Goal: Task Accomplishment & Management: Use online tool/utility

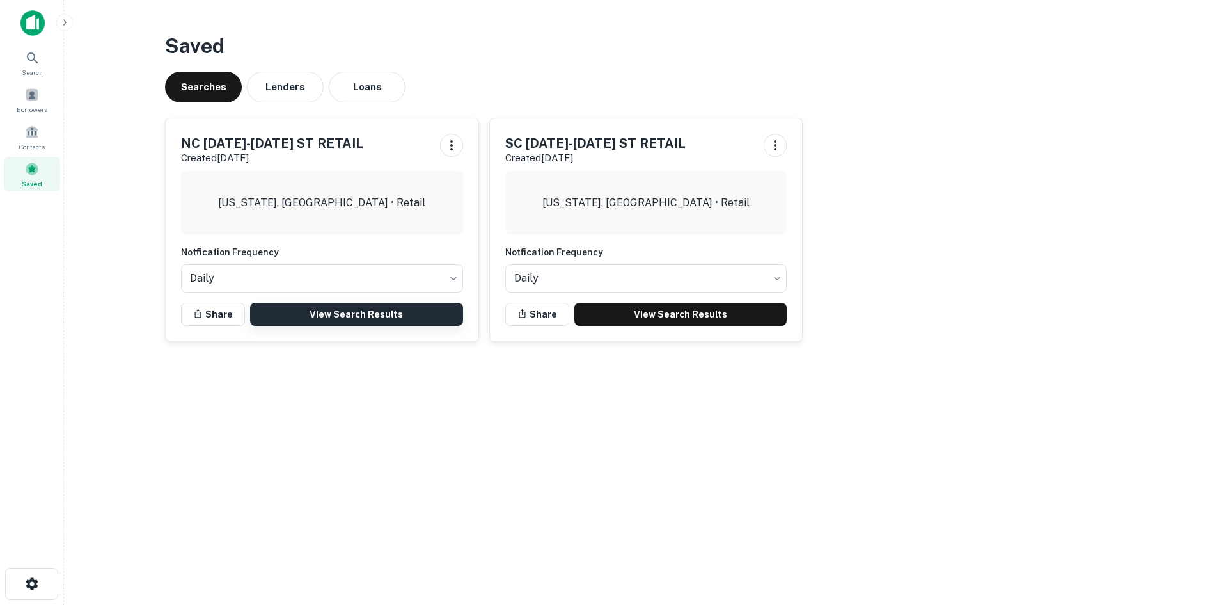
click at [372, 311] on link "View Search Results" at bounding box center [356, 314] width 213 height 23
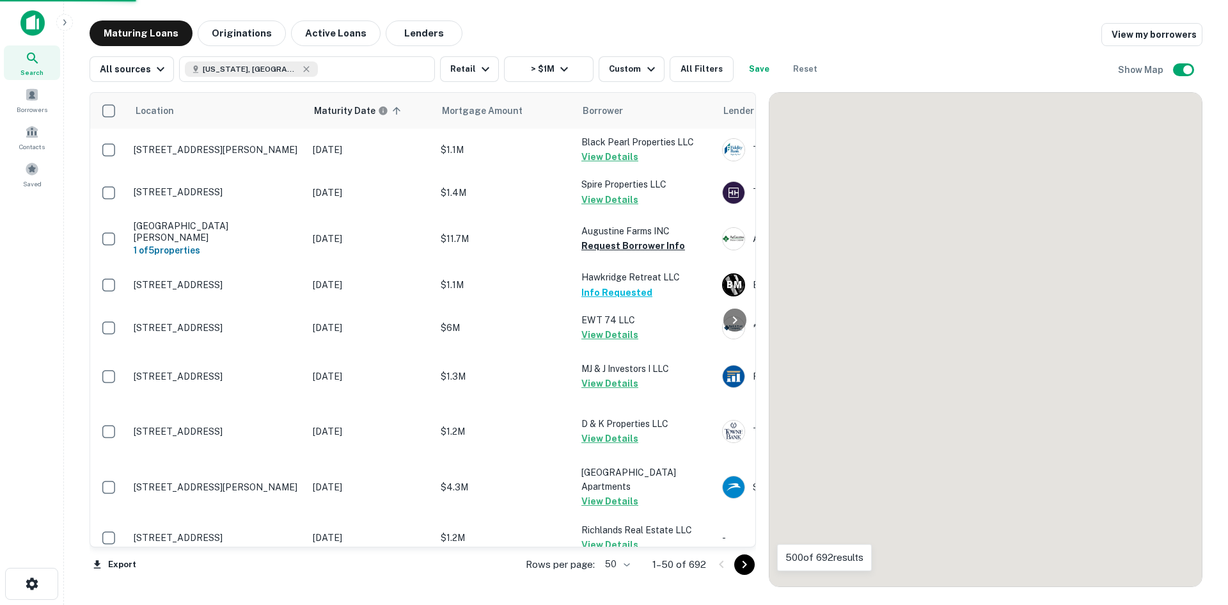
click at [626, 562] on body "Search Borrowers Contacts Saved Maturing Loans Originations Active Loans Lender…" at bounding box center [614, 302] width 1228 height 605
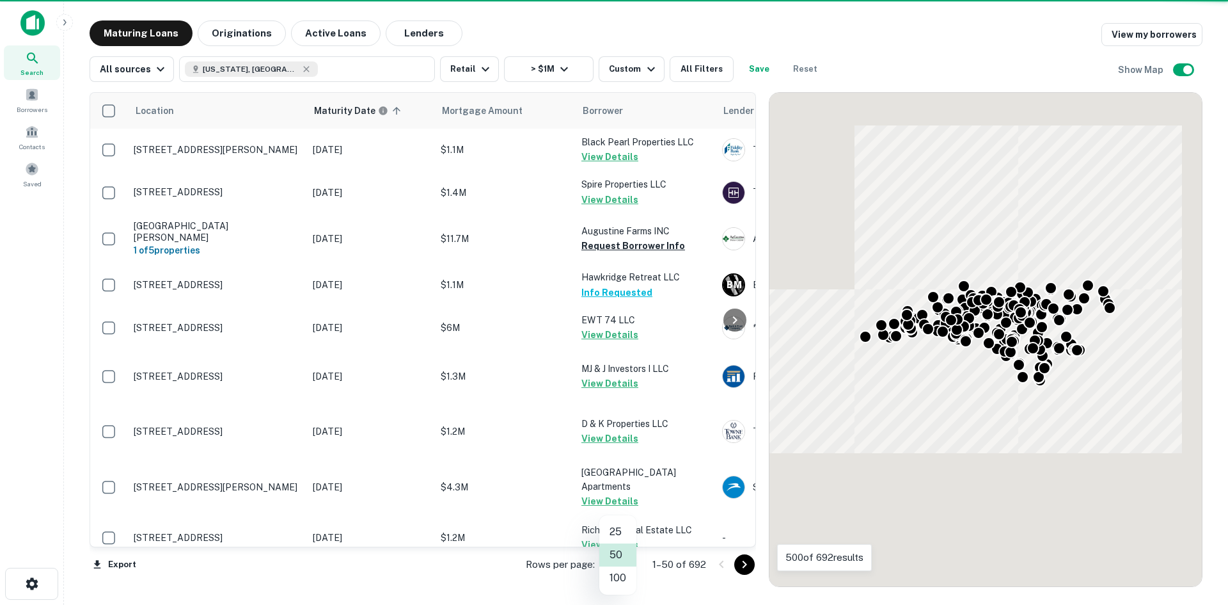
click at [626, 576] on li "100" at bounding box center [617, 577] width 37 height 23
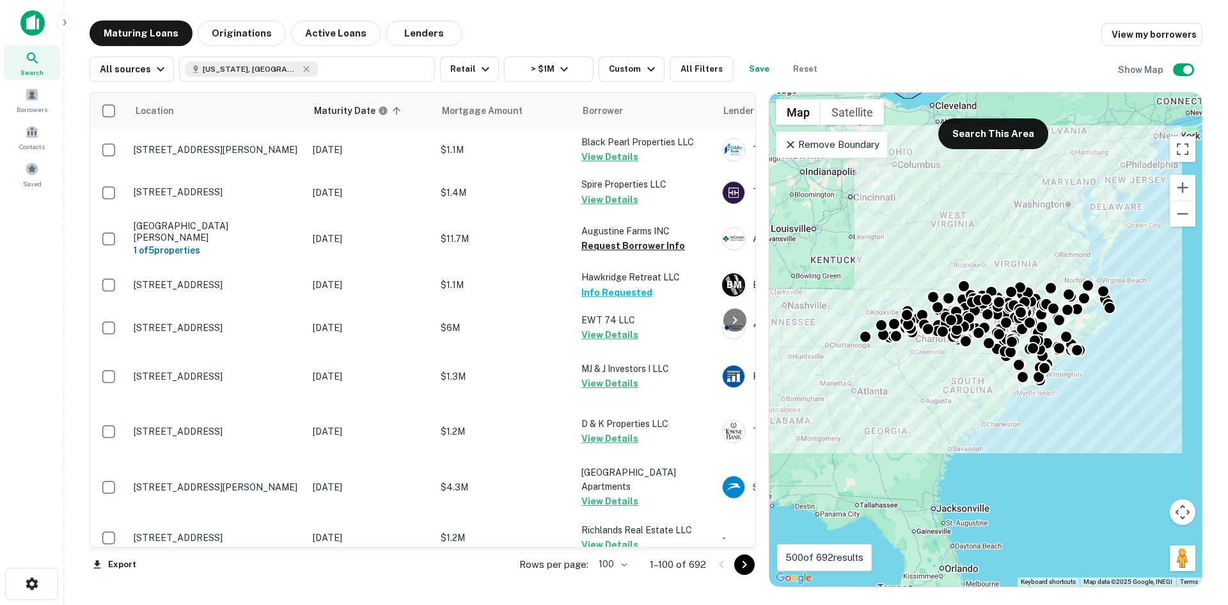
click at [825, 152] on div "Remove Boundary" at bounding box center [832, 144] width 112 height 27
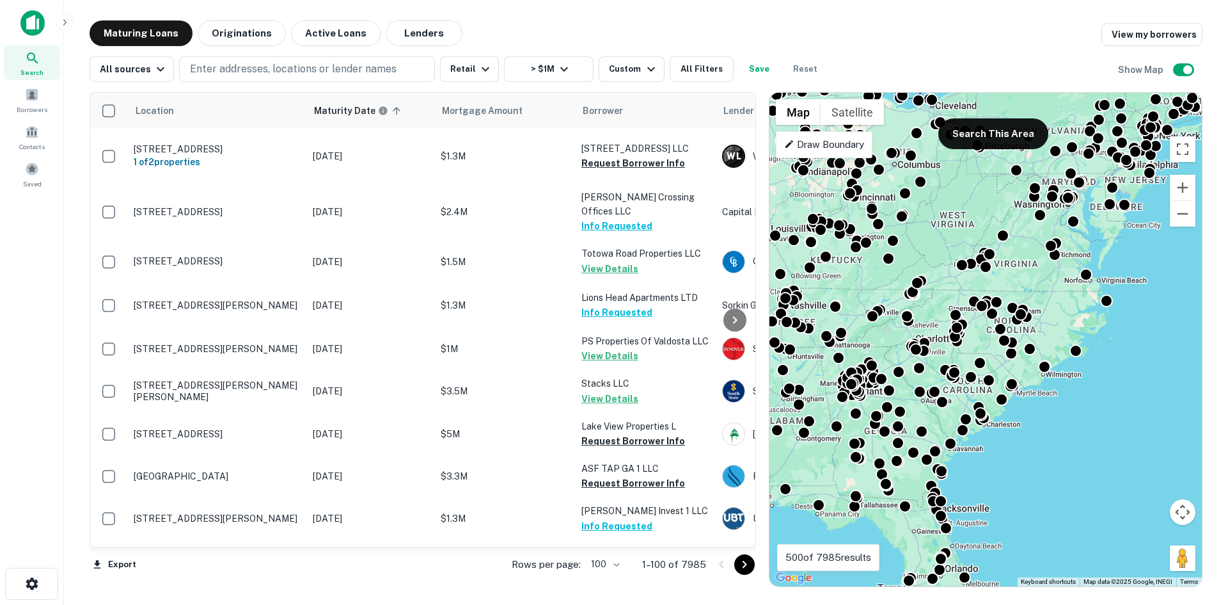
click at [801, 146] on p "Draw Boundary" at bounding box center [824, 144] width 80 height 15
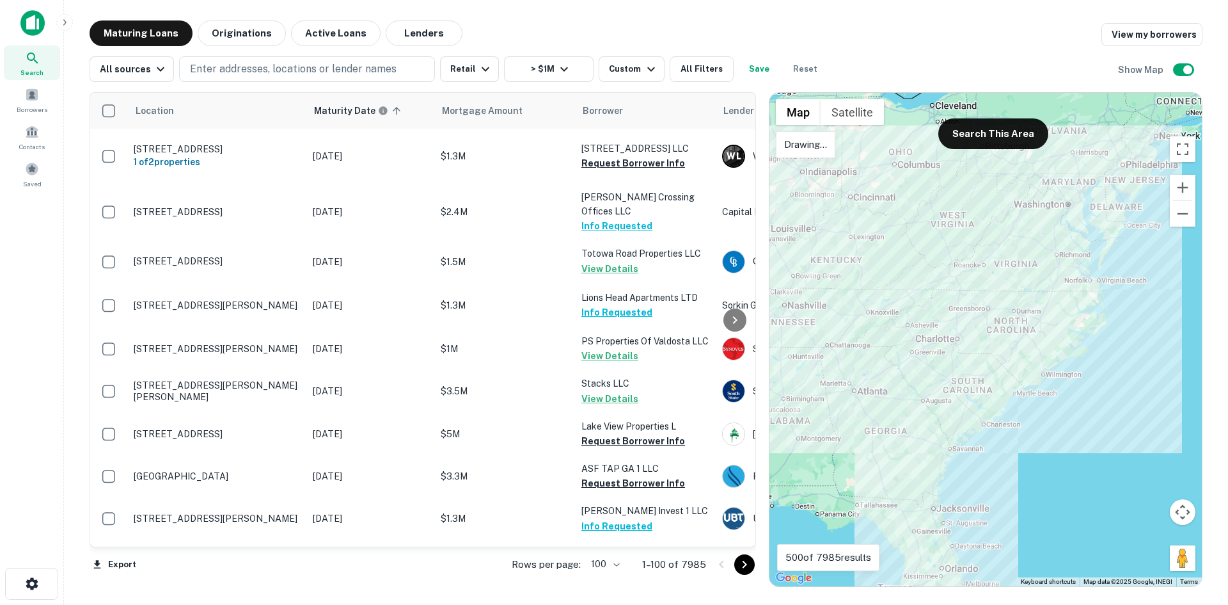
click at [1041, 278] on div at bounding box center [986, 339] width 433 height 493
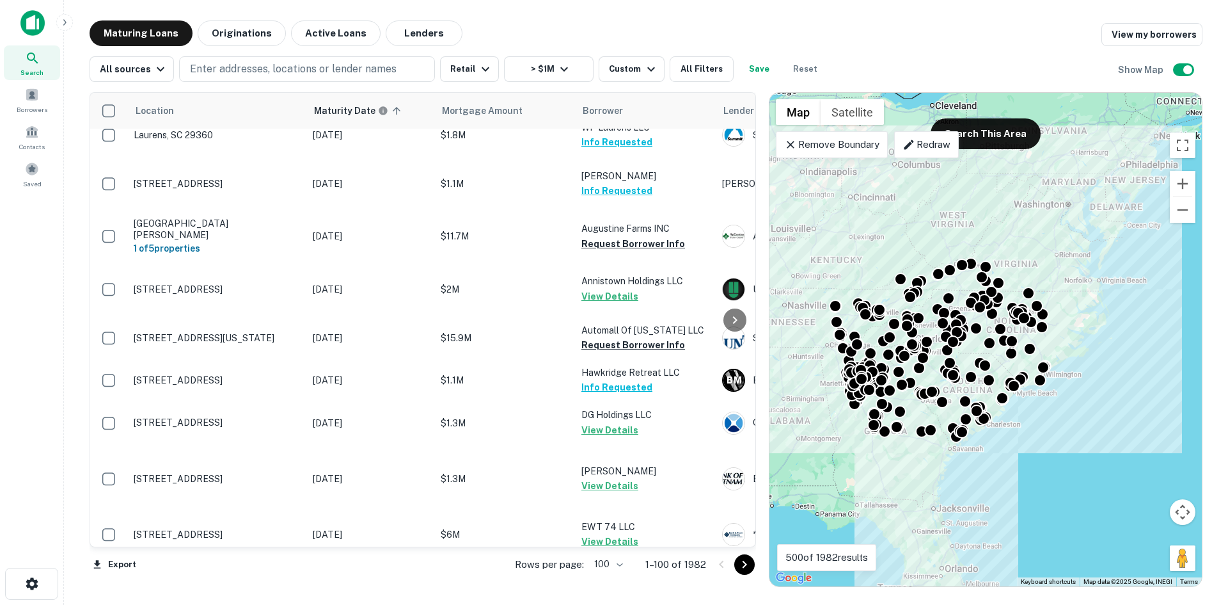
scroll to position [1344, 0]
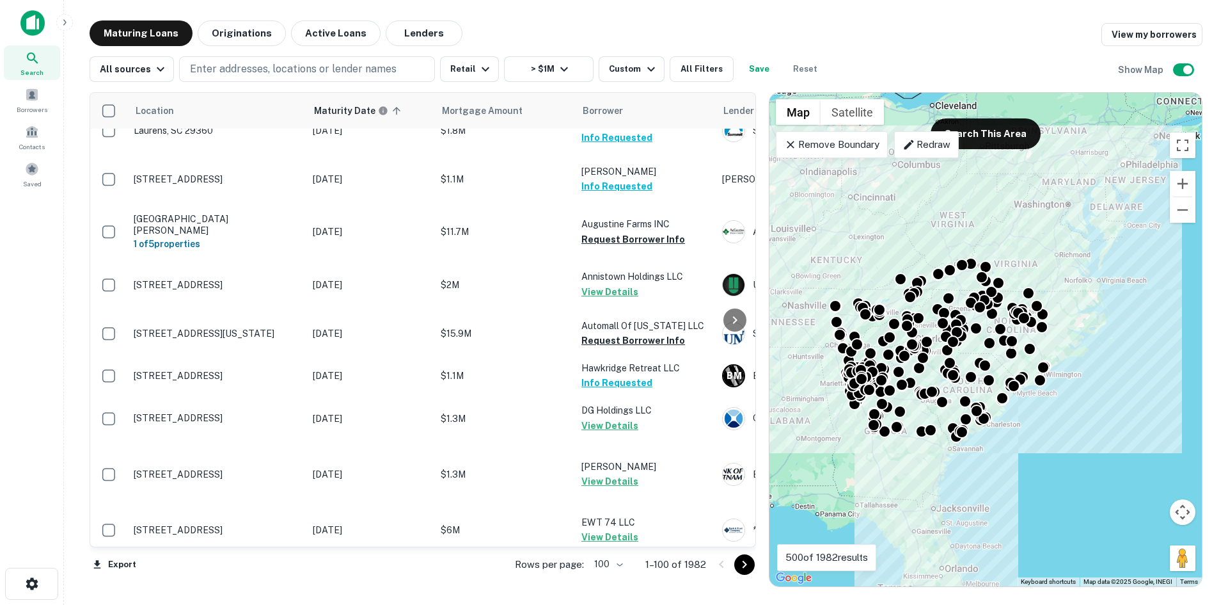
click at [683, 84] on div "Location Maturity Date sorted ascending Mortgage Amount Borrower Lender Purpose…" at bounding box center [646, 334] width 1113 height 505
click at [689, 81] on button "All Filters" at bounding box center [702, 69] width 64 height 26
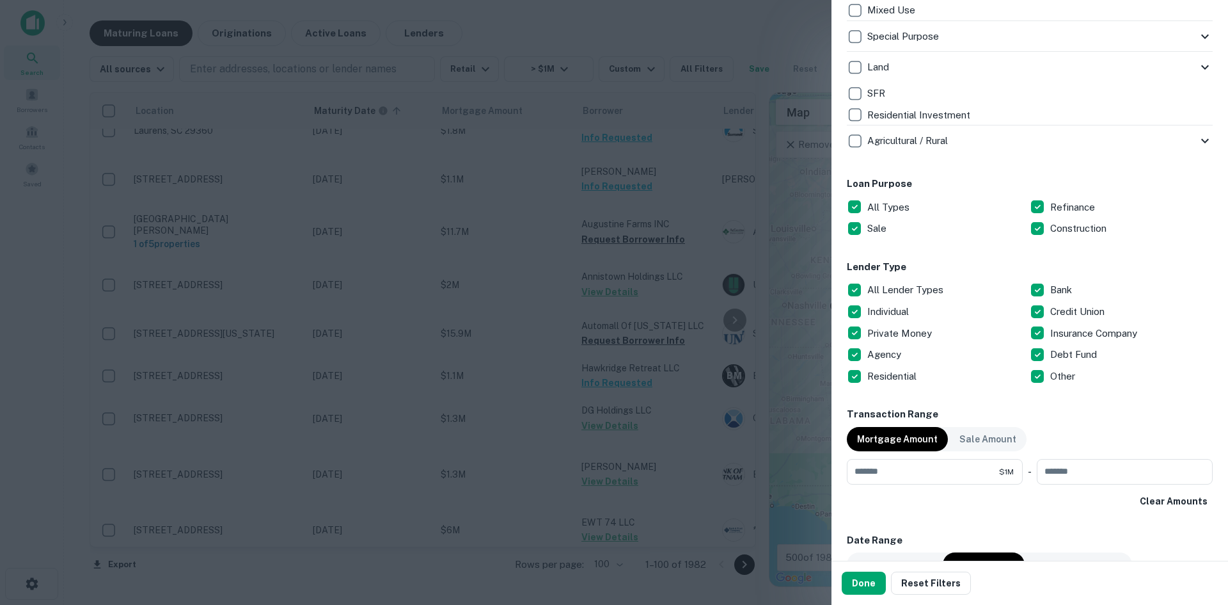
scroll to position [768, 0]
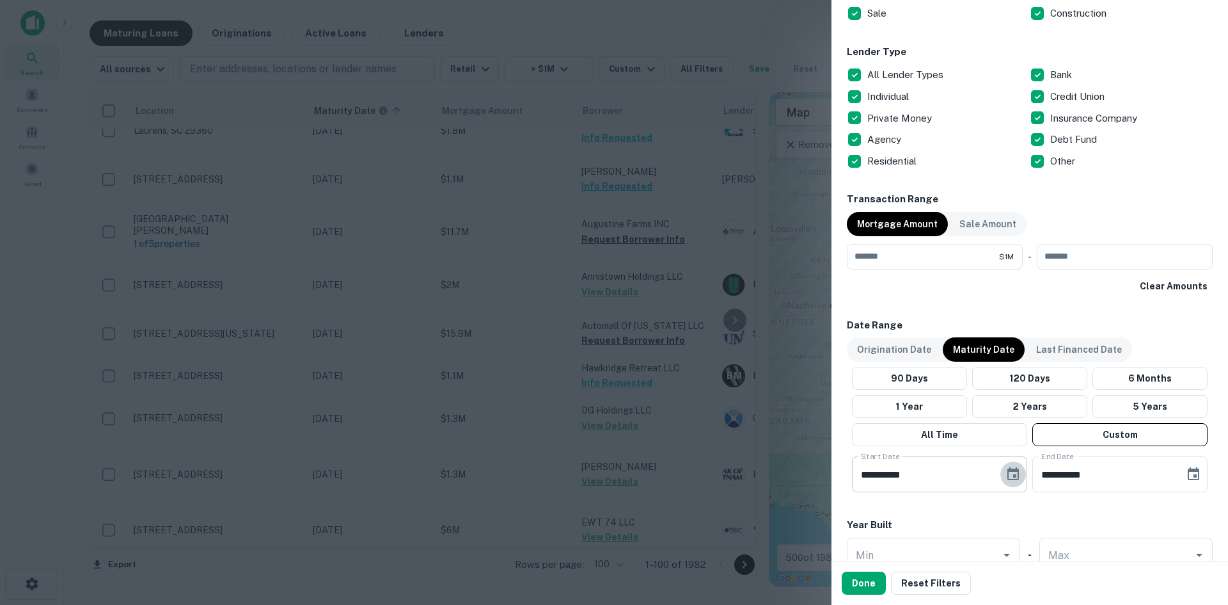
click at [1010, 475] on icon "Choose date, selected date is Nov 30, 2025" at bounding box center [1014, 473] width 12 height 13
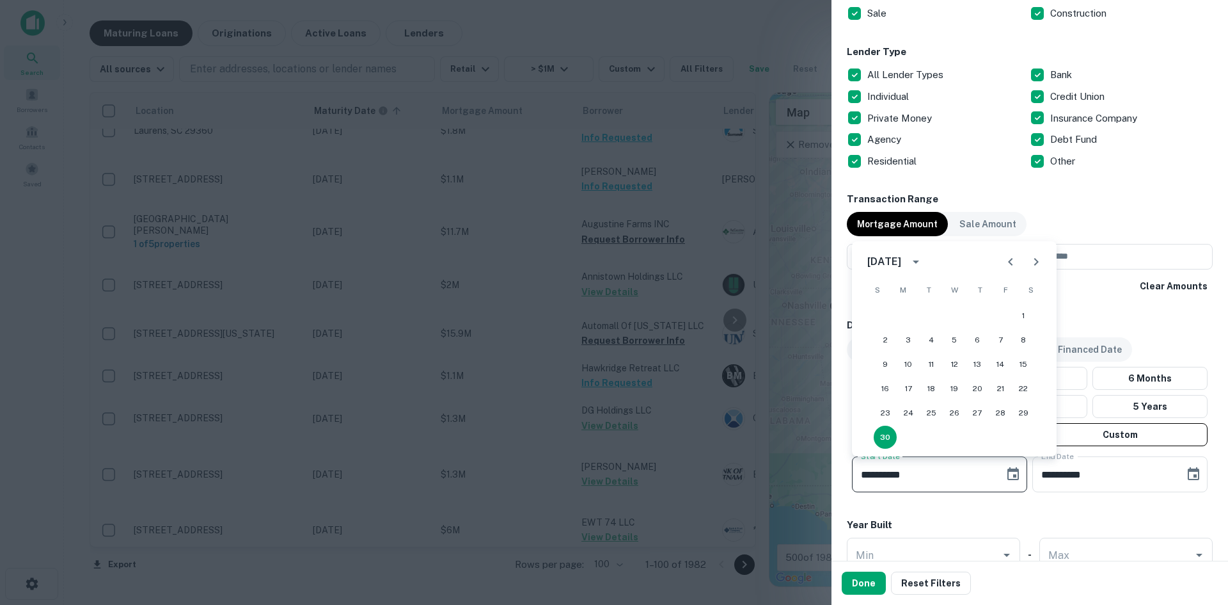
click at [1030, 257] on icon "Next month" at bounding box center [1036, 261] width 15 height 15
click at [976, 314] on button "1" at bounding box center [977, 315] width 23 height 23
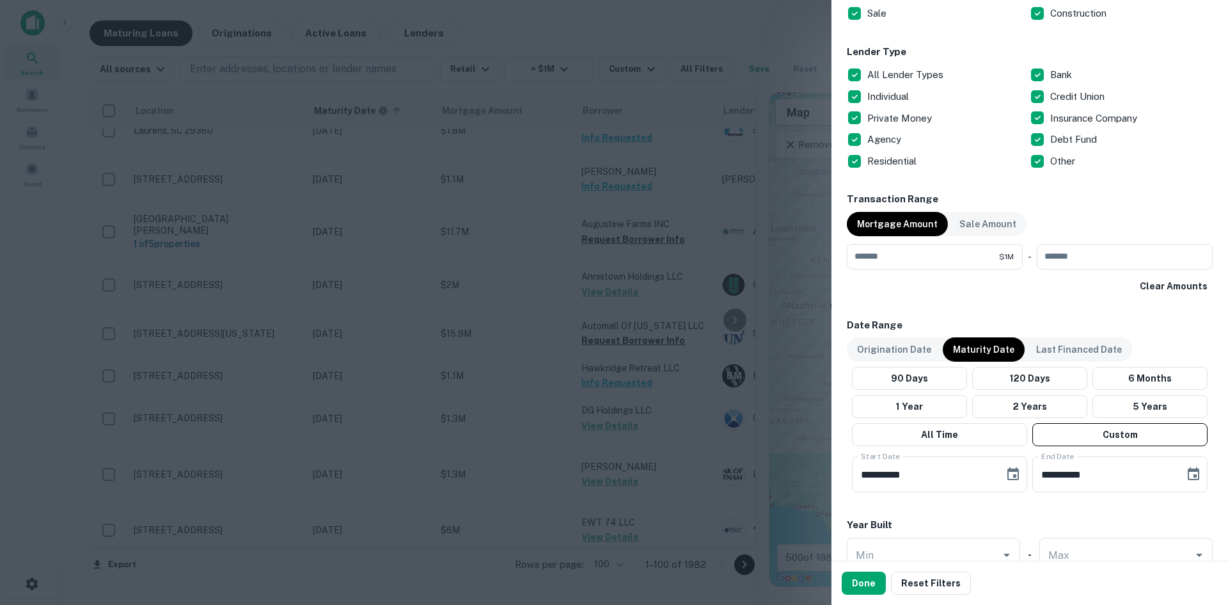
type input "**********"
click at [874, 578] on button "Done" at bounding box center [864, 582] width 44 height 23
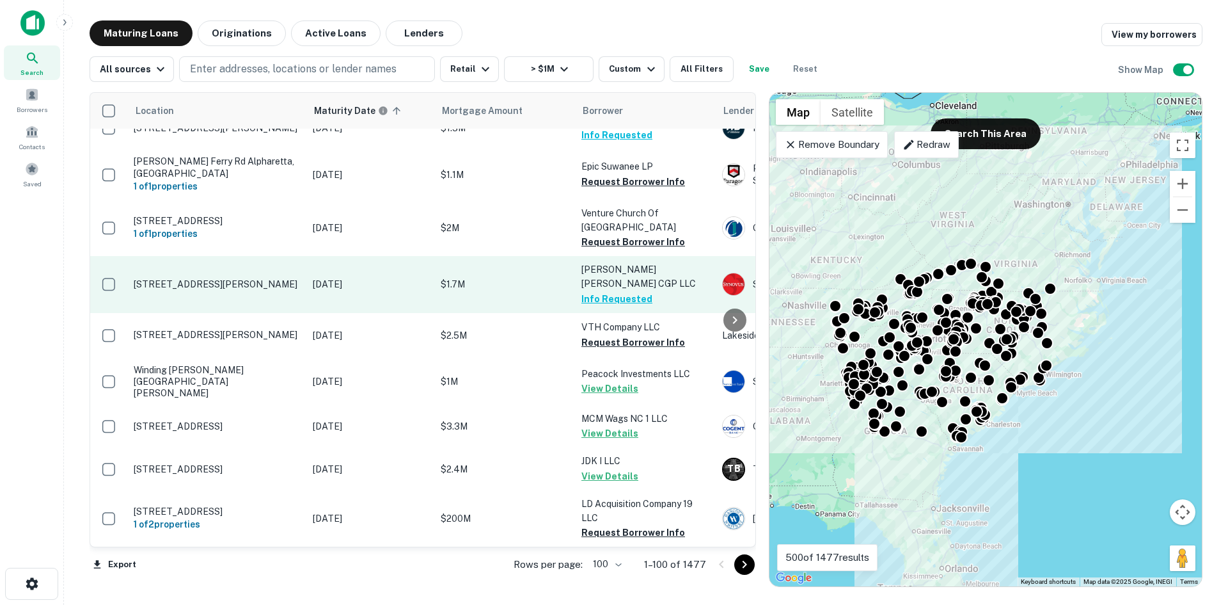
scroll to position [4908, 0]
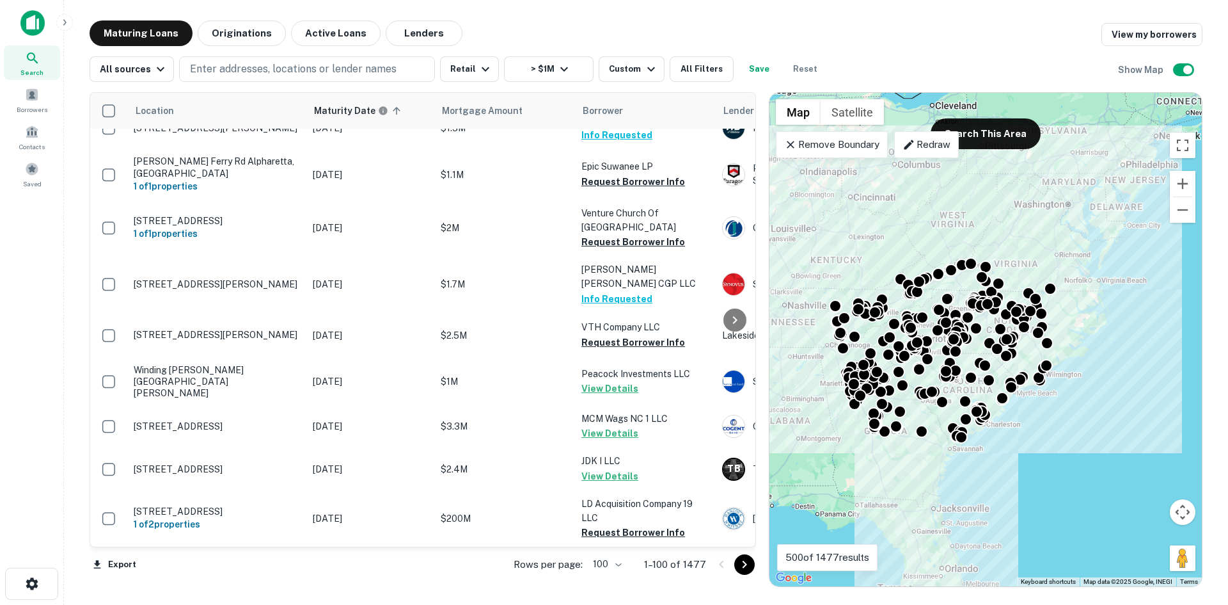
drag, startPoint x: 753, startPoint y: 566, endPoint x: 800, endPoint y: 603, distance: 59.7
click at [753, 566] on button "Go to next page" at bounding box center [744, 564] width 20 height 20
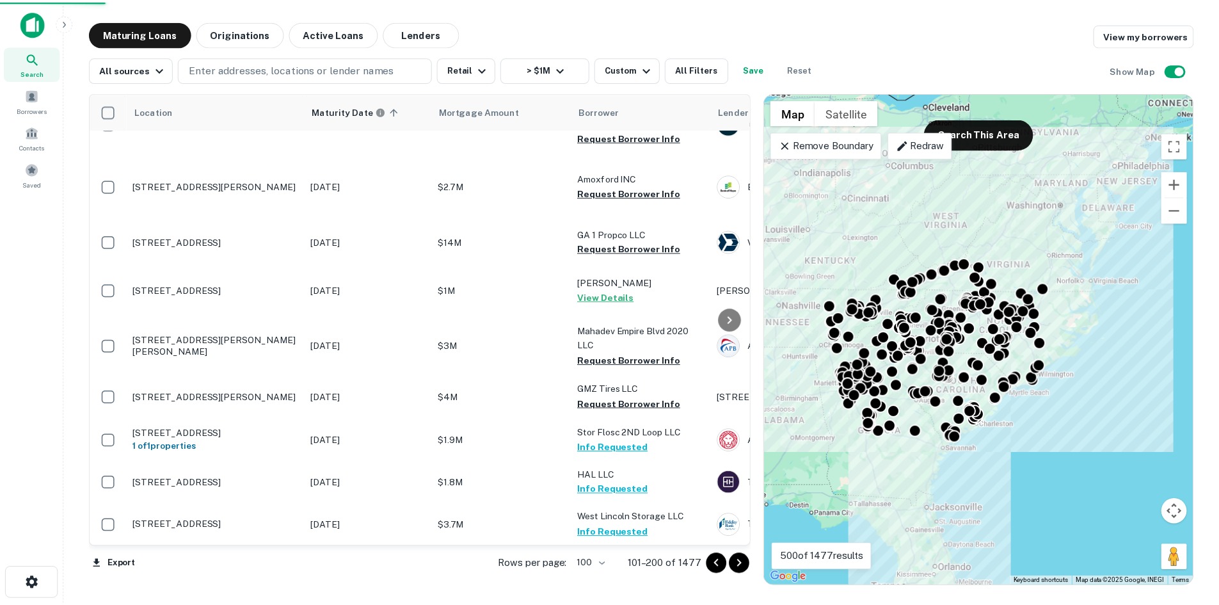
scroll to position [4756, 0]
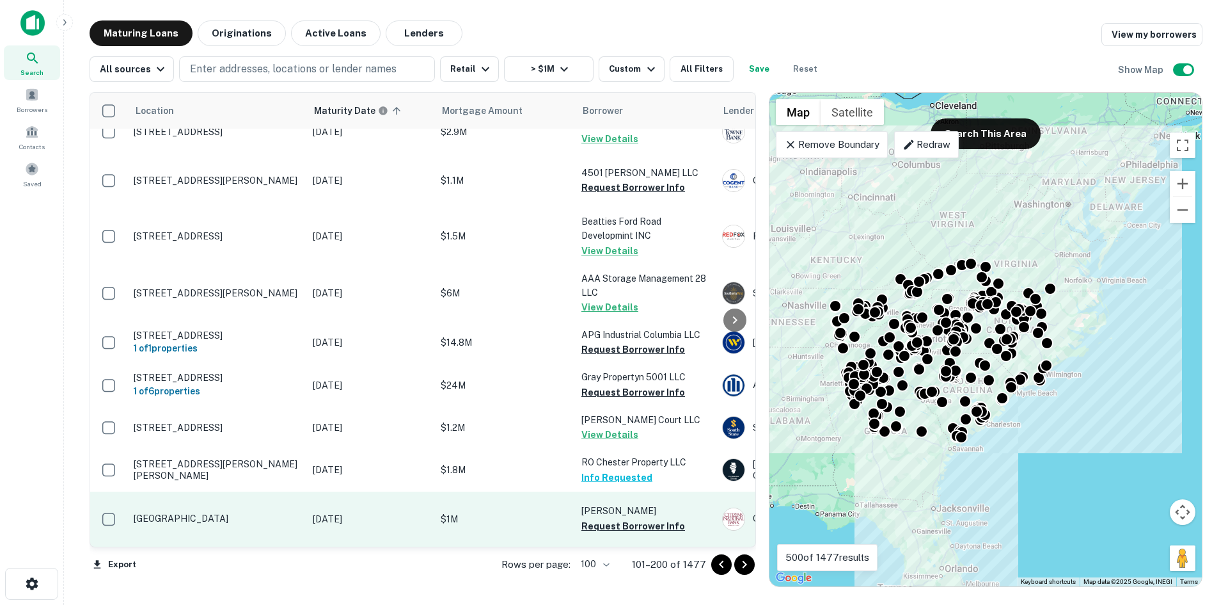
click at [207, 512] on p "3190 Highway 411n TN" at bounding box center [217, 518] width 166 height 12
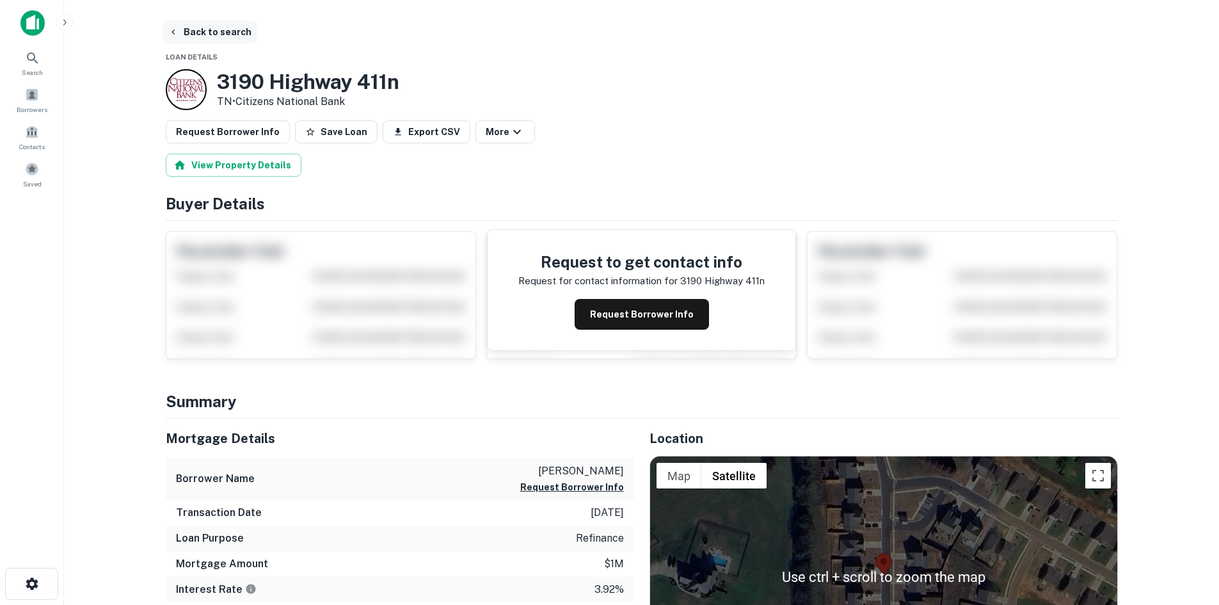
click at [221, 32] on button "Back to search" at bounding box center [209, 31] width 93 height 23
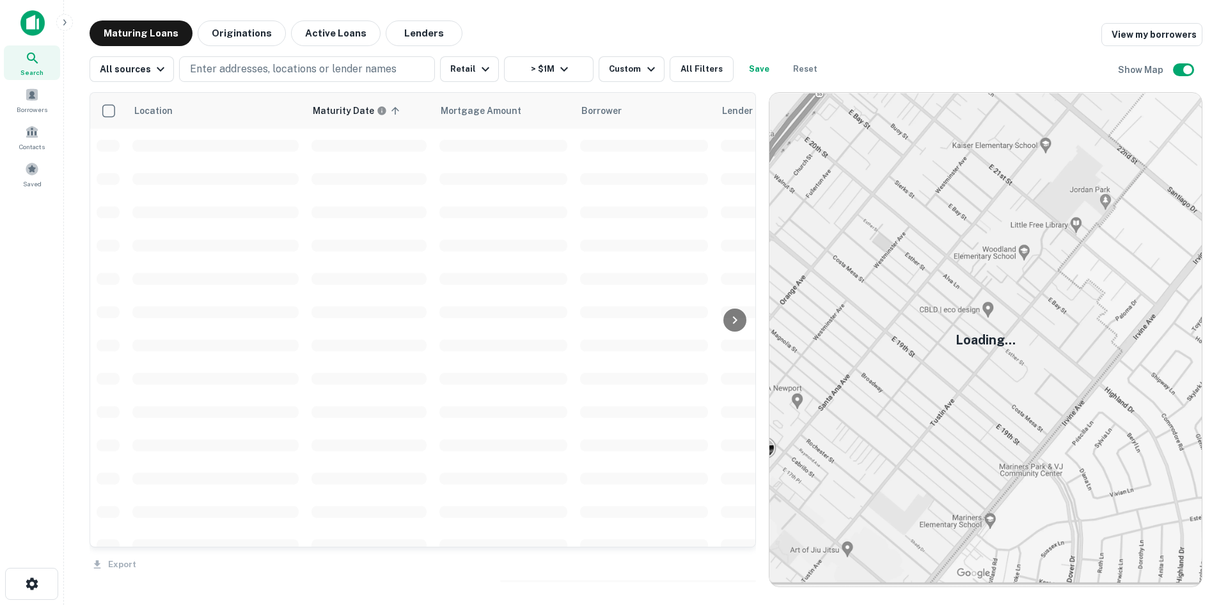
scroll to position [2919, 0]
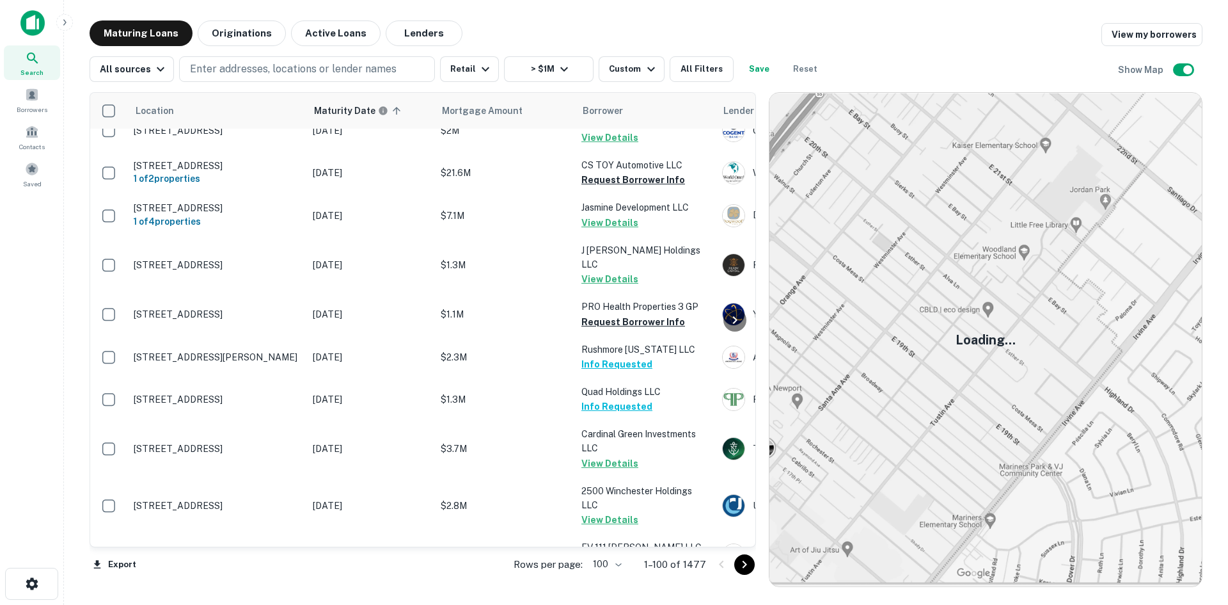
click at [743, 562] on icon "Go to next page" at bounding box center [744, 564] width 15 height 15
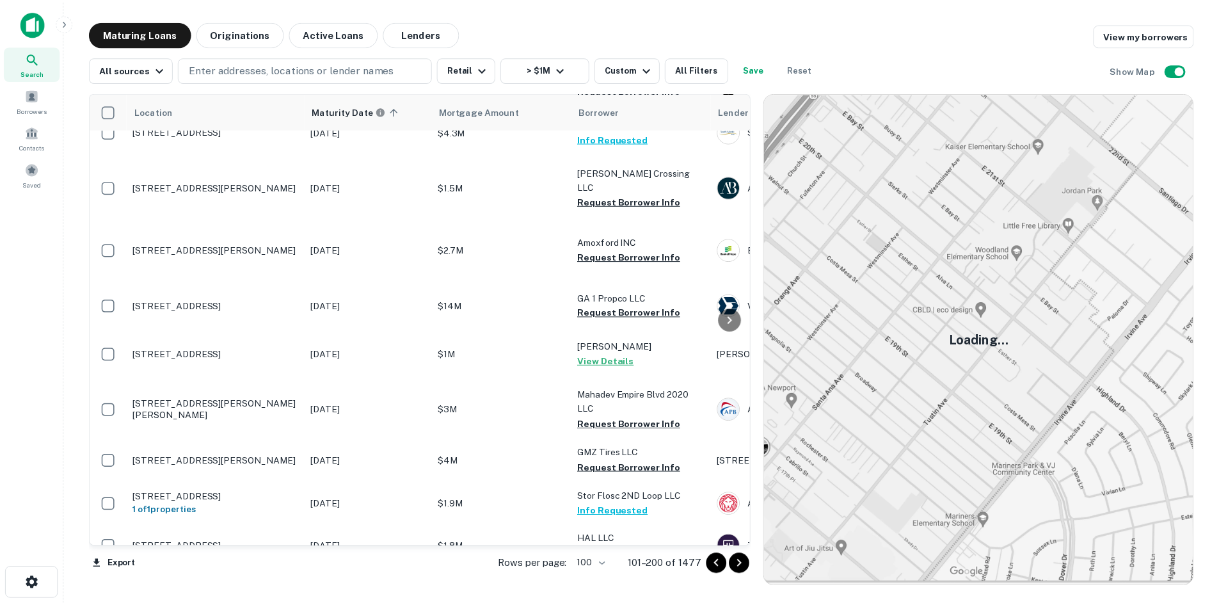
scroll to position [2791, 0]
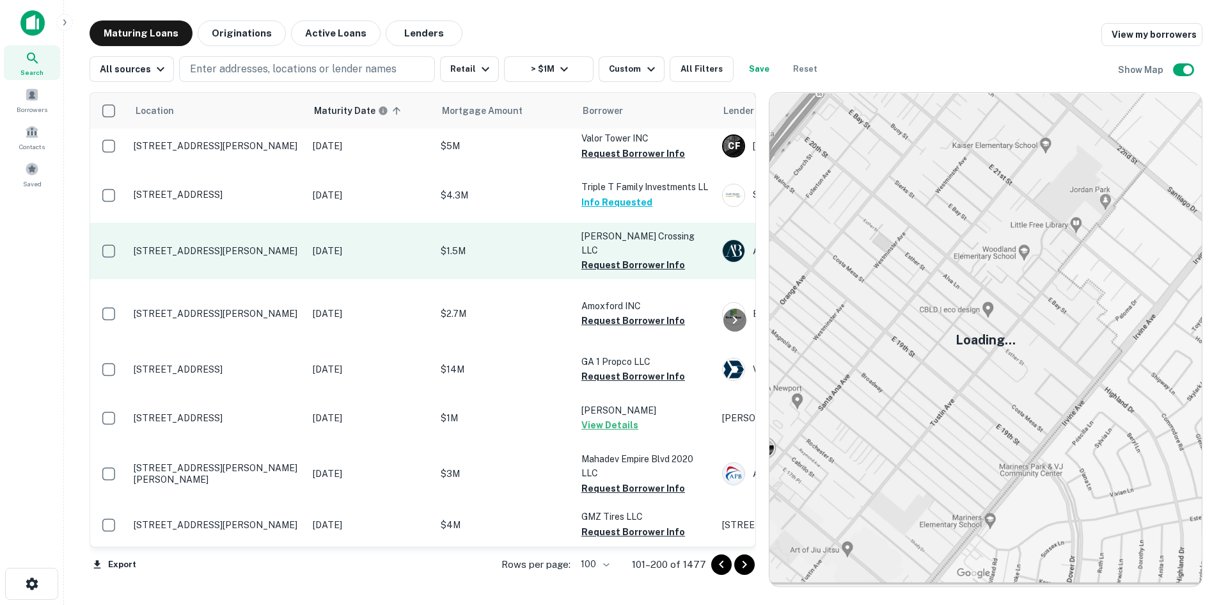
click at [263, 257] on p "[STREET_ADDRESS][PERSON_NAME]" at bounding box center [217, 251] width 166 height 12
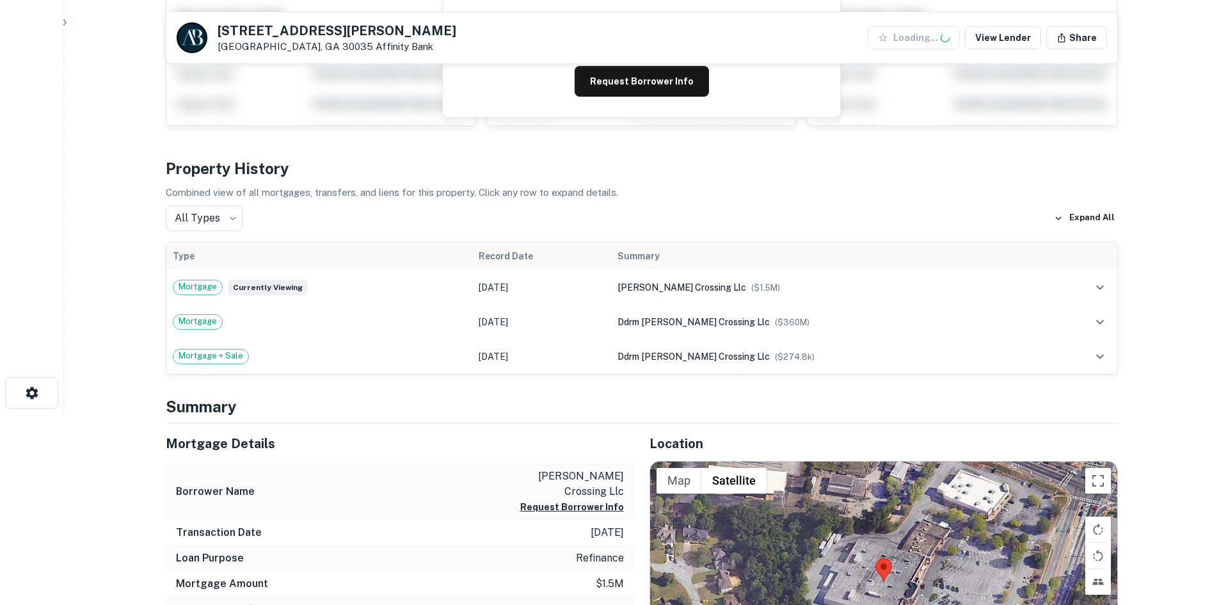
scroll to position [384, 0]
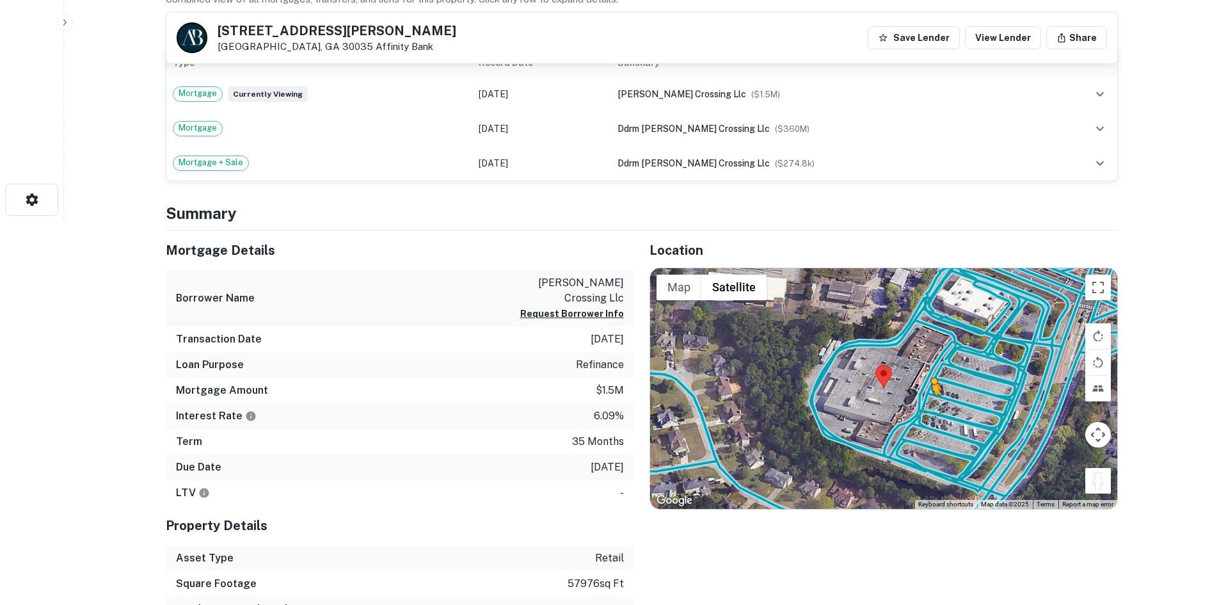
drag, startPoint x: 1099, startPoint y: 479, endPoint x: 926, endPoint y: 406, distance: 187.8
click at [926, 406] on div "To activate drag with keyboard, press Alt + Enter. Once in keyboard drag state,…" at bounding box center [883, 388] width 467 height 241
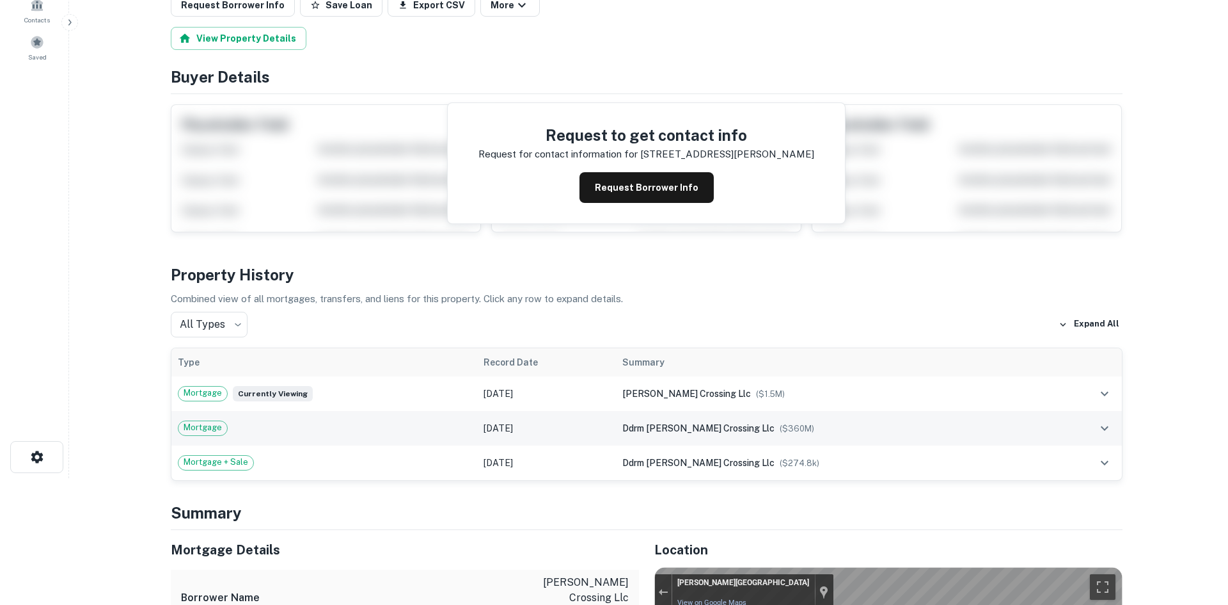
scroll to position [0, 0]
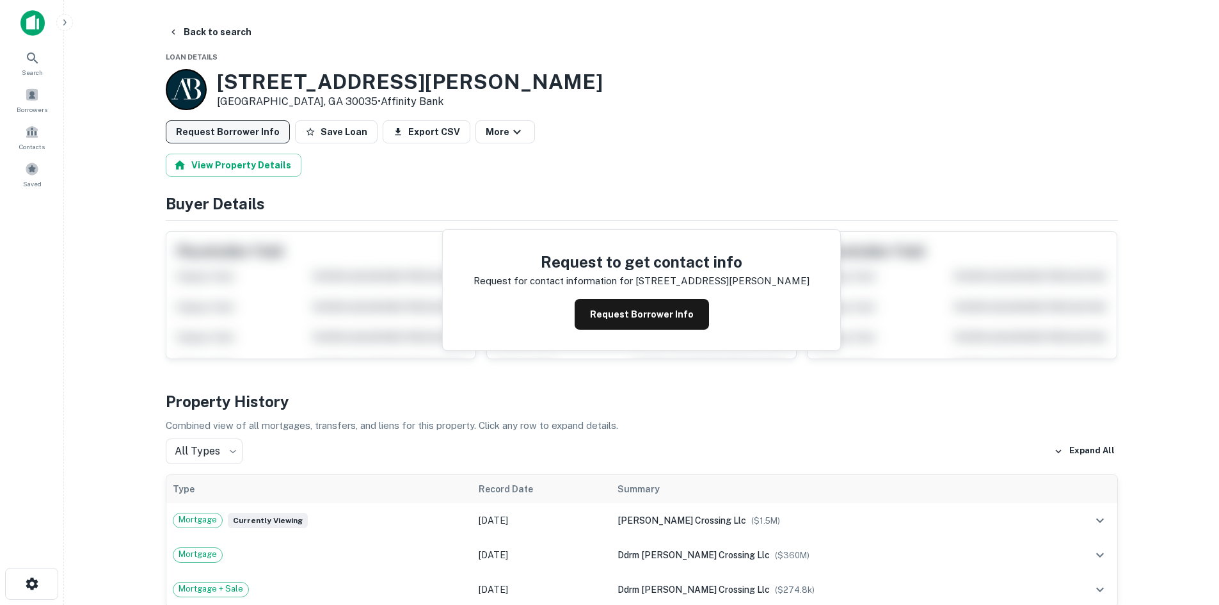
click at [277, 134] on button "Request Borrower Info" at bounding box center [228, 131] width 124 height 23
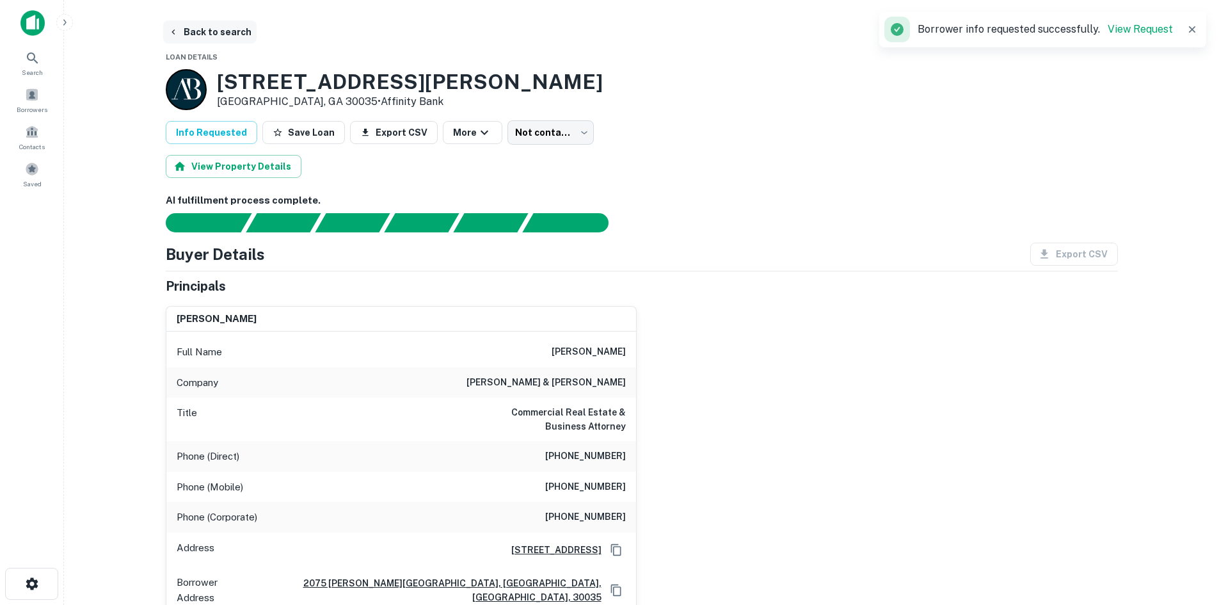
click at [221, 33] on button "Back to search" at bounding box center [209, 31] width 93 height 23
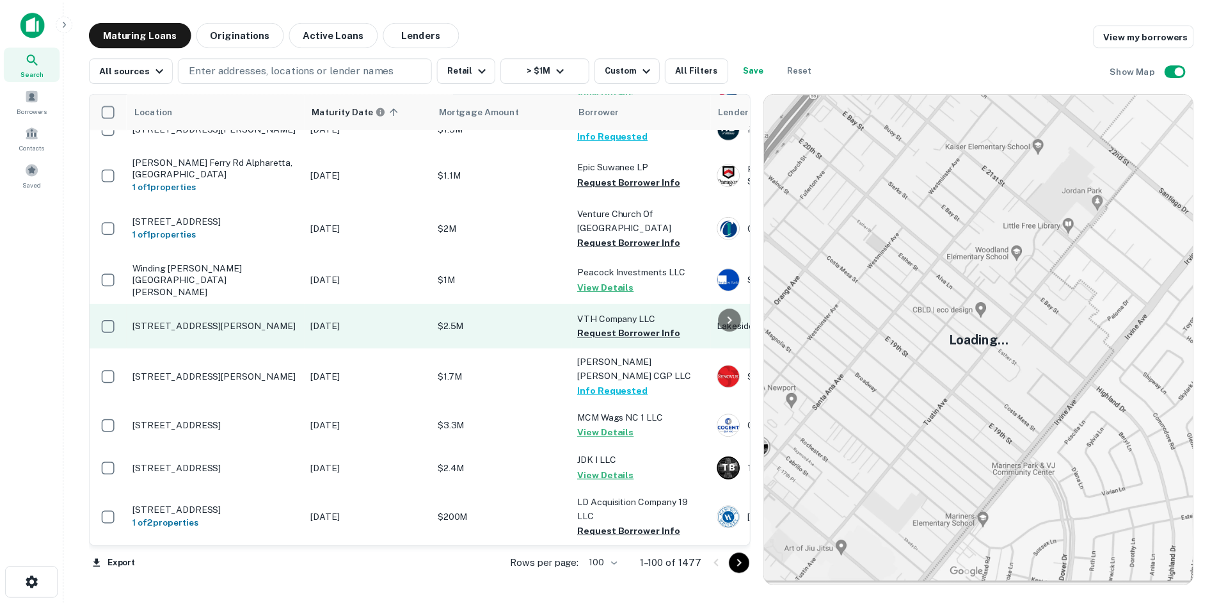
scroll to position [4774, 0]
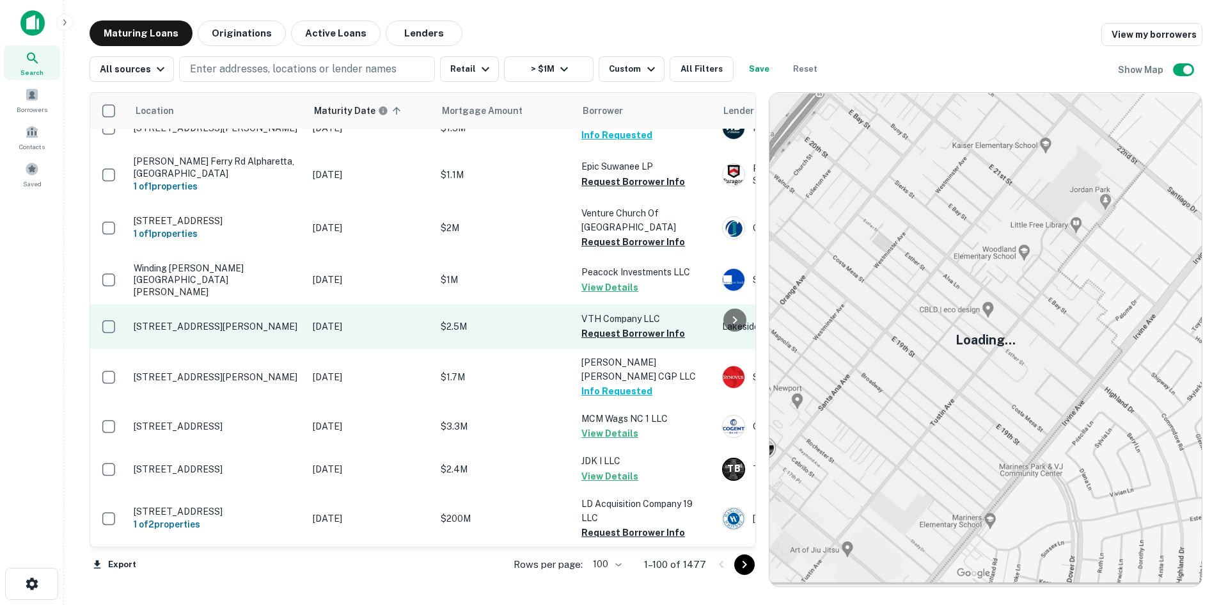
click at [276, 332] on p "[STREET_ADDRESS][PERSON_NAME]" at bounding box center [217, 327] width 166 height 12
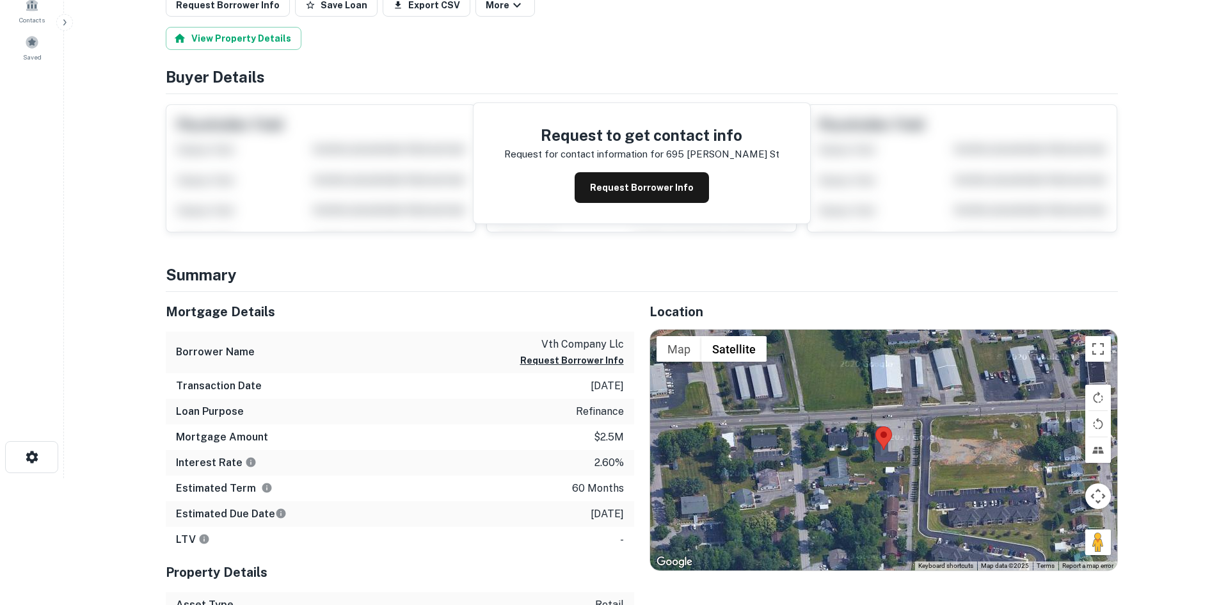
scroll to position [128, 0]
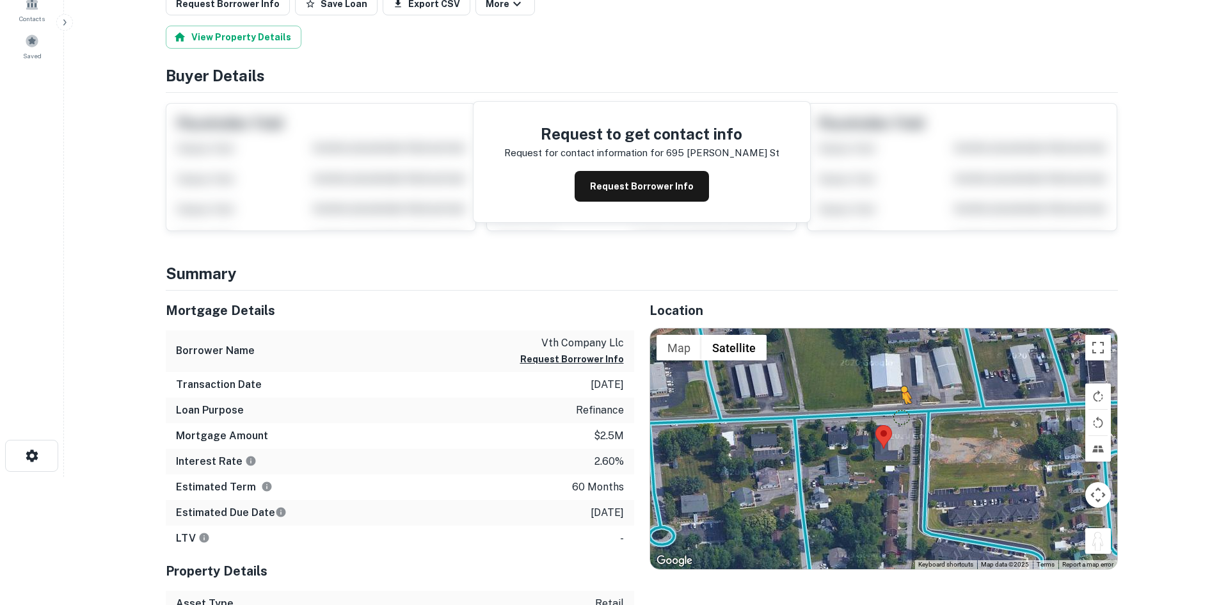
drag, startPoint x: 1095, startPoint y: 550, endPoint x: 898, endPoint y: 411, distance: 240.7
click at [898, 412] on div "To activate drag with keyboard, press Alt + Enter. Once in keyboard drag state,…" at bounding box center [883, 448] width 467 height 241
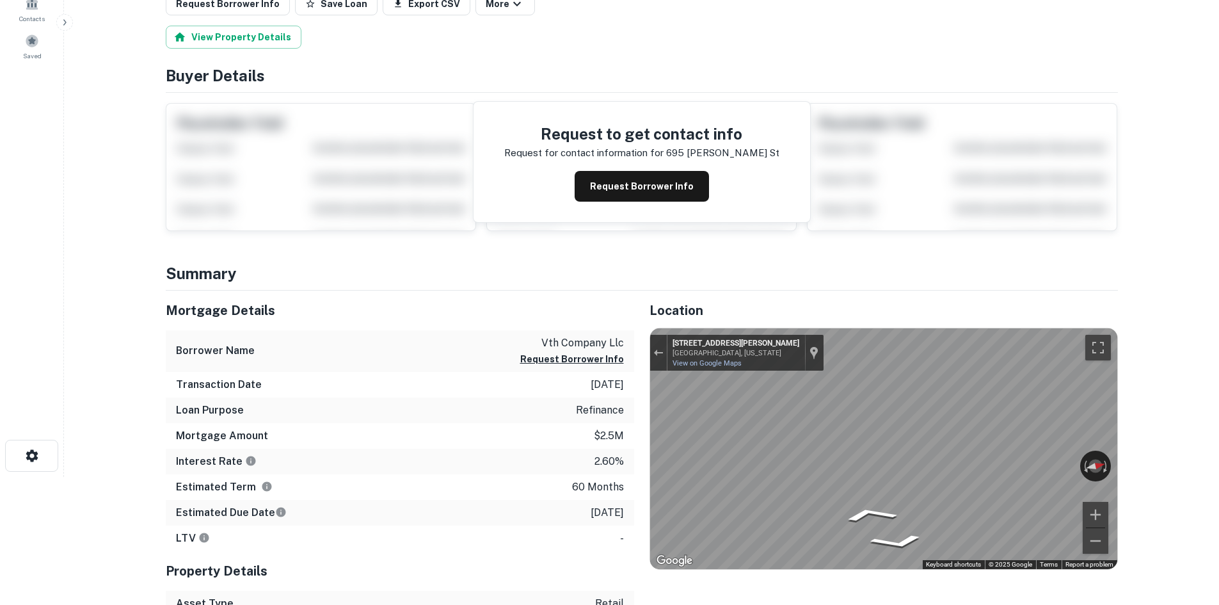
click at [1081, 317] on div "Location ← Move left → Move right ↑ Move up ↓ Move down + Zoom in - Zoom out Ho…" at bounding box center [876, 478] width 484 height 377
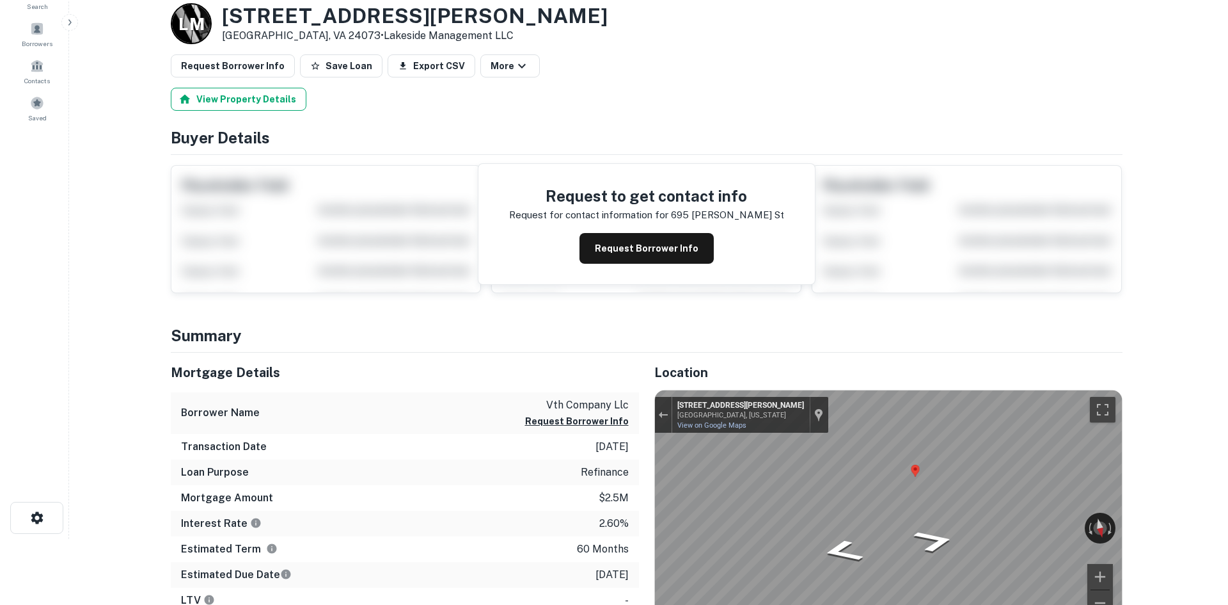
scroll to position [0, 0]
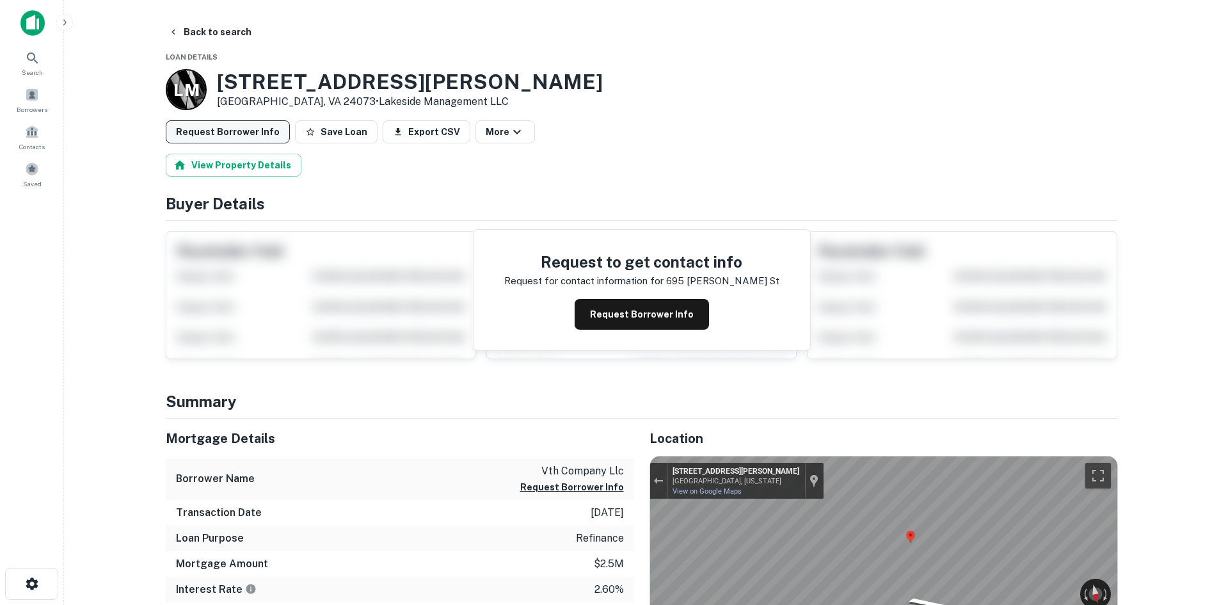
click at [247, 127] on button "Request Borrower Info" at bounding box center [228, 131] width 124 height 23
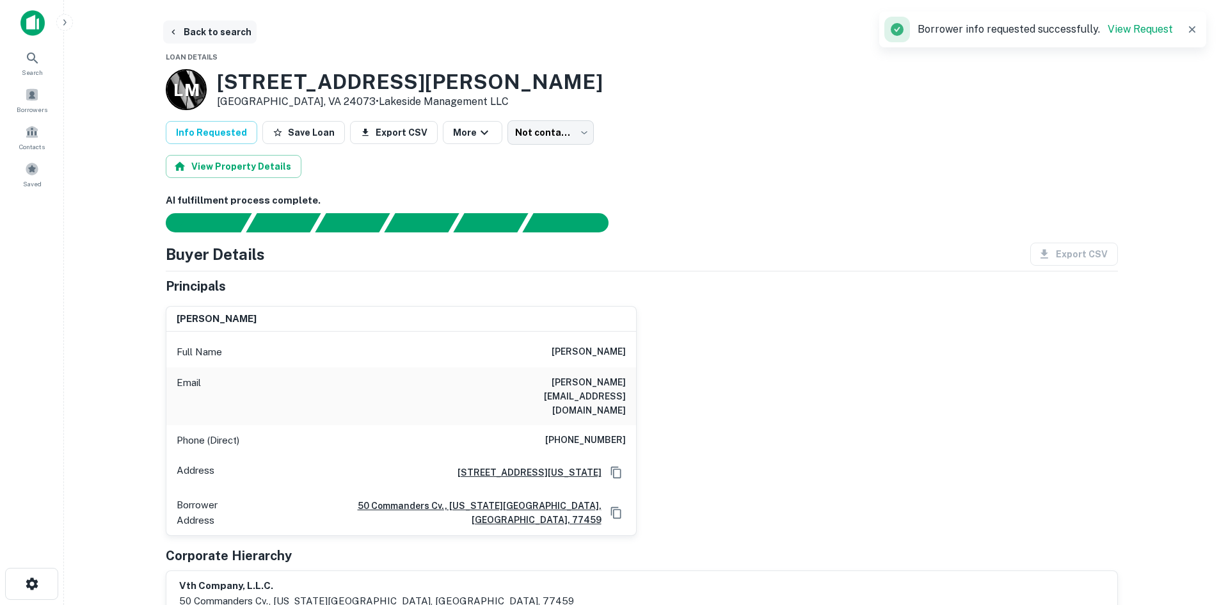
click at [211, 38] on button "Back to search" at bounding box center [209, 31] width 93 height 23
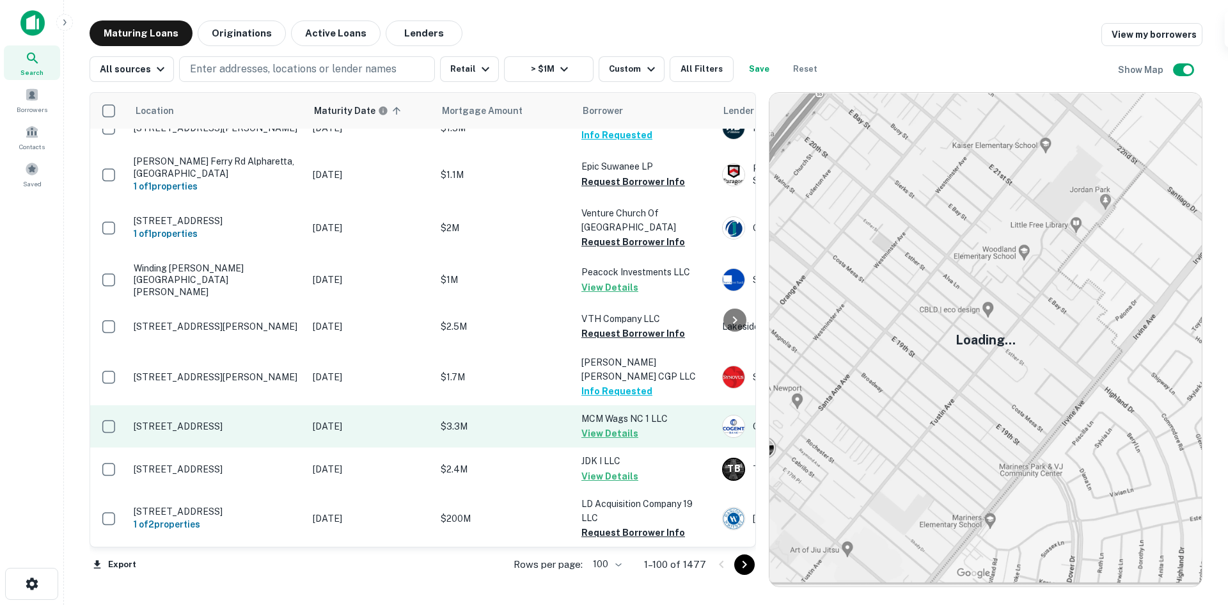
scroll to position [4908, 0]
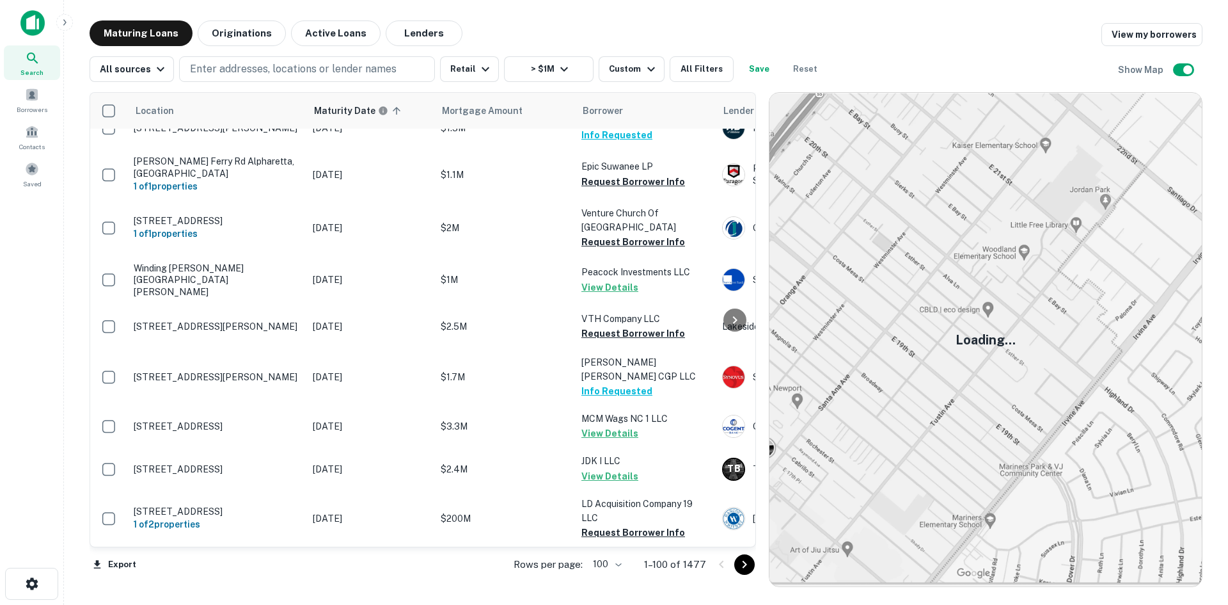
click at [748, 568] on icon "Go to next page" at bounding box center [744, 564] width 15 height 15
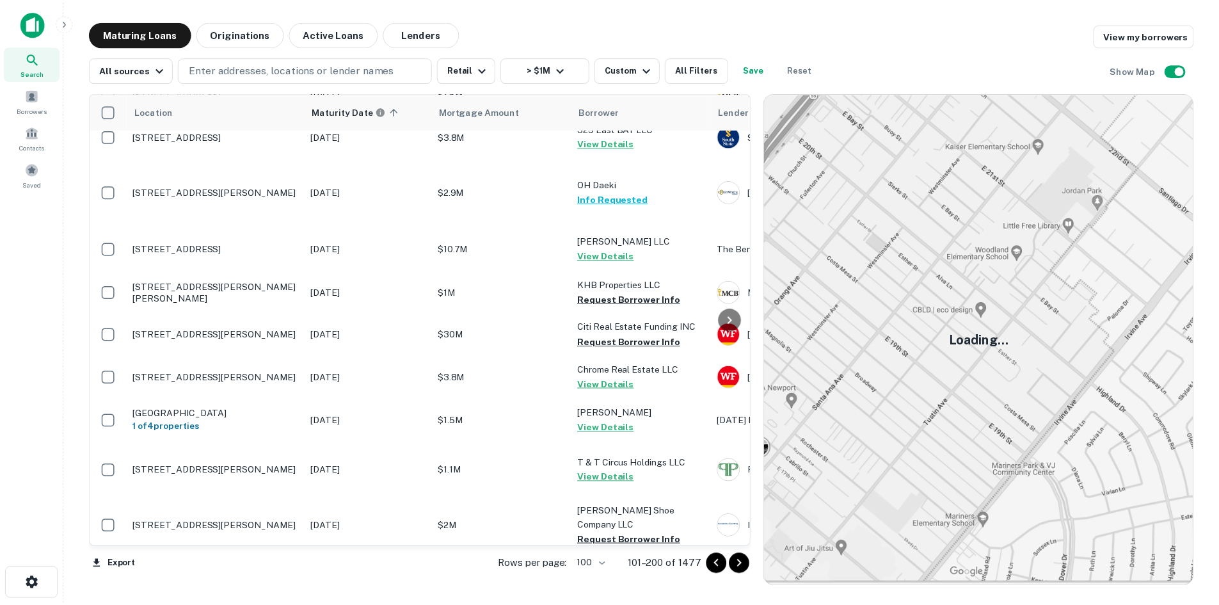
scroll to position [3924, 0]
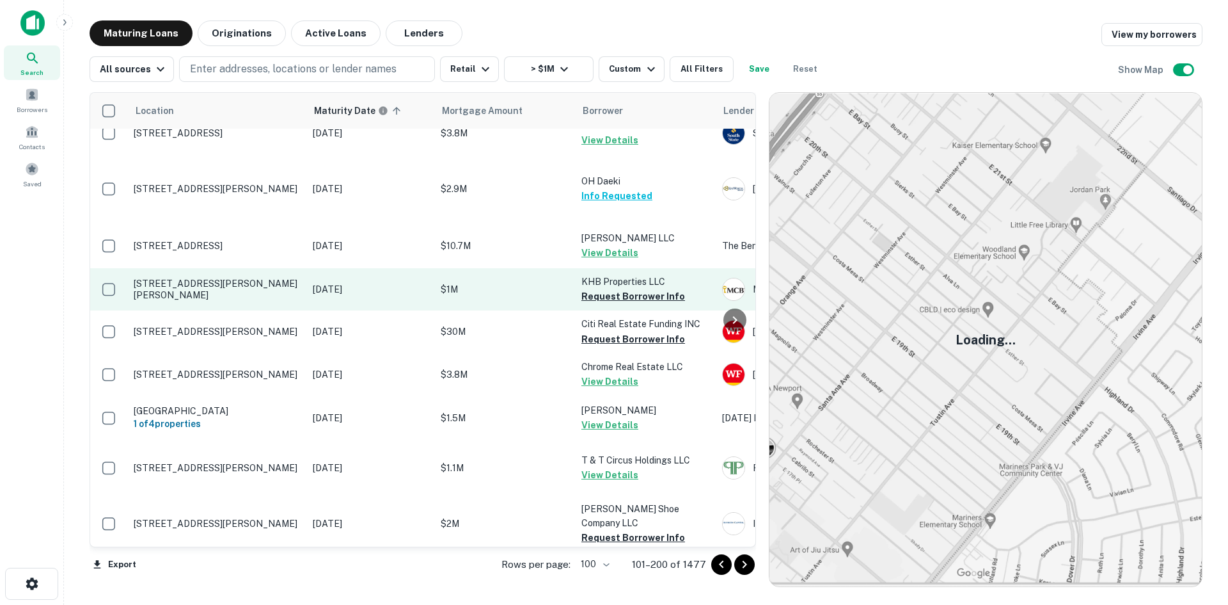
click at [253, 301] on p "[STREET_ADDRESS][PERSON_NAME][PERSON_NAME]" at bounding box center [217, 289] width 166 height 23
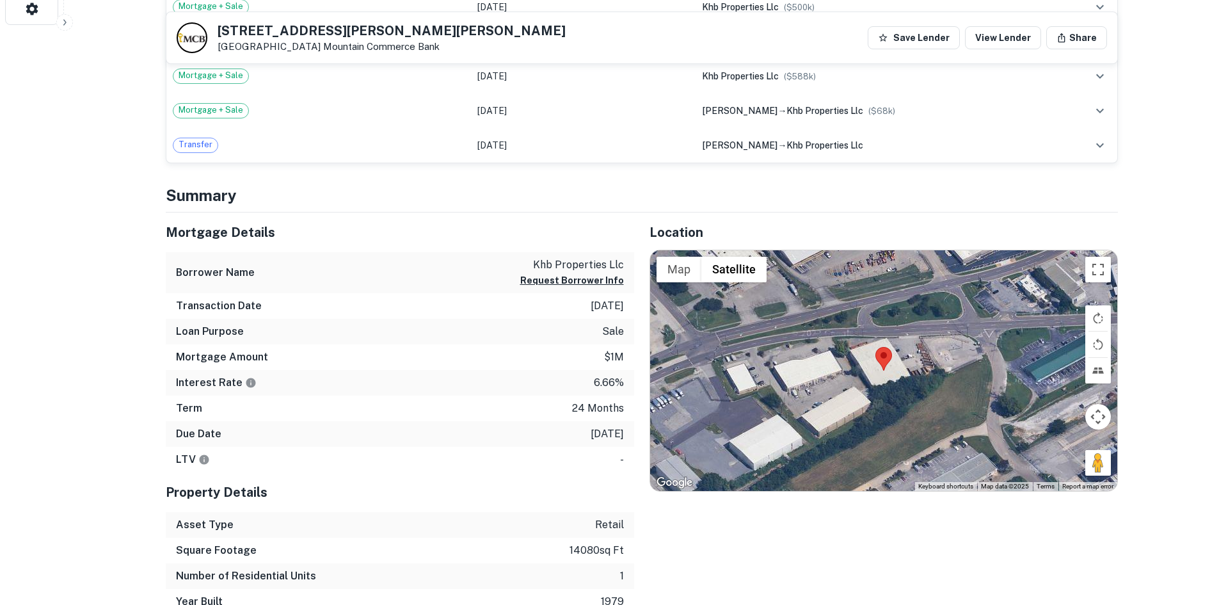
scroll to position [576, 0]
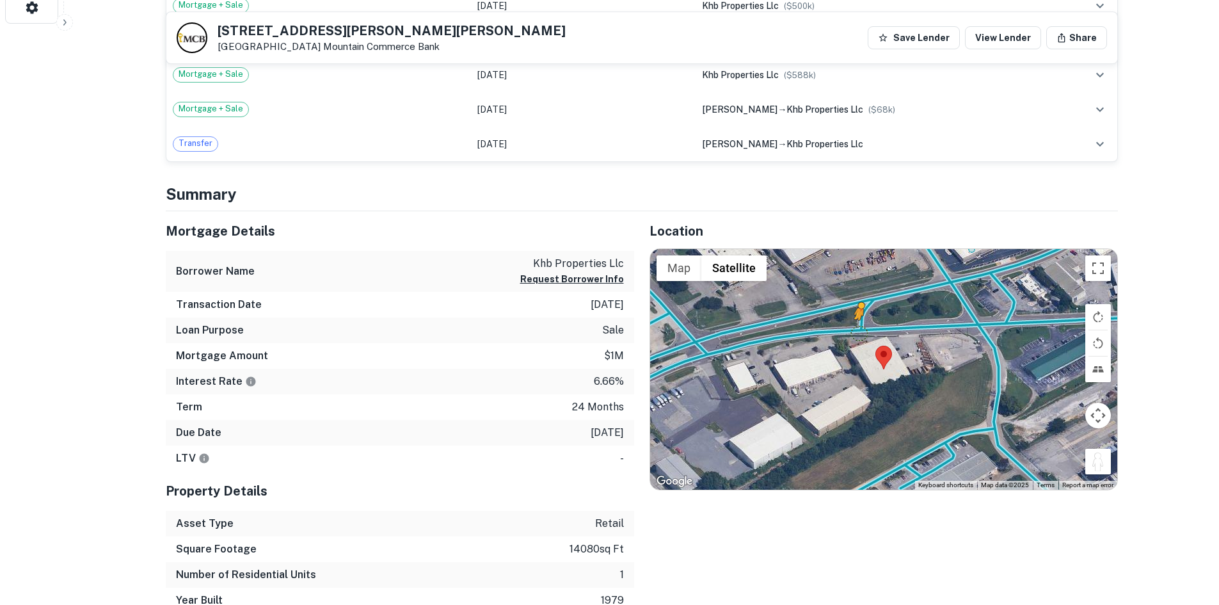
drag, startPoint x: 1102, startPoint y: 470, endPoint x: 849, endPoint y: 322, distance: 293.0
click at [849, 322] on div "To activate drag with keyboard, press Alt + Enter. Once in keyboard drag state,…" at bounding box center [883, 369] width 467 height 241
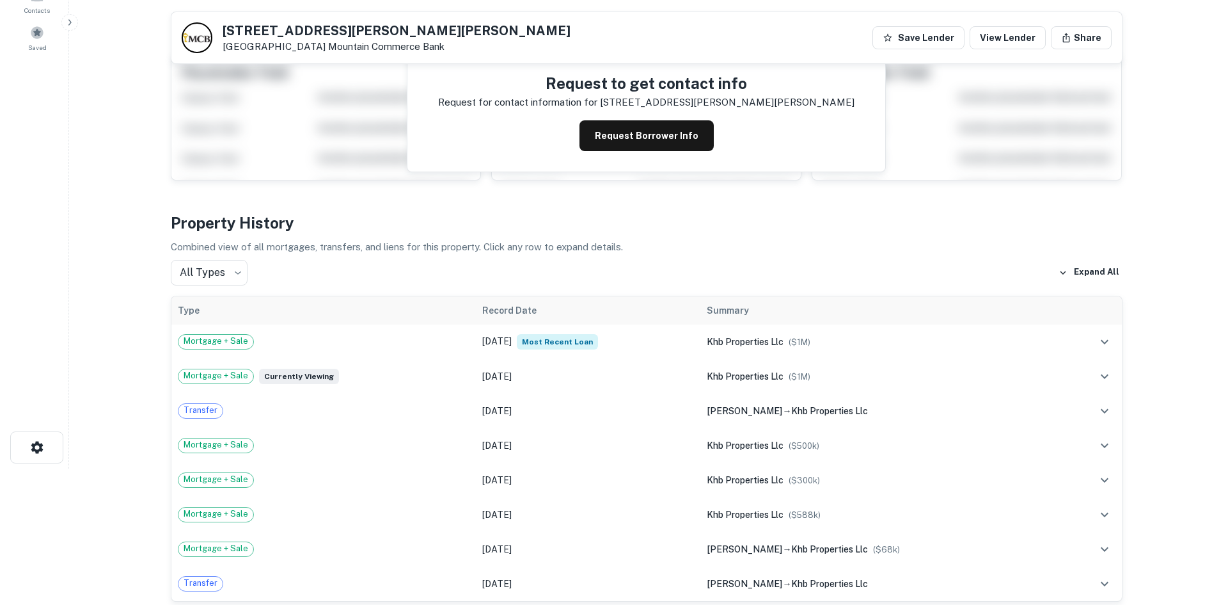
scroll to position [0, 0]
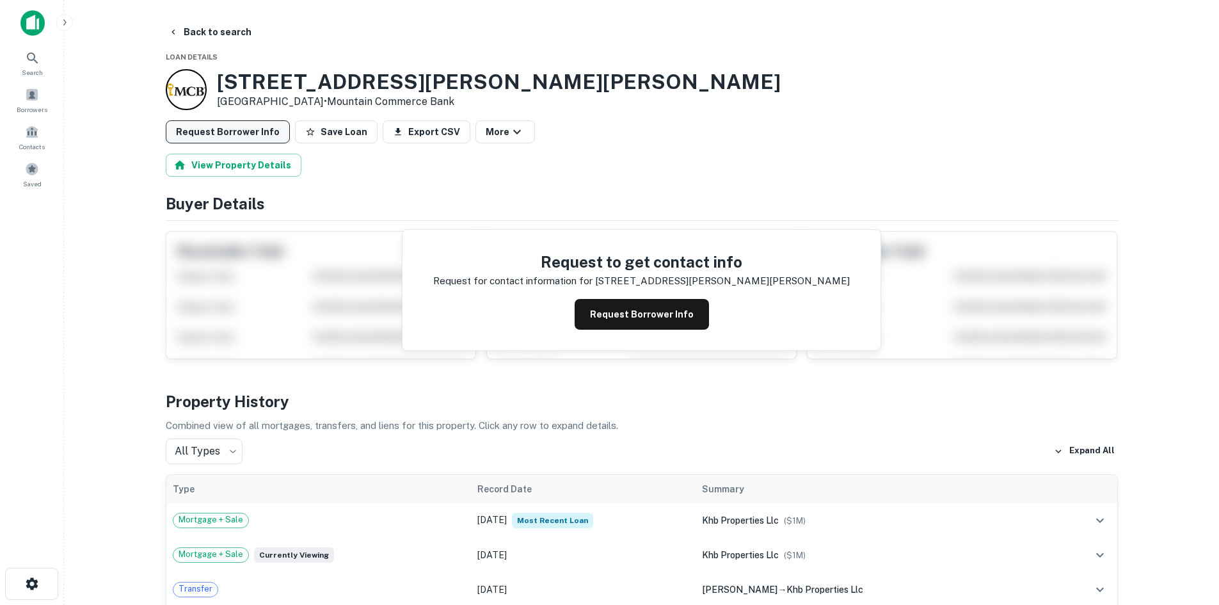
click at [256, 132] on button "Request Borrower Info" at bounding box center [228, 131] width 124 height 23
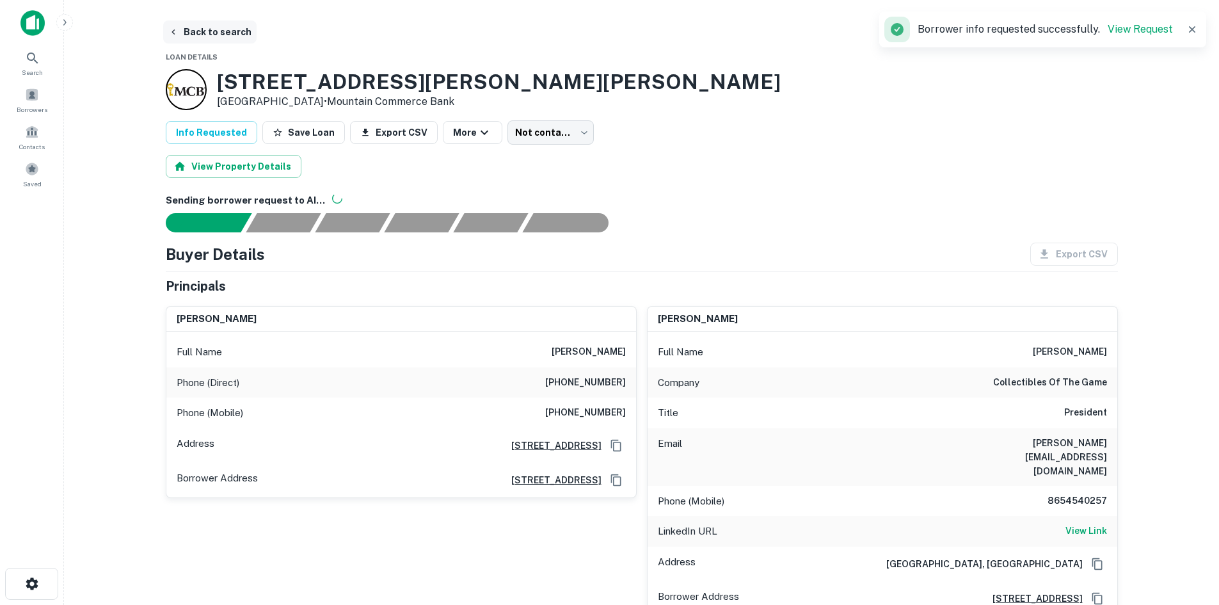
click at [235, 33] on button "Back to search" at bounding box center [209, 31] width 93 height 23
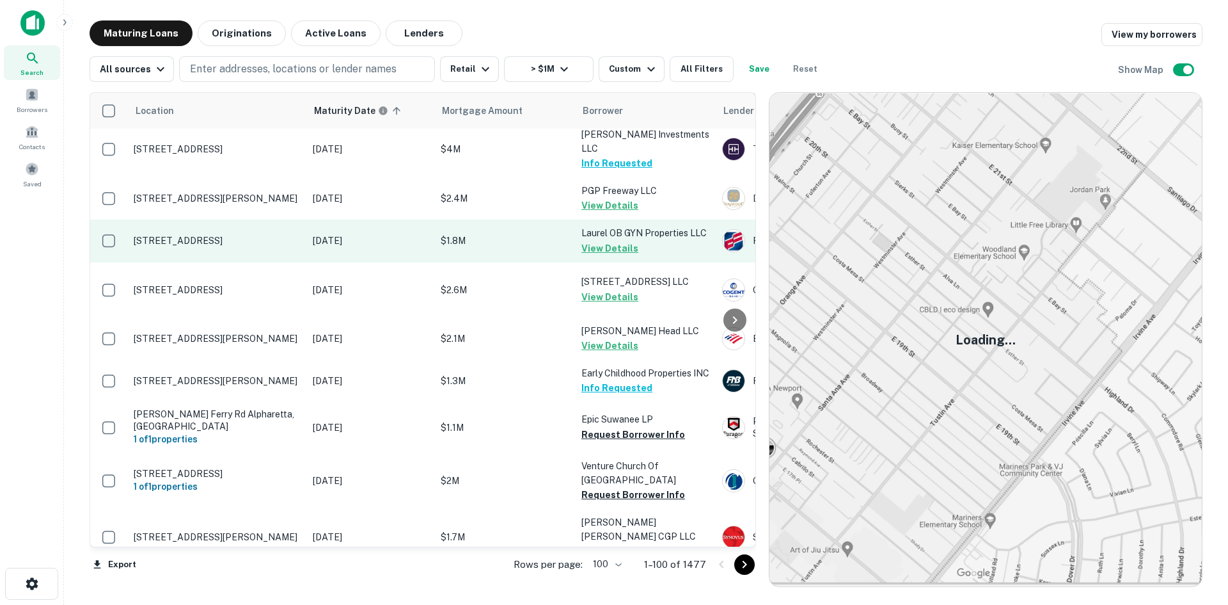
scroll to position [4308, 0]
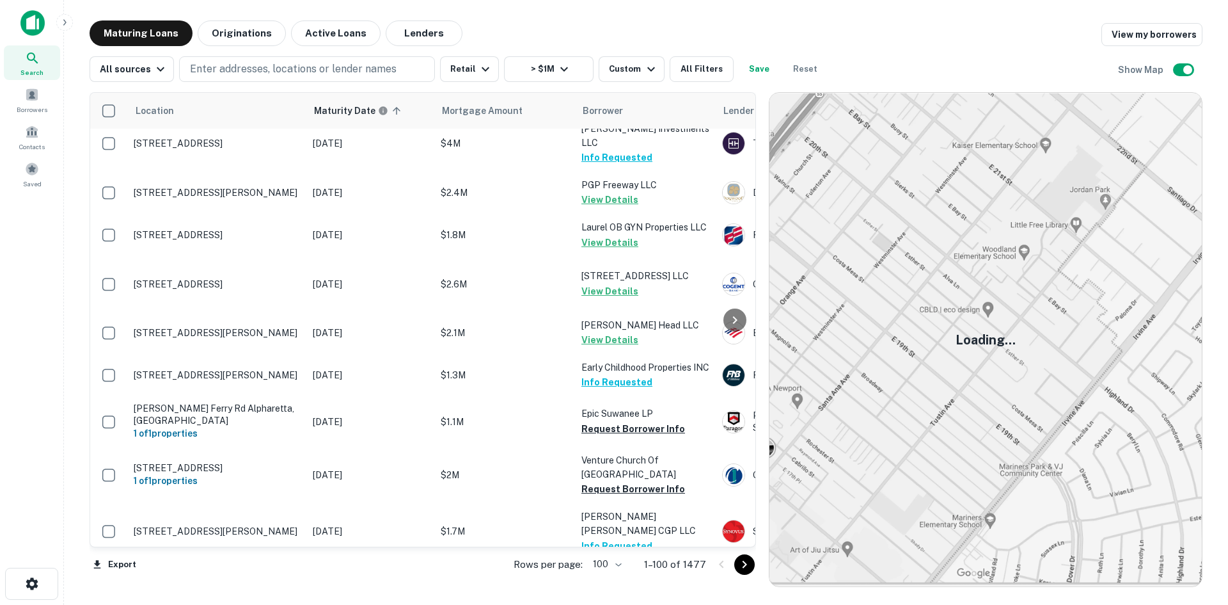
click at [739, 562] on icon "Go to next page" at bounding box center [744, 564] width 15 height 15
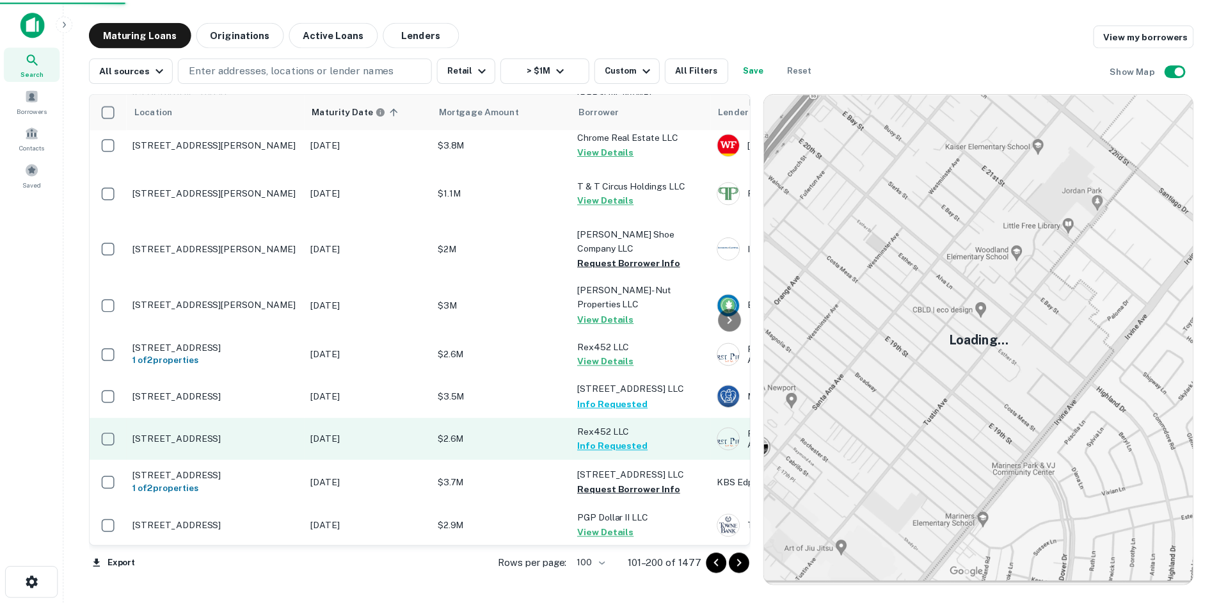
scroll to position [4180, 0]
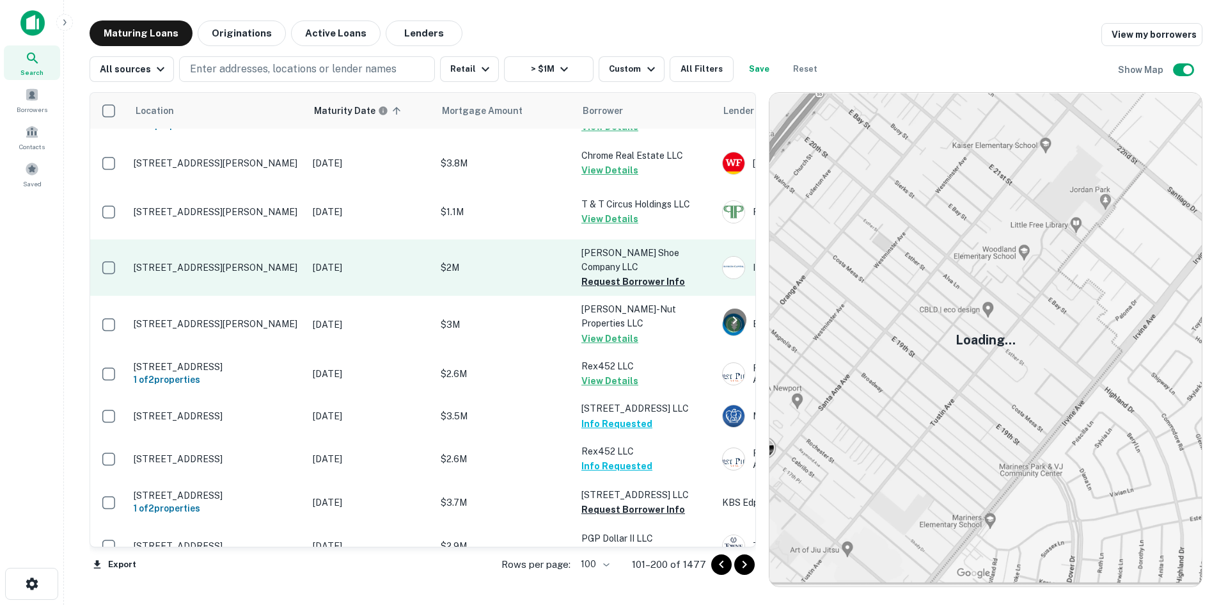
click at [227, 296] on td "[STREET_ADDRESS][PERSON_NAME]" at bounding box center [216, 267] width 179 height 56
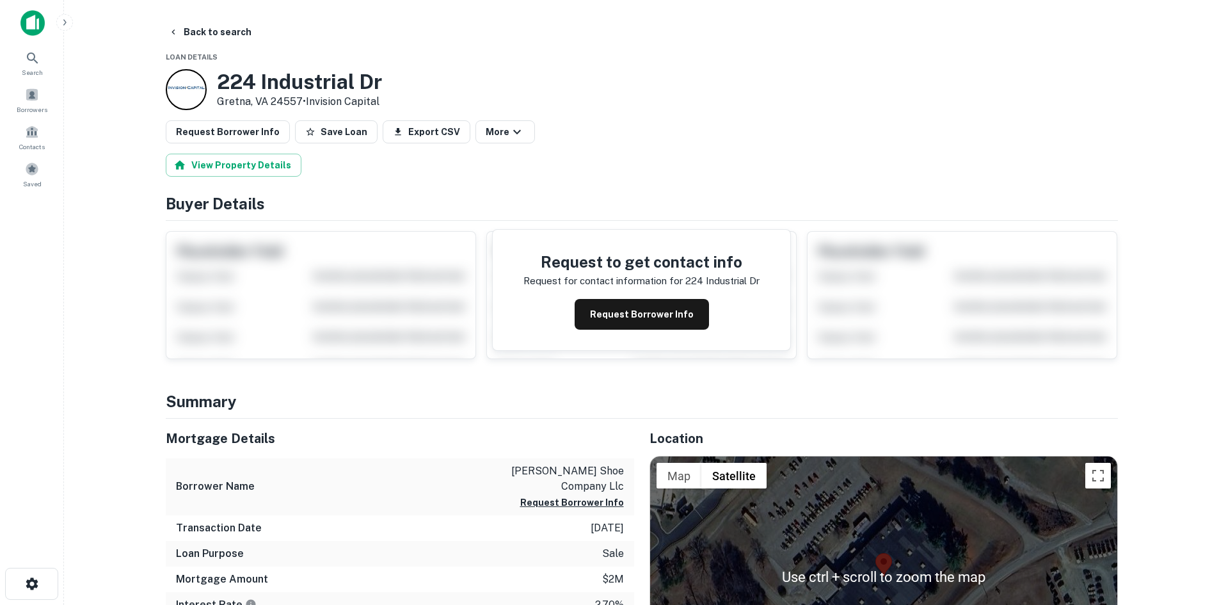
scroll to position [128, 0]
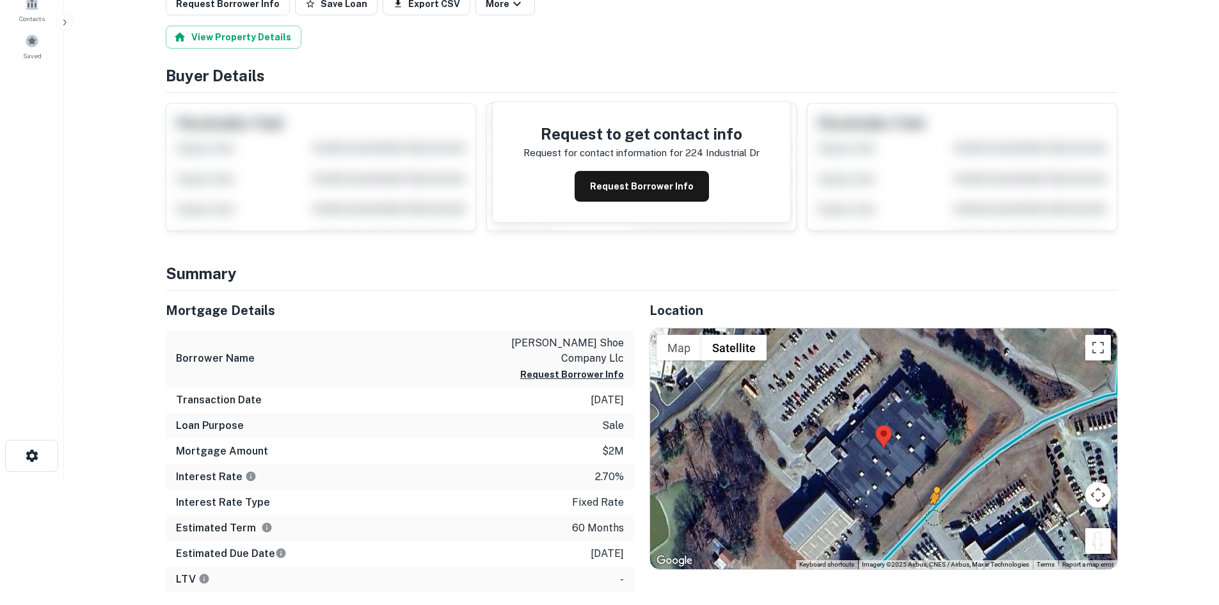
drag, startPoint x: 1090, startPoint y: 546, endPoint x: 930, endPoint y: 509, distance: 164.2
click at [930, 509] on div "To activate drag with keyboard, press Alt + Enter. Once in keyboard drag state,…" at bounding box center [883, 448] width 467 height 241
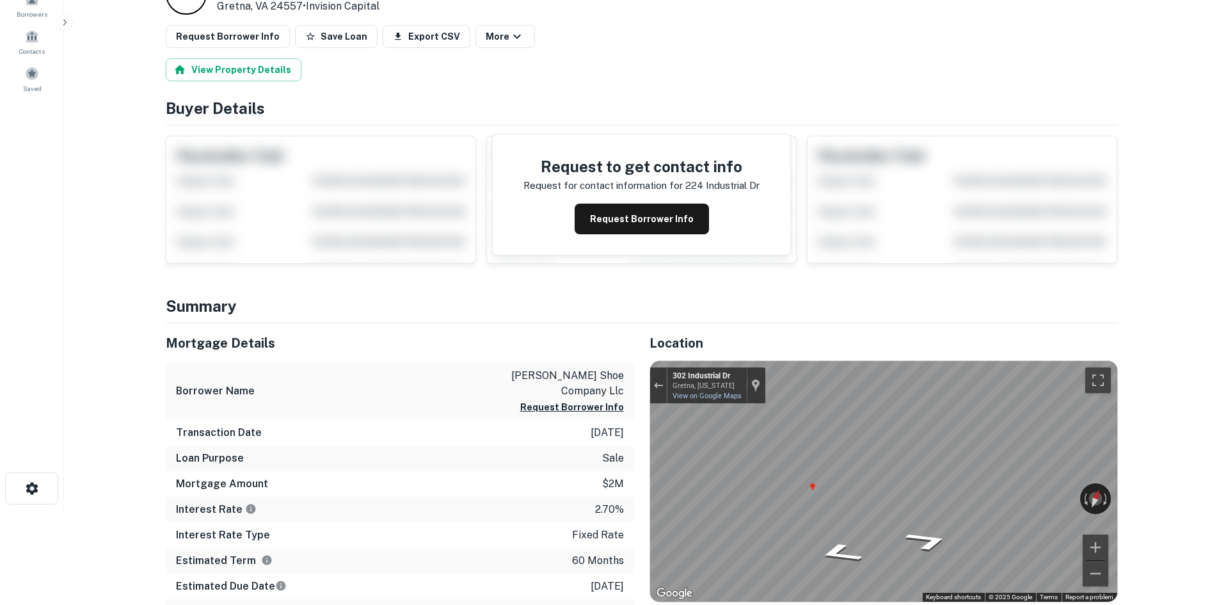
scroll to position [64, 0]
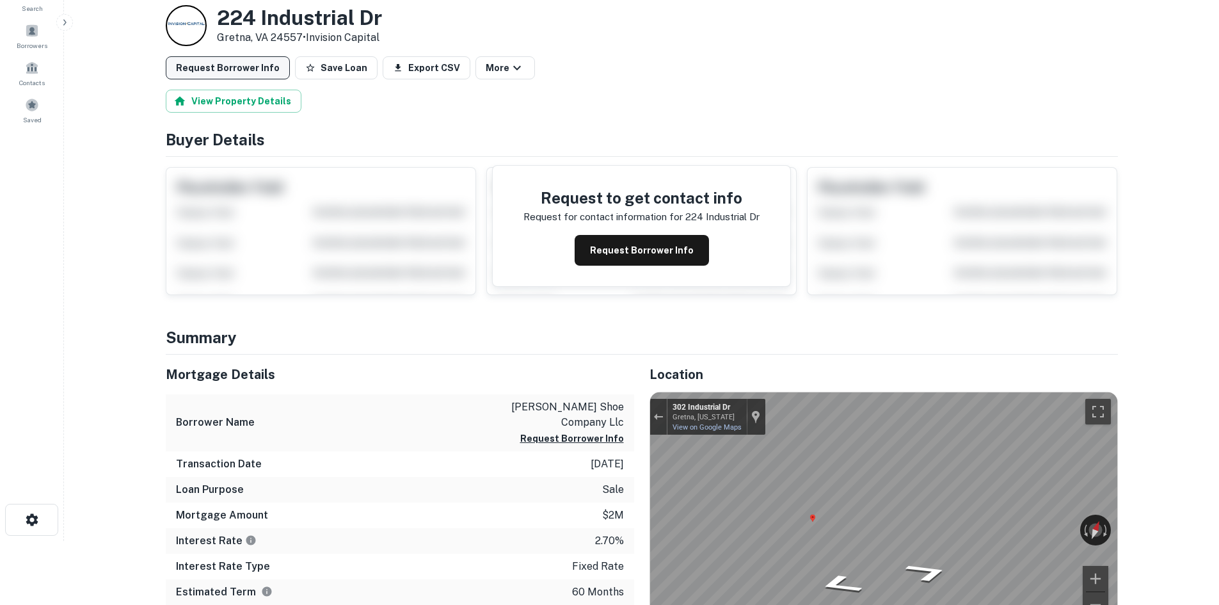
click at [191, 76] on button "Request Borrower Info" at bounding box center [228, 67] width 124 height 23
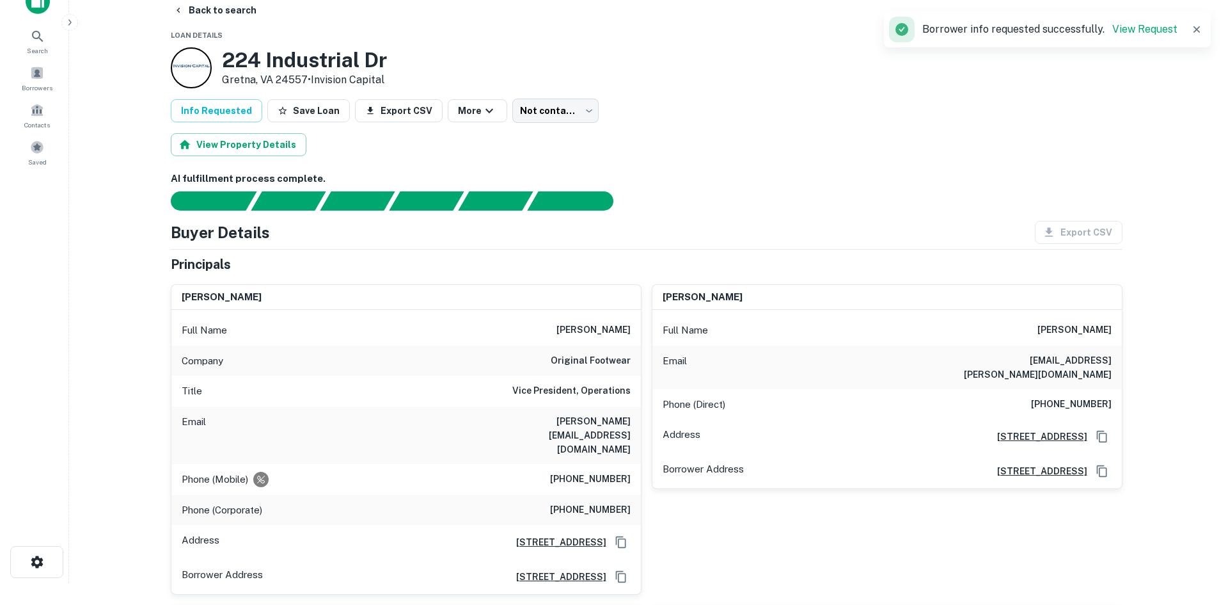
scroll to position [0, 0]
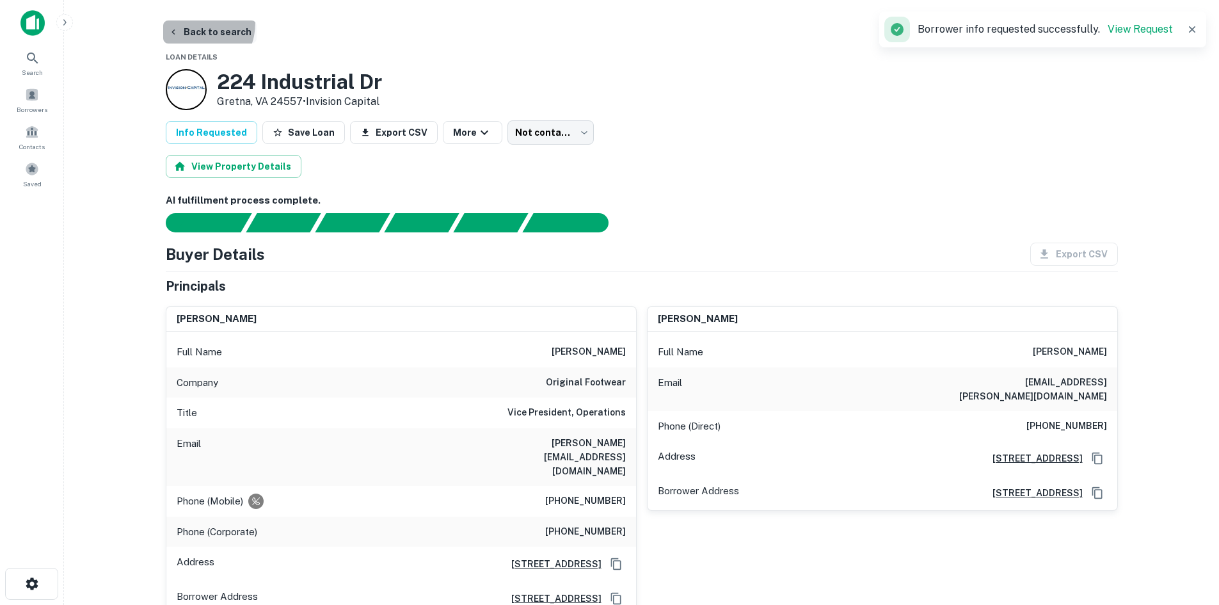
click at [189, 23] on button "Back to search" at bounding box center [209, 31] width 93 height 23
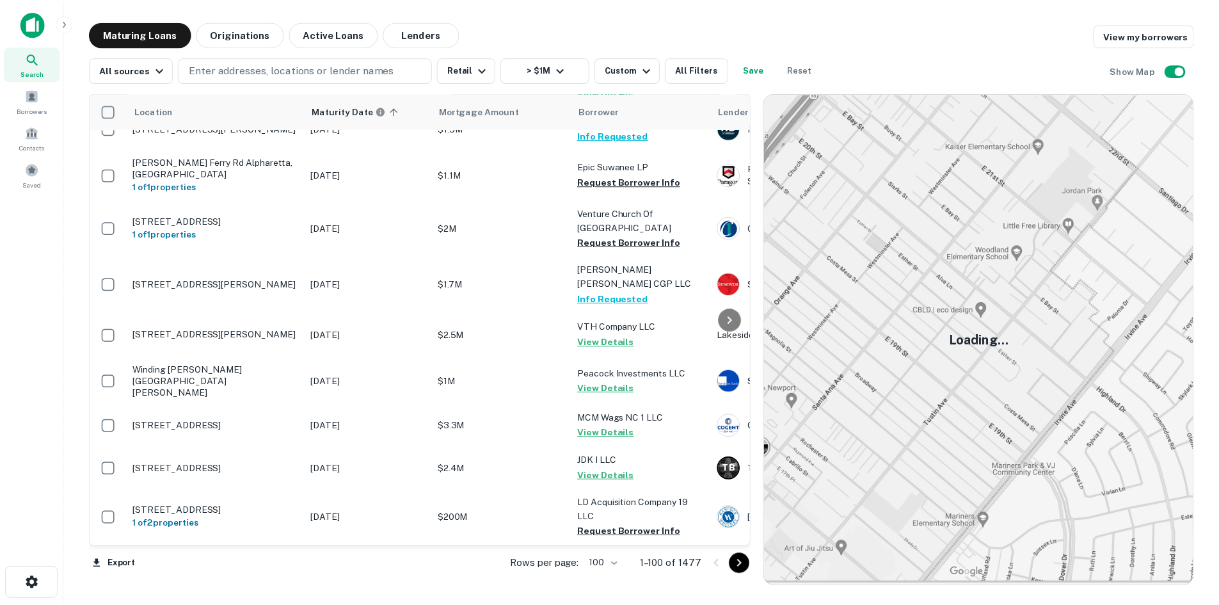
scroll to position [4692, 0]
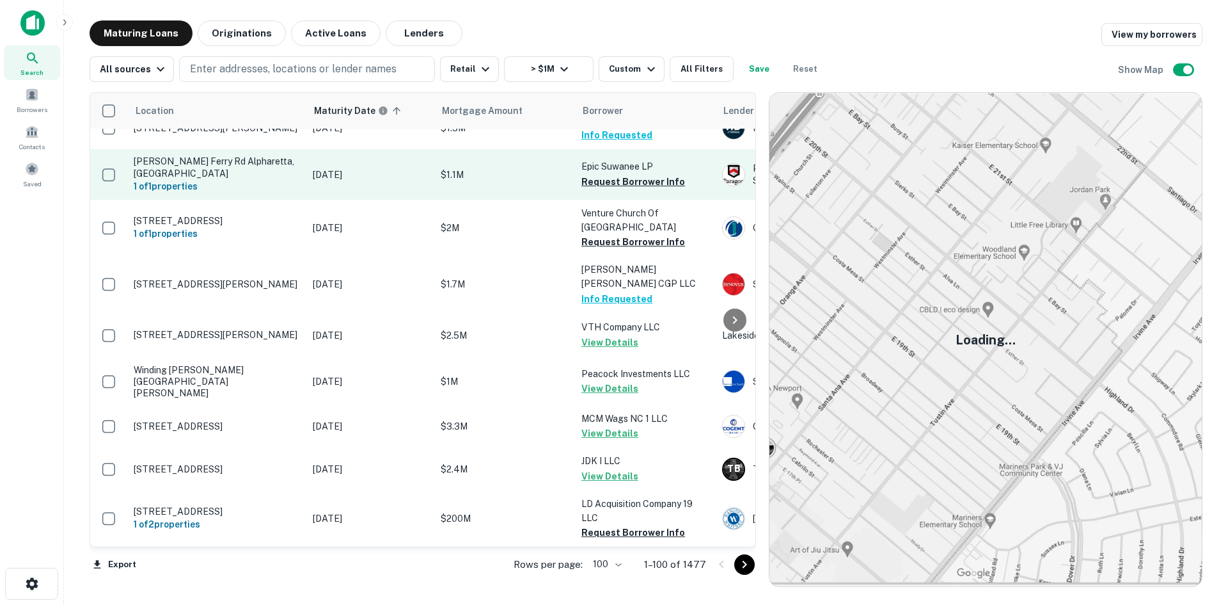
click at [278, 179] on p "Mcginnis Ferry Rd Alpharetta, GA" at bounding box center [217, 166] width 166 height 23
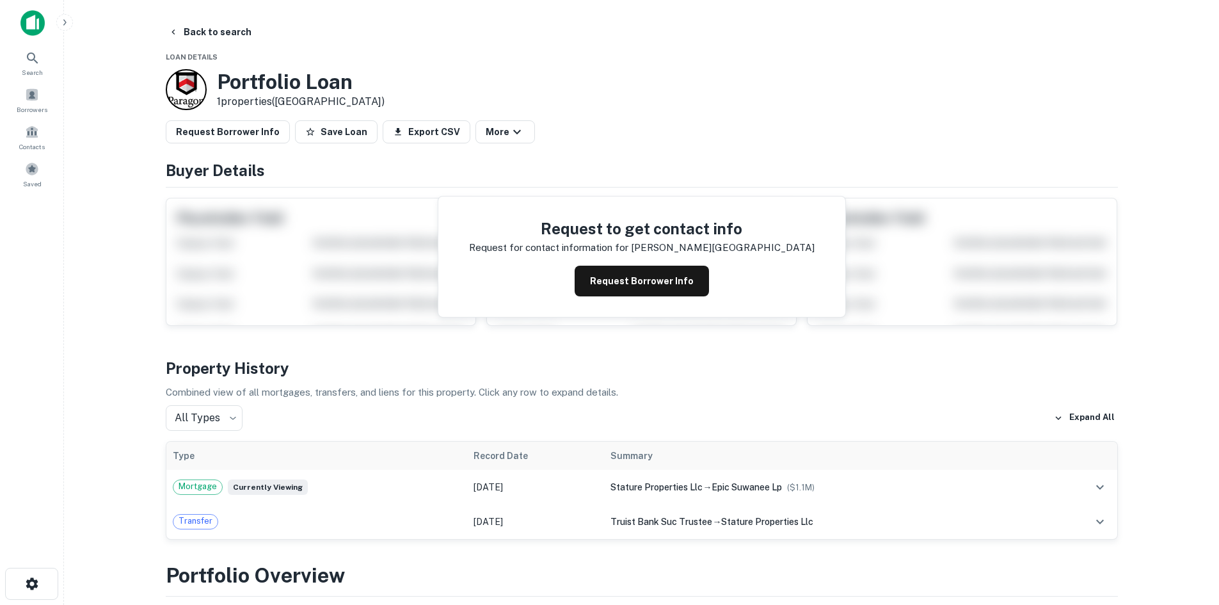
click at [189, 19] on main "Back to search Loan Details Portfolio Loan 1 properties (GA) Request Borrower I…" at bounding box center [641, 302] width 1155 height 605
click at [221, 40] on button "Back to search" at bounding box center [209, 31] width 93 height 23
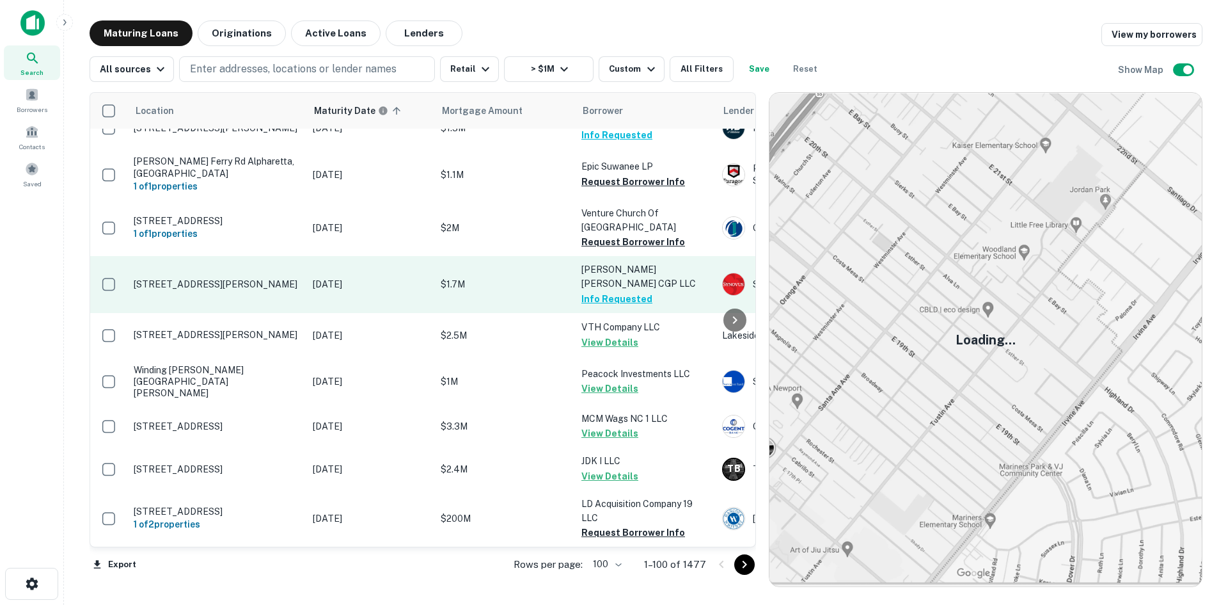
scroll to position [4908, 0]
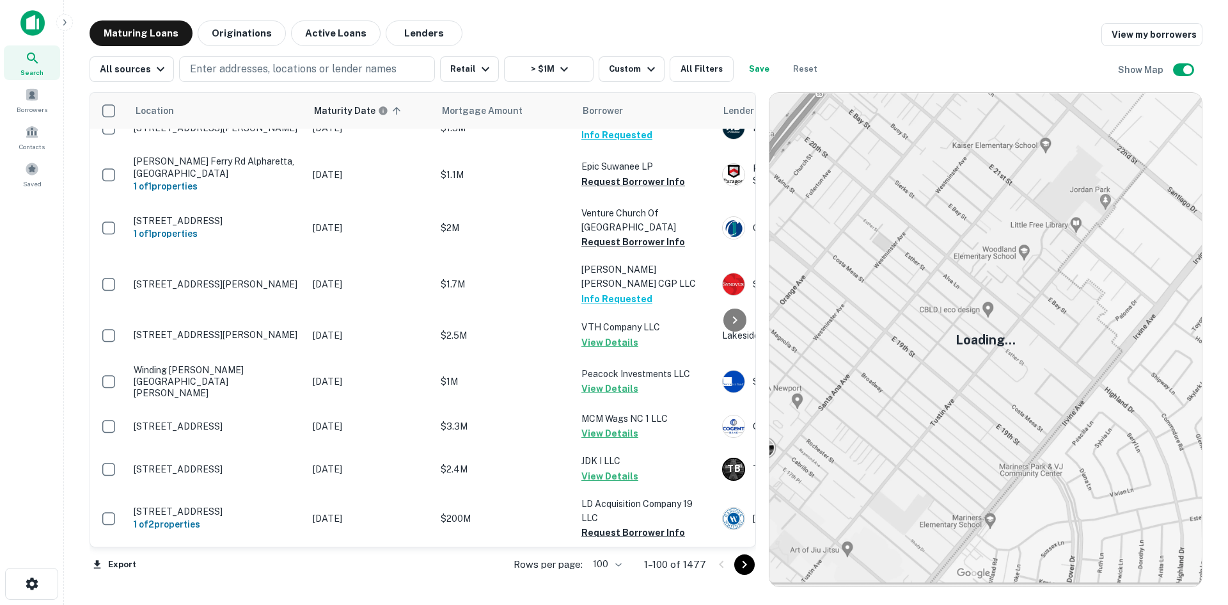
click at [746, 566] on icon "Go to next page" at bounding box center [744, 564] width 15 height 15
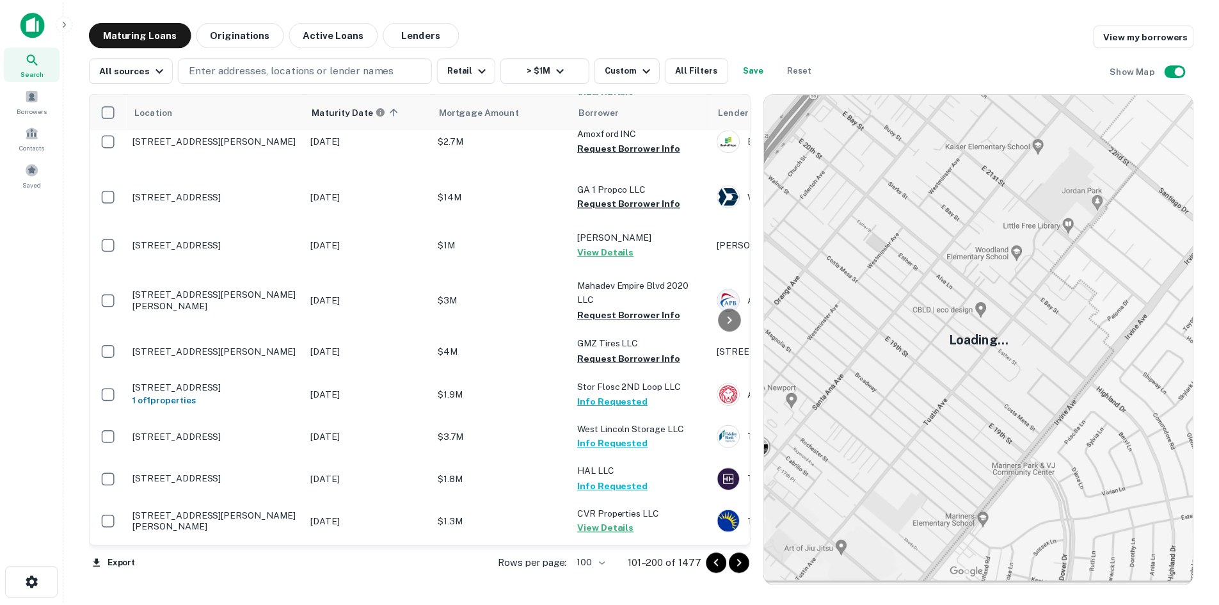
scroll to position [2772, 0]
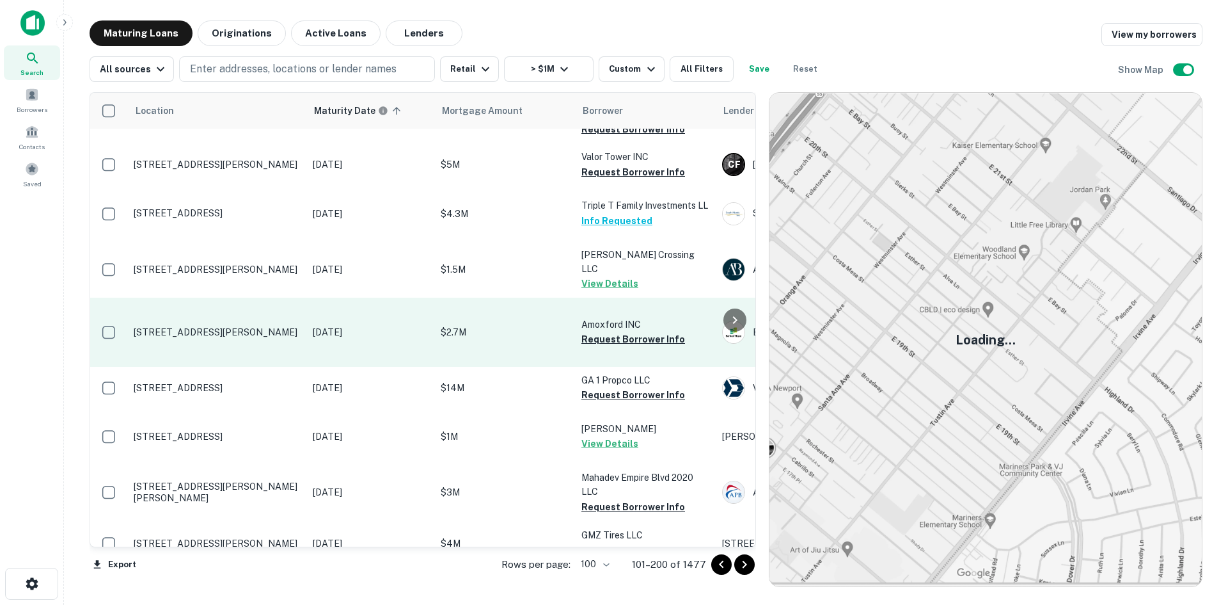
click at [173, 367] on td "[STREET_ADDRESS][PERSON_NAME]" at bounding box center [216, 332] width 179 height 69
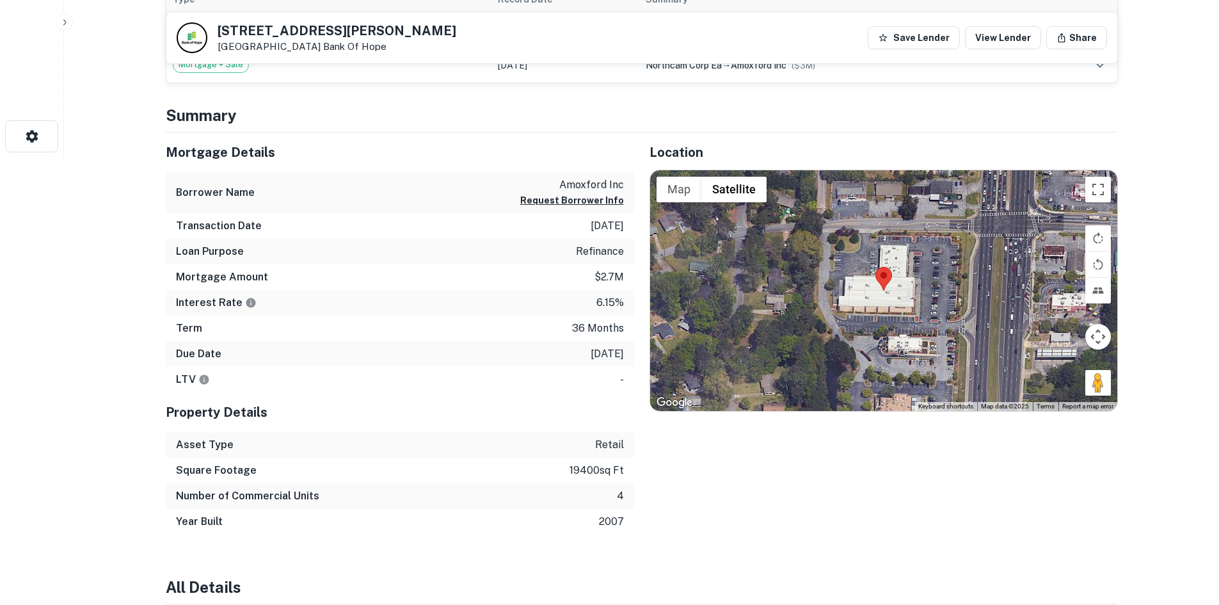
scroll to position [448, 0]
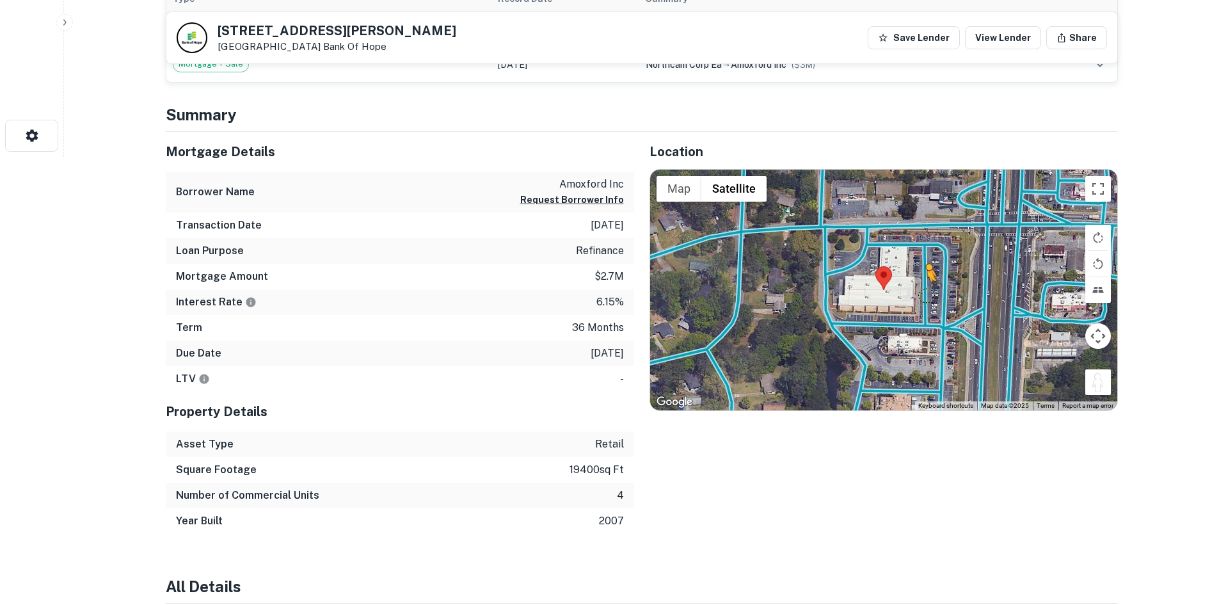
drag, startPoint x: 1100, startPoint y: 376, endPoint x: 924, endPoint y: 292, distance: 195.5
click at [924, 292] on div "To activate drag with keyboard, press Alt + Enter. Once in keyboard drag state,…" at bounding box center [883, 290] width 467 height 241
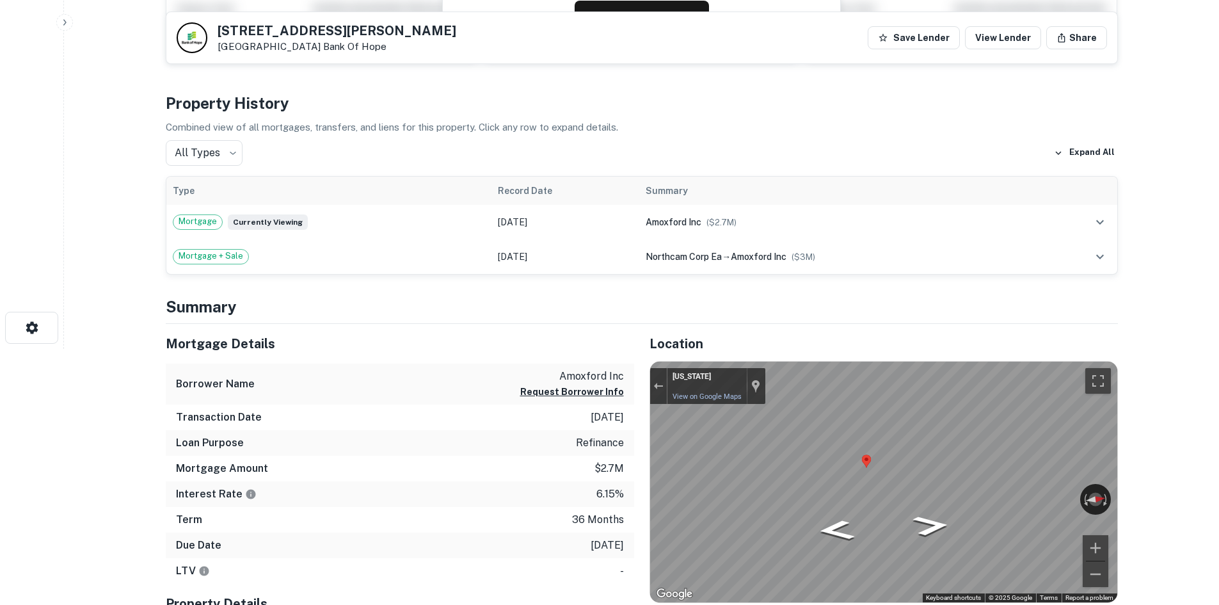
scroll to position [0, 0]
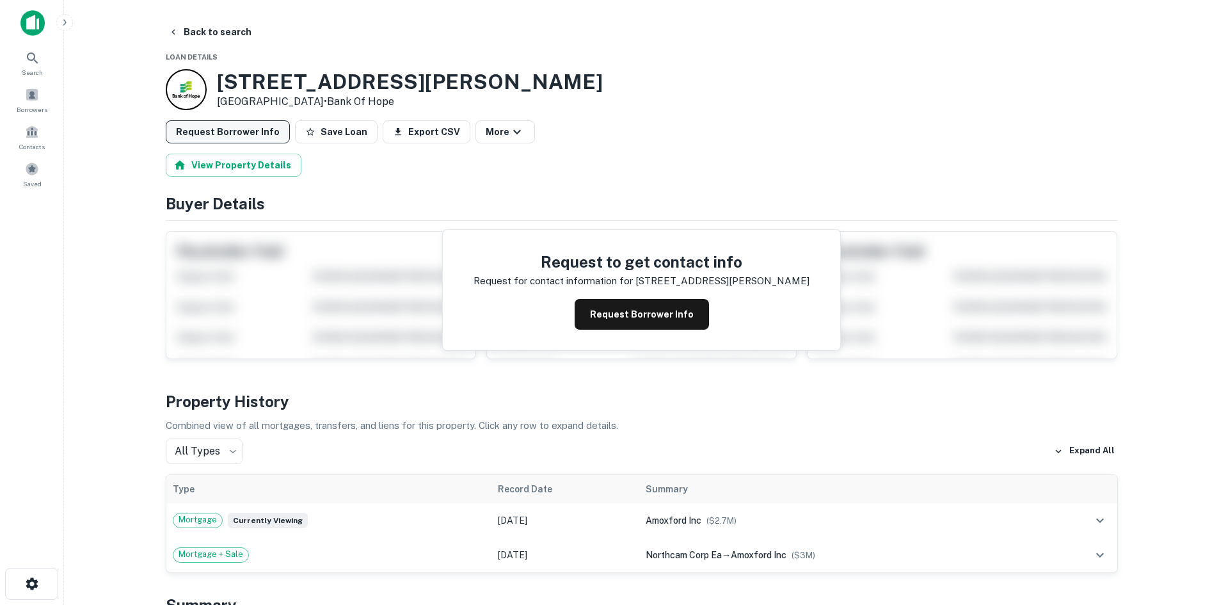
click at [261, 133] on button "Request Borrower Info" at bounding box center [228, 131] width 124 height 23
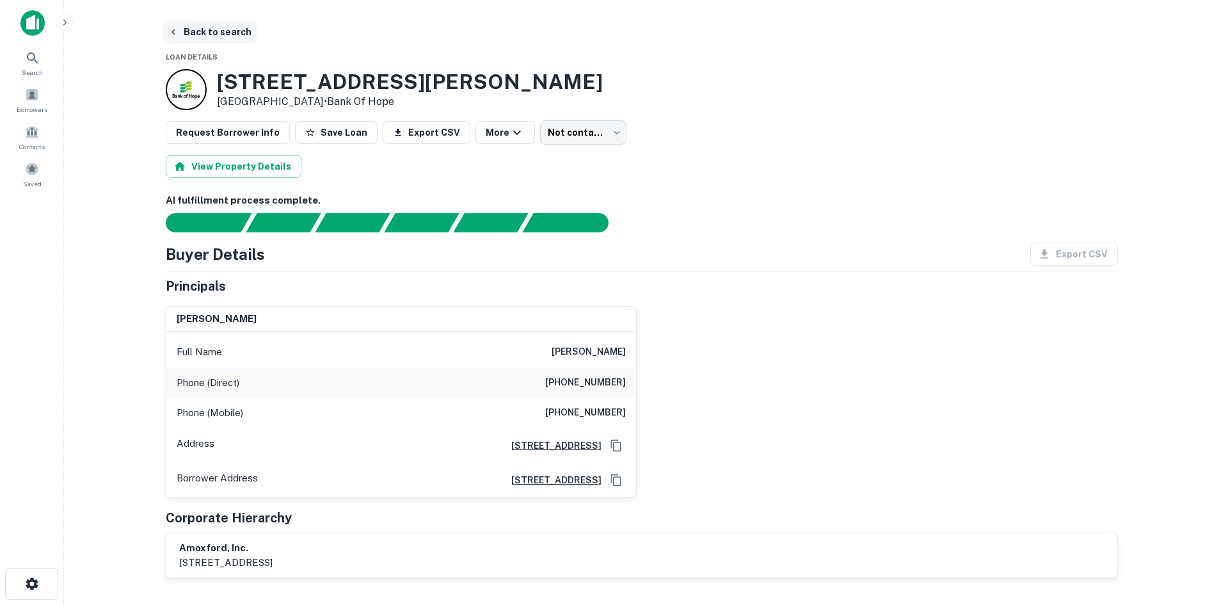
click at [222, 33] on button "Back to search" at bounding box center [209, 31] width 93 height 23
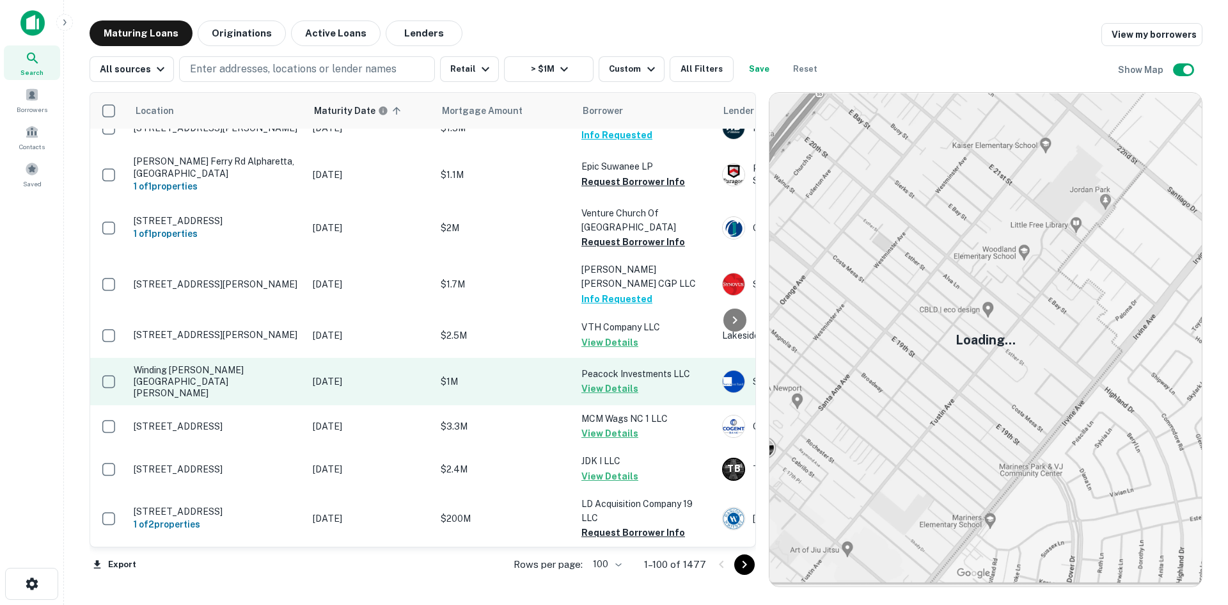
scroll to position [4908, 0]
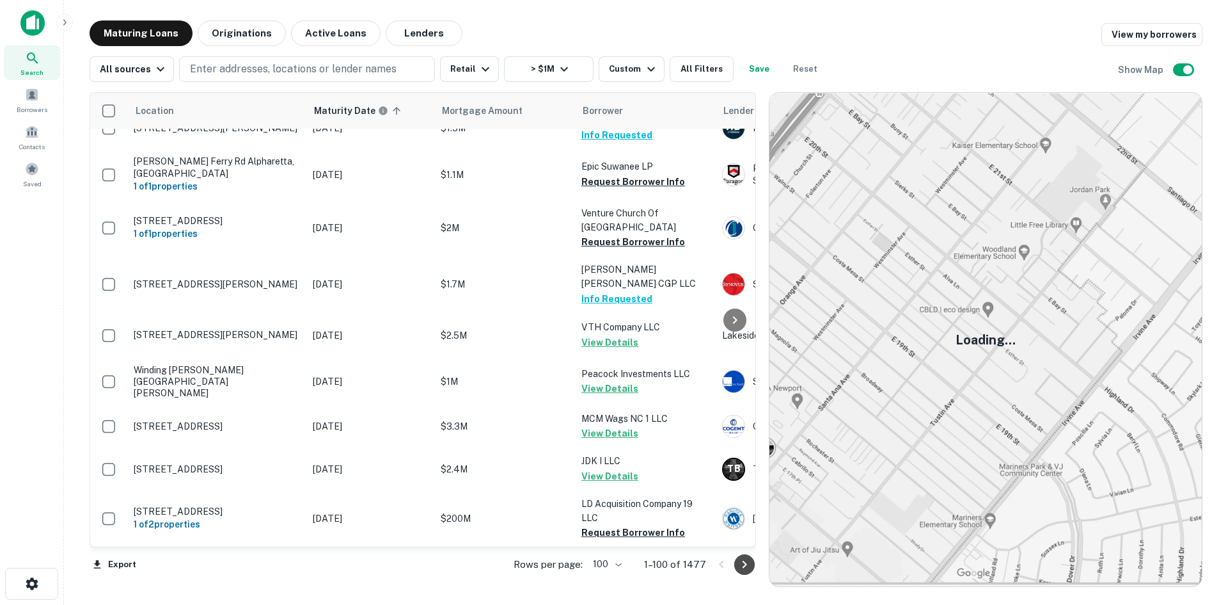
click at [742, 566] on icon "Go to next page" at bounding box center [744, 564] width 15 height 15
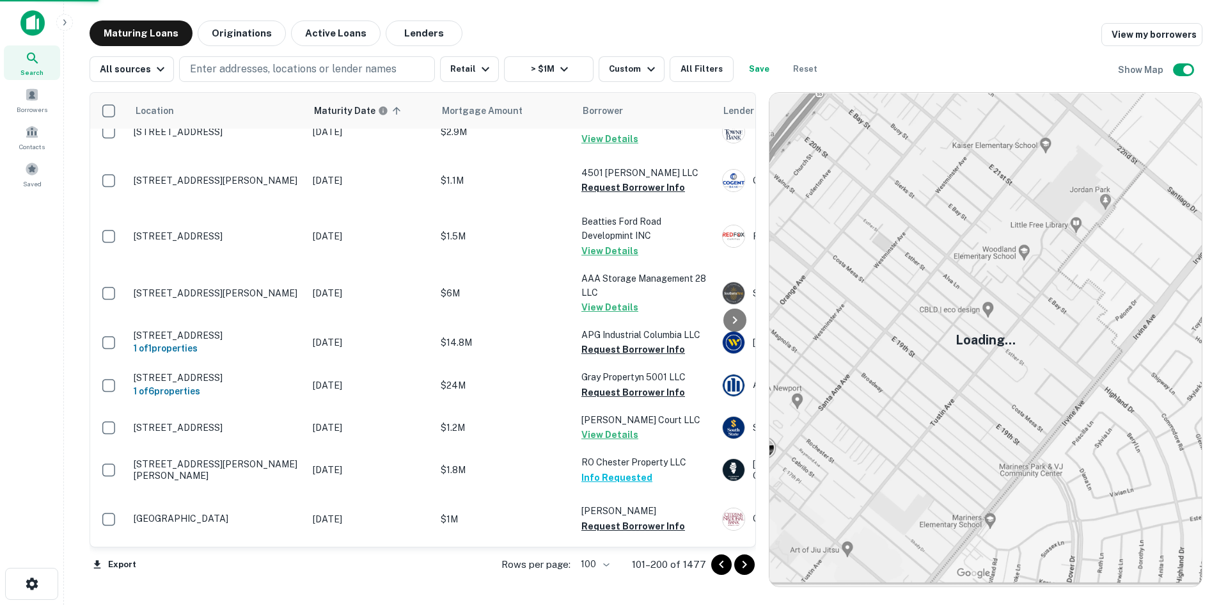
scroll to position [4756, 0]
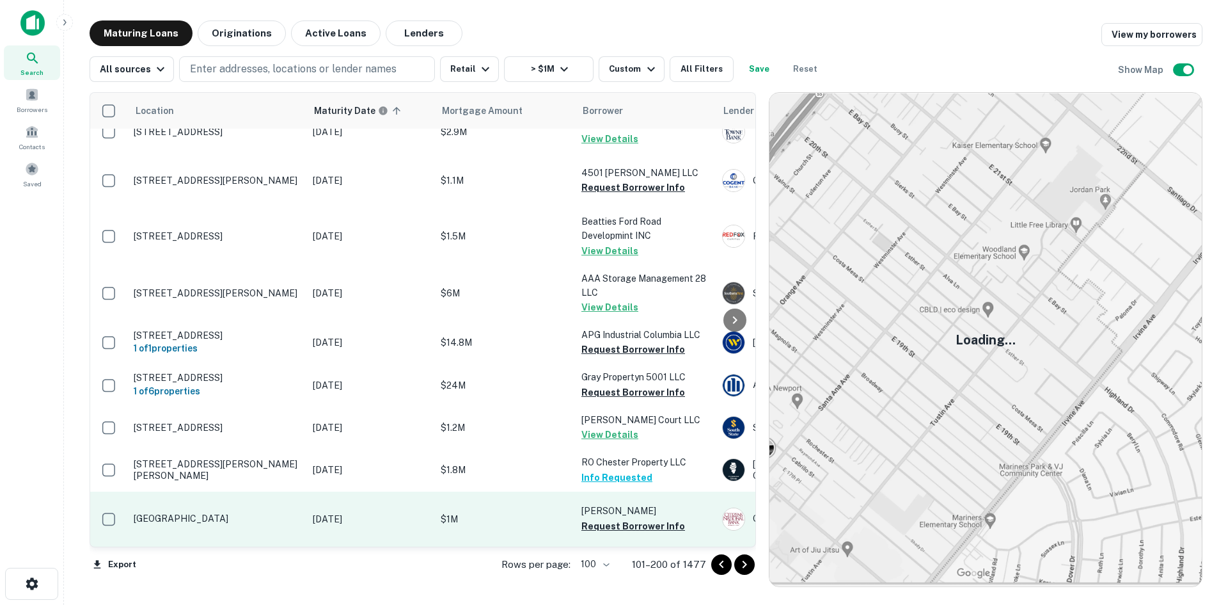
click at [220, 504] on td "3190 Highway 411n TN" at bounding box center [216, 518] width 179 height 55
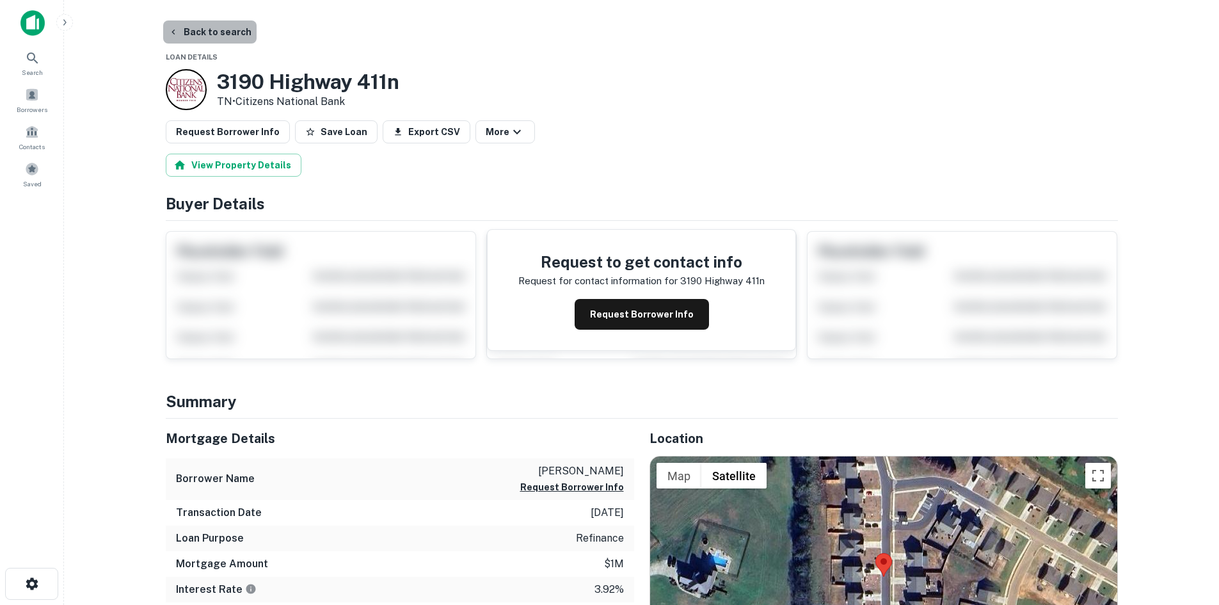
click at [219, 28] on button "Back to search" at bounding box center [209, 31] width 93 height 23
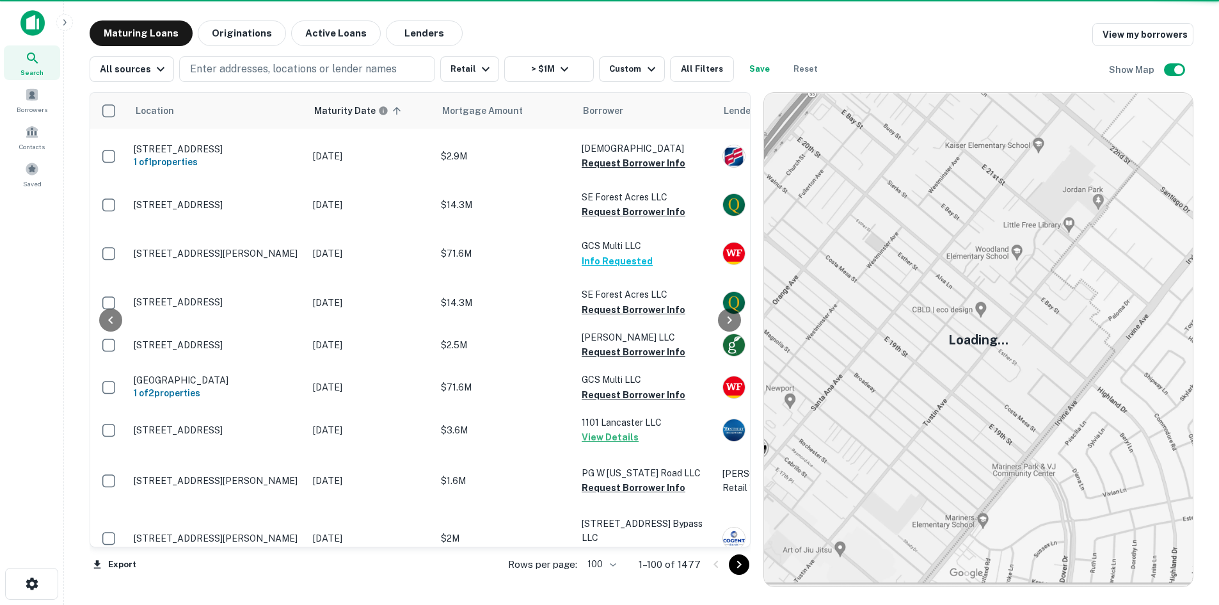
click at [747, 567] on icon "Go to next page" at bounding box center [738, 564] width 15 height 15
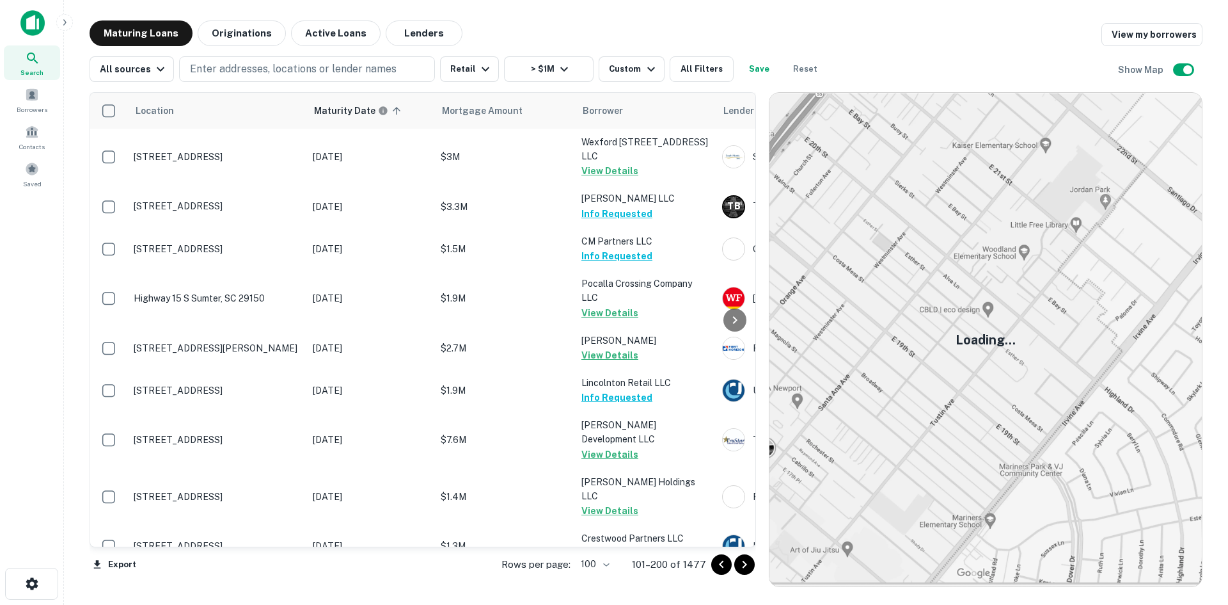
scroll to position [4756, 0]
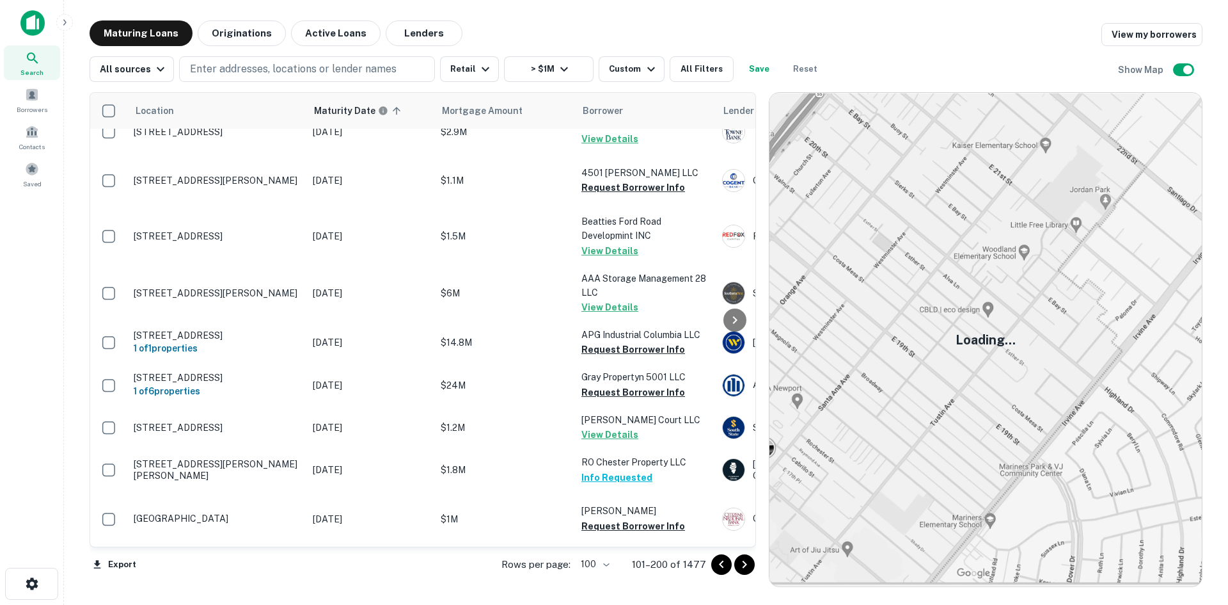
click at [743, 569] on icon "Go to next page" at bounding box center [744, 564] width 15 height 15
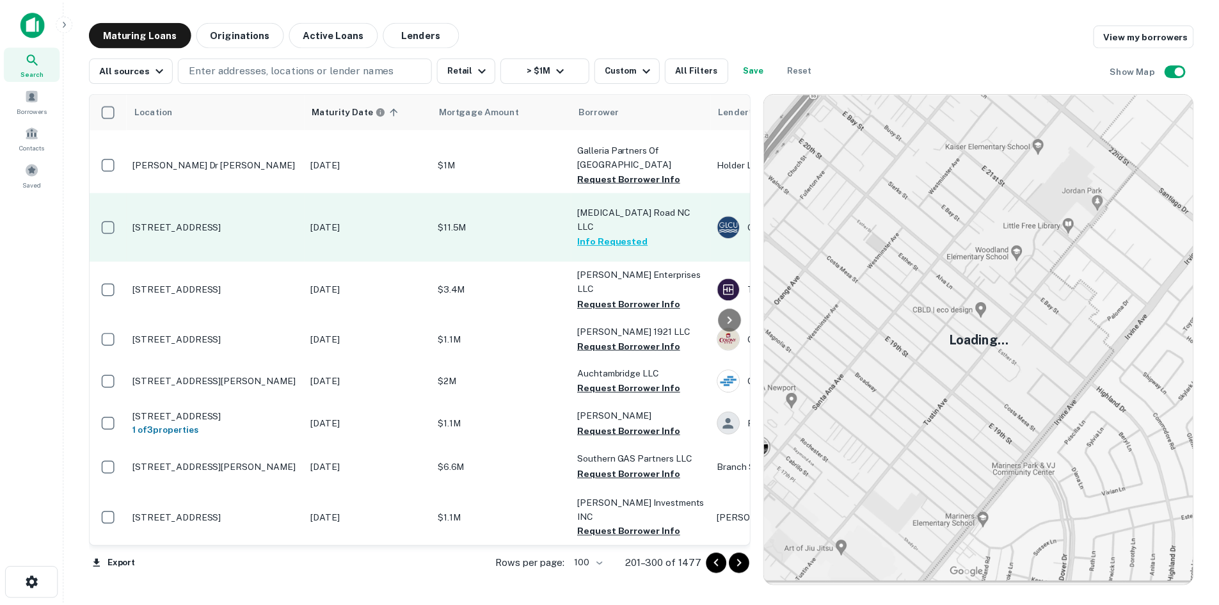
scroll to position [4948, 0]
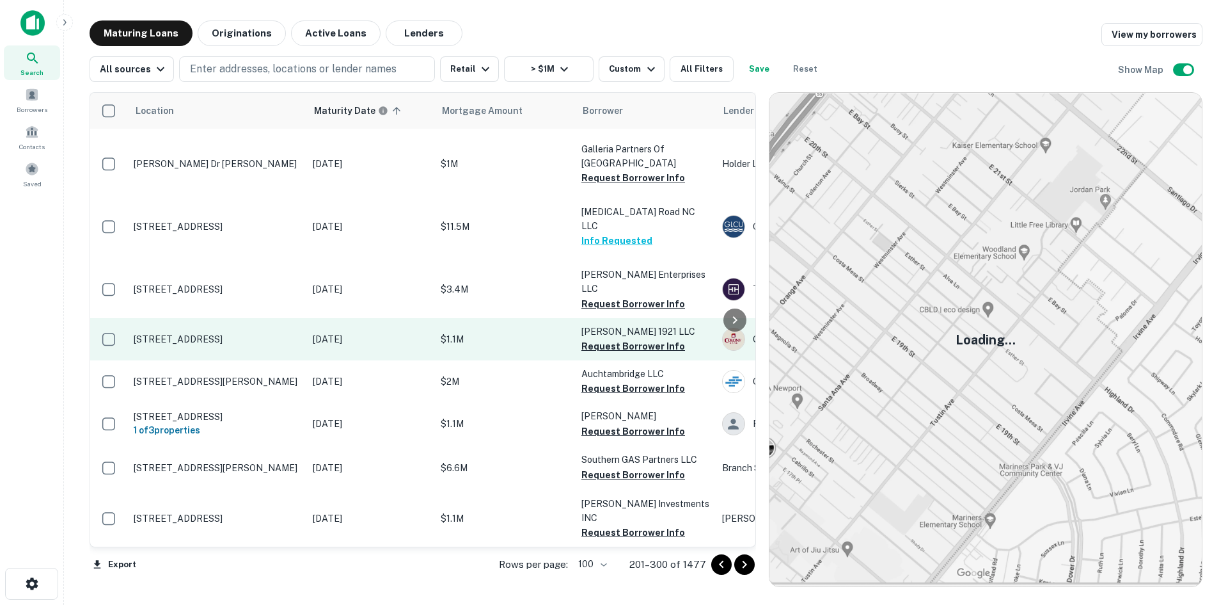
click at [248, 345] on p "12400 Cumming Hwy Canton, GA 30115" at bounding box center [217, 339] width 166 height 12
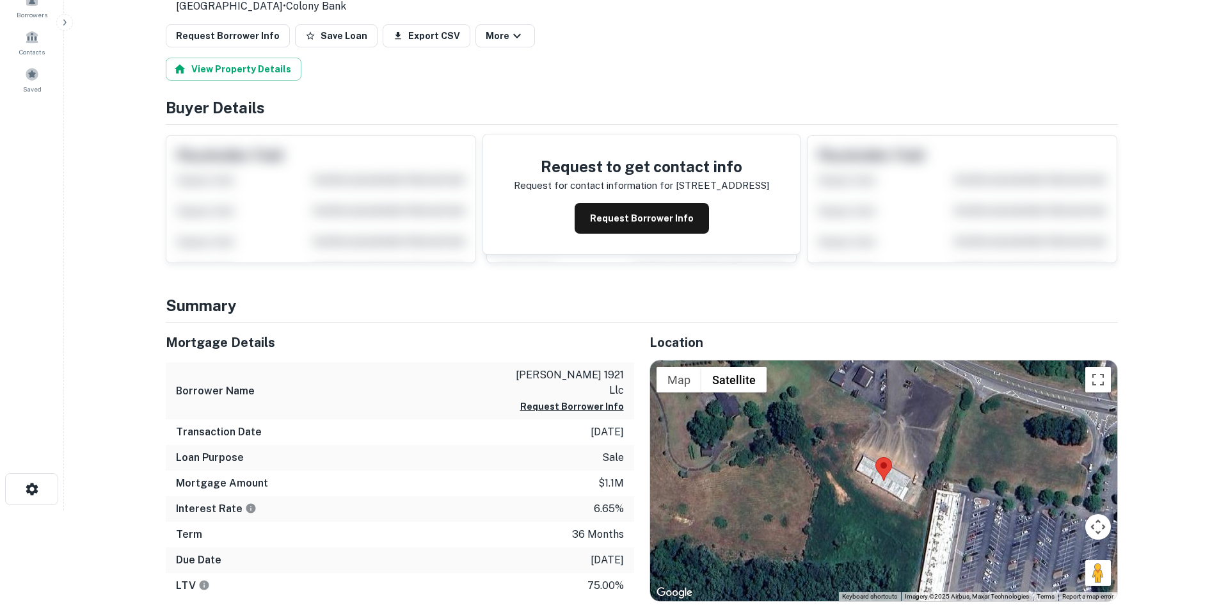
scroll to position [256, 0]
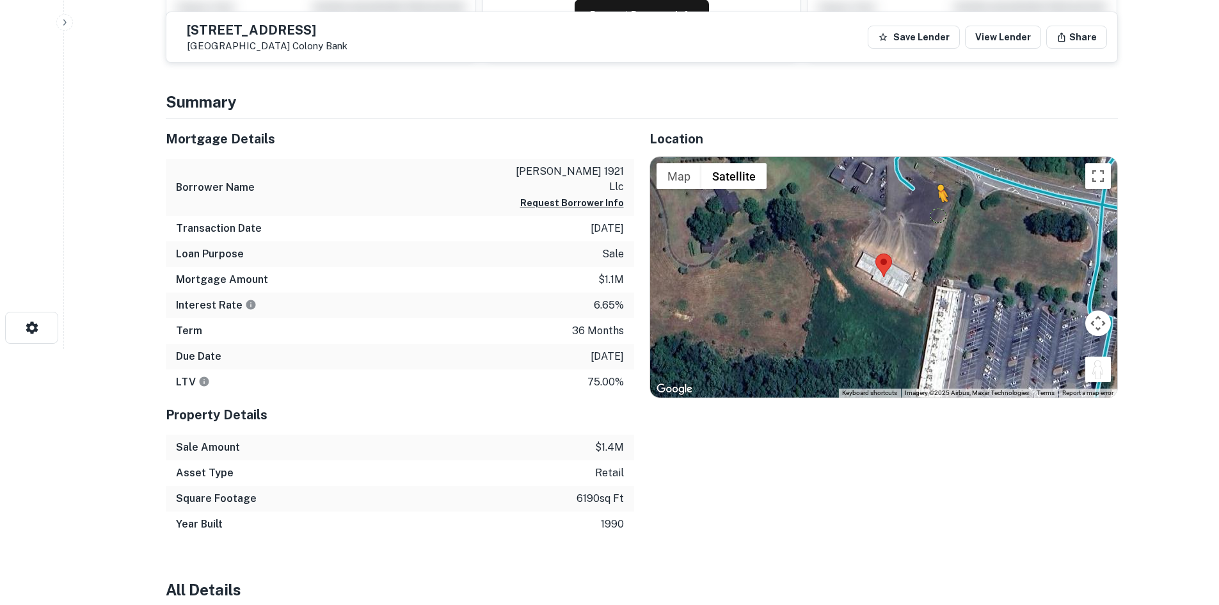
drag, startPoint x: 1097, startPoint y: 369, endPoint x: 921, endPoint y: 195, distance: 247.5
click at [921, 195] on div "To activate drag with keyboard, press Alt + Enter. Once in keyboard drag state,…" at bounding box center [883, 277] width 467 height 241
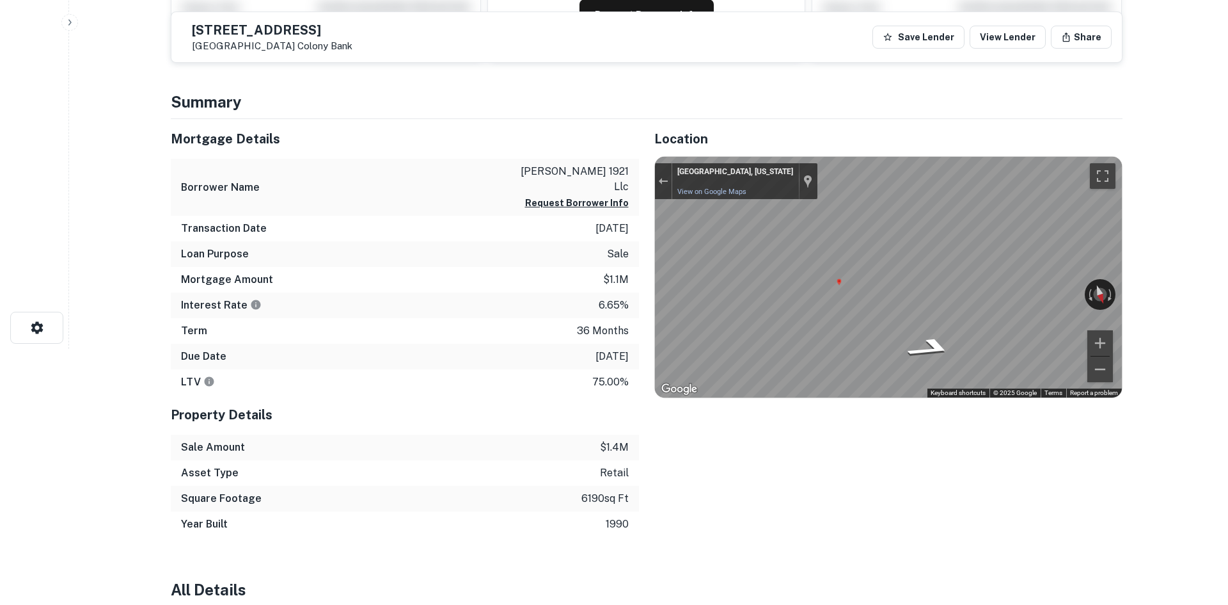
scroll to position [0, 0]
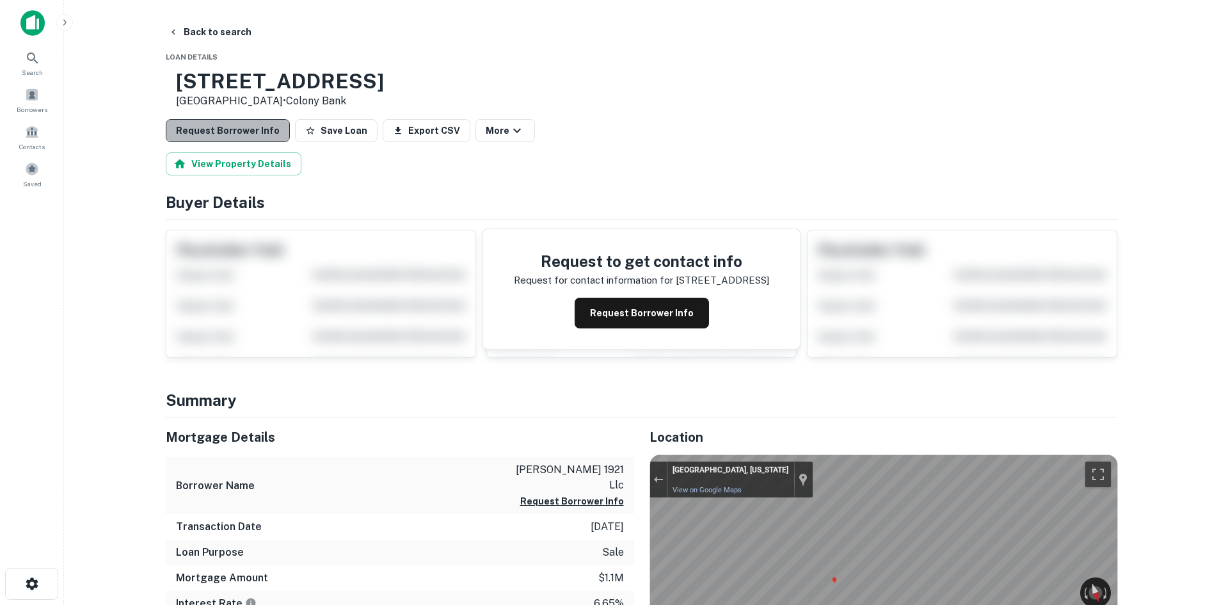
click at [266, 129] on button "Request Borrower Info" at bounding box center [228, 130] width 124 height 23
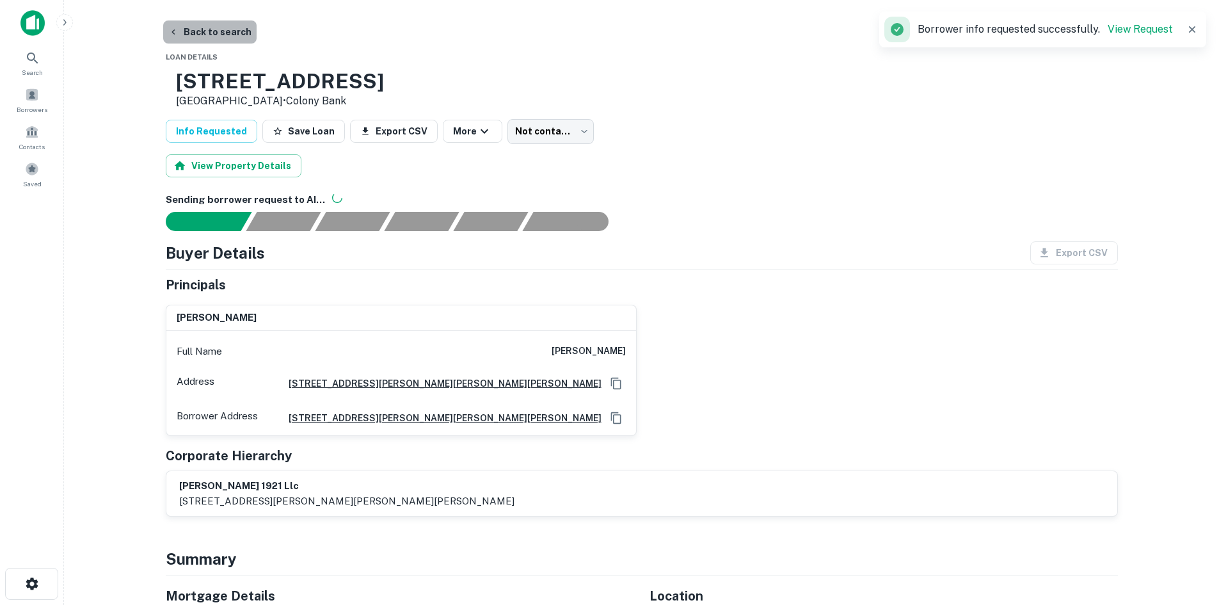
click at [234, 32] on button "Back to search" at bounding box center [209, 31] width 93 height 23
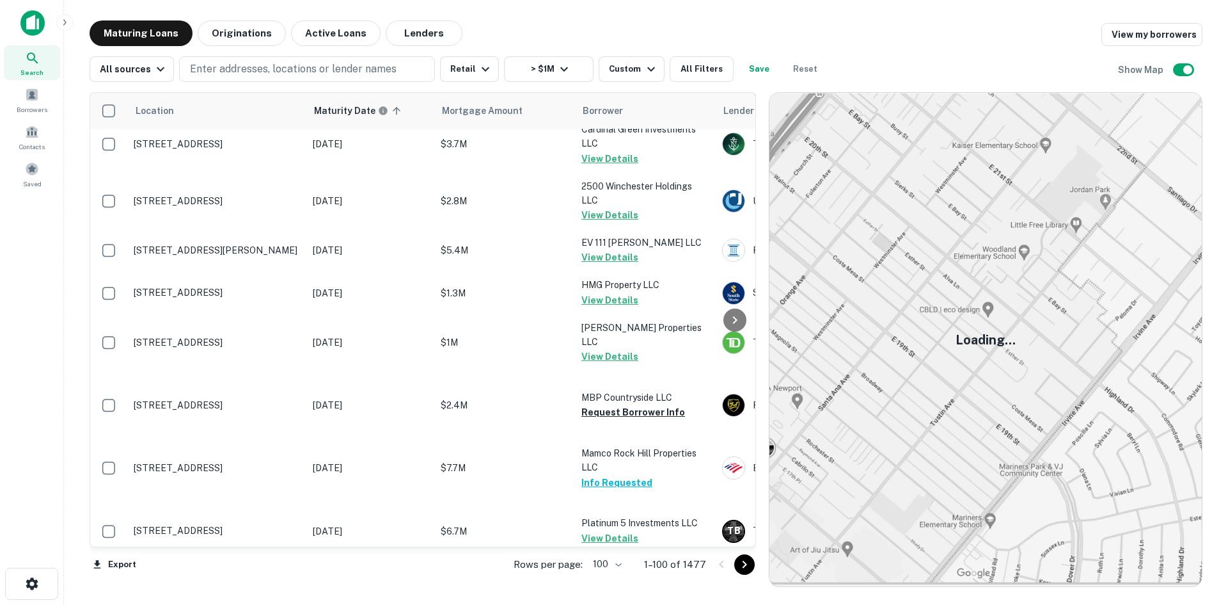
scroll to position [3367, 0]
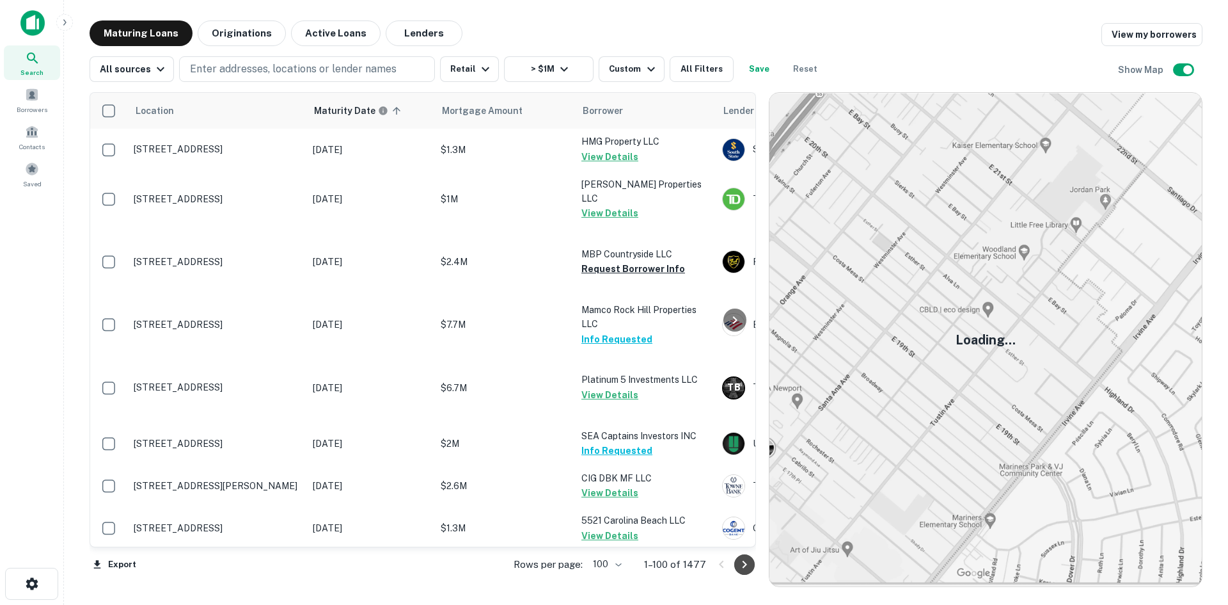
click at [746, 564] on icon "Go to next page" at bounding box center [745, 564] width 4 height 8
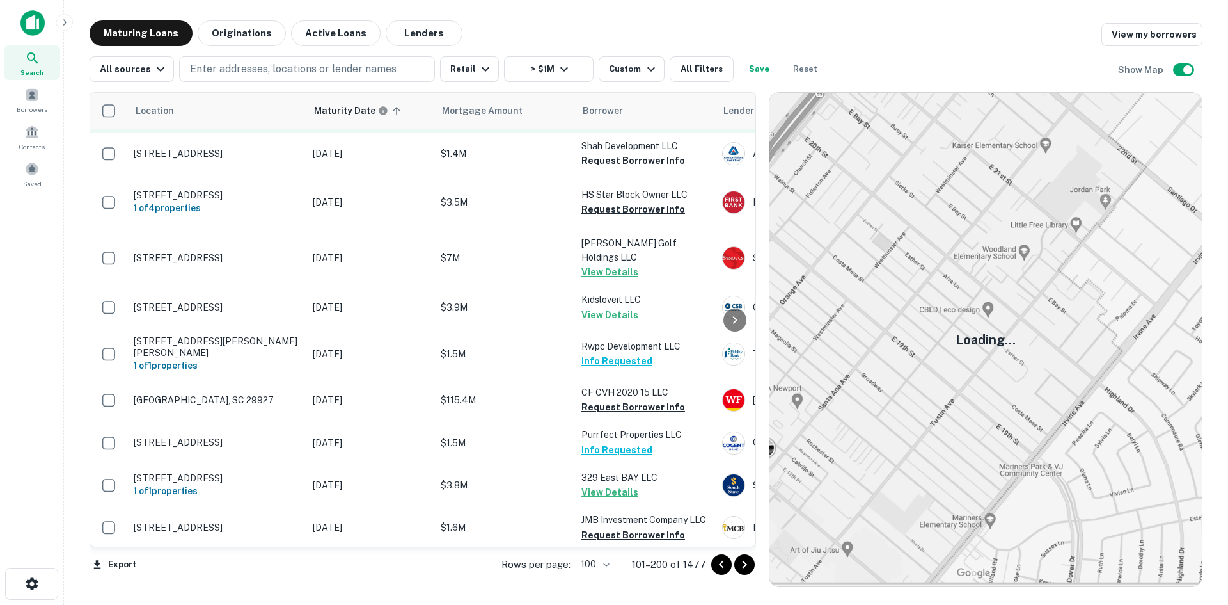
scroll to position [3495, 0]
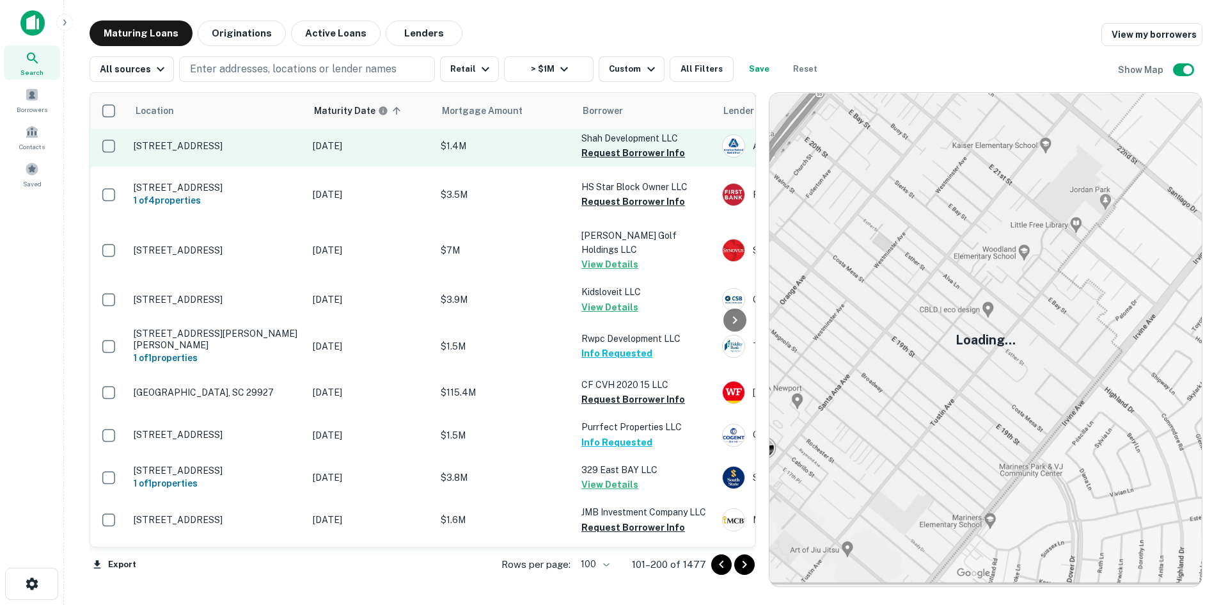
click at [250, 152] on p "[STREET_ADDRESS]" at bounding box center [217, 146] width 166 height 12
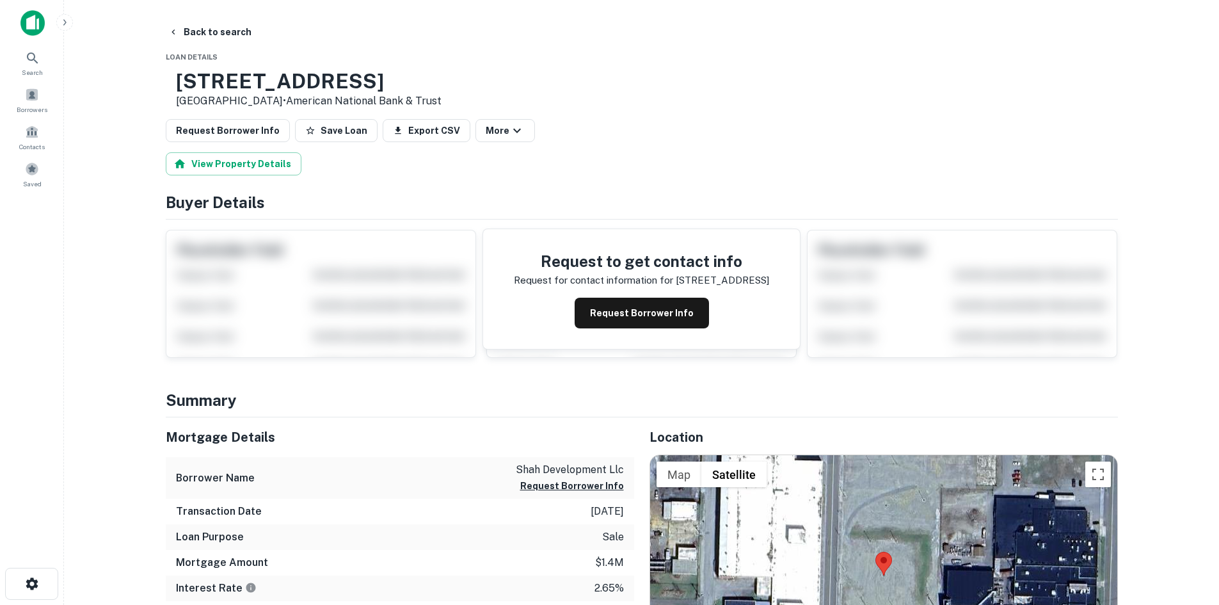
drag, startPoint x: 221, startPoint y: 79, endPoint x: 303, endPoint y: 104, distance: 85.4
click at [303, 104] on div "[STREET_ADDRESS] • American National Bank & Trust" at bounding box center [304, 89] width 276 height 40
copy div "[STREET_ADDRESS]"
click at [234, 128] on button "Request Borrower Info" at bounding box center [228, 130] width 124 height 23
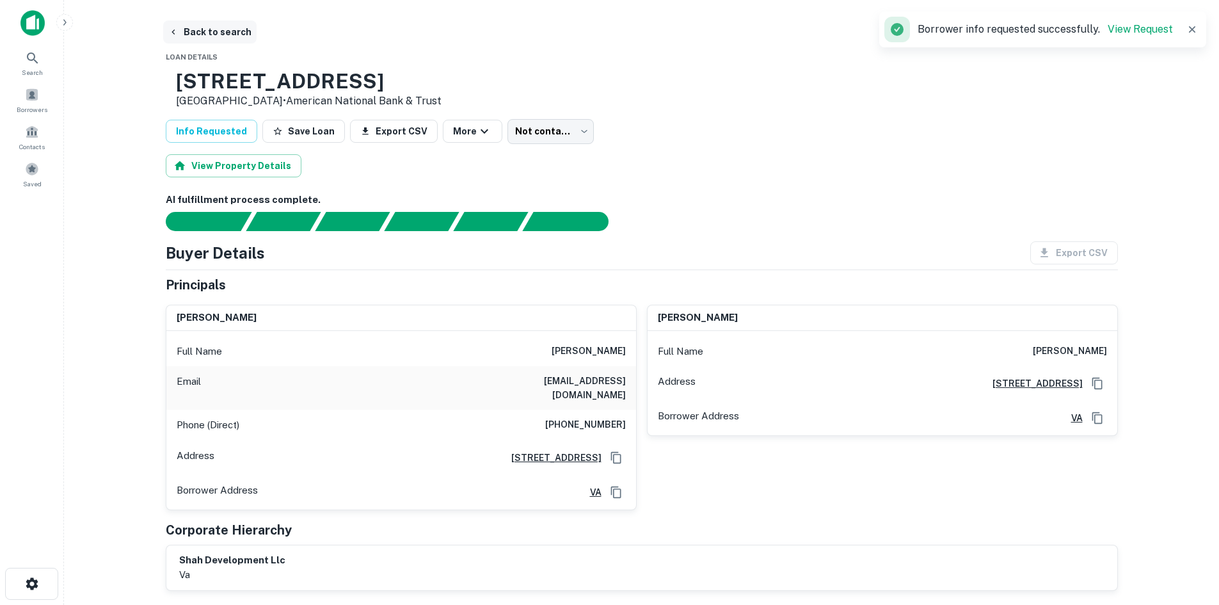
click at [230, 34] on button "Back to search" at bounding box center [209, 31] width 93 height 23
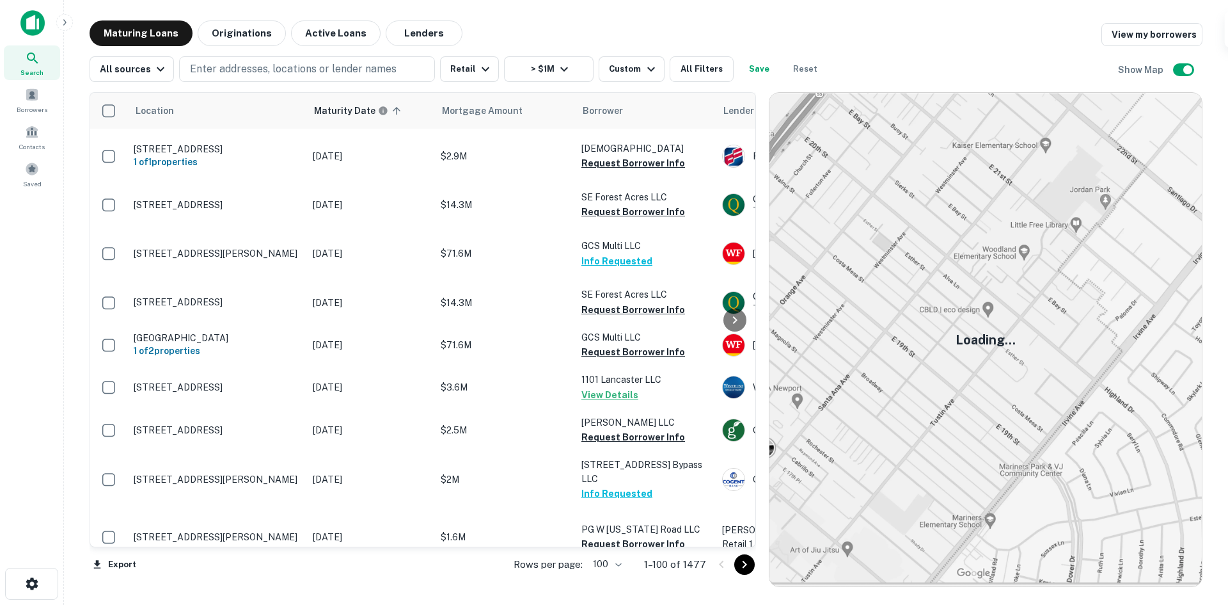
scroll to position [3495, 0]
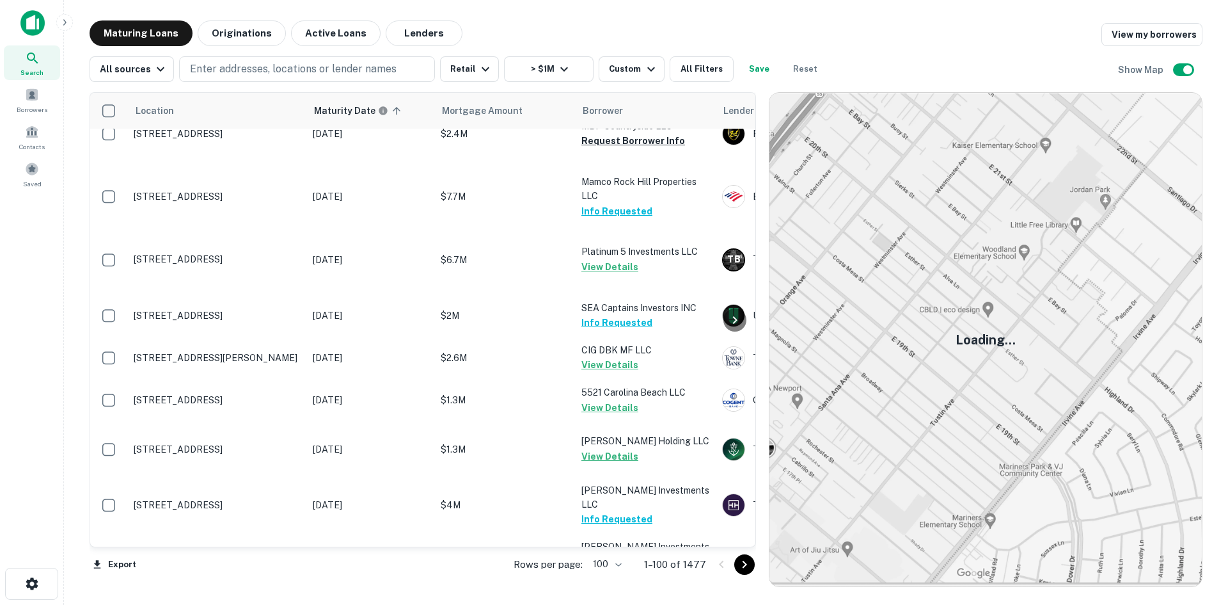
click at [740, 569] on icon "Go to next page" at bounding box center [744, 564] width 15 height 15
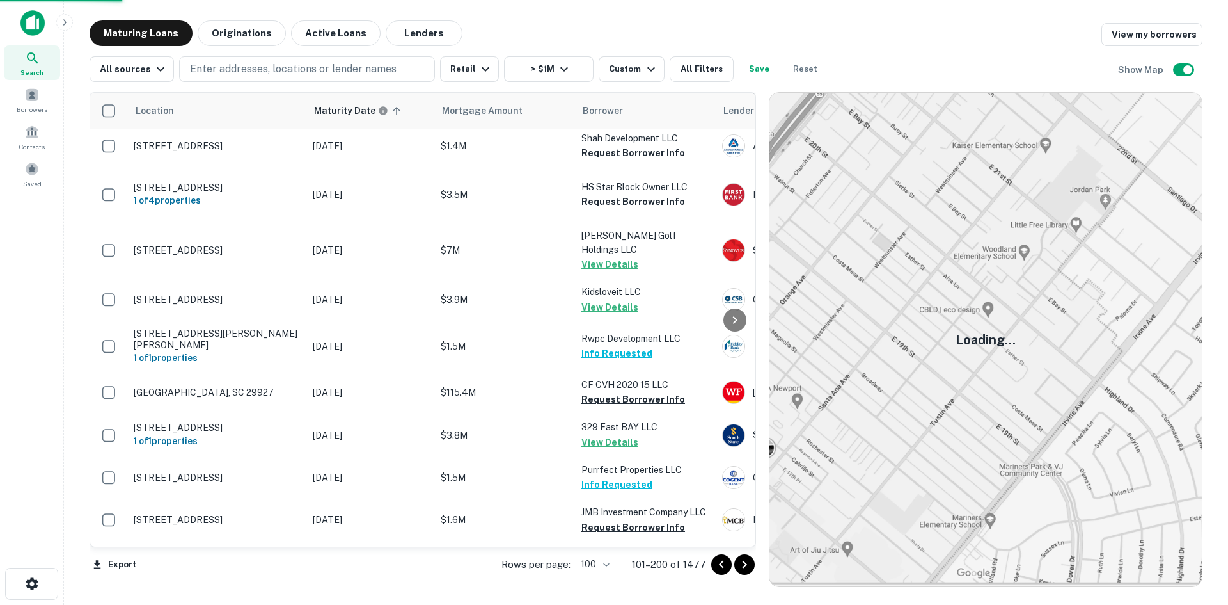
scroll to position [4326, 0]
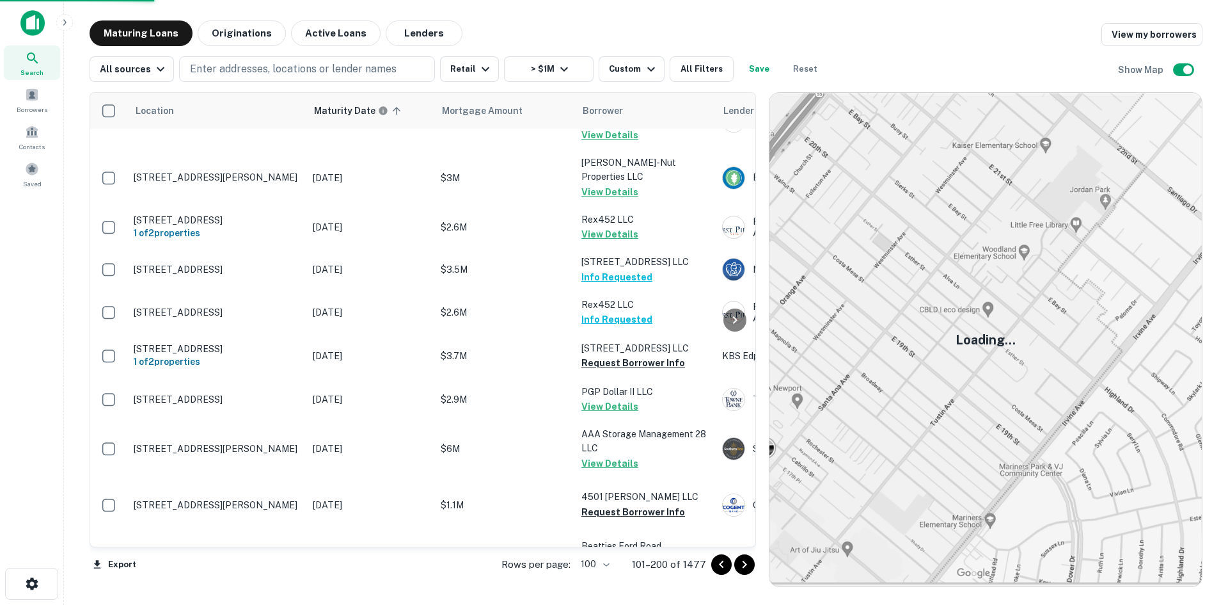
click at [750, 559] on icon "Go to next page" at bounding box center [744, 564] width 15 height 15
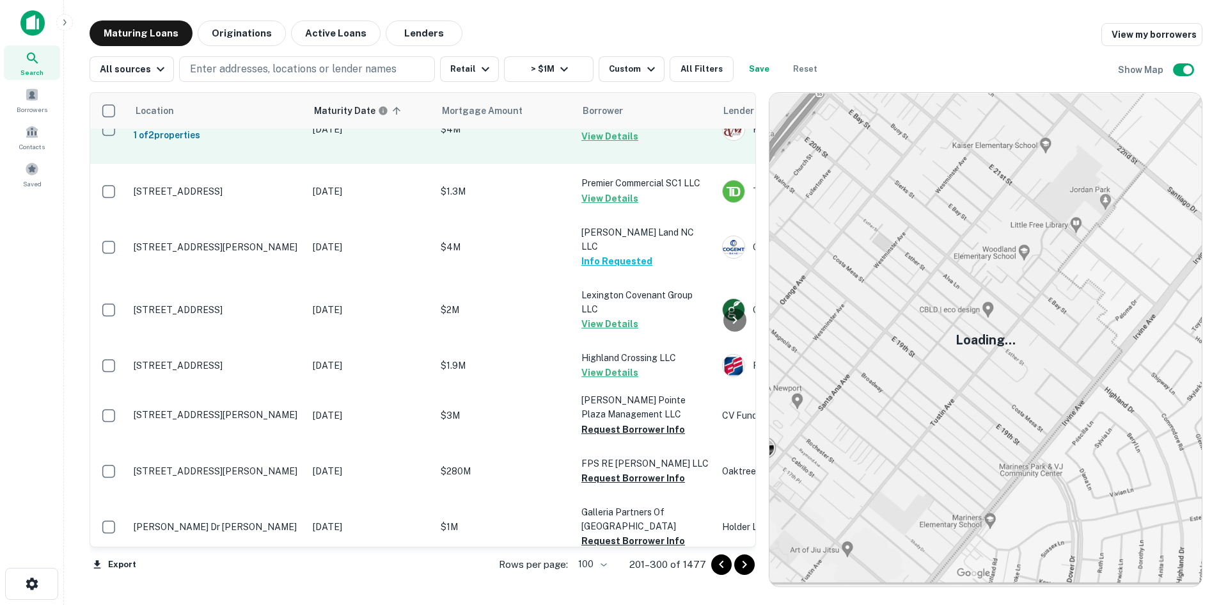
scroll to position [4262, 0]
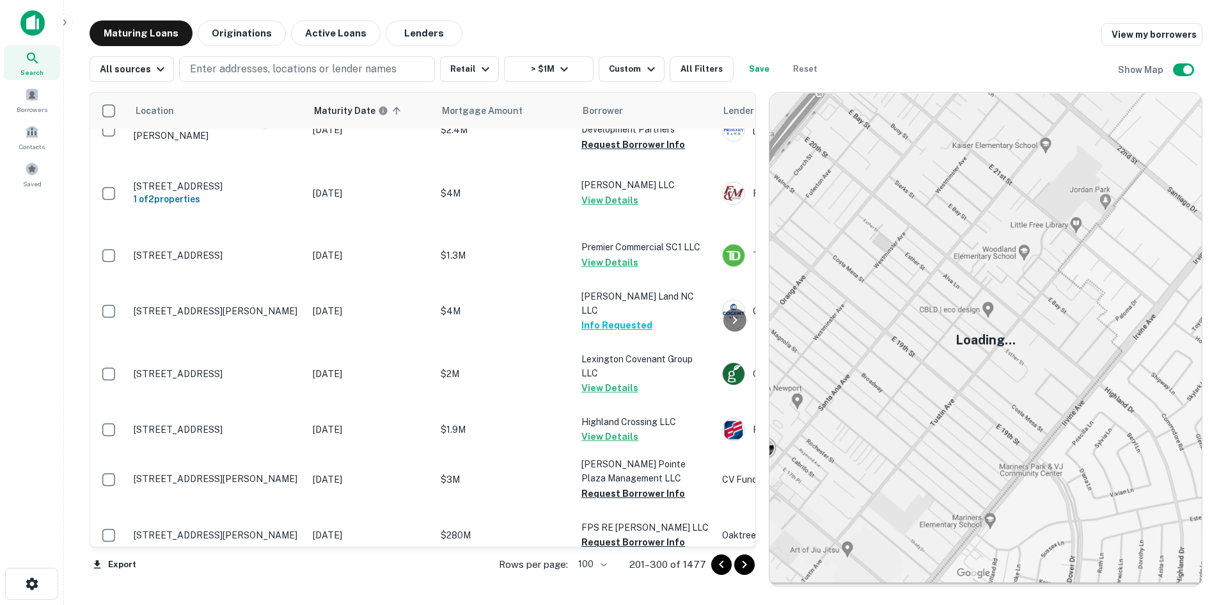
click at [614, 47] on button "Request Borrower Info" at bounding box center [634, 38] width 104 height 15
click at [616, 95] on button "Request Borrower Info" at bounding box center [634, 87] width 104 height 15
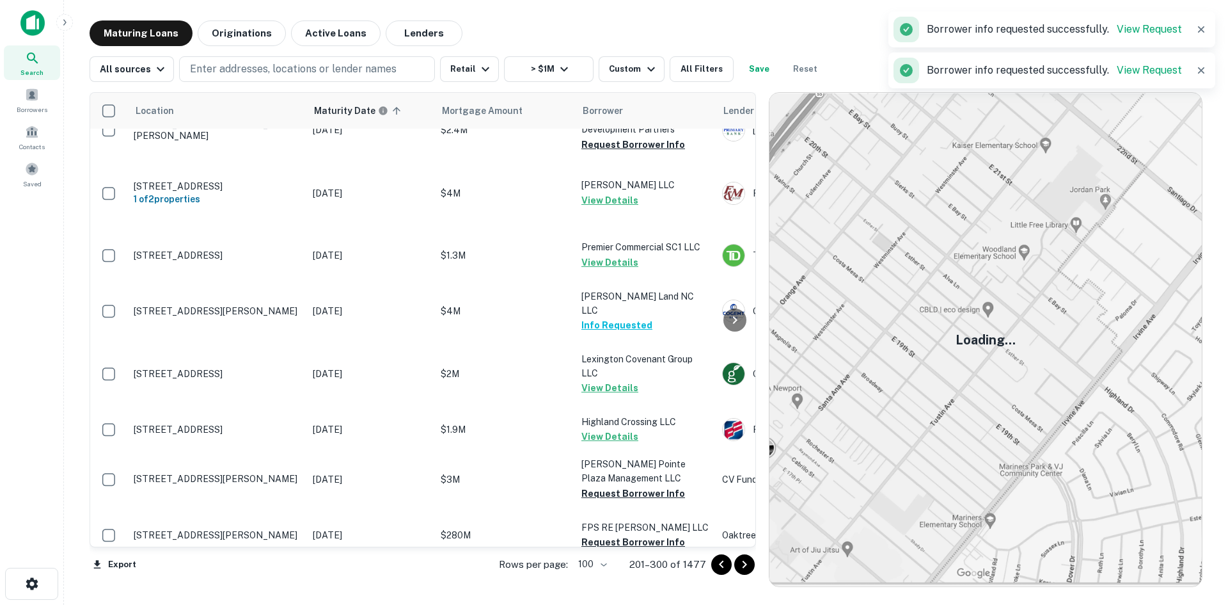
click at [745, 564] on icon "Go to next page" at bounding box center [744, 564] width 15 height 15
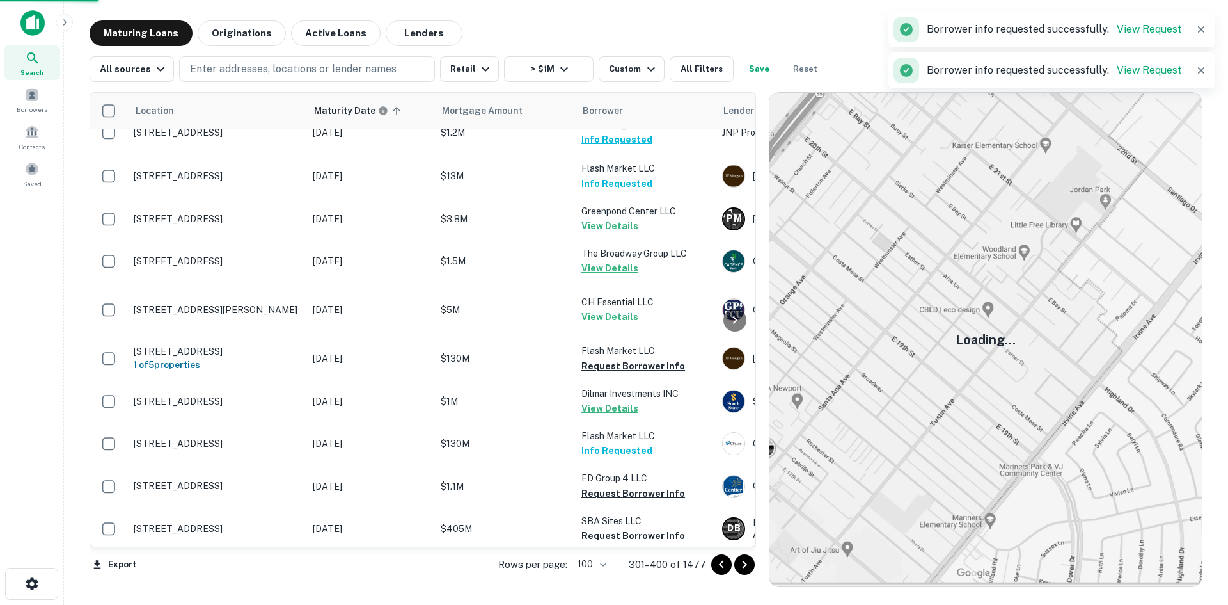
scroll to position [4262, 0]
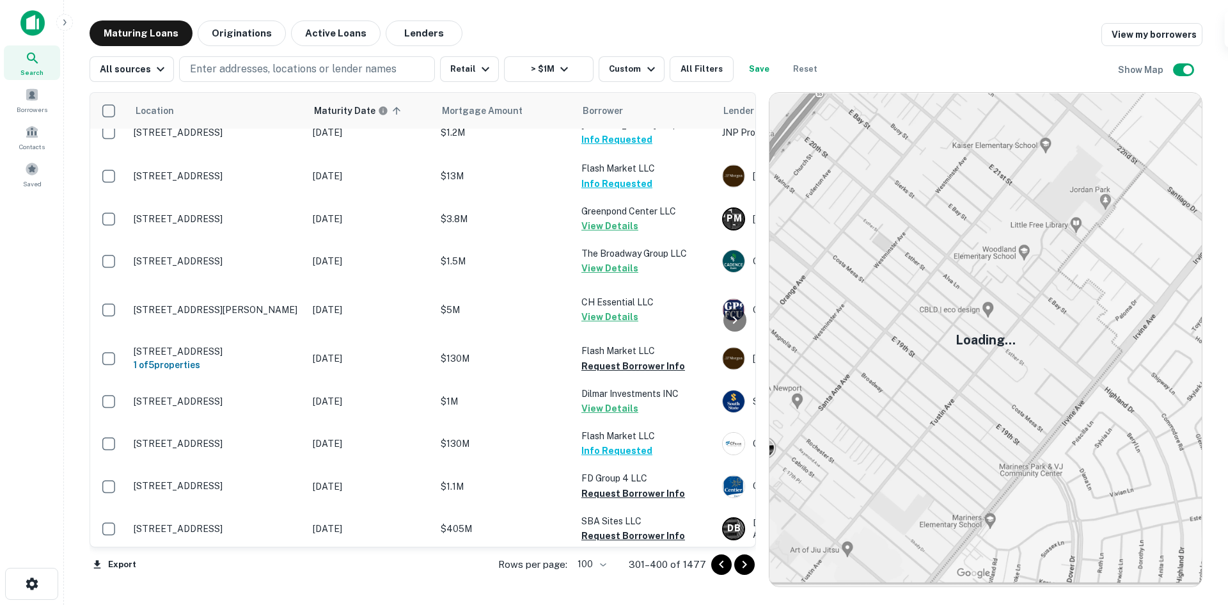
click at [613, 61] on button "Request Borrower Info" at bounding box center [634, 53] width 104 height 15
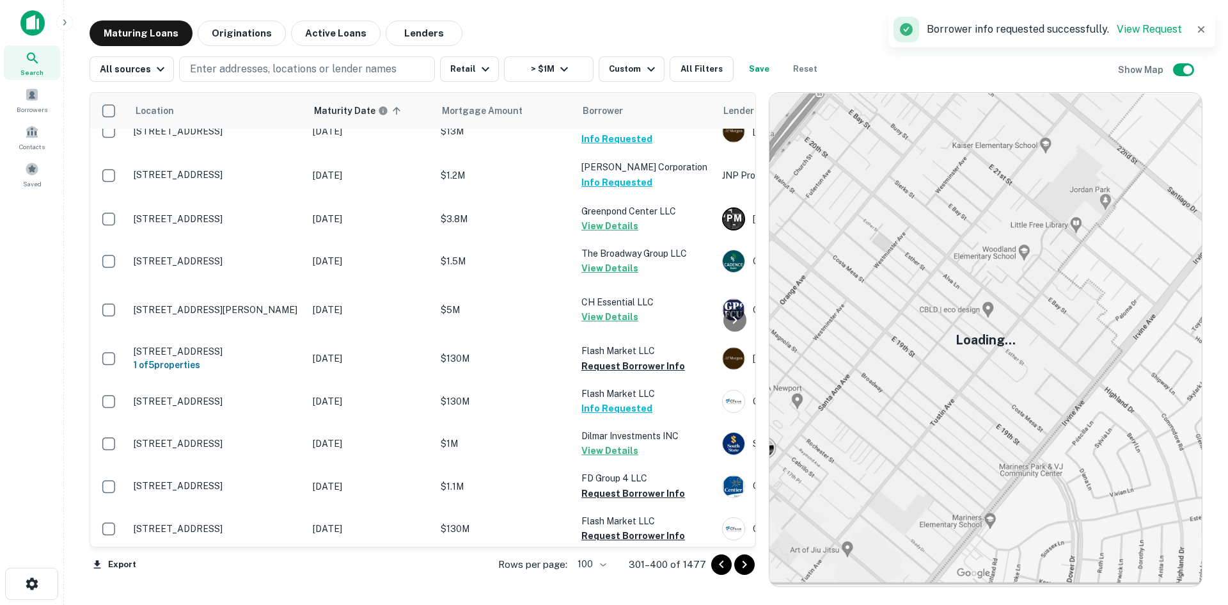
scroll to position [4070, 0]
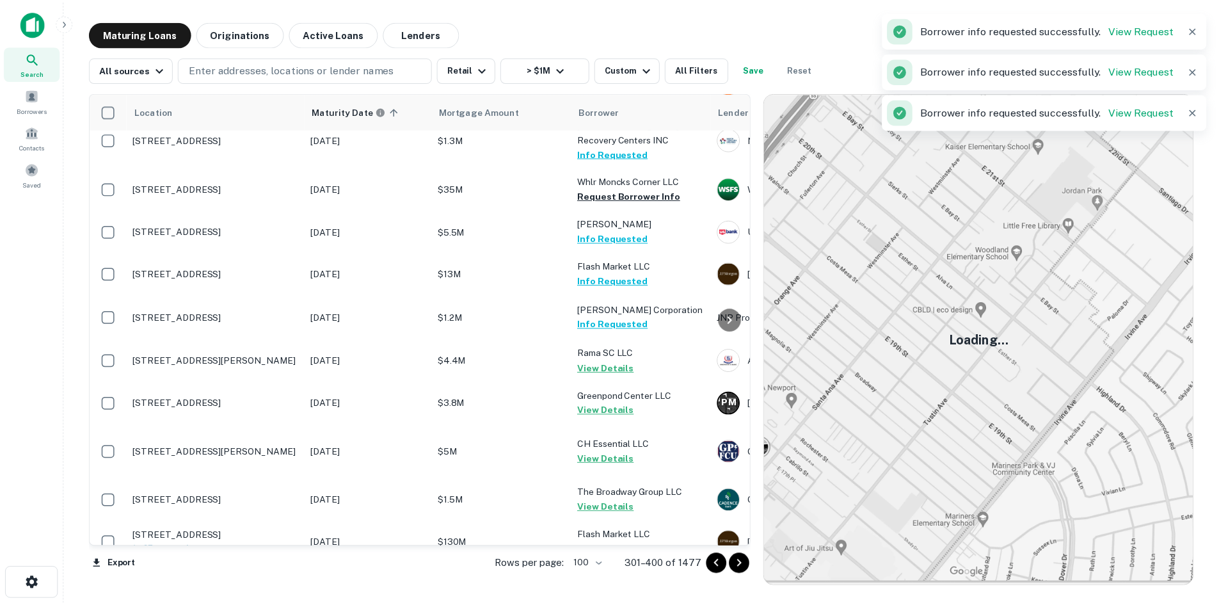
scroll to position [3942, 0]
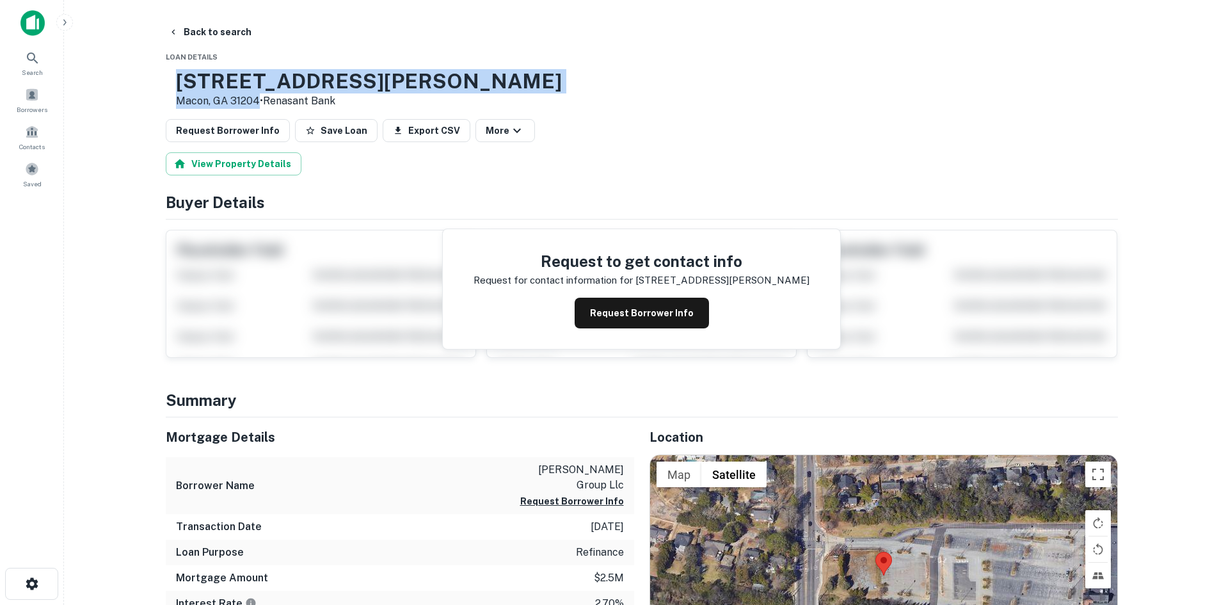
drag, startPoint x: 215, startPoint y: 78, endPoint x: 298, endPoint y: 97, distance: 84.6
click at [298, 97] on div "450 Pio Nono Ave Macon, GA 31204 • Renasant Bank" at bounding box center [364, 89] width 396 height 40
copy div "[STREET_ADDRESS][PERSON_NAME]"
click at [212, 130] on button "Request Borrower Info" at bounding box center [228, 130] width 124 height 23
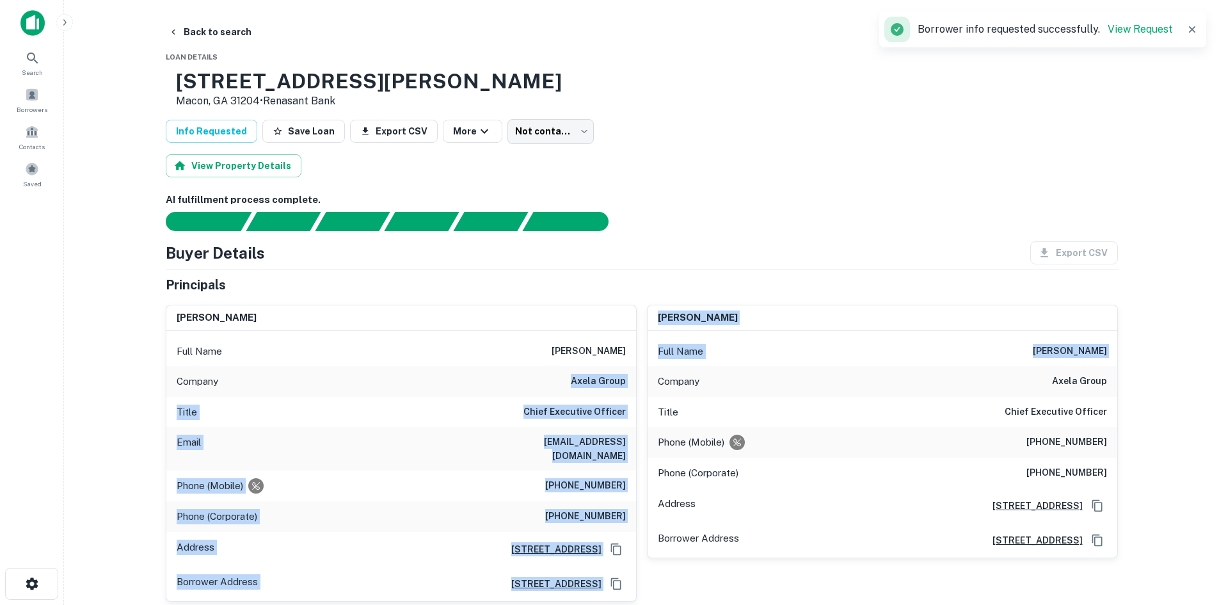
drag, startPoint x: 606, startPoint y: 388, endPoint x: 642, endPoint y: 387, distance: 35.8
click at [641, 387] on div "yitz rabinowitz Full Name yitz rabinowitz Company axela group Title Chief Execu…" at bounding box center [636, 447] width 962 height 307
click at [626, 379] on div "Company axela group" at bounding box center [401, 381] width 470 height 31
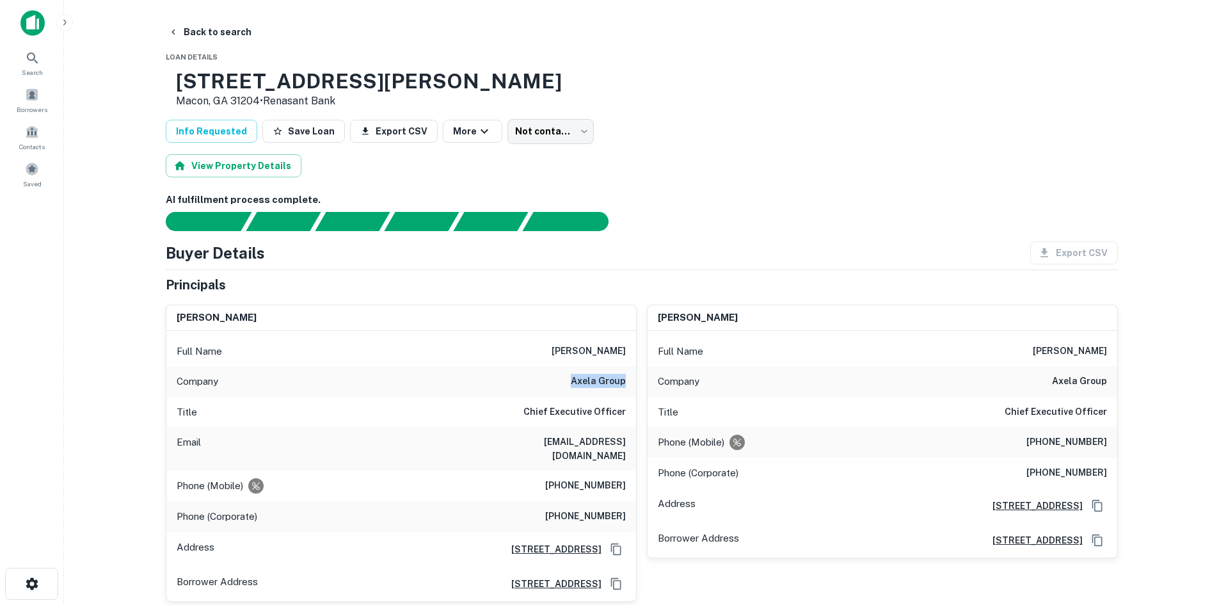
drag, startPoint x: 566, startPoint y: 377, endPoint x: 625, endPoint y: 376, distance: 58.9
click at [625, 376] on div "Company axela group" at bounding box center [401, 381] width 470 height 31
copy h6 "axela group"
drag, startPoint x: 564, startPoint y: 345, endPoint x: 630, endPoint y: 347, distance: 65.9
click at [630, 347] on div "Full Name yitz rabinowitz" at bounding box center [401, 351] width 470 height 31
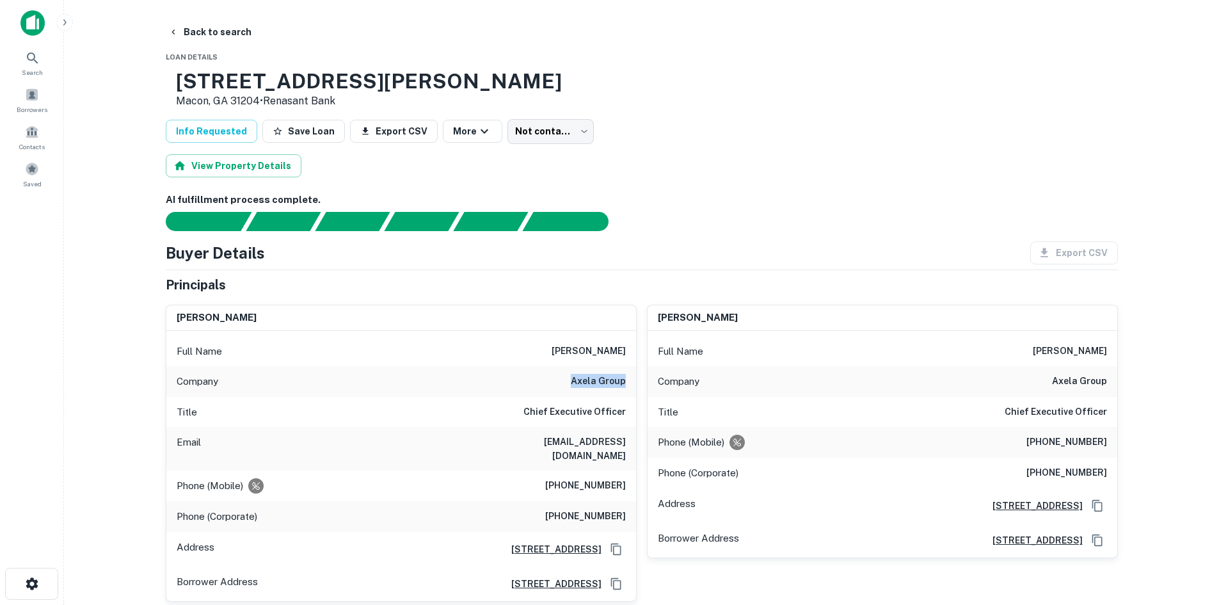
copy h6 "[PERSON_NAME]"
click at [235, 31] on button "Back to search" at bounding box center [209, 31] width 93 height 23
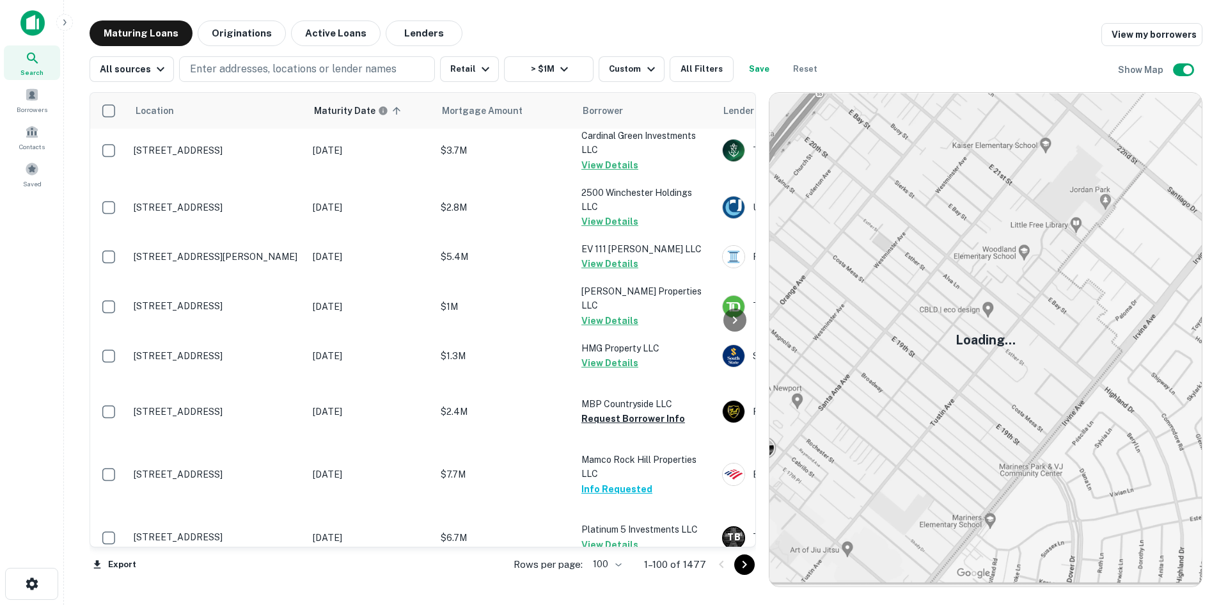
scroll to position [3239, 0]
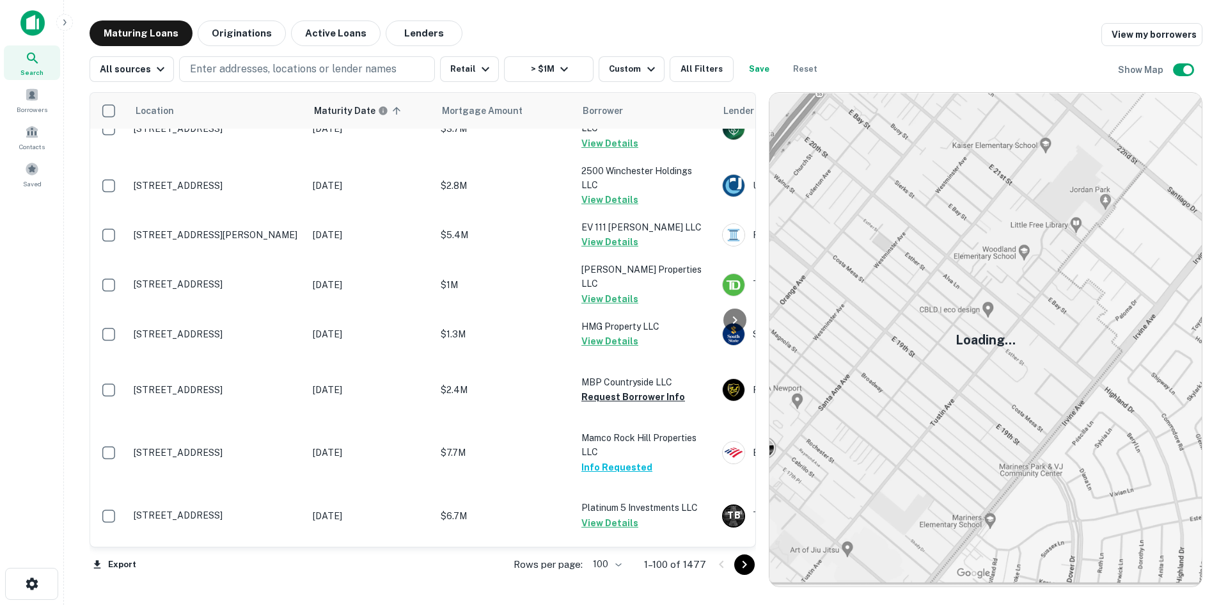
click at [746, 562] on icon "Go to next page" at bounding box center [744, 564] width 15 height 15
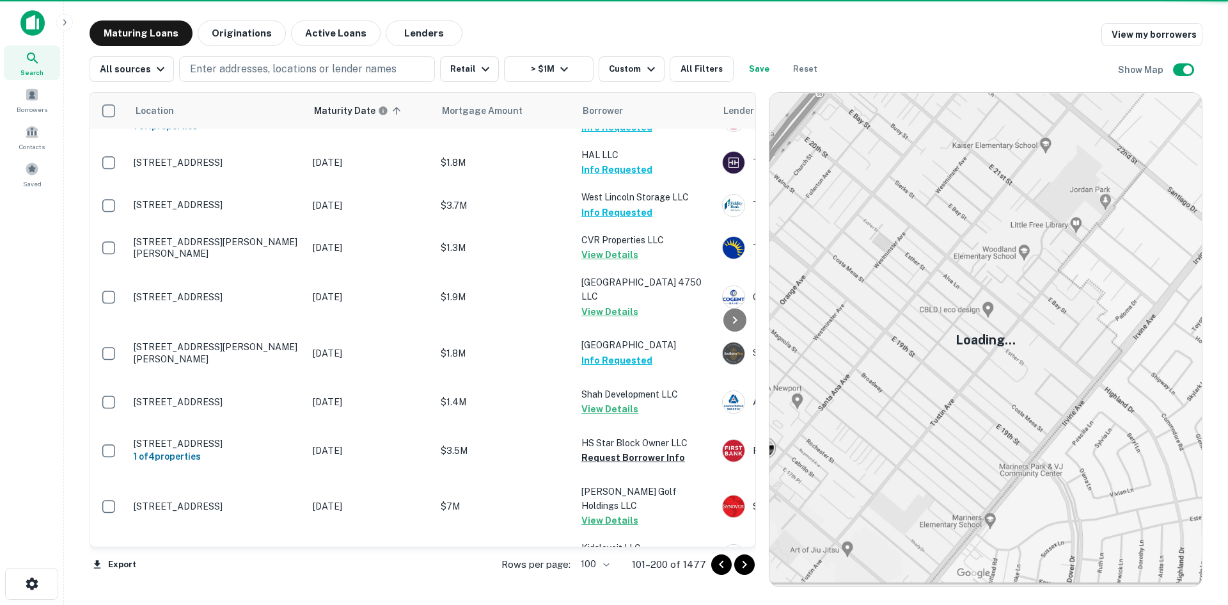
scroll to position [3431, 0]
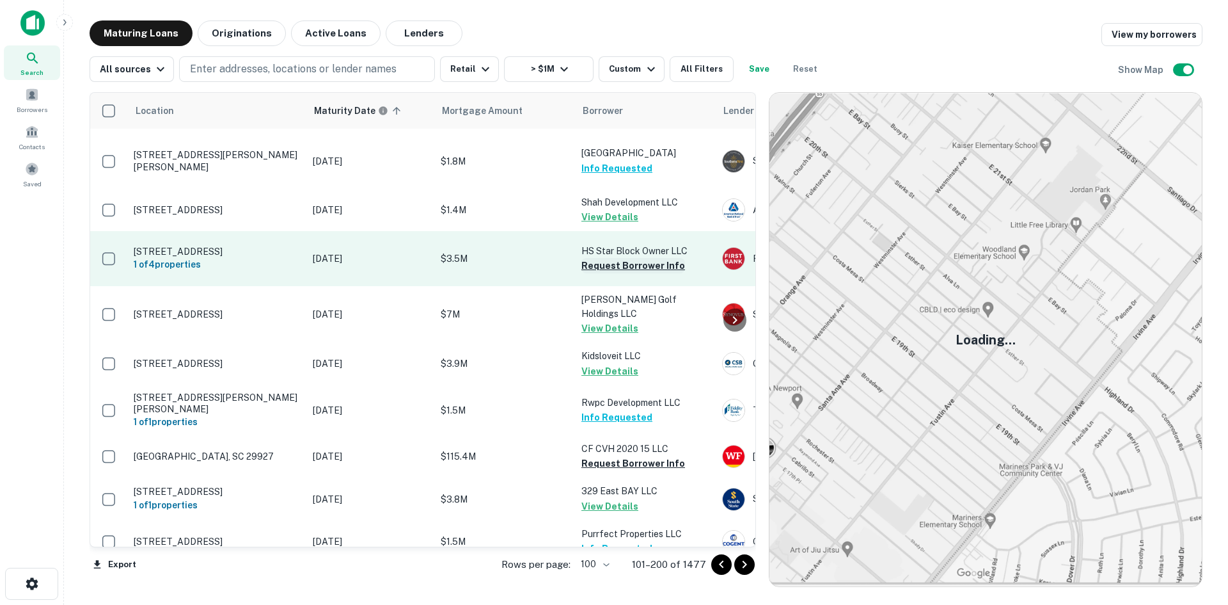
click at [600, 273] on button "Request Borrower Info" at bounding box center [634, 265] width 104 height 15
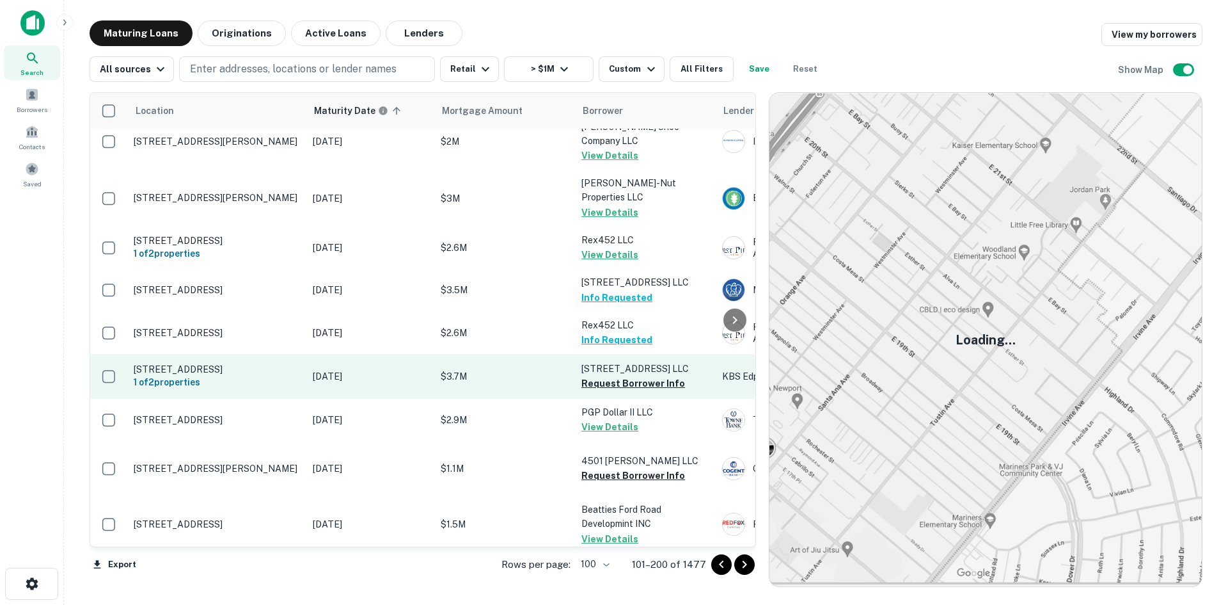
scroll to position [4326, 0]
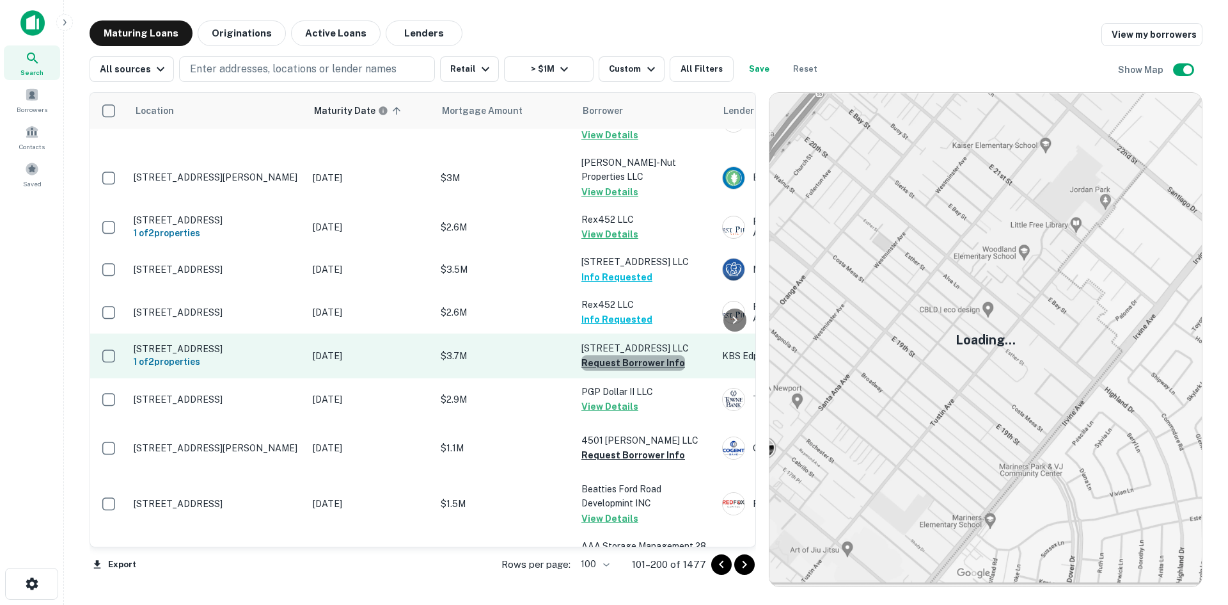
click at [647, 370] on button "Request Borrower Info" at bounding box center [634, 362] width 104 height 15
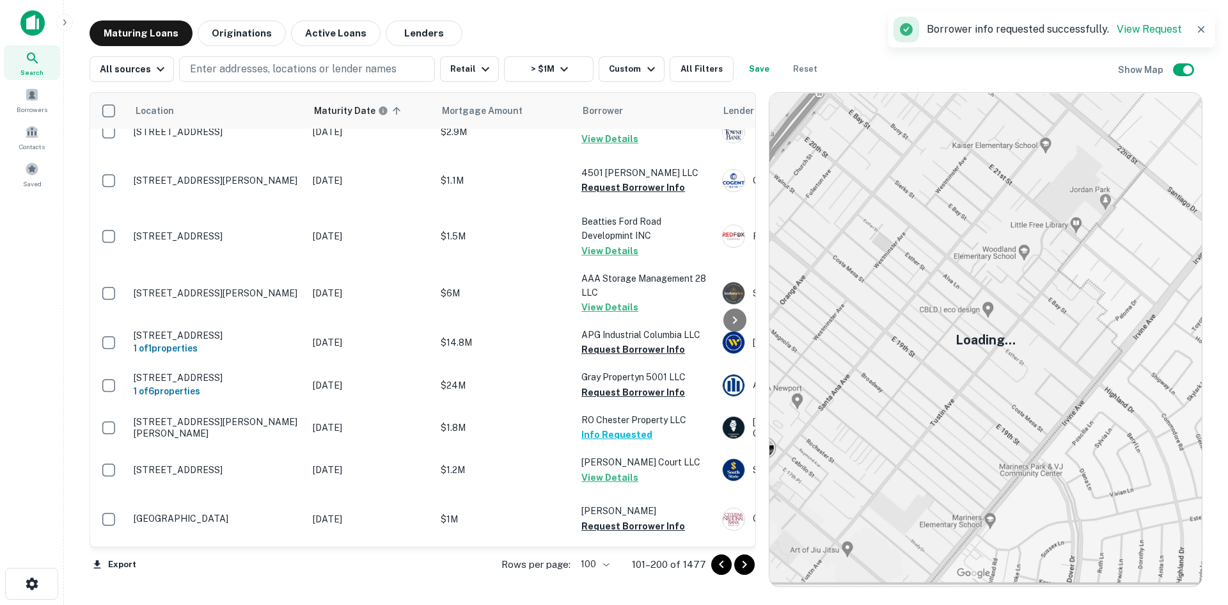
scroll to position [4756, 0]
click at [747, 560] on icon "Go to next page" at bounding box center [744, 564] width 15 height 15
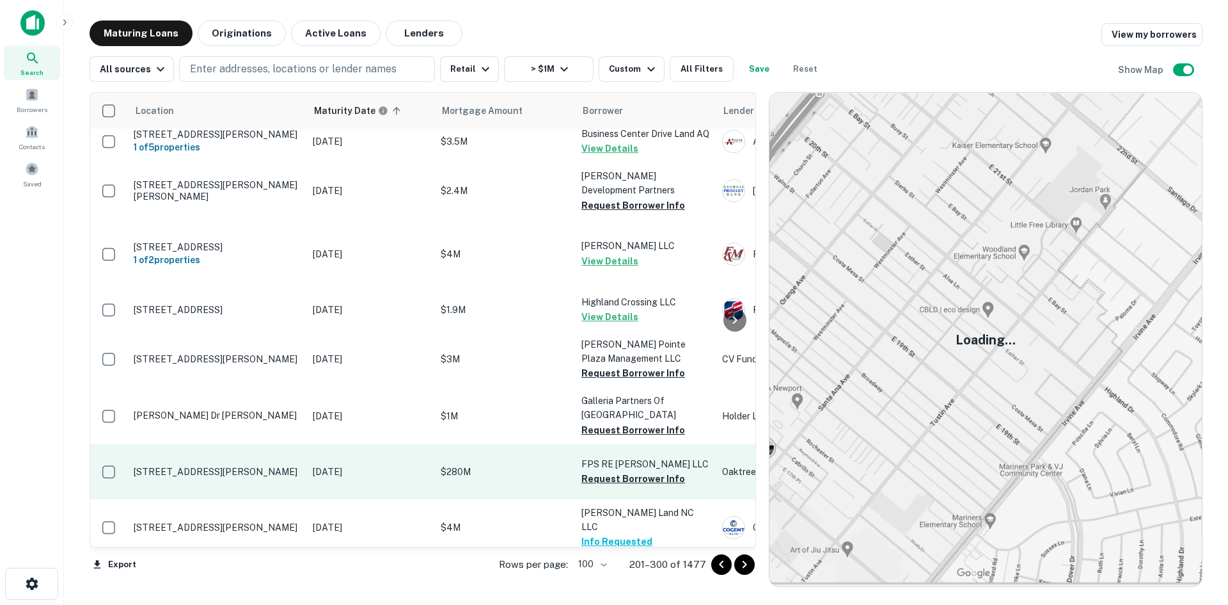
scroll to position [4180, 0]
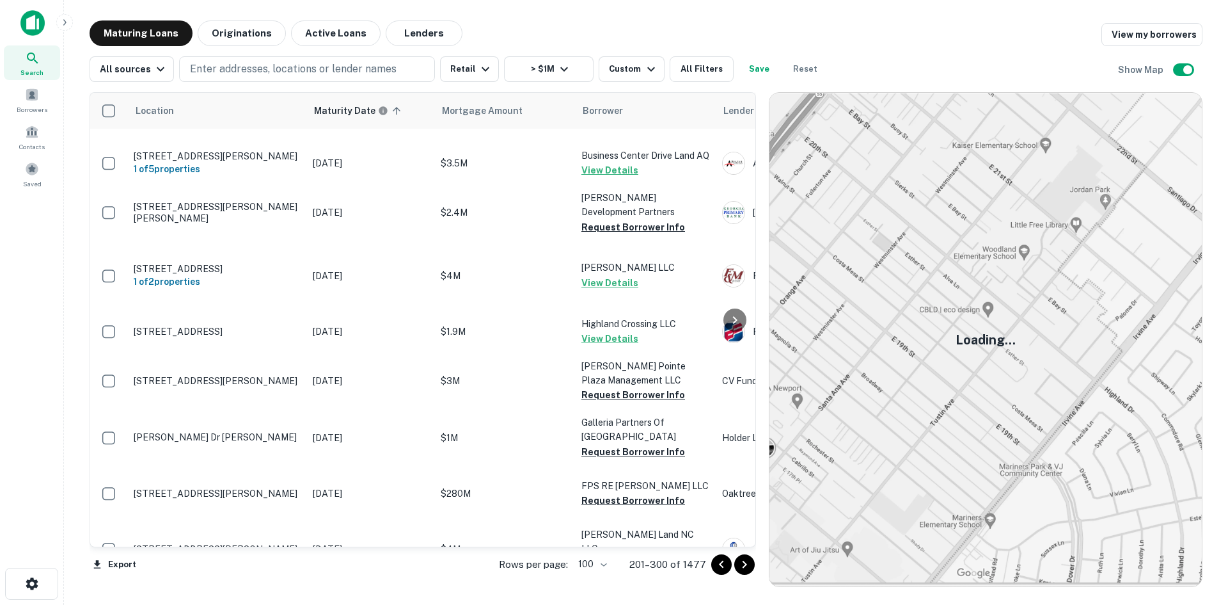
click at [744, 560] on icon "Go to next page" at bounding box center [744, 564] width 15 height 15
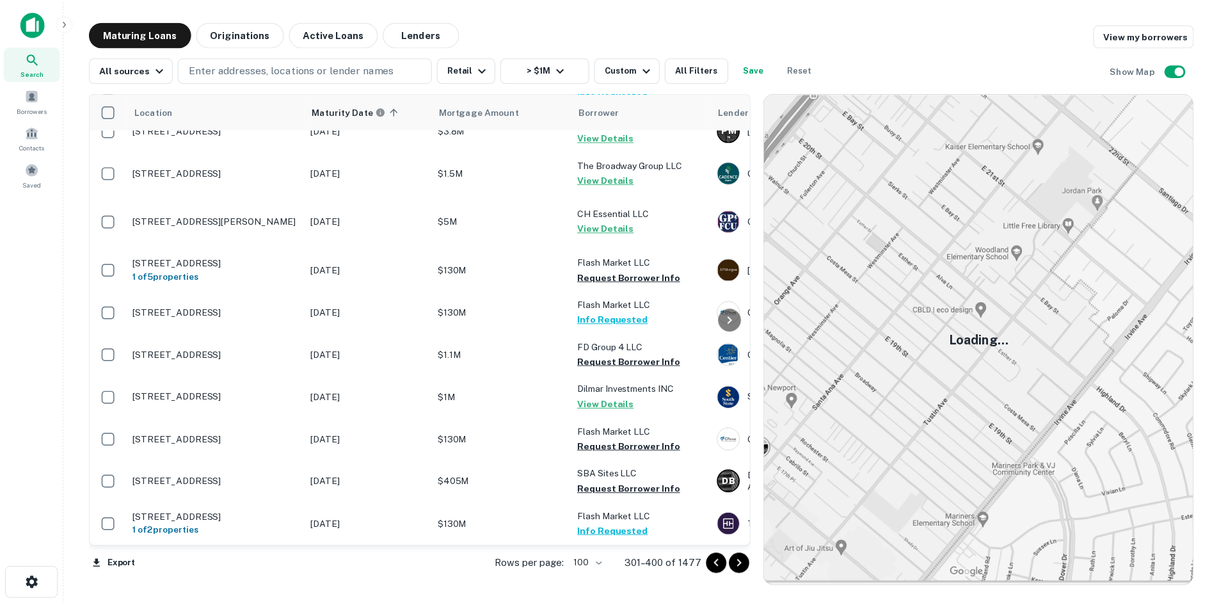
scroll to position [4280, 0]
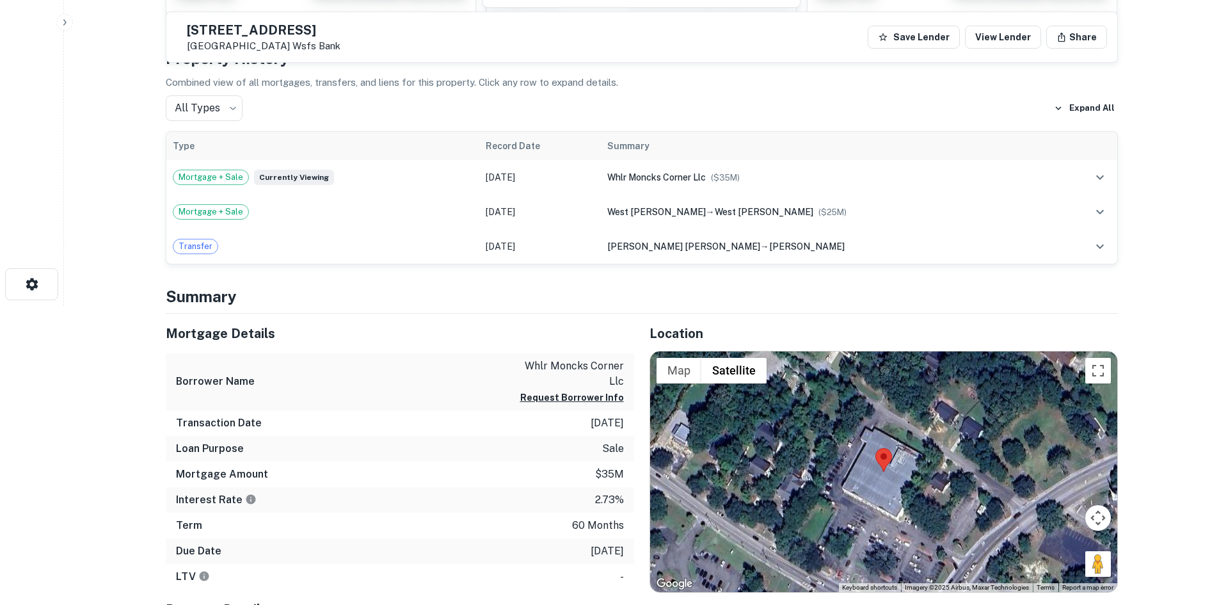
scroll to position [384, 0]
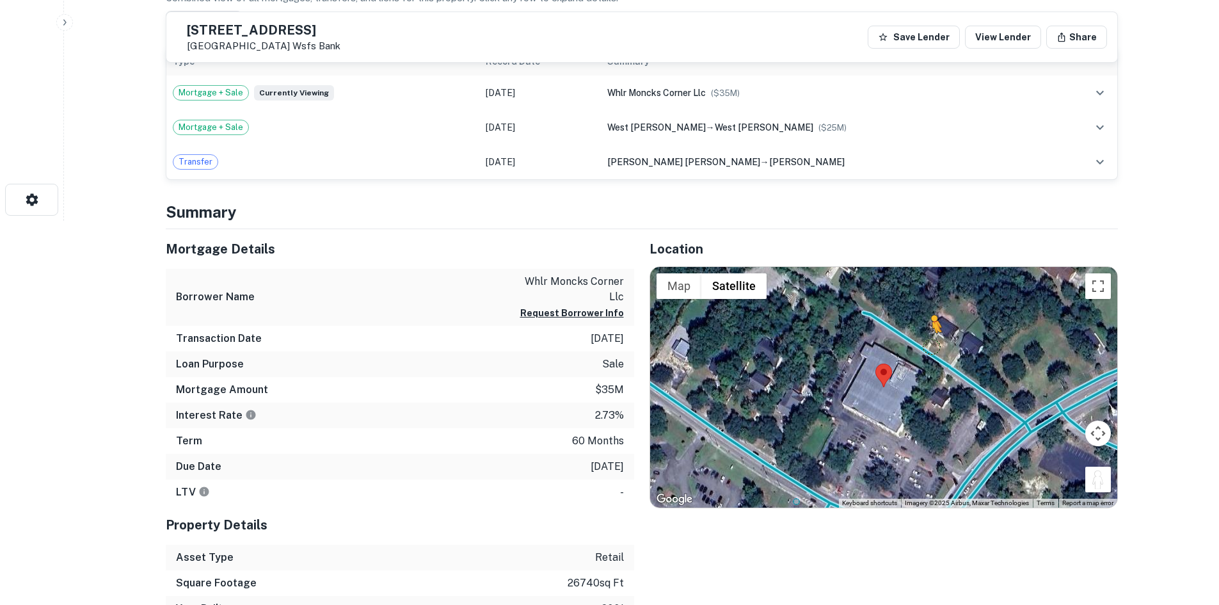
drag, startPoint x: 1091, startPoint y: 477, endPoint x: 929, endPoint y: 345, distance: 209.6
click at [929, 345] on div "To activate drag with keyboard, press Alt + Enter. Once in keyboard drag state,…" at bounding box center [883, 387] width 467 height 241
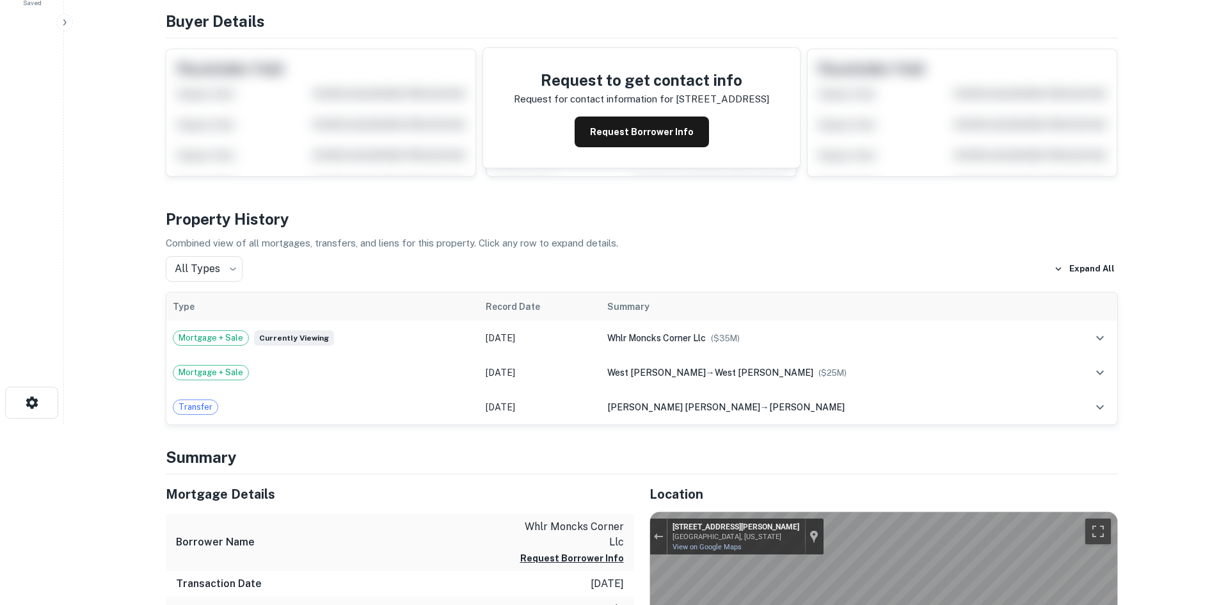
scroll to position [0, 0]
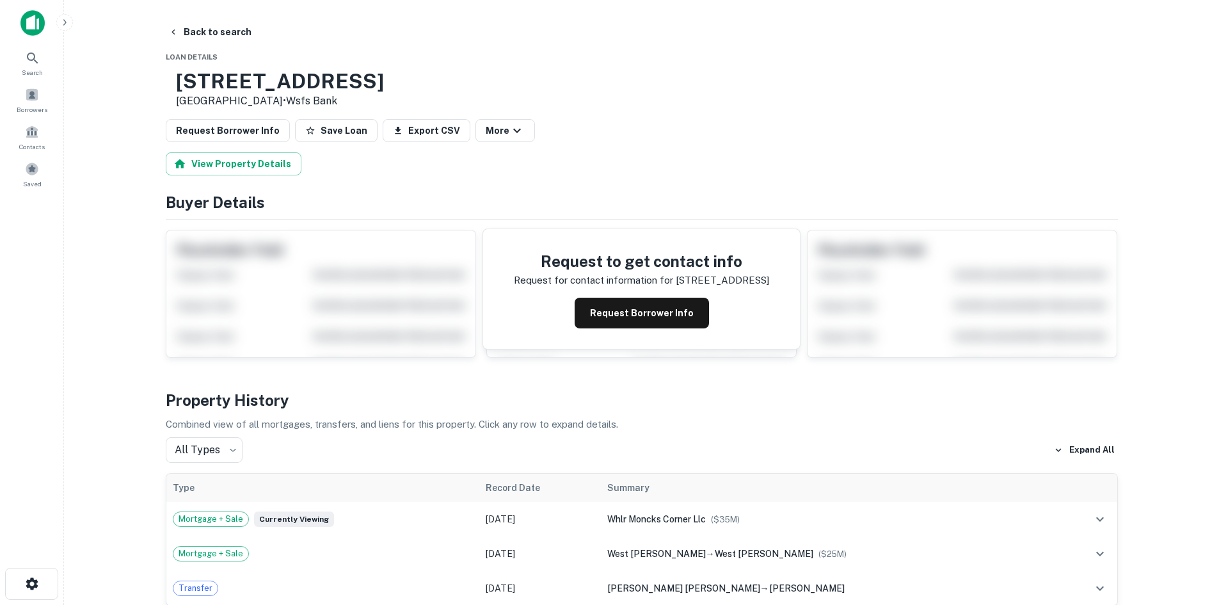
drag, startPoint x: 215, startPoint y: 76, endPoint x: 337, endPoint y: 105, distance: 125.5
click at [337, 105] on div "100 W Main St Moncks Corner, SC 29461 • Wsfs Bank" at bounding box center [275, 89] width 218 height 40
copy div "[STREET_ADDRESS]"
click at [257, 158] on button "View Property Details" at bounding box center [234, 163] width 136 height 23
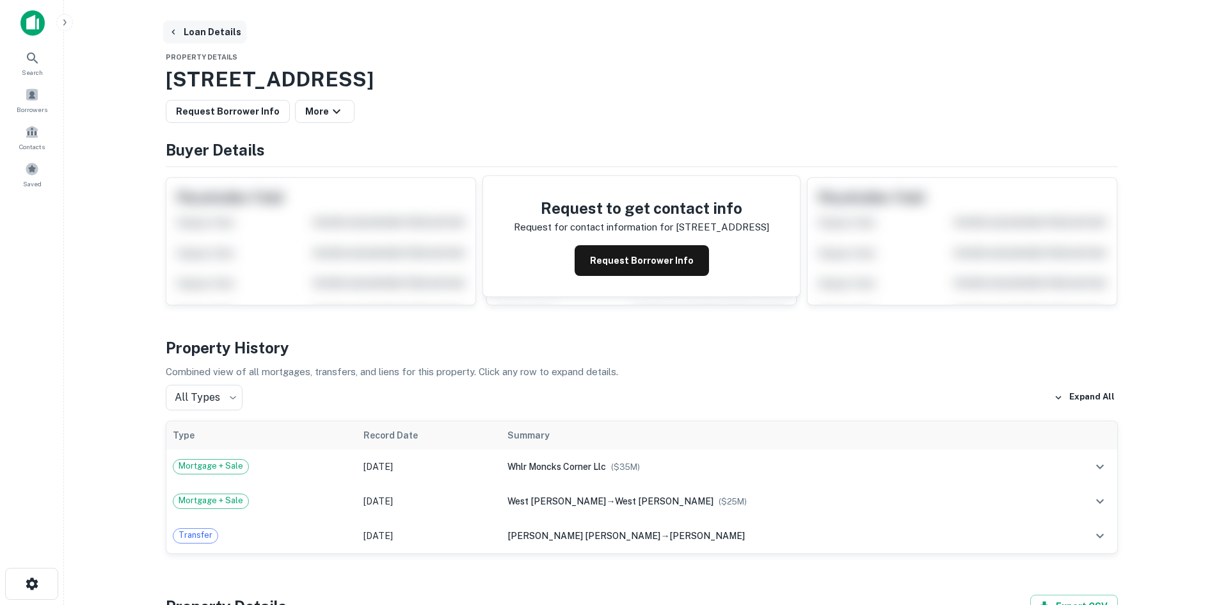
click at [208, 33] on button "Loan Details" at bounding box center [204, 31] width 83 height 23
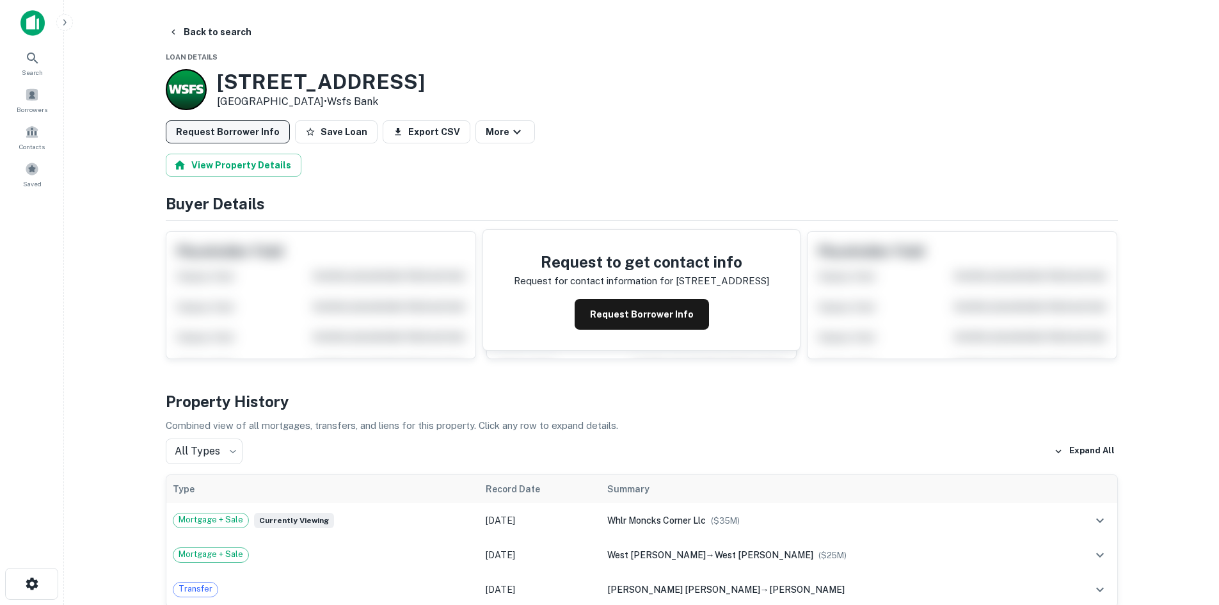
click at [227, 134] on button "Request Borrower Info" at bounding box center [228, 131] width 124 height 23
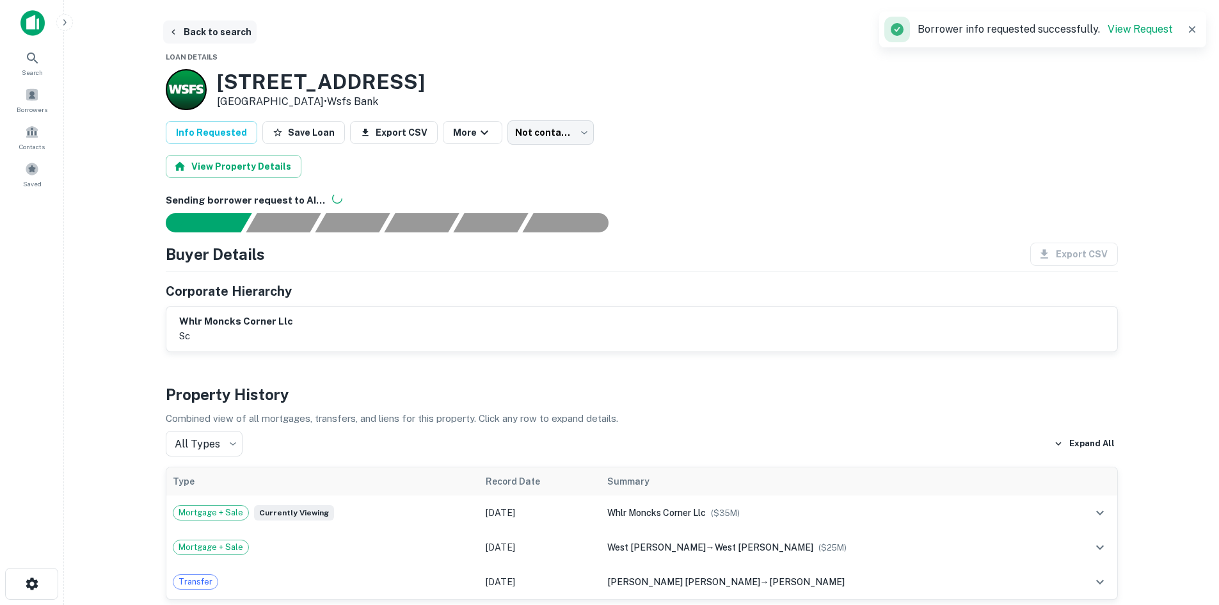
click at [207, 39] on button "Back to search" at bounding box center [209, 31] width 93 height 23
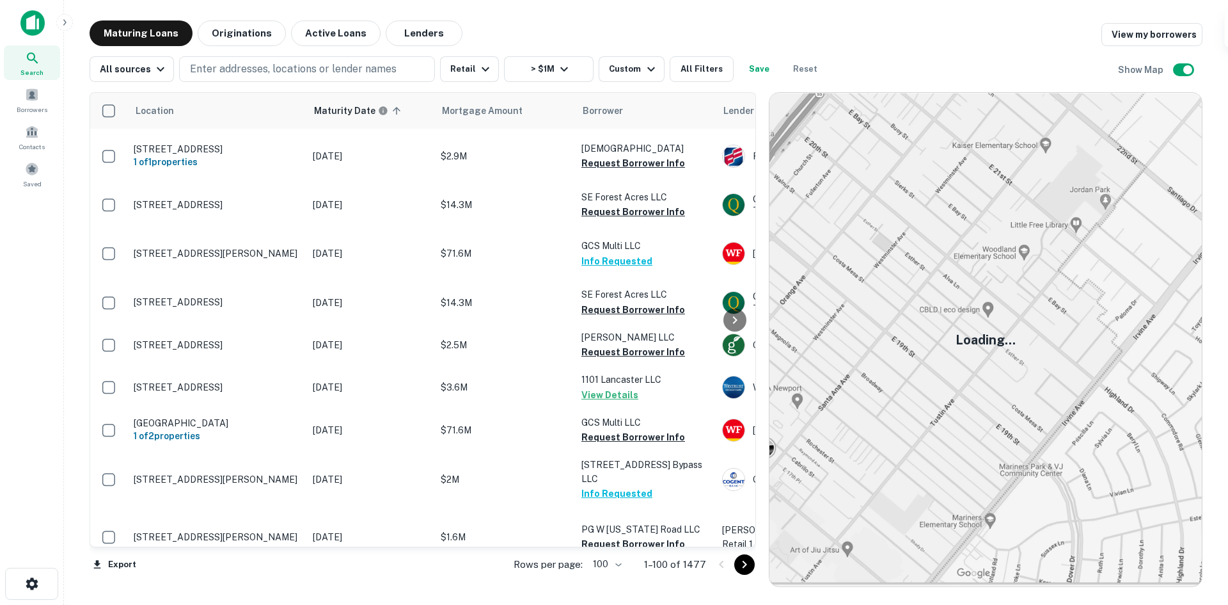
scroll to position [2919, 0]
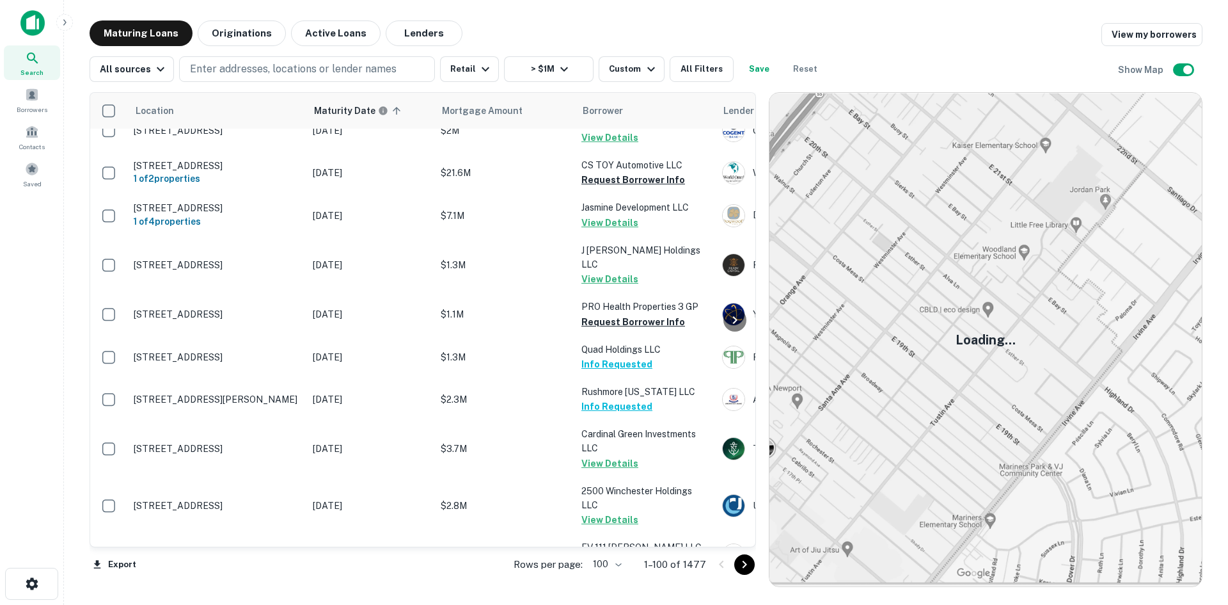
click at [741, 560] on icon "Go to next page" at bounding box center [744, 564] width 15 height 15
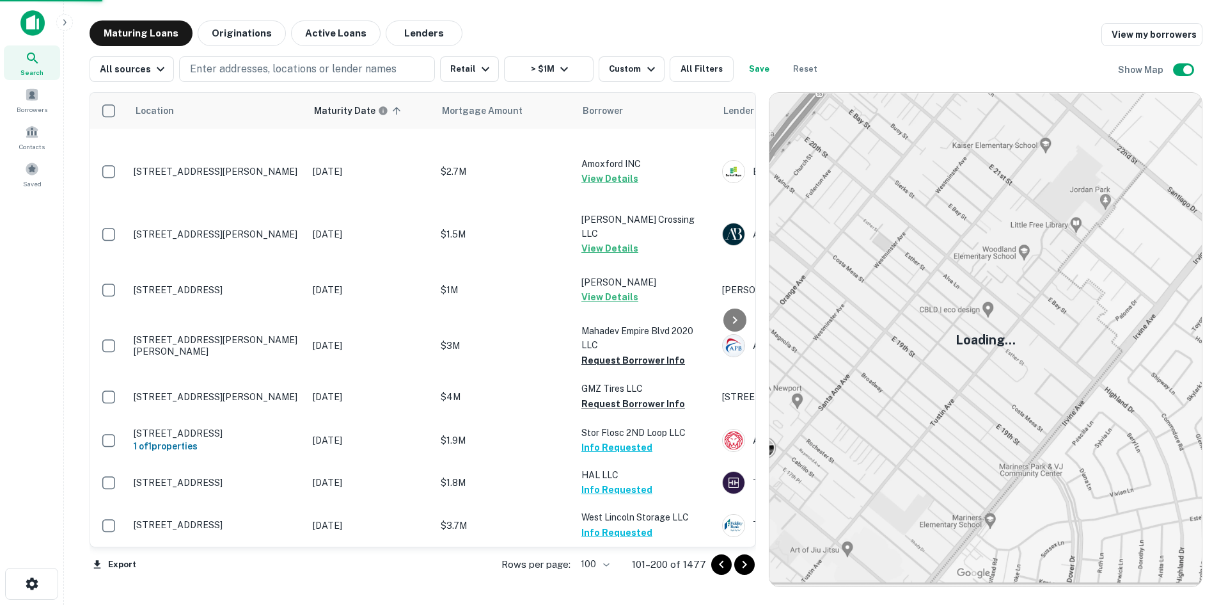
scroll to position [3047, 0]
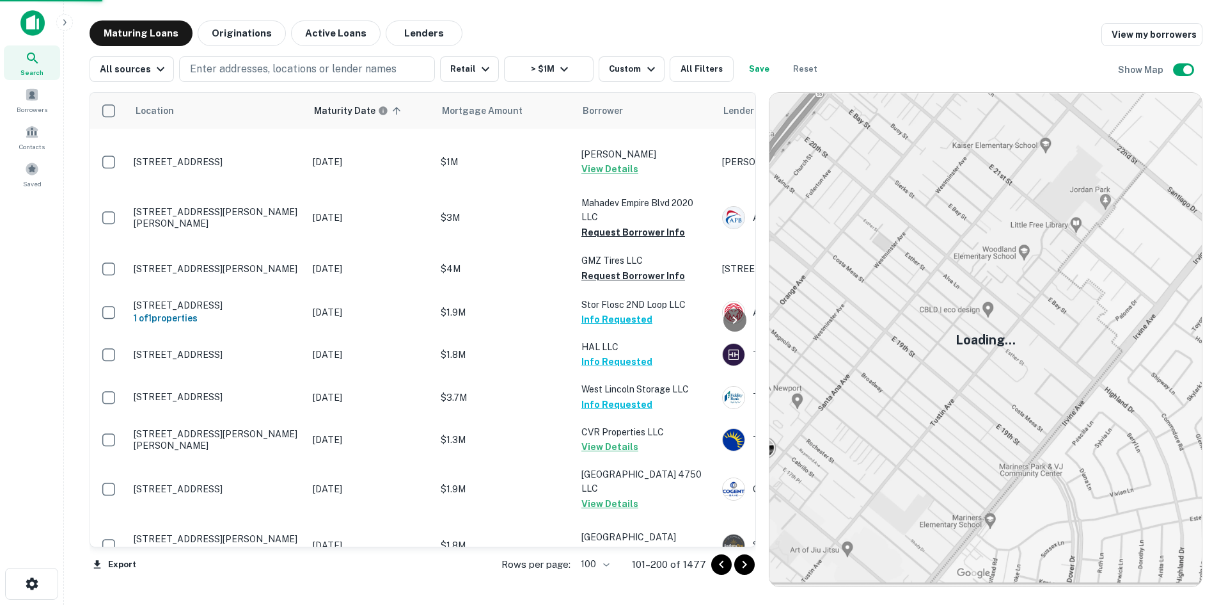
click at [738, 565] on icon "Go to next page" at bounding box center [744, 564] width 15 height 15
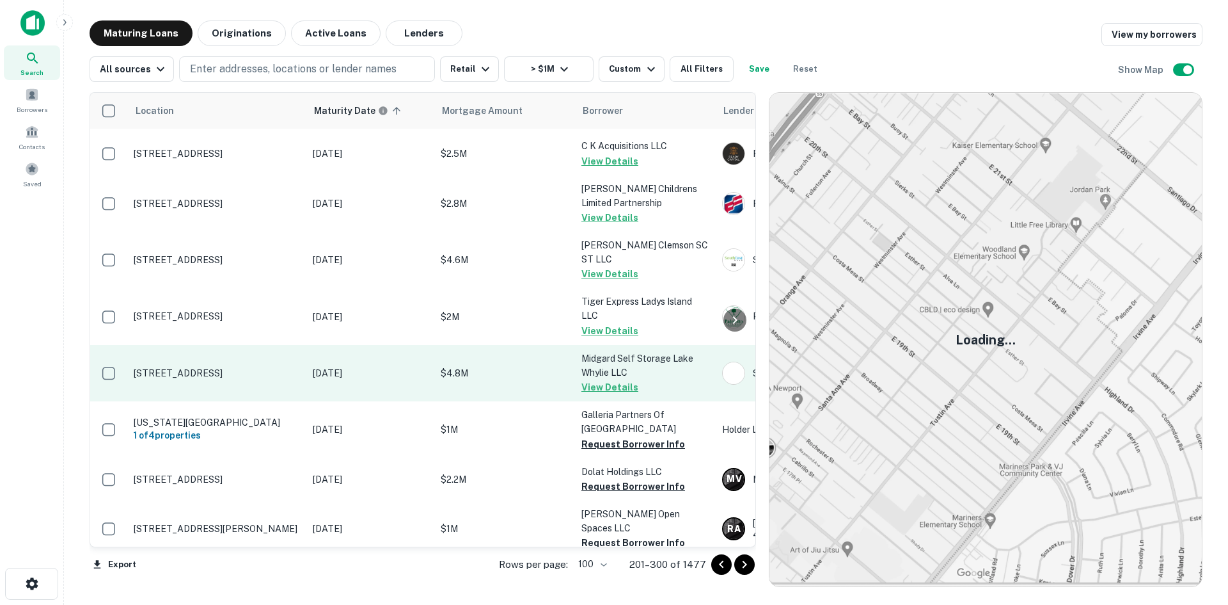
scroll to position [3431, 0]
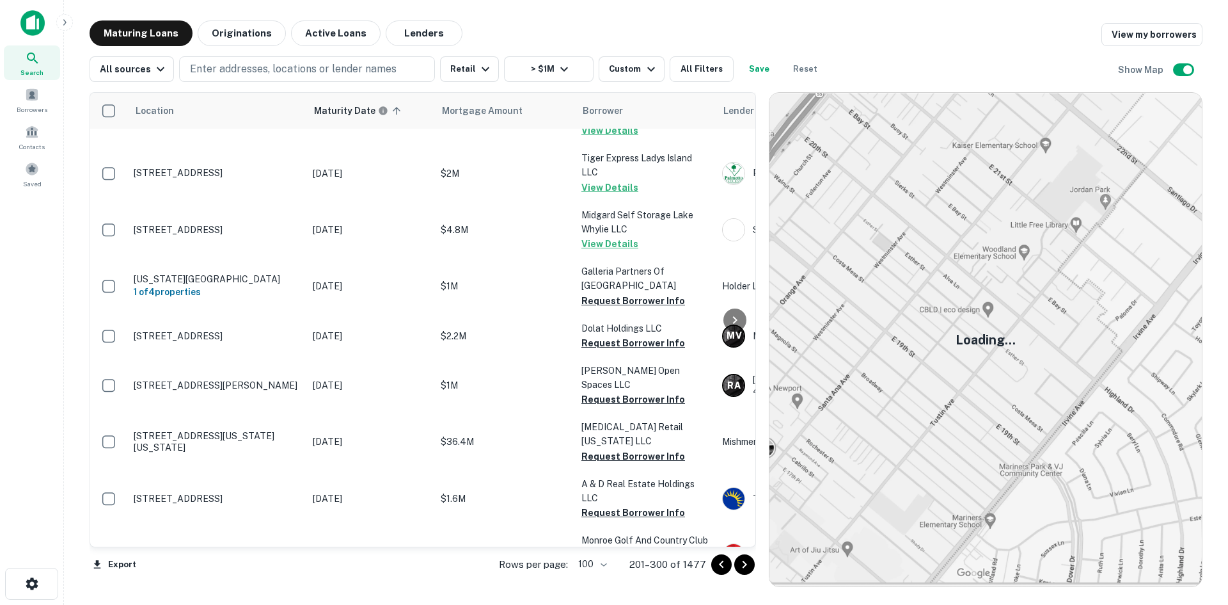
click at [742, 560] on icon "Go to next page" at bounding box center [744, 564] width 15 height 15
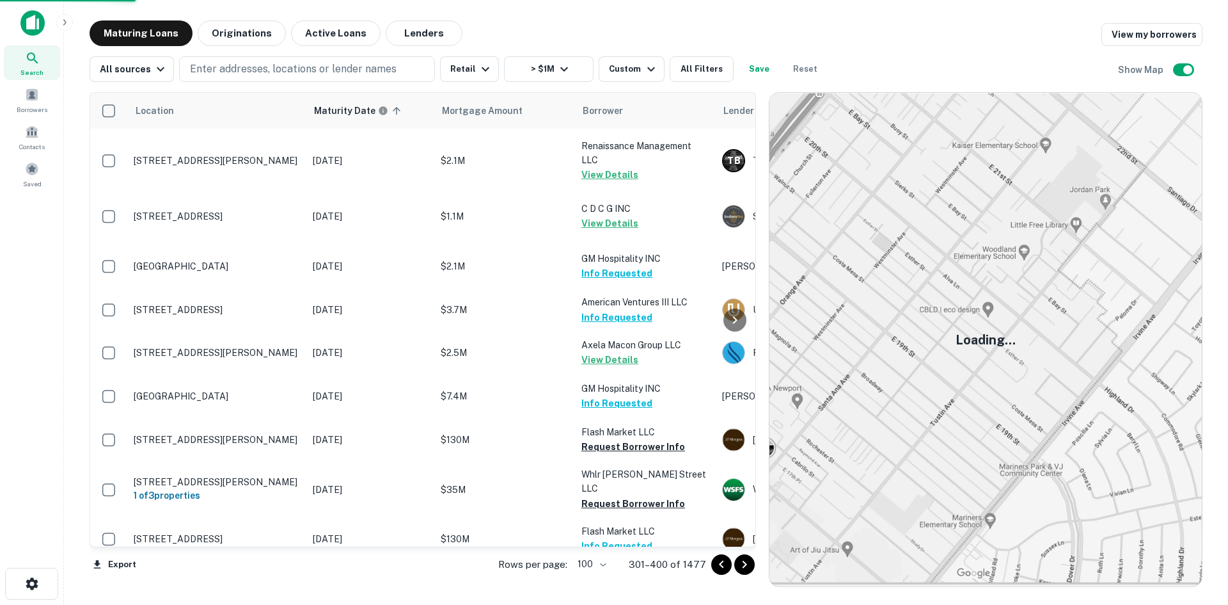
click at [605, 27] on button "Request Borrower Info" at bounding box center [634, 19] width 104 height 15
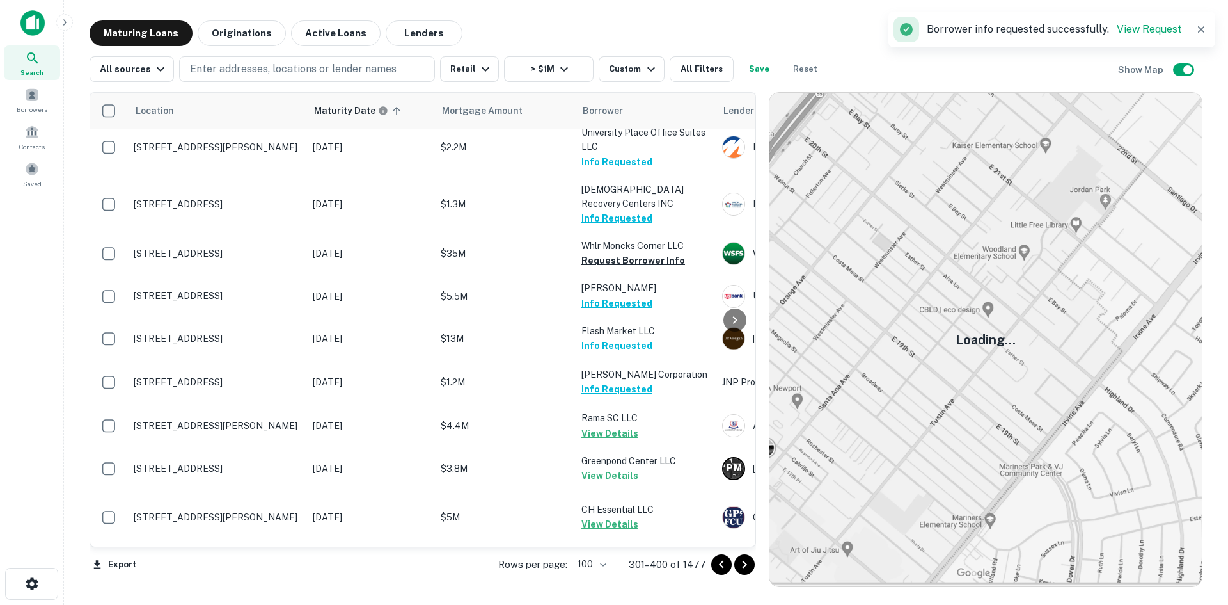
scroll to position [4006, 0]
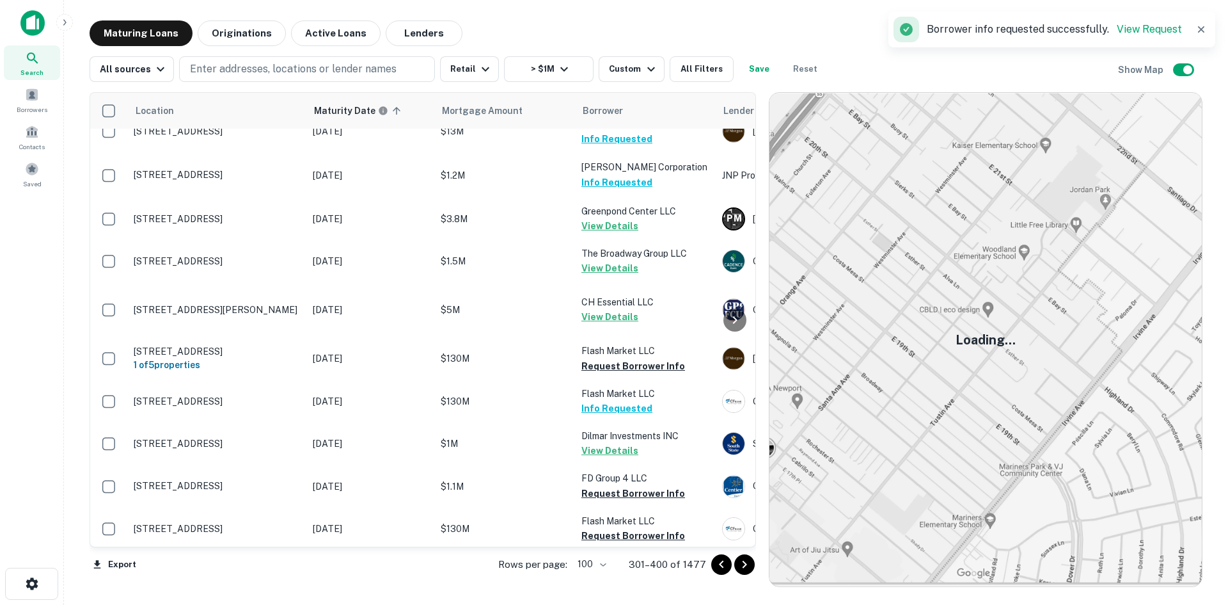
scroll to position [4454, 0]
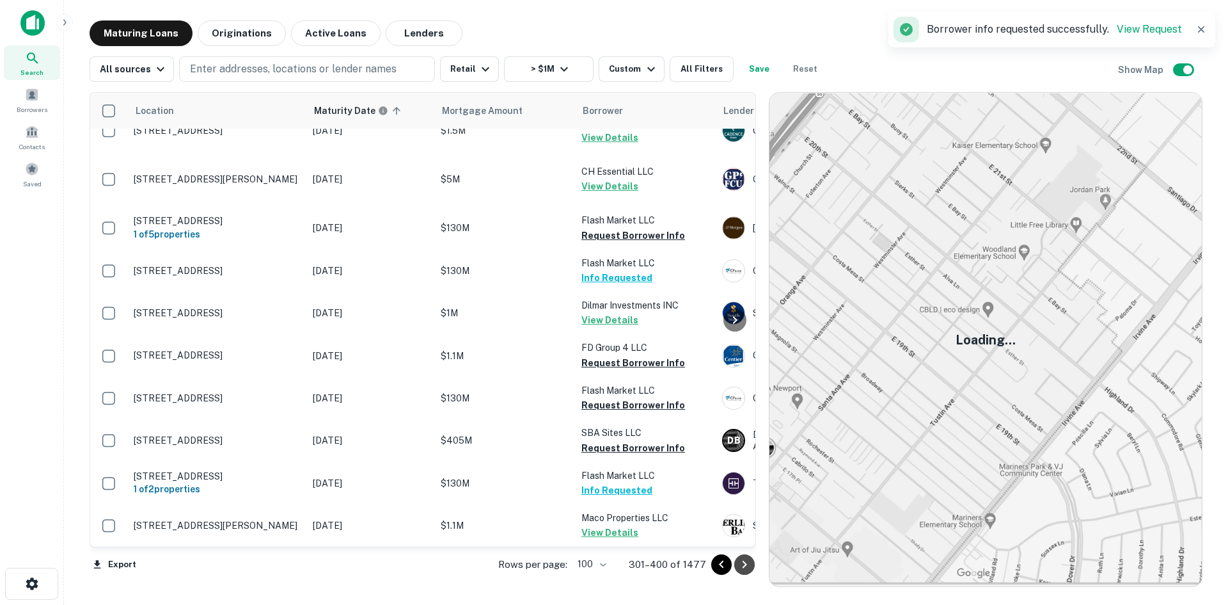
drag, startPoint x: 748, startPoint y: 555, endPoint x: 734, endPoint y: 519, distance: 38.3
click at [749, 555] on button "Go to next page" at bounding box center [744, 564] width 20 height 20
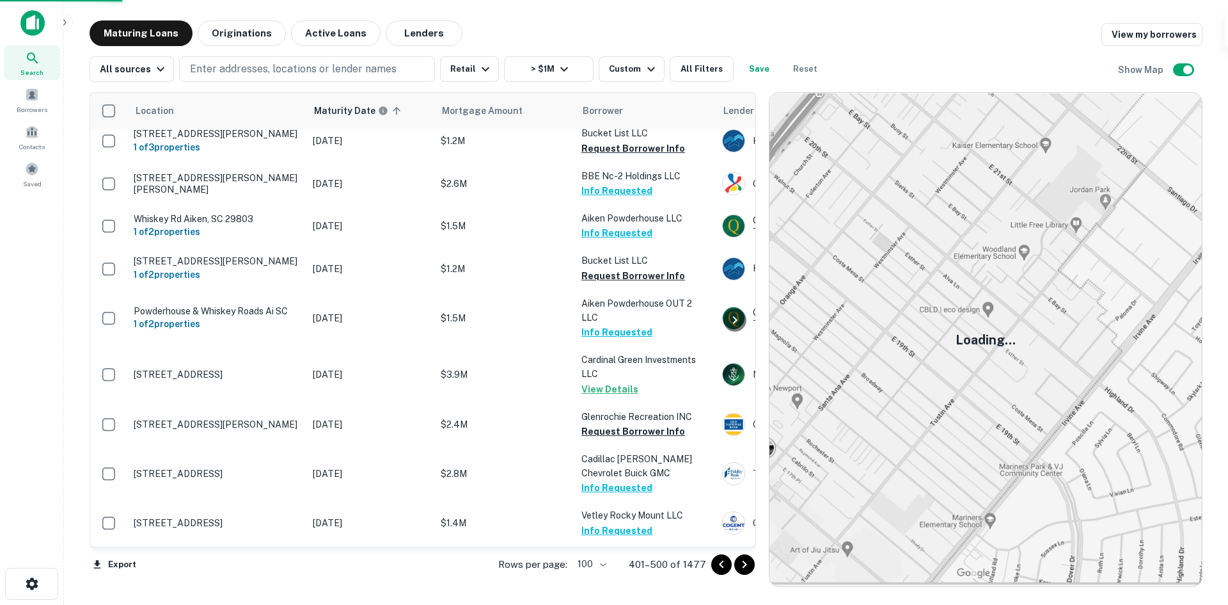
scroll to position [4454, 0]
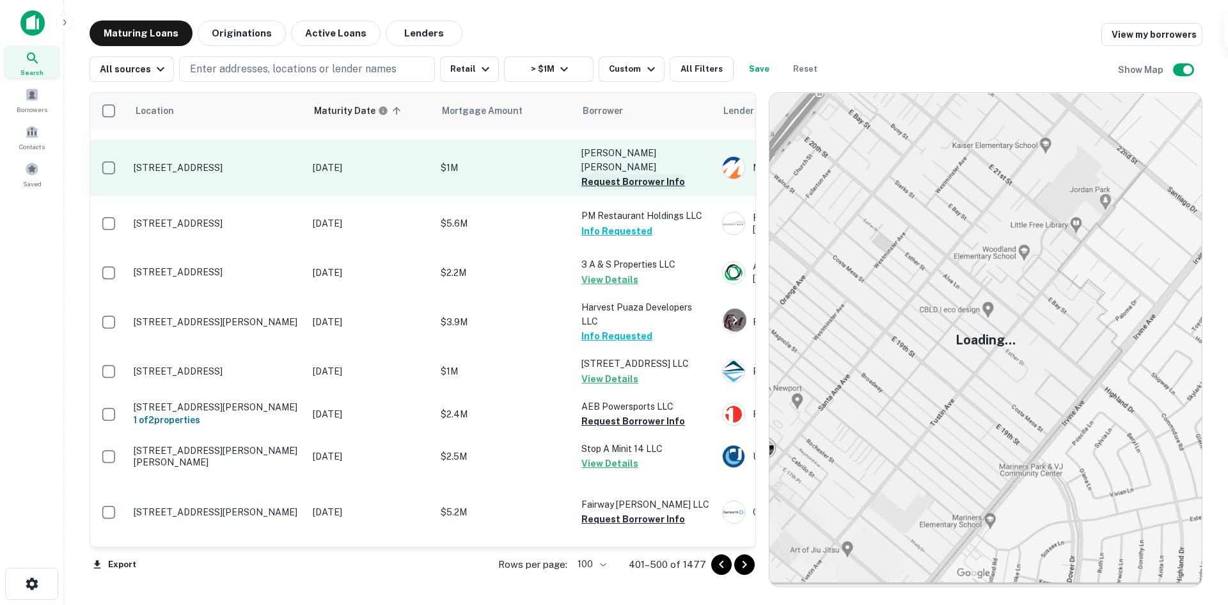
click at [596, 189] on button "Request Borrower Info" at bounding box center [634, 181] width 104 height 15
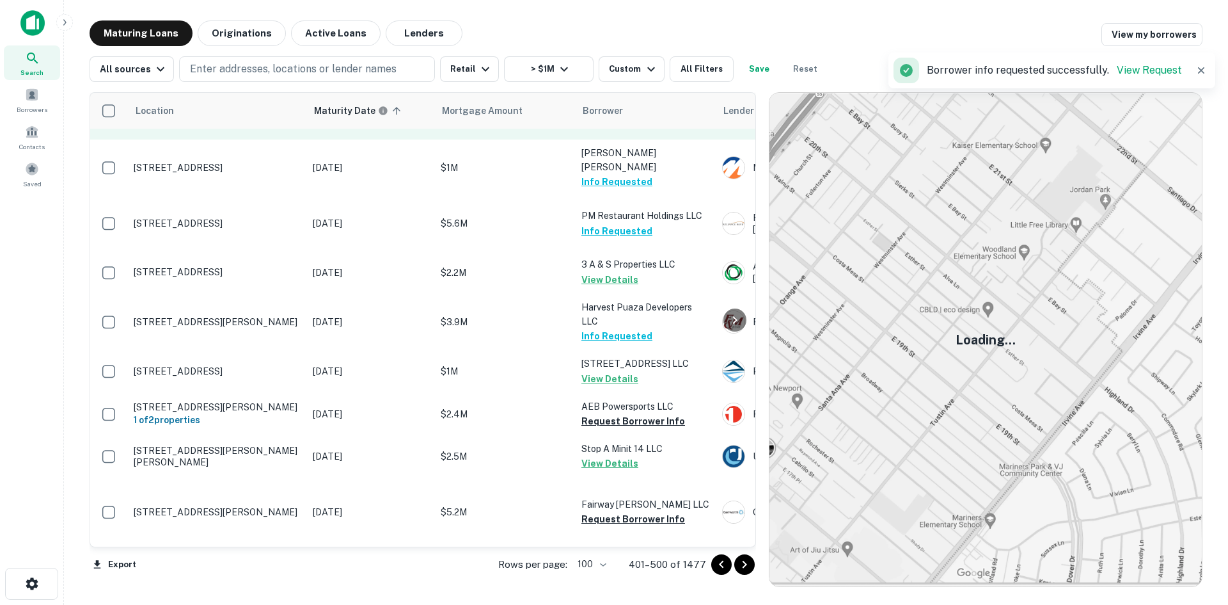
click at [601, 78] on button "Request Borrower Info" at bounding box center [634, 70] width 104 height 15
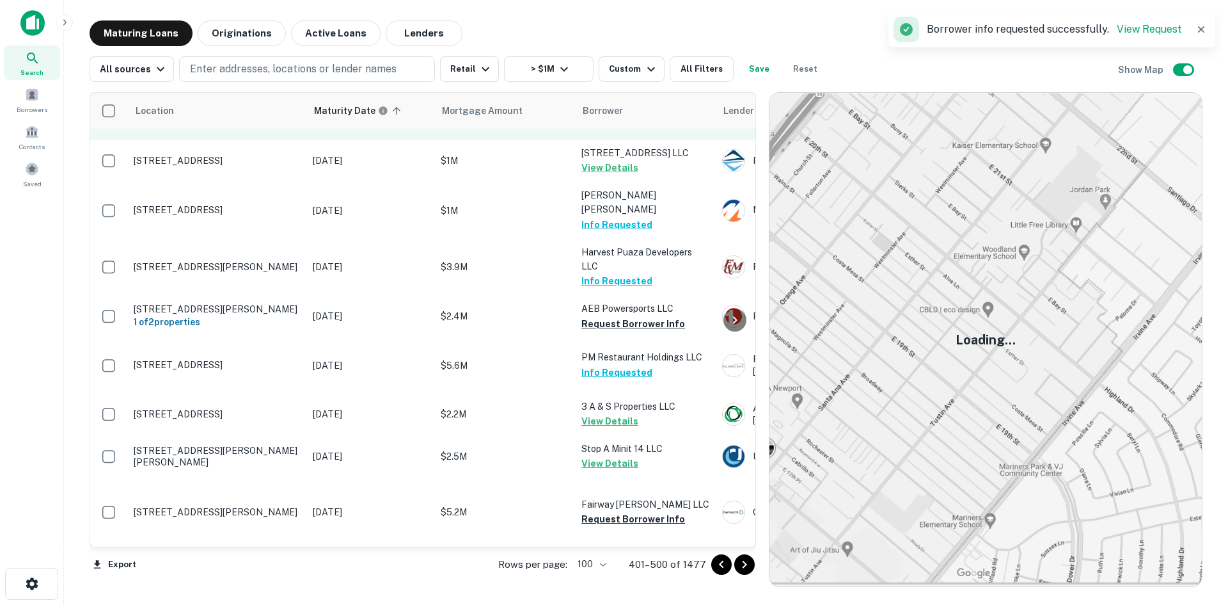
click at [592, 127] on button "Request Borrower Info" at bounding box center [634, 118] width 104 height 15
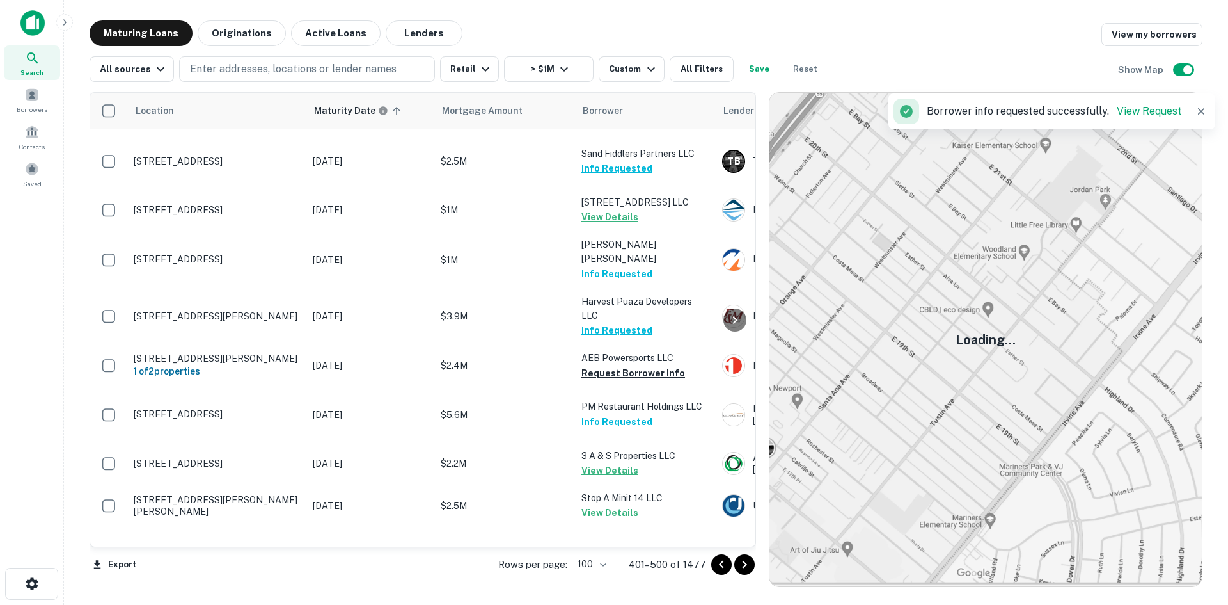
scroll to position [3878, 0]
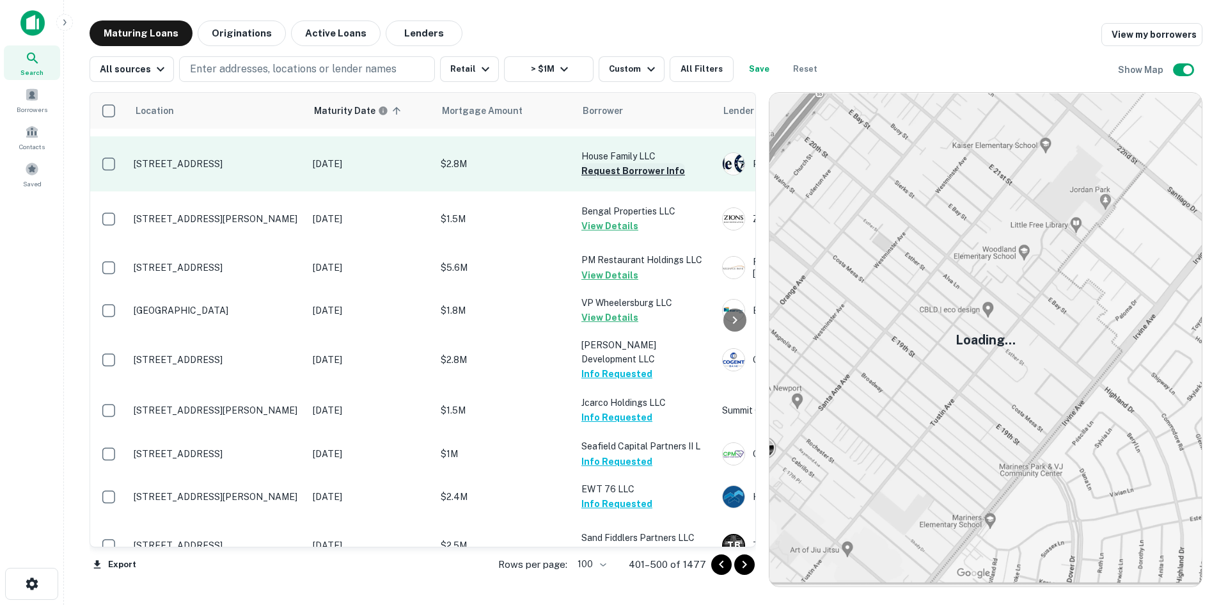
click at [610, 179] on button "Request Borrower Info" at bounding box center [634, 170] width 104 height 15
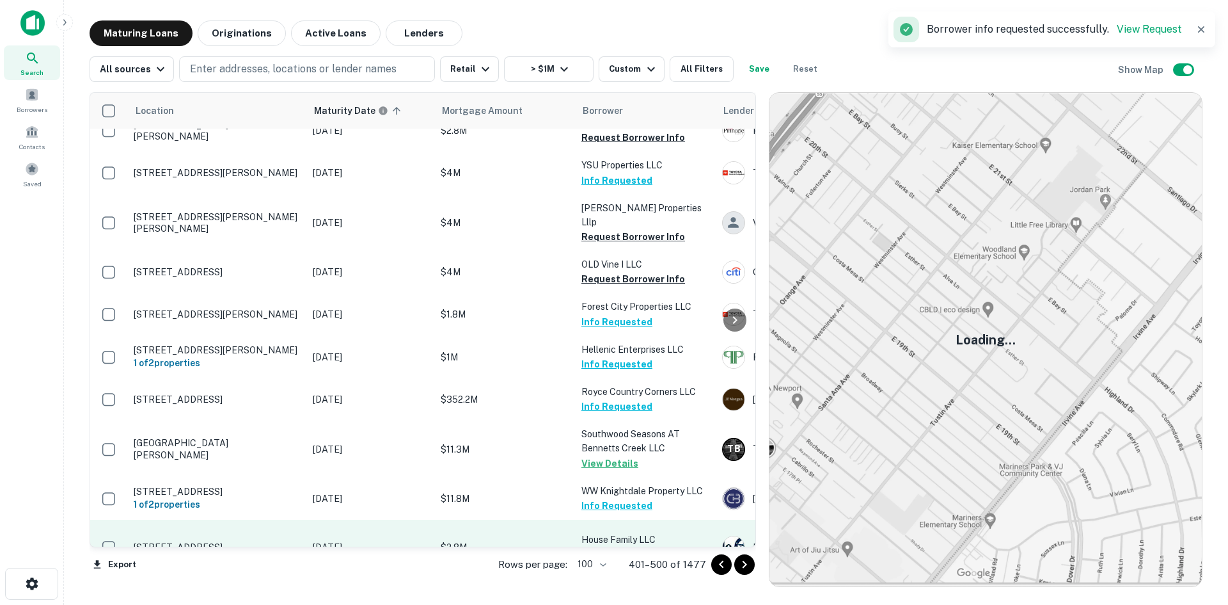
scroll to position [3495, 0]
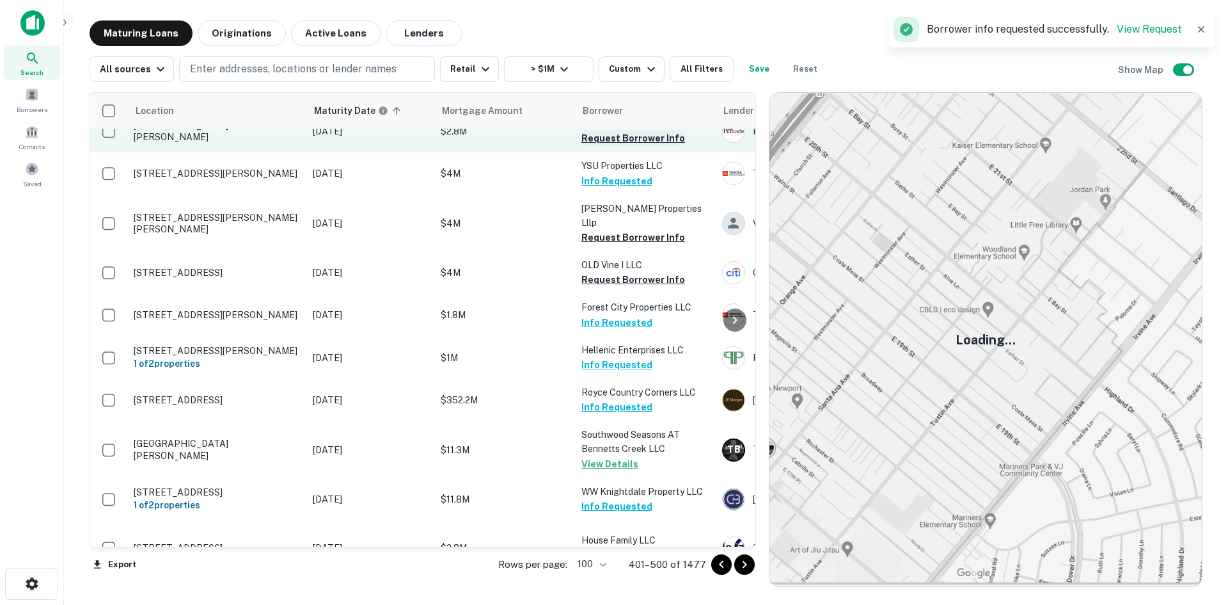
click at [628, 146] on button "Request Borrower Info" at bounding box center [634, 138] width 104 height 15
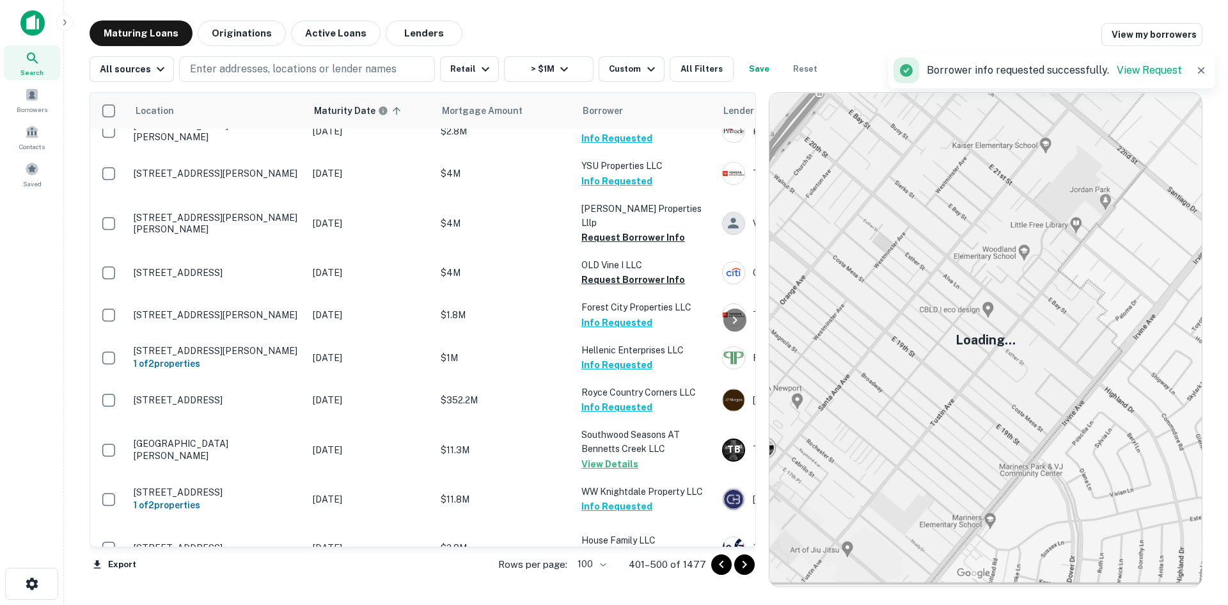
click at [616, 104] on button "Request Borrower Info" at bounding box center [634, 95] width 104 height 15
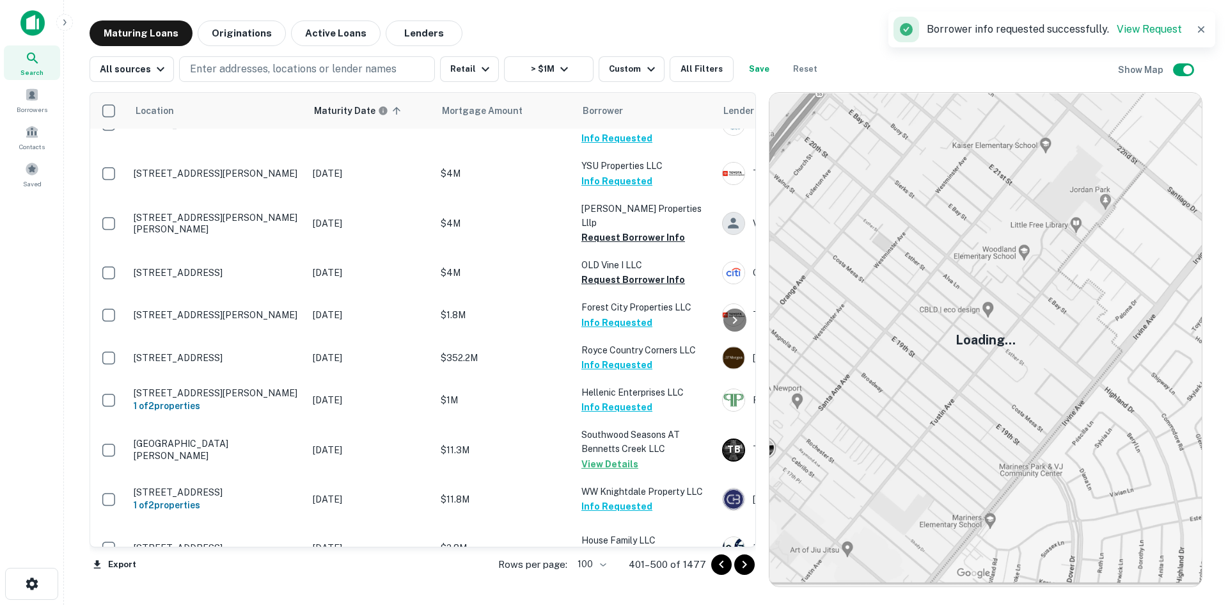
scroll to position [3480, 0]
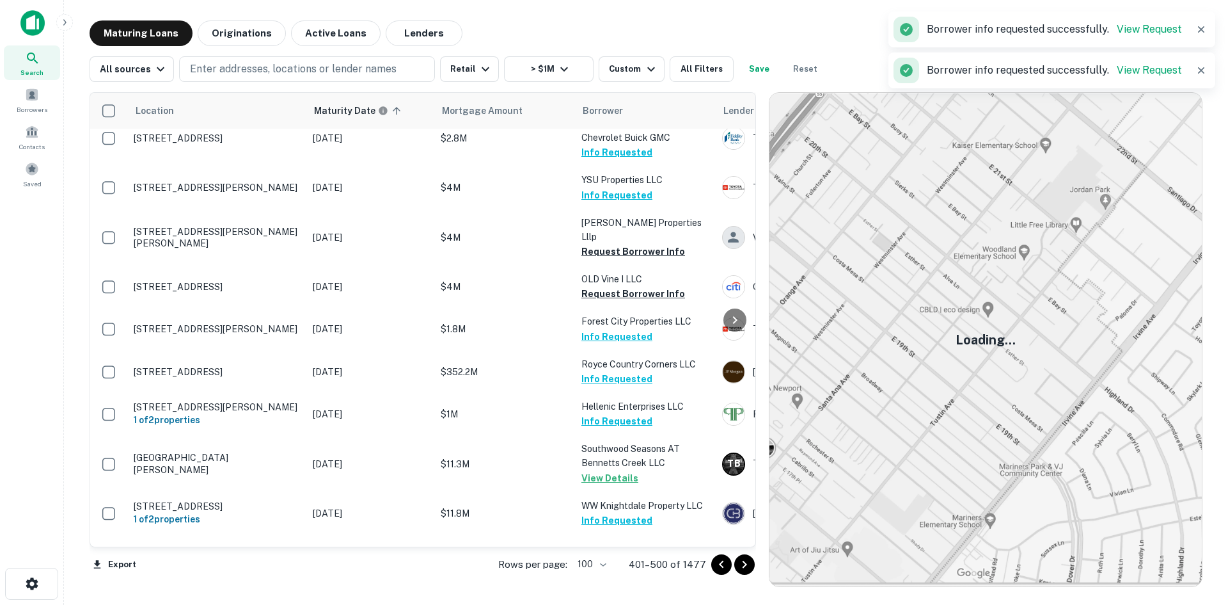
click at [605, 47] on button "Request Borrower Info" at bounding box center [634, 38] width 104 height 15
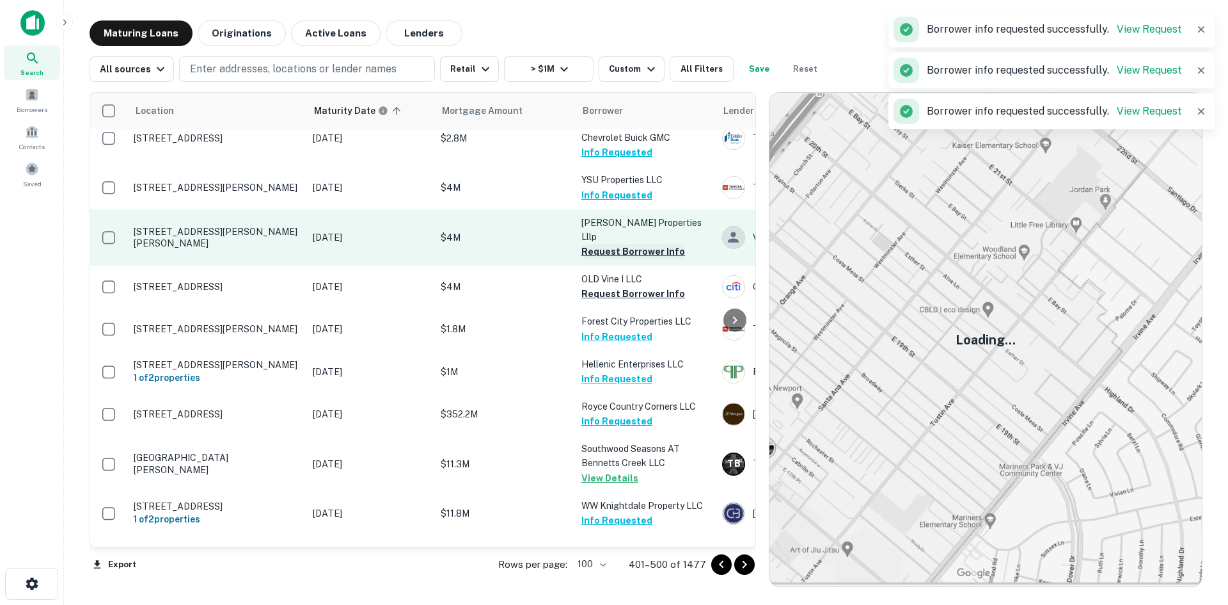
click at [644, 259] on button "Request Borrower Info" at bounding box center [634, 251] width 104 height 15
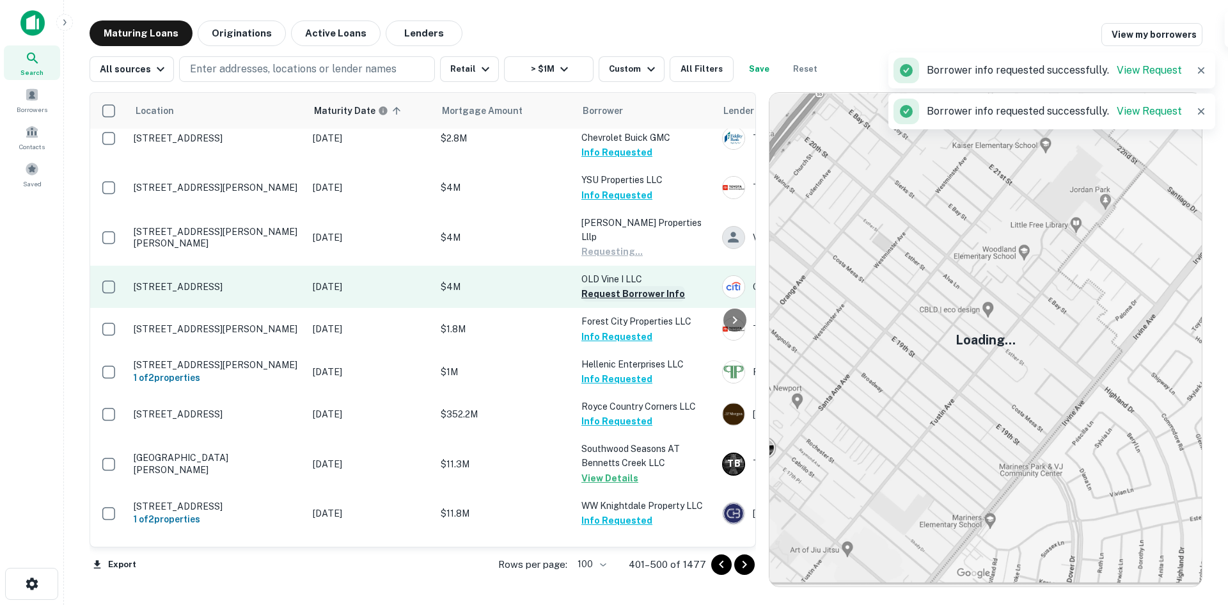
click at [633, 301] on button "Request Borrower Info" at bounding box center [634, 293] width 104 height 15
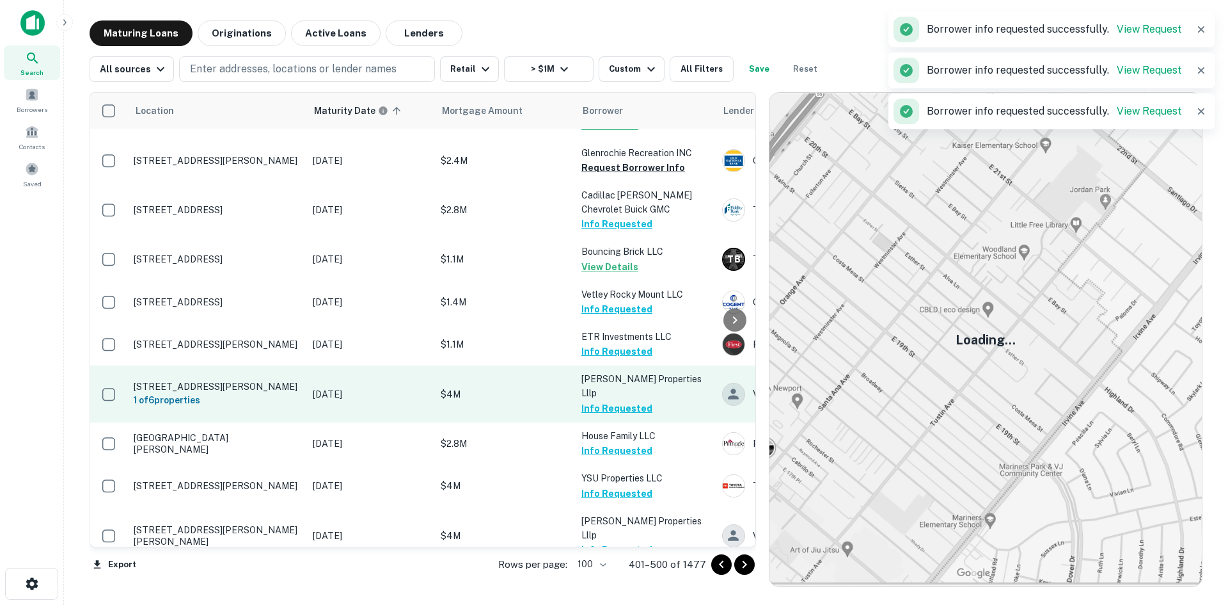
scroll to position [3161, 0]
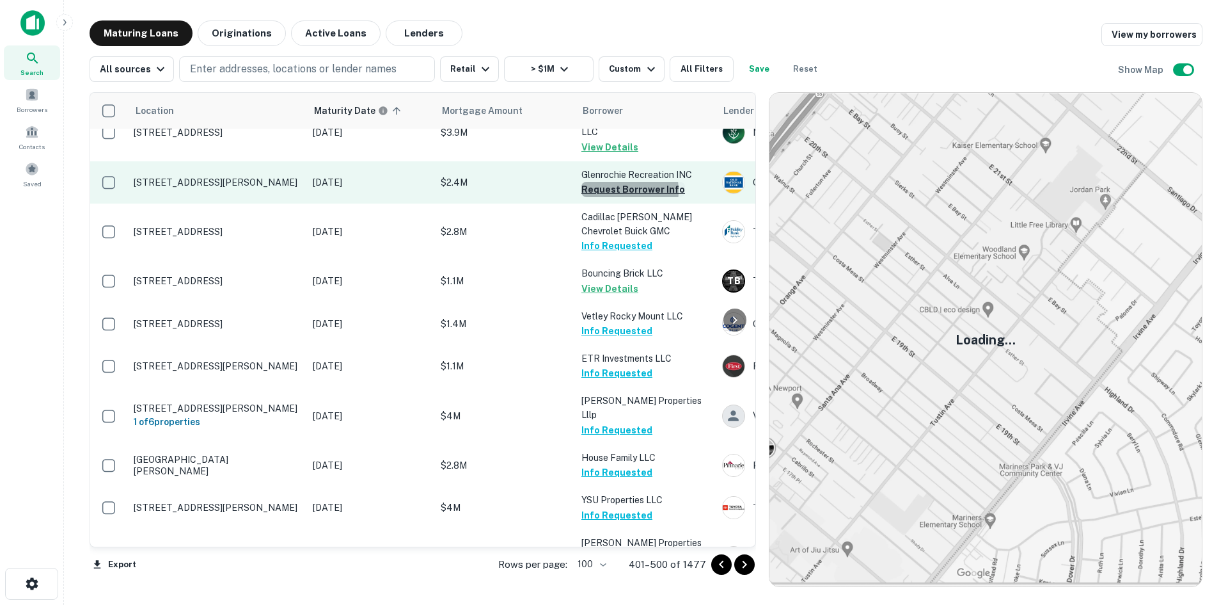
click at [608, 197] on button "Request Borrower Info" at bounding box center [634, 189] width 104 height 15
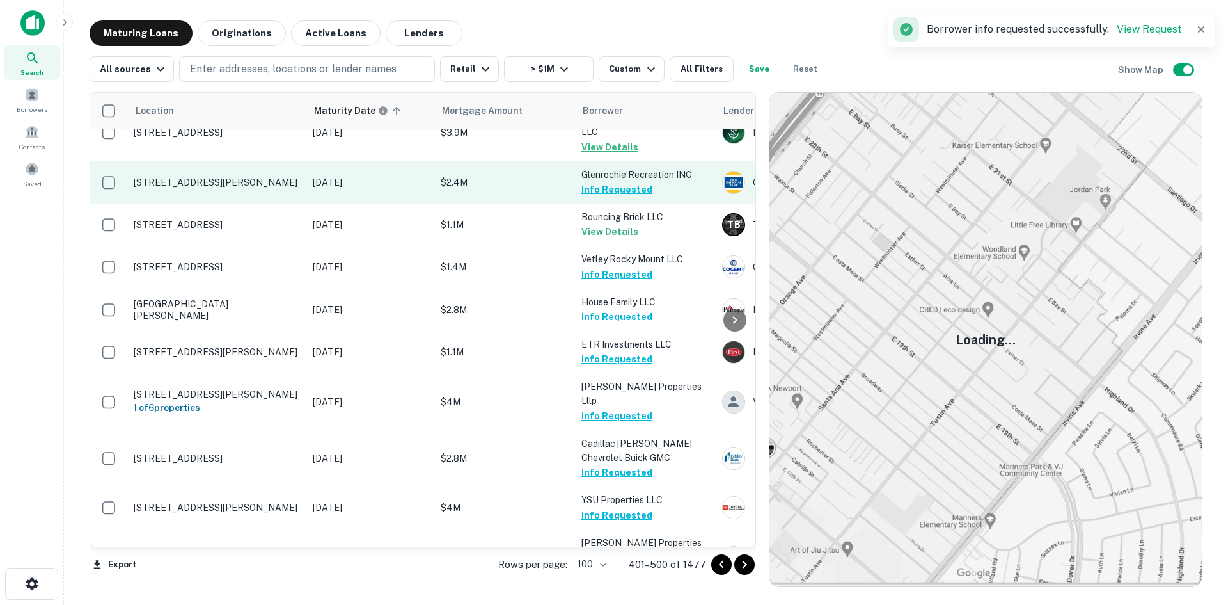
scroll to position [2905, 0]
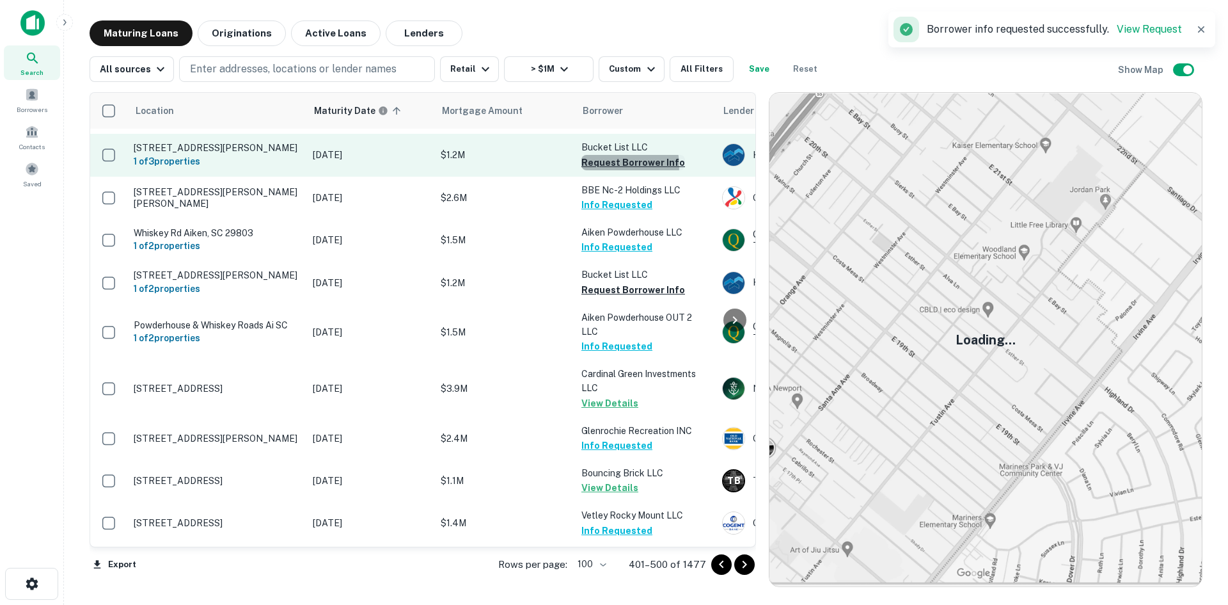
click at [612, 170] on button "Request Borrower Info" at bounding box center [634, 162] width 104 height 15
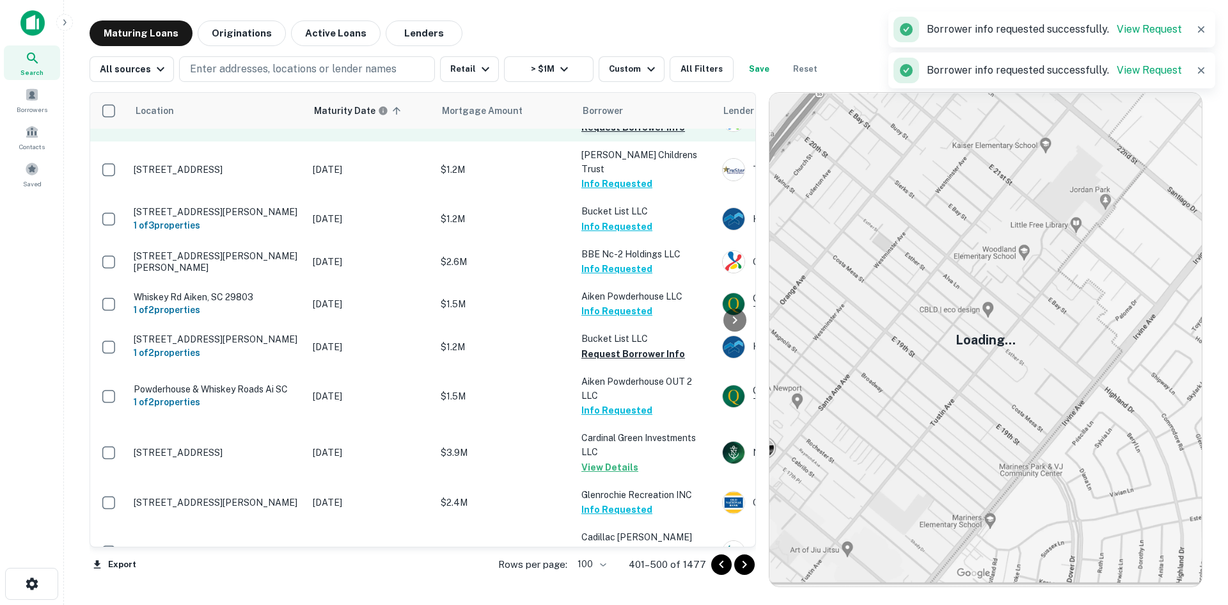
scroll to position [2777, 0]
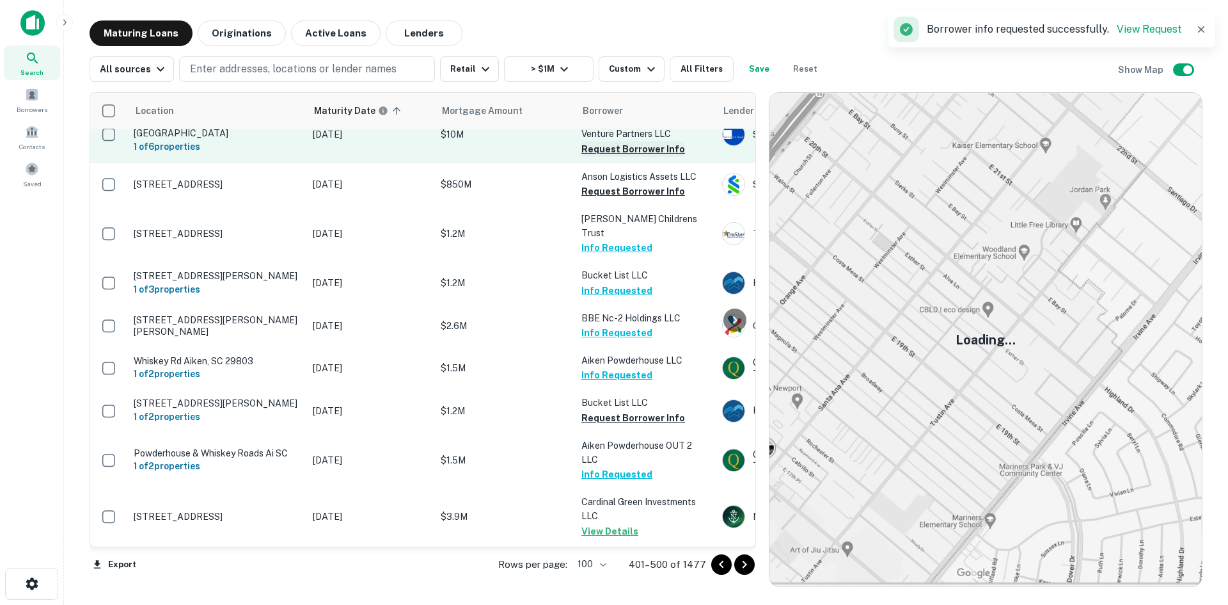
click at [608, 157] on button "Request Borrower Info" at bounding box center [634, 148] width 104 height 15
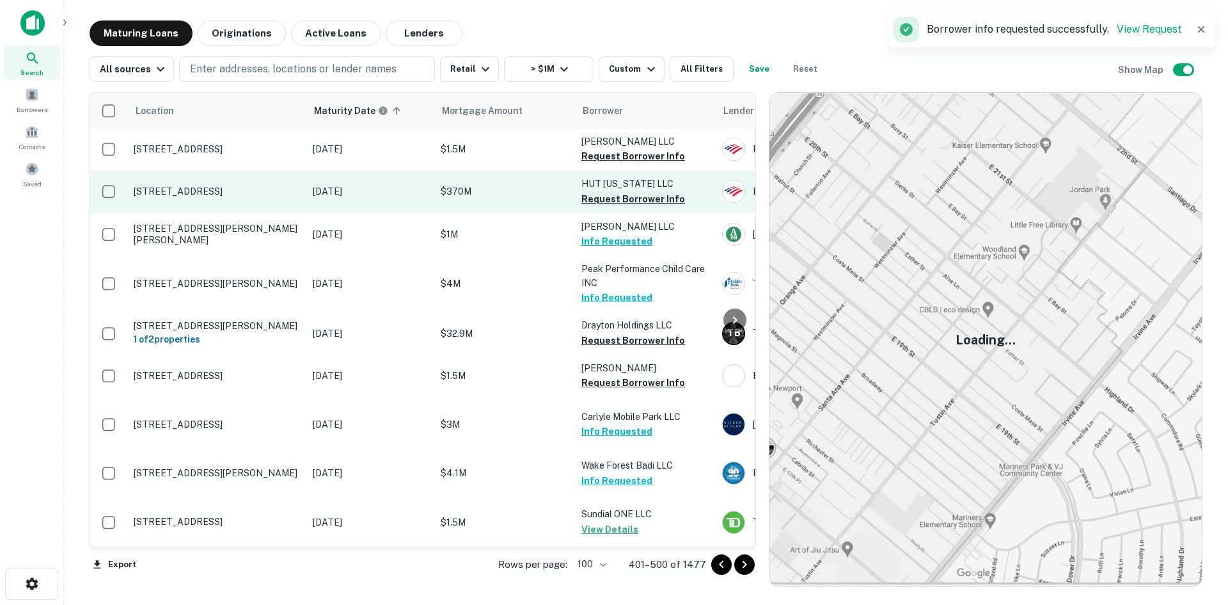
scroll to position [1945, 0]
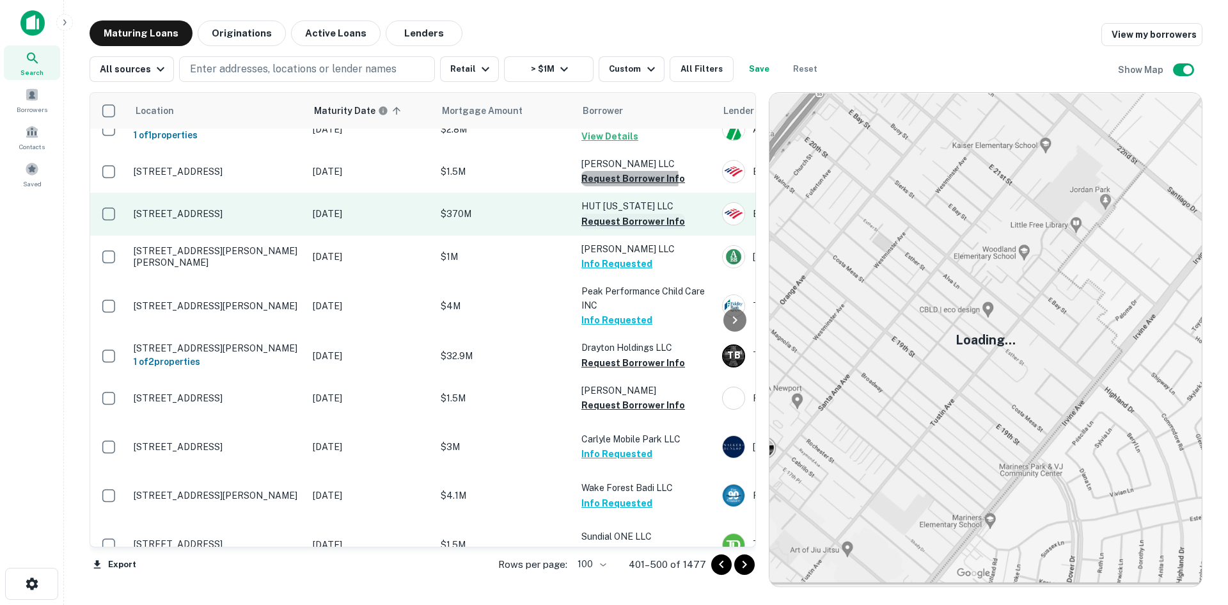
click at [605, 186] on button "Request Borrower Info" at bounding box center [634, 178] width 104 height 15
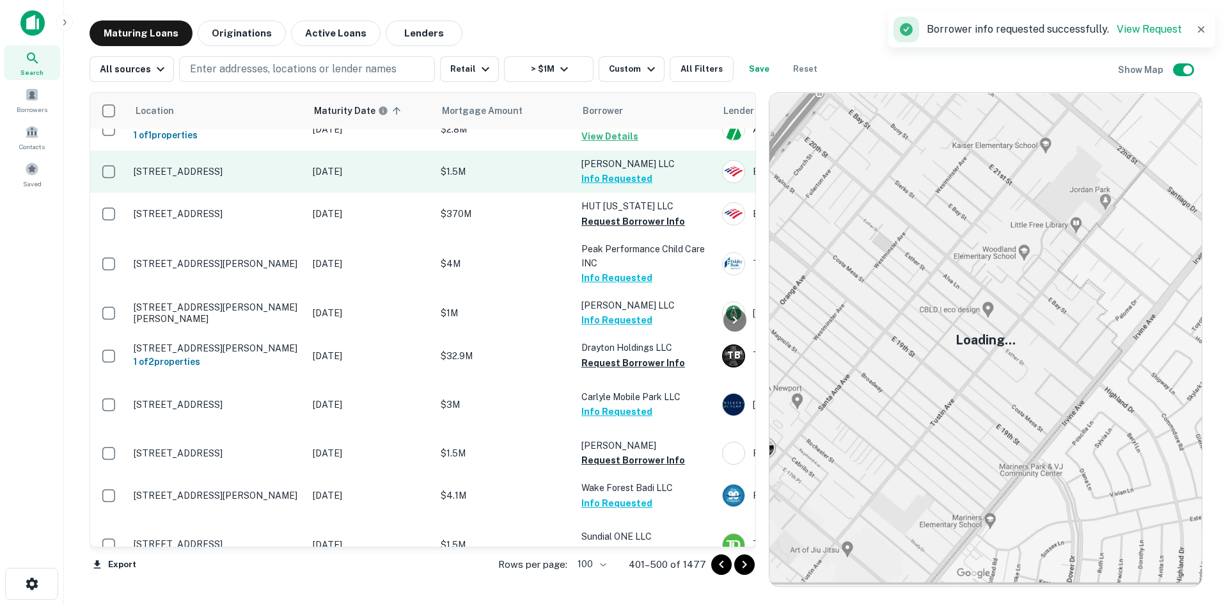
scroll to position [1625, 0]
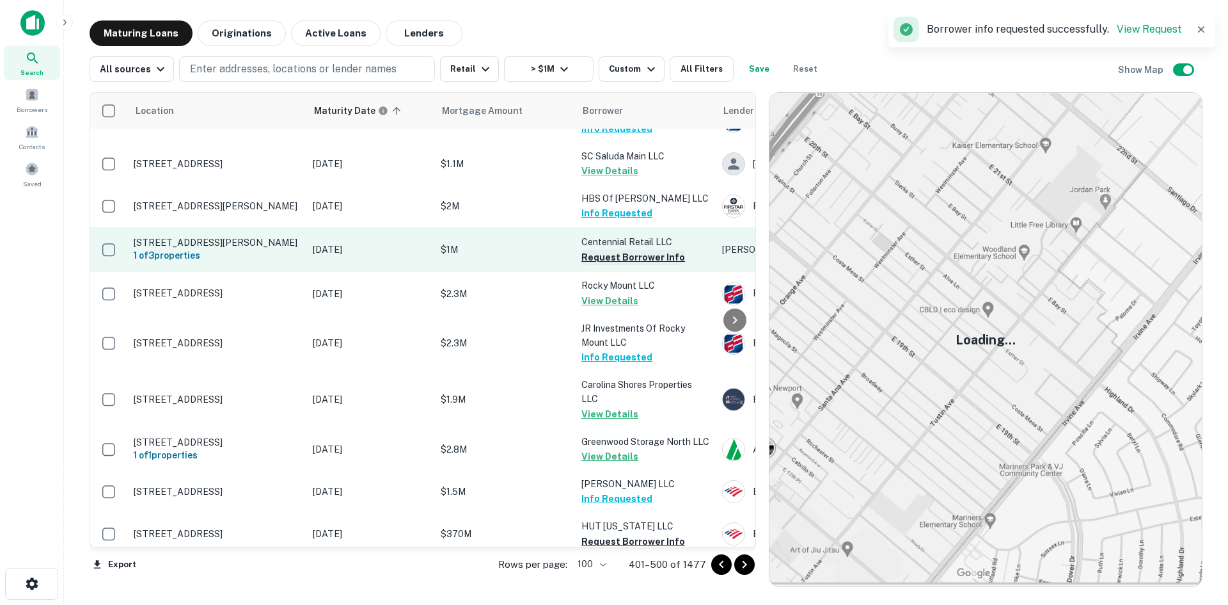
click at [591, 265] on button "Request Borrower Info" at bounding box center [634, 257] width 104 height 15
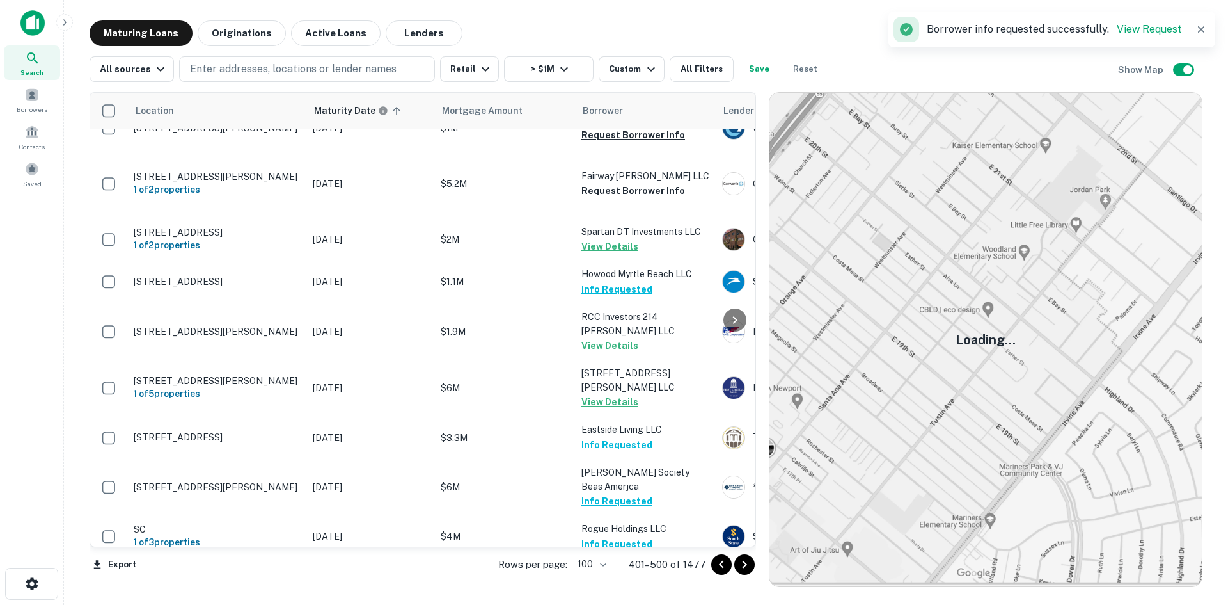
scroll to position [985, 0]
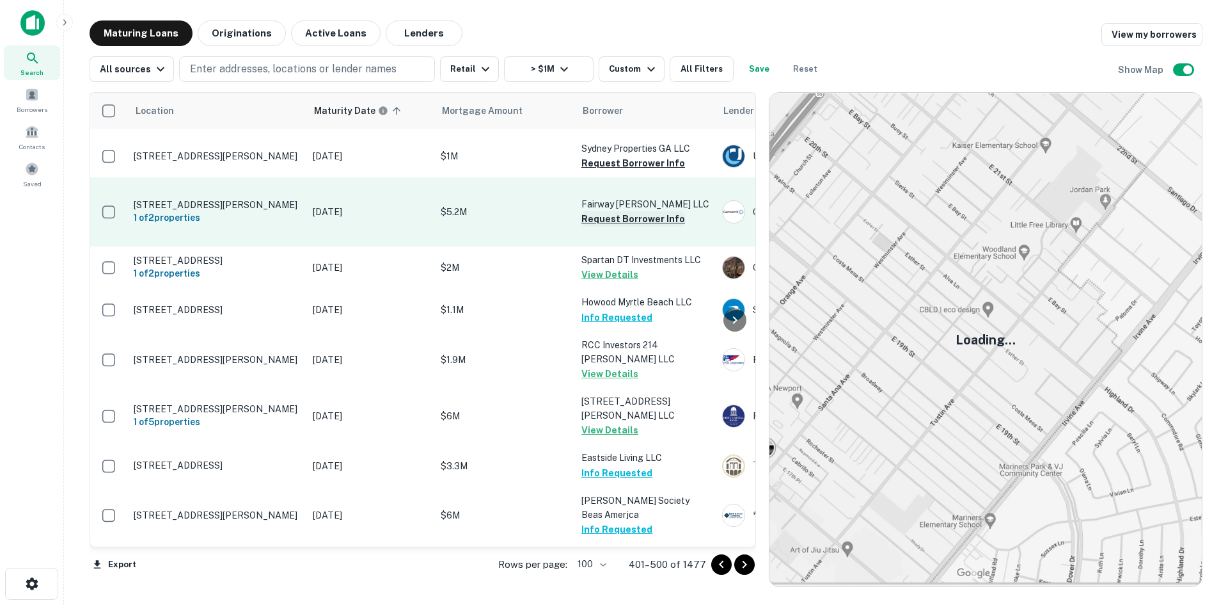
click at [626, 226] on button "Request Borrower Info" at bounding box center [634, 218] width 104 height 15
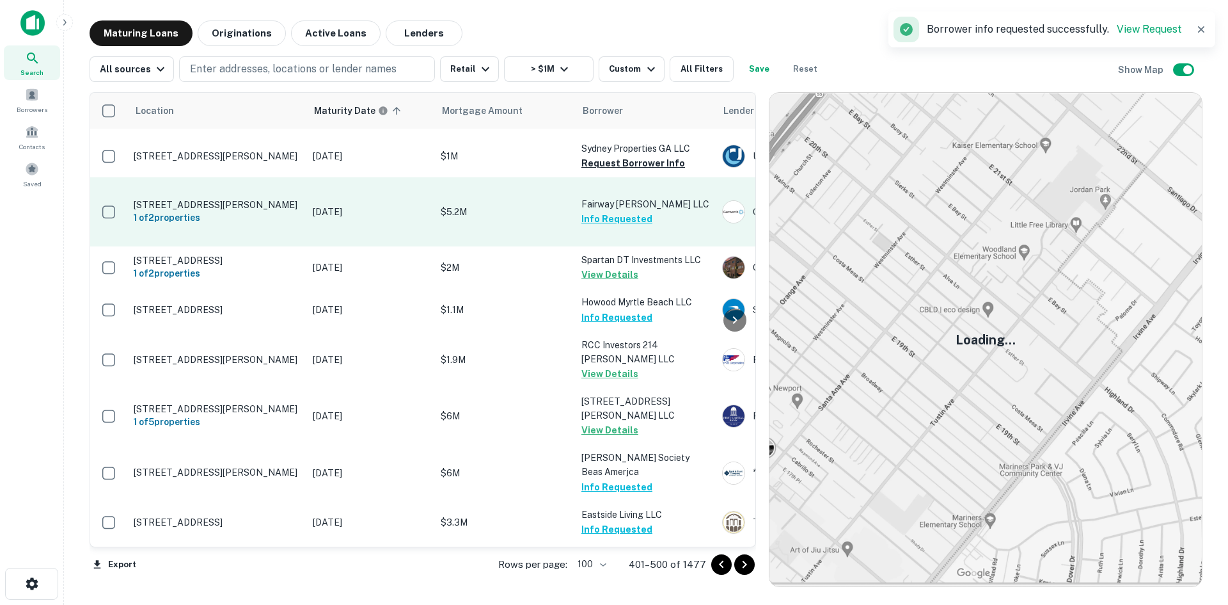
scroll to position [857, 0]
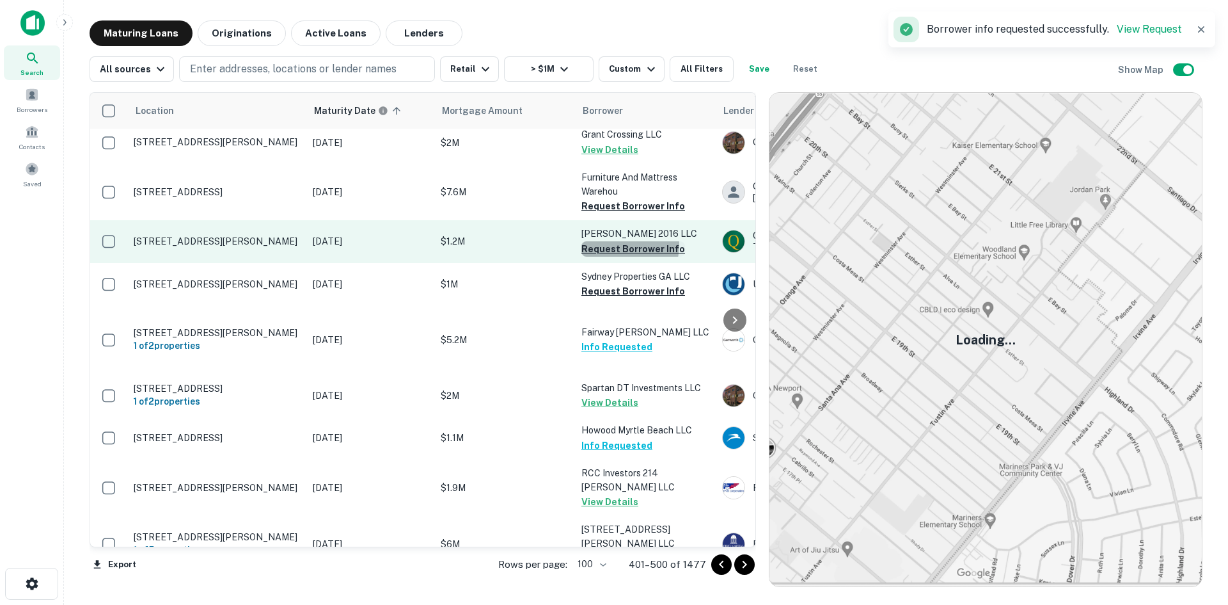
click at [613, 257] on button "Request Borrower Info" at bounding box center [634, 248] width 104 height 15
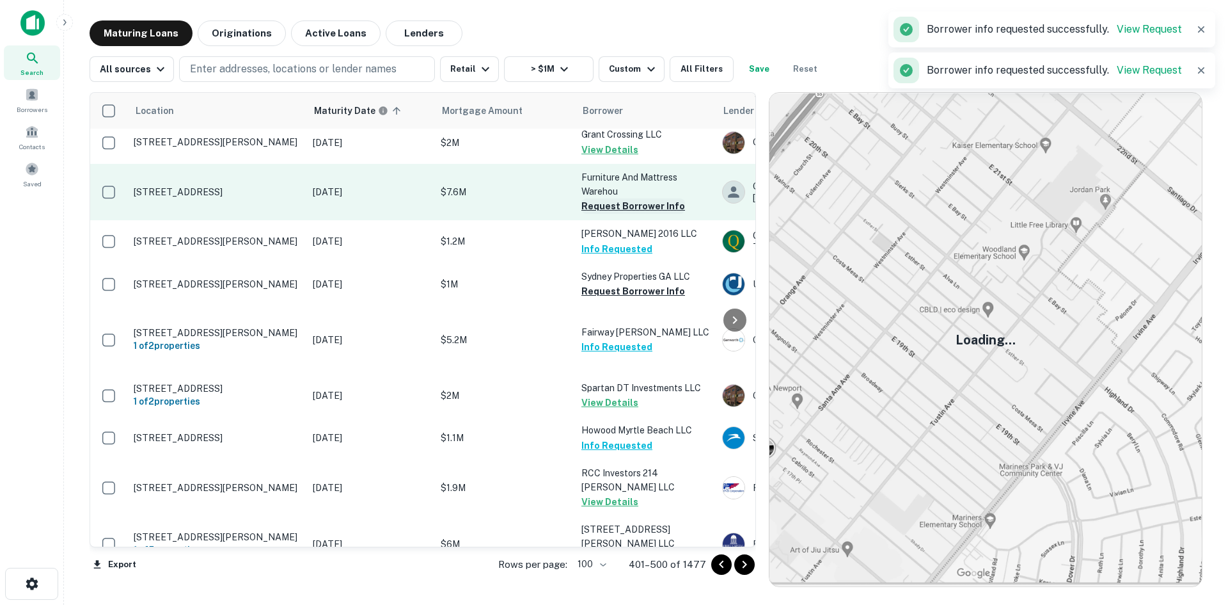
click at [615, 214] on button "Request Borrower Info" at bounding box center [634, 205] width 104 height 15
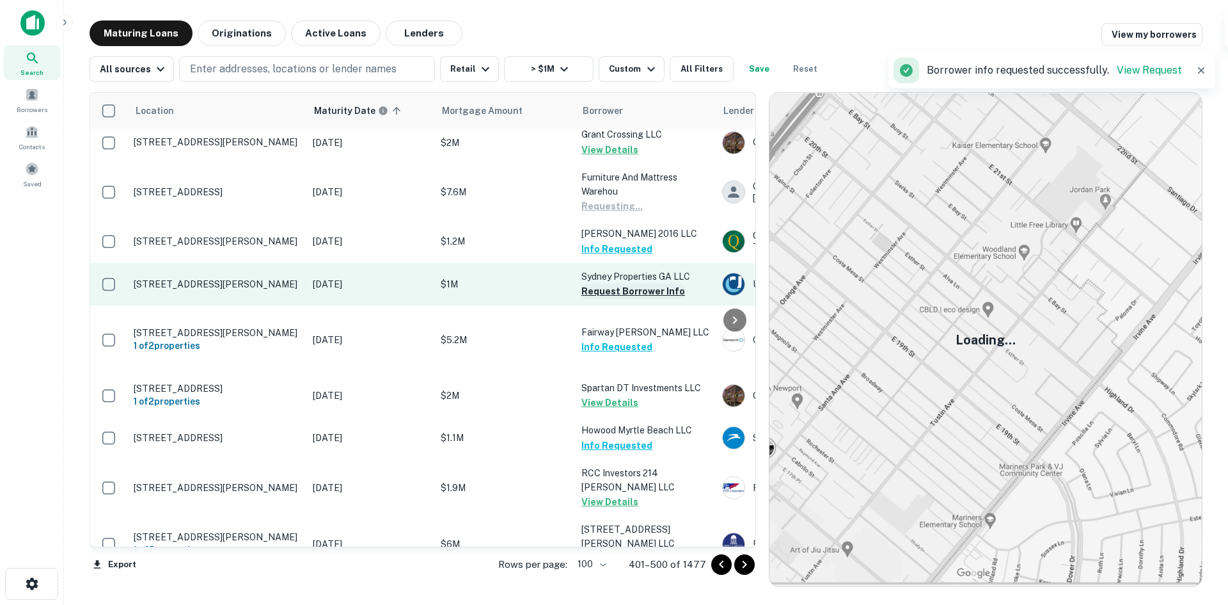
click at [611, 299] on button "Request Borrower Info" at bounding box center [634, 290] width 104 height 15
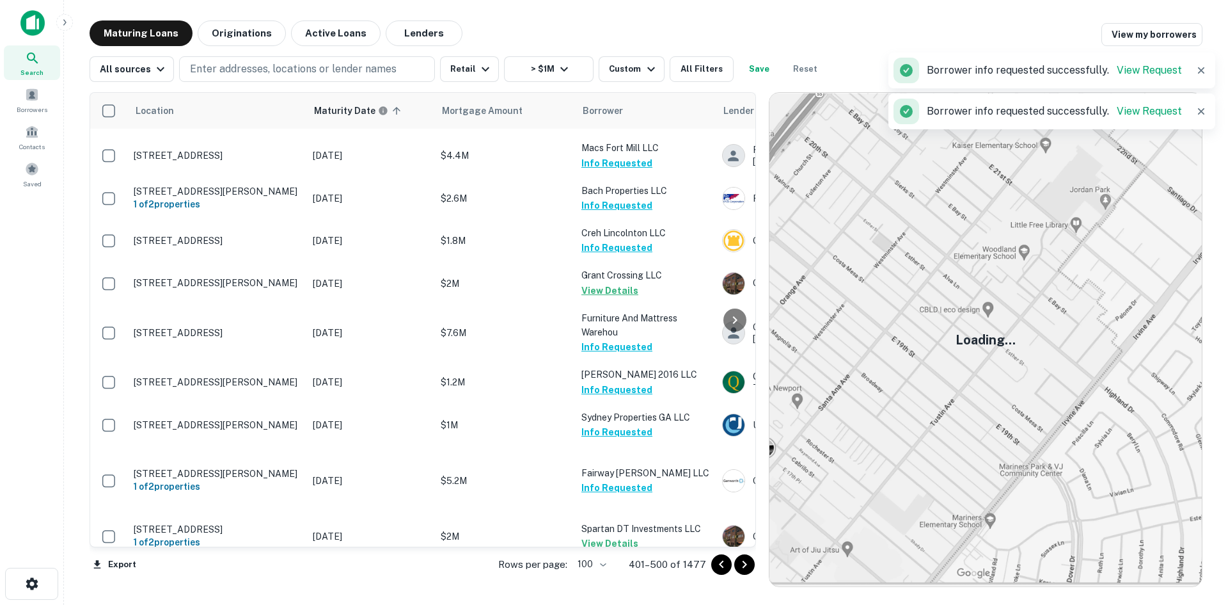
scroll to position [525, 0]
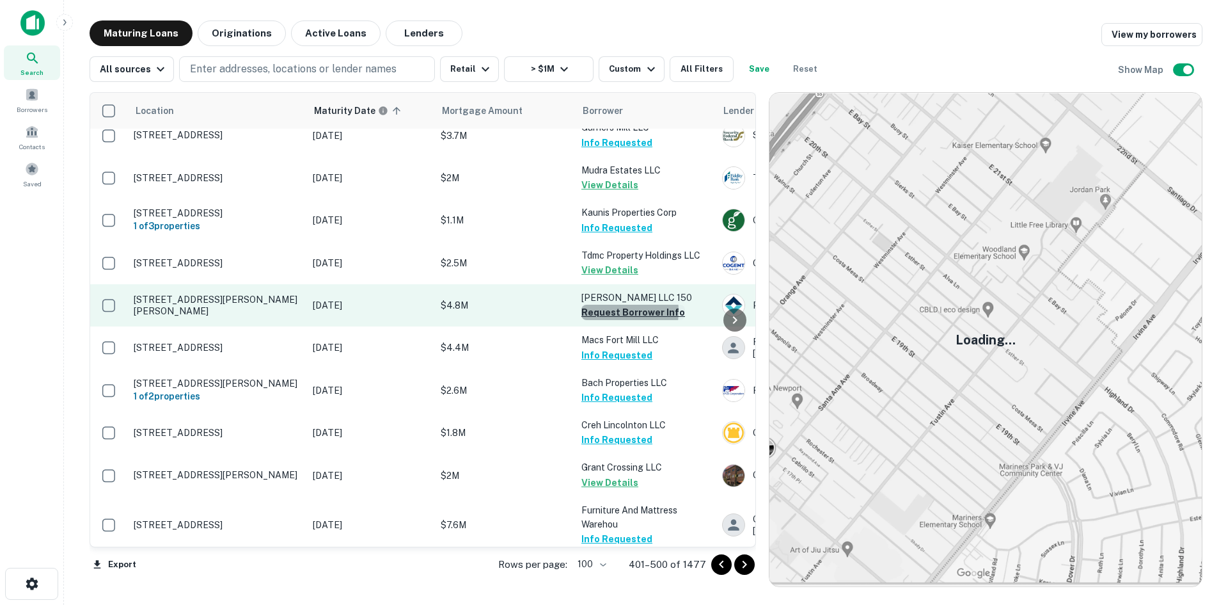
click at [592, 310] on button "Request Borrower Info" at bounding box center [634, 312] width 104 height 15
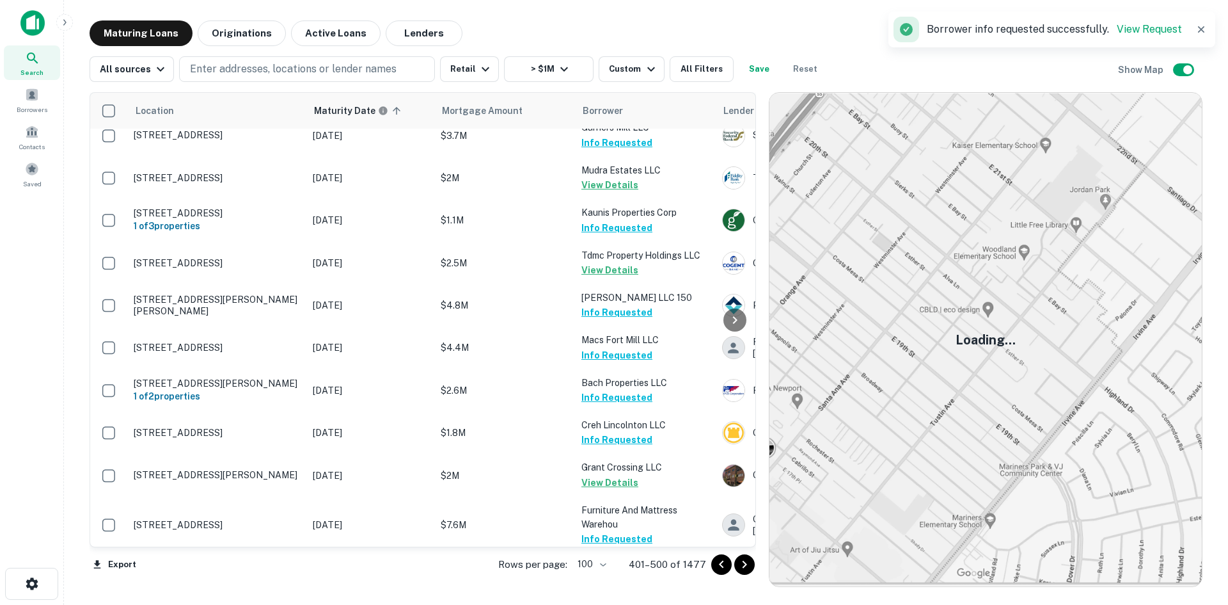
scroll to position [205, 0]
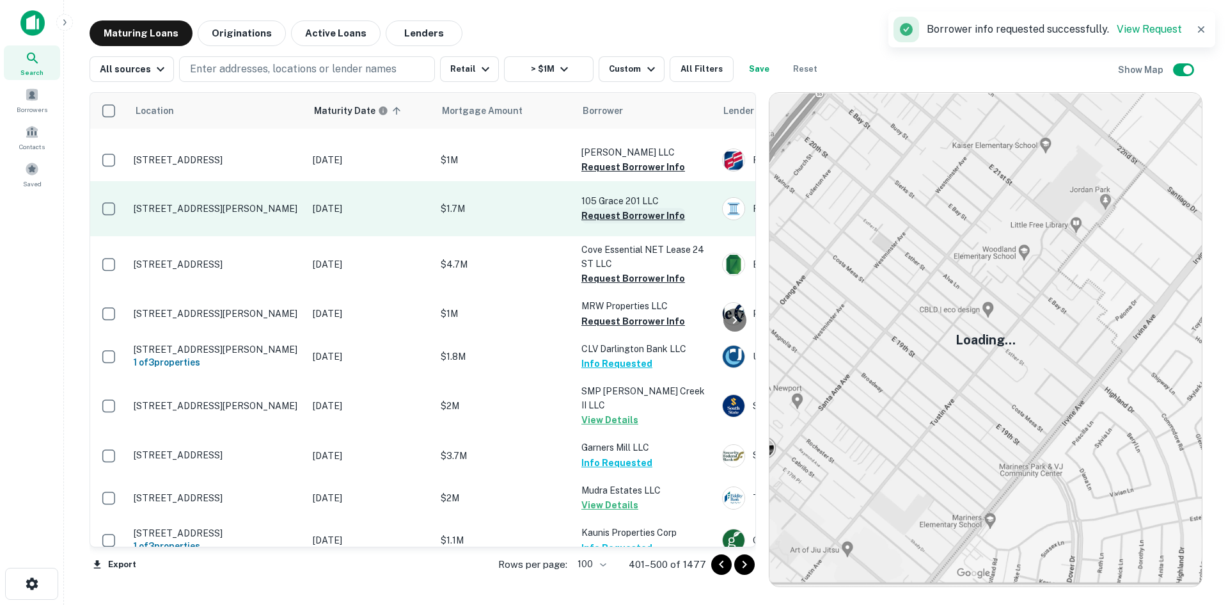
click at [614, 223] on button "Request Borrower Info" at bounding box center [634, 215] width 104 height 15
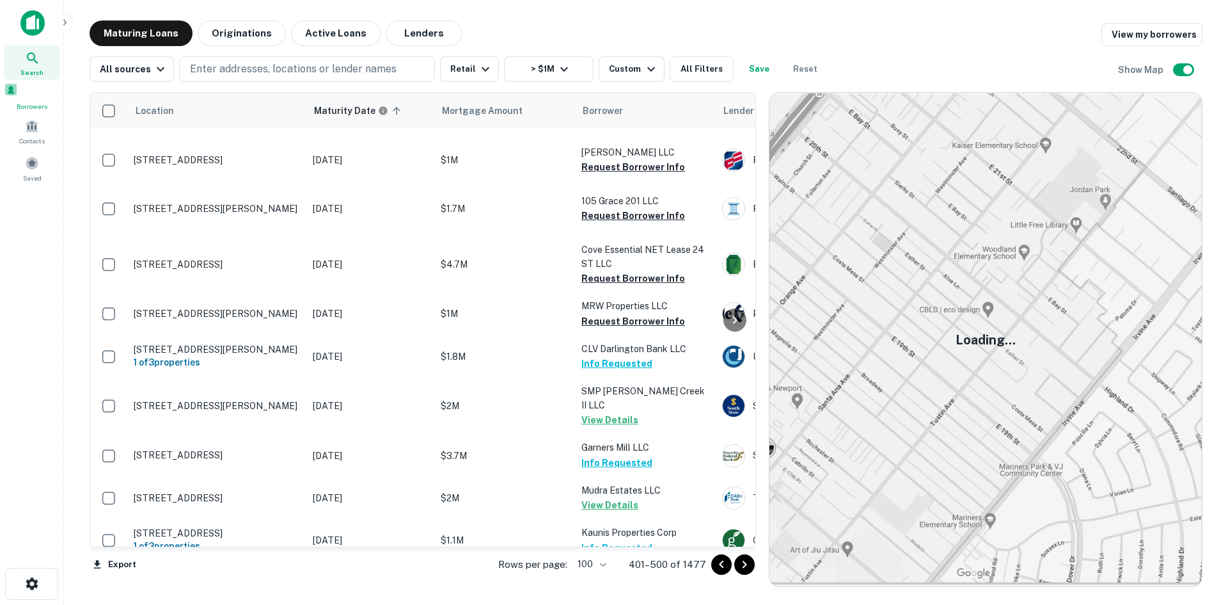
click at [49, 99] on div "Borrowers" at bounding box center [32, 97] width 56 height 29
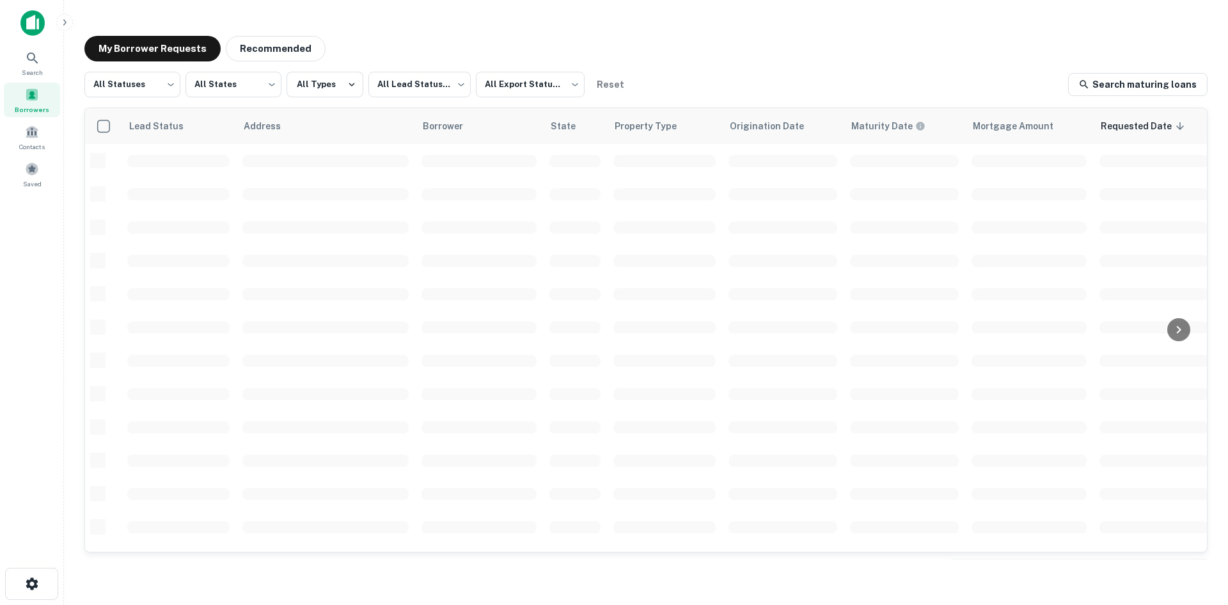
scroll to position [205, 0]
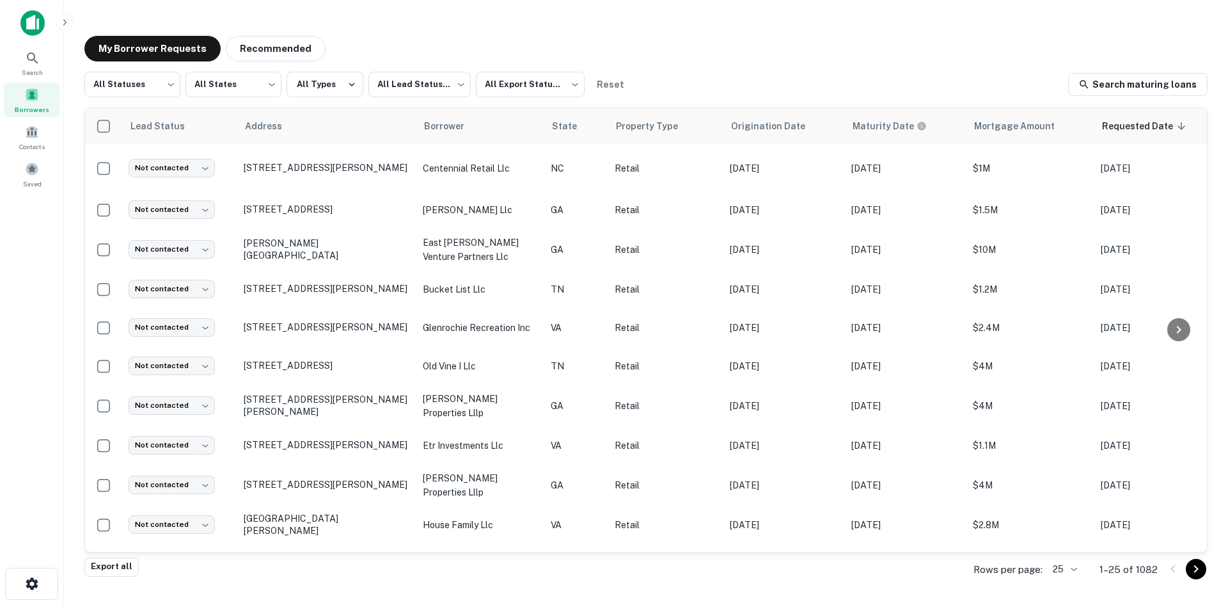
click at [168, 101] on div "All Statuses *** ​ All States *** ​ All Types All Lead Statuses *** ​ All Expor…" at bounding box center [645, 315] width 1123 height 486
click at [168, 97] on body "Search Borrowers Contacts Saved My Borrower Requests Recommended All Statuses *…" at bounding box center [614, 302] width 1228 height 605
click at [160, 159] on li "Fulfilled" at bounding box center [132, 163] width 96 height 23
type input "*********"
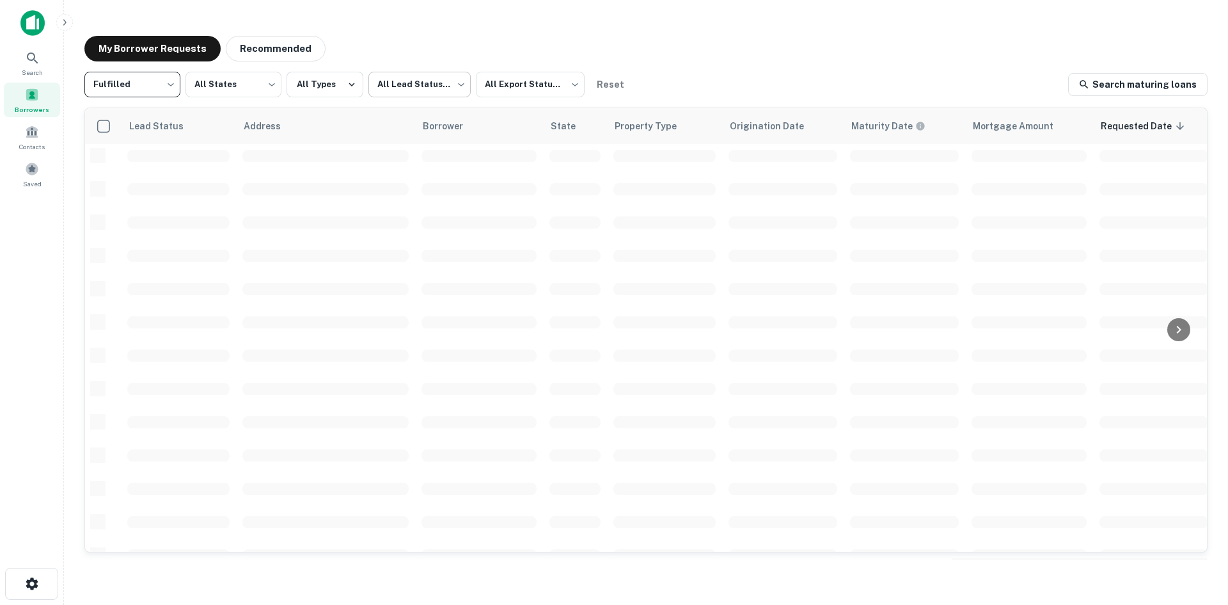
click at [392, 93] on body "Search Borrowers Contacts Saved My Borrower Requests Recommended Fulfilled ****…" at bounding box center [614, 302] width 1228 height 605
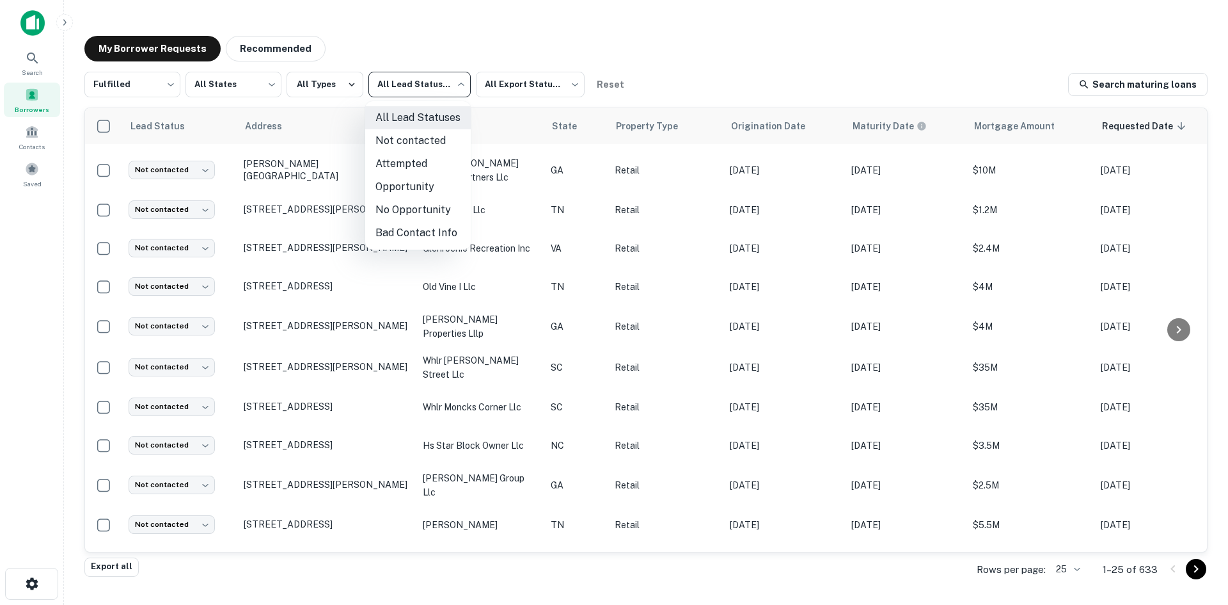
click at [404, 143] on li "Not contacted" at bounding box center [418, 140] width 106 height 23
type input "****"
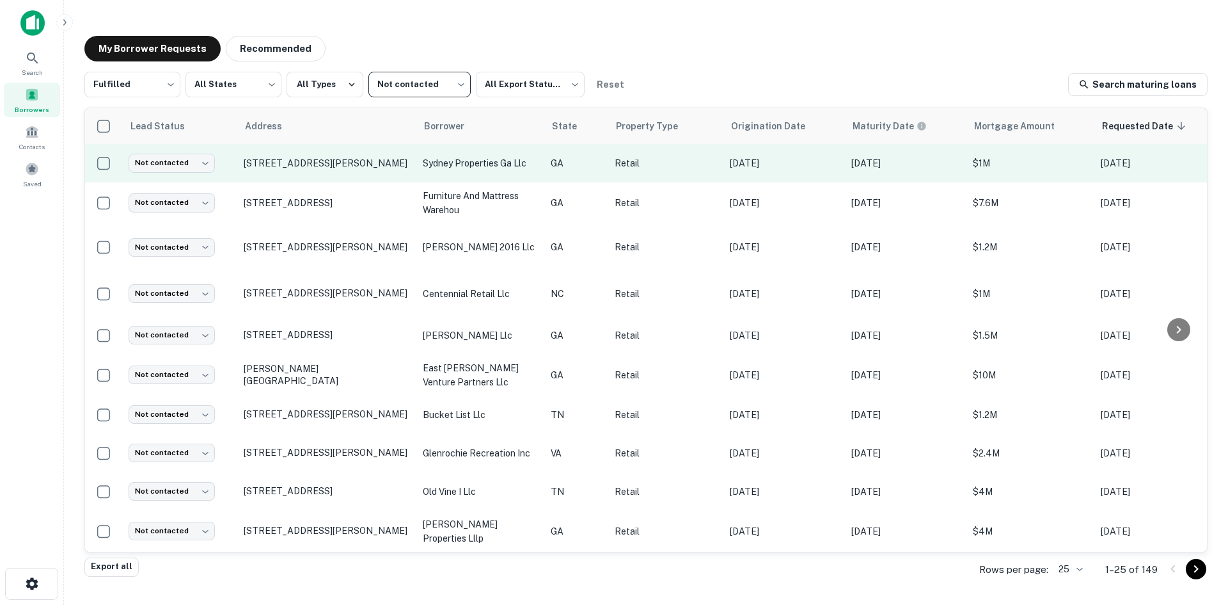
click at [352, 180] on td "[STREET_ADDRESS][PERSON_NAME]" at bounding box center [326, 163] width 179 height 38
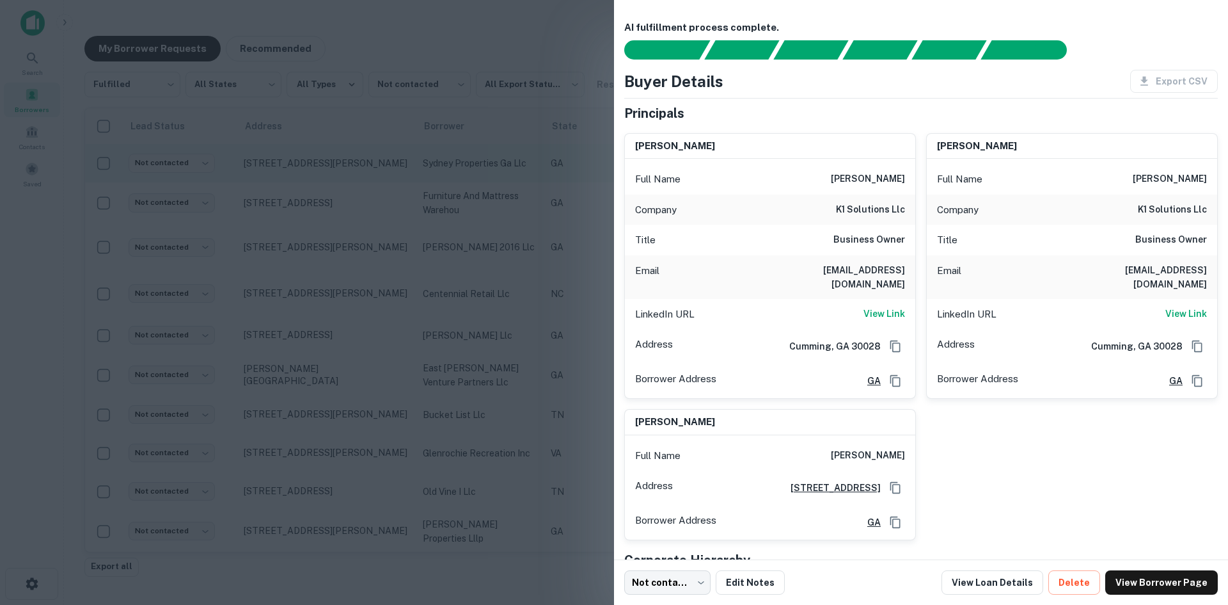
click at [352, 180] on div at bounding box center [614, 302] width 1228 height 605
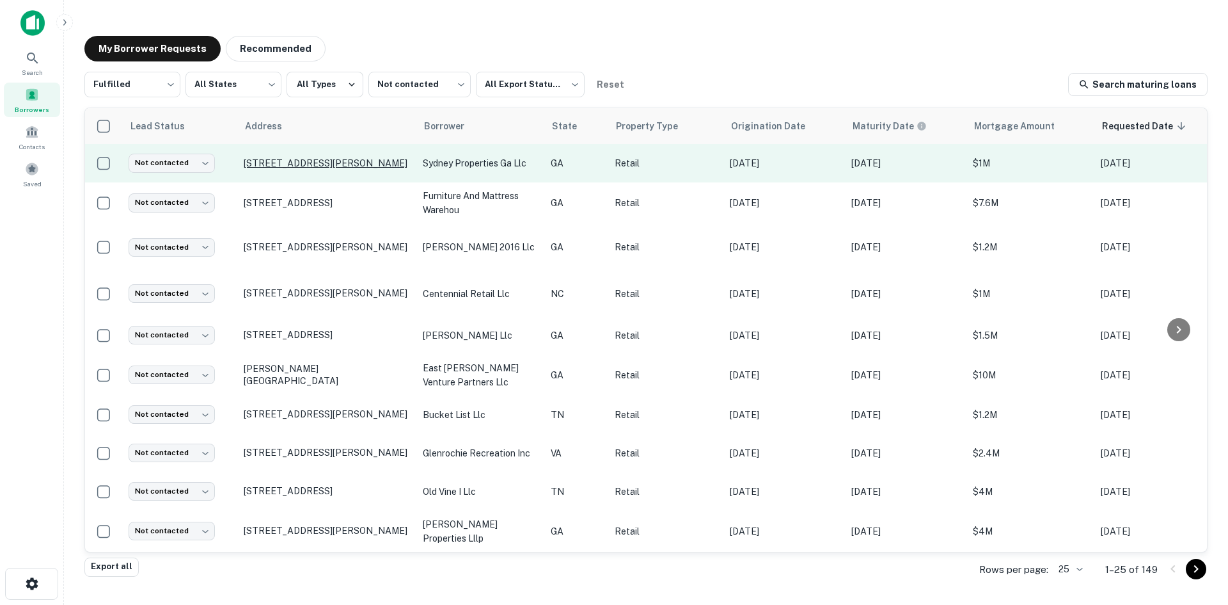
click at [351, 161] on p "[STREET_ADDRESS][PERSON_NAME]" at bounding box center [327, 163] width 166 height 12
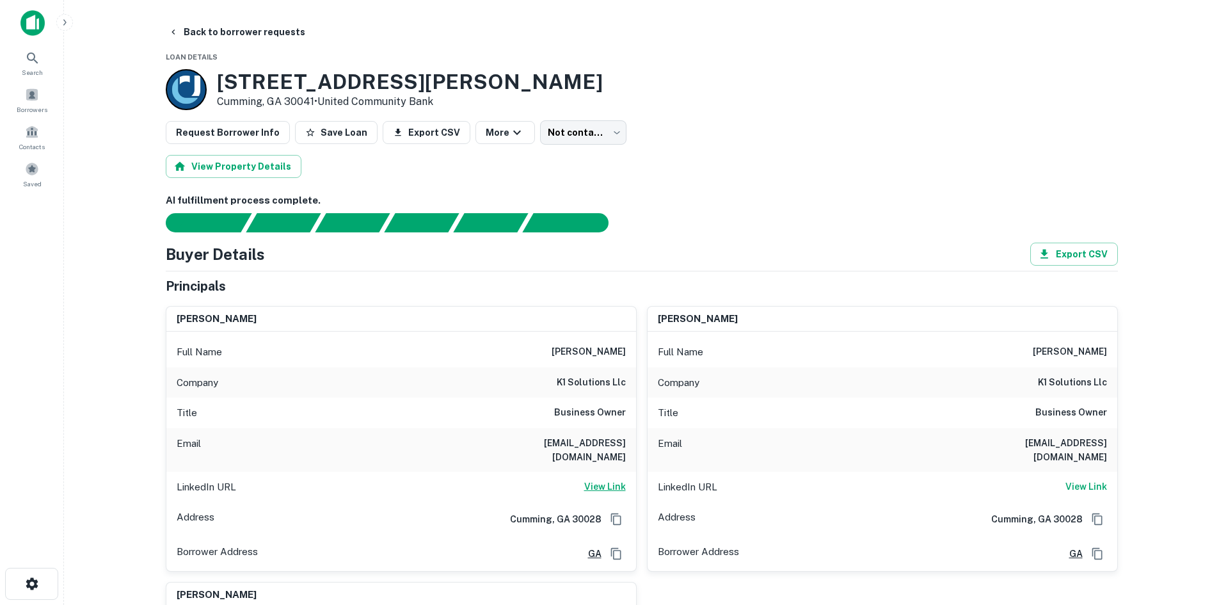
click at [612, 479] on h6 "View Link" at bounding box center [605, 486] width 42 height 14
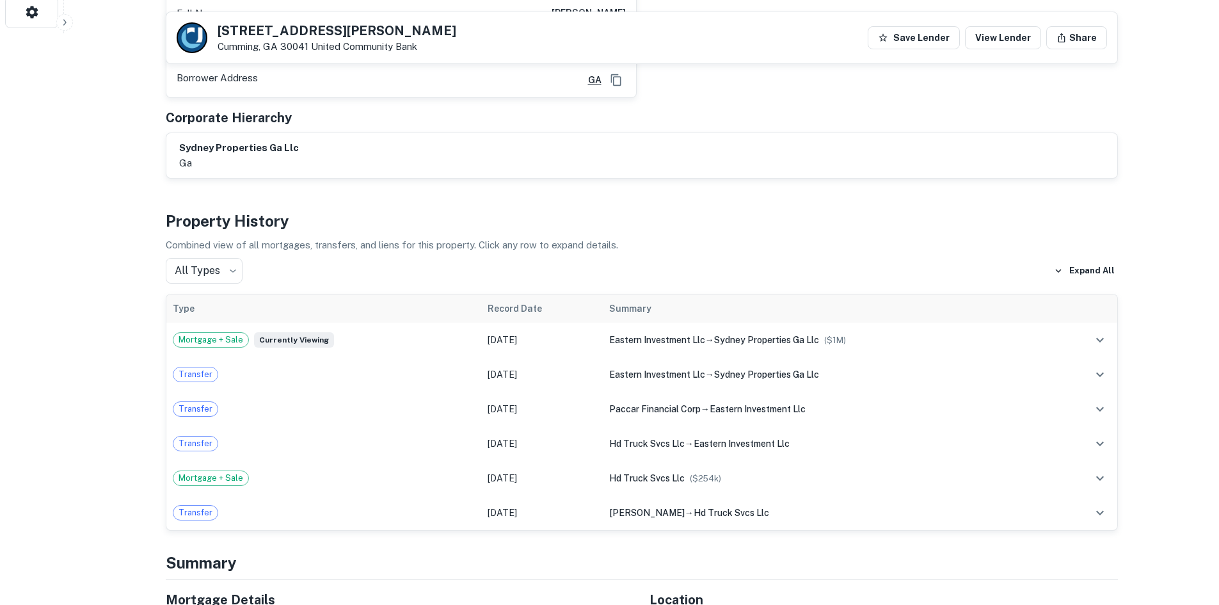
scroll to position [832, 0]
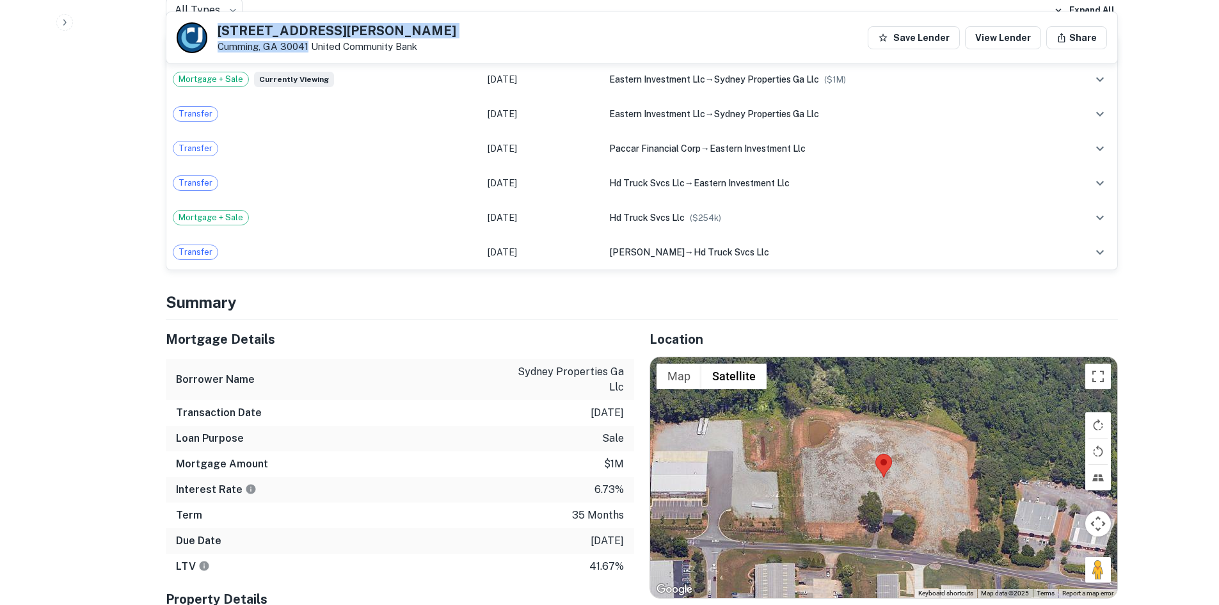
drag, startPoint x: 219, startPoint y: 28, endPoint x: 308, endPoint y: 49, distance: 91.9
click at [308, 49] on div "2341 Pendley Rd Cumming, GA 30041 United Community Bank" at bounding box center [337, 38] width 239 height 28
copy div "[STREET_ADDRESS][PERSON_NAME]"
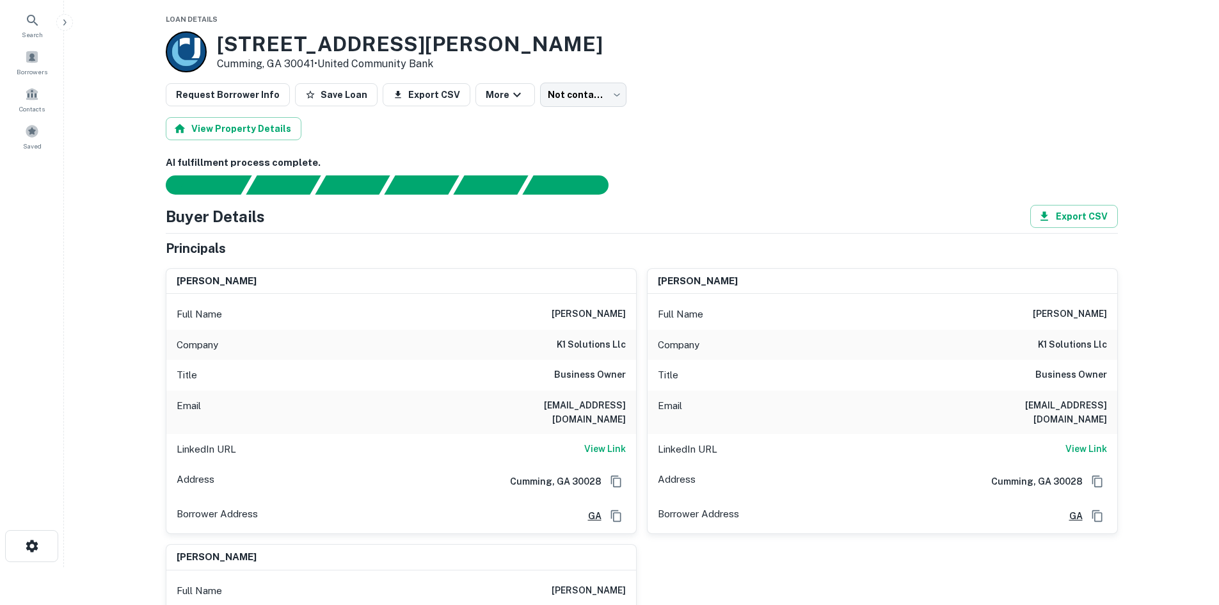
scroll to position [0, 0]
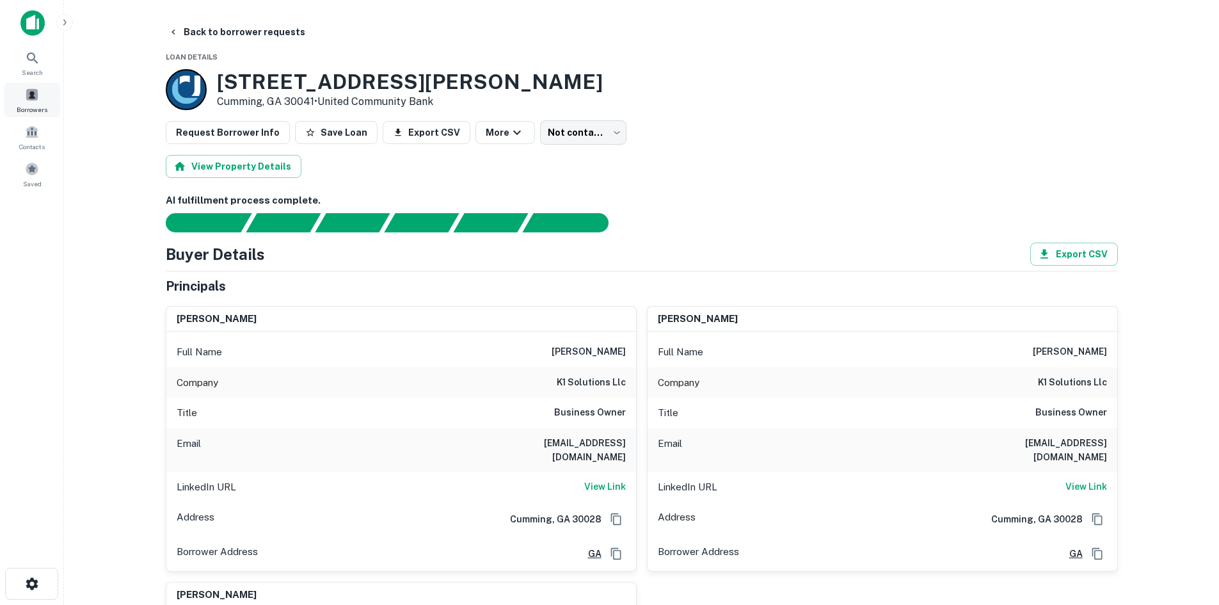
click at [40, 104] on span "Borrowers" at bounding box center [32, 109] width 31 height 10
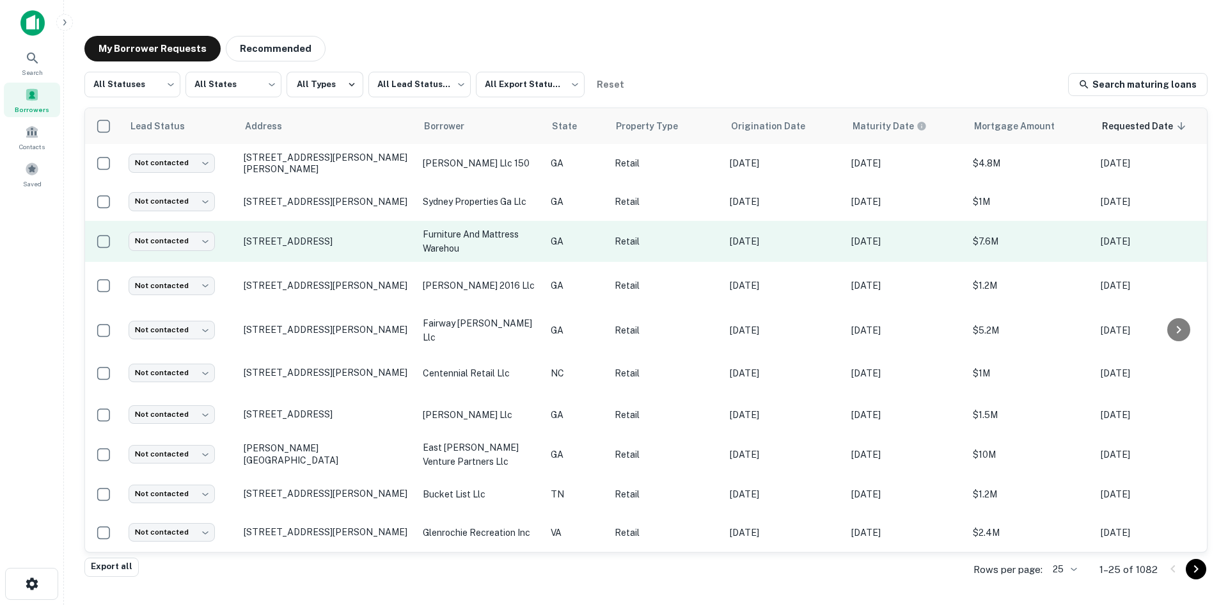
click at [313, 257] on td "[STREET_ADDRESS]" at bounding box center [326, 241] width 179 height 41
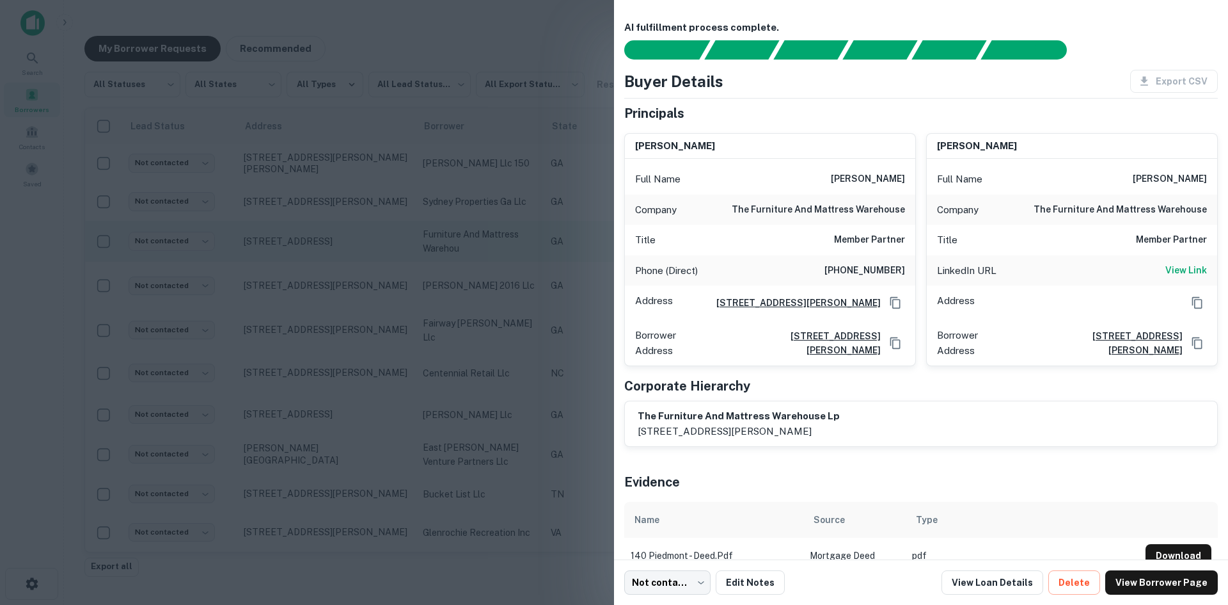
click at [313, 257] on div at bounding box center [614, 302] width 1228 height 605
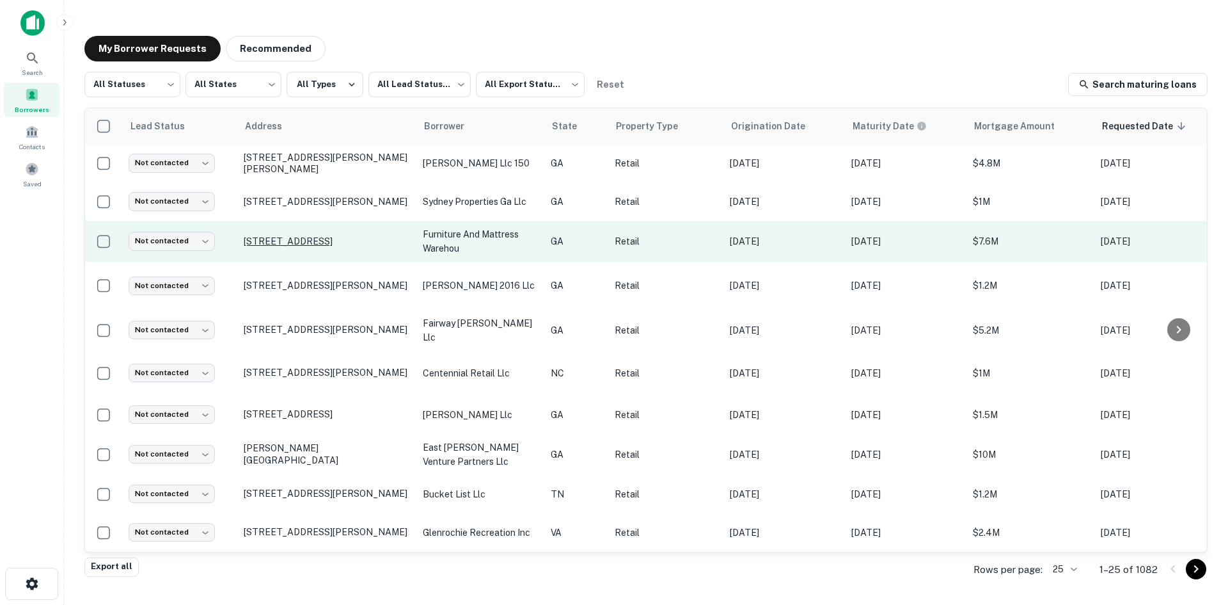
click at [309, 242] on p "[STREET_ADDRESS]" at bounding box center [327, 241] width 166 height 12
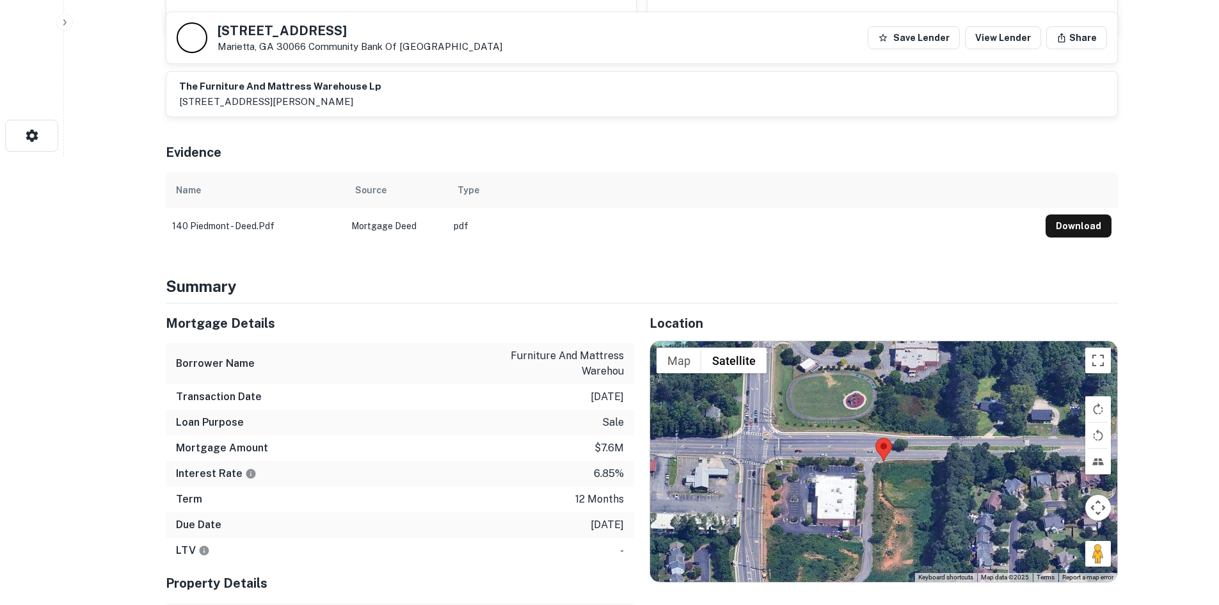
scroll to position [512, 0]
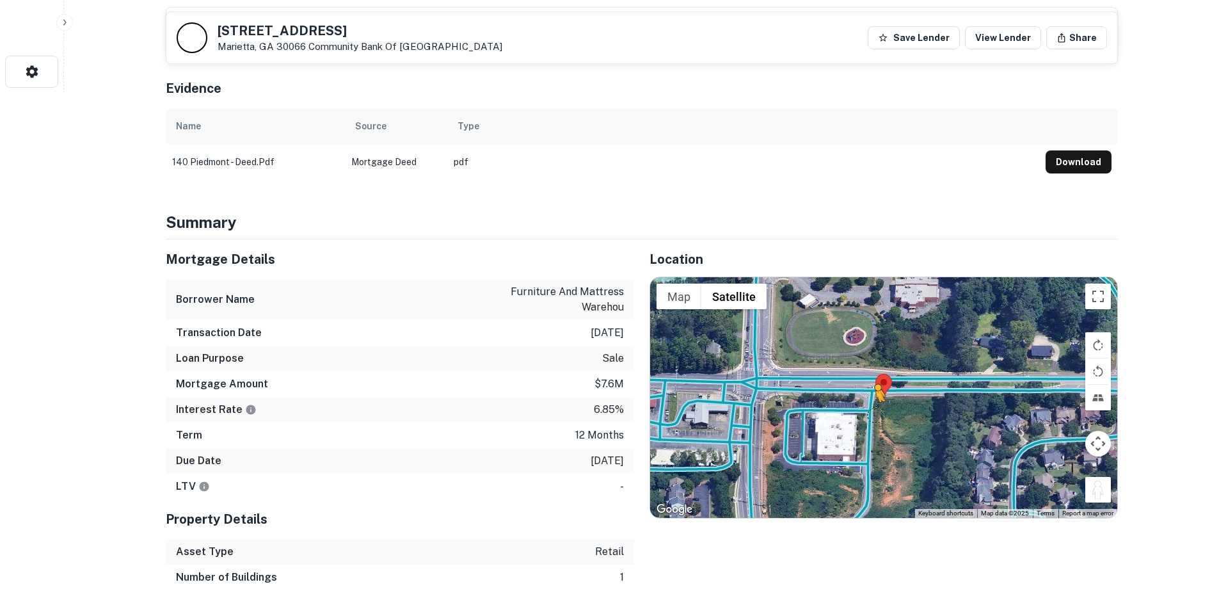
drag, startPoint x: 1106, startPoint y: 501, endPoint x: 872, endPoint y: 412, distance: 249.9
click at [872, 412] on div "To activate drag with keyboard, press Alt + Enter. Once in keyboard drag state,…" at bounding box center [883, 397] width 467 height 241
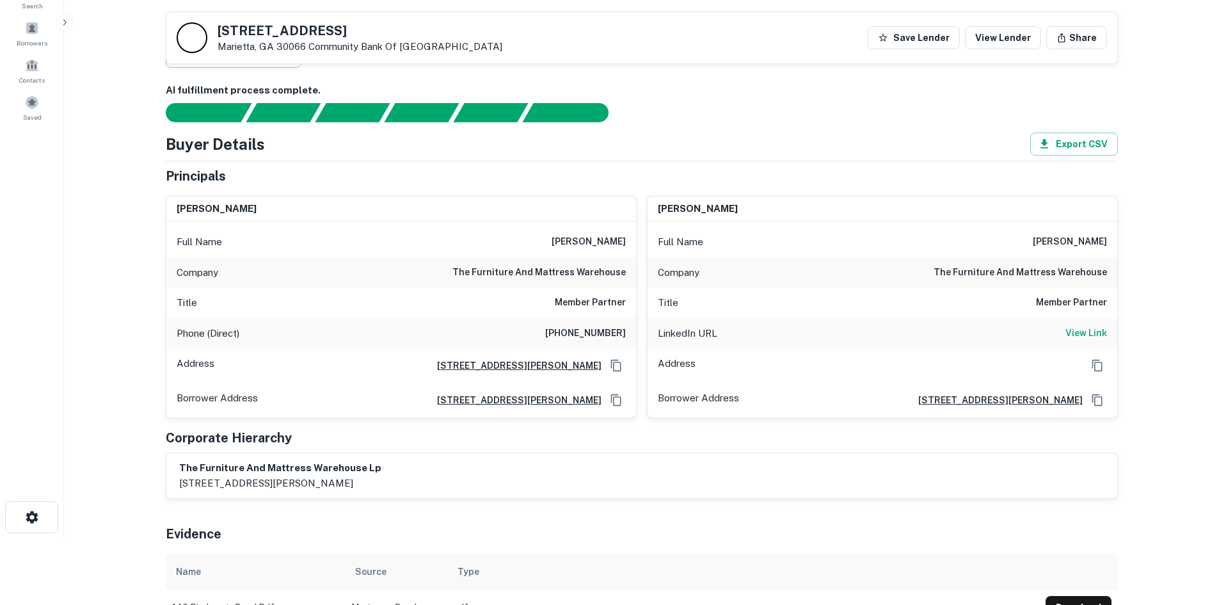
scroll to position [64, 0]
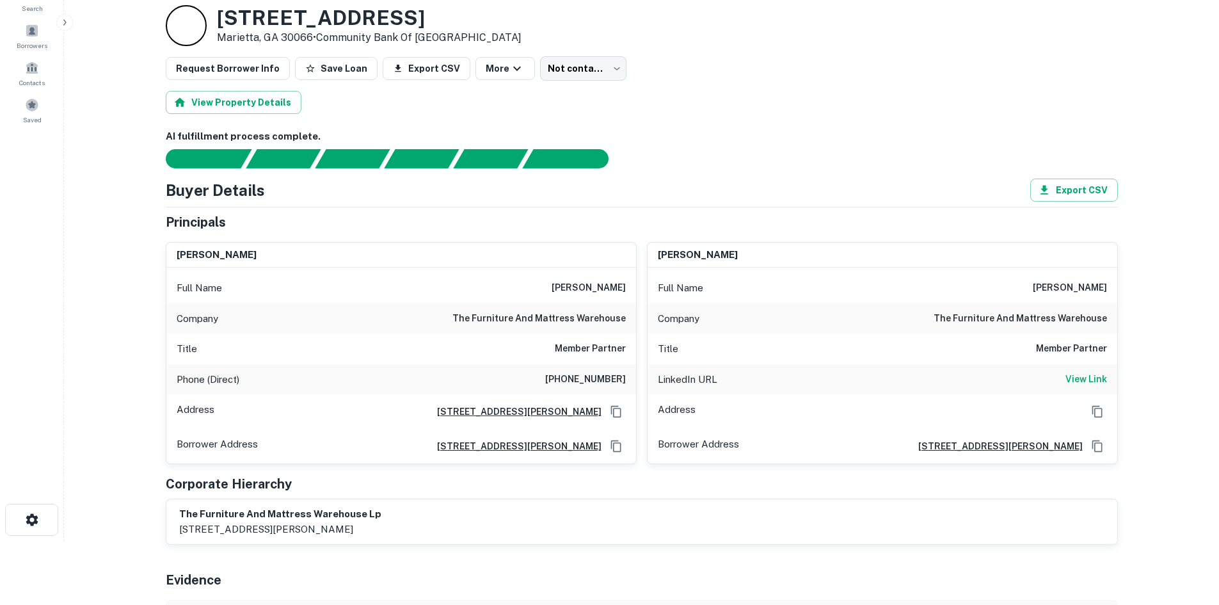
click at [583, 376] on h6 "(770) 565-9386" at bounding box center [585, 379] width 81 height 15
copy h6 "(770) 565-9386"
click at [589, 291] on h6 "hamed abdullah" at bounding box center [589, 287] width 74 height 15
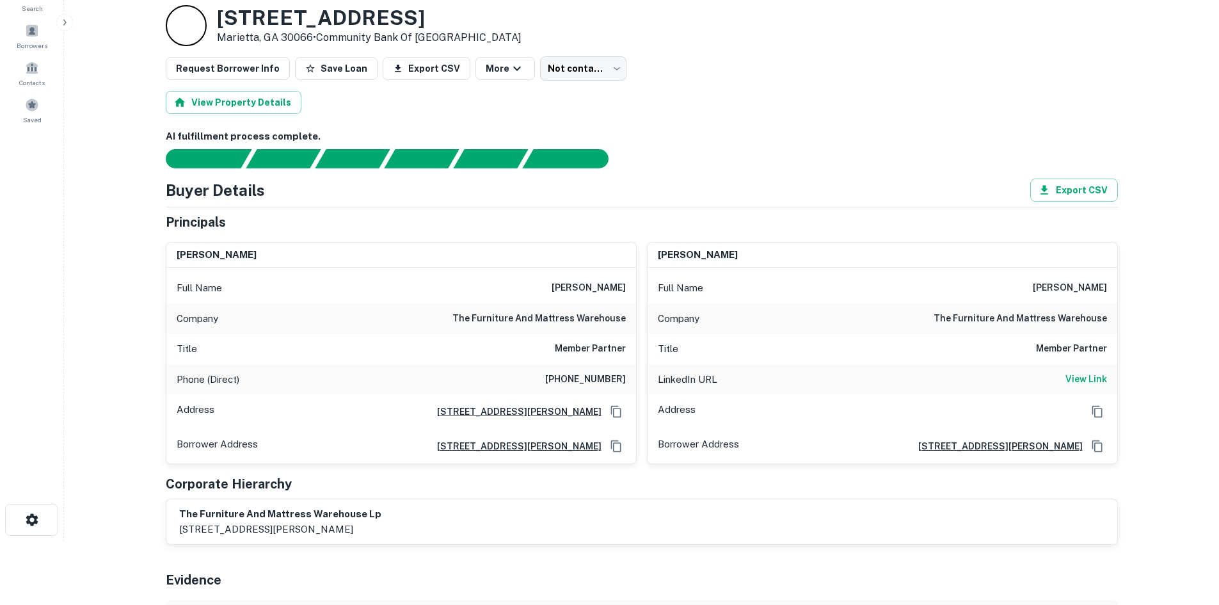
click at [589, 291] on h6 "hamed abdullah" at bounding box center [589, 287] width 74 height 15
copy h6 "hamed abdullah"
click at [598, 285] on h6 "hamed abdullah" at bounding box center [589, 287] width 74 height 15
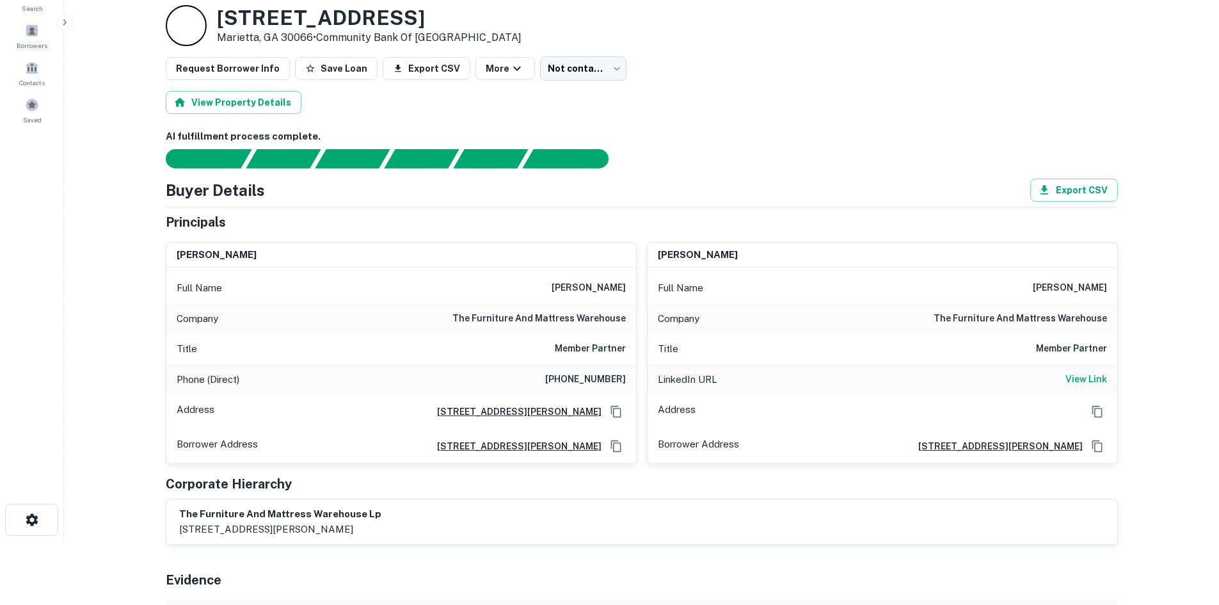
click at [596, 372] on h6 "(770) 565-9386" at bounding box center [585, 379] width 81 height 15
drag, startPoint x: 596, startPoint y: 372, endPoint x: 594, endPoint y: 387, distance: 14.8
click at [594, 387] on div "Phone (Direct) (770) 565-9386" at bounding box center [401, 379] width 470 height 31
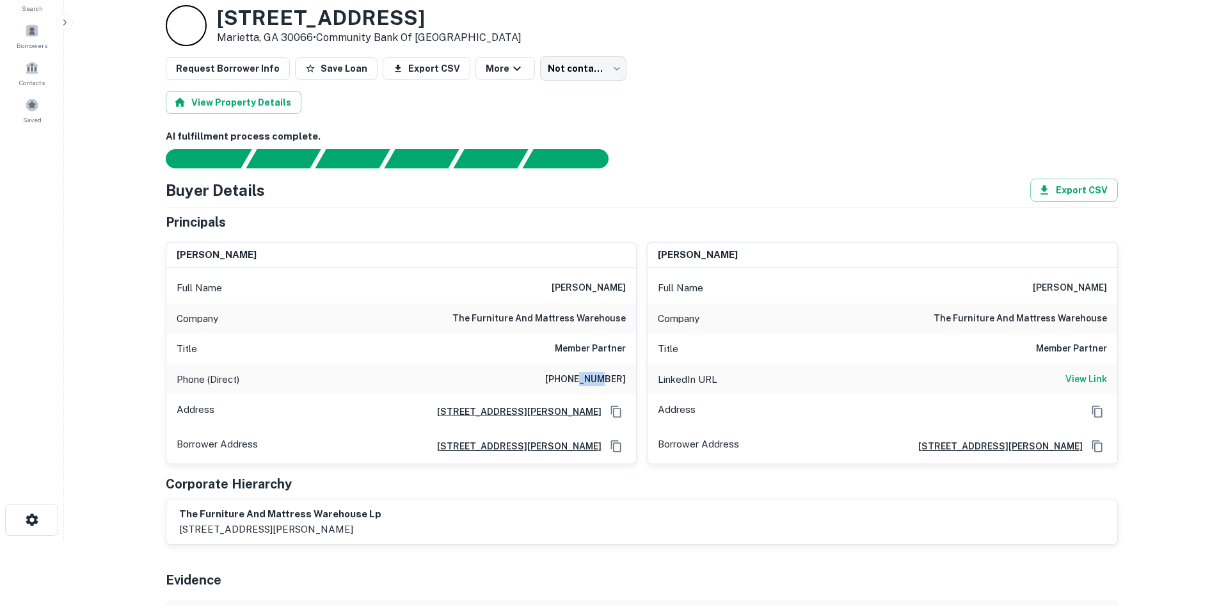
click at [594, 383] on h6 "(770) 565-9386" at bounding box center [585, 379] width 81 height 15
click at [585, 296] on div "Full Name hamed abdullah" at bounding box center [401, 288] width 470 height 31
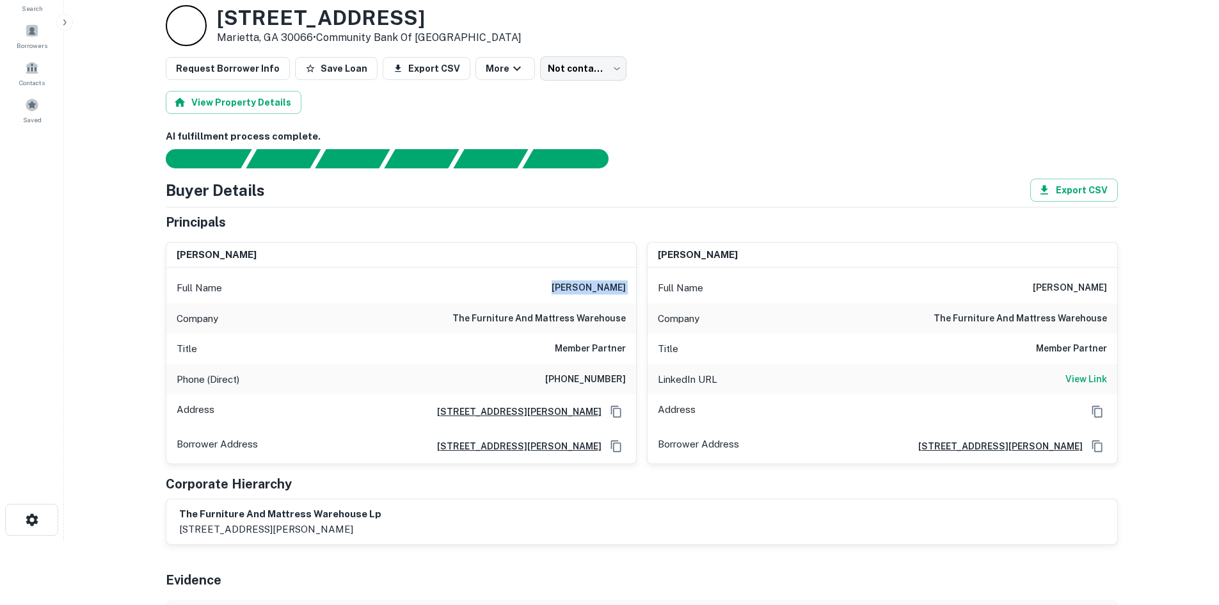
click at [585, 296] on div "Full Name hamed abdullah" at bounding box center [401, 288] width 470 height 31
copy h6 "hamed abdullah"
click at [548, 353] on div "Title Member Partner" at bounding box center [401, 348] width 470 height 31
click at [583, 375] on h6 "(770) 565-9386" at bounding box center [585, 379] width 81 height 15
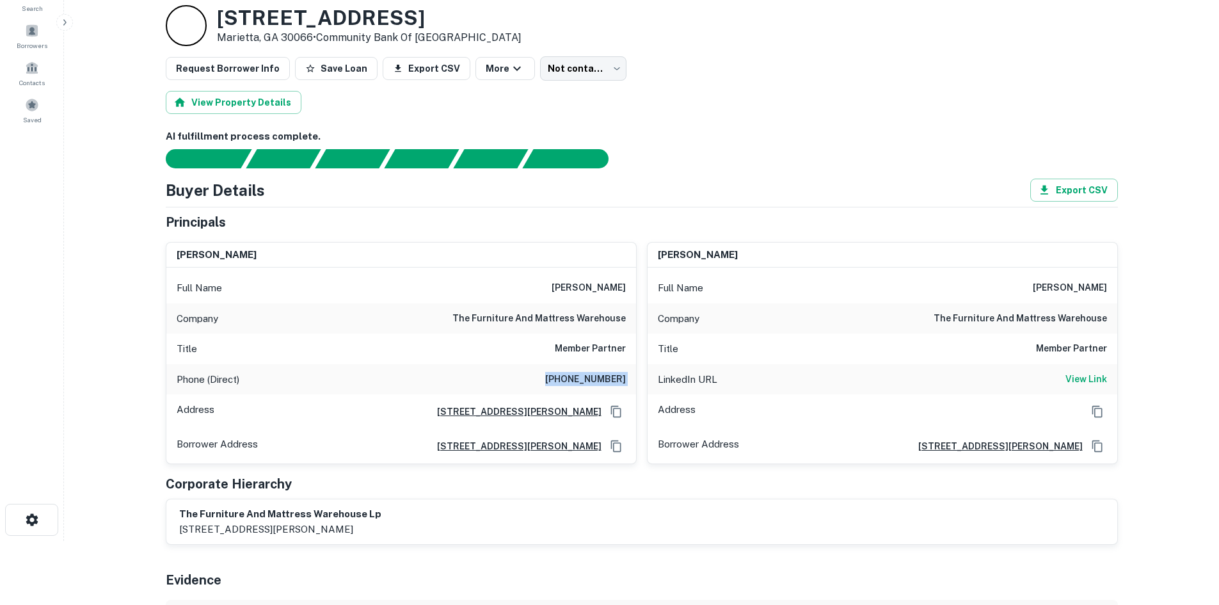
click at [583, 375] on h6 "(770) 565-9386" at bounding box center [585, 379] width 81 height 15
copy h6 "(770) 565-9386"
click at [585, 286] on h6 "hamed abdullah" at bounding box center [589, 287] width 74 height 15
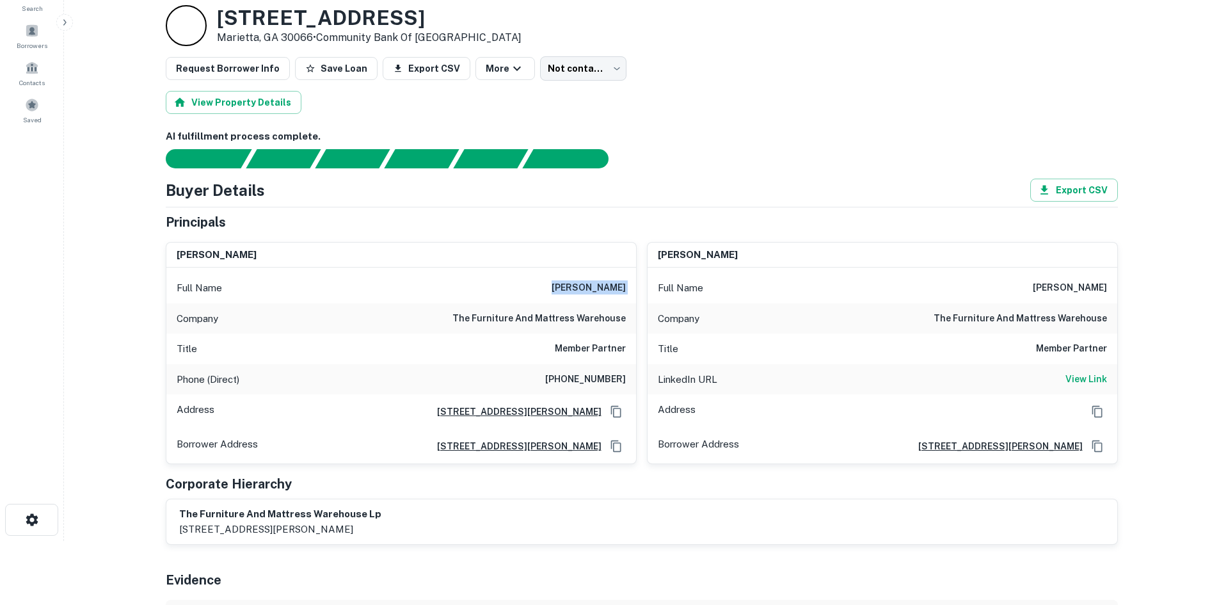
copy h6 "hamed abdullah"
click at [1099, 381] on h6 "View Link" at bounding box center [1086, 379] width 42 height 14
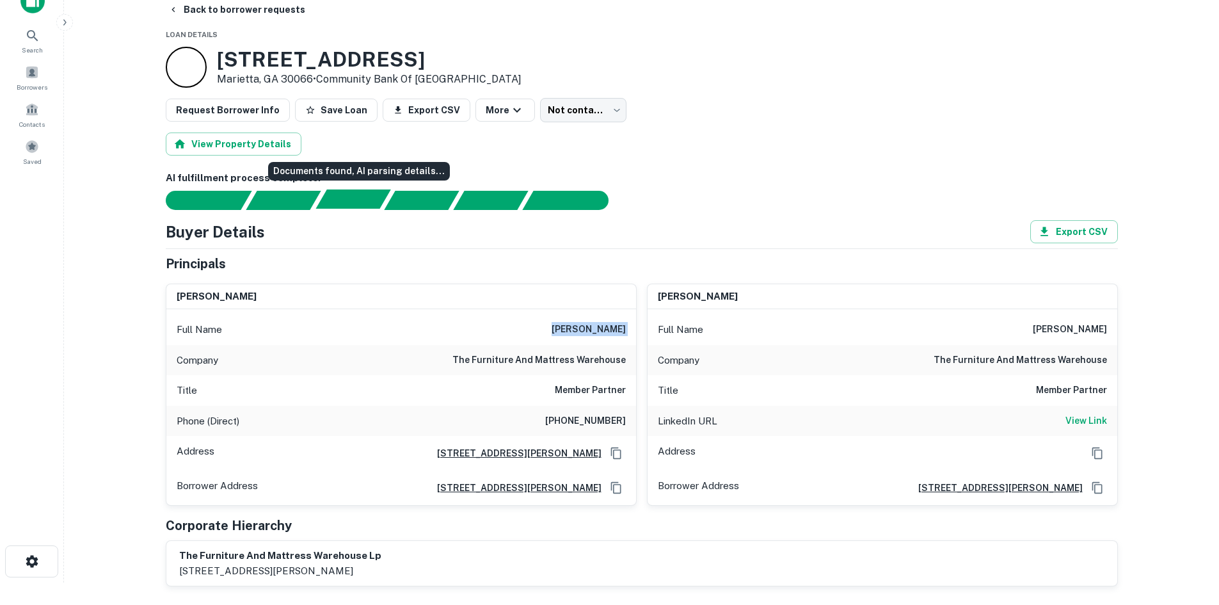
scroll to position [0, 0]
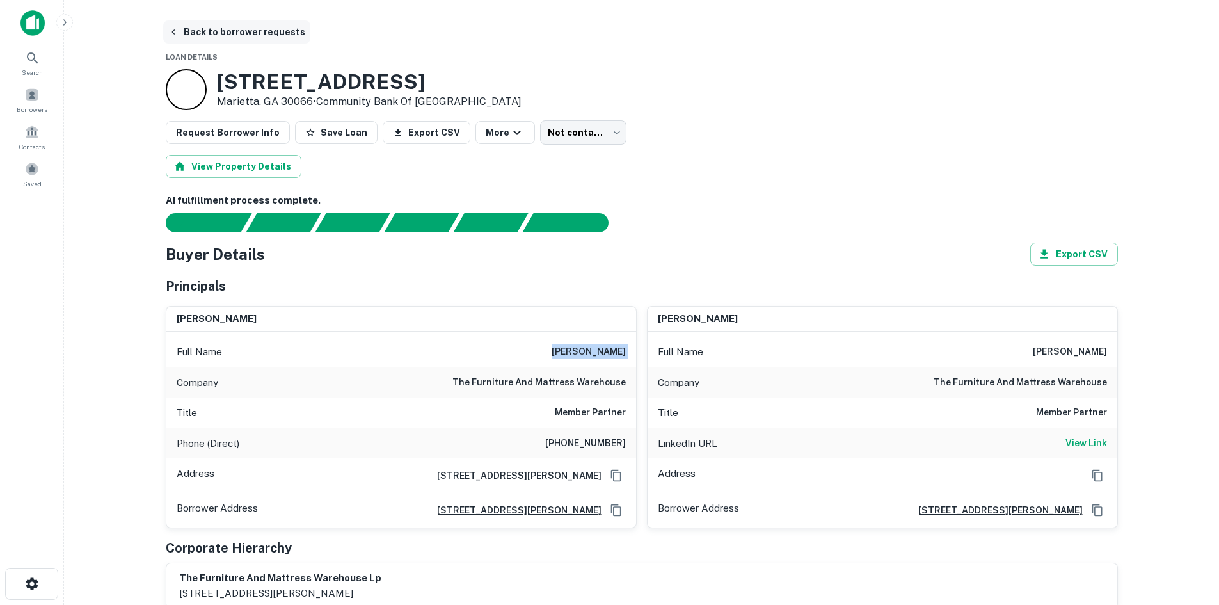
click at [250, 38] on button "Back to borrower requests" at bounding box center [236, 31] width 147 height 23
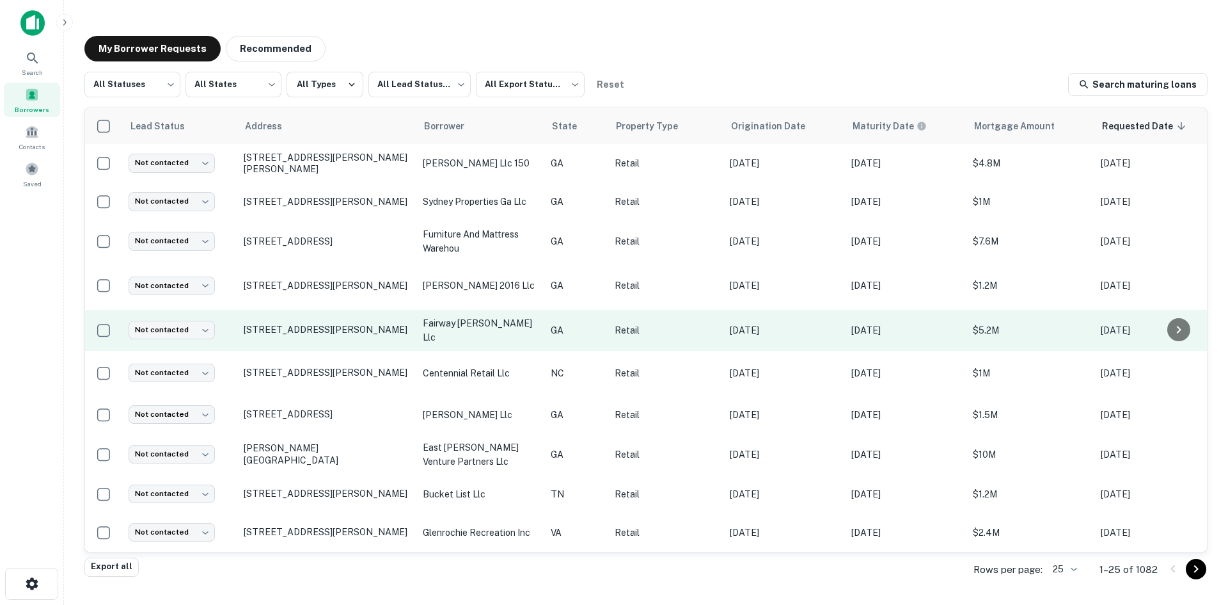
click at [345, 347] on td "[STREET_ADDRESS][PERSON_NAME]" at bounding box center [326, 330] width 179 height 41
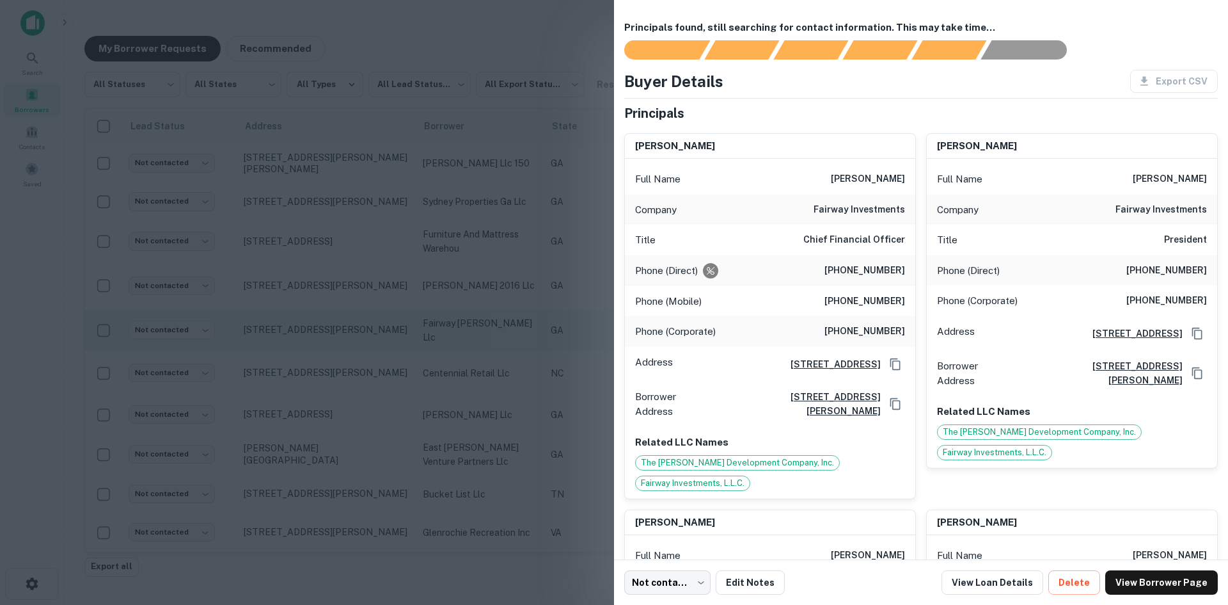
click at [345, 347] on div at bounding box center [614, 302] width 1228 height 605
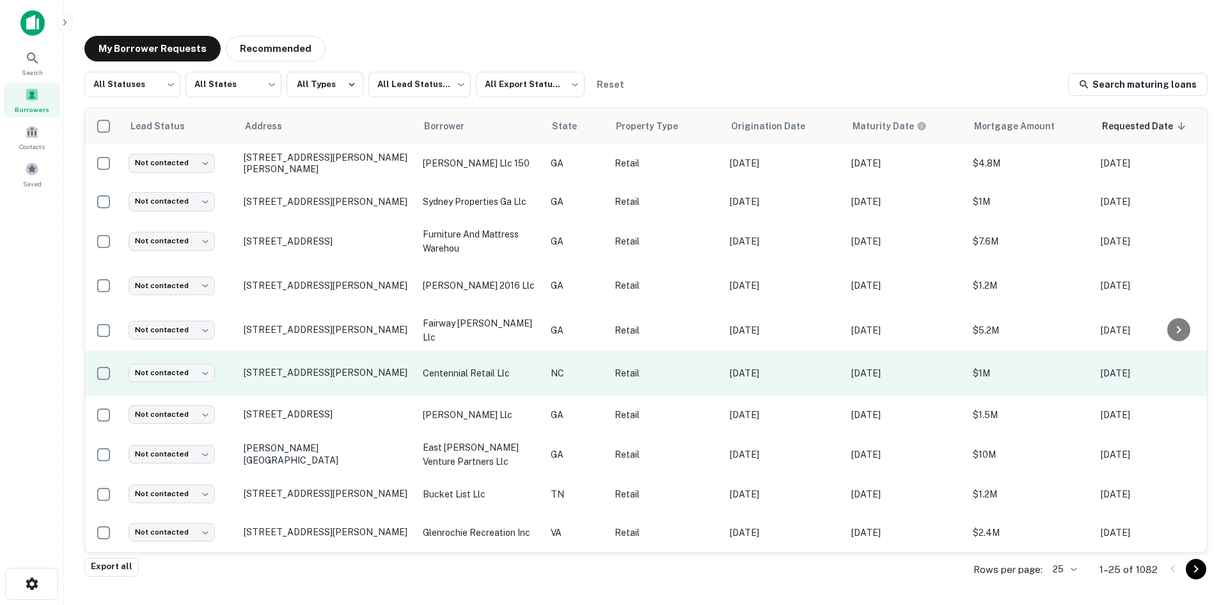
click at [340, 382] on td "[STREET_ADDRESS][PERSON_NAME]" at bounding box center [326, 373] width 179 height 45
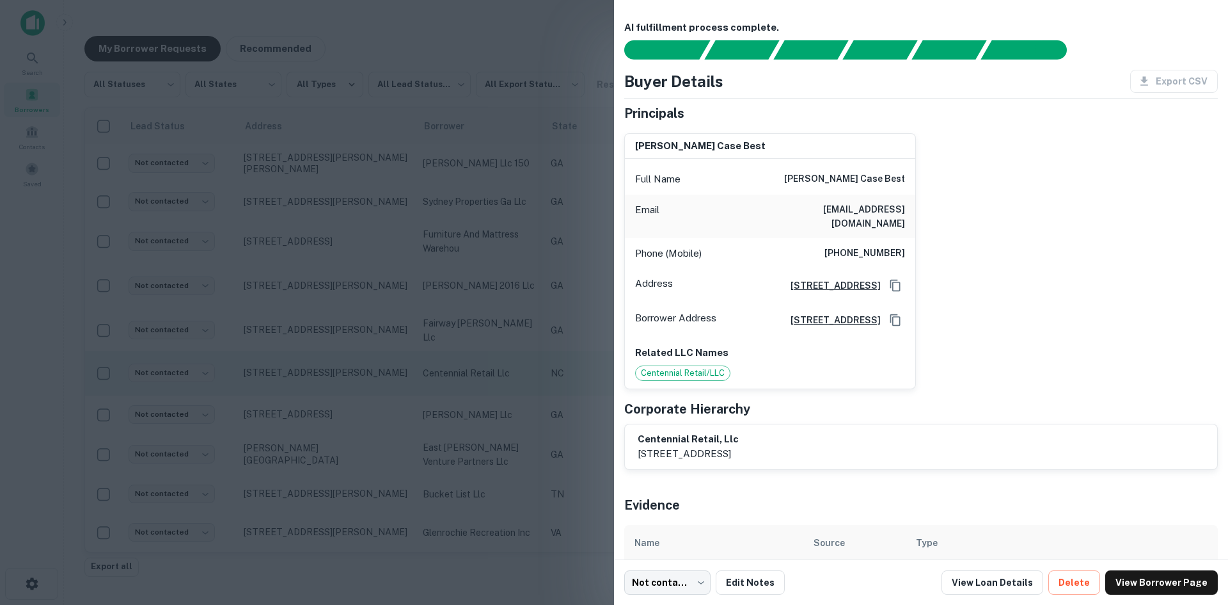
click at [340, 382] on div at bounding box center [614, 302] width 1228 height 605
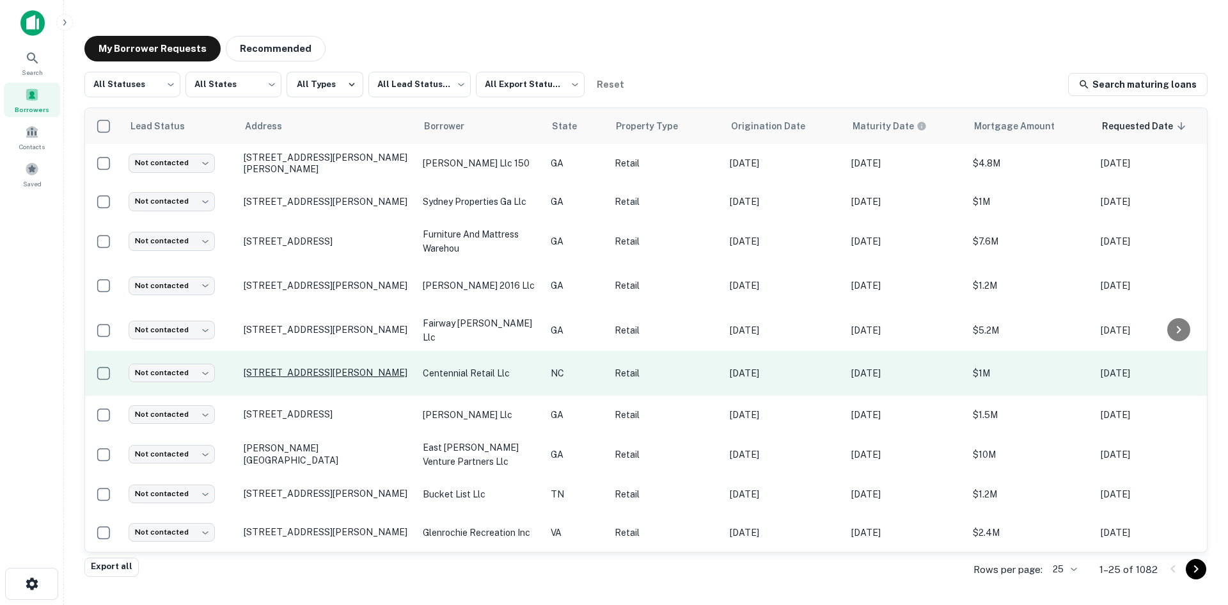
click at [338, 375] on p "[STREET_ADDRESS][PERSON_NAME]" at bounding box center [327, 373] width 166 height 12
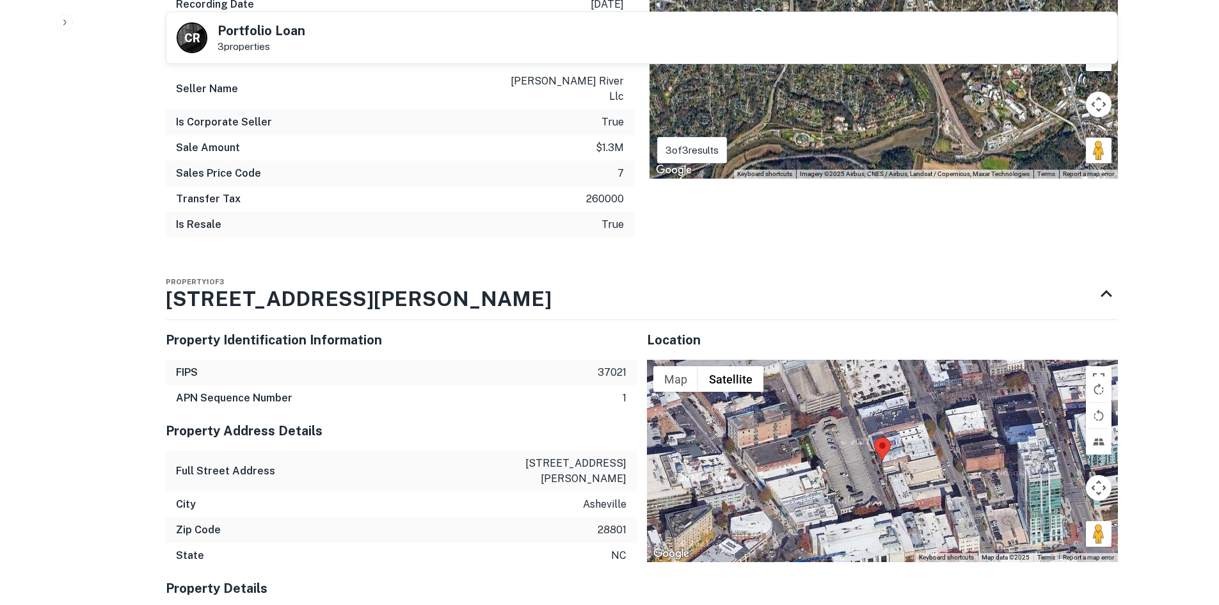
scroll to position [1344, 0]
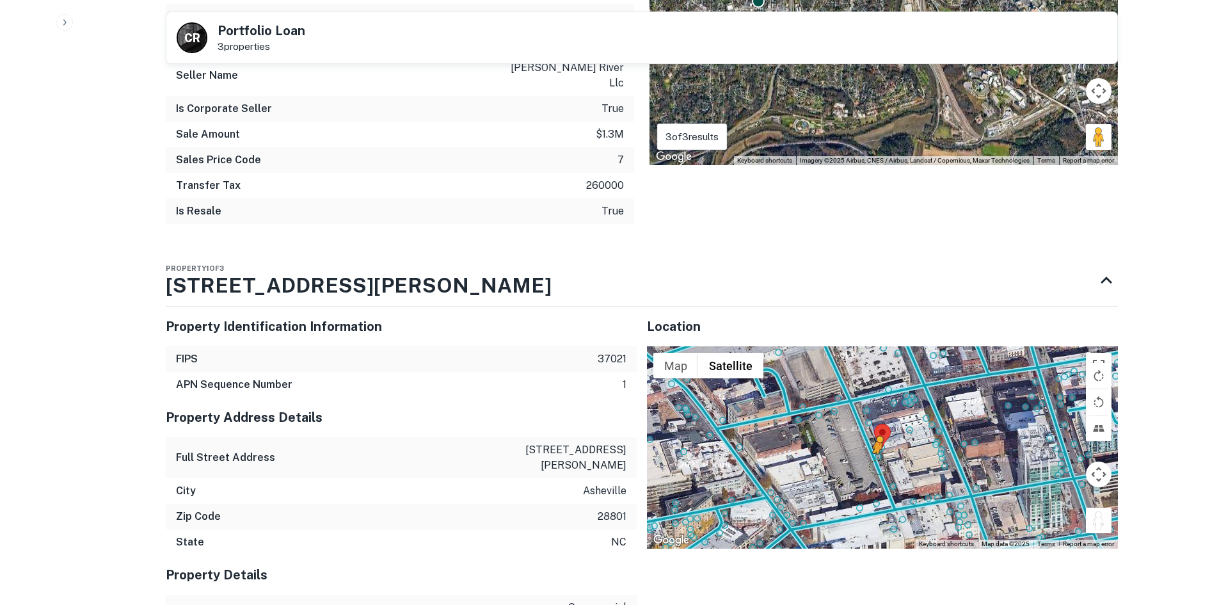
drag, startPoint x: 1099, startPoint y: 477, endPoint x: 877, endPoint y: 423, distance: 229.0
click at [877, 423] on div "To activate drag with keyboard, press Alt + Enter. Once in keyboard drag state,…" at bounding box center [882, 447] width 471 height 202
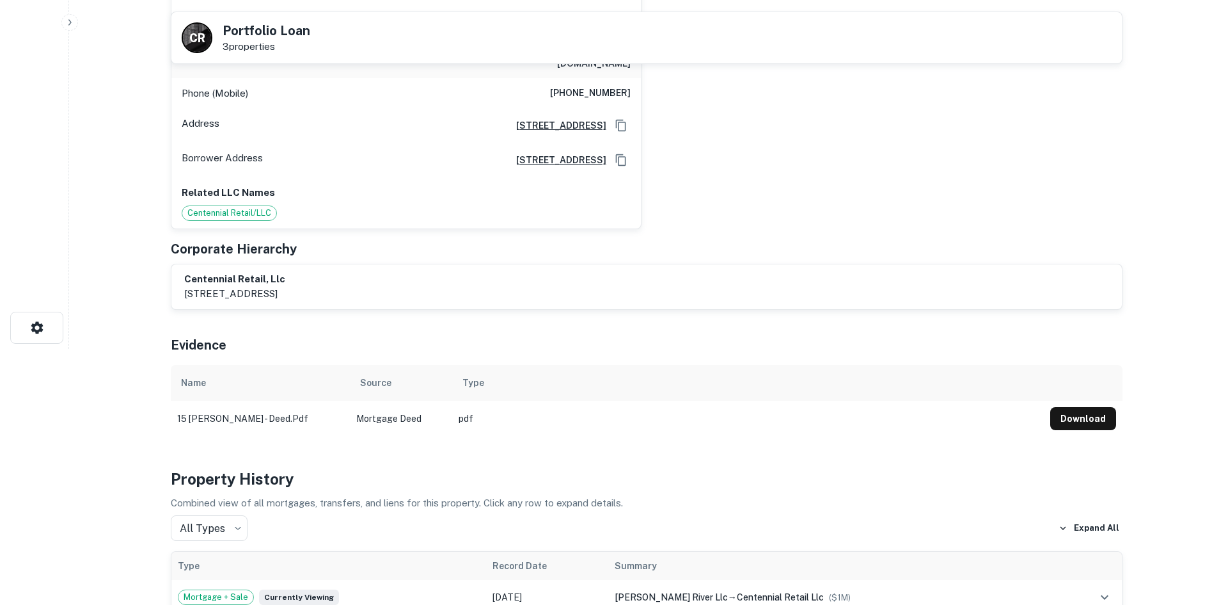
scroll to position [0, 0]
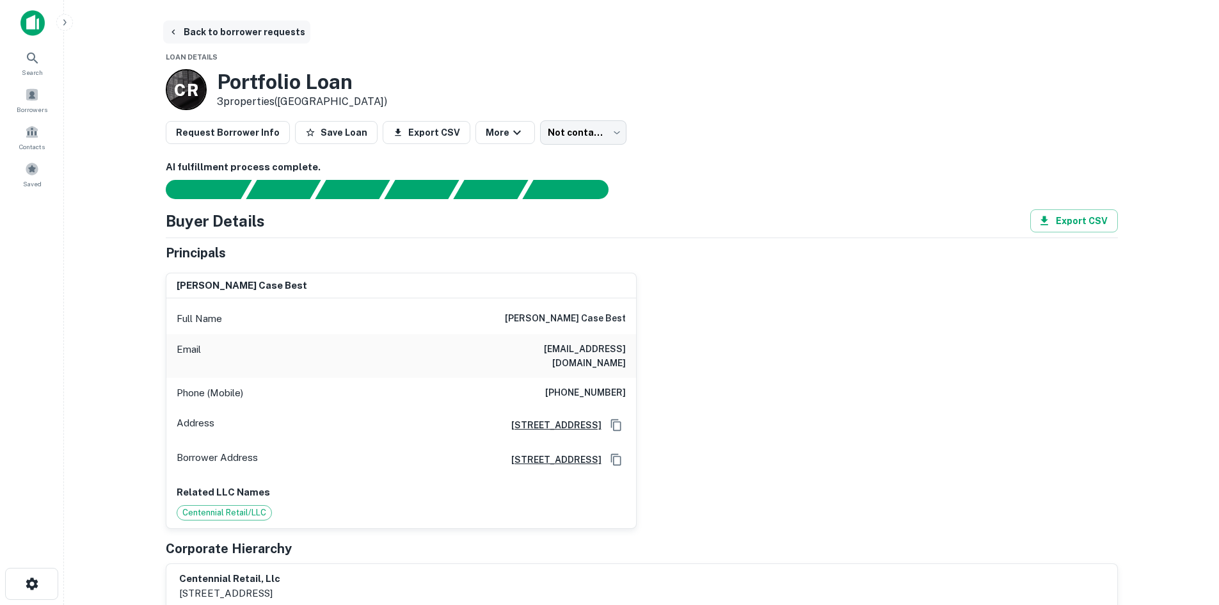
click at [222, 35] on button "Back to borrower requests" at bounding box center [236, 31] width 147 height 23
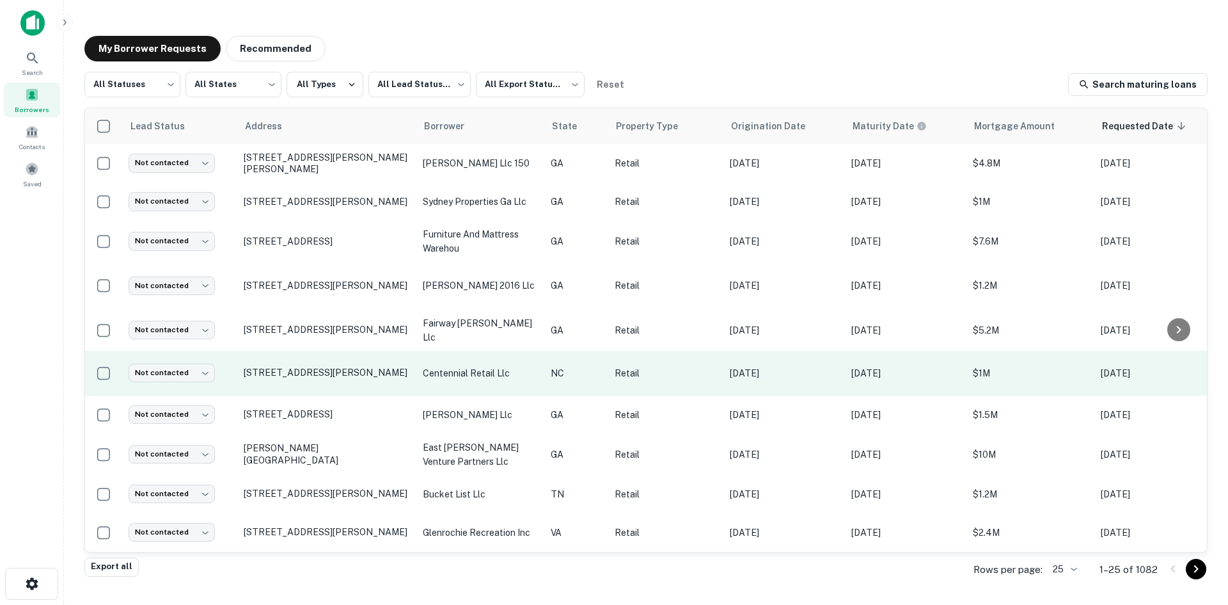
scroll to position [64, 0]
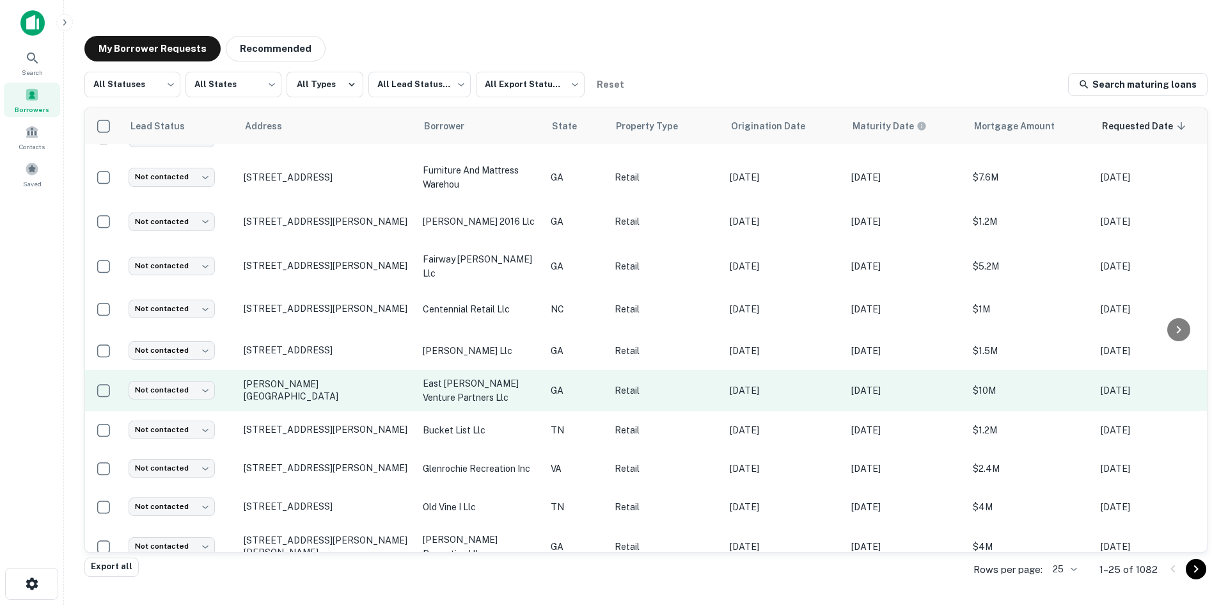
click at [346, 403] on td "[PERSON_NAME][GEOGRAPHIC_DATA]" at bounding box center [326, 390] width 179 height 41
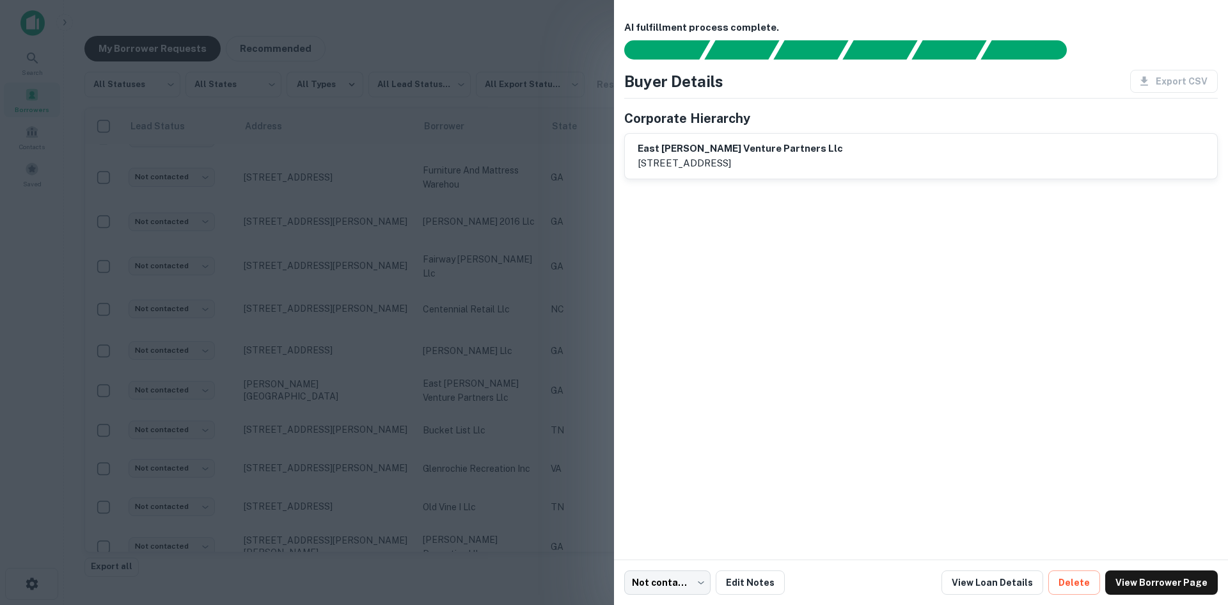
click at [346, 401] on div at bounding box center [614, 302] width 1228 height 605
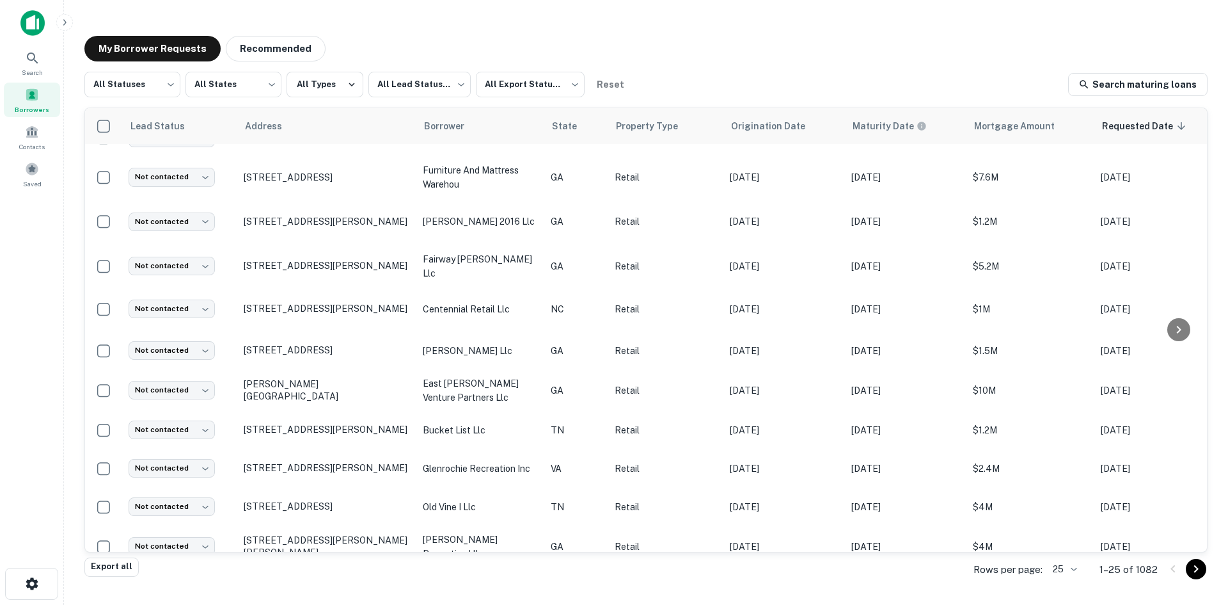
click at [346, 401] on td "[PERSON_NAME][GEOGRAPHIC_DATA]" at bounding box center [326, 390] width 179 height 41
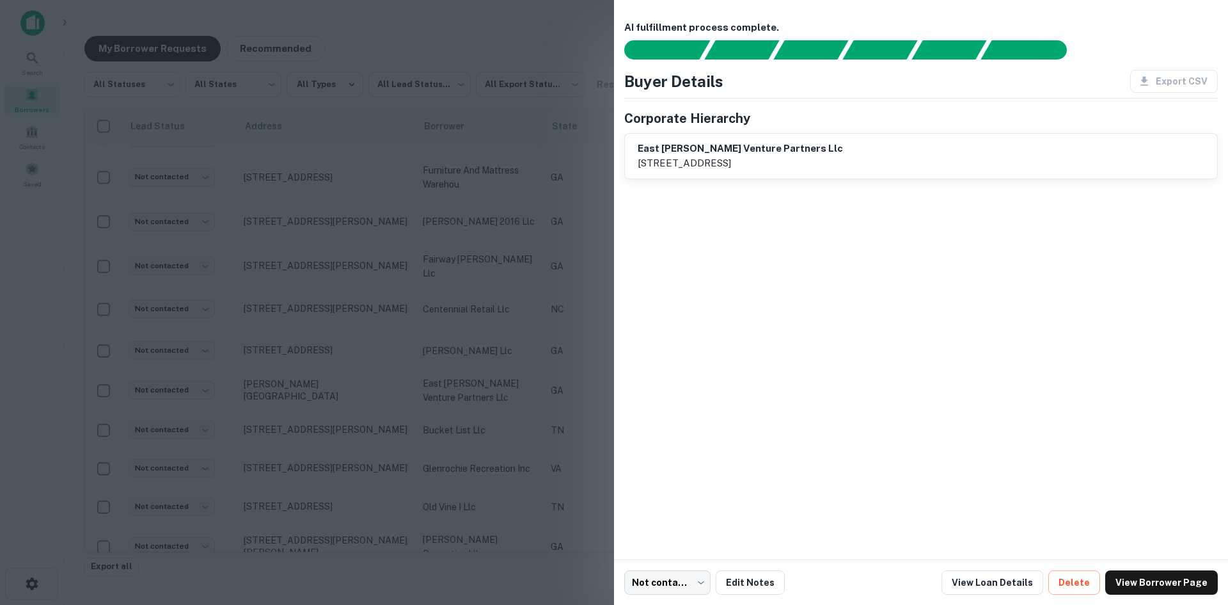
click at [346, 401] on div at bounding box center [614, 302] width 1228 height 605
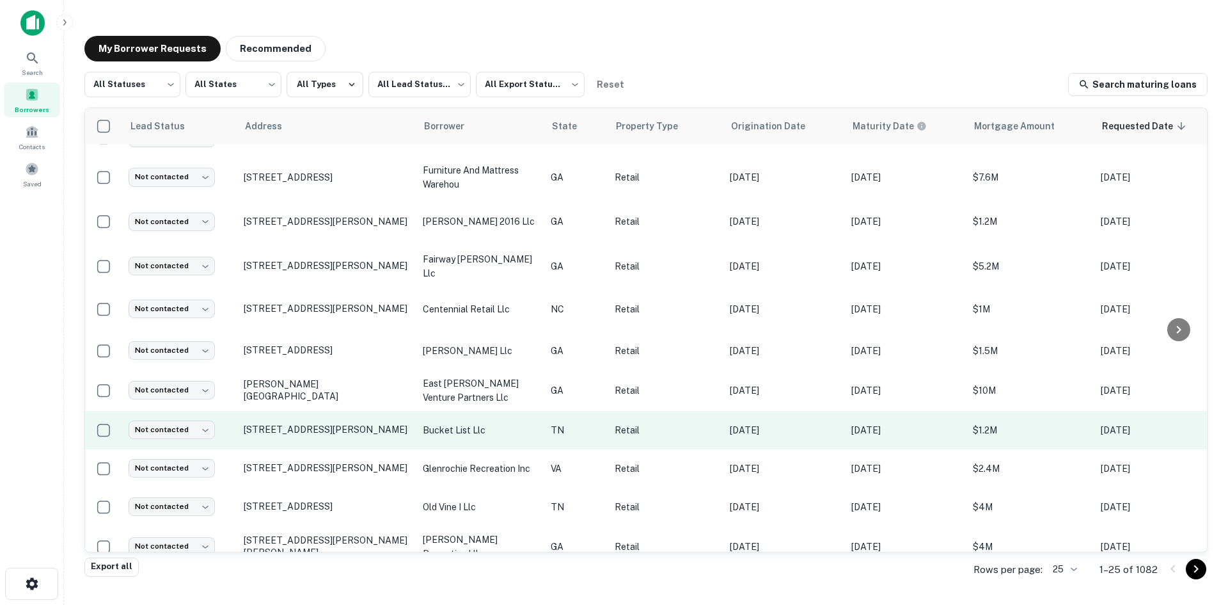
click at [337, 440] on td "[STREET_ADDRESS][PERSON_NAME]" at bounding box center [326, 430] width 179 height 38
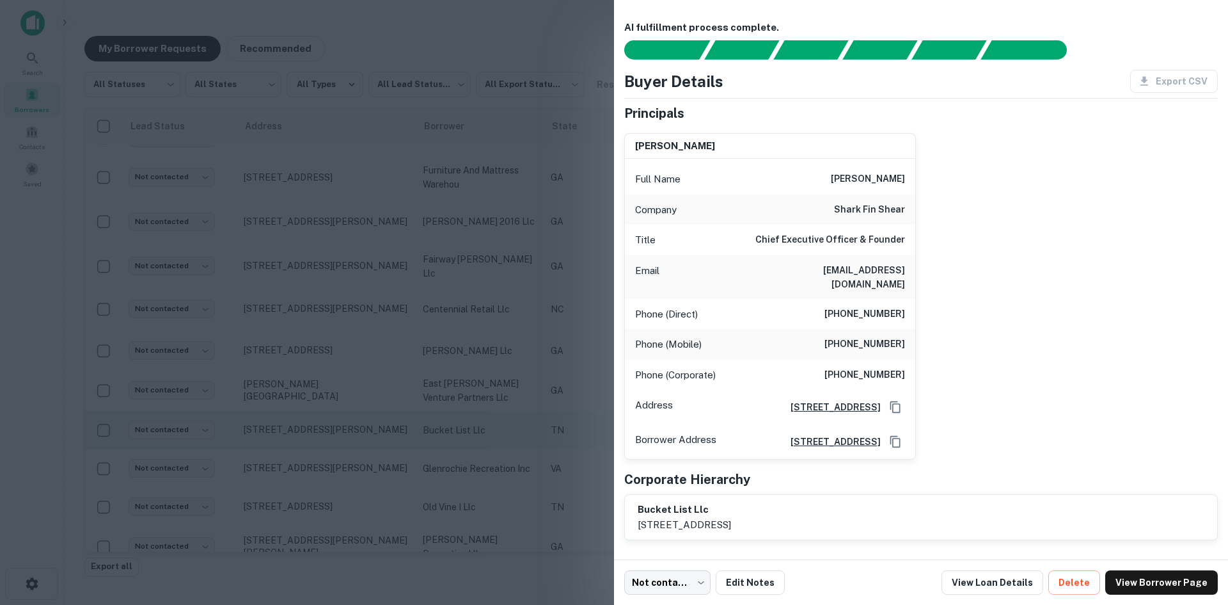
click at [337, 440] on div at bounding box center [614, 302] width 1228 height 605
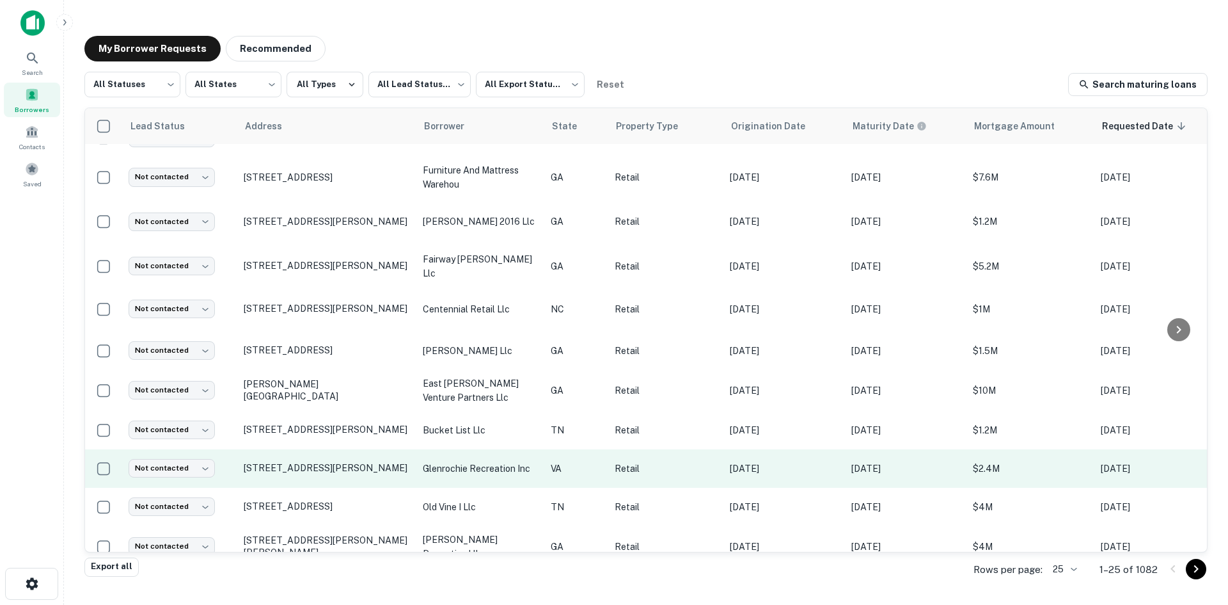
click at [334, 483] on td "[STREET_ADDRESS][PERSON_NAME]" at bounding box center [326, 468] width 179 height 38
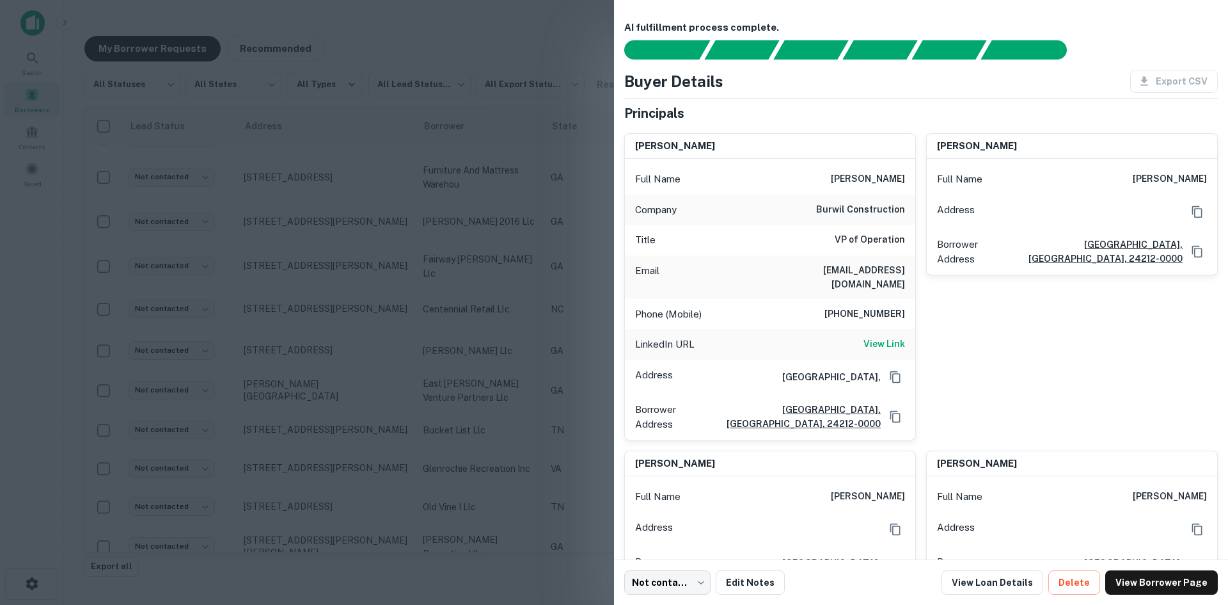
click at [333, 479] on div at bounding box center [614, 302] width 1228 height 605
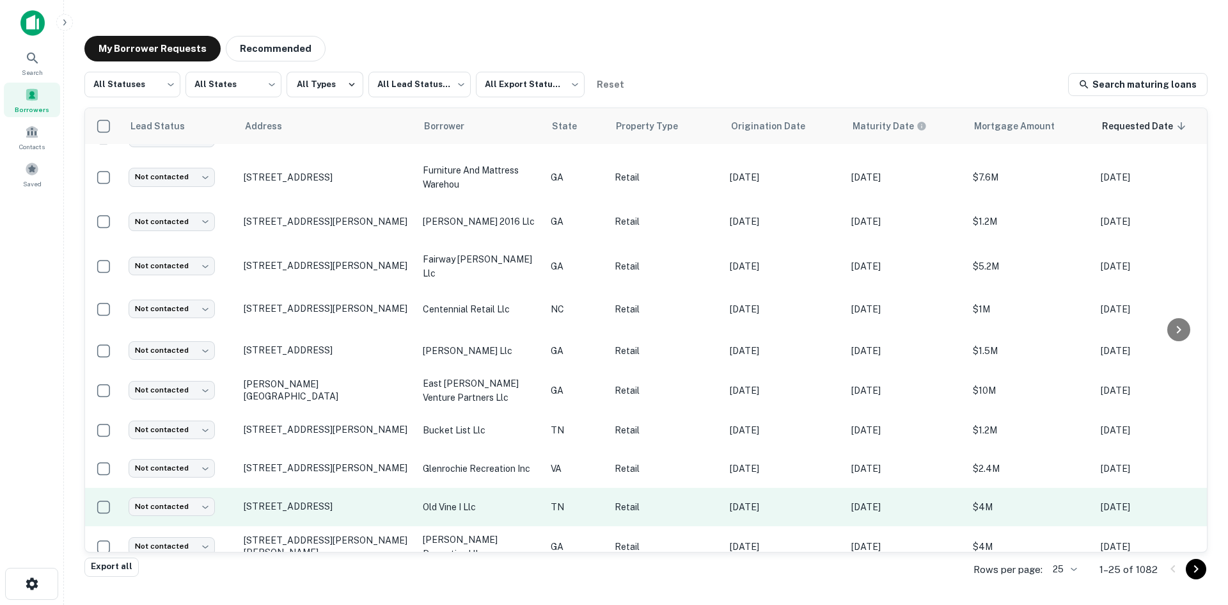
click at [338, 519] on td "[STREET_ADDRESS]" at bounding box center [326, 507] width 179 height 38
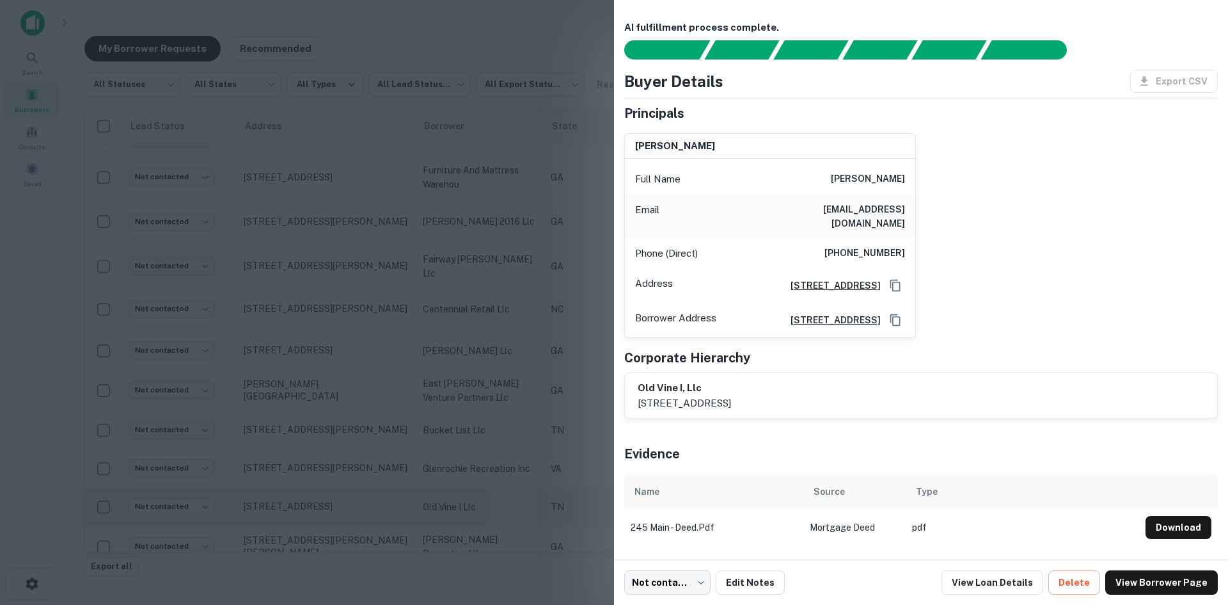
click at [338, 519] on div at bounding box center [614, 302] width 1228 height 605
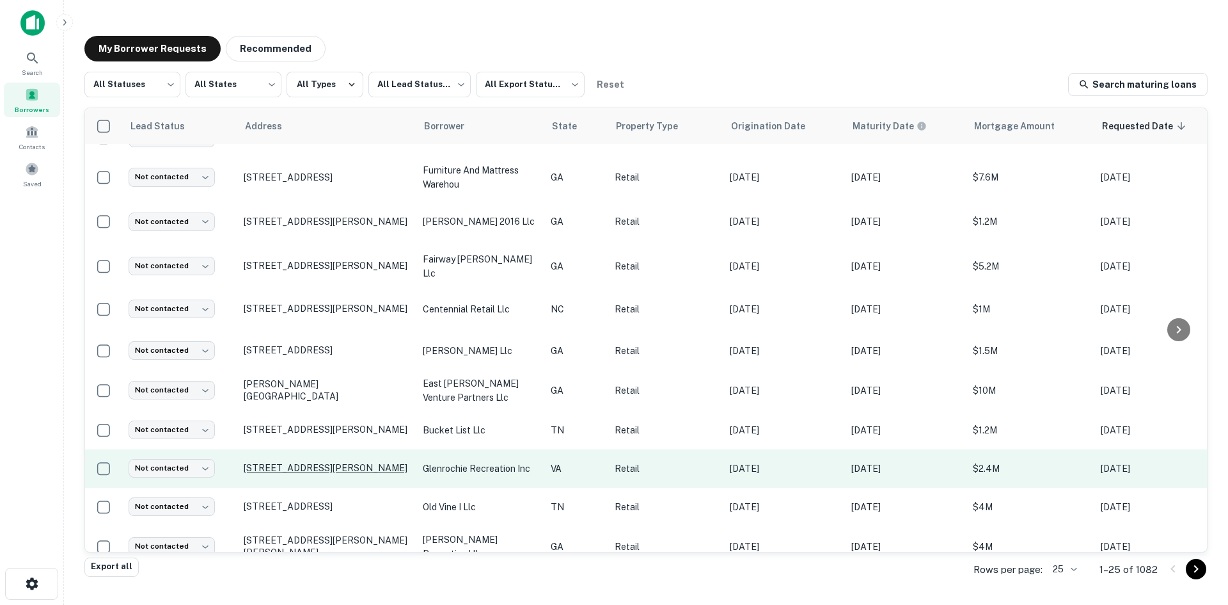
scroll to position [192, 0]
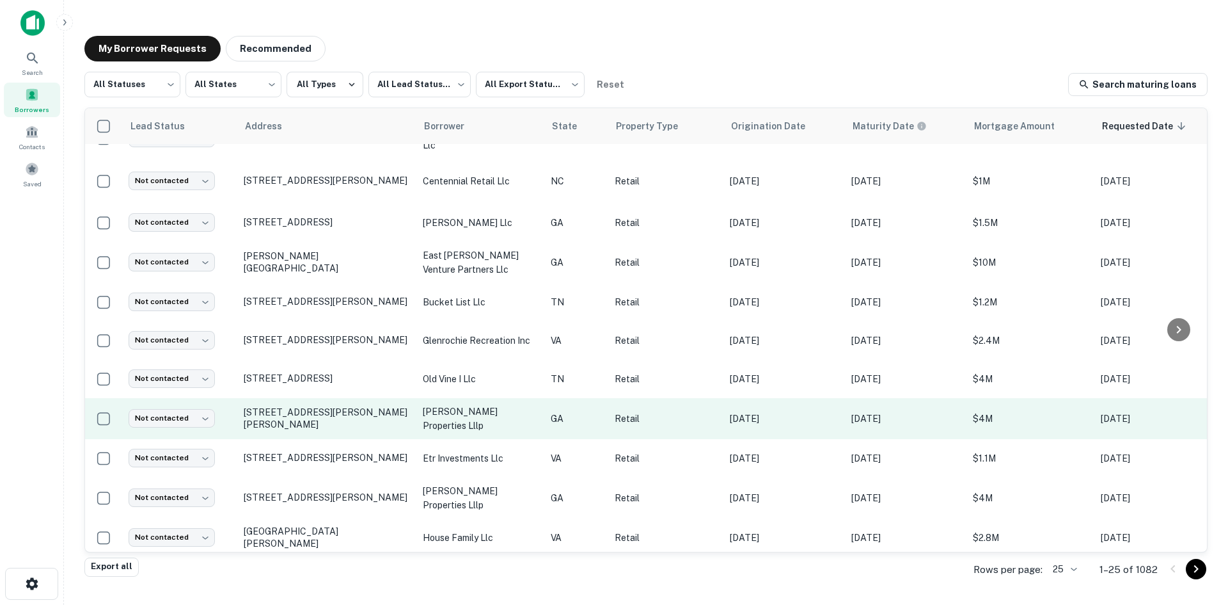
click at [333, 433] on td "[STREET_ADDRESS][PERSON_NAME][PERSON_NAME]" at bounding box center [326, 418] width 179 height 41
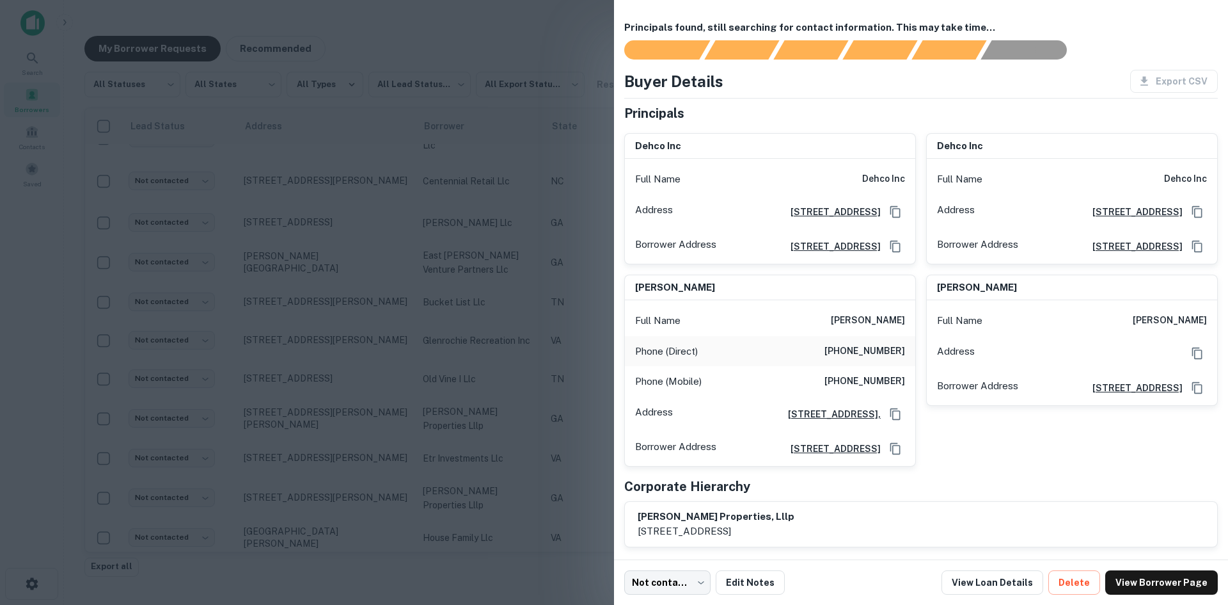
click at [352, 429] on div at bounding box center [614, 302] width 1228 height 605
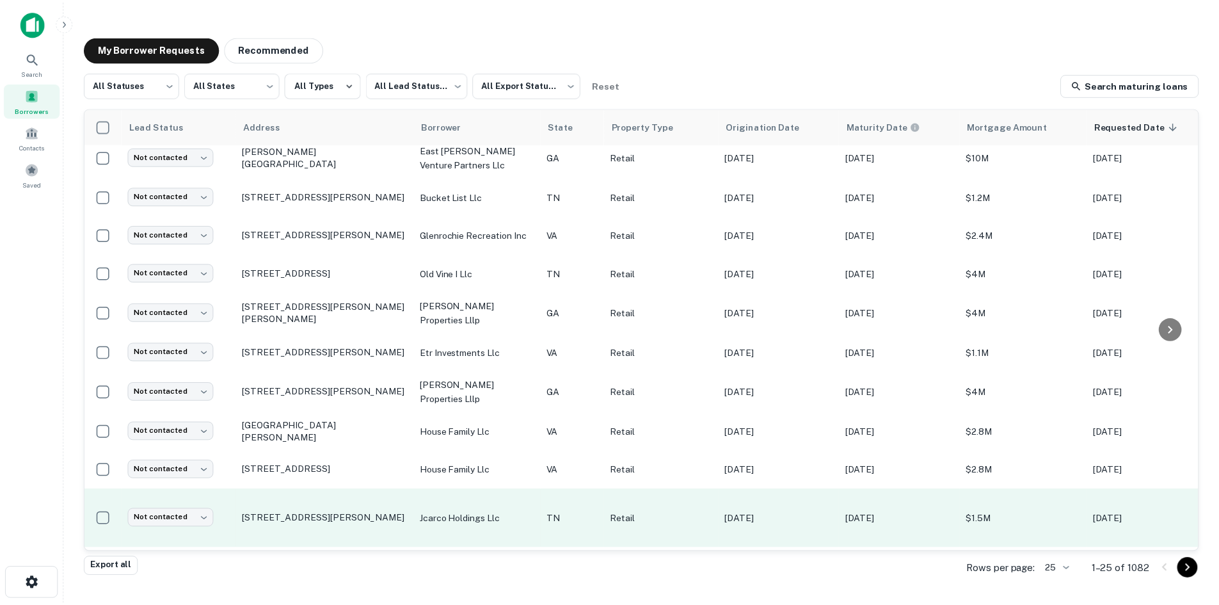
scroll to position [320, 0]
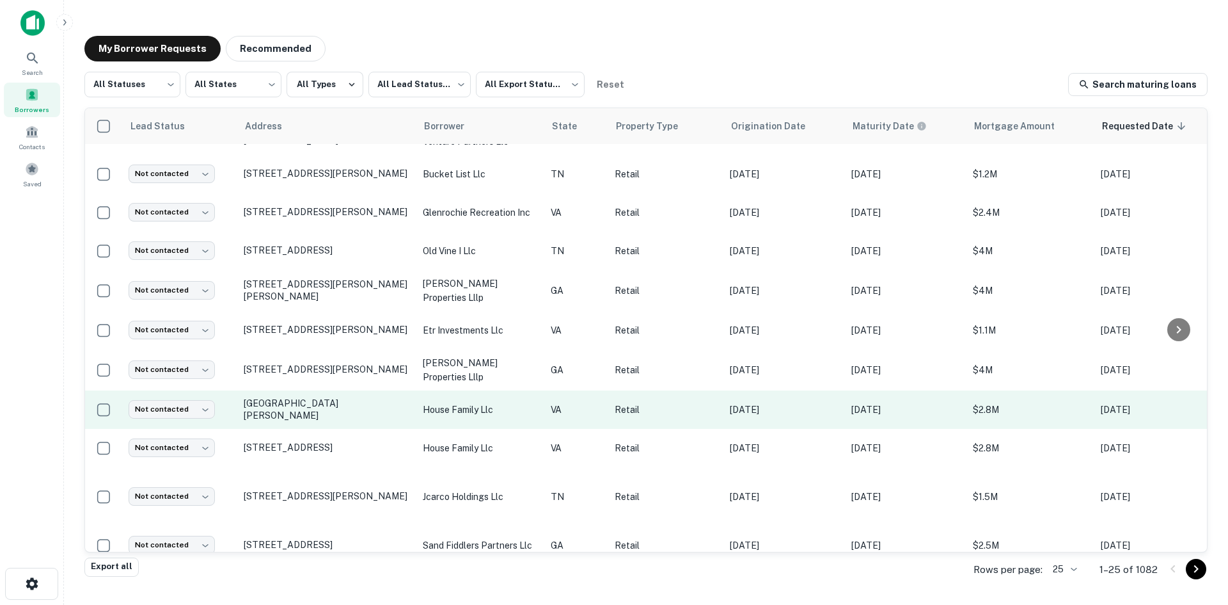
click at [336, 416] on td "[GEOGRAPHIC_DATA][PERSON_NAME]" at bounding box center [326, 409] width 179 height 38
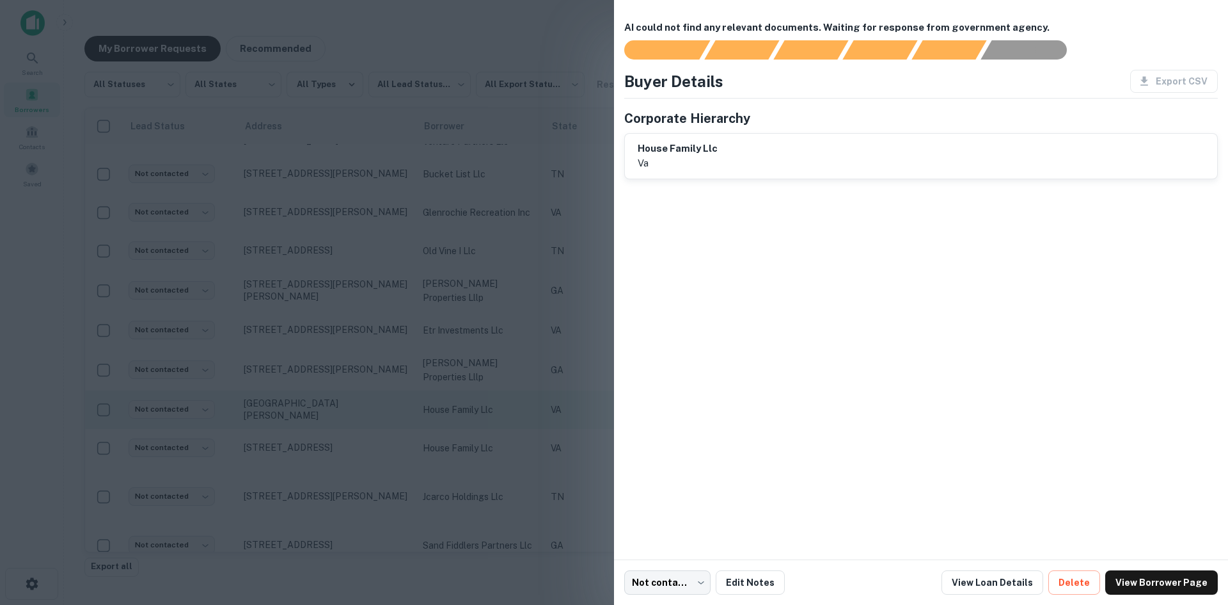
click at [336, 416] on div at bounding box center [614, 302] width 1228 height 605
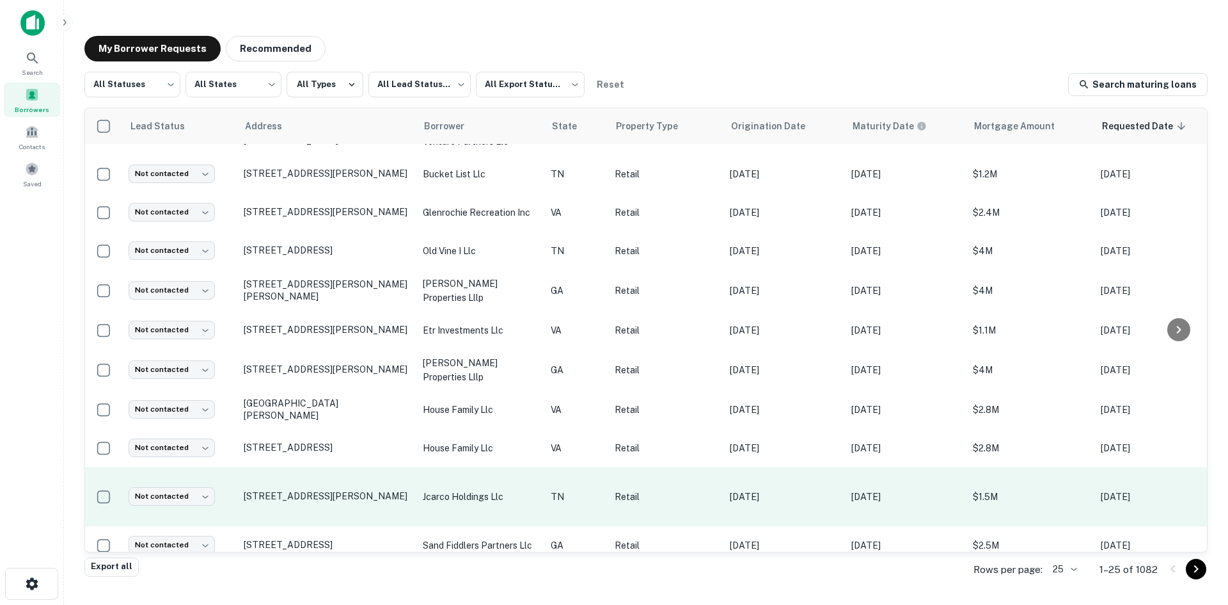
click at [305, 504] on td "[STREET_ADDRESS][PERSON_NAME]" at bounding box center [326, 496] width 179 height 59
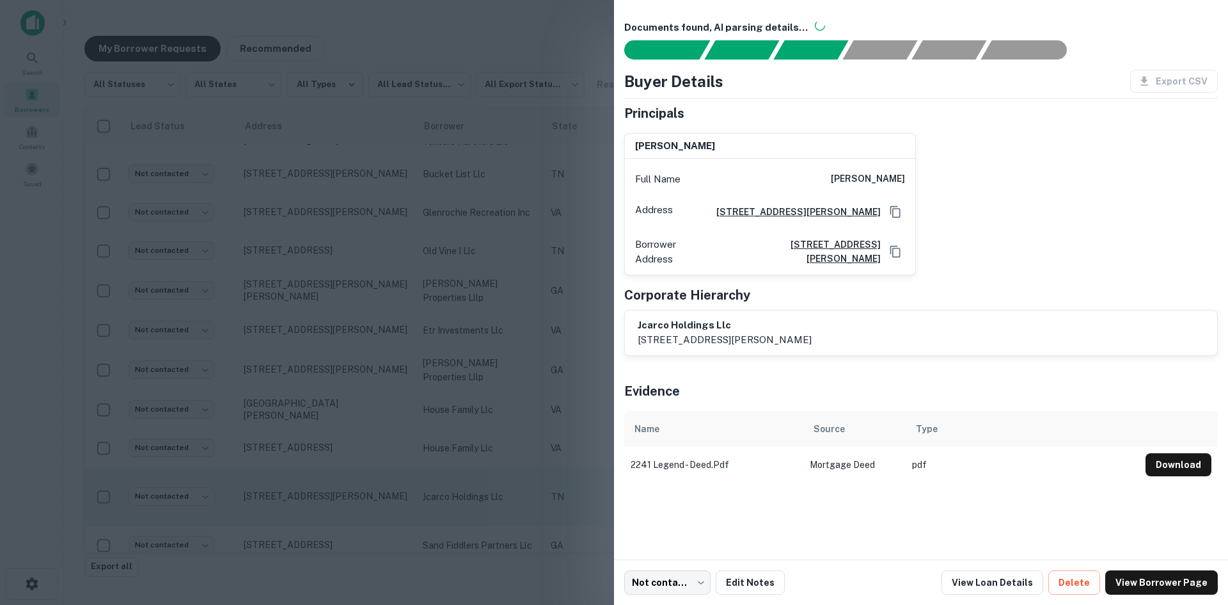
click at [305, 504] on div at bounding box center [614, 302] width 1228 height 605
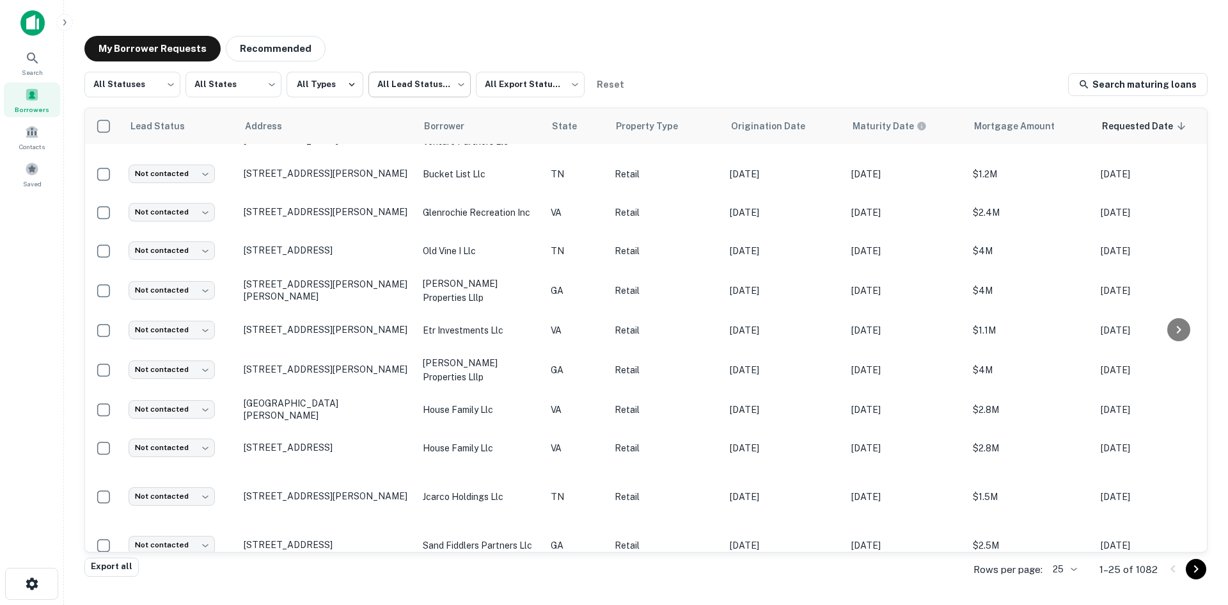
click at [384, 85] on body "Search Borrowers Contacts Saved My Borrower Requests Recommended All Statuses *…" at bounding box center [614, 302] width 1228 height 605
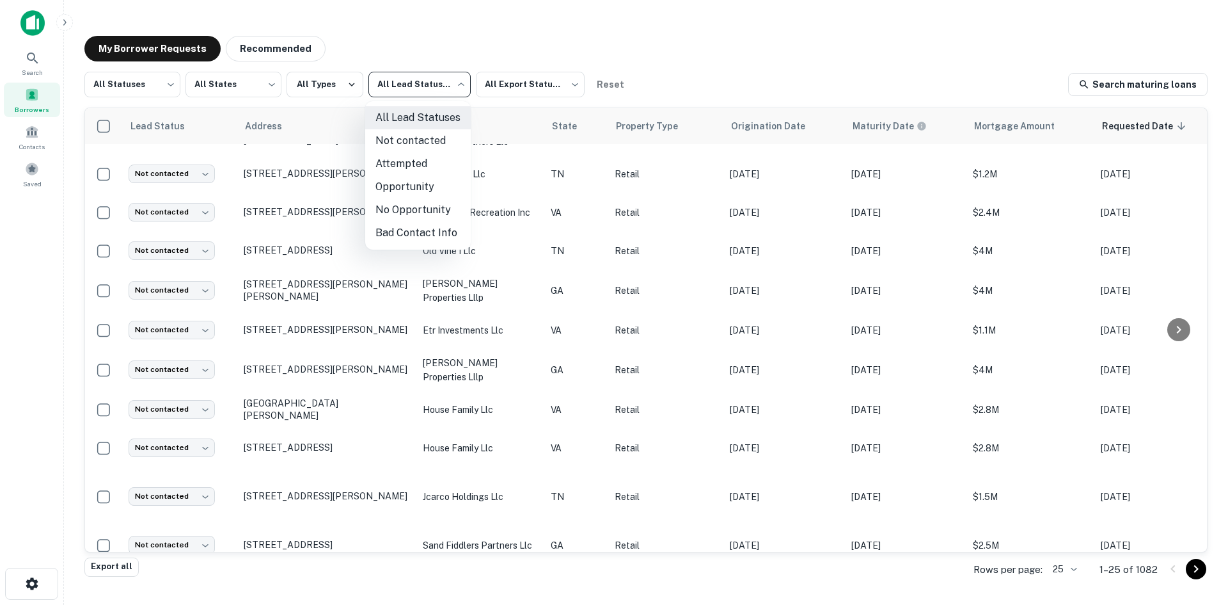
click at [150, 82] on div at bounding box center [614, 302] width 1228 height 605
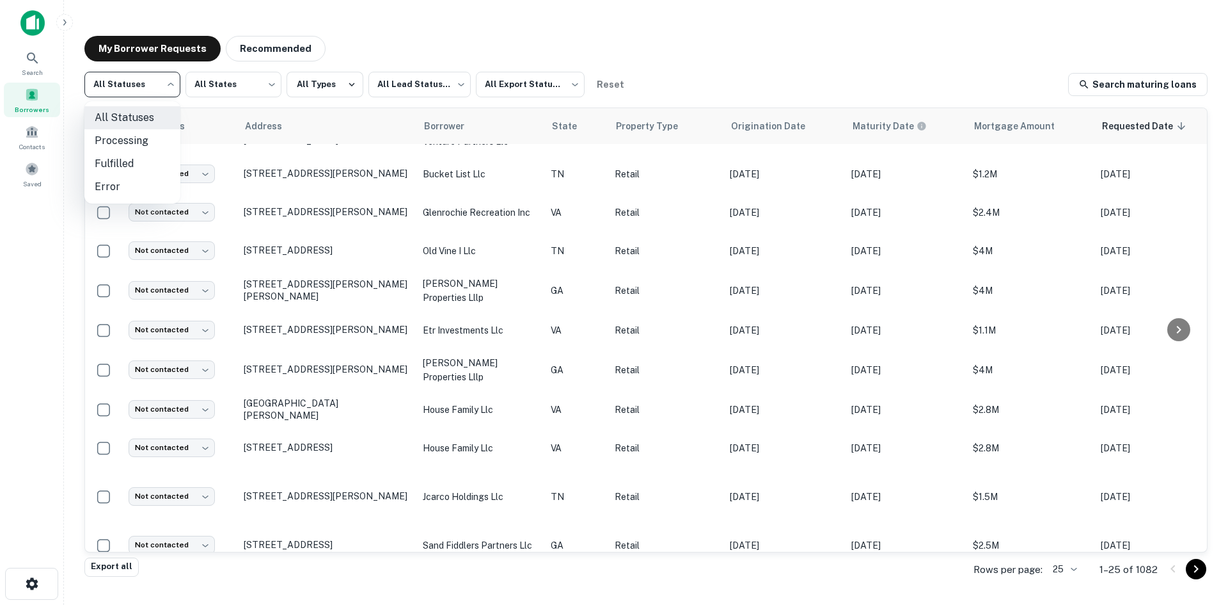
click at [150, 82] on body "Search Borrowers Contacts Saved My Borrower Requests Recommended All Statuses *…" at bounding box center [614, 302] width 1228 height 605
click at [141, 160] on li "Fulfilled" at bounding box center [132, 163] width 96 height 23
type input "*********"
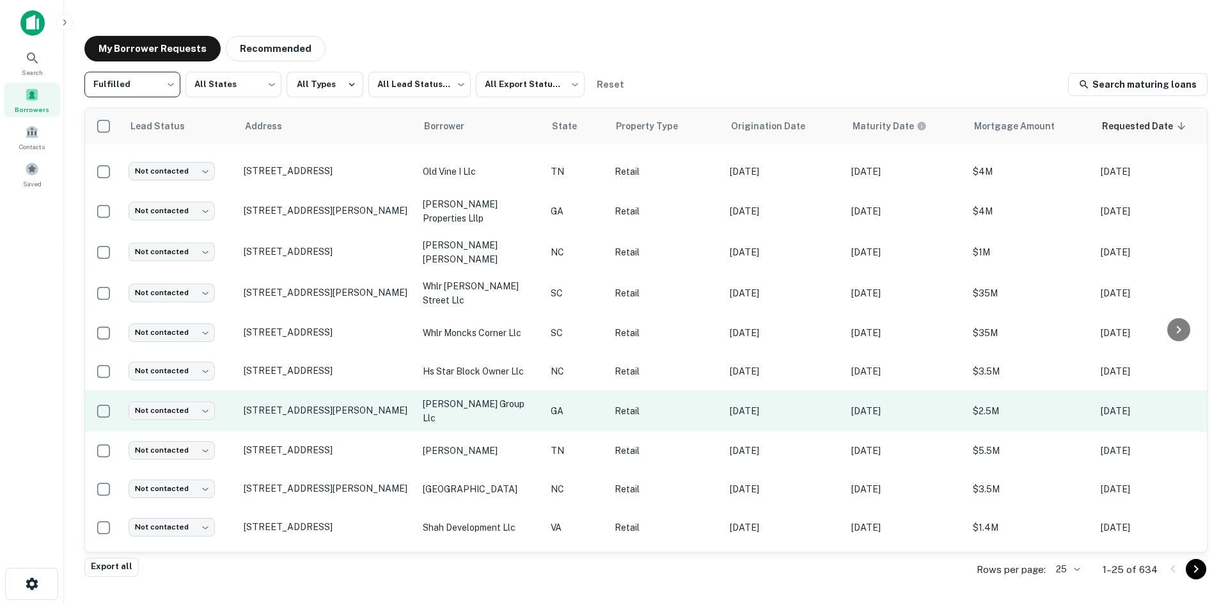
click at [353, 417] on td "[STREET_ADDRESS][PERSON_NAME]" at bounding box center [326, 410] width 179 height 41
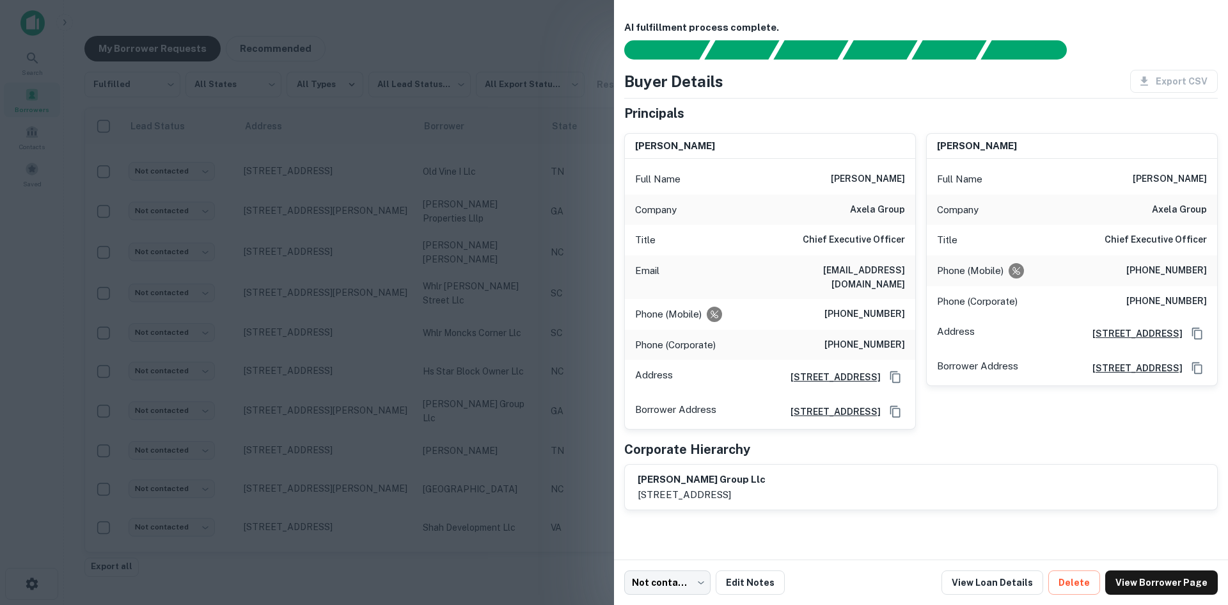
click at [352, 414] on div at bounding box center [614, 302] width 1228 height 605
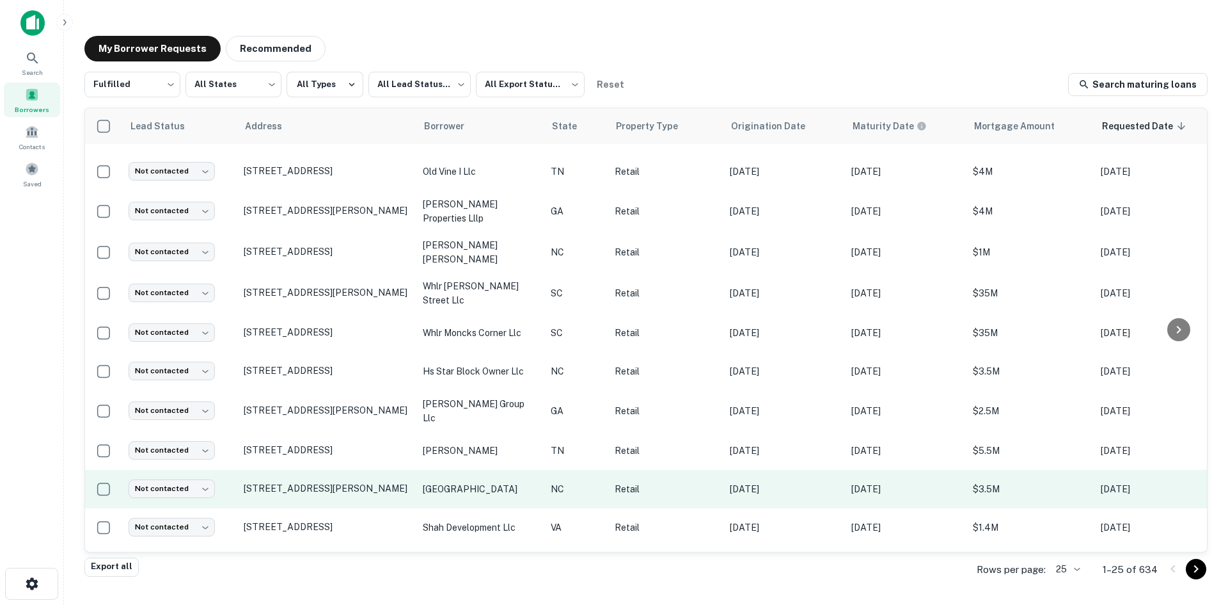
click at [353, 491] on td "[STREET_ADDRESS][PERSON_NAME]" at bounding box center [326, 489] width 179 height 38
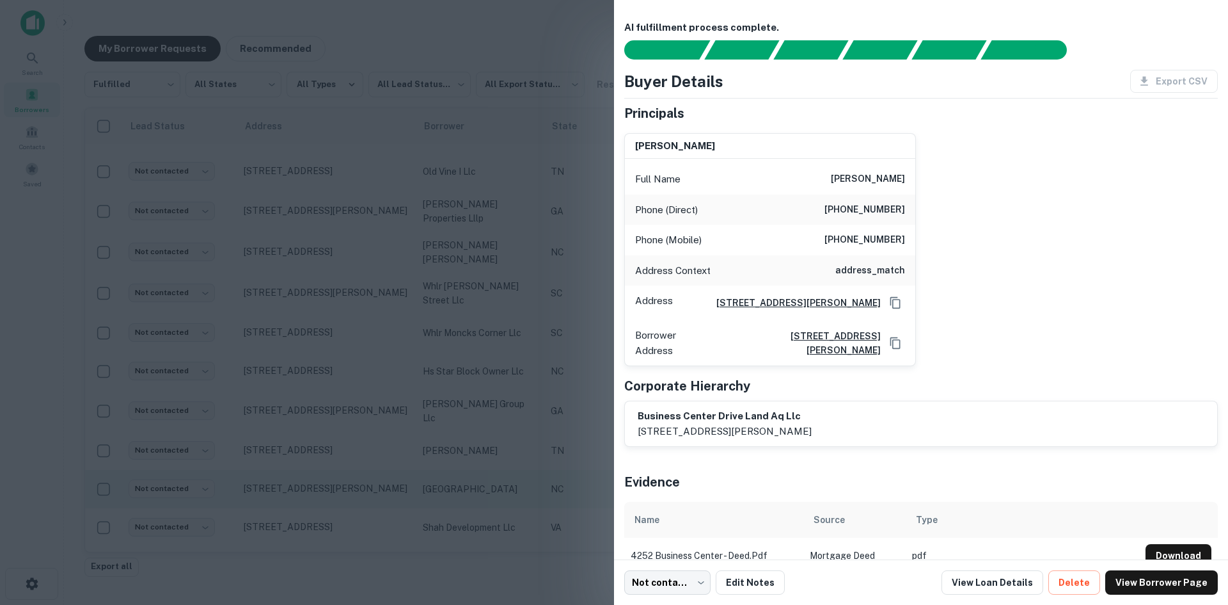
click at [353, 491] on div at bounding box center [614, 302] width 1228 height 605
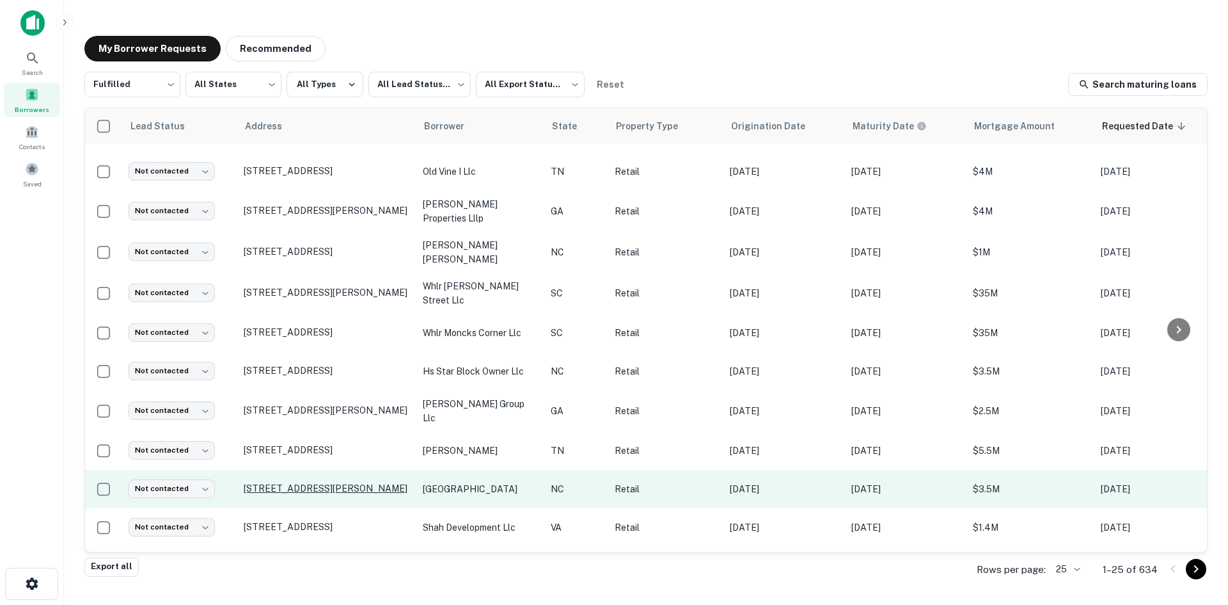
click at [353, 484] on p "[STREET_ADDRESS][PERSON_NAME]" at bounding box center [327, 488] width 166 height 12
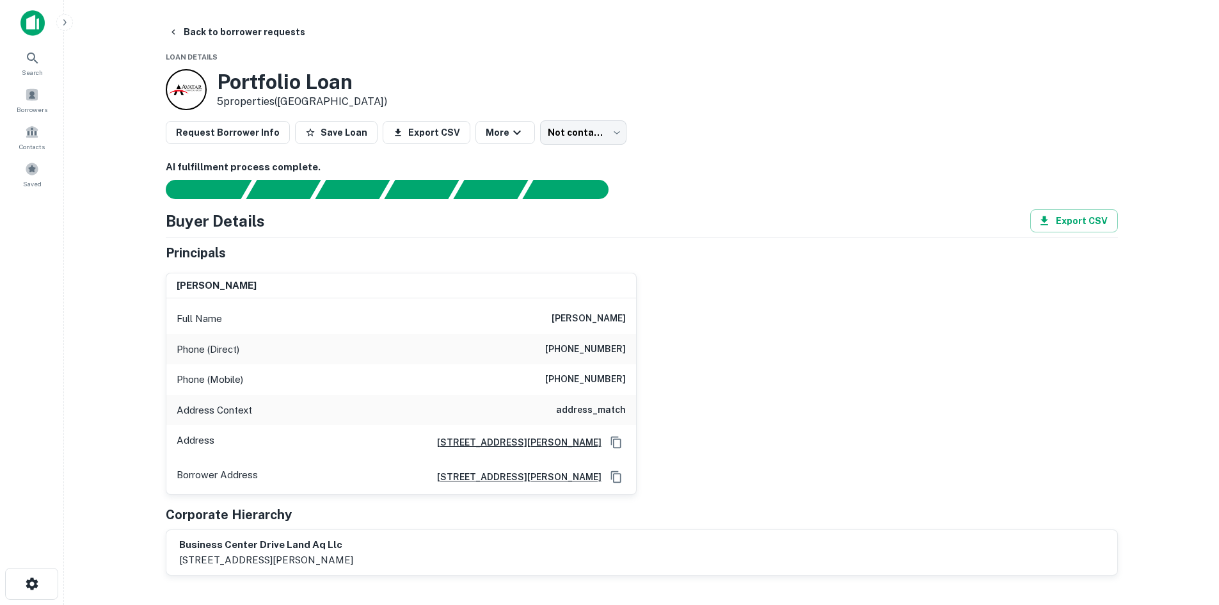
click at [575, 322] on div "Full Name jay kamdar" at bounding box center [401, 318] width 470 height 31
click at [602, 349] on h6 "(704) 293-9057" at bounding box center [585, 349] width 81 height 15
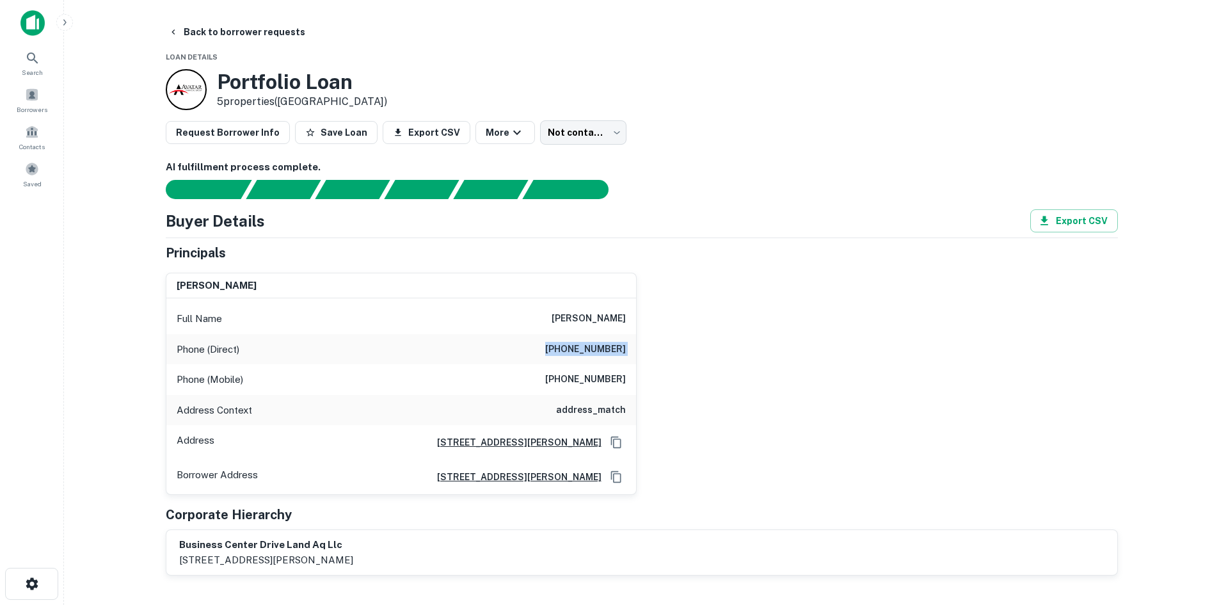
copy h6 "(704) 293-9057"
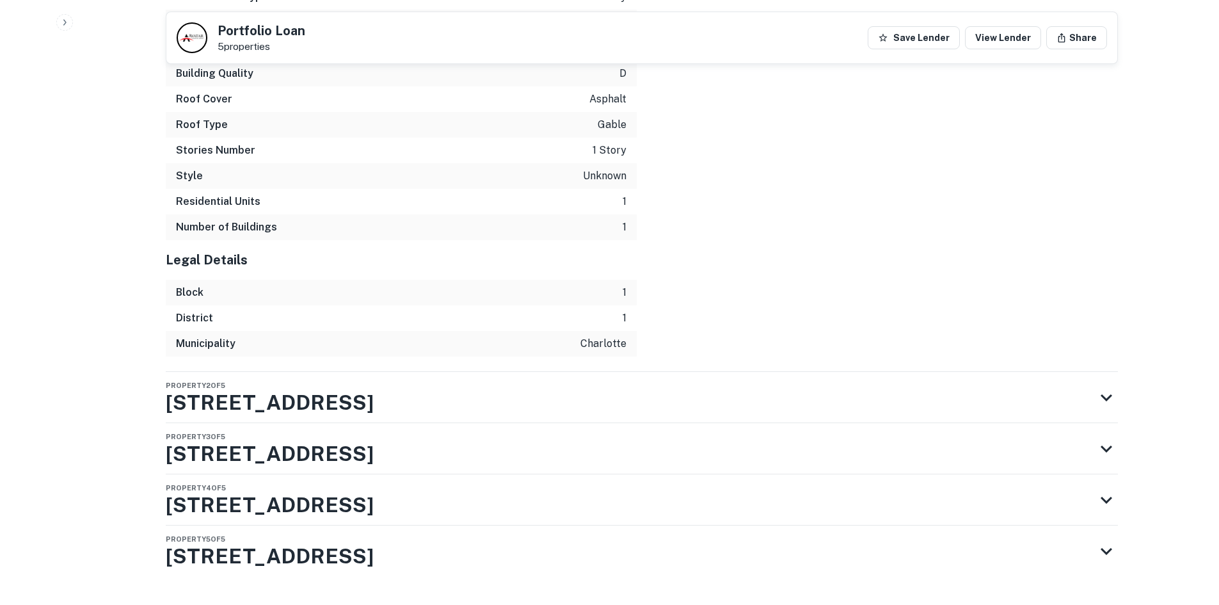
scroll to position [2500, 0]
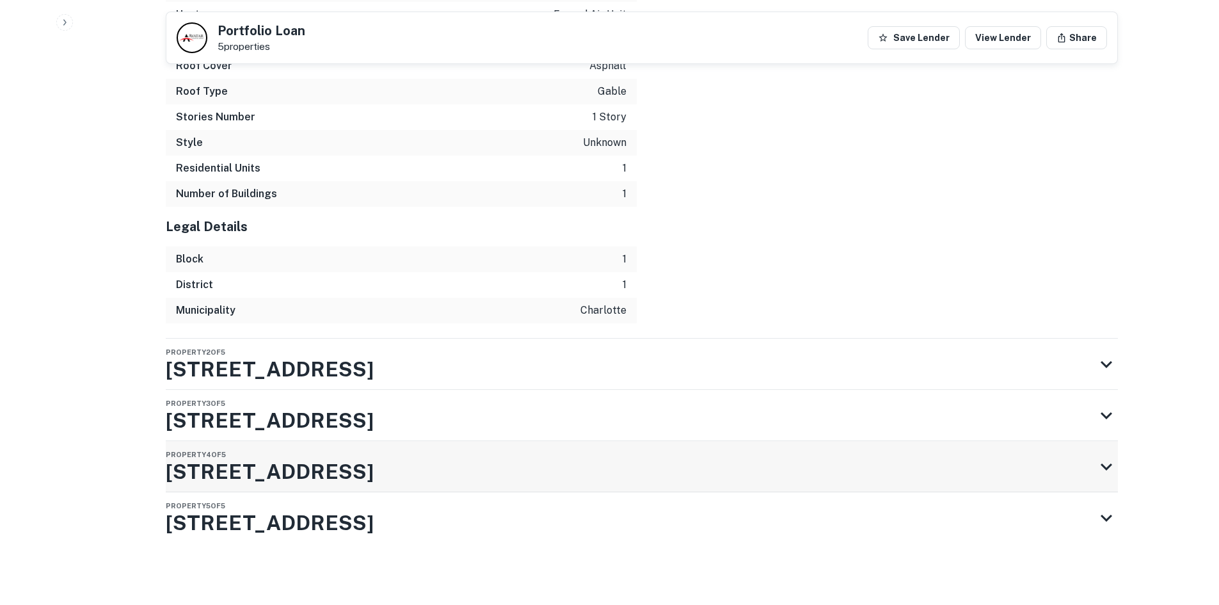
click at [548, 463] on div "Property 4 of 5 4298 Business Center Dr" at bounding box center [630, 466] width 929 height 51
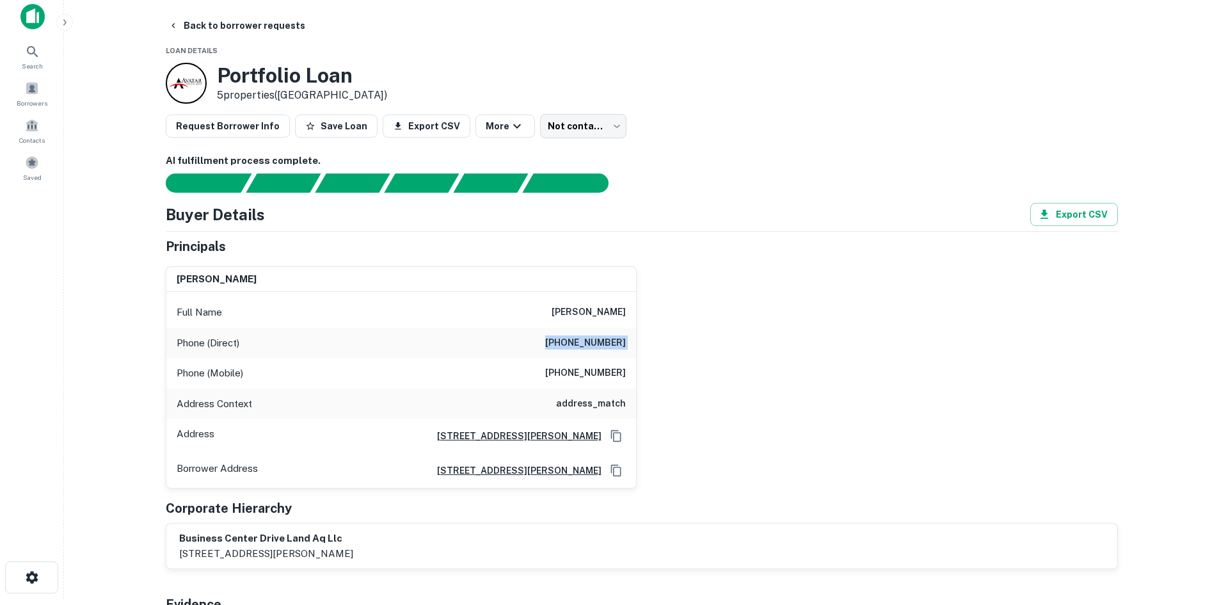
scroll to position [5, 0]
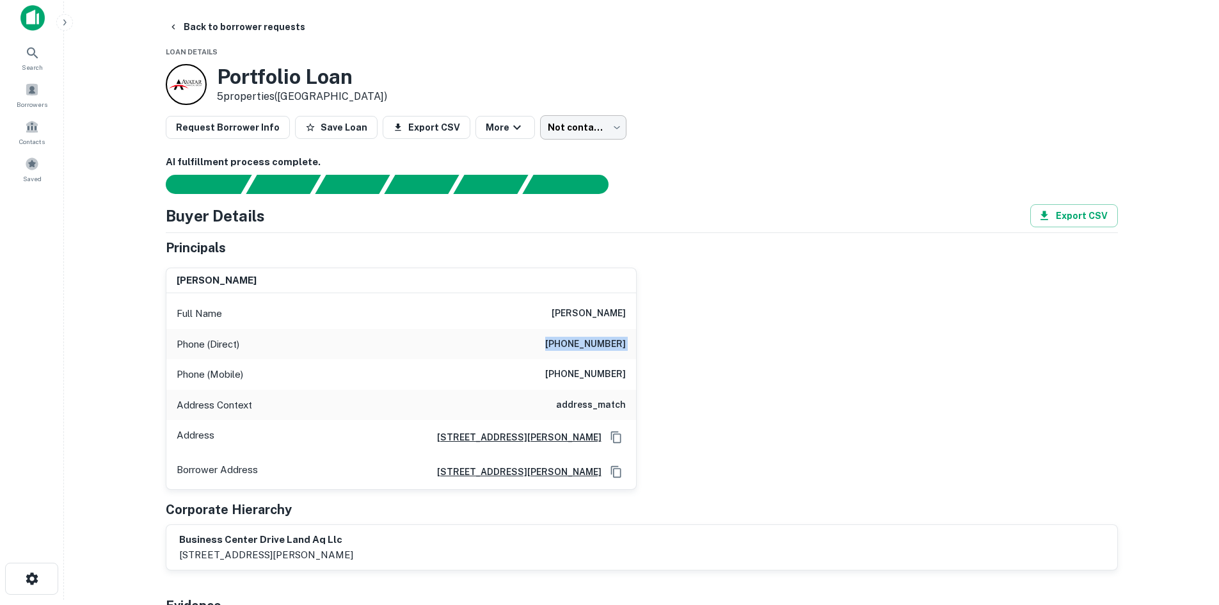
click at [553, 124] on body "Search Borrowers Contacts Saved Back to borrower requests Loan Details Portfoli…" at bounding box center [609, 297] width 1219 height 605
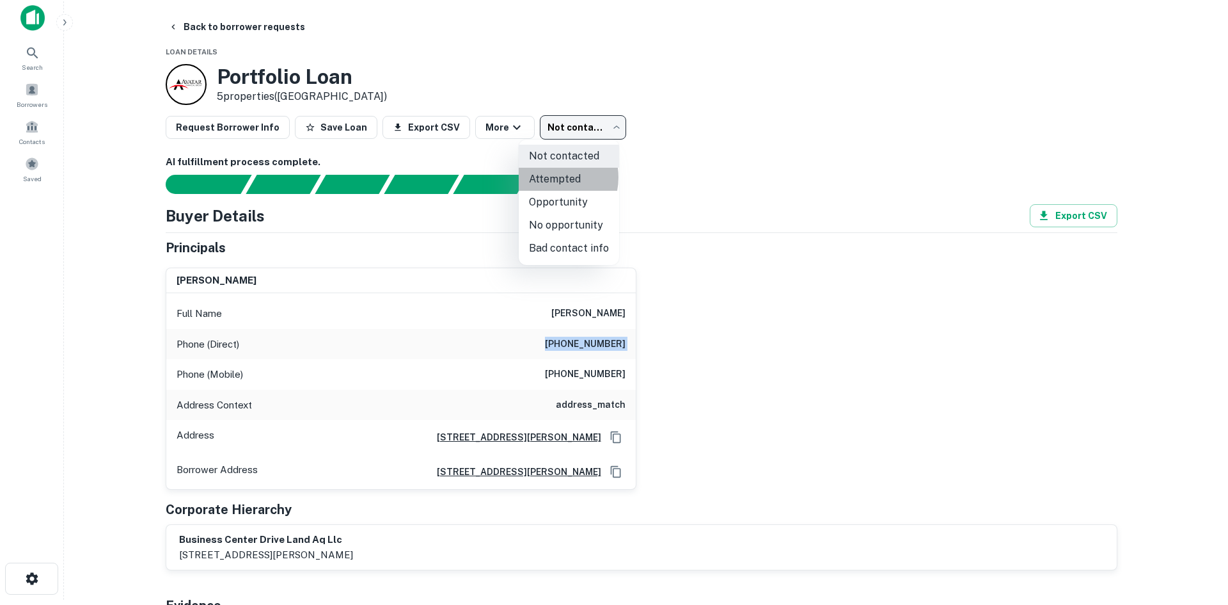
click at [550, 177] on li "Attempted" at bounding box center [569, 179] width 100 height 23
type input "*********"
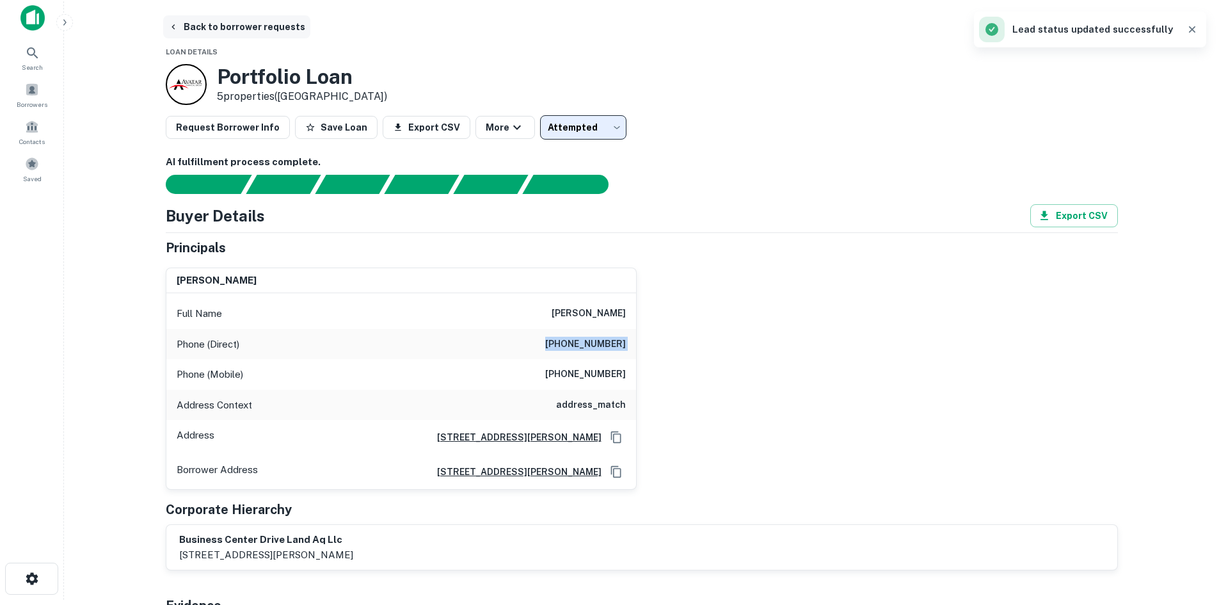
click at [273, 28] on button "Back to borrower requests" at bounding box center [236, 26] width 147 height 23
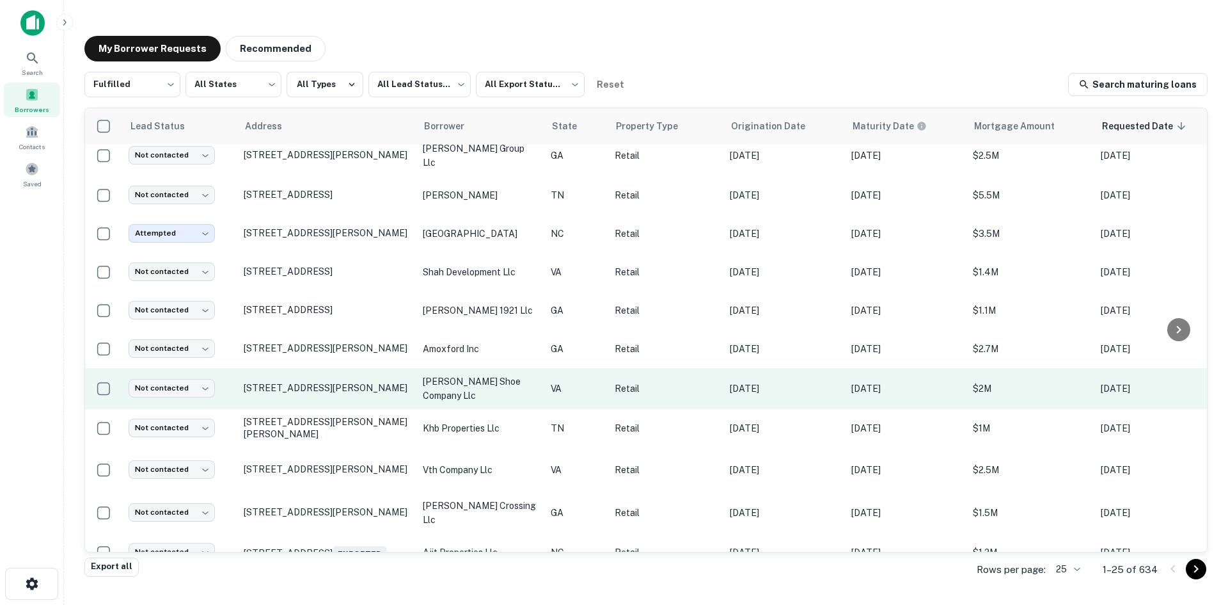
scroll to position [596, 0]
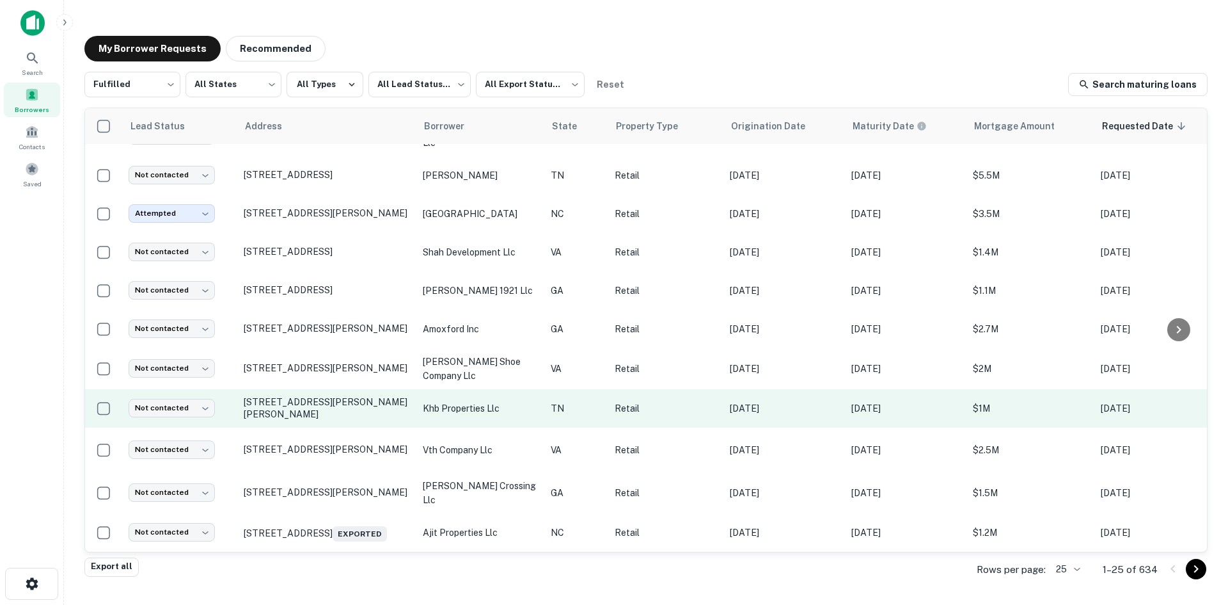
click at [300, 411] on td "[STREET_ADDRESS][PERSON_NAME][PERSON_NAME]" at bounding box center [326, 408] width 179 height 38
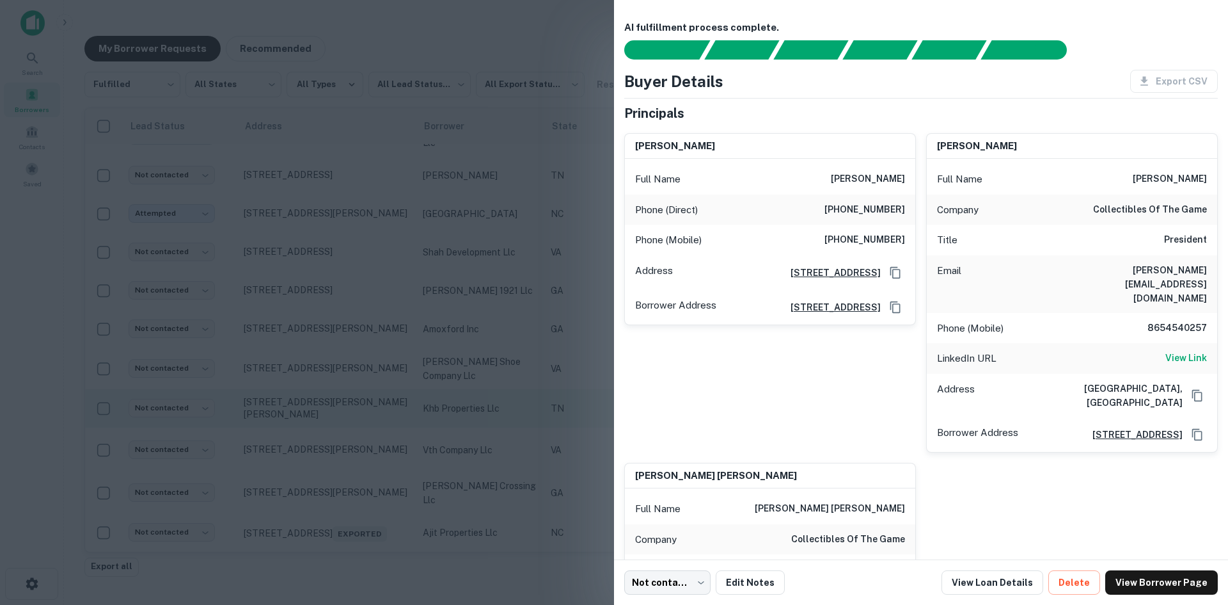
click at [300, 411] on div at bounding box center [614, 302] width 1228 height 605
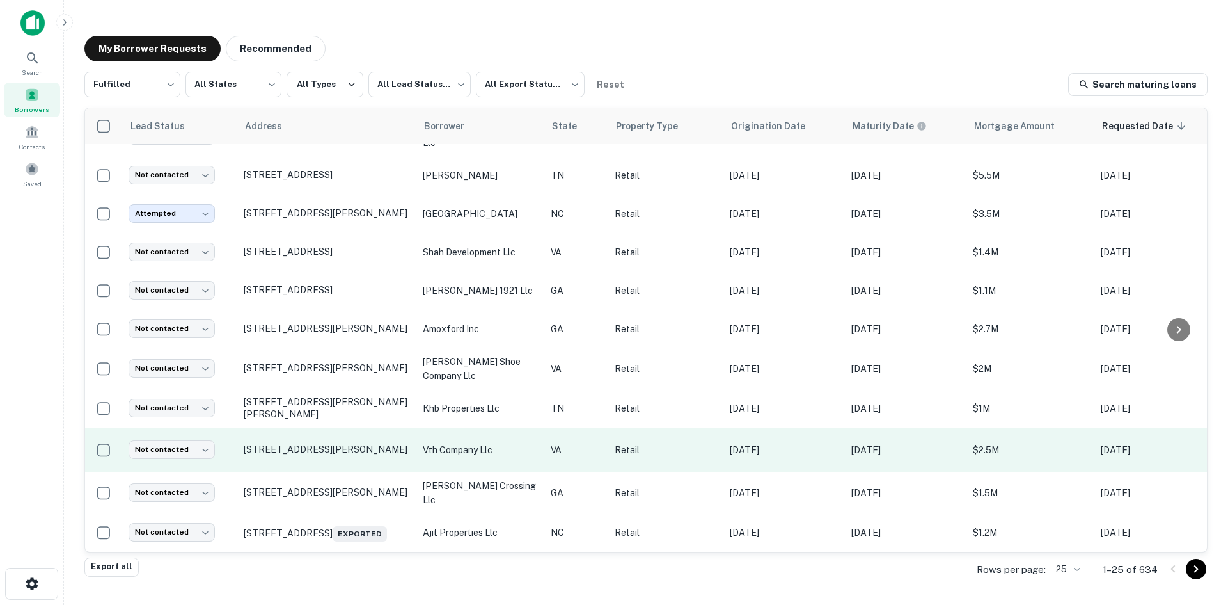
click at [305, 457] on td "[STREET_ADDRESS][PERSON_NAME]" at bounding box center [326, 449] width 179 height 45
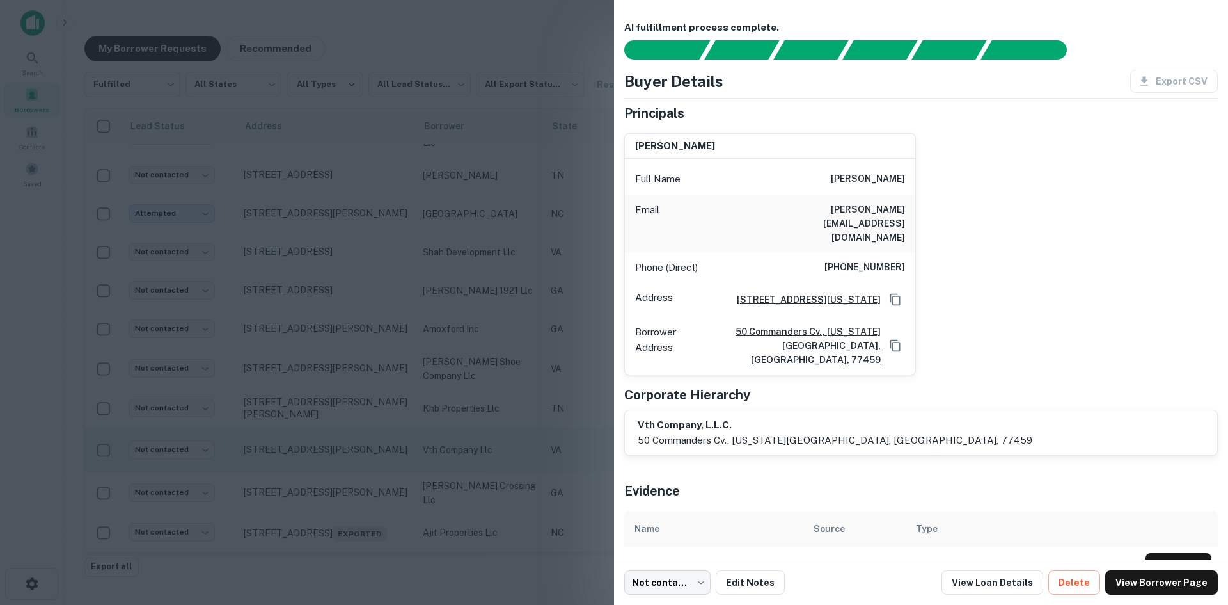
click at [305, 457] on div at bounding box center [614, 302] width 1228 height 605
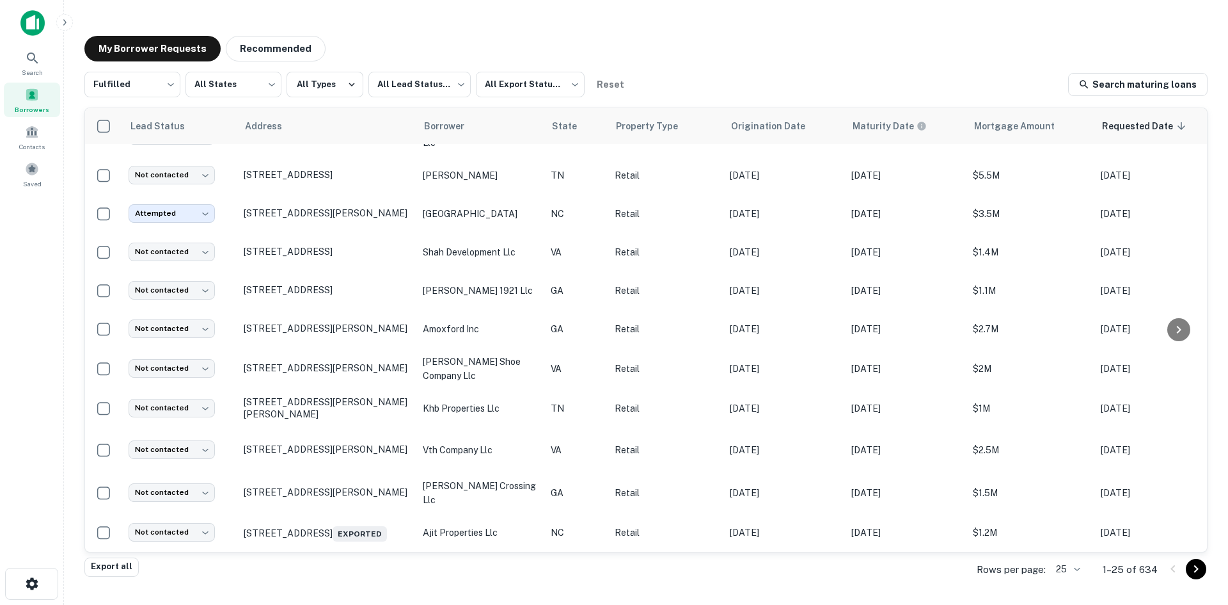
click at [1076, 571] on body "Search Borrowers Contacts Saved My Borrower Requests Recommended Fulfilled ****…" at bounding box center [614, 302] width 1228 height 605
click at [1071, 518] on li "100" at bounding box center [1069, 508] width 44 height 23
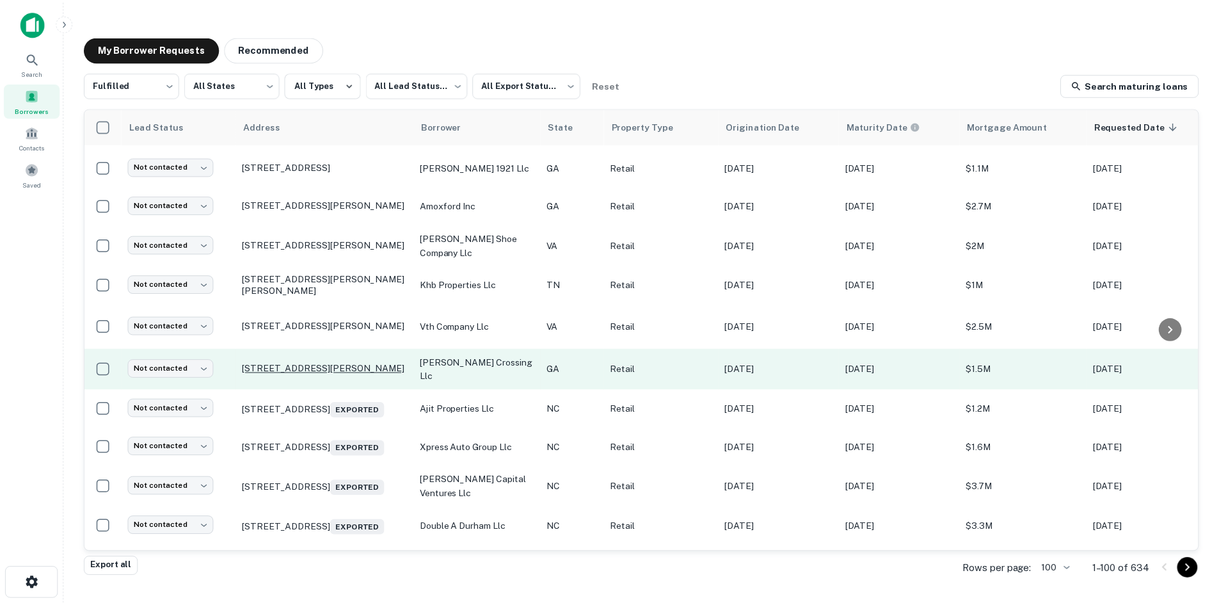
scroll to position [724, 0]
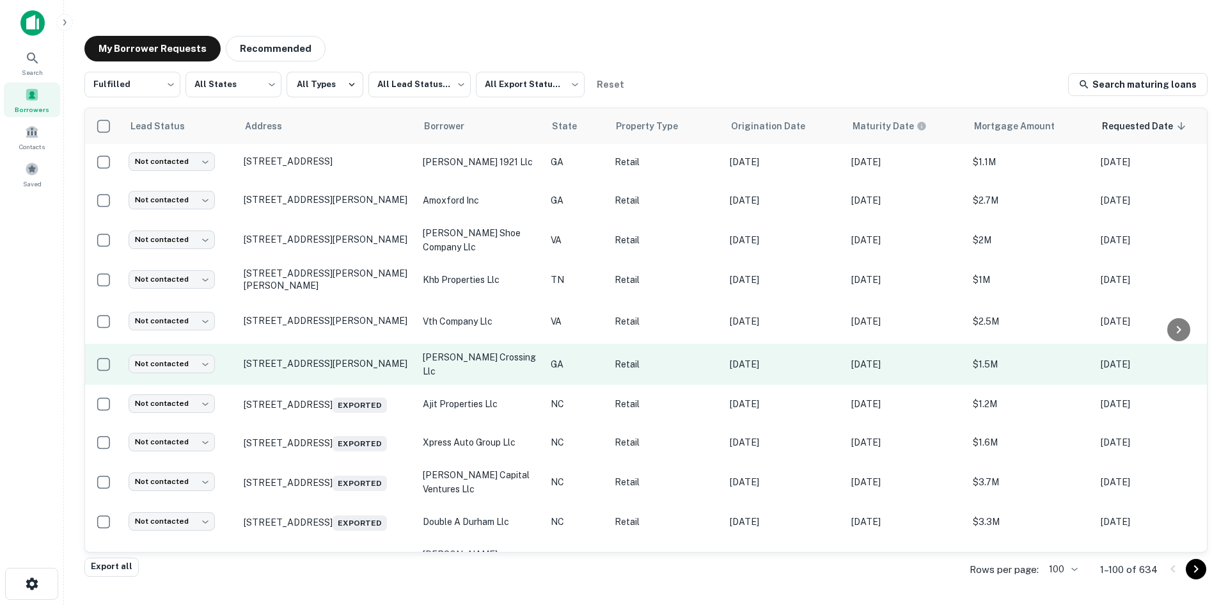
click at [354, 361] on td "[STREET_ADDRESS][PERSON_NAME]" at bounding box center [326, 364] width 179 height 41
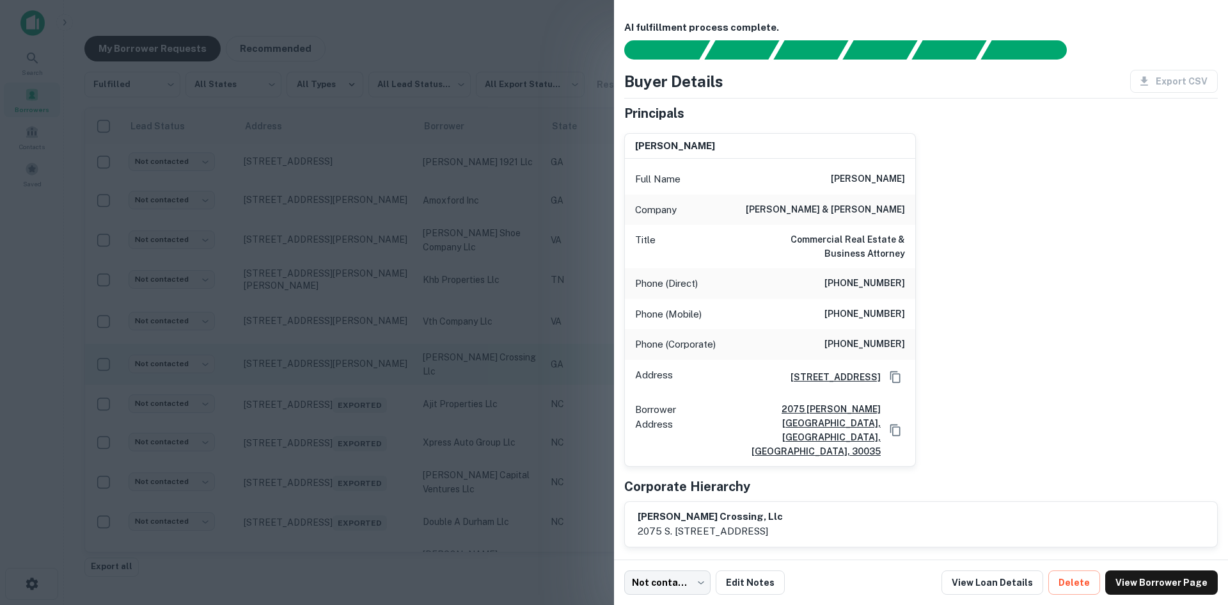
click at [354, 361] on div at bounding box center [614, 302] width 1228 height 605
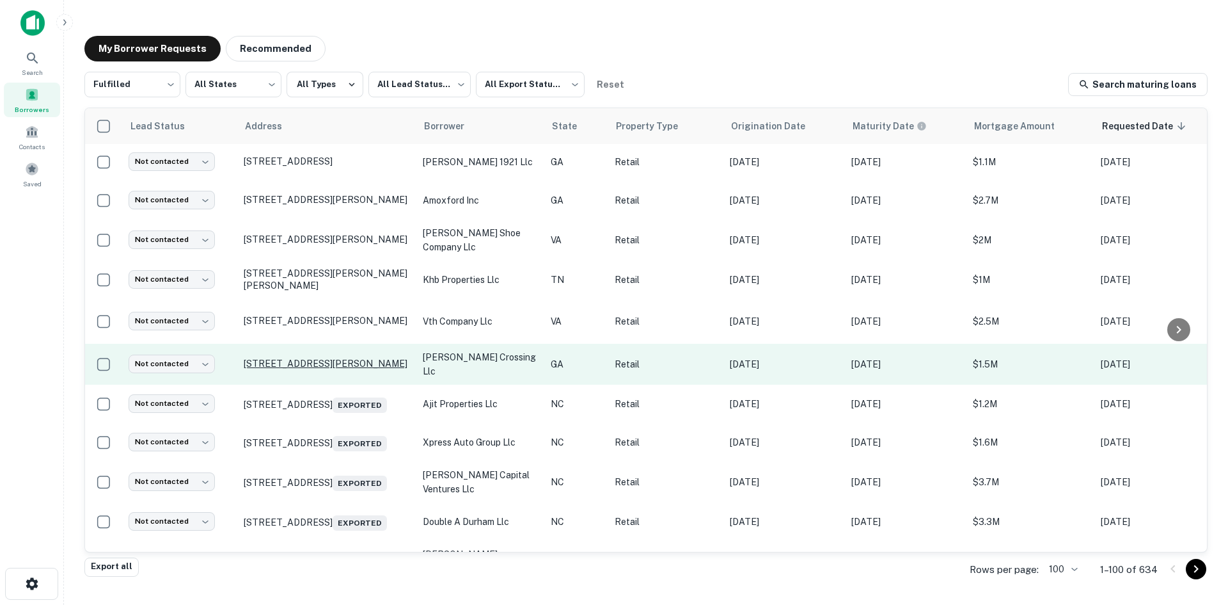
click at [351, 358] on p "[STREET_ADDRESS][PERSON_NAME]" at bounding box center [327, 364] width 166 height 12
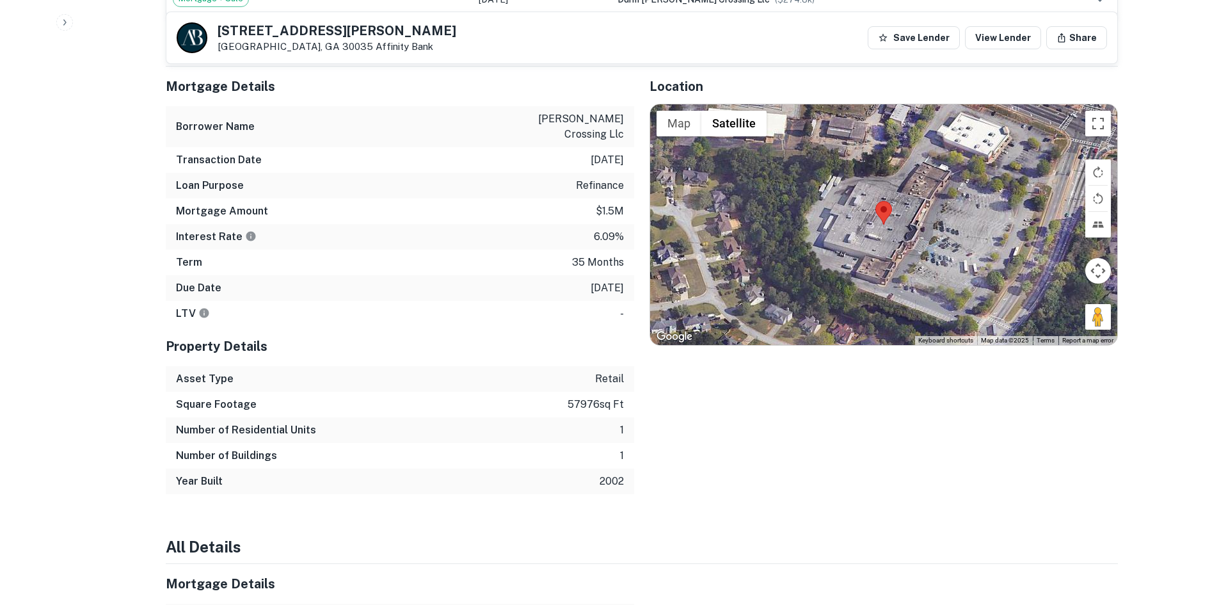
scroll to position [896, 0]
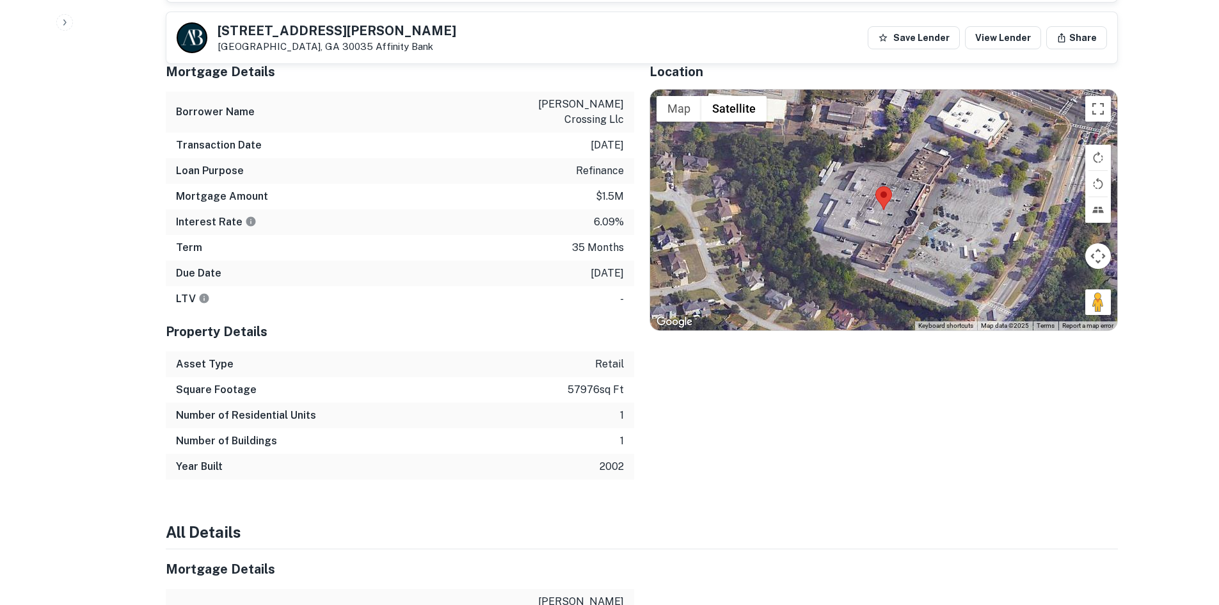
drag, startPoint x: 1087, startPoint y: 297, endPoint x: 959, endPoint y: 248, distance: 137.1
click at [959, 248] on div "Map Terrain Satellite Labels Keyboard shortcuts Map Data Map data ©2025 Map dat…" at bounding box center [883, 210] width 467 height 241
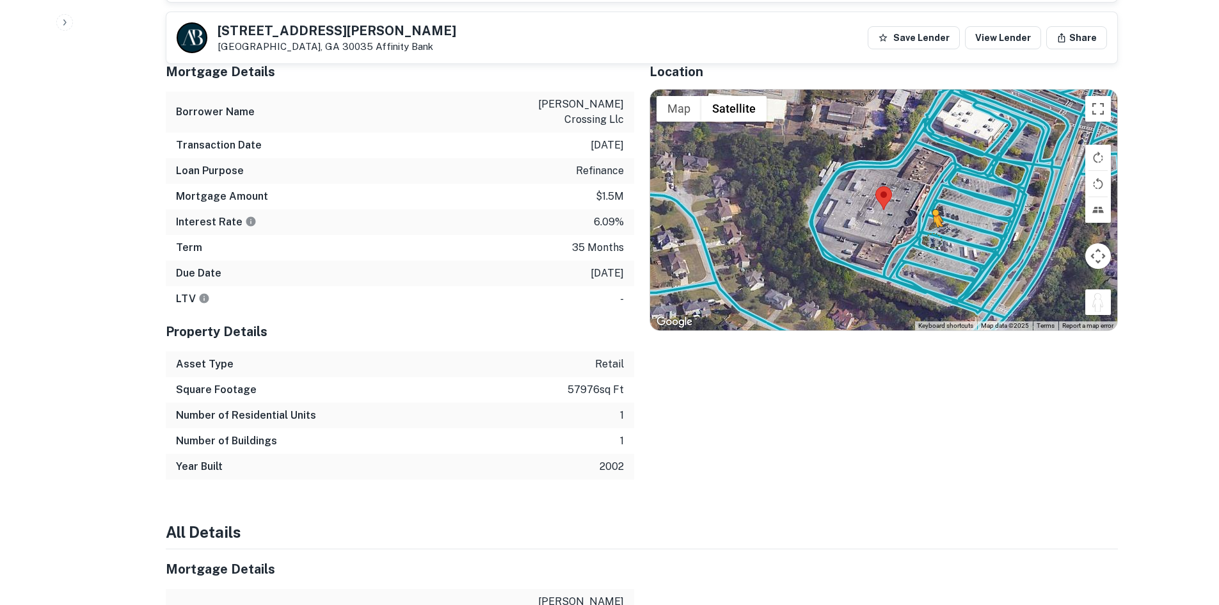
drag, startPoint x: 1100, startPoint y: 289, endPoint x: 931, endPoint y: 223, distance: 181.1
click at [931, 223] on div "To activate drag with keyboard, press Alt + Enter. Once in keyboard drag state,…" at bounding box center [883, 210] width 467 height 241
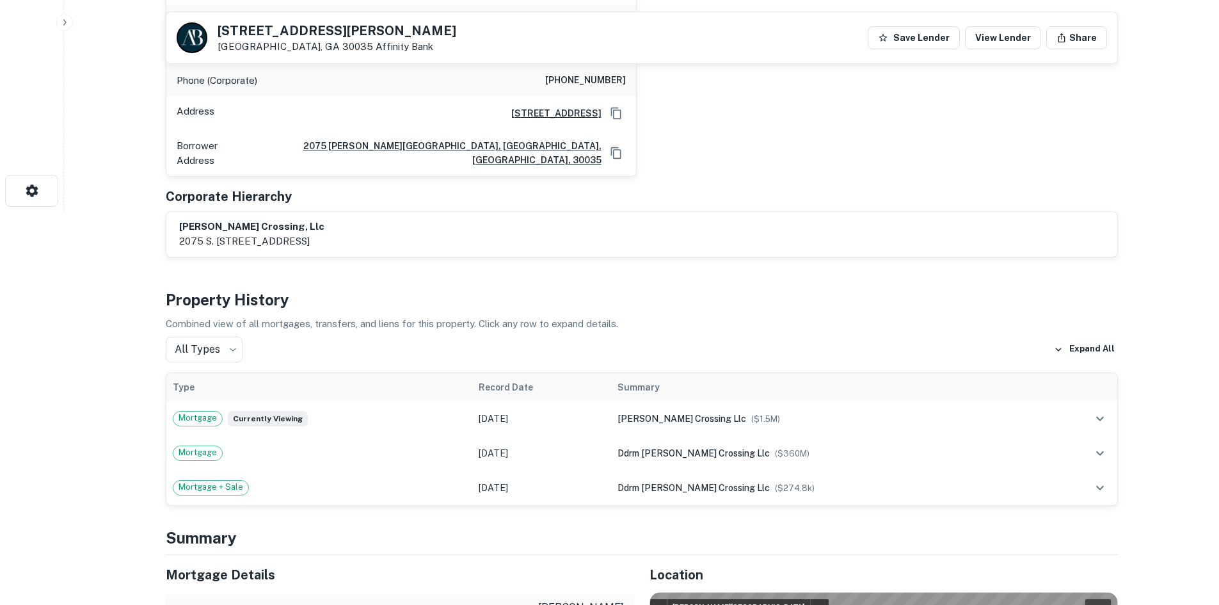
scroll to position [256, 0]
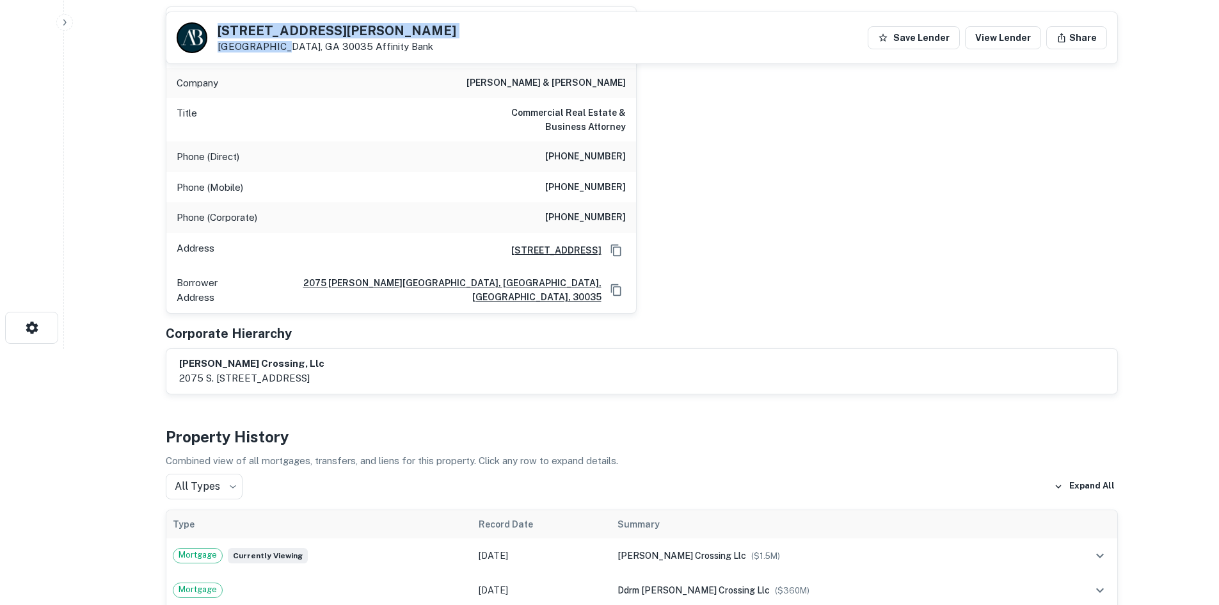
drag, startPoint x: 238, startPoint y: 24, endPoint x: 274, endPoint y: 40, distance: 39.0
click at [274, 40] on div "2075 S HAIRSTON RD Decatur, GA 30035 Affinity Bank" at bounding box center [317, 37] width 280 height 31
click at [274, 40] on div "2075 S HAIRSTON RD Decatur, GA 30035 Affinity Bank" at bounding box center [337, 38] width 239 height 28
drag, startPoint x: 213, startPoint y: 27, endPoint x: 301, endPoint y: 45, distance: 89.6
click at [301, 45] on div "2075 S HAIRSTON RD Decatur, GA 30035 Affinity Bank" at bounding box center [317, 37] width 280 height 31
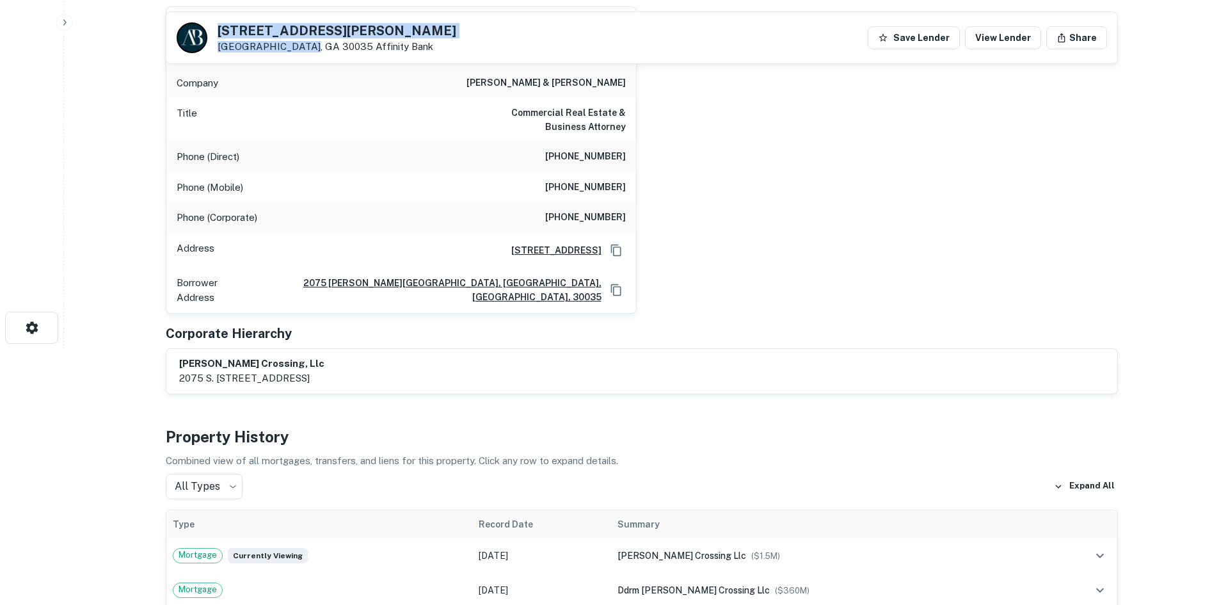
copy div "2075 S HAIRSTON RD Decatur, GA 30035"
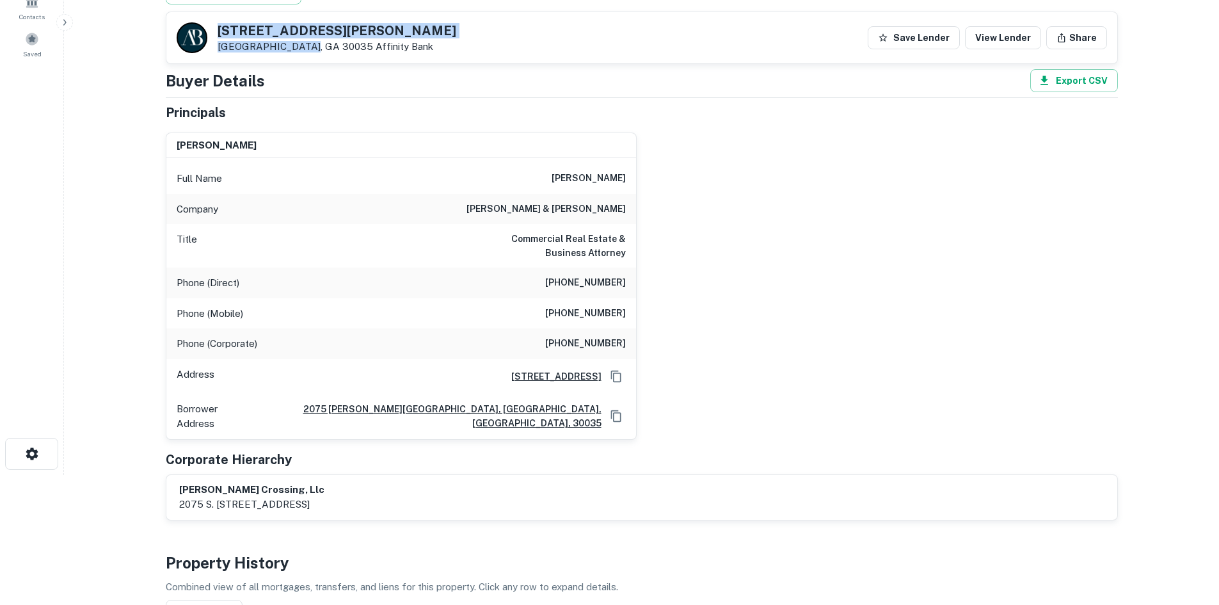
scroll to position [128, 0]
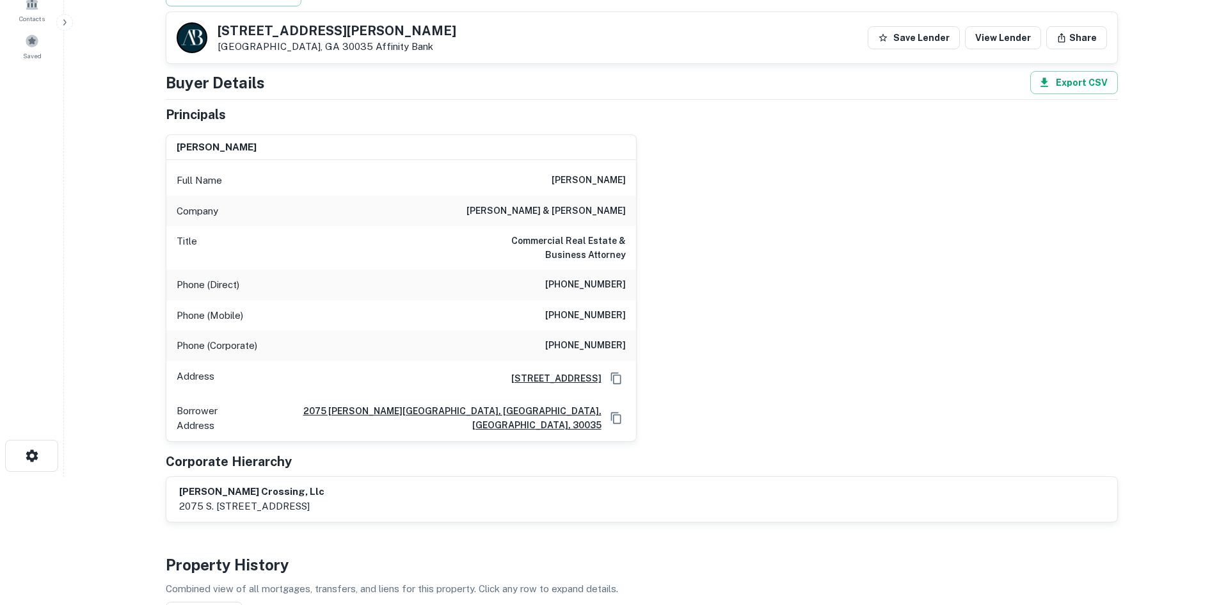
click at [565, 173] on h6 "shadi w. jaraysi" at bounding box center [589, 180] width 74 height 15
drag, startPoint x: 555, startPoint y: 179, endPoint x: 642, endPoint y: 194, distance: 88.4
click at [642, 194] on div "shadi w. jaraysi Full Name shadi w. jaraysi Company neel robinson & stafford Ti…" at bounding box center [636, 282] width 962 height 317
copy h6 "shadi w. jaraysi"
click at [592, 275] on div "Phone (Direct) (404) 705-6948" at bounding box center [401, 284] width 470 height 31
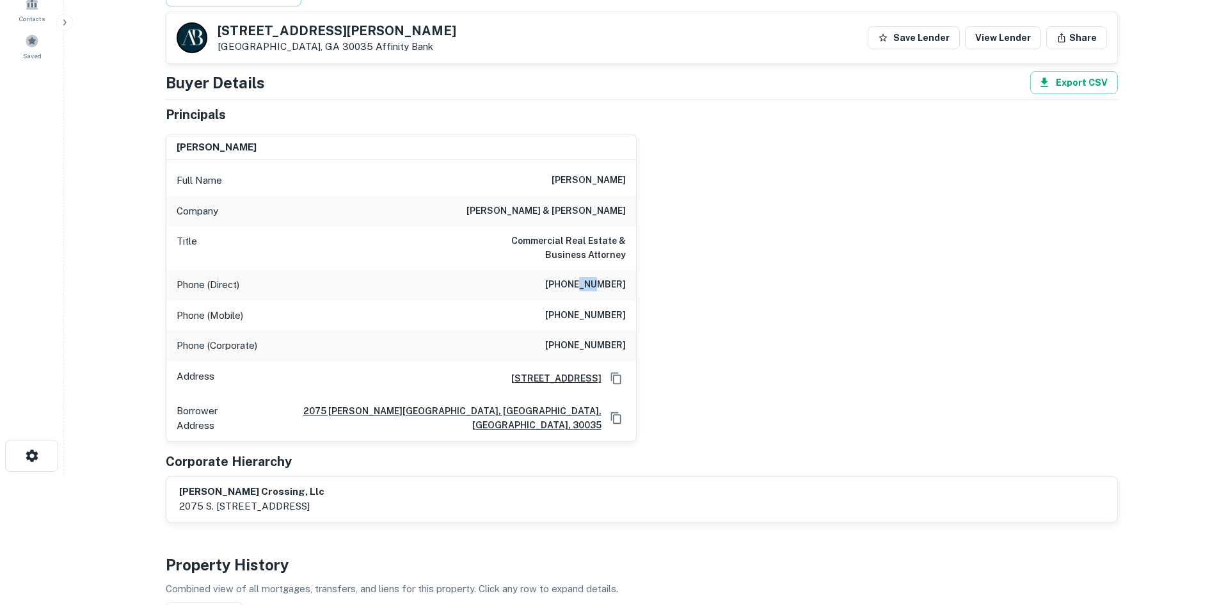
click at [592, 275] on div "Phone (Direct) (404) 705-6948" at bounding box center [401, 284] width 470 height 31
click at [591, 276] on div "Phone (Direct) (404) 705-6948" at bounding box center [401, 284] width 470 height 31
copy h6 "(404) 705-6948"
click at [267, 17] on div "2075 S HAIRSTON RD Decatur, GA 30035 Affinity Bank Save Lender View Lender Share" at bounding box center [641, 37] width 951 height 51
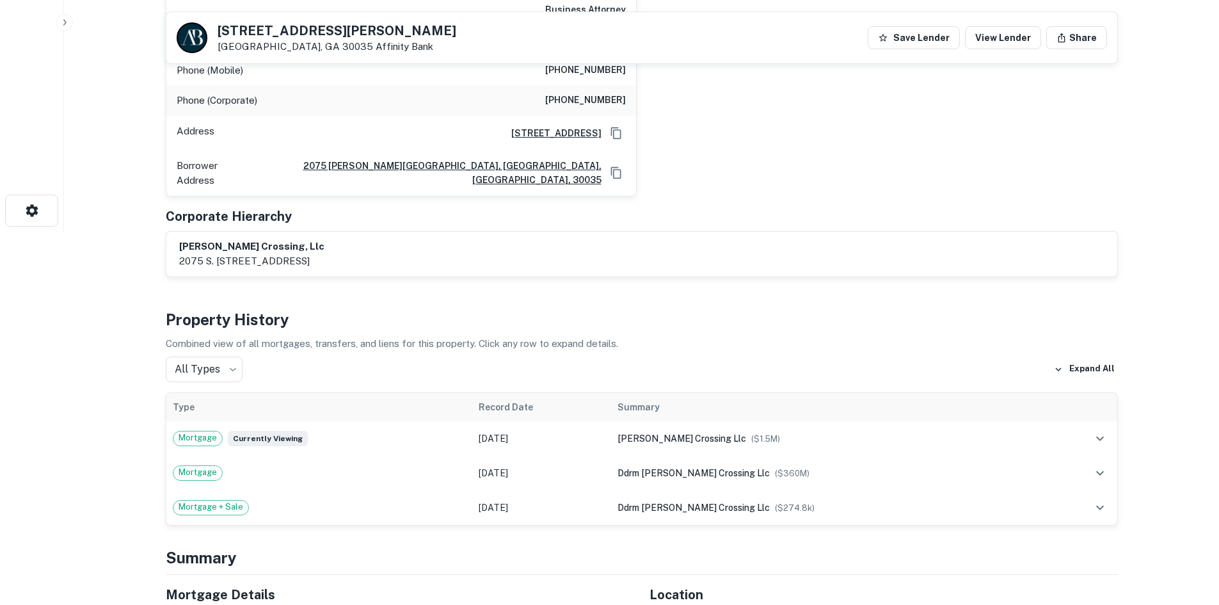
scroll to position [64, 0]
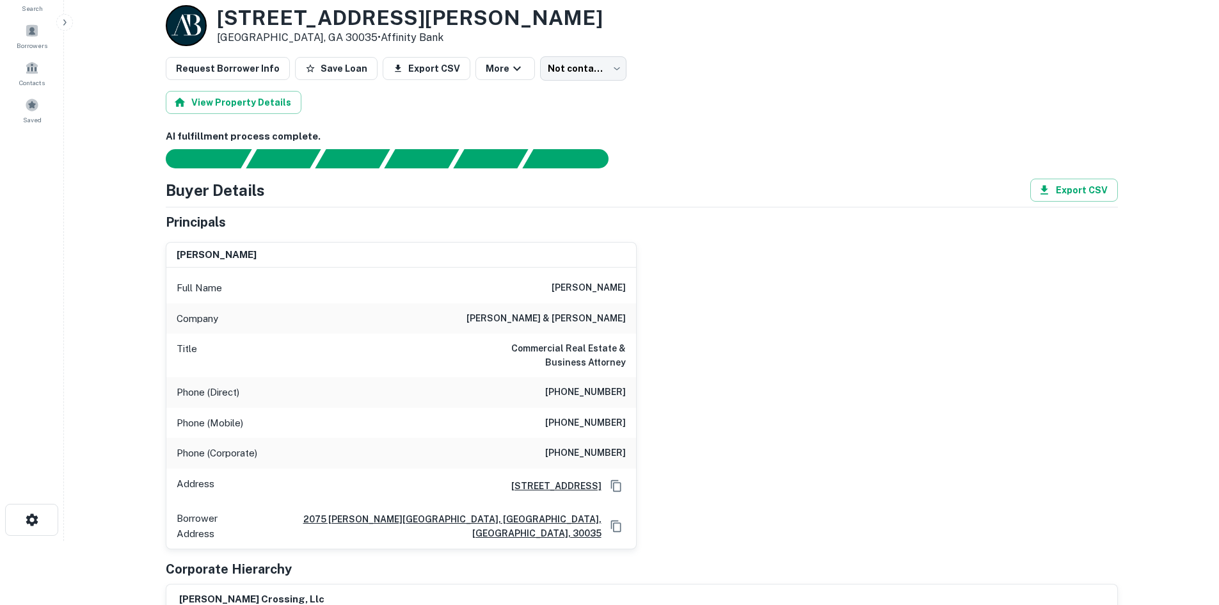
click at [602, 425] on h6 "(404) 917-3161" at bounding box center [585, 422] width 81 height 15
click at [603, 425] on h6 "(404) 917-3161" at bounding box center [585, 422] width 81 height 15
copy h6 "(404) 917-3161"
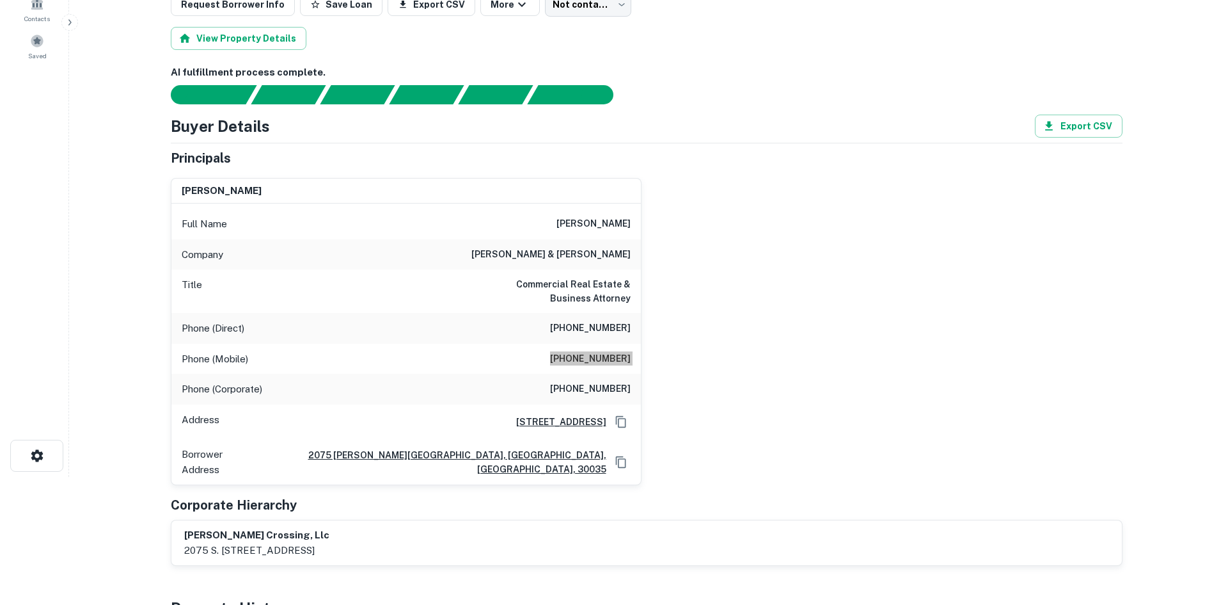
scroll to position [0, 0]
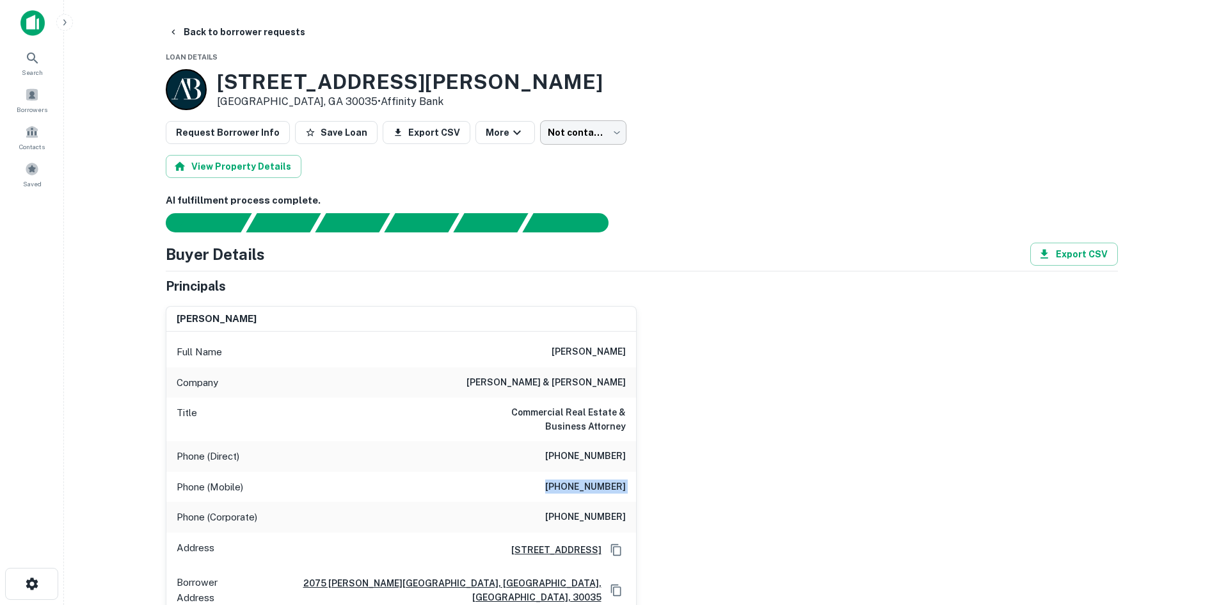
drag, startPoint x: 563, startPoint y: 148, endPoint x: 574, endPoint y: 138, distance: 14.9
click at [578, 134] on body "Search Borrowers Contacts Saved Back to borrower requests Loan Details 2075 S H…" at bounding box center [609, 302] width 1219 height 605
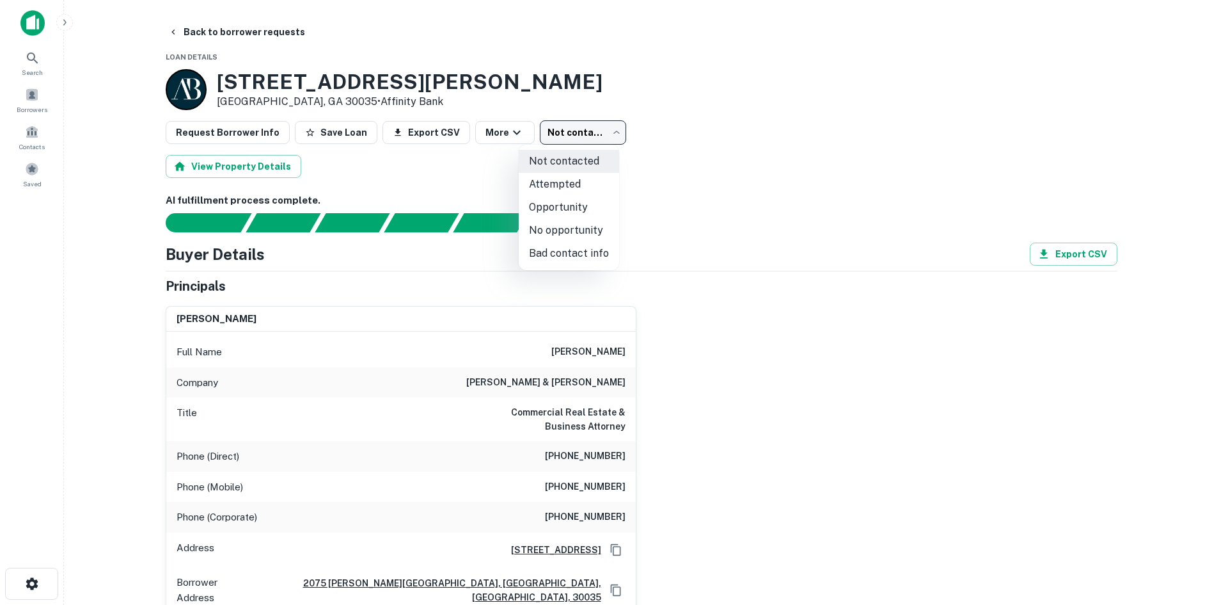
click at [575, 180] on li "Attempted" at bounding box center [569, 184] width 100 height 23
type input "*********"
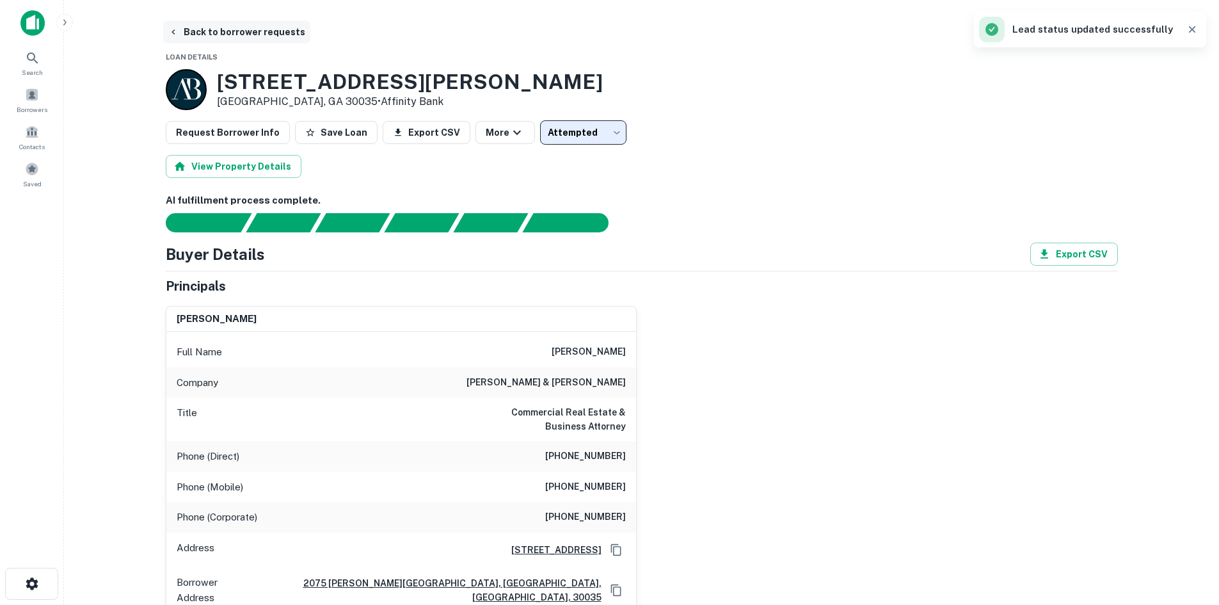
click at [234, 29] on button "Back to borrower requests" at bounding box center [236, 31] width 147 height 23
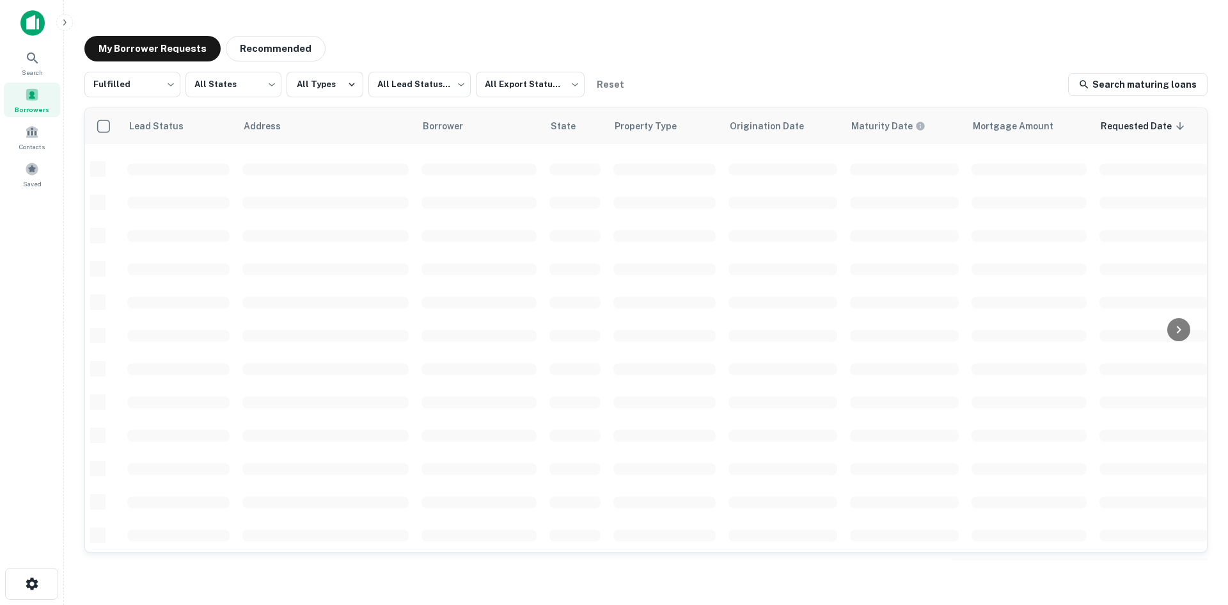
scroll to position [370, 0]
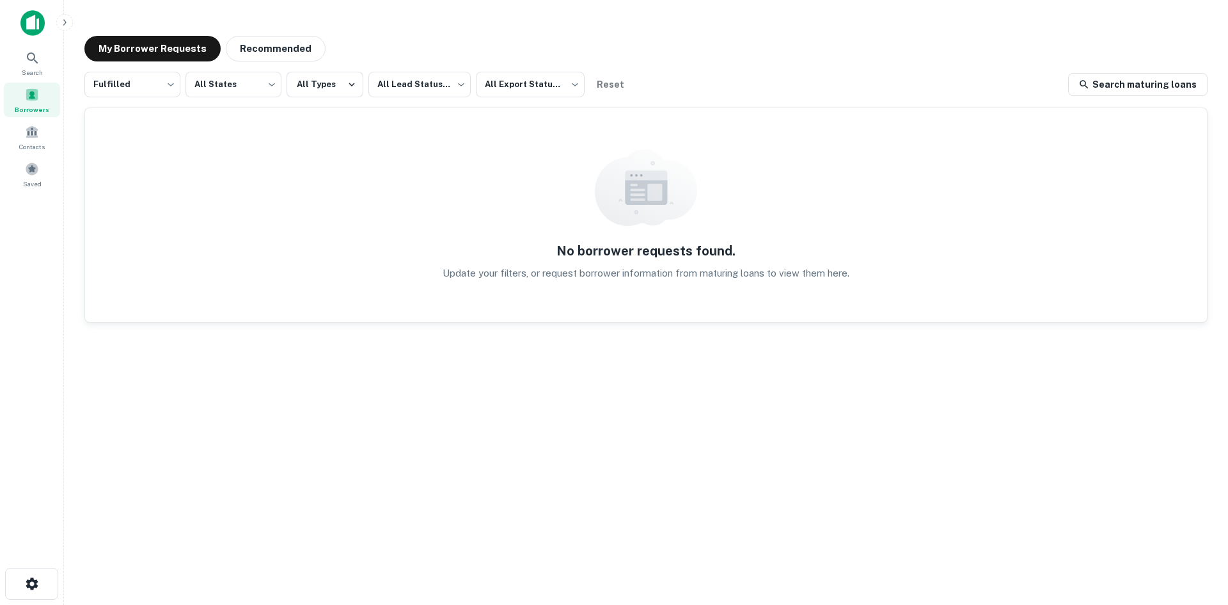
click at [39, 110] on span "Borrowers" at bounding box center [32, 109] width 35 height 10
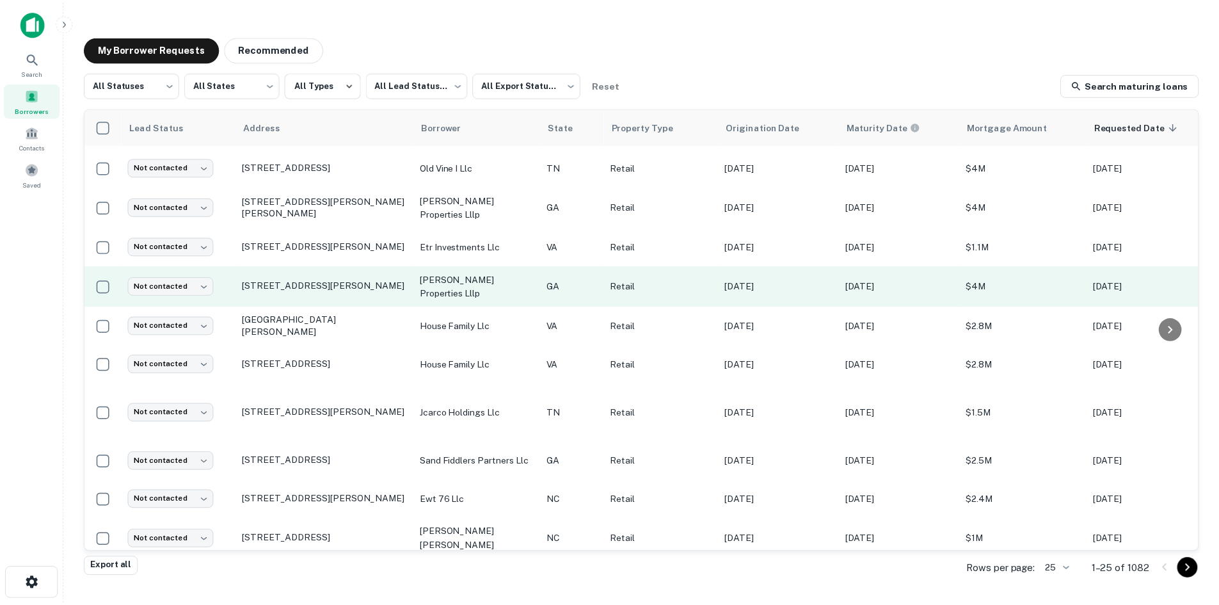
scroll to position [434, 0]
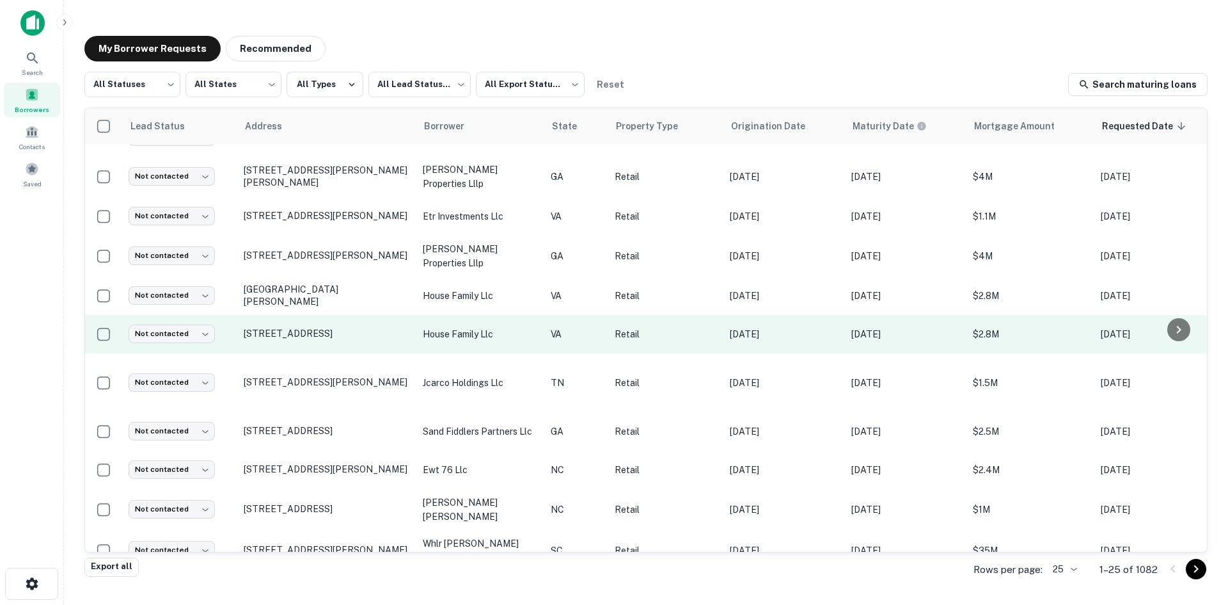
click at [303, 337] on td "[STREET_ADDRESS]" at bounding box center [326, 334] width 179 height 38
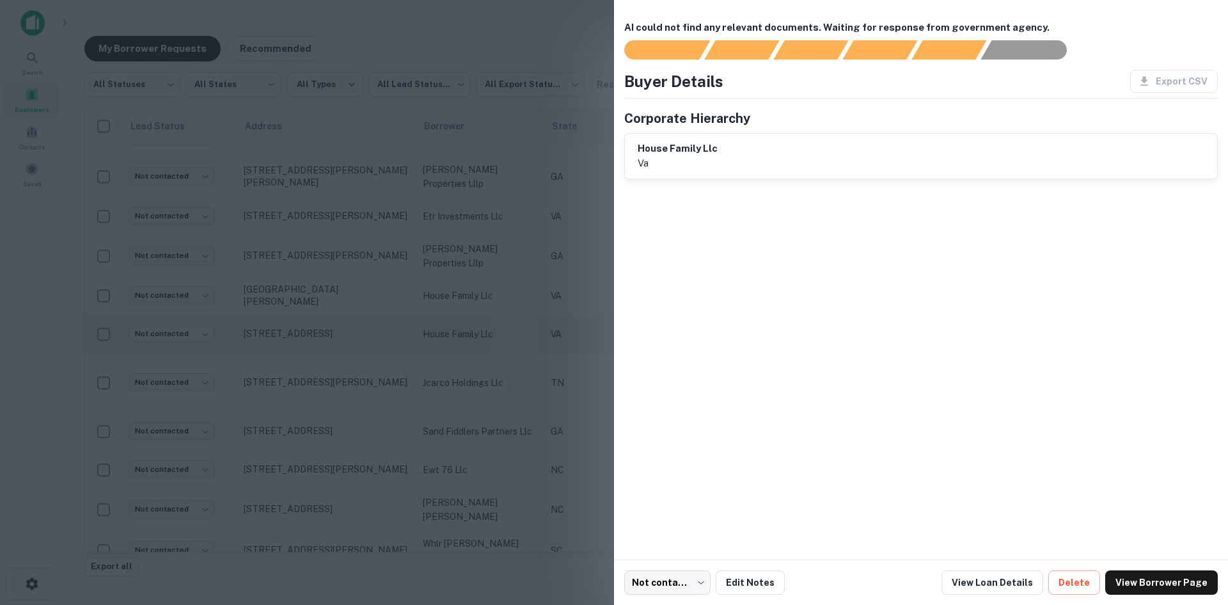
click at [303, 337] on div at bounding box center [614, 302] width 1228 height 605
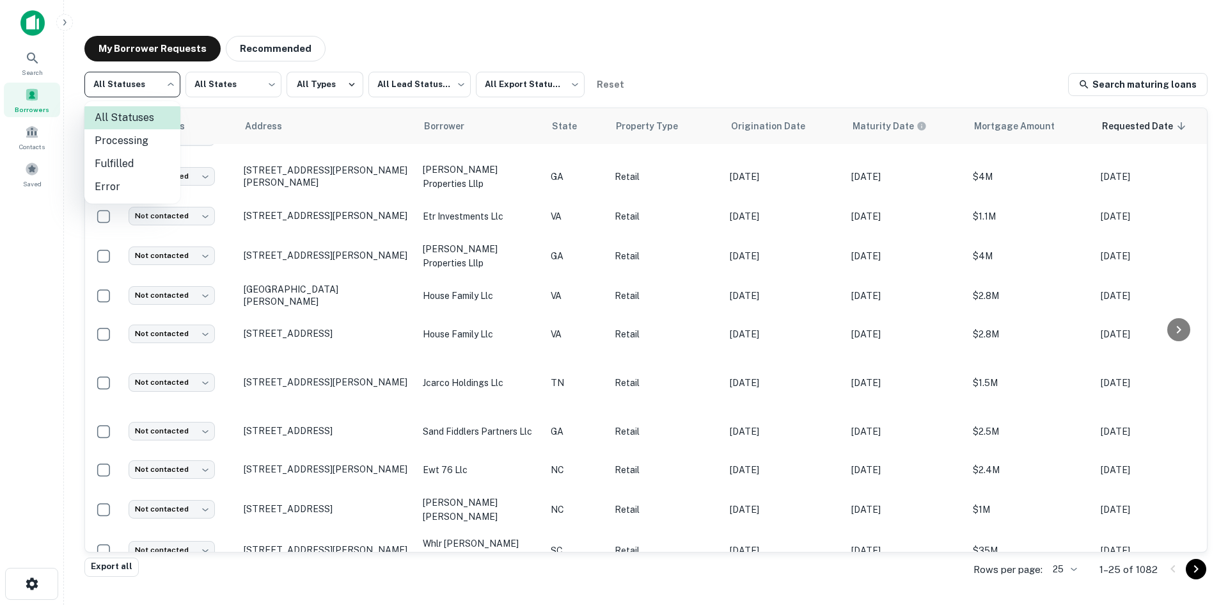
click at [163, 98] on body "Search Borrowers Contacts Saved My Borrower Requests Recommended All Statuses *…" at bounding box center [614, 302] width 1228 height 605
click at [142, 164] on li "Fulfilled" at bounding box center [132, 163] width 96 height 23
type input "*********"
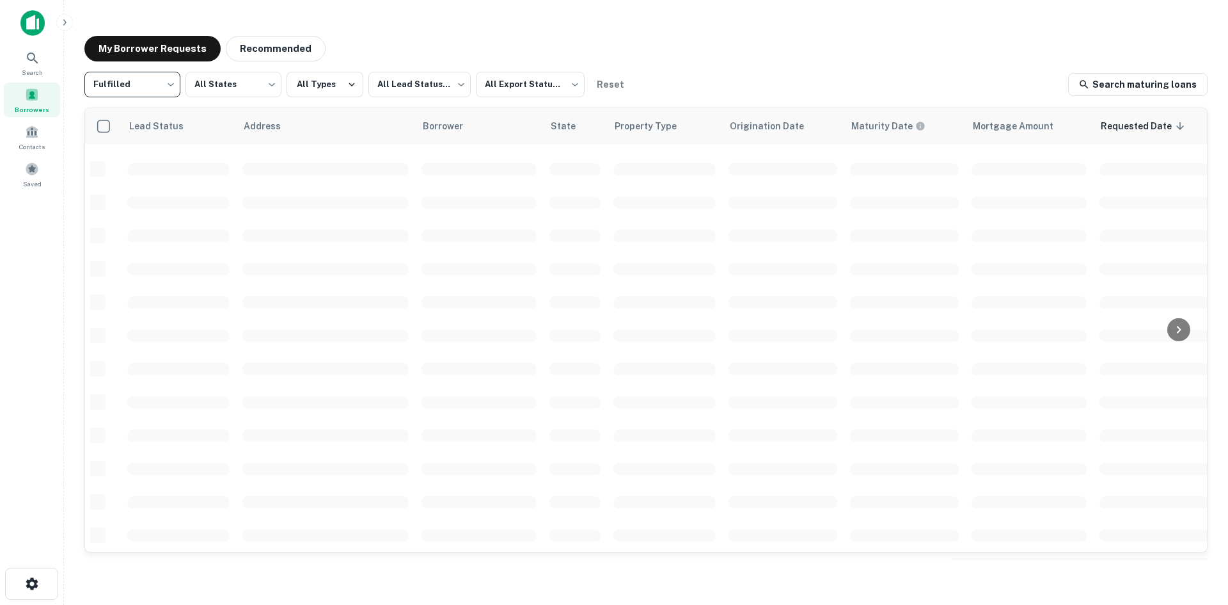
click at [422, 105] on div "Fulfilled ********* ​ All States *** ​ All Types All Lead Statuses *** ​ All Ex…" at bounding box center [645, 315] width 1123 height 486
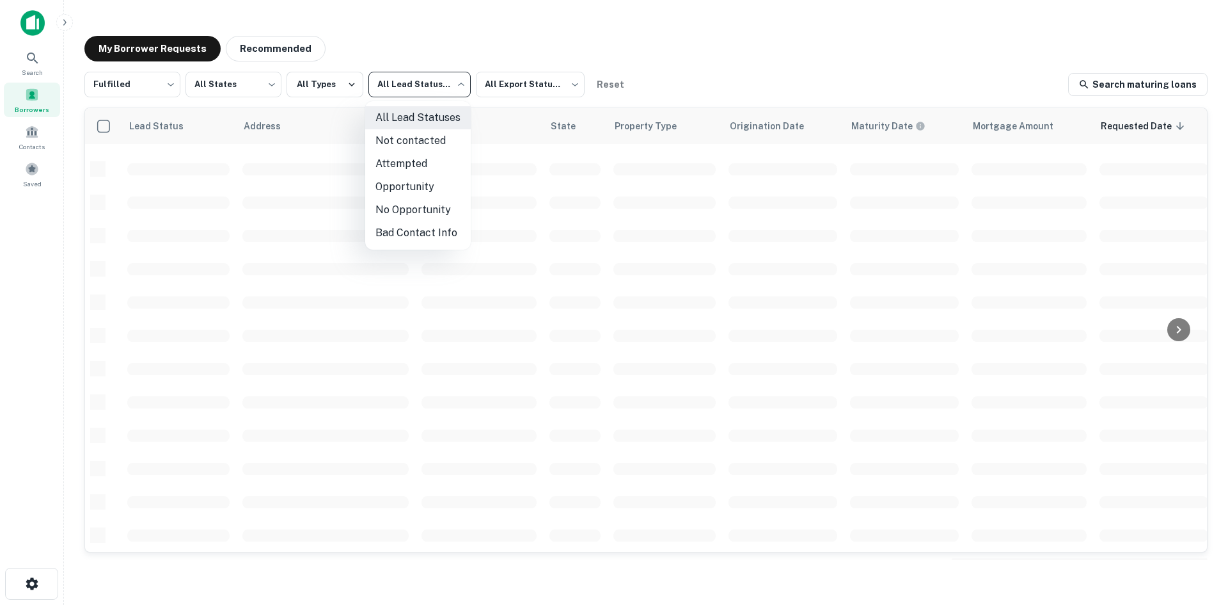
click at [427, 95] on body "Search Borrowers Contacts Saved My Borrower Requests Recommended Fulfilled ****…" at bounding box center [614, 302] width 1228 height 605
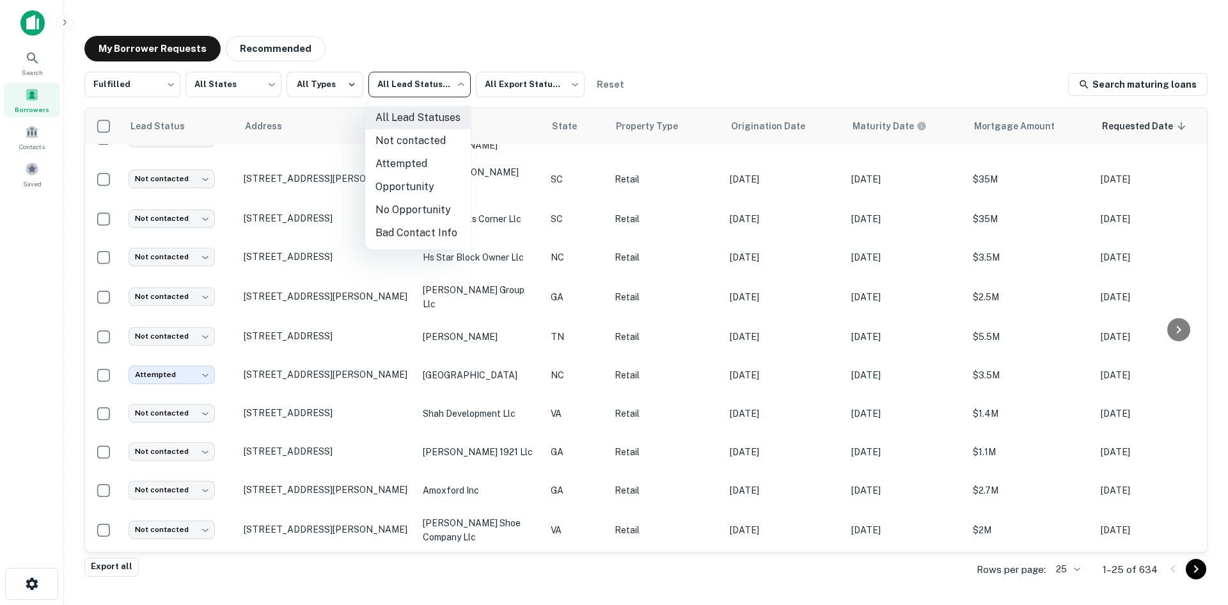
click at [414, 139] on li "Not contacted" at bounding box center [418, 140] width 106 height 23
type input "****"
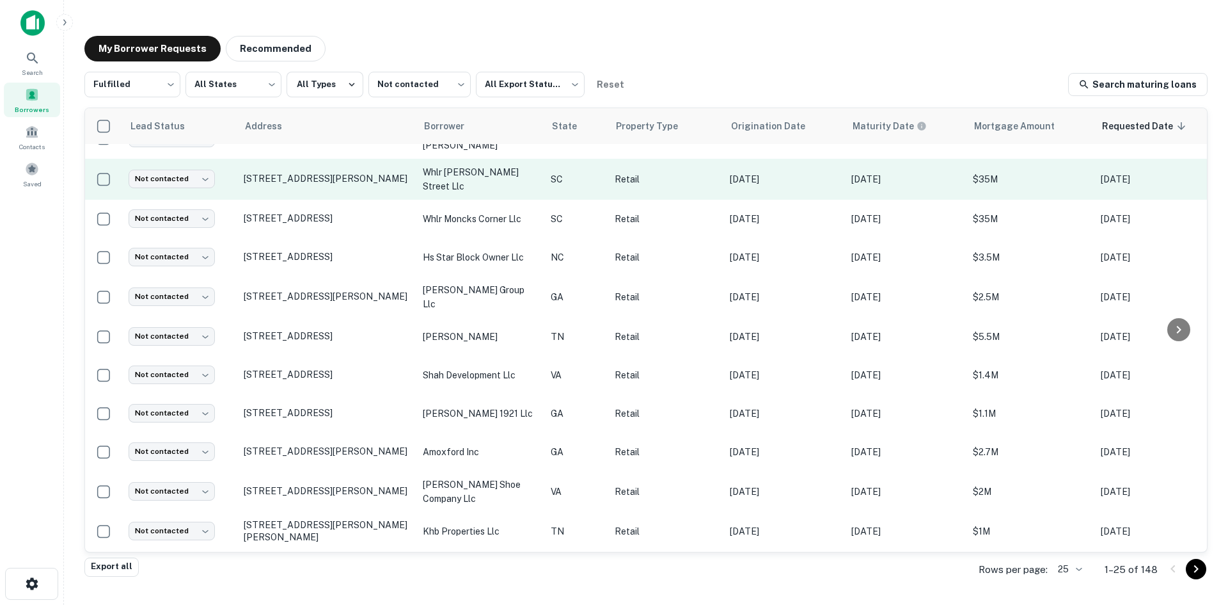
click at [282, 190] on td "[STREET_ADDRESS][PERSON_NAME]" at bounding box center [326, 179] width 179 height 41
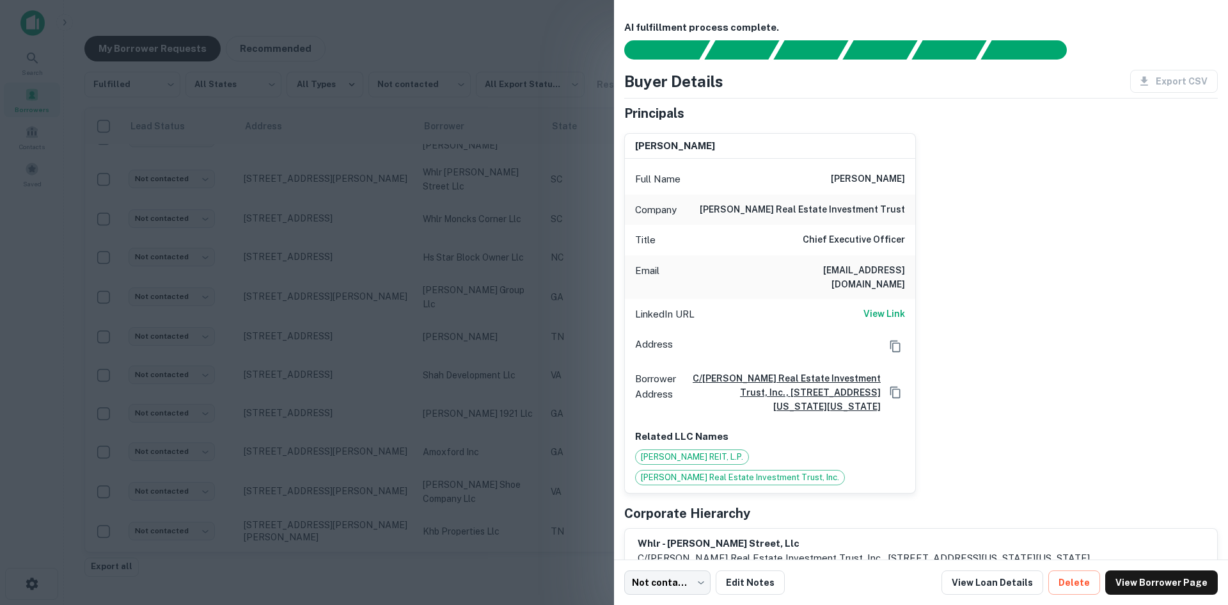
click at [276, 191] on div at bounding box center [614, 302] width 1228 height 605
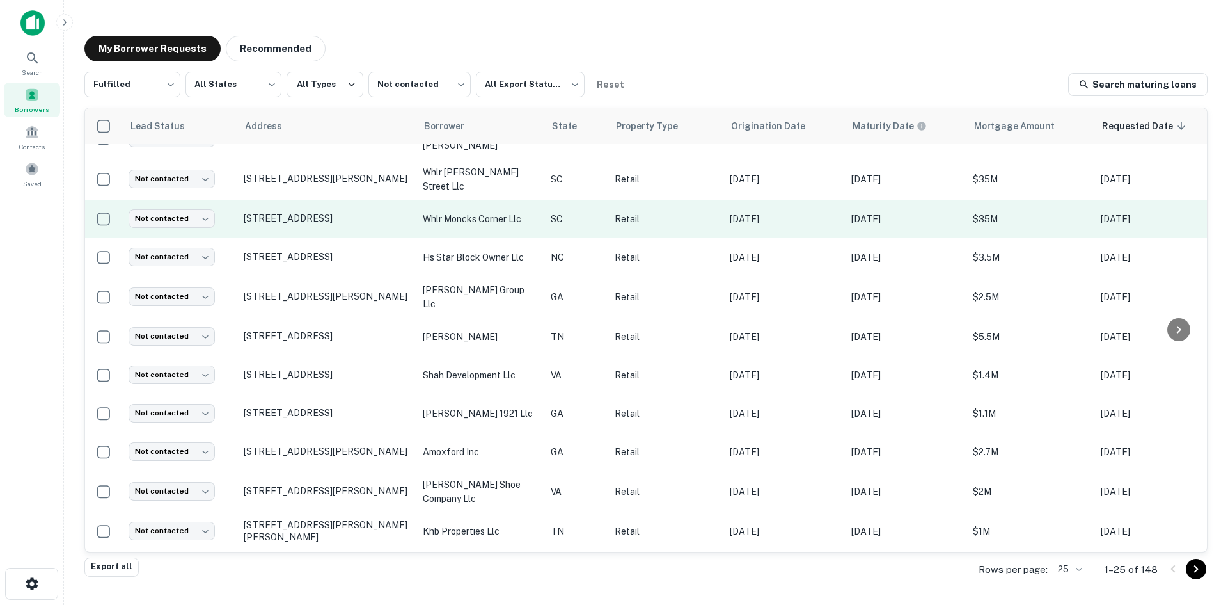
click at [278, 226] on td "[STREET_ADDRESS]" at bounding box center [326, 219] width 179 height 38
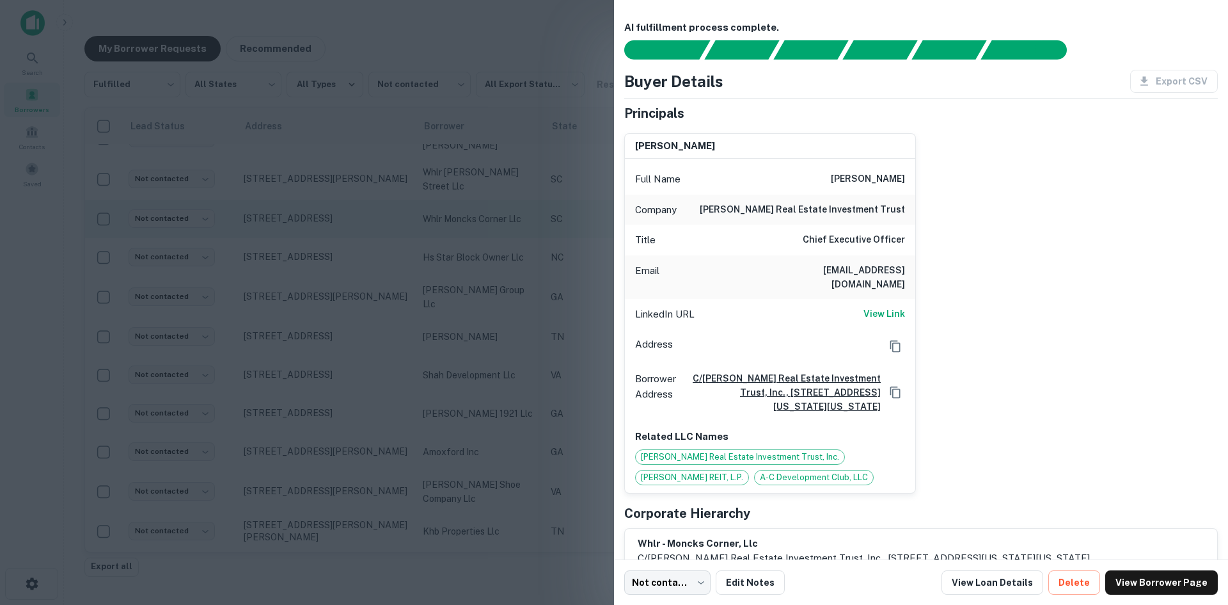
click at [278, 226] on div at bounding box center [614, 302] width 1228 height 605
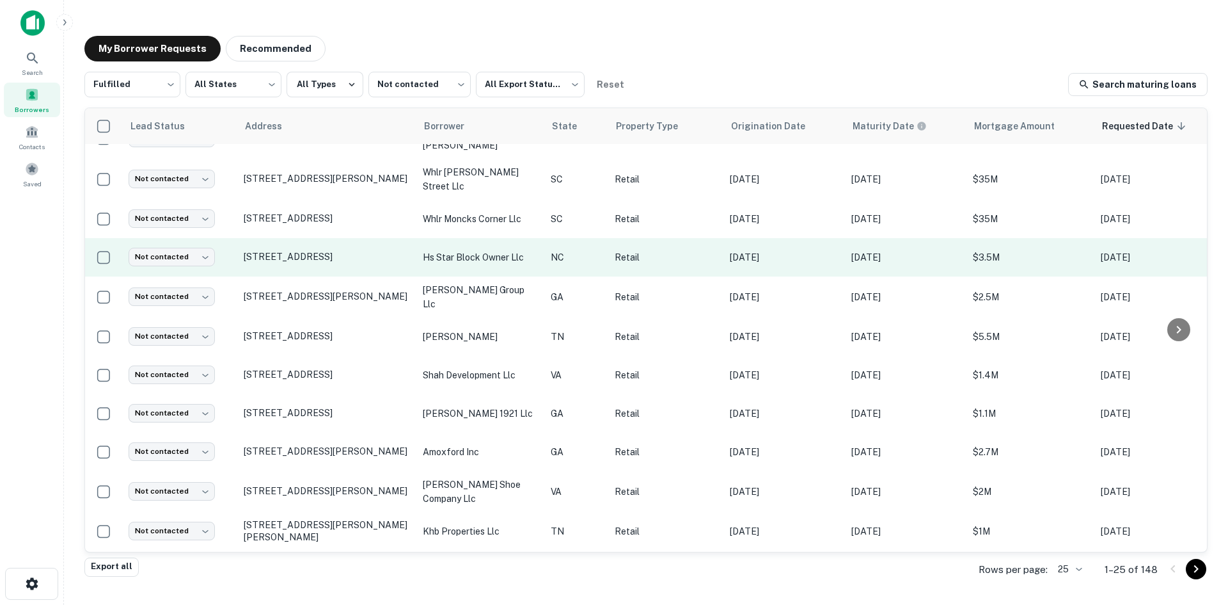
click at [298, 266] on td "13 Broadway St Asheville, NC 28801" at bounding box center [326, 257] width 179 height 38
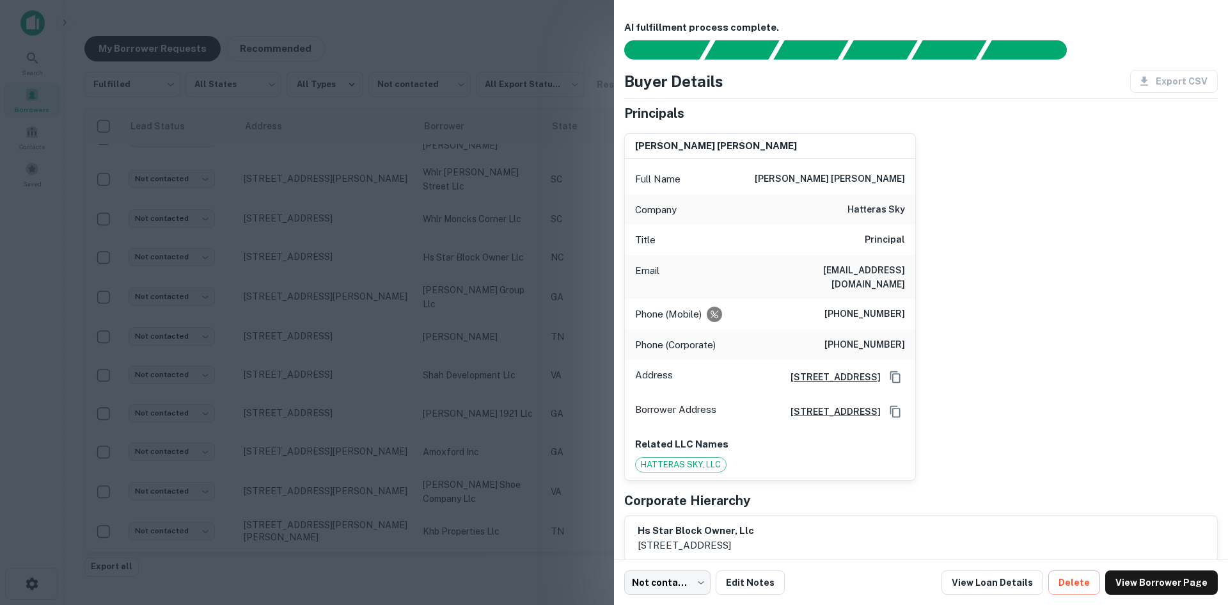
click at [305, 149] on div at bounding box center [614, 302] width 1228 height 605
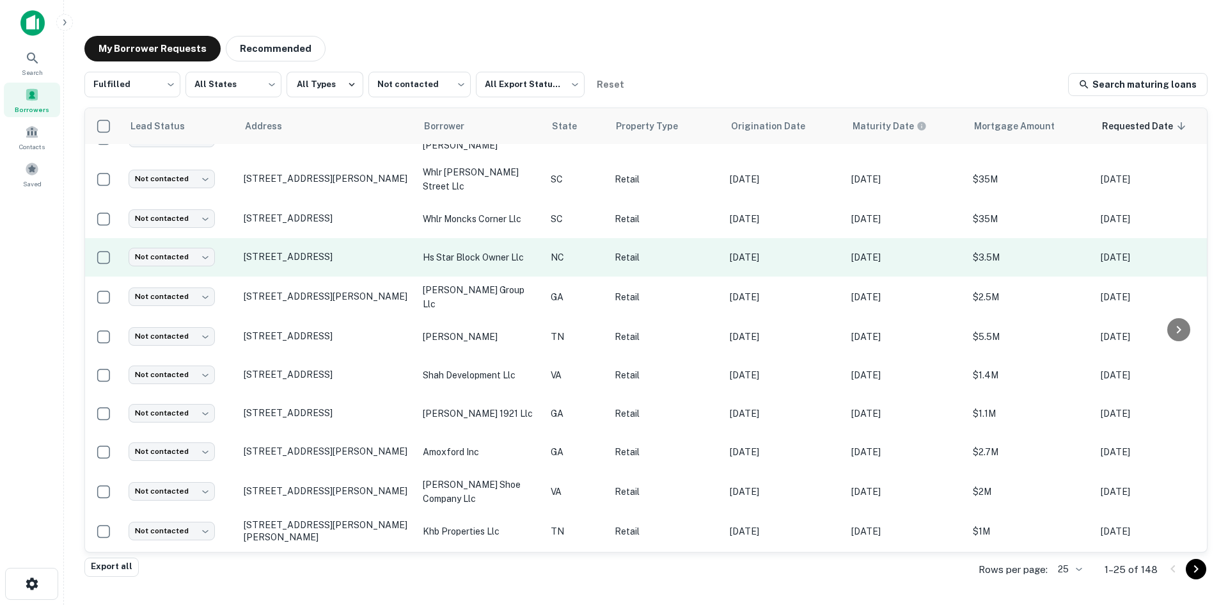
click at [318, 257] on td "13 Broadway St Asheville, NC 28801" at bounding box center [326, 257] width 179 height 38
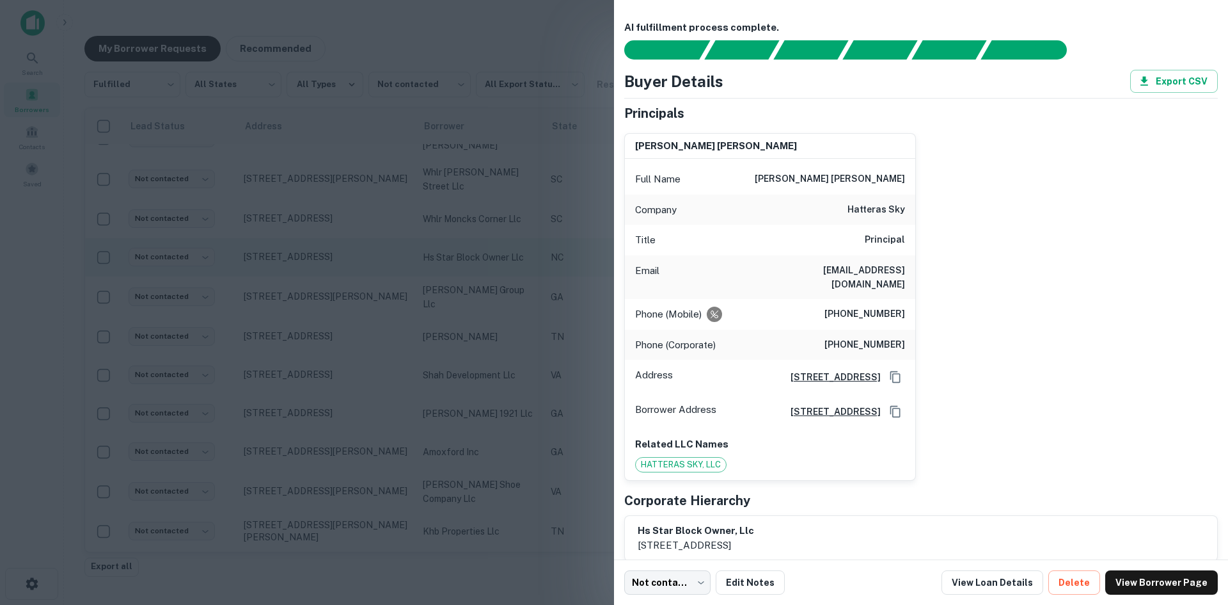
click at [318, 257] on div at bounding box center [614, 302] width 1228 height 605
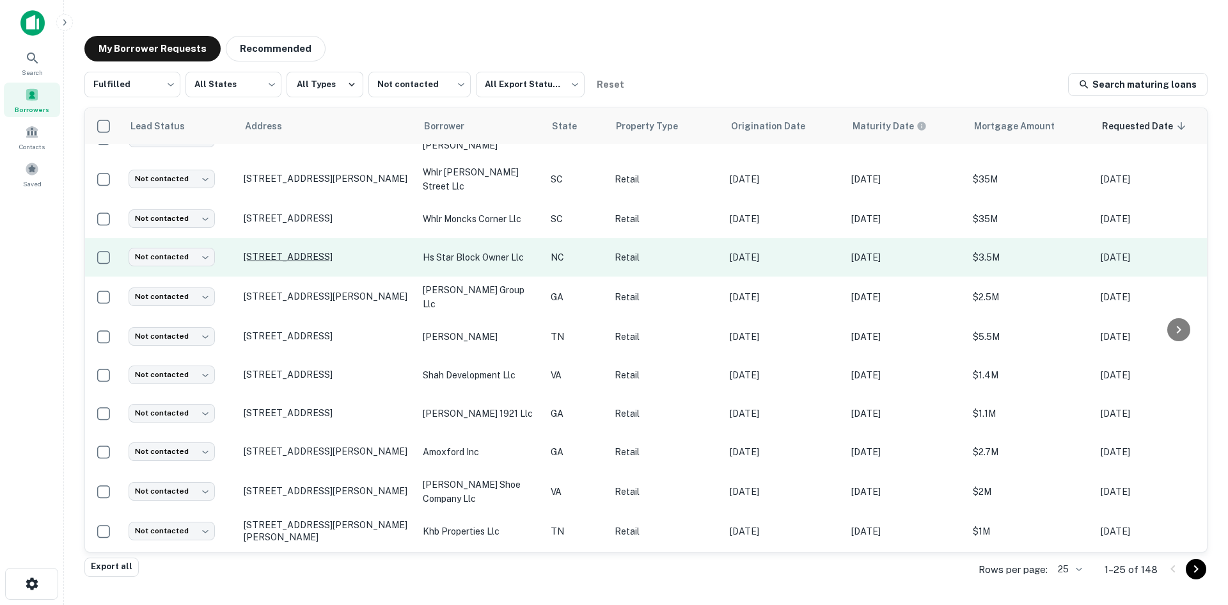
click at [319, 253] on p "13 Broadway St Asheville, NC 28801" at bounding box center [327, 257] width 166 height 12
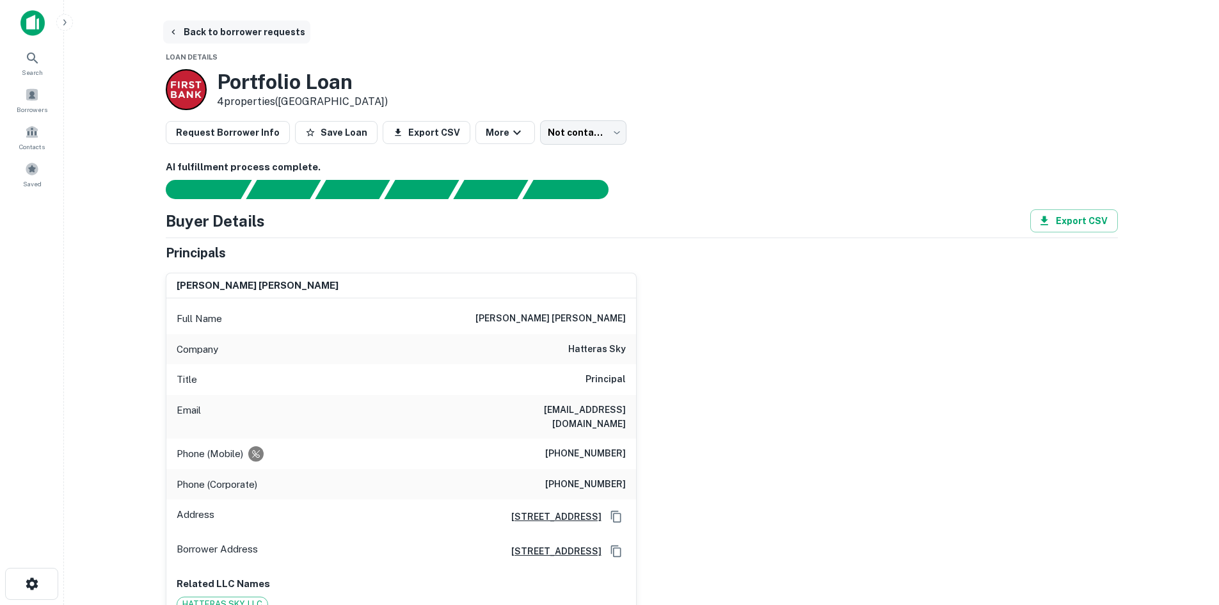
click at [200, 29] on button "Back to borrower requests" at bounding box center [236, 31] width 147 height 23
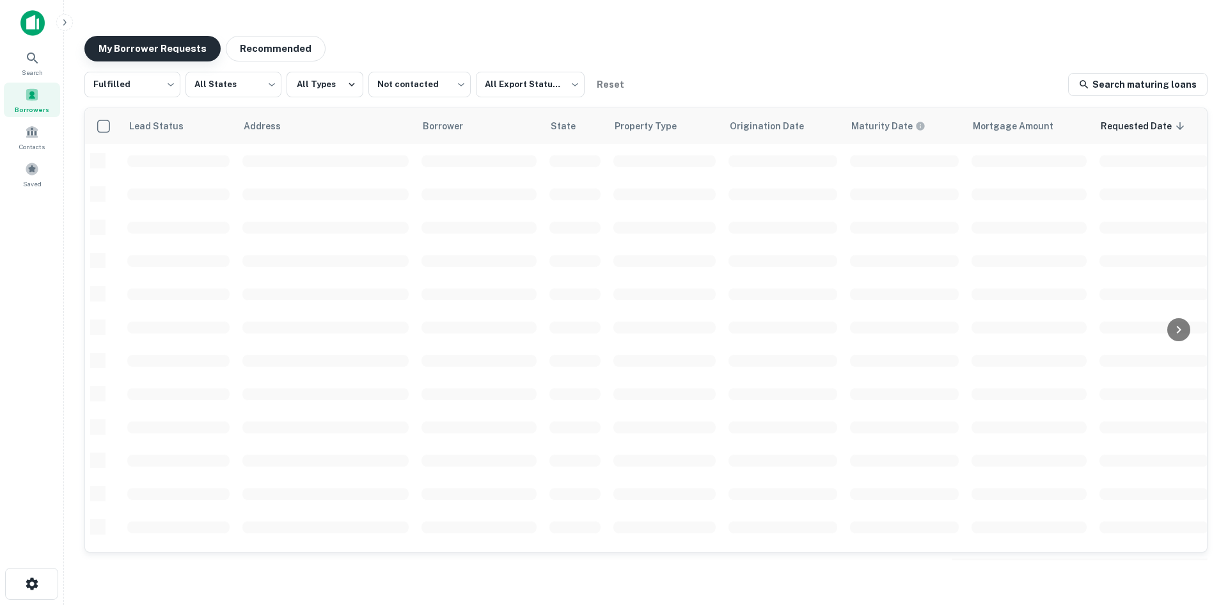
scroll to position [434, 0]
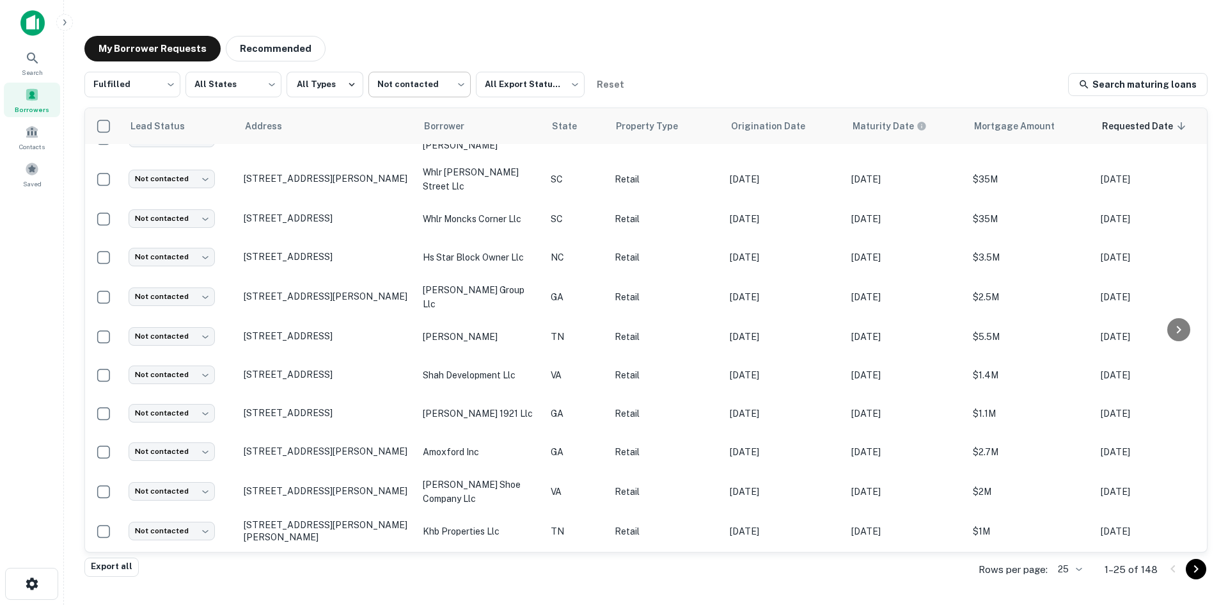
click at [384, 95] on body "Search Borrowers Contacts Saved My Borrower Requests Recommended Fulfilled ****…" at bounding box center [614, 302] width 1228 height 605
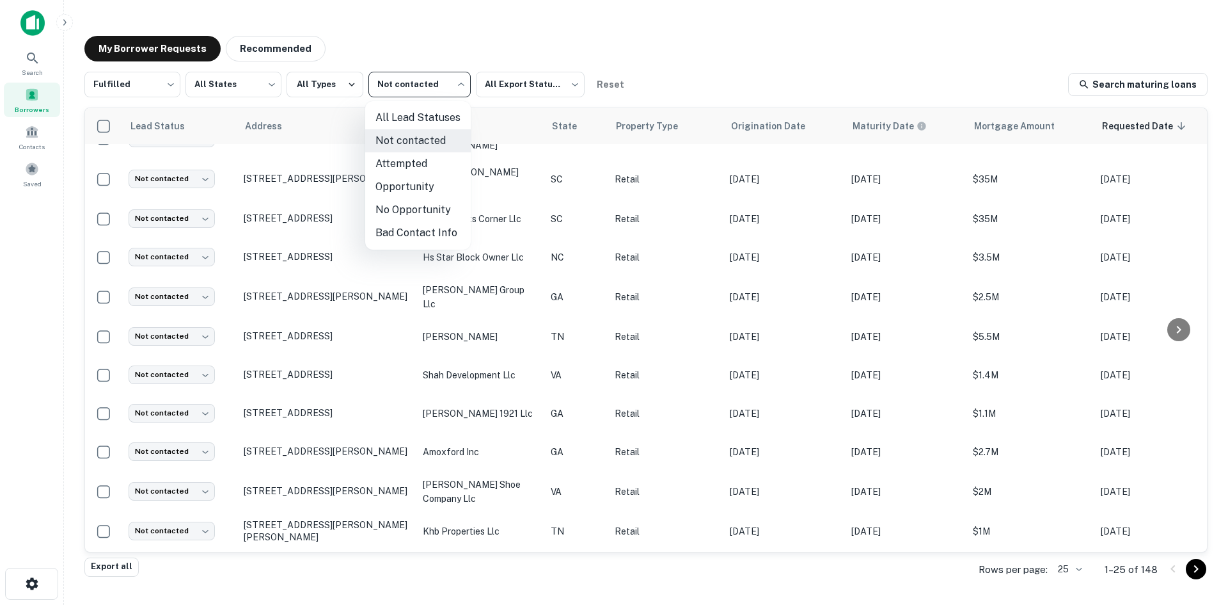
click at [398, 163] on li "Attempted" at bounding box center [418, 163] width 106 height 23
type input "*********"
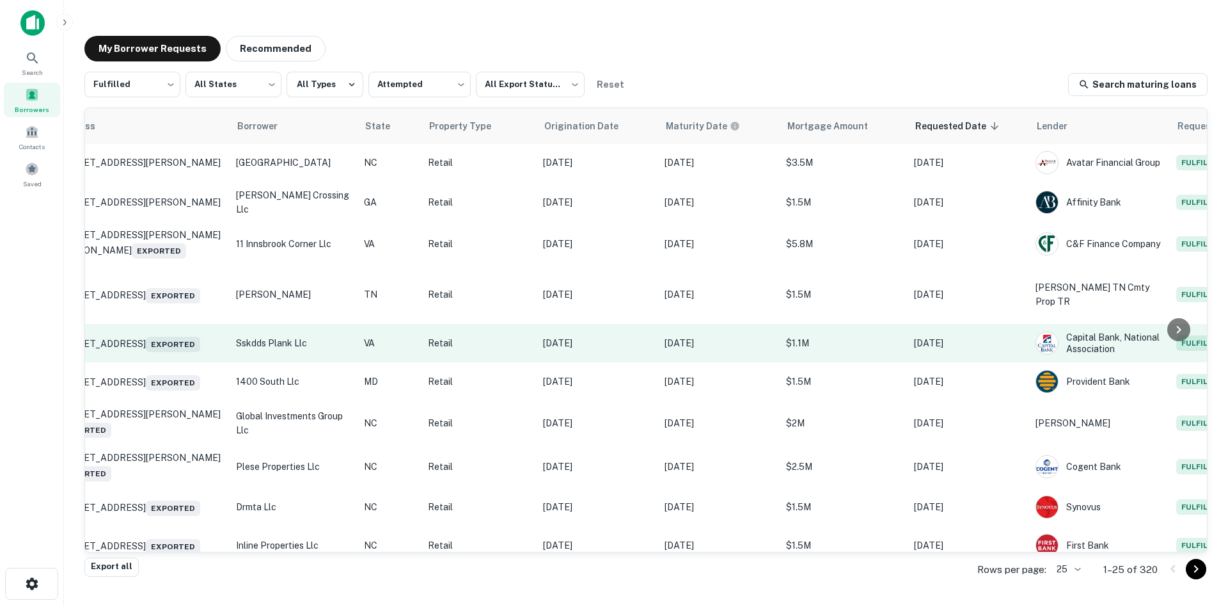
drag, startPoint x: 550, startPoint y: 338, endPoint x: 611, endPoint y: 330, distance: 61.3
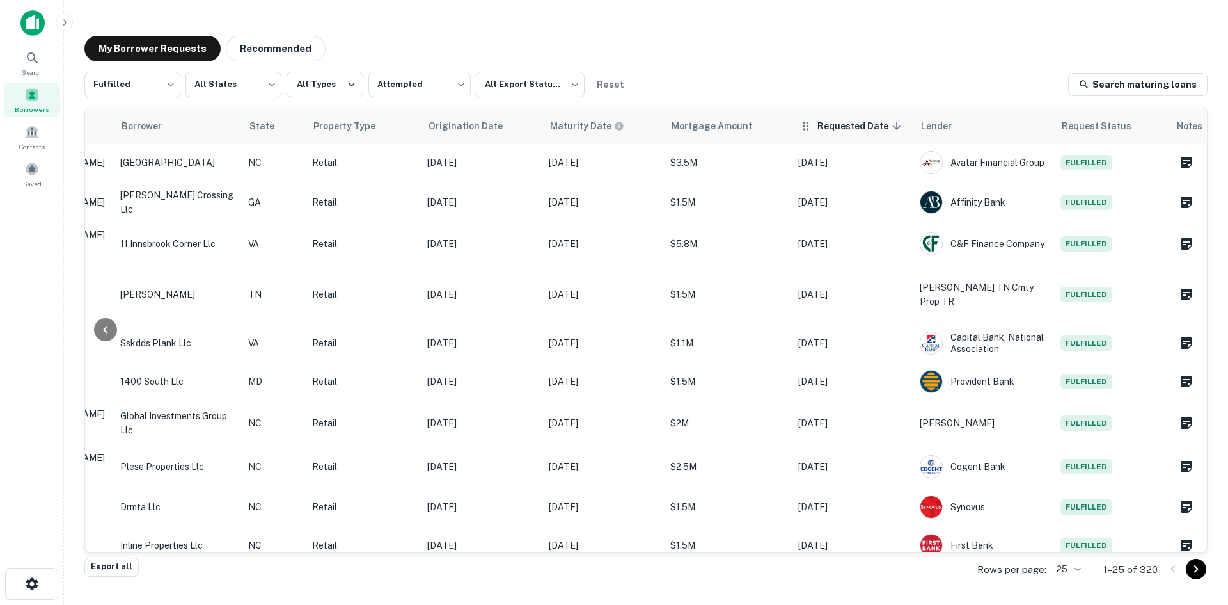
click at [822, 132] on span "Requested Date sorted descending" at bounding box center [862, 125] width 88 height 15
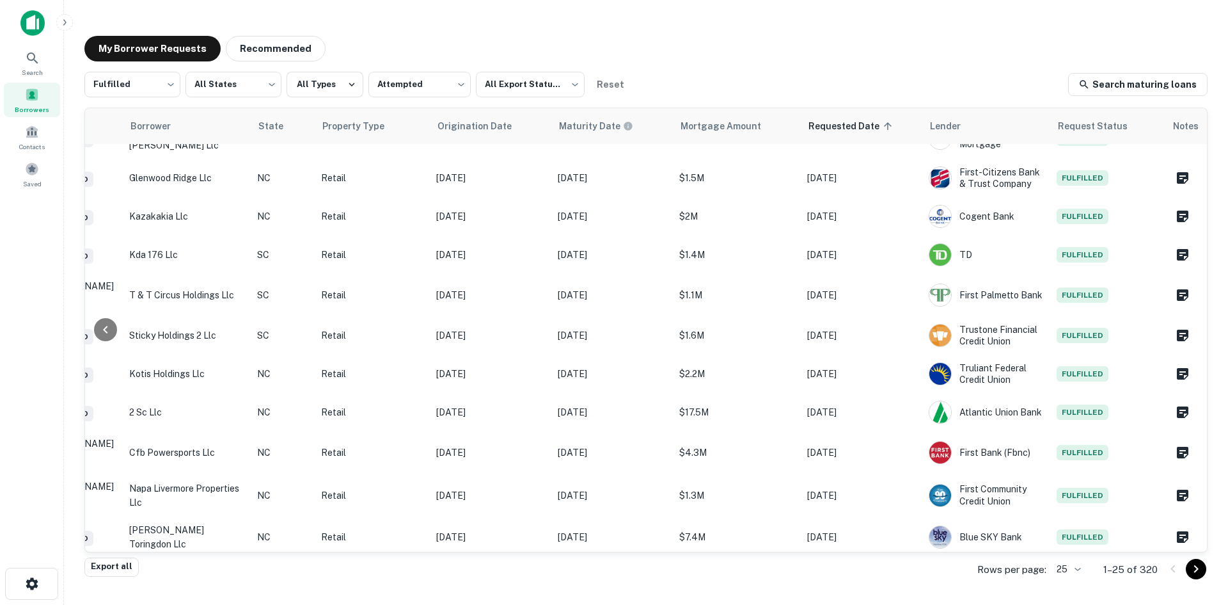
scroll to position [0, 301]
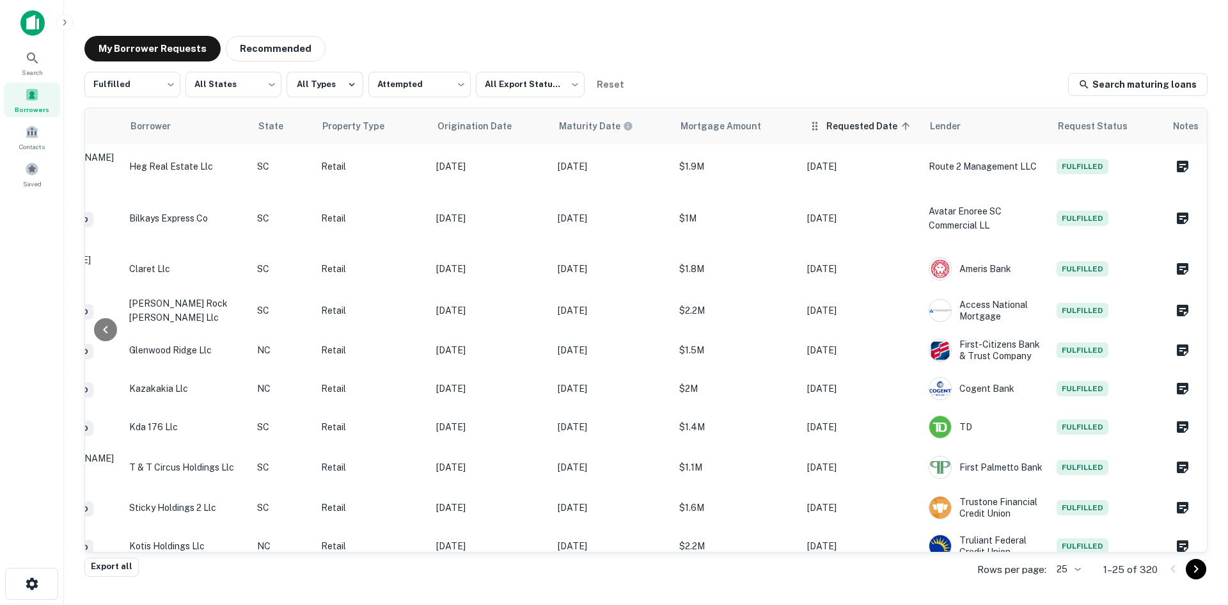
click at [827, 138] on th "Requested Date sorted ascending" at bounding box center [862, 126] width 122 height 36
click at [879, 134] on th "Requested Date sorted ascending" at bounding box center [862, 126] width 122 height 36
click at [891, 132] on span "Requested Date sorted ascending" at bounding box center [871, 125] width 88 height 15
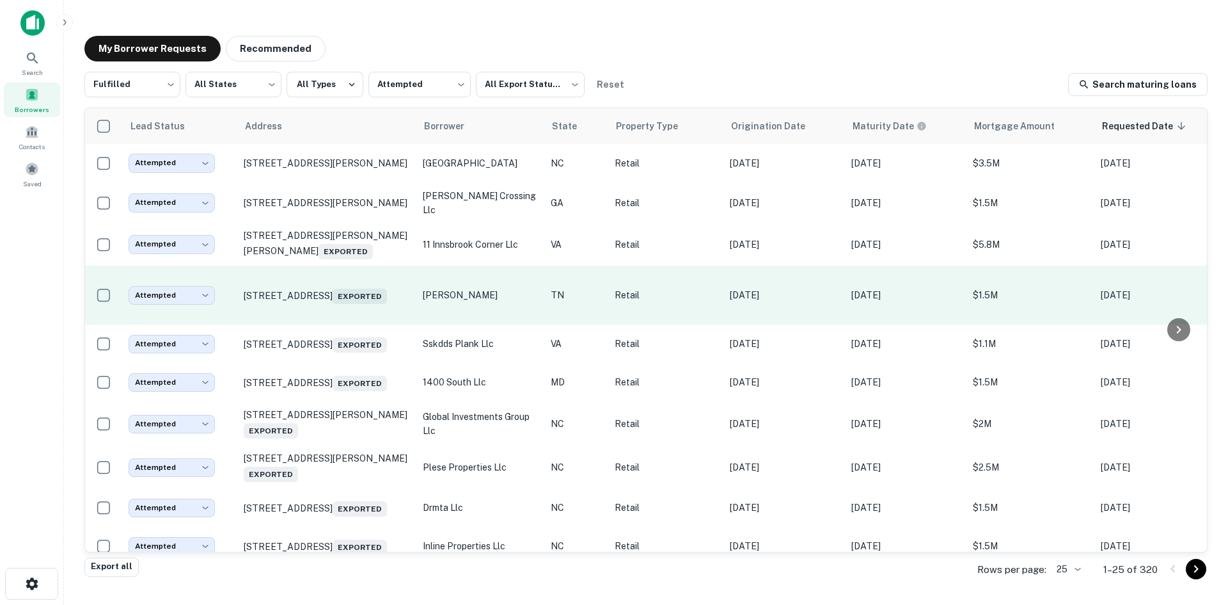
drag, startPoint x: 597, startPoint y: 341, endPoint x: 431, endPoint y: 296, distance: 171.8
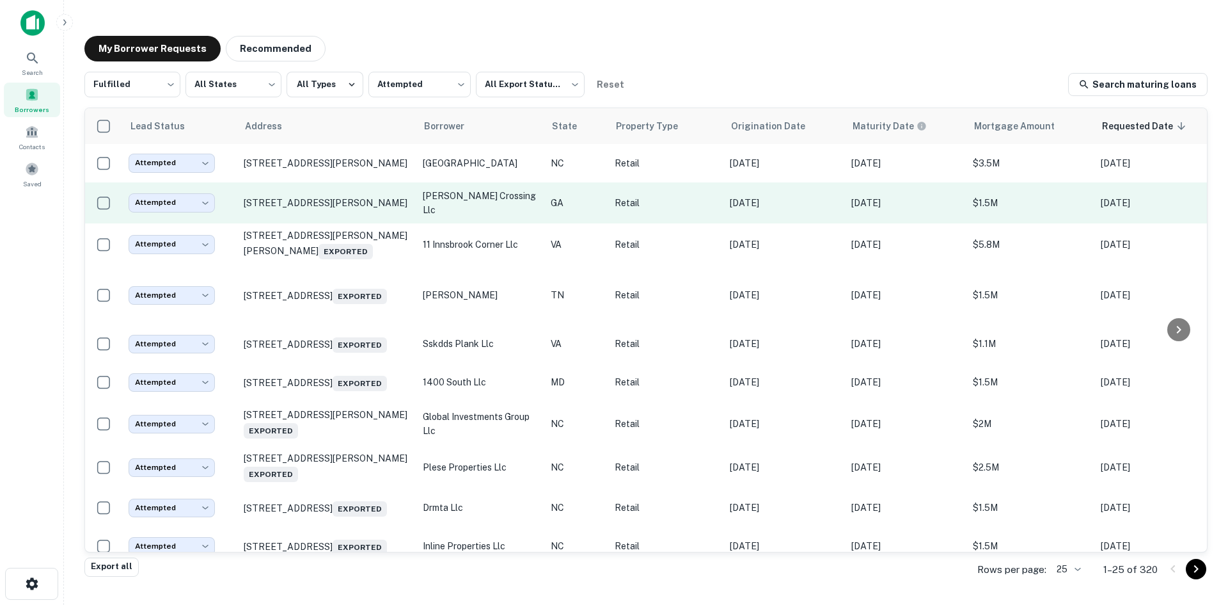
click at [320, 219] on td "[STREET_ADDRESS][PERSON_NAME]" at bounding box center [326, 202] width 179 height 41
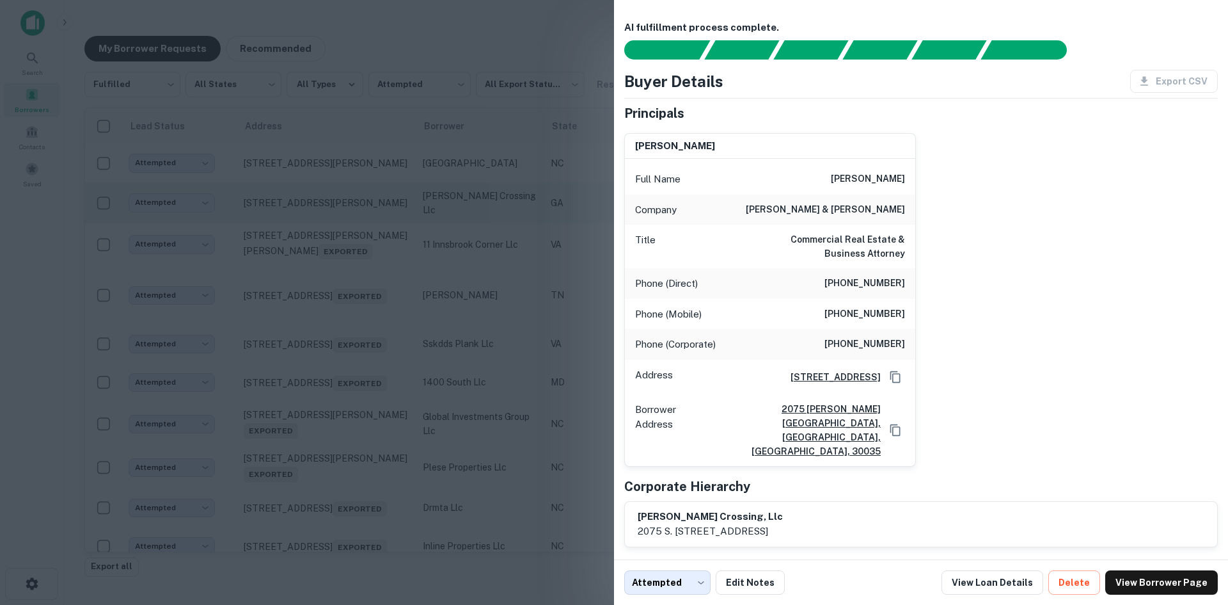
click at [320, 219] on div at bounding box center [614, 302] width 1228 height 605
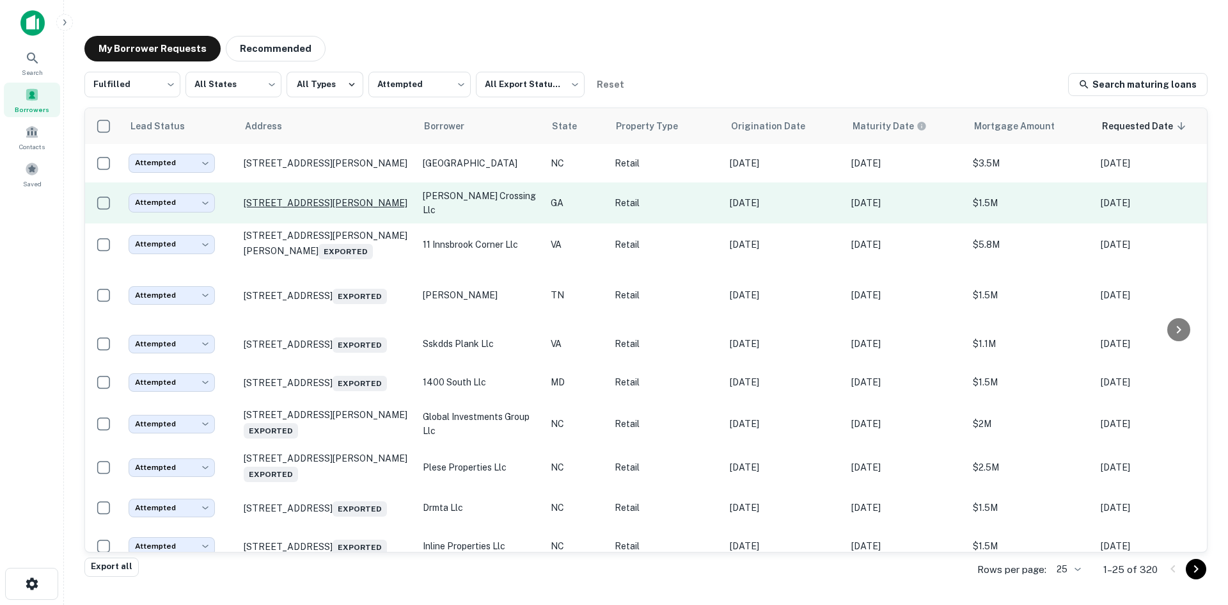
click at [315, 205] on p "[STREET_ADDRESS][PERSON_NAME]" at bounding box center [327, 203] width 166 height 12
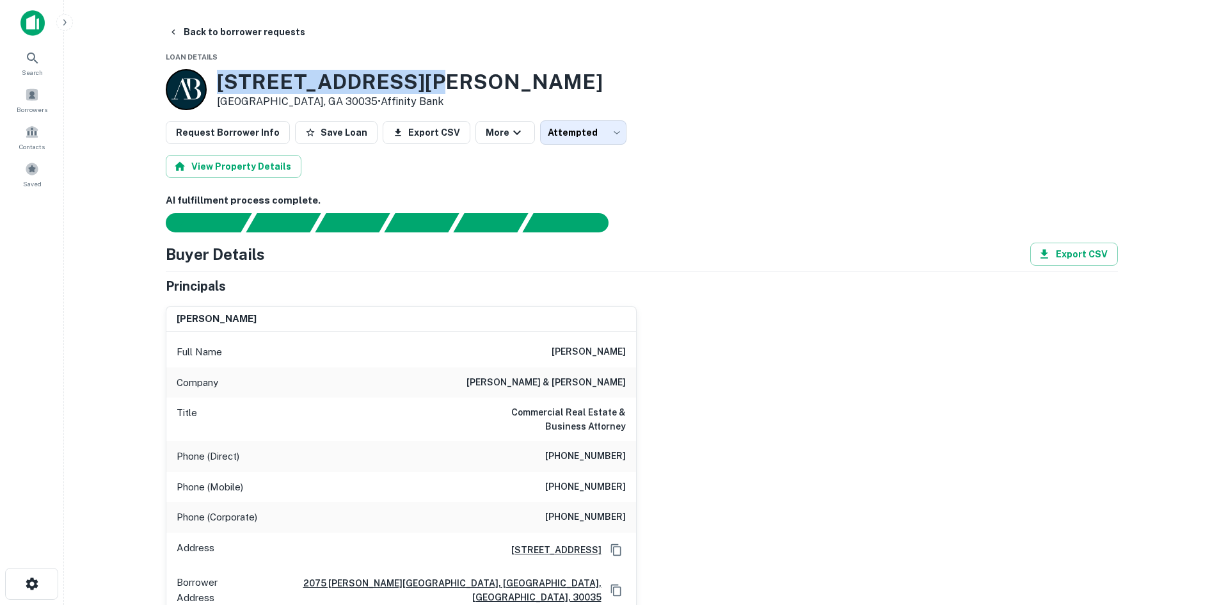
drag, startPoint x: 218, startPoint y: 77, endPoint x: 452, endPoint y: 90, distance: 234.5
click at [452, 90] on div "2075 S HAIRSTON RD Decatur, GA 30035 • Affinity Bank" at bounding box center [642, 89] width 952 height 41
copy h3 "2075 S HAIRSTON RD"
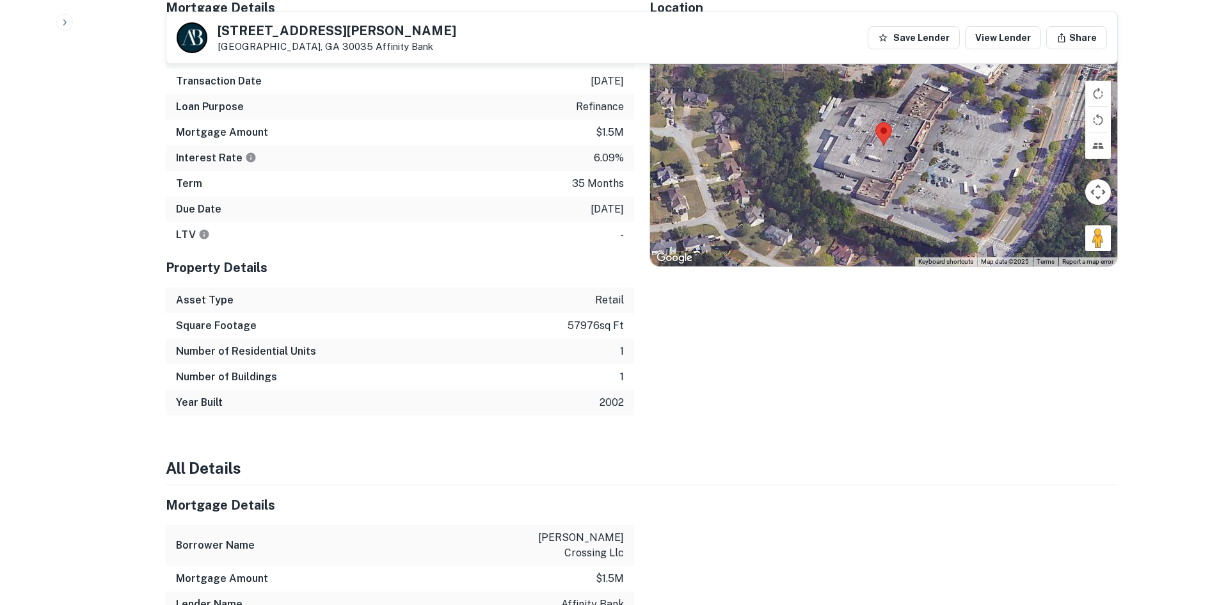
scroll to position [832, 0]
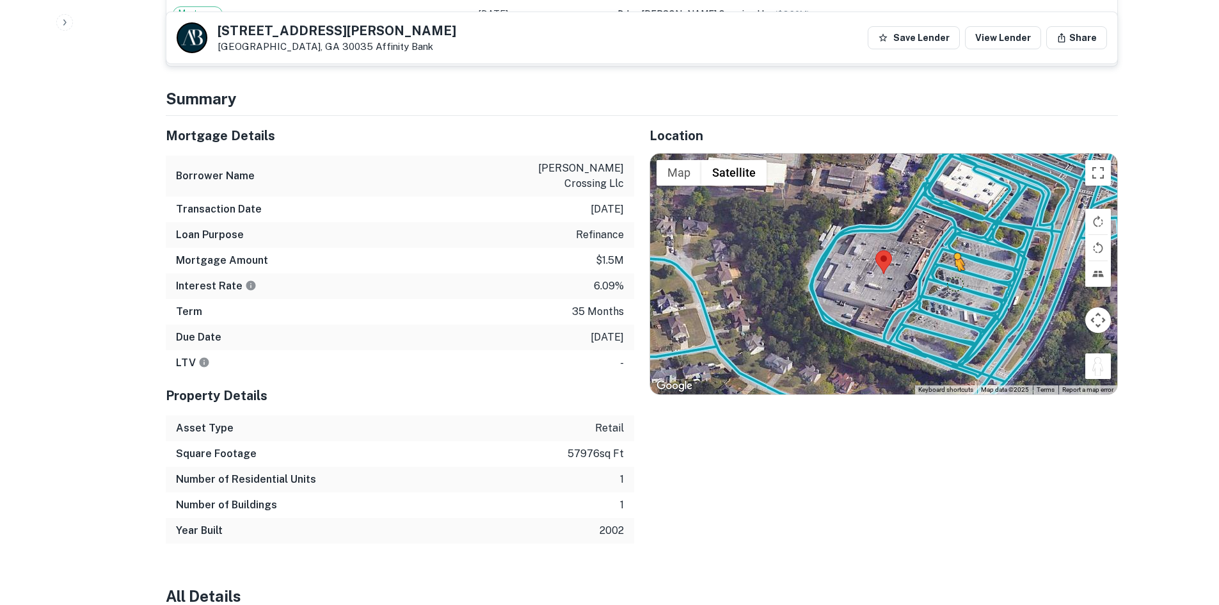
drag, startPoint x: 1095, startPoint y: 347, endPoint x: 954, endPoint y: 270, distance: 161.2
click at [954, 270] on div "To activate drag with keyboard, press Alt + Enter. Once in keyboard drag state,…" at bounding box center [883, 274] width 467 height 241
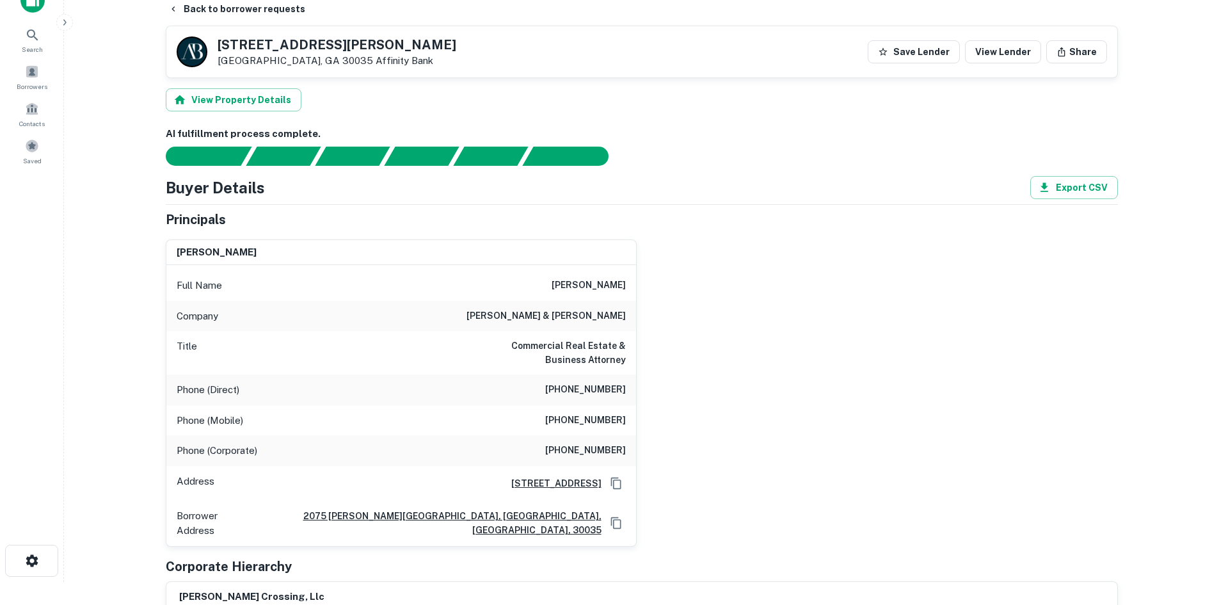
scroll to position [0, 0]
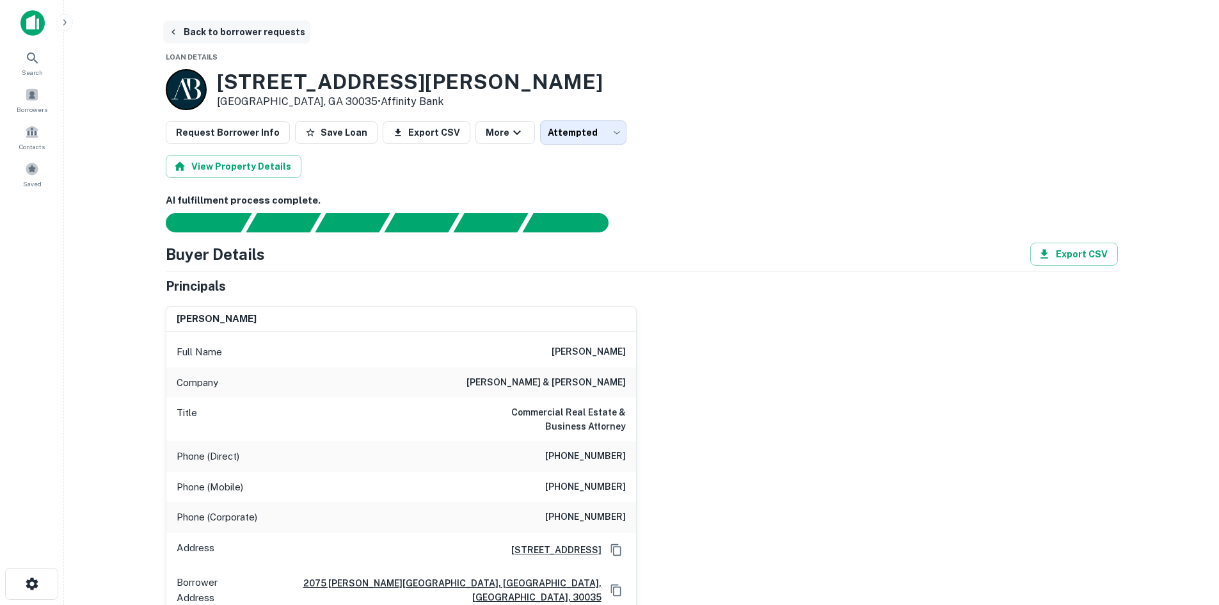
click at [275, 39] on button "Back to borrower requests" at bounding box center [236, 31] width 147 height 23
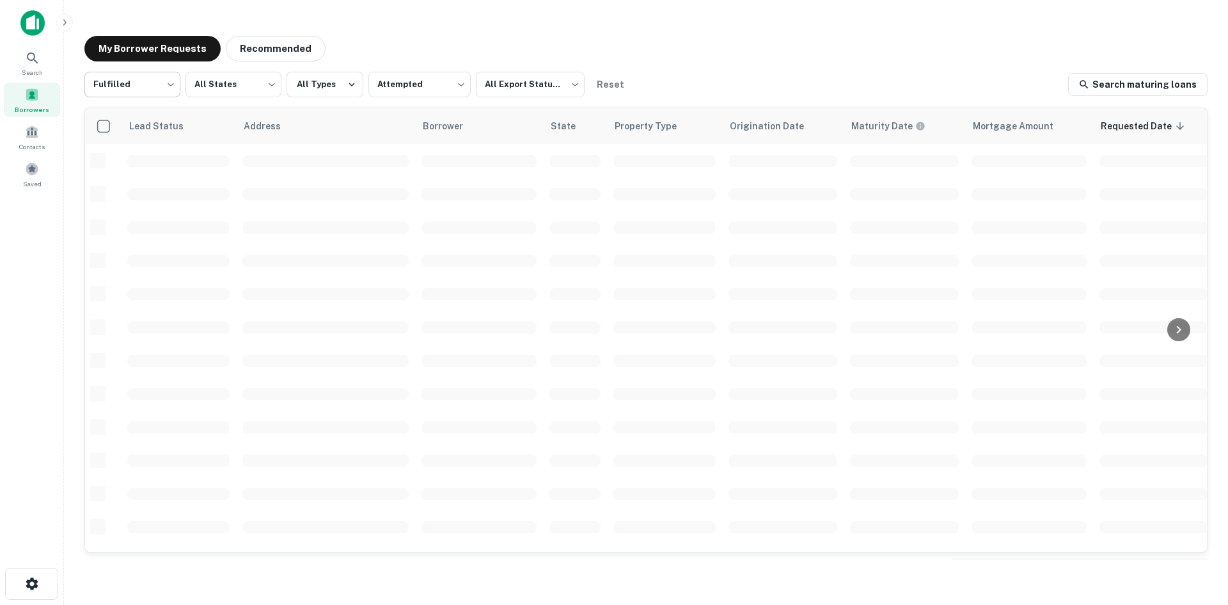
click at [165, 97] on body "Search Borrowers Contacts Saved My Borrower Requests Recommended Fulfilled ****…" at bounding box center [614, 302] width 1228 height 605
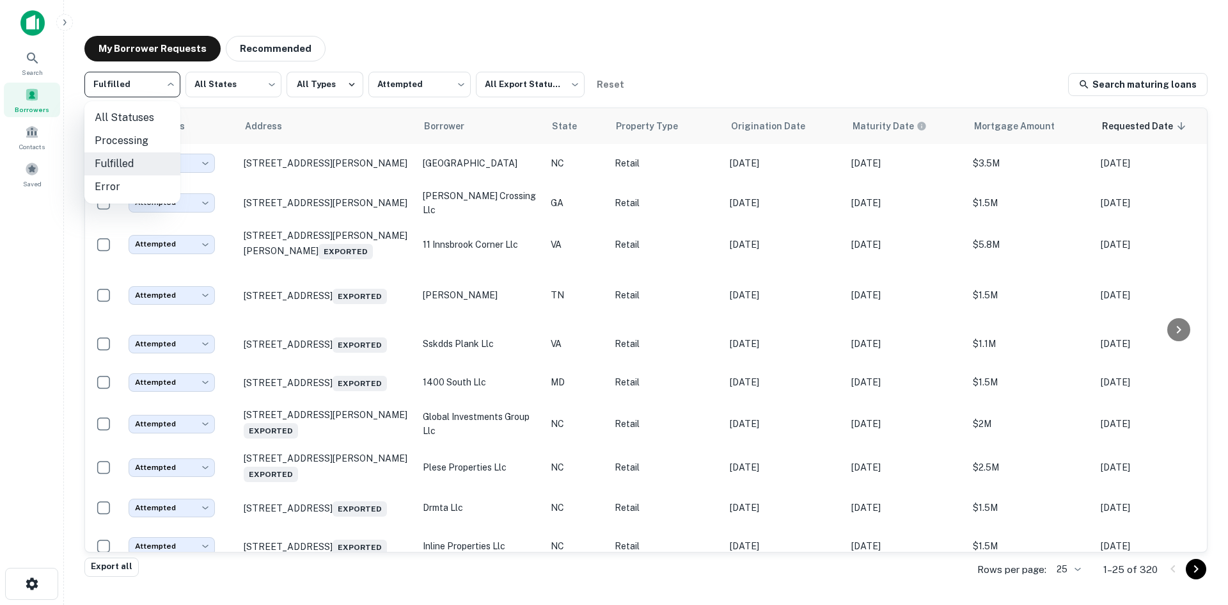
click at [445, 86] on div at bounding box center [614, 302] width 1228 height 605
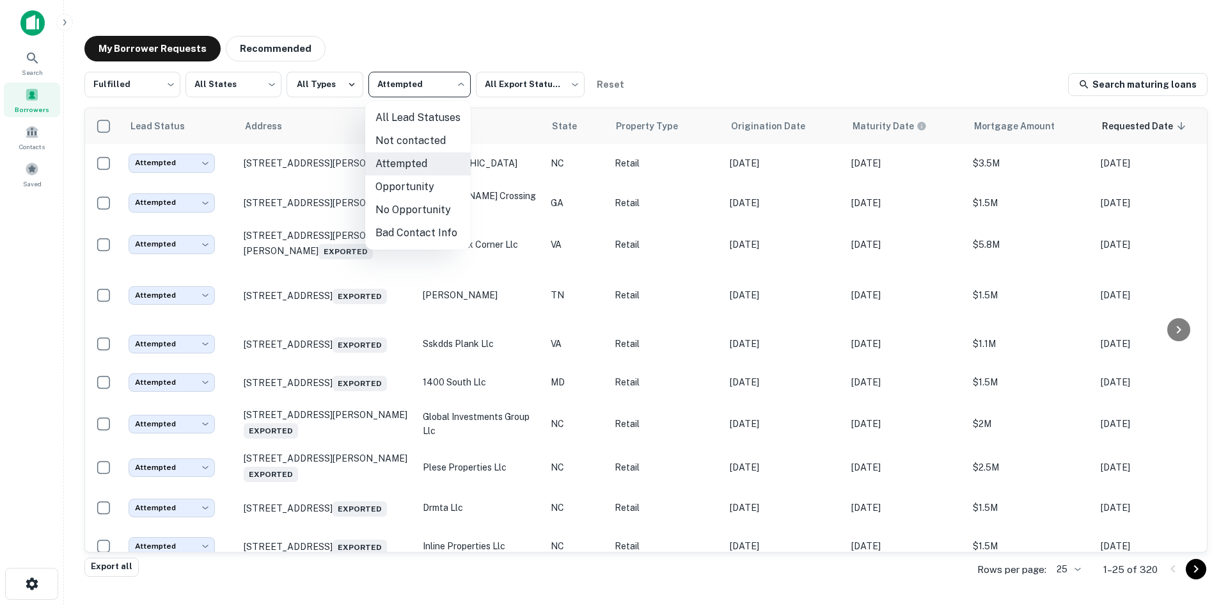
click at [425, 86] on body "Search Borrowers Contacts Saved My Borrower Requests Recommended Fulfilled ****…" at bounding box center [614, 302] width 1228 height 605
click at [420, 146] on li "Not contacted" at bounding box center [418, 140] width 106 height 23
type input "****"
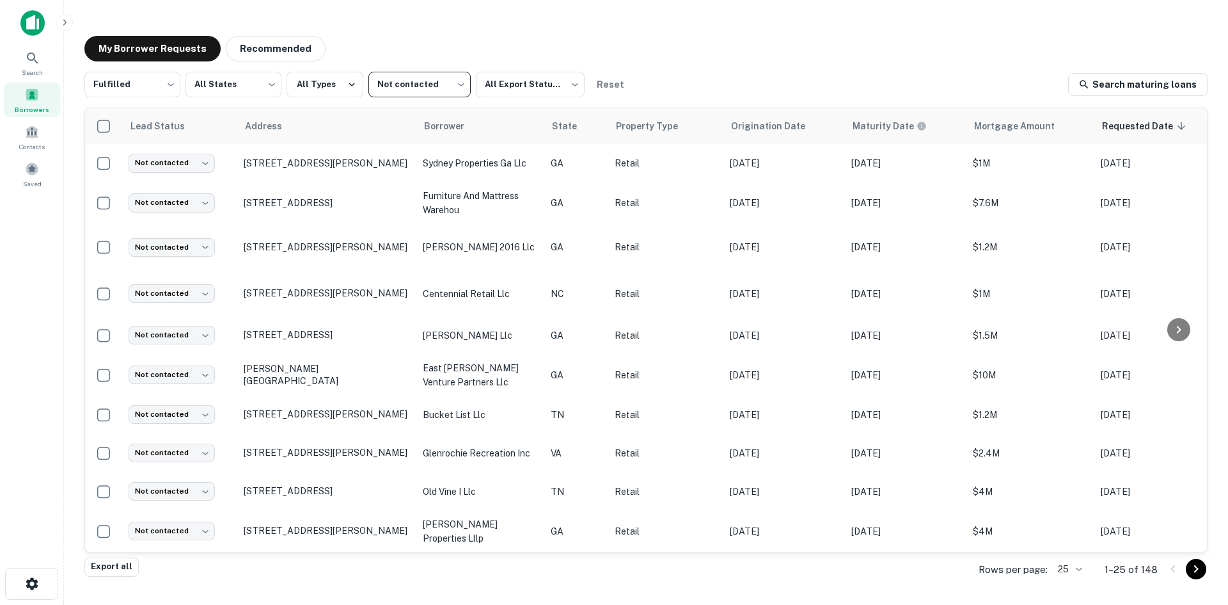
click at [1070, 565] on body "Search Borrowers Contacts Saved My Borrower Requests Recommended Fulfilled ****…" at bounding box center [614, 302] width 1228 height 605
click at [1065, 514] on li "100" at bounding box center [1071, 508] width 44 height 23
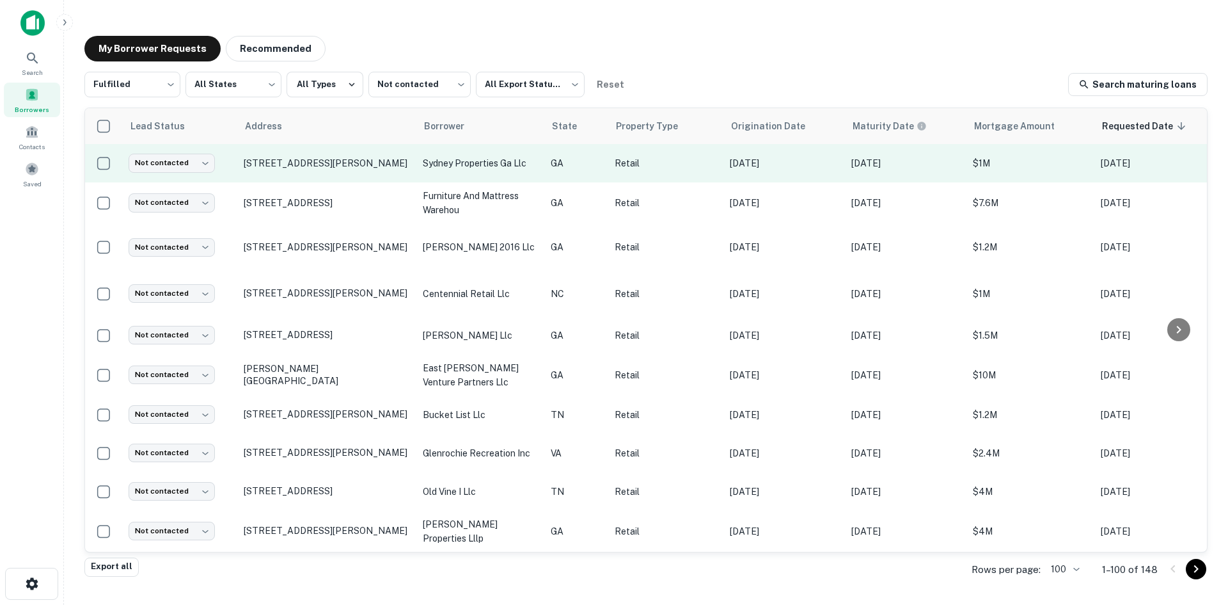
click at [332, 179] on td "[STREET_ADDRESS][PERSON_NAME]" at bounding box center [326, 163] width 179 height 38
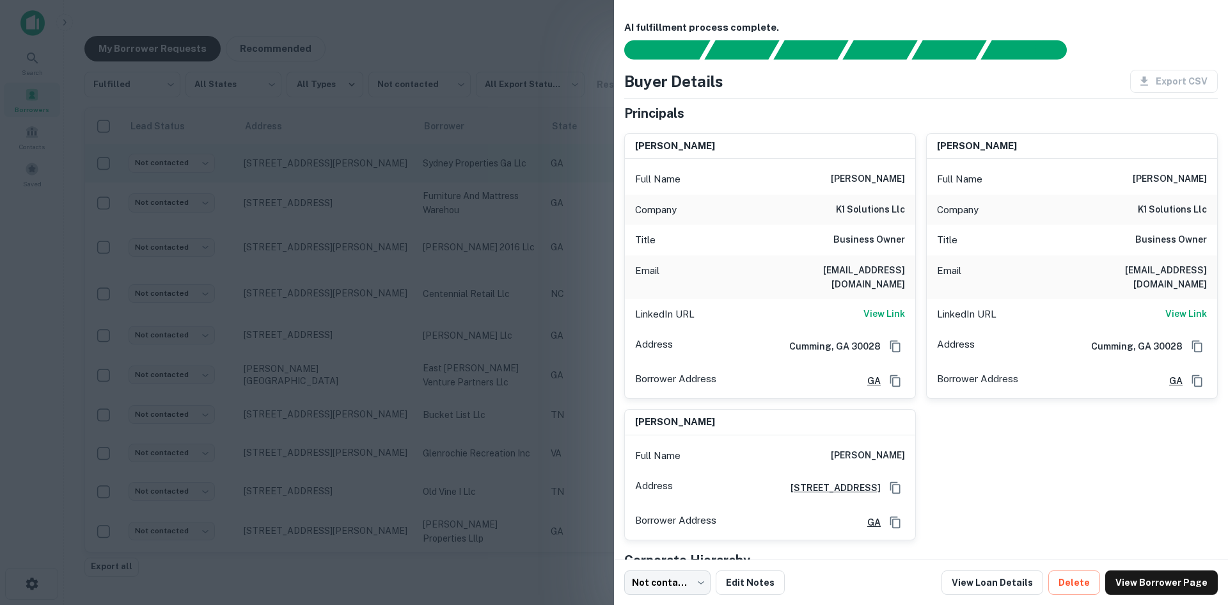
click at [332, 179] on div at bounding box center [614, 302] width 1228 height 605
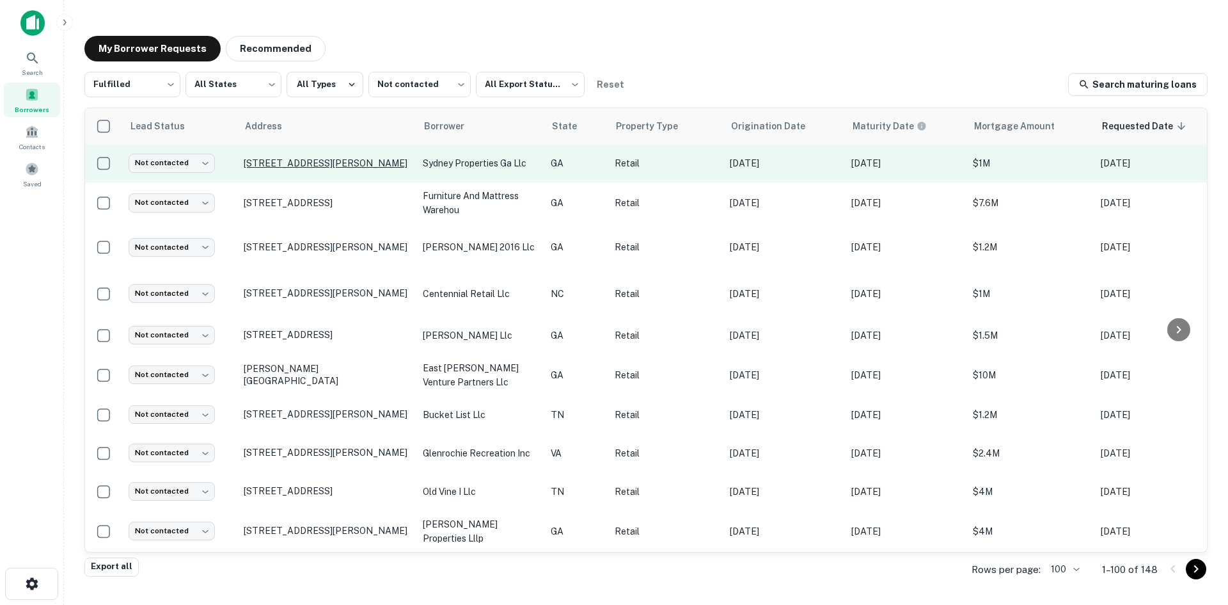
click at [333, 165] on p "[STREET_ADDRESS][PERSON_NAME]" at bounding box center [327, 163] width 166 height 12
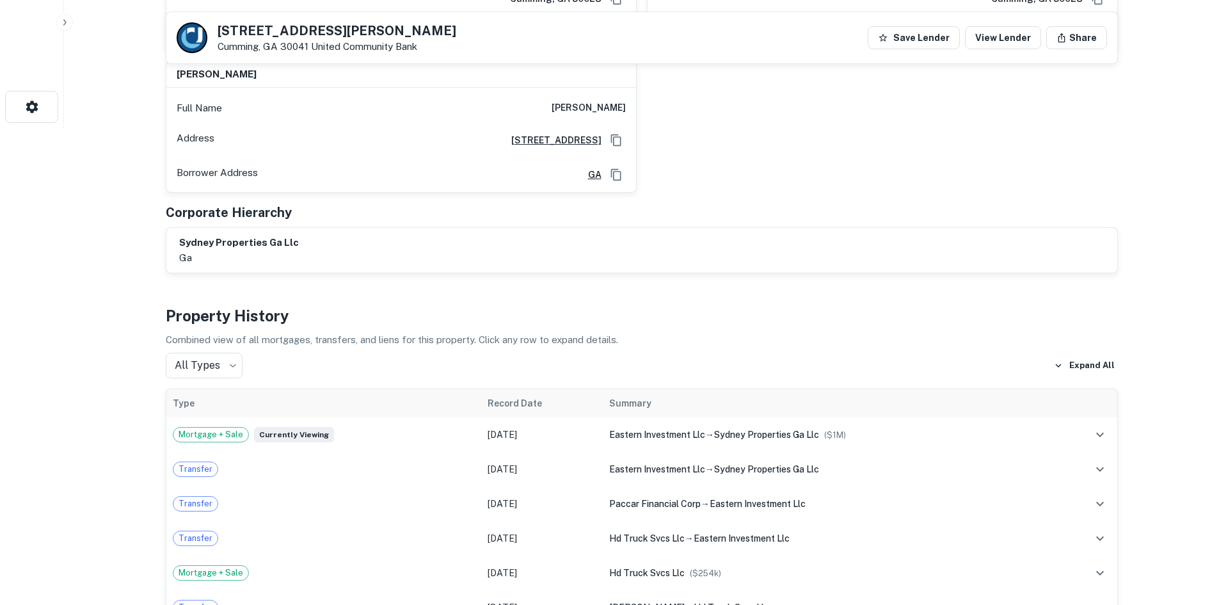
scroll to position [192, 0]
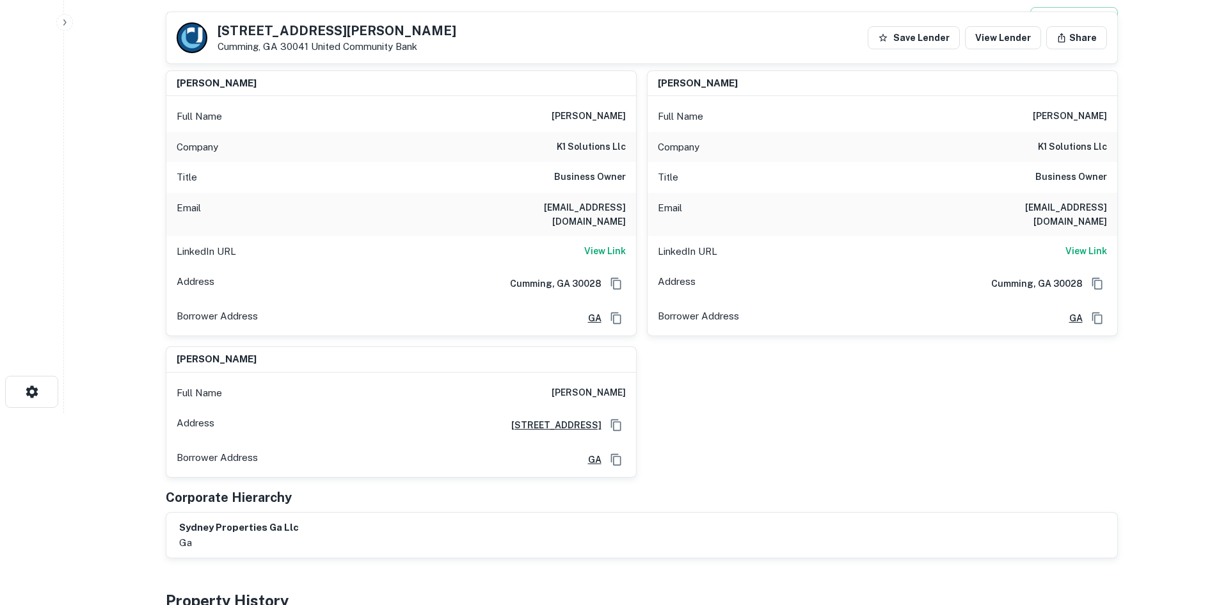
click at [582, 196] on div "Email klaudijuskasinskis@gmail.com" at bounding box center [401, 215] width 470 height 44
click at [581, 206] on h6 "klaudijuskasinskis@gmail.com" at bounding box center [549, 214] width 154 height 28
copy h6 "klaudijuskasinskis@gmail.com"
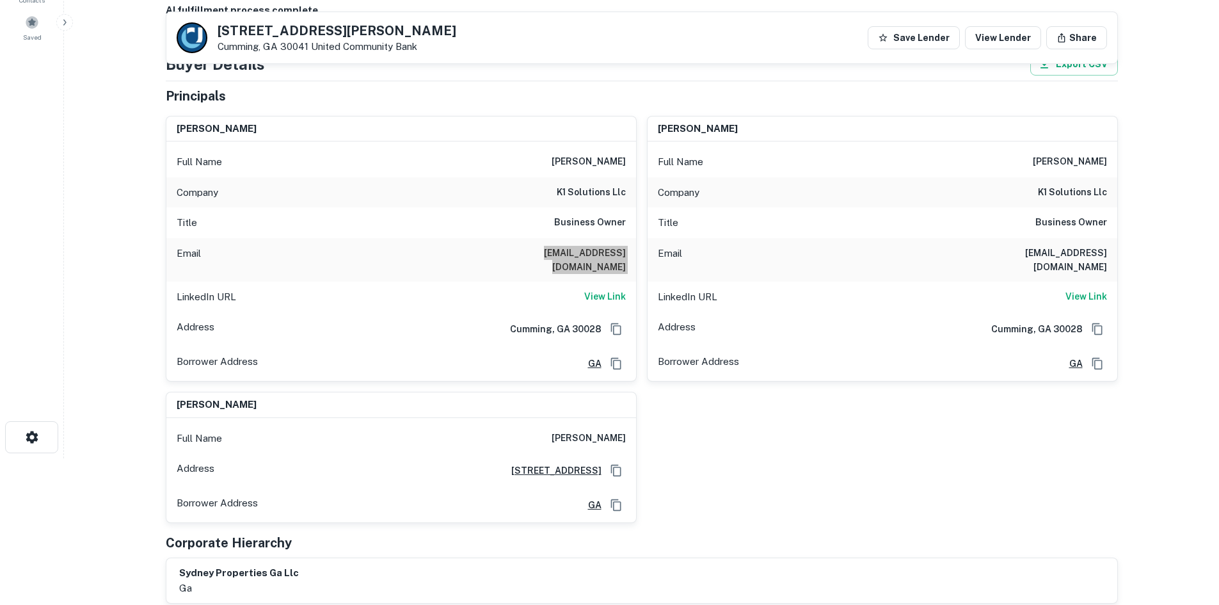
scroll to position [0, 0]
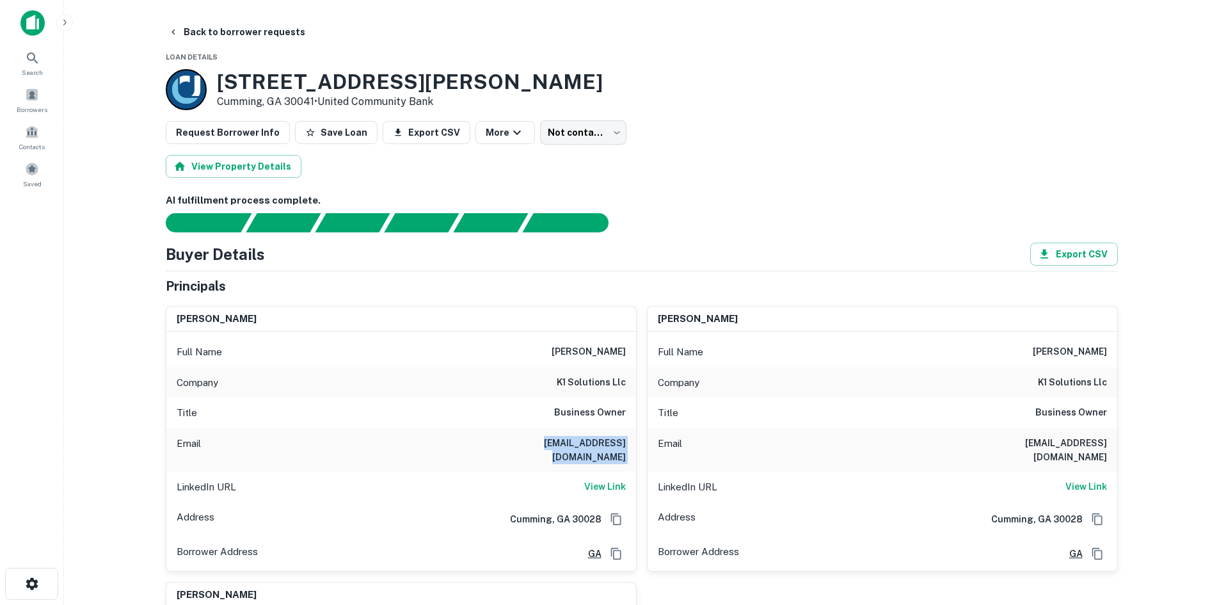
drag, startPoint x: 219, startPoint y: 82, endPoint x: 318, endPoint y: 99, distance: 100.0
click at [318, 99] on div "2341 Pendley Rd Cumming, GA 30041 • United Community Bank" at bounding box center [410, 90] width 386 height 40
click at [310, 101] on p "Cumming, GA 30041 • United Community Bank" at bounding box center [410, 101] width 386 height 15
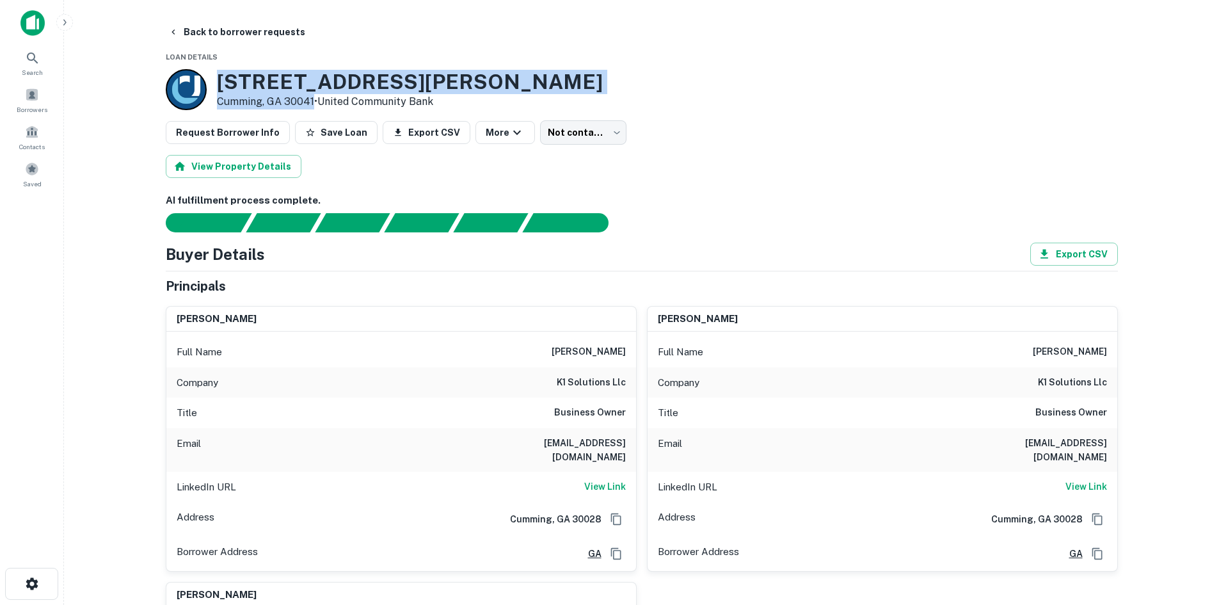
drag, startPoint x: 314, startPoint y: 100, endPoint x: 218, endPoint y: 72, distance: 99.8
click at [218, 72] on div "2341 Pendley Rd Cumming, GA 30041 • United Community Bank" at bounding box center [410, 90] width 386 height 40
copy div "[STREET_ADDRESS][PERSON_NAME]"
click at [605, 132] on body "Search Borrowers Contacts Saved Back to borrower requests Loan Details 2341 Pen…" at bounding box center [609, 302] width 1219 height 605
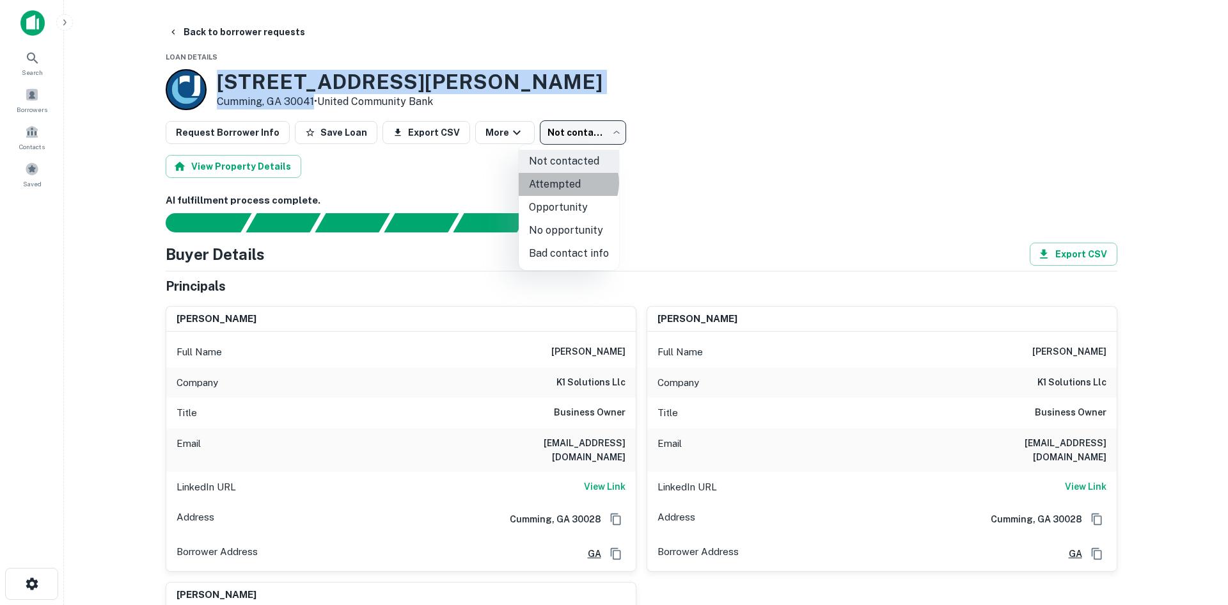
click at [567, 182] on li "Attempted" at bounding box center [569, 184] width 100 height 23
type input "*********"
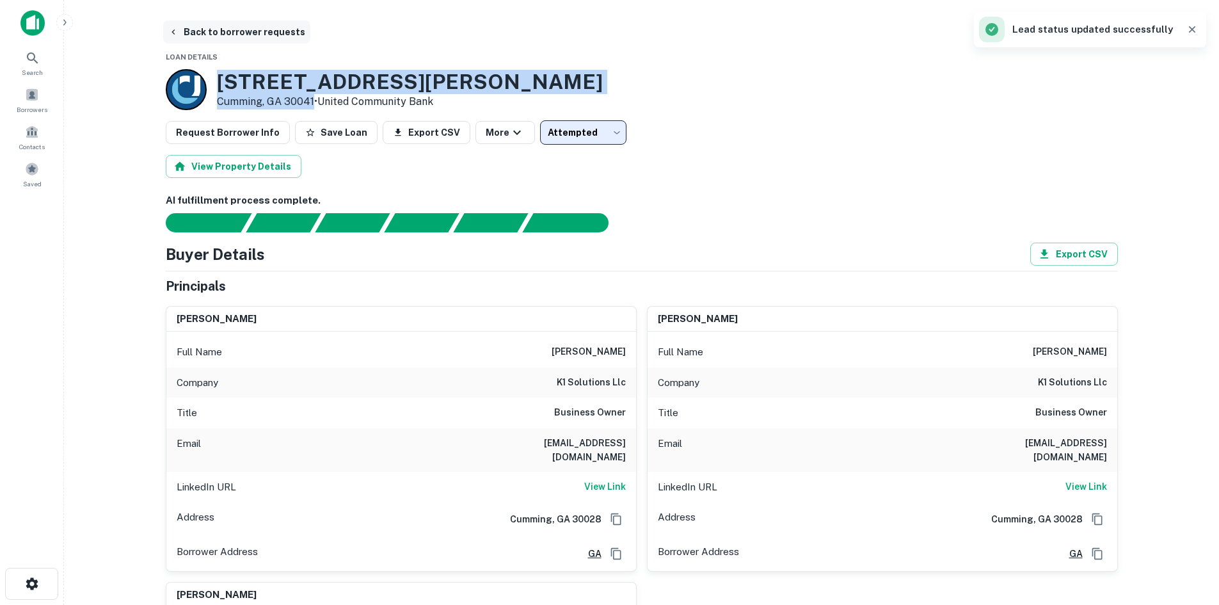
click at [237, 38] on button "Back to borrower requests" at bounding box center [236, 31] width 147 height 23
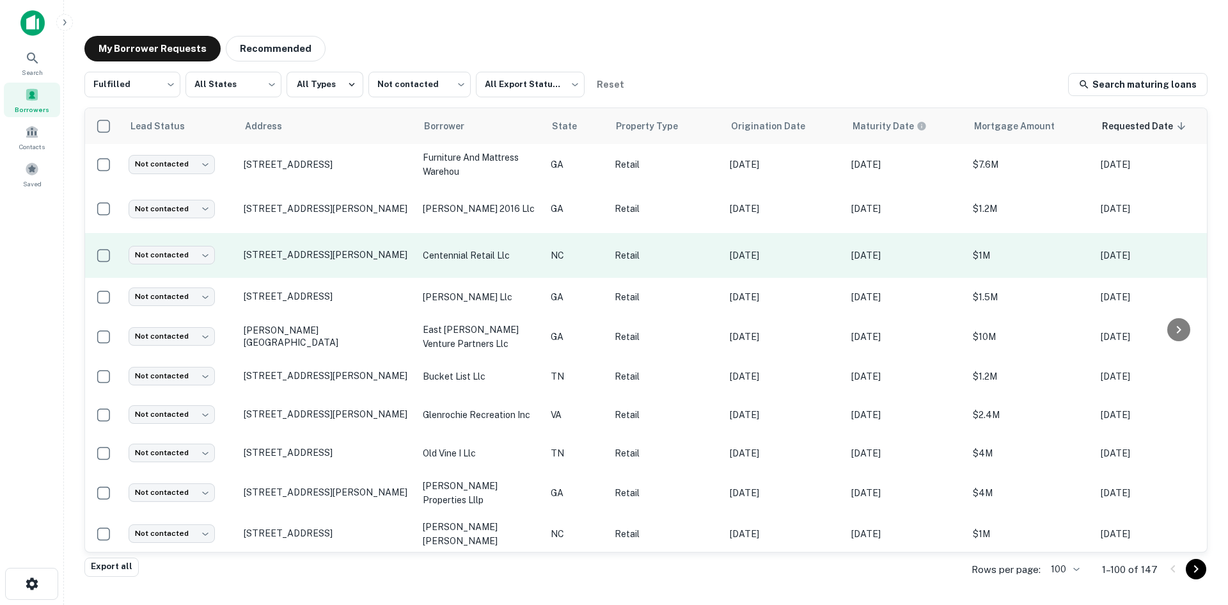
click at [342, 268] on td "[STREET_ADDRESS][PERSON_NAME]" at bounding box center [326, 255] width 179 height 45
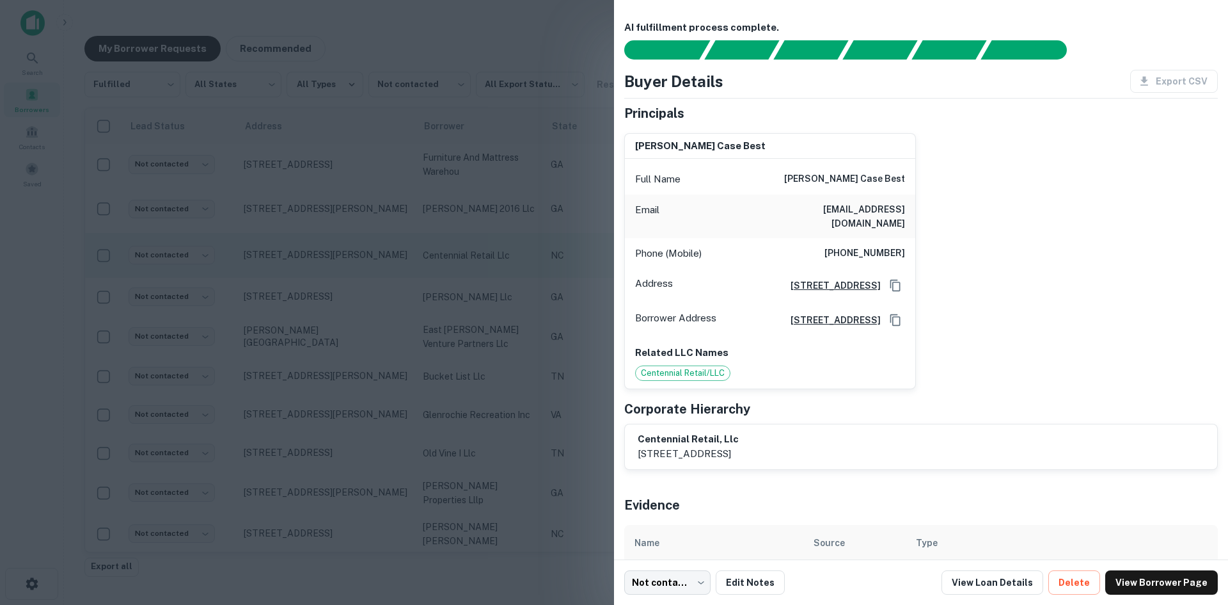
click at [342, 268] on div at bounding box center [614, 302] width 1228 height 605
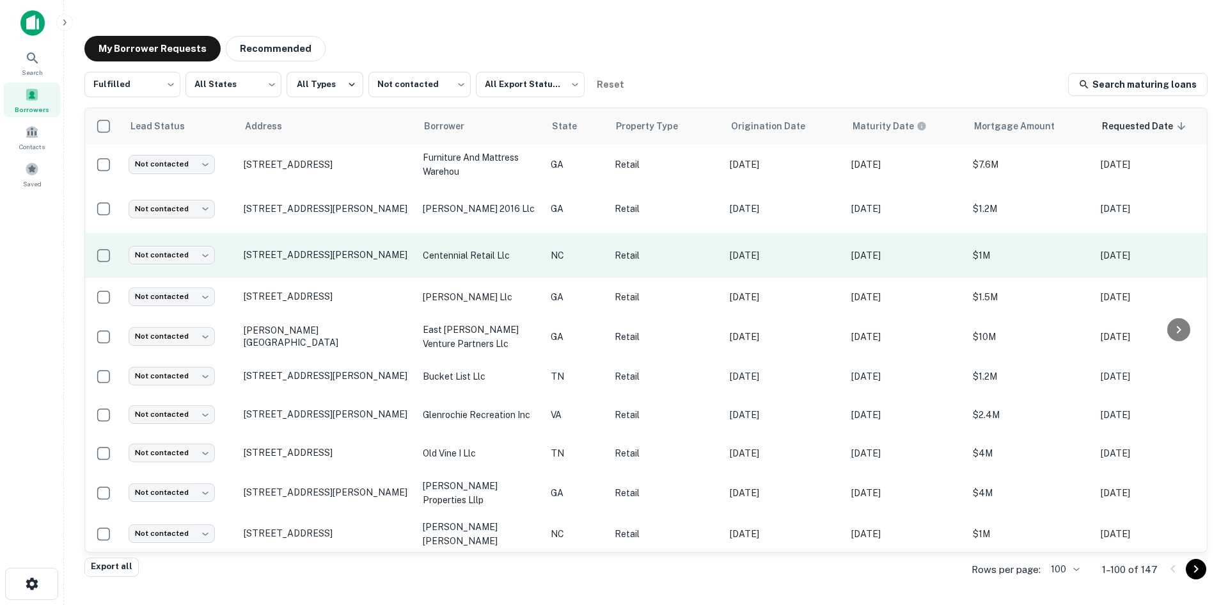
click at [342, 263] on td "[STREET_ADDRESS][PERSON_NAME]" at bounding box center [326, 255] width 179 height 45
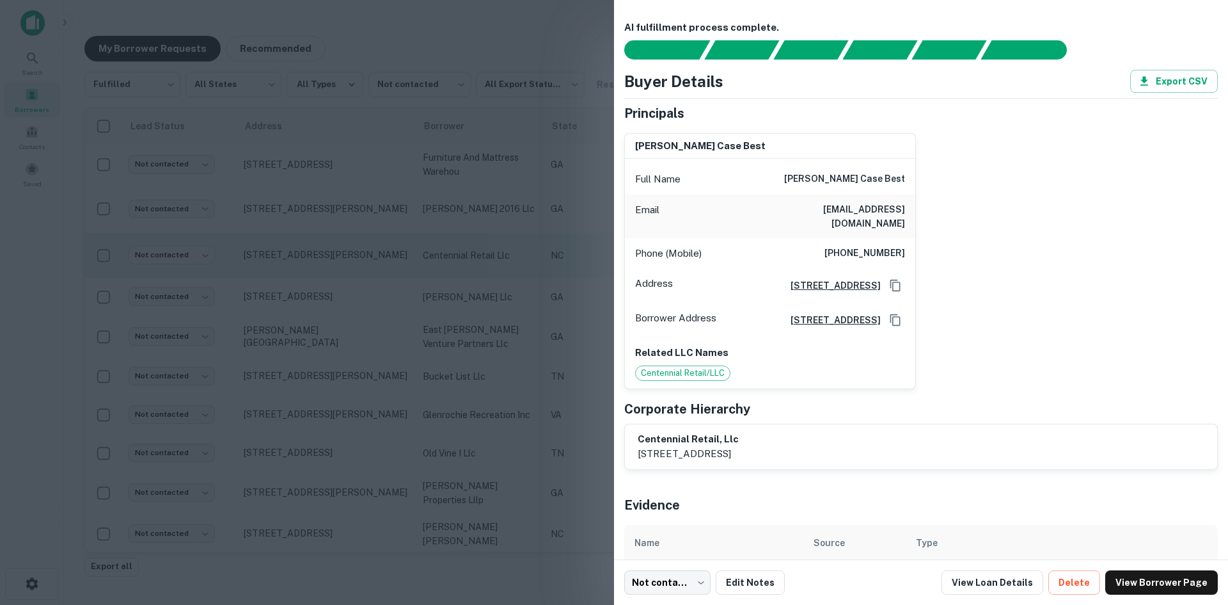
click at [342, 263] on div at bounding box center [614, 302] width 1228 height 605
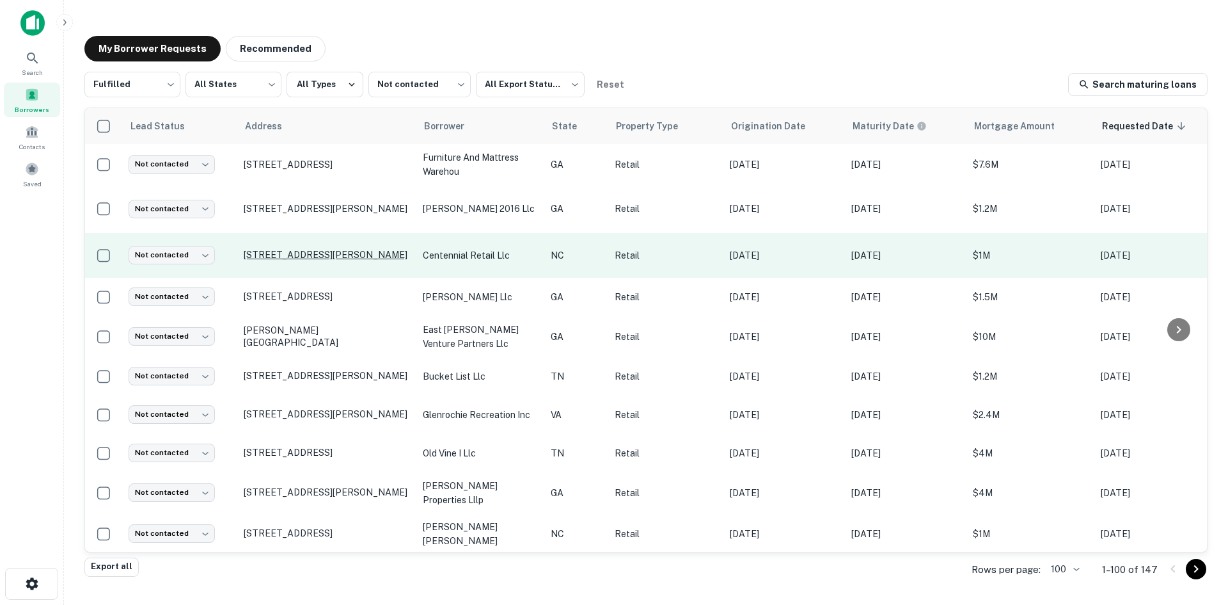
click at [338, 256] on p "[STREET_ADDRESS][PERSON_NAME]" at bounding box center [327, 255] width 166 height 12
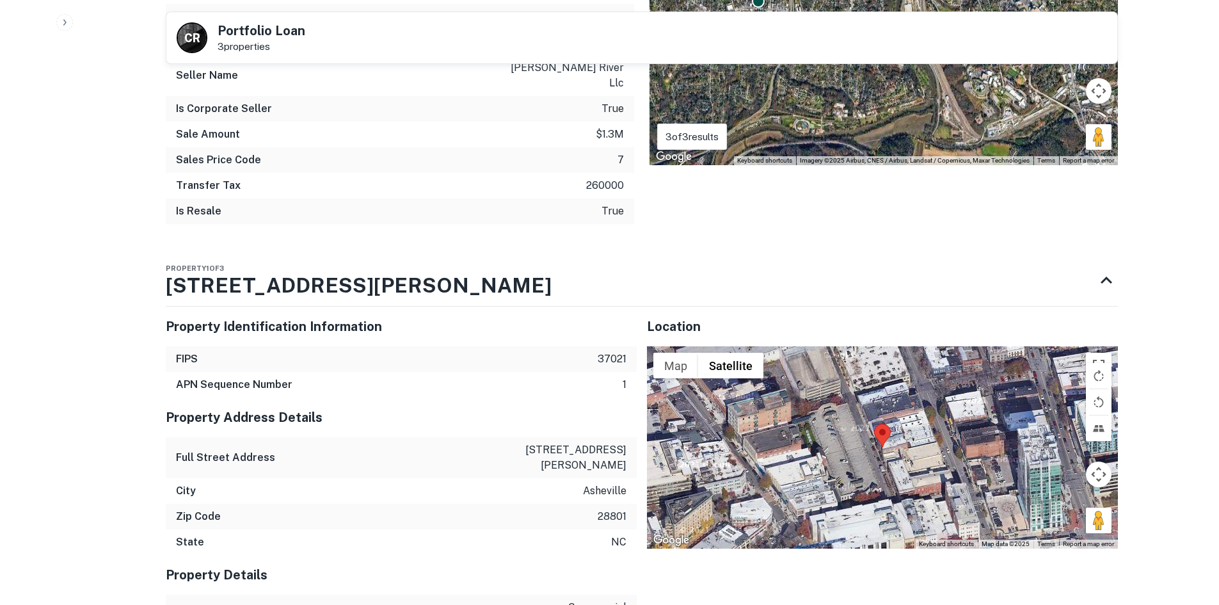
scroll to position [1408, 0]
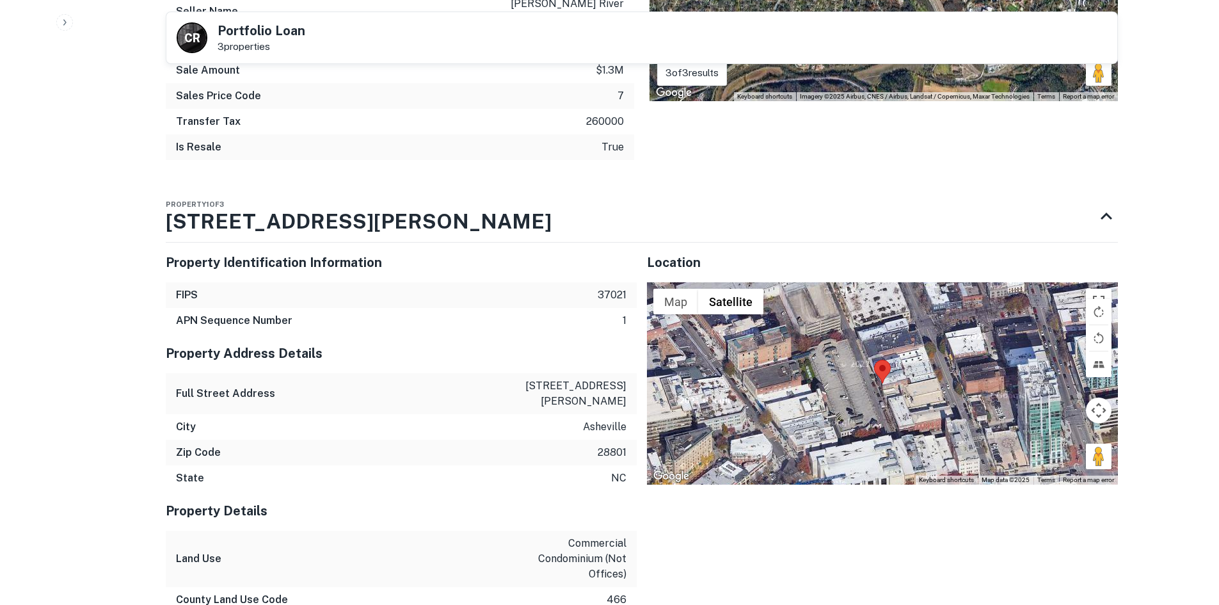
drag, startPoint x: 1095, startPoint y: 404, endPoint x: 939, endPoint y: 366, distance: 161.2
click at [889, 337] on div "Map Terrain Satellite Labels Keyboard shortcuts Map Data Map data ©2025 Map dat…" at bounding box center [882, 383] width 471 height 202
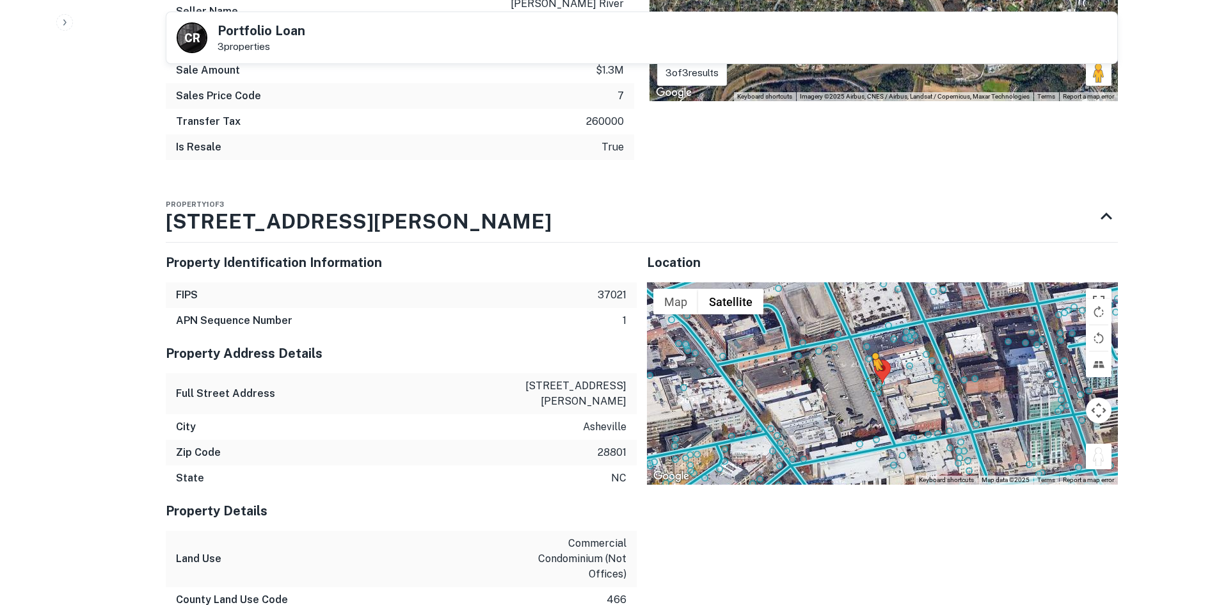
drag, startPoint x: 1100, startPoint y: 410, endPoint x: 863, endPoint y: 339, distance: 247.8
click at [863, 339] on div "To activate drag with keyboard, press Alt + Enter. Once in keyboard drag state,…" at bounding box center [882, 383] width 471 height 202
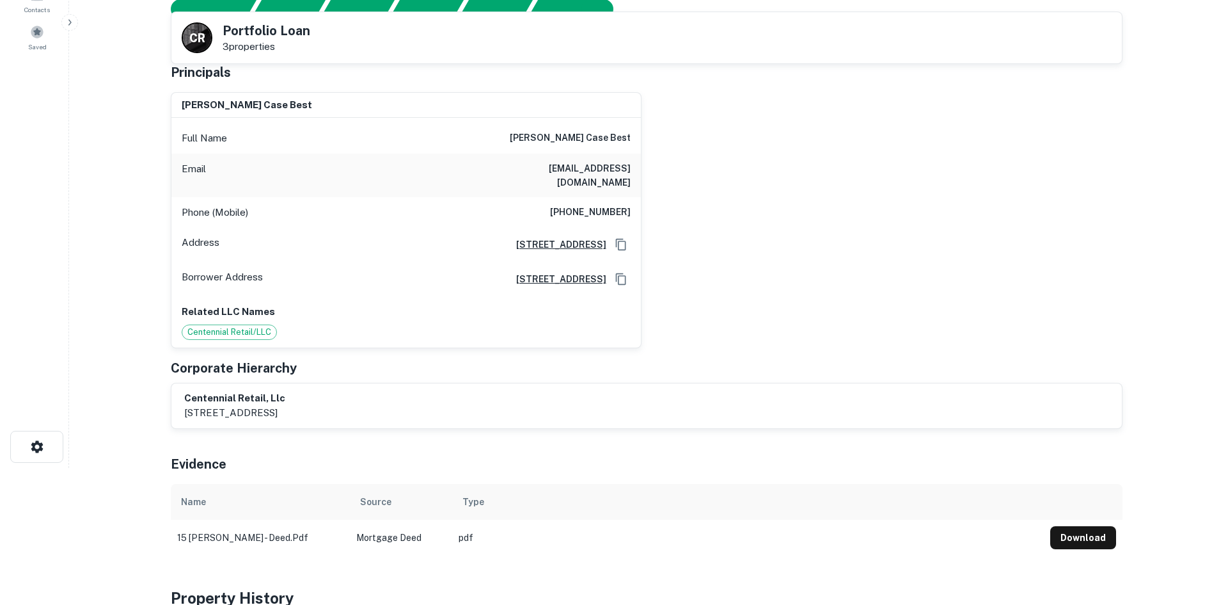
scroll to position [0, 0]
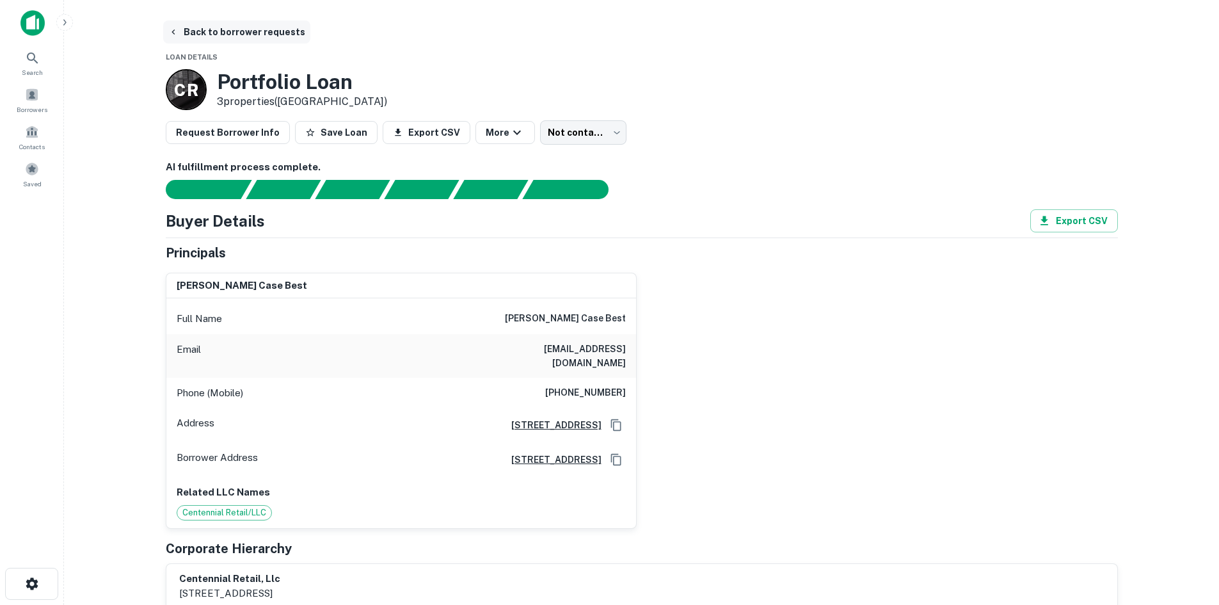
click at [223, 31] on button "Back to borrower requests" at bounding box center [236, 31] width 147 height 23
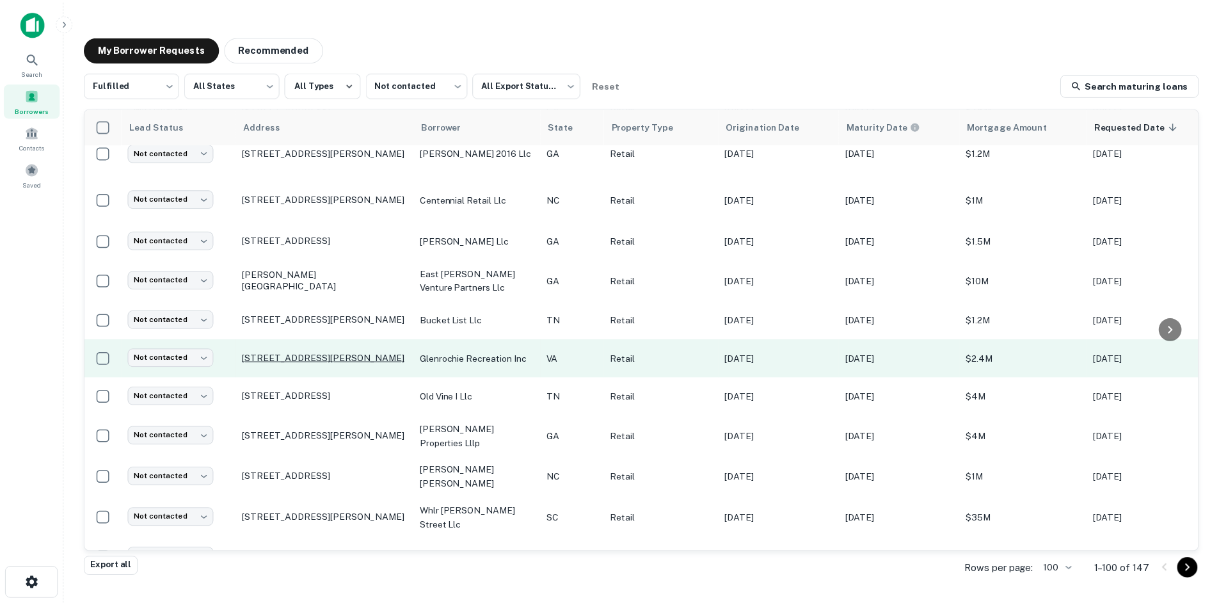
scroll to position [128, 0]
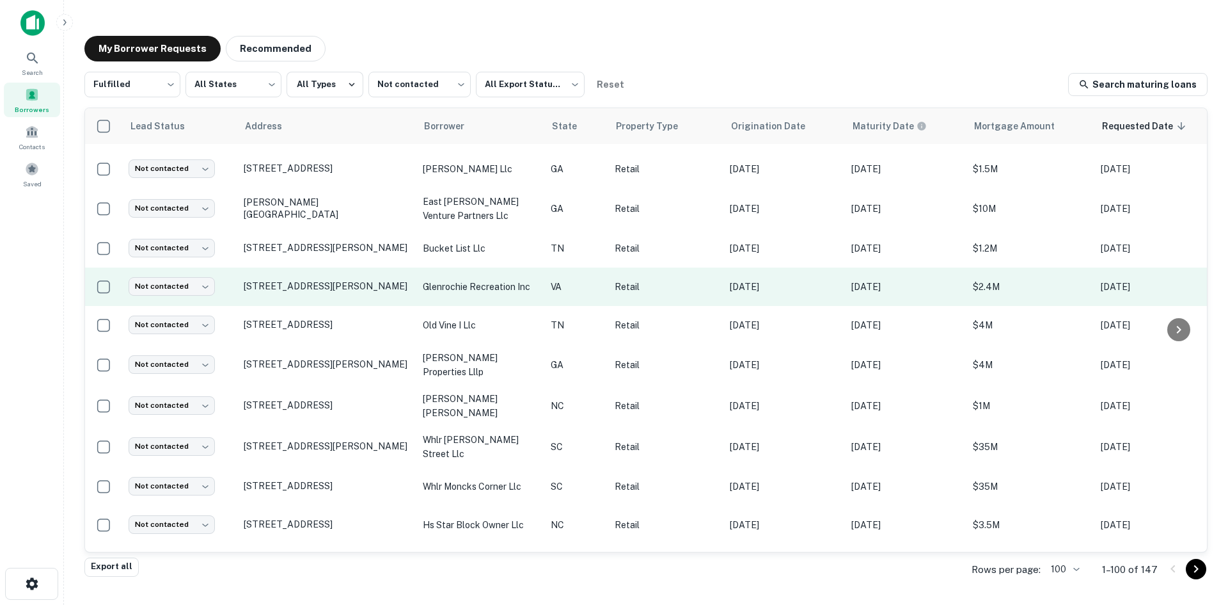
click at [322, 301] on td "[STREET_ADDRESS][PERSON_NAME]" at bounding box center [326, 286] width 179 height 38
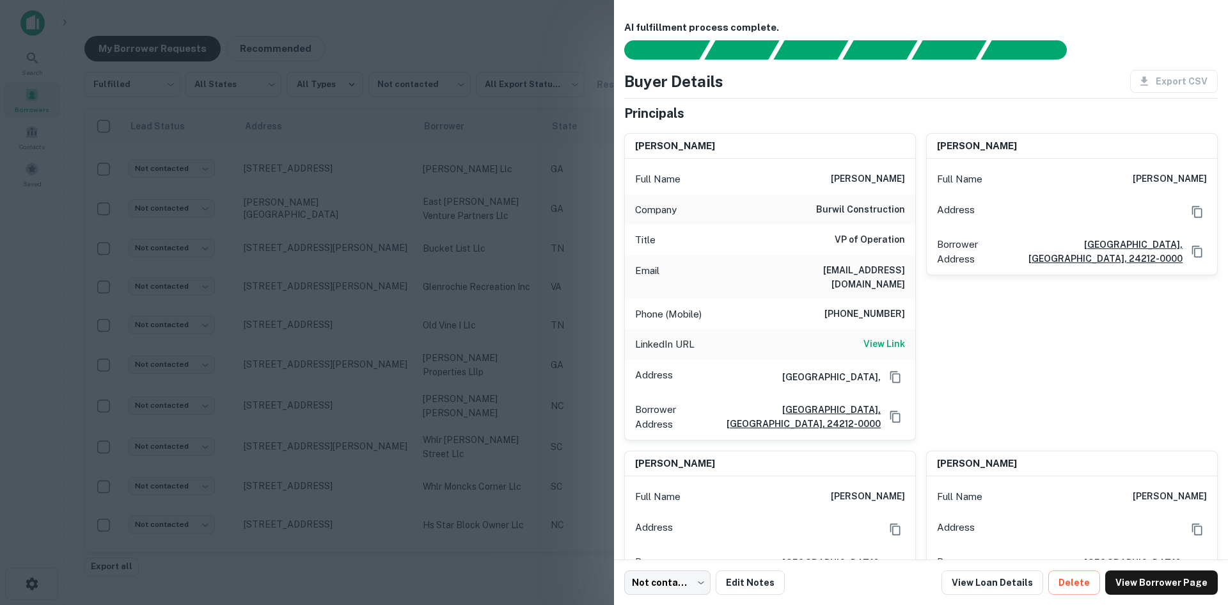
click at [322, 300] on div at bounding box center [614, 302] width 1228 height 605
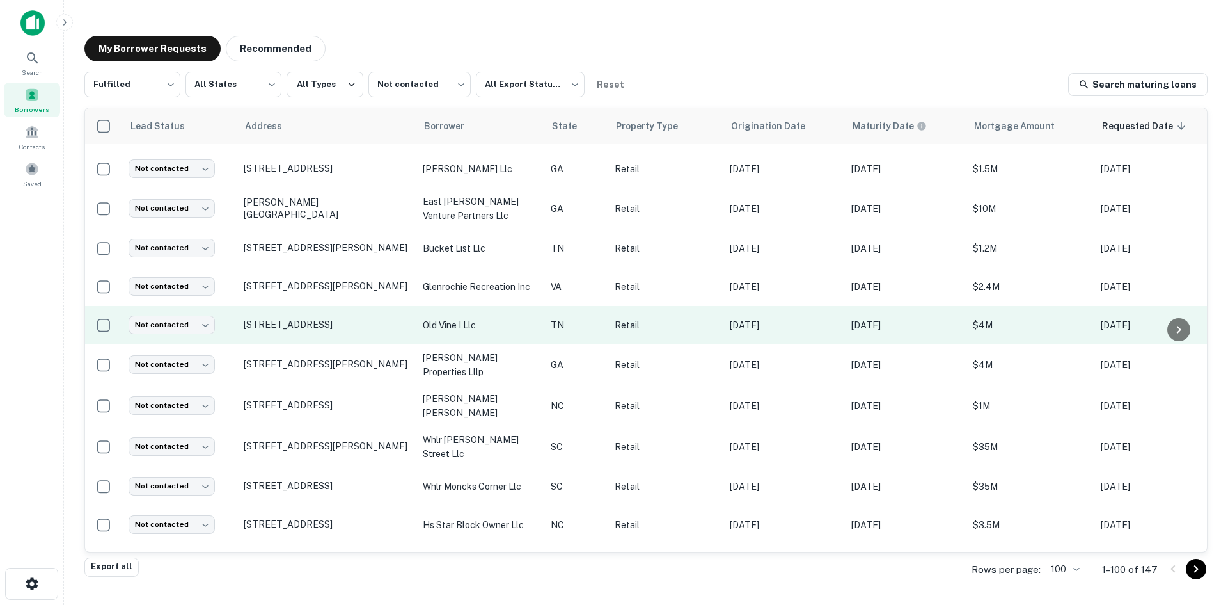
click at [310, 337] on td "[STREET_ADDRESS]" at bounding box center [326, 325] width 179 height 38
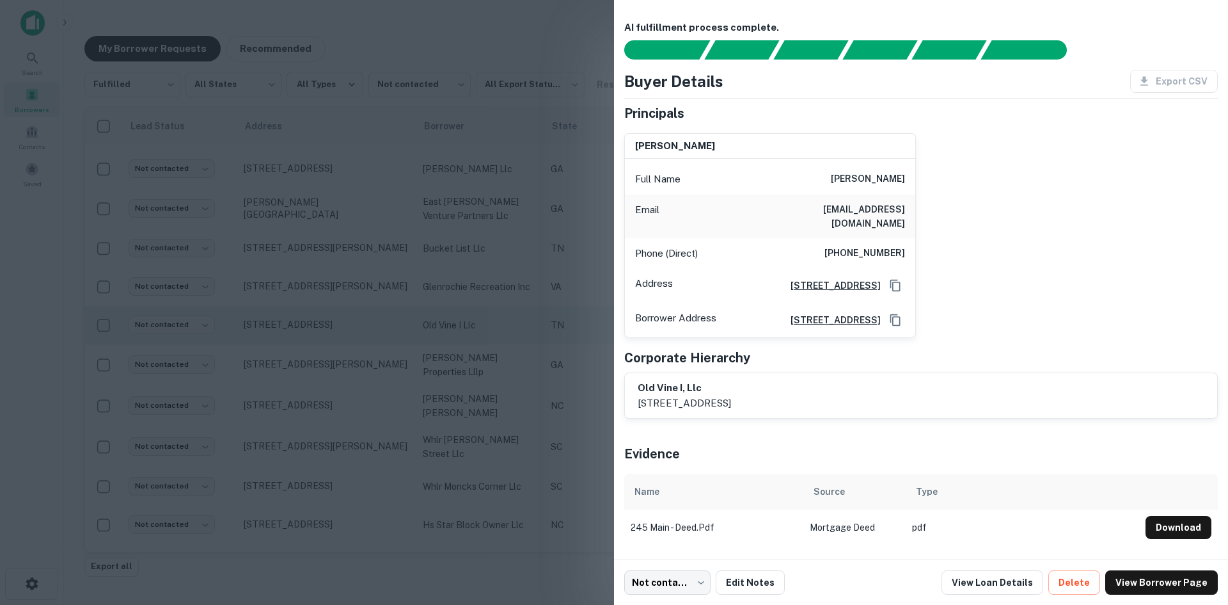
click at [310, 337] on div at bounding box center [614, 302] width 1228 height 605
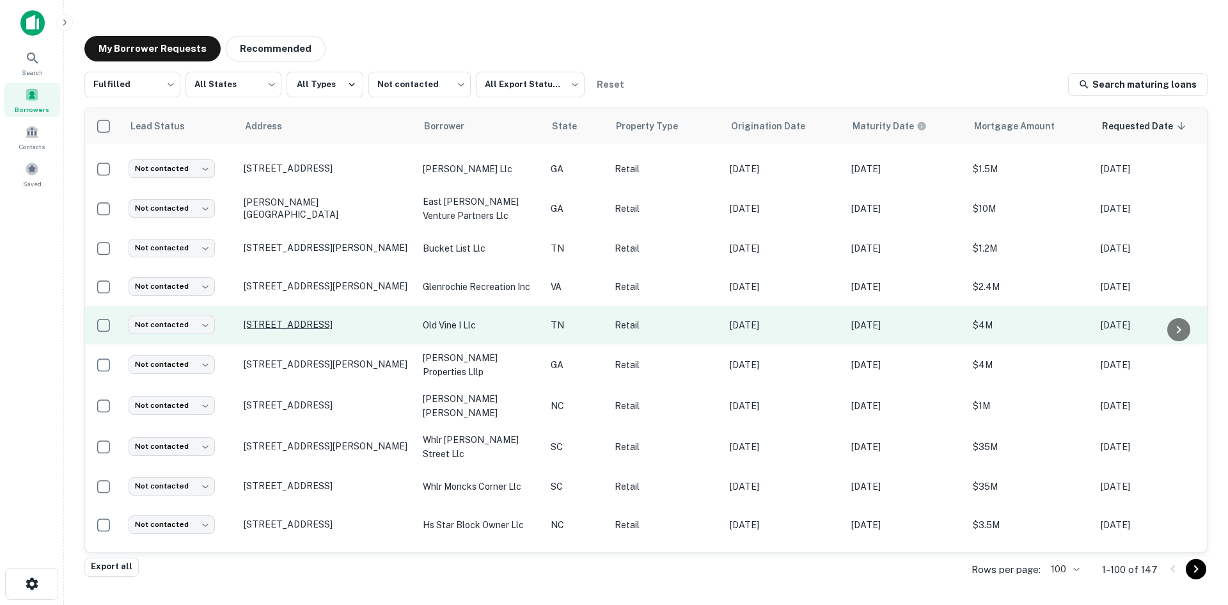
click at [308, 328] on p "[STREET_ADDRESS]" at bounding box center [327, 325] width 166 height 12
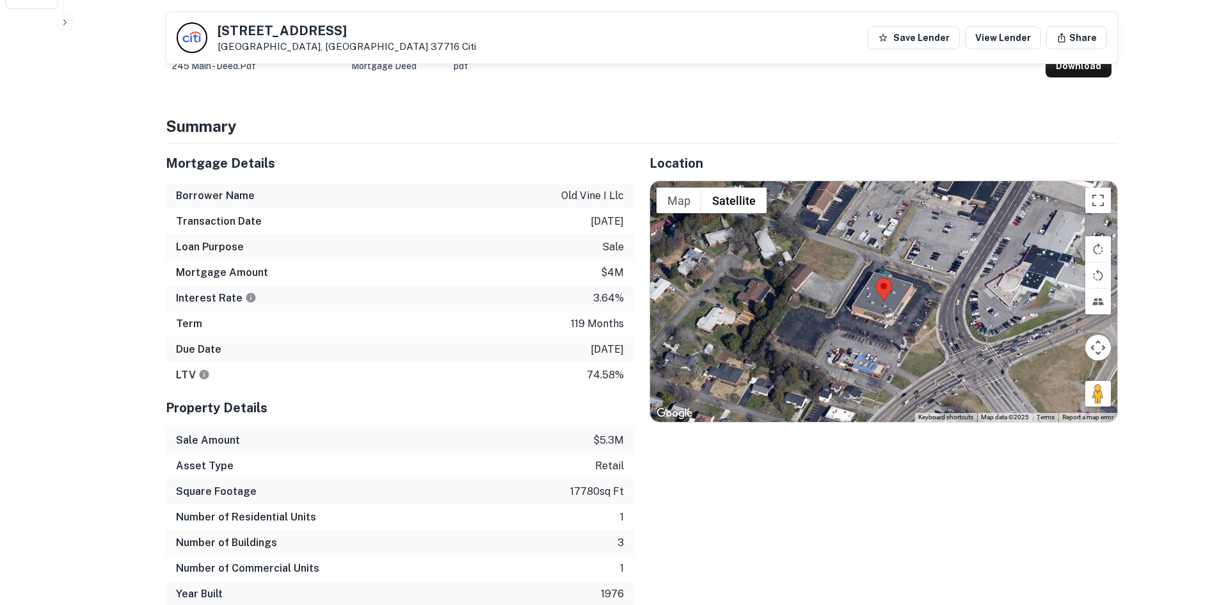
scroll to position [640, 0]
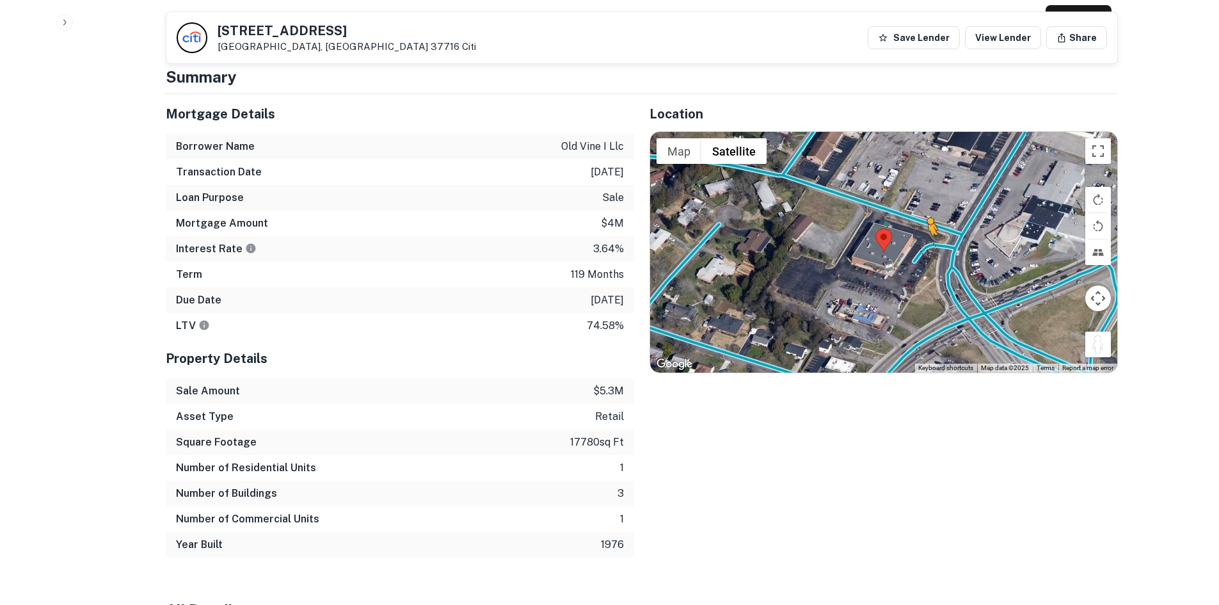
drag, startPoint x: 1100, startPoint y: 324, endPoint x: 923, endPoint y: 232, distance: 199.2
click at [923, 232] on div "To activate drag with keyboard, press Alt + Enter. Once in keyboard drag state,…" at bounding box center [883, 252] width 467 height 241
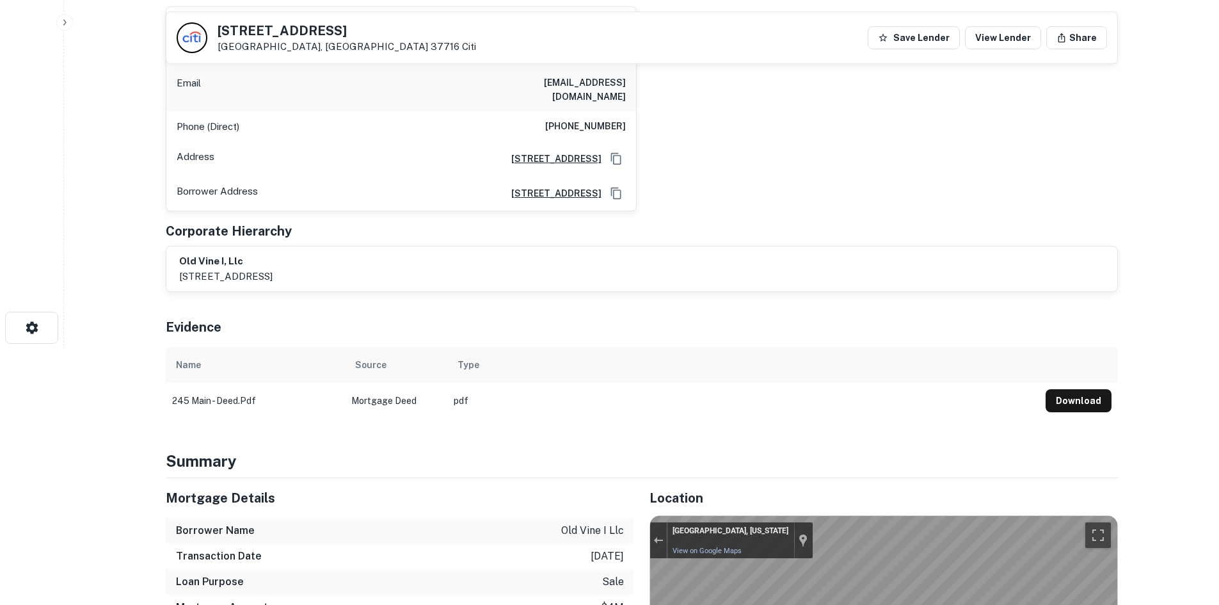
scroll to position [0, 0]
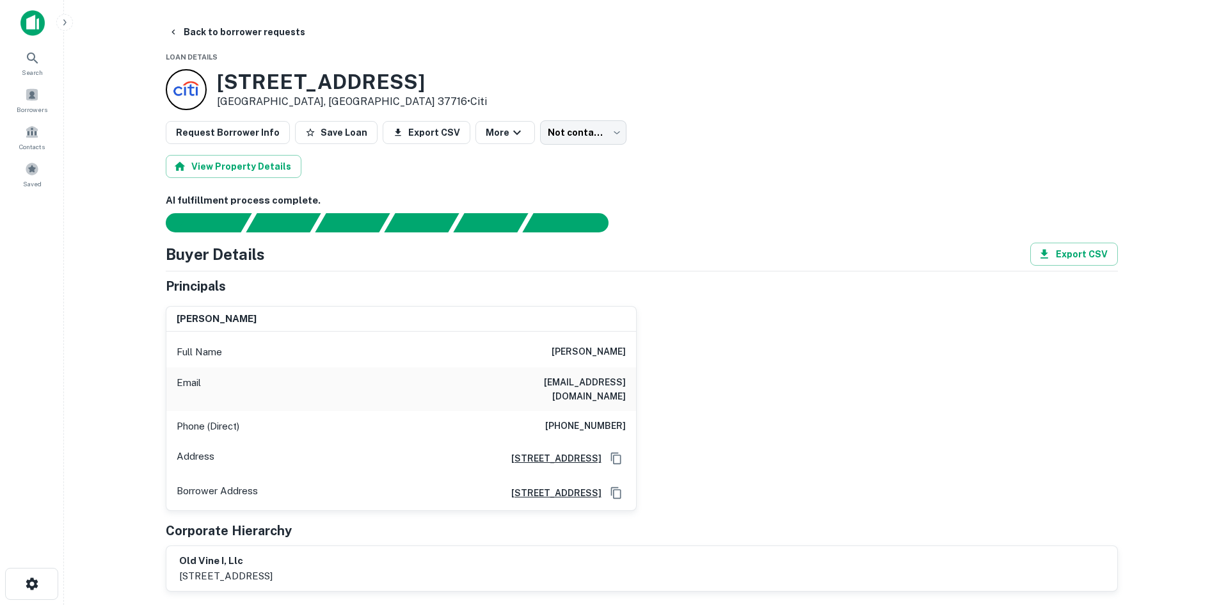
click at [595, 418] on h6 "(253) 320-3693" at bounding box center [585, 425] width 81 height 15
click at [594, 418] on h6 "(253) 320-3693" at bounding box center [585, 425] width 81 height 15
copy h6 "(253) 320-3693"
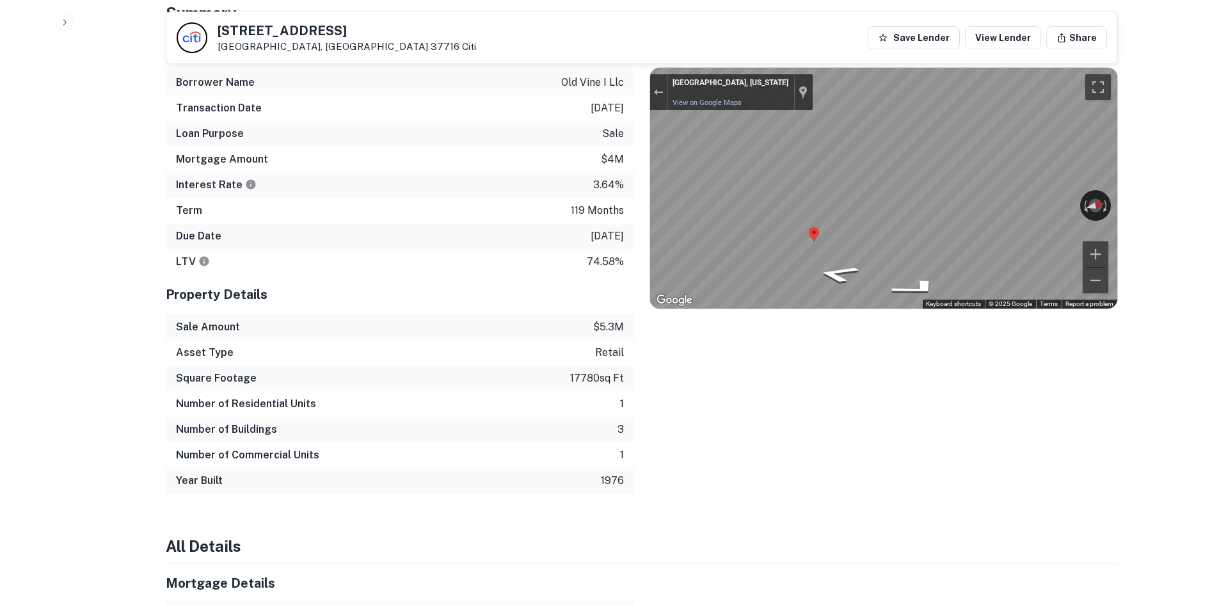
scroll to position [384, 0]
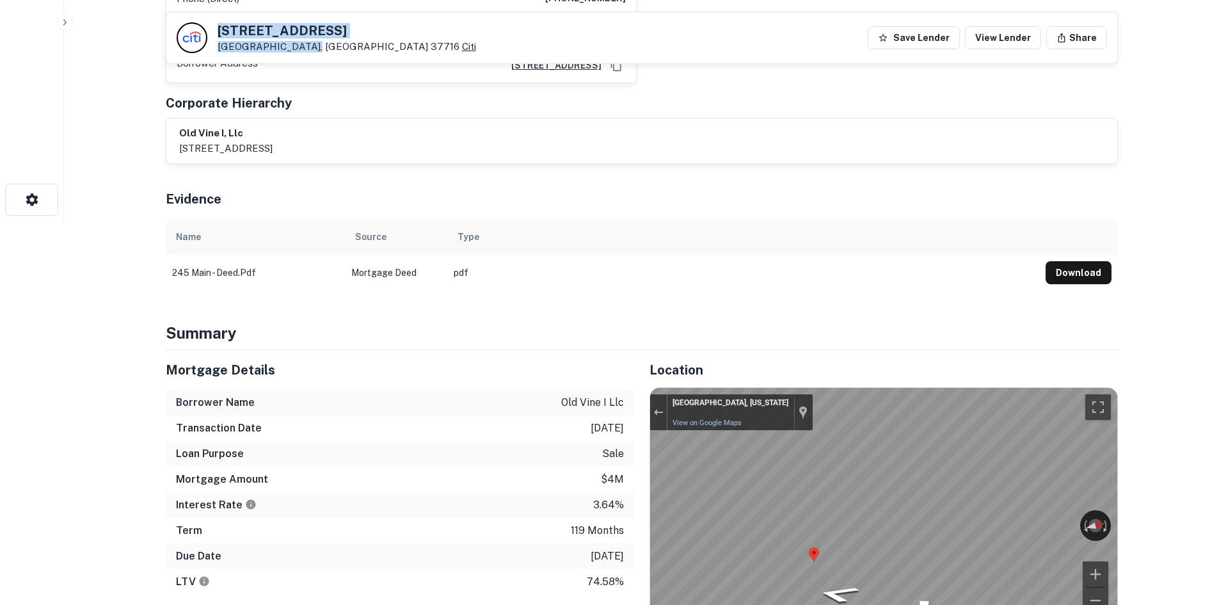
drag, startPoint x: 214, startPoint y: 23, endPoint x: 299, endPoint y: 49, distance: 89.0
click at [299, 49] on div "245 N MAIN ST Clinton, TN 37716 Citi" at bounding box center [326, 37] width 299 height 31
copy div "245 N MAIN ST Clinton, TN 37716"
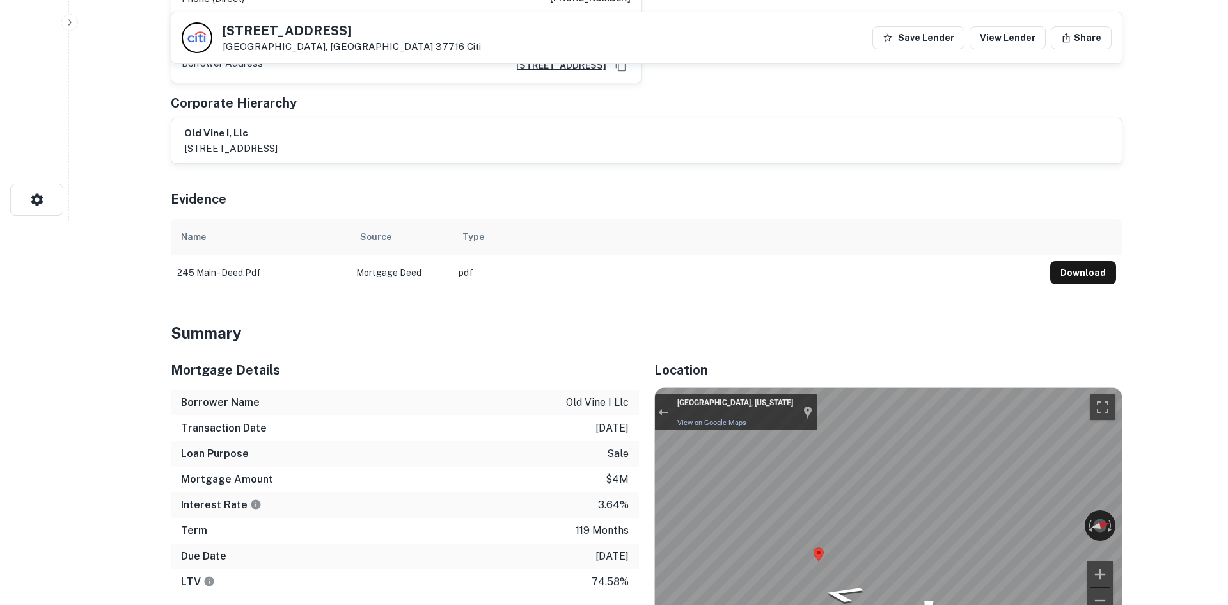
scroll to position [0, 0]
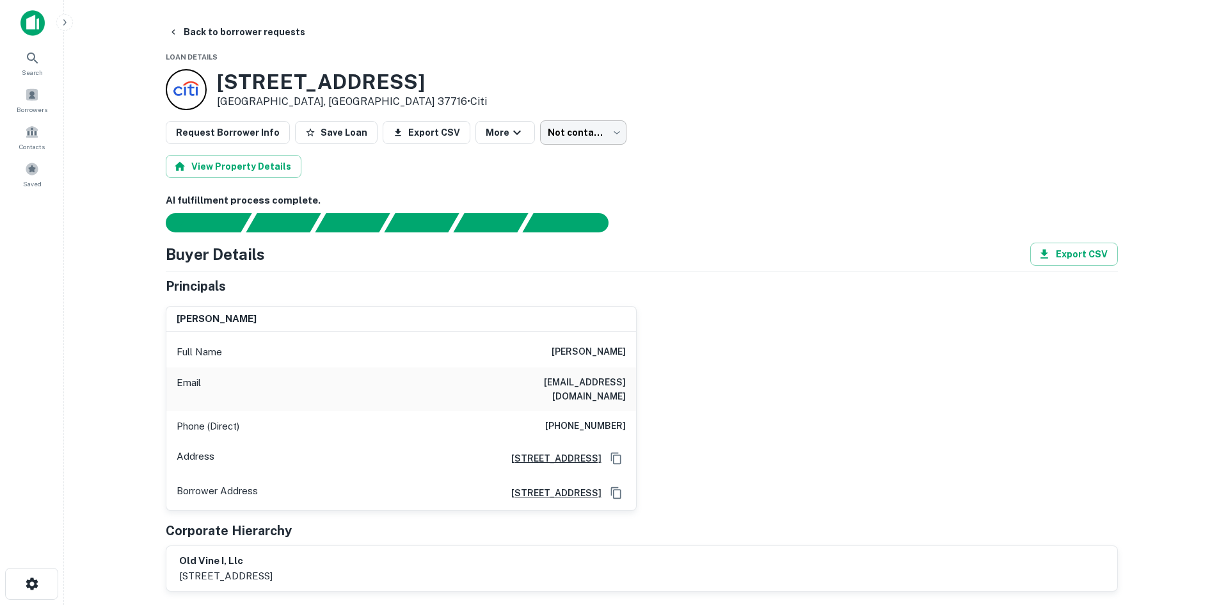
click at [570, 138] on body "Search Borrowers Contacts Saved Back to borrower requests Loan Details 245 N MA…" at bounding box center [609, 302] width 1219 height 605
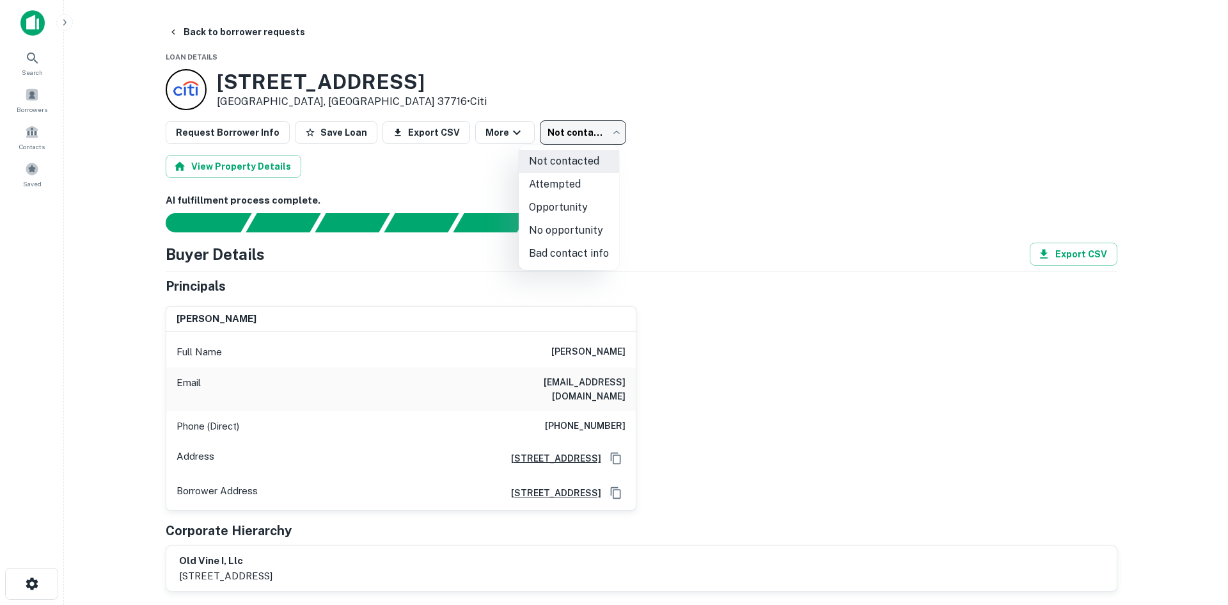
click at [566, 181] on li "Attempted" at bounding box center [569, 184] width 100 height 23
type input "*********"
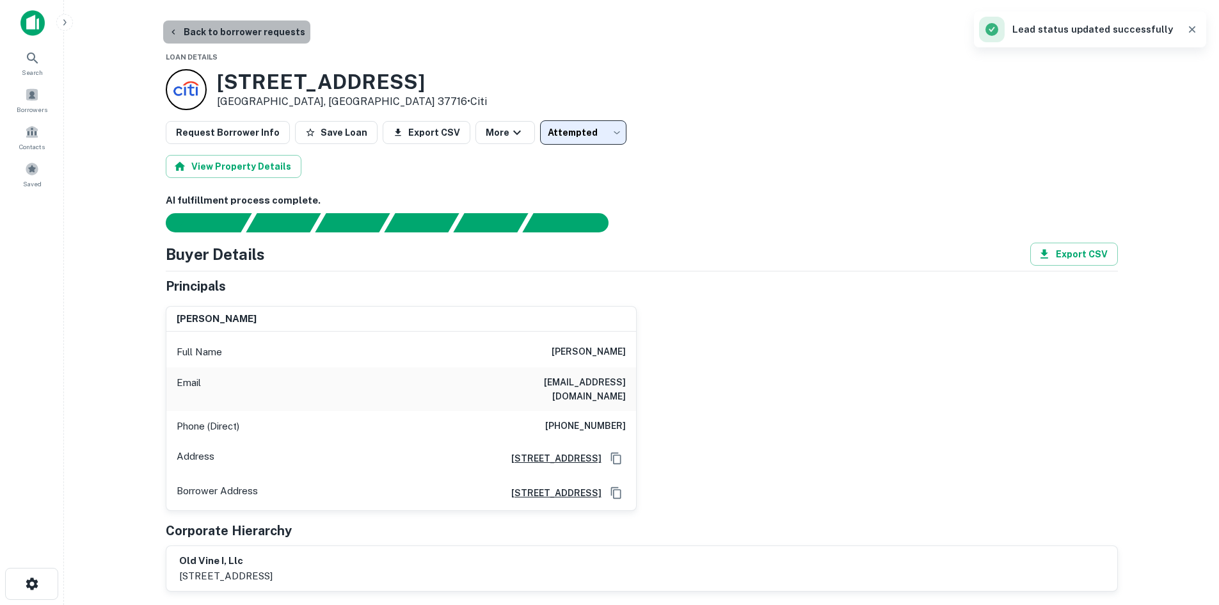
click at [252, 24] on button "Back to borrower requests" at bounding box center [236, 31] width 147 height 23
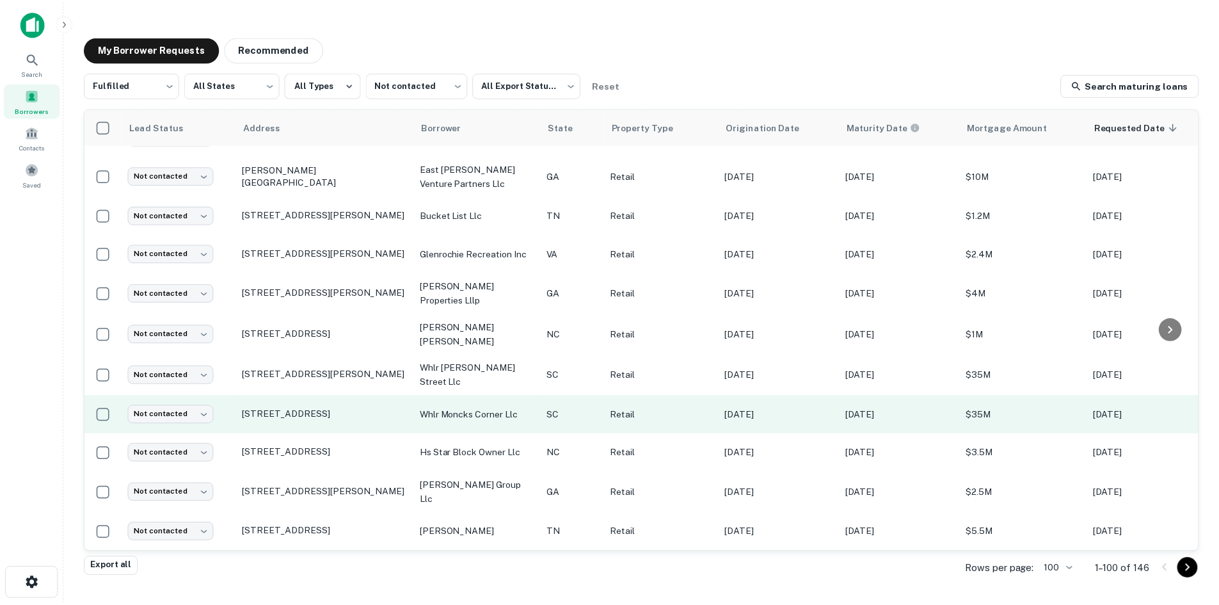
scroll to position [192, 0]
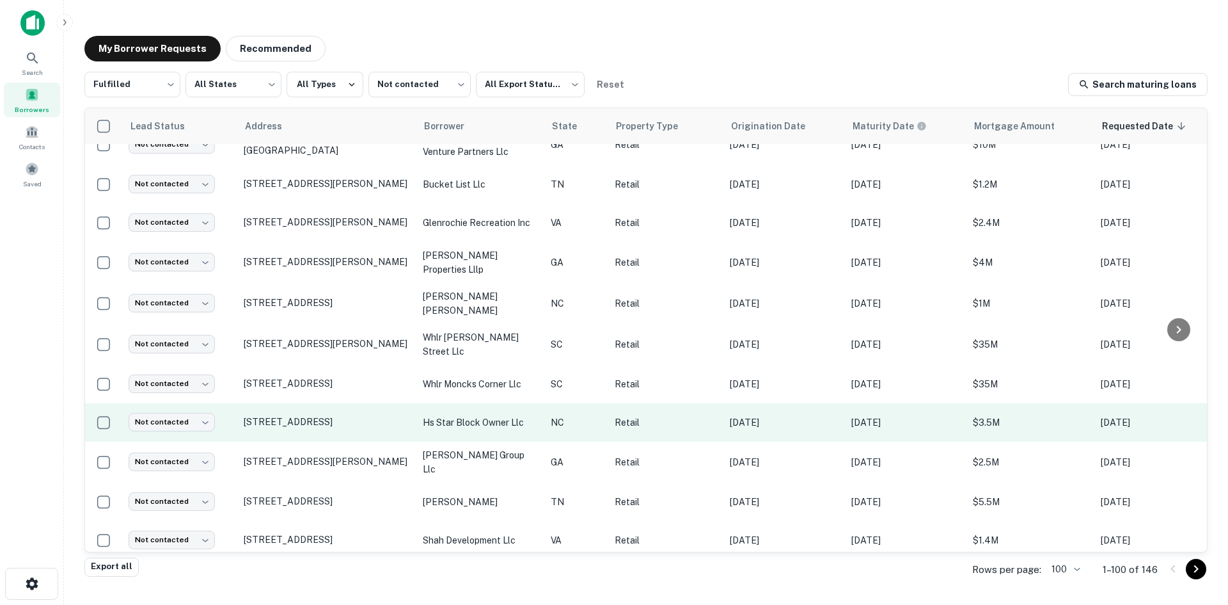
click at [326, 429] on td "[STREET_ADDRESS]" at bounding box center [326, 422] width 179 height 38
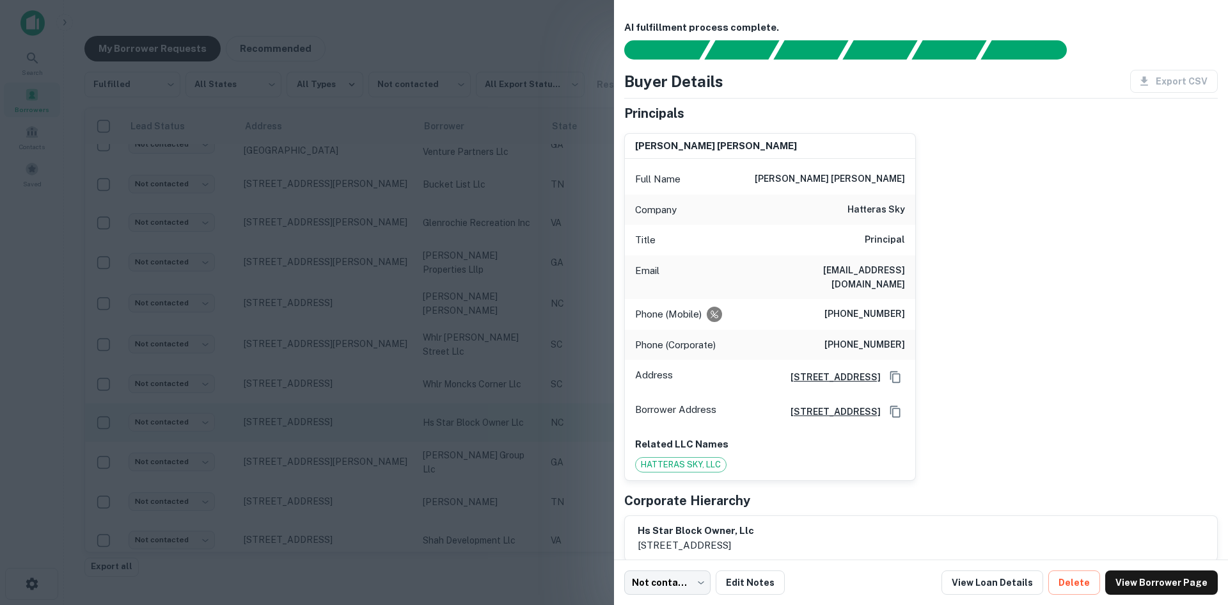
click at [326, 429] on div at bounding box center [614, 302] width 1228 height 605
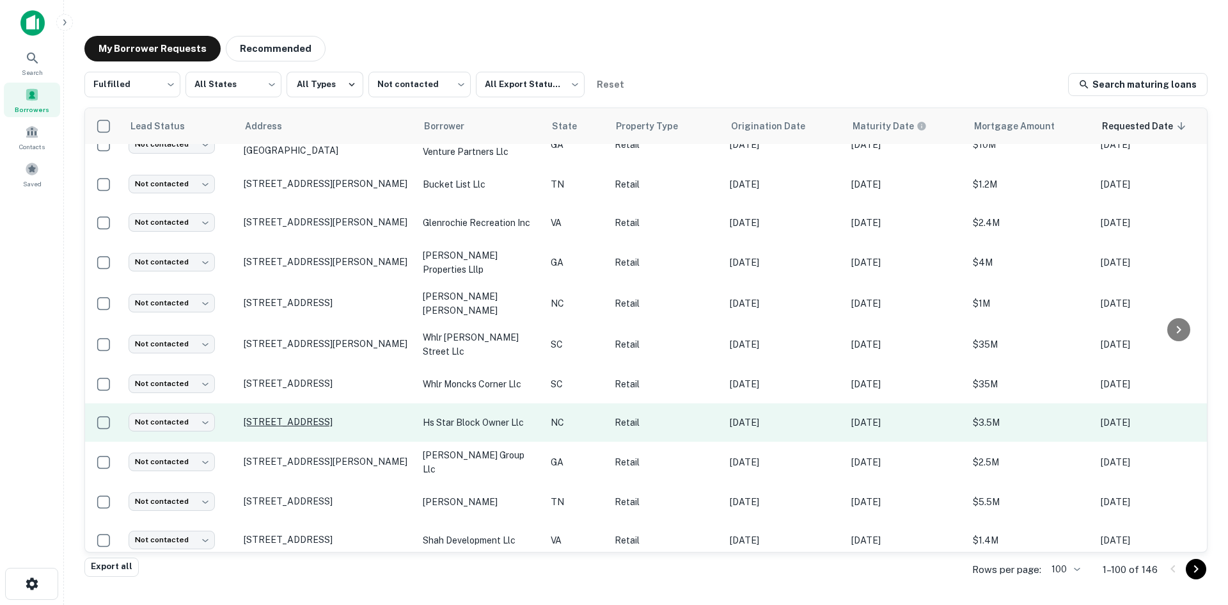
click at [326, 417] on p "[STREET_ADDRESS]" at bounding box center [327, 422] width 166 height 12
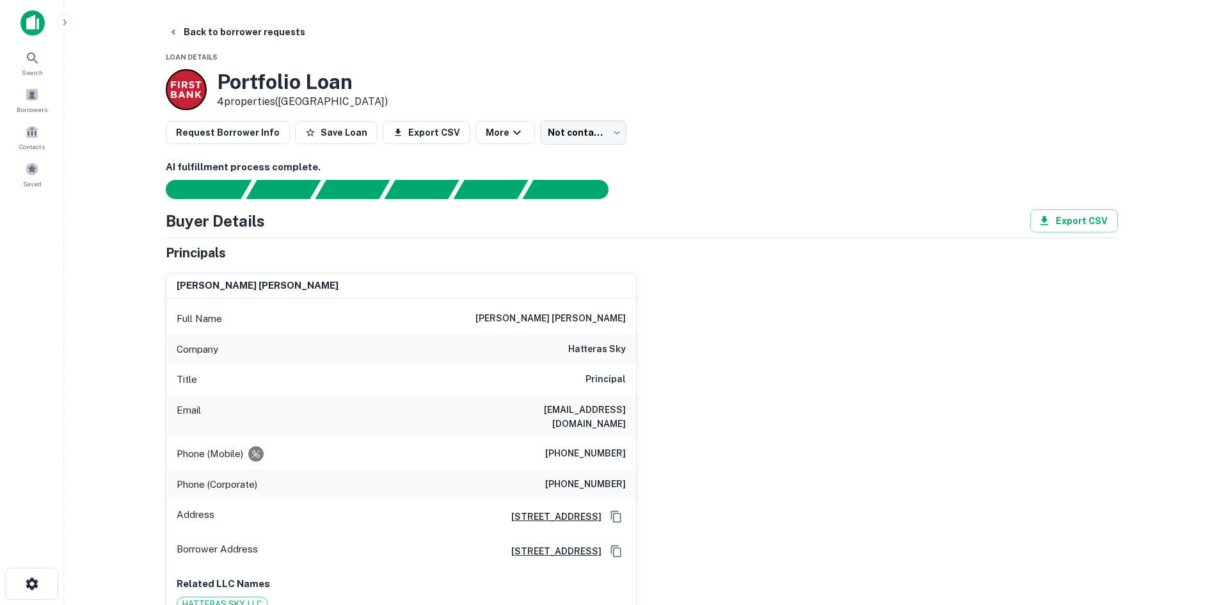
click at [527, 311] on div "Full Name amy michaelson kelly" at bounding box center [401, 318] width 470 height 31
drag, startPoint x: 526, startPoint y: 315, endPoint x: 644, endPoint y: 325, distance: 118.8
click at [644, 325] on div "amy michaelson kelly Full Name amy michaelson kelly Company hatteras sky Title …" at bounding box center [636, 441] width 962 height 358
copy h6 "amy michaelson kelly"
click at [595, 417] on h6 "akelly@hatterassky.com" at bounding box center [549, 416] width 154 height 28
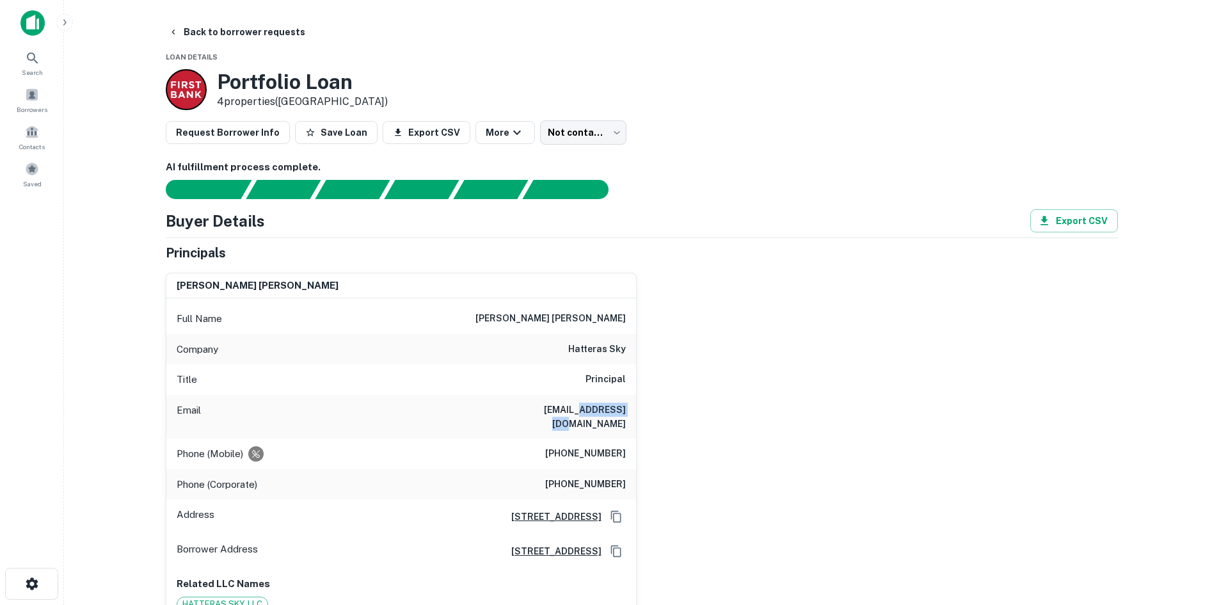
click at [595, 417] on h6 "akelly@hatterassky.com" at bounding box center [549, 416] width 154 height 28
copy h6 "akelly@hatterassky.com"
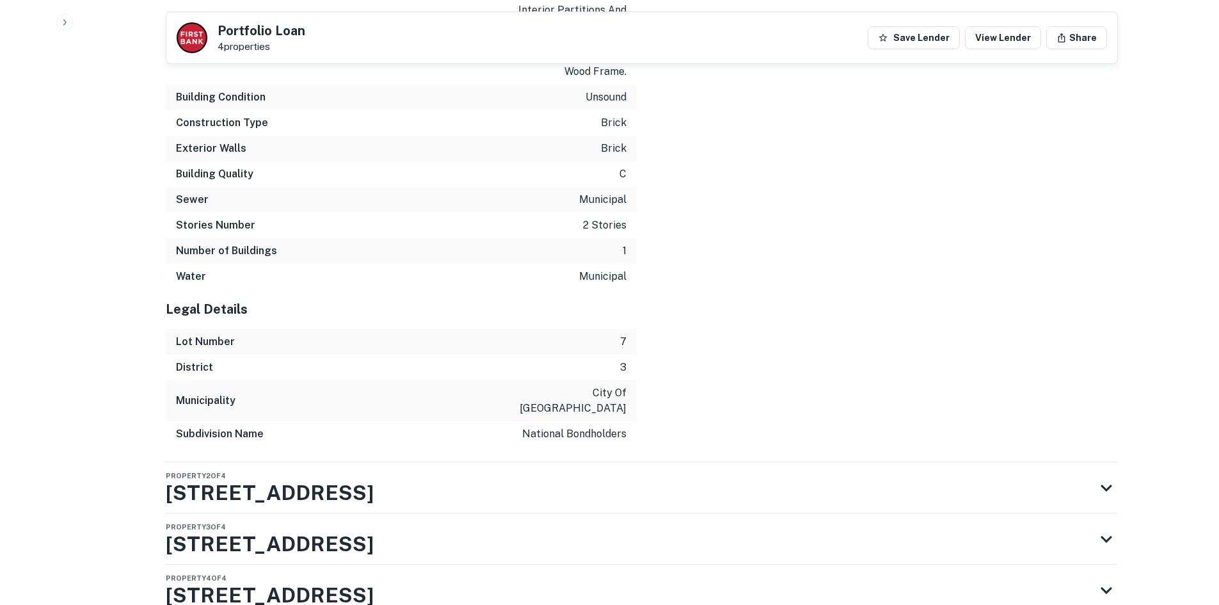
scroll to position [2662, 0]
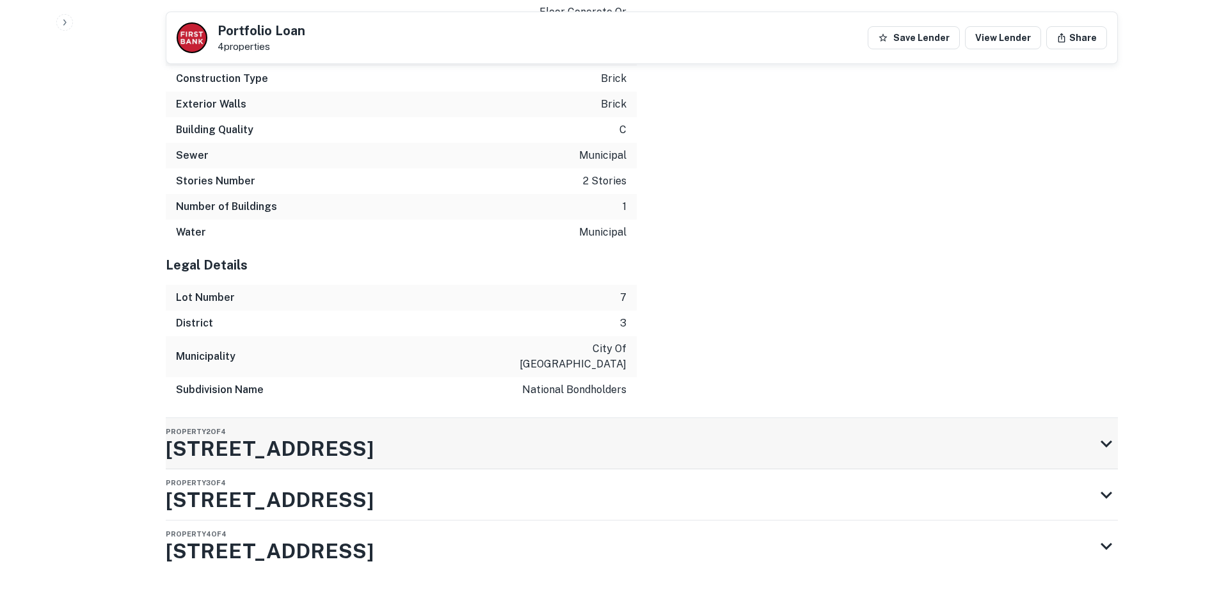
click at [512, 427] on div "Property 2 of 4 9 Broadway St" at bounding box center [630, 443] width 929 height 51
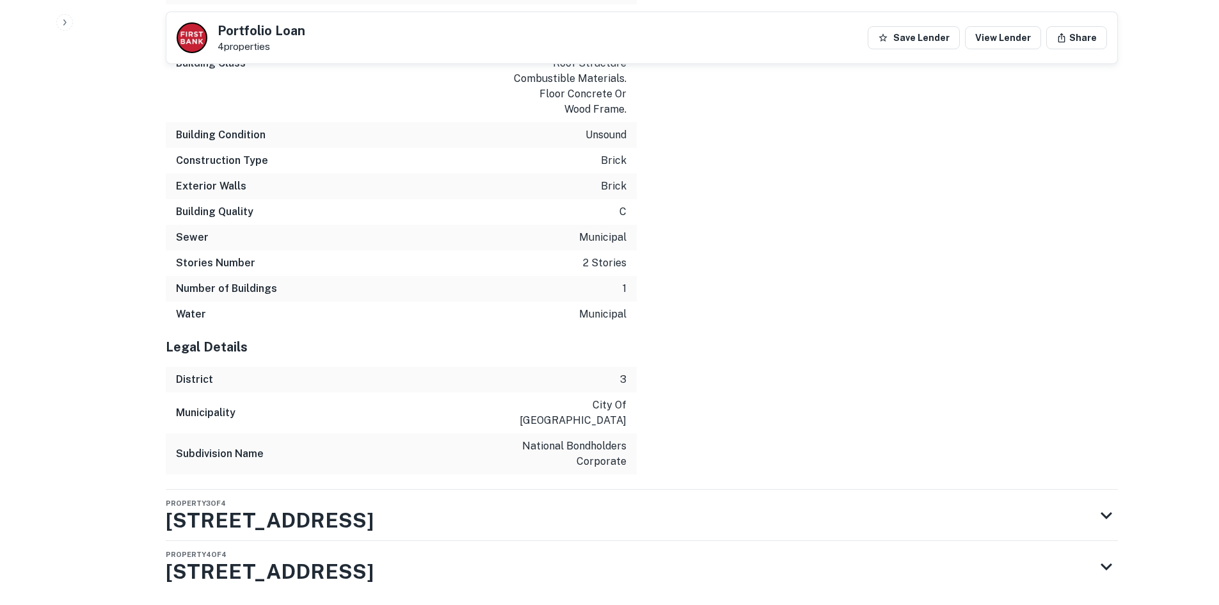
scroll to position [3836, 0]
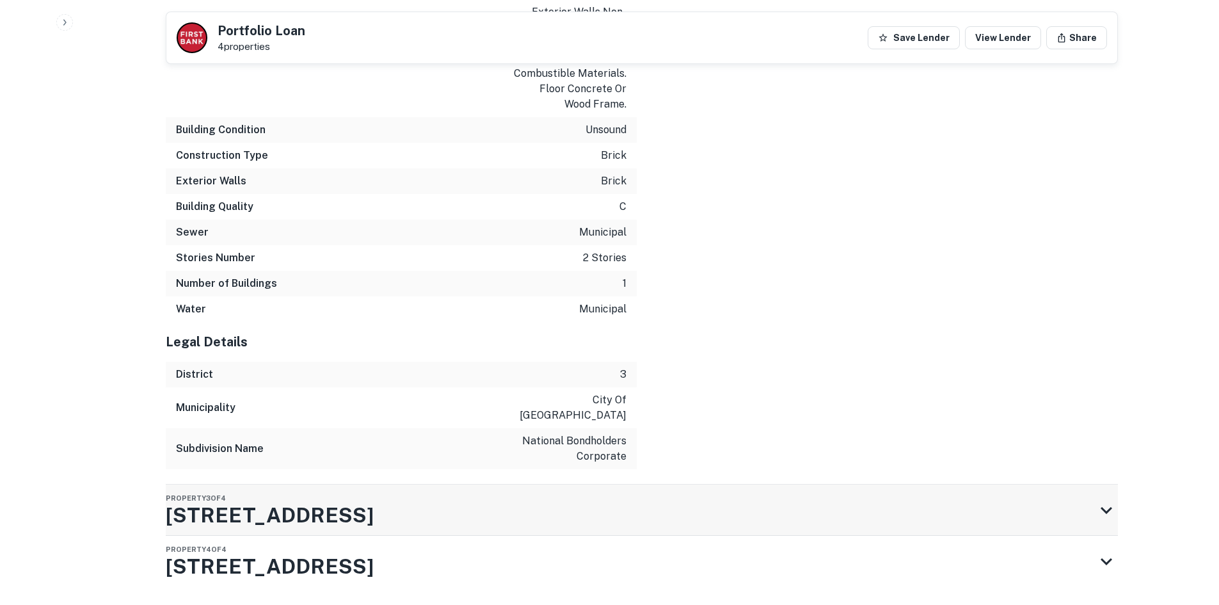
click at [486, 484] on div "Property 3 of 4 28 N Lexington Ave" at bounding box center [630, 509] width 929 height 51
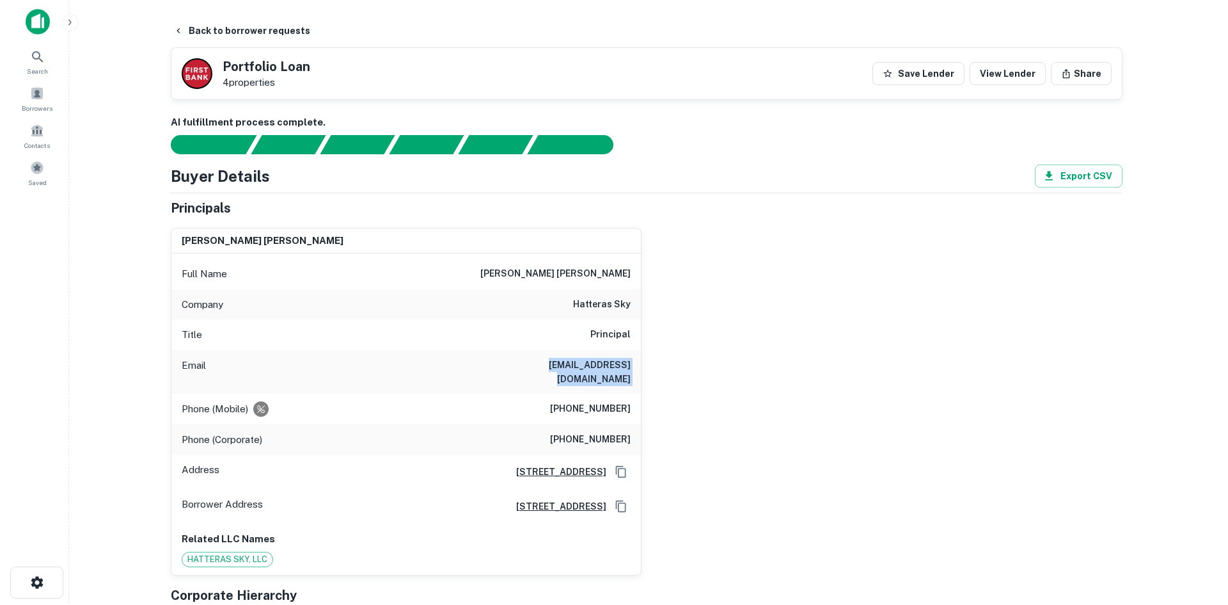
scroll to position [0, 0]
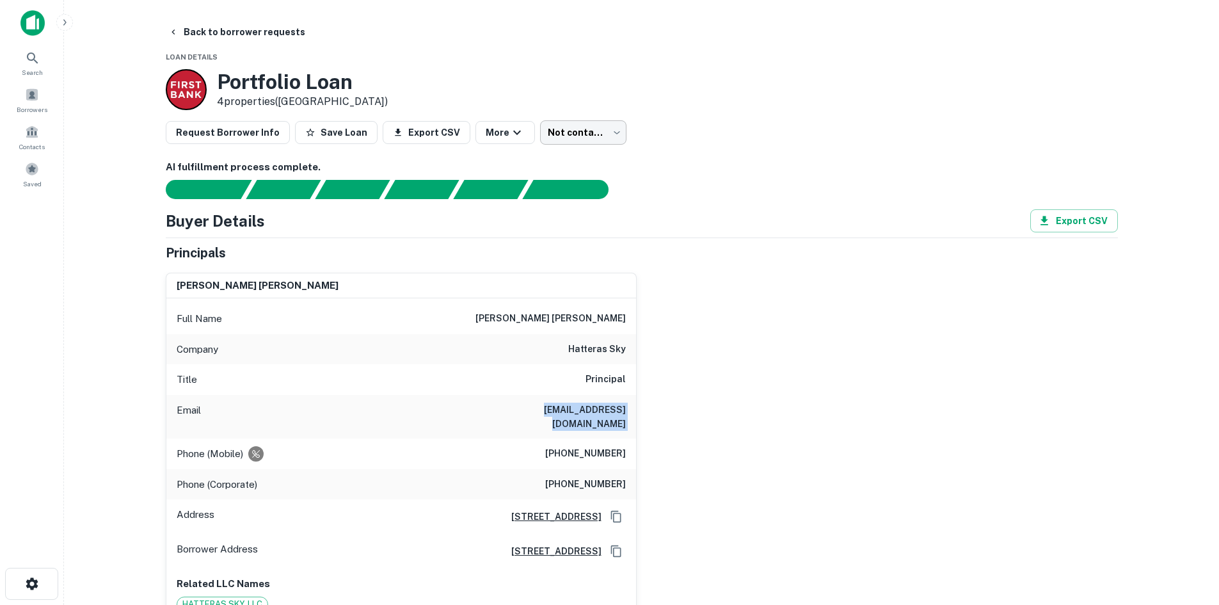
click at [583, 139] on body "Search Borrowers Contacts Saved Back to borrower requests Loan Details Portfoli…" at bounding box center [609, 302] width 1219 height 605
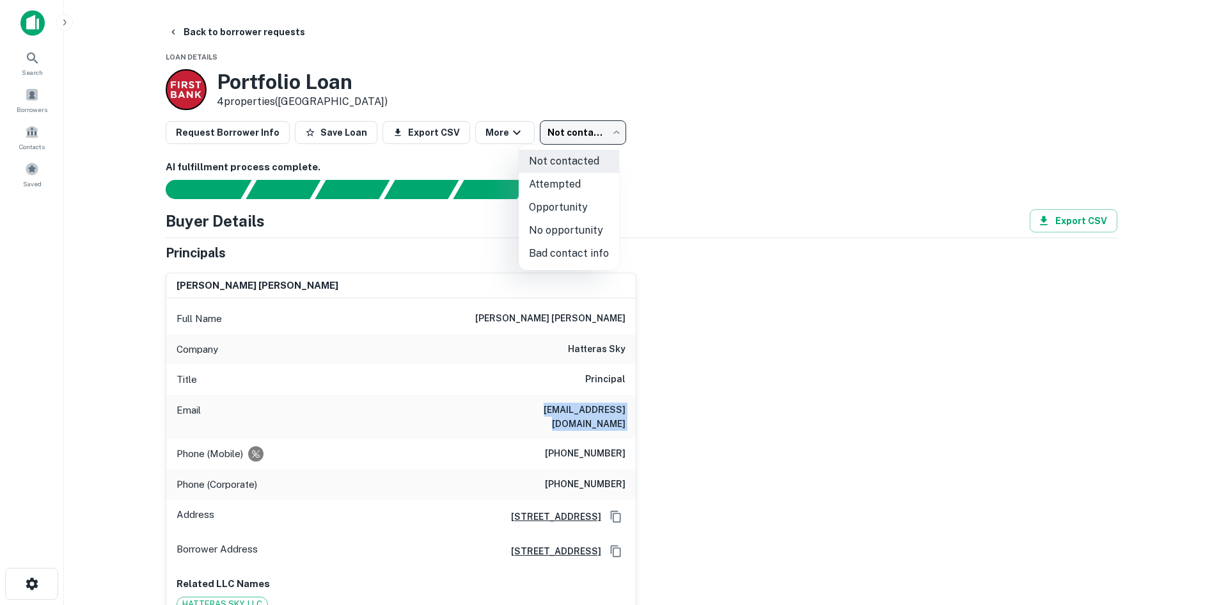
click at [559, 225] on li "No opportunity" at bounding box center [569, 230] width 100 height 23
type input "**********"
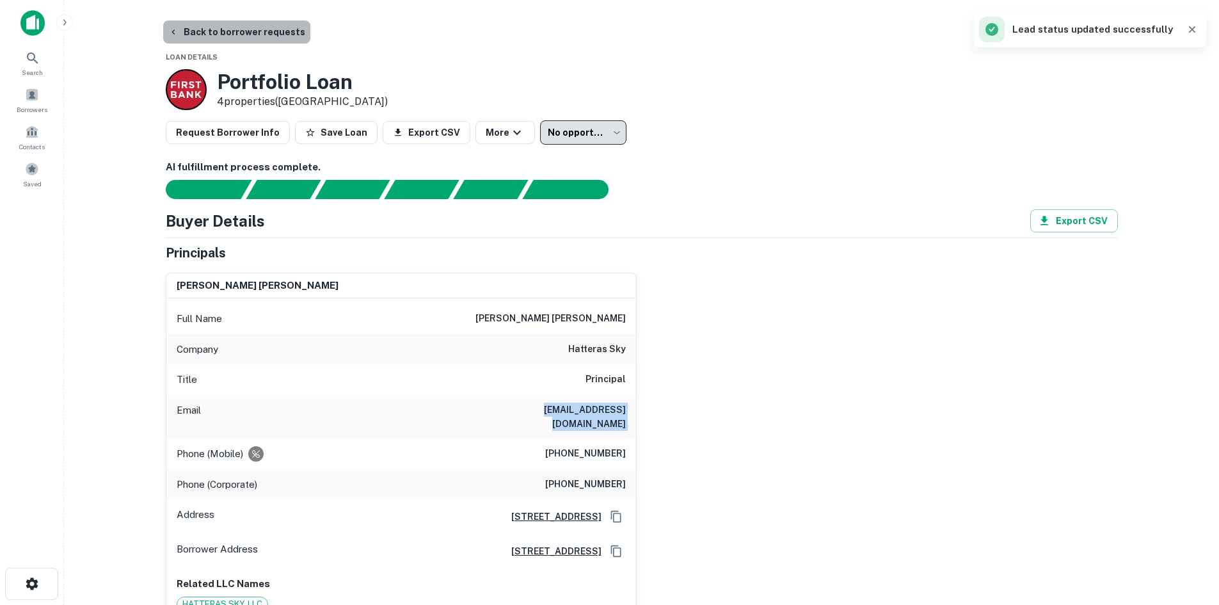
click at [238, 38] on button "Back to borrower requests" at bounding box center [236, 31] width 147 height 23
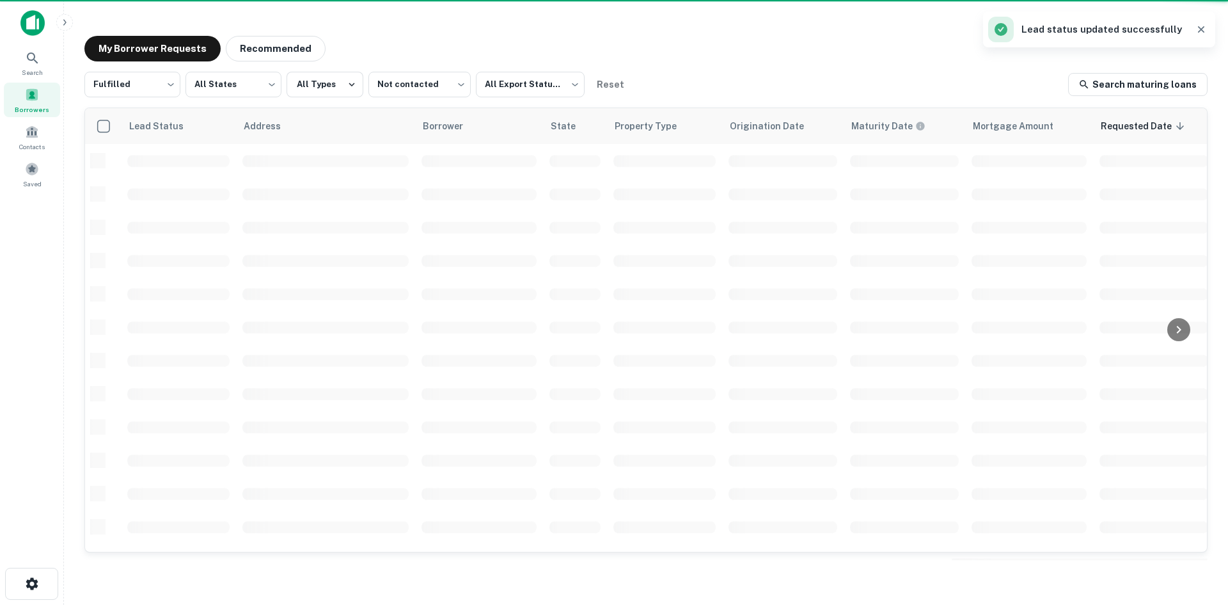
scroll to position [192, 0]
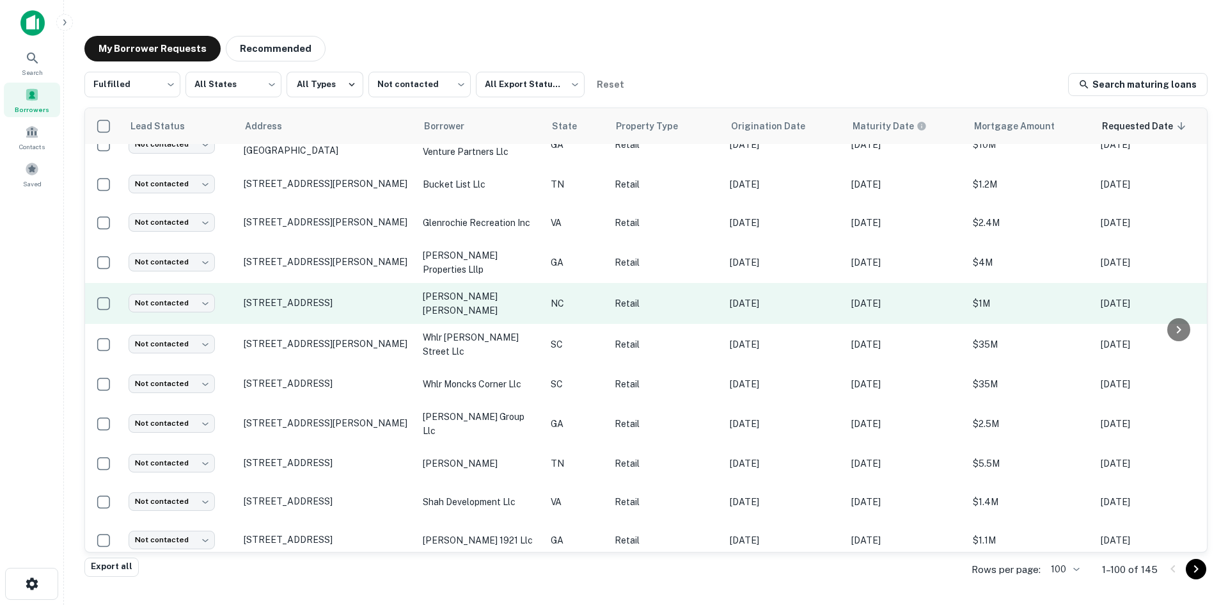
click at [337, 312] on td "[STREET_ADDRESS]" at bounding box center [326, 303] width 179 height 41
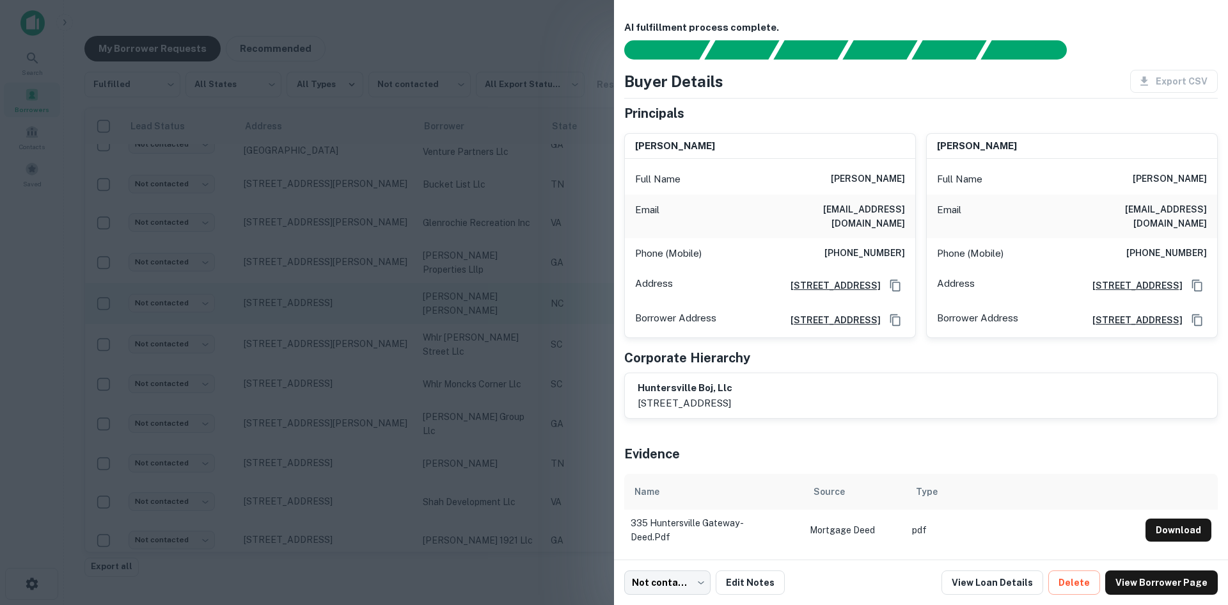
click at [337, 312] on div at bounding box center [614, 302] width 1228 height 605
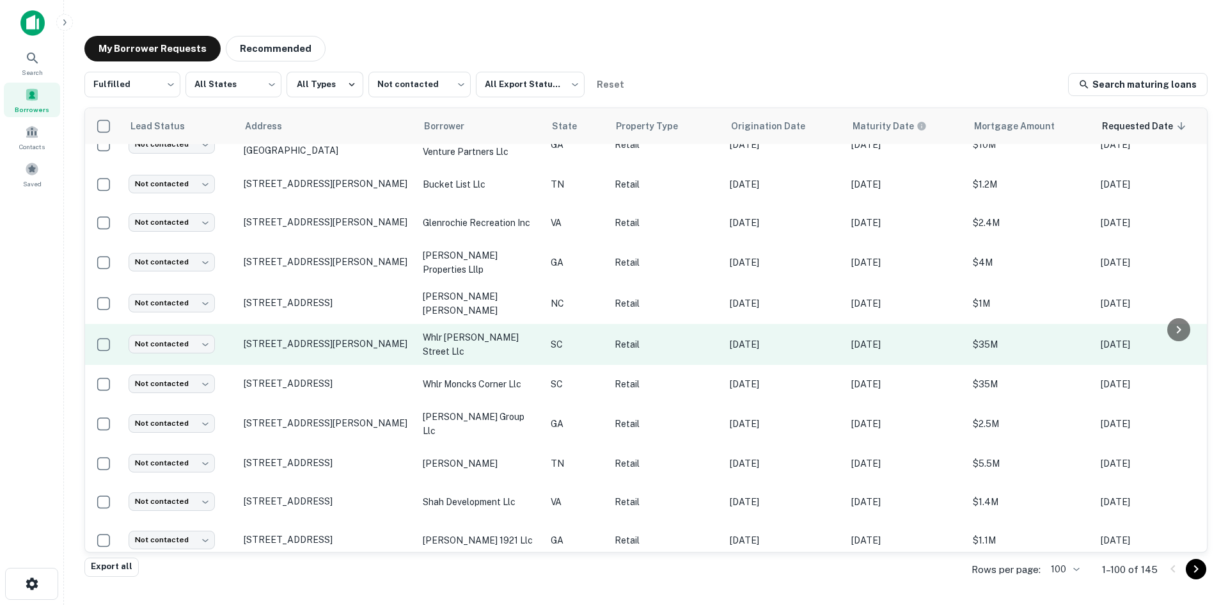
click at [326, 350] on td "[STREET_ADDRESS][PERSON_NAME]" at bounding box center [326, 344] width 179 height 41
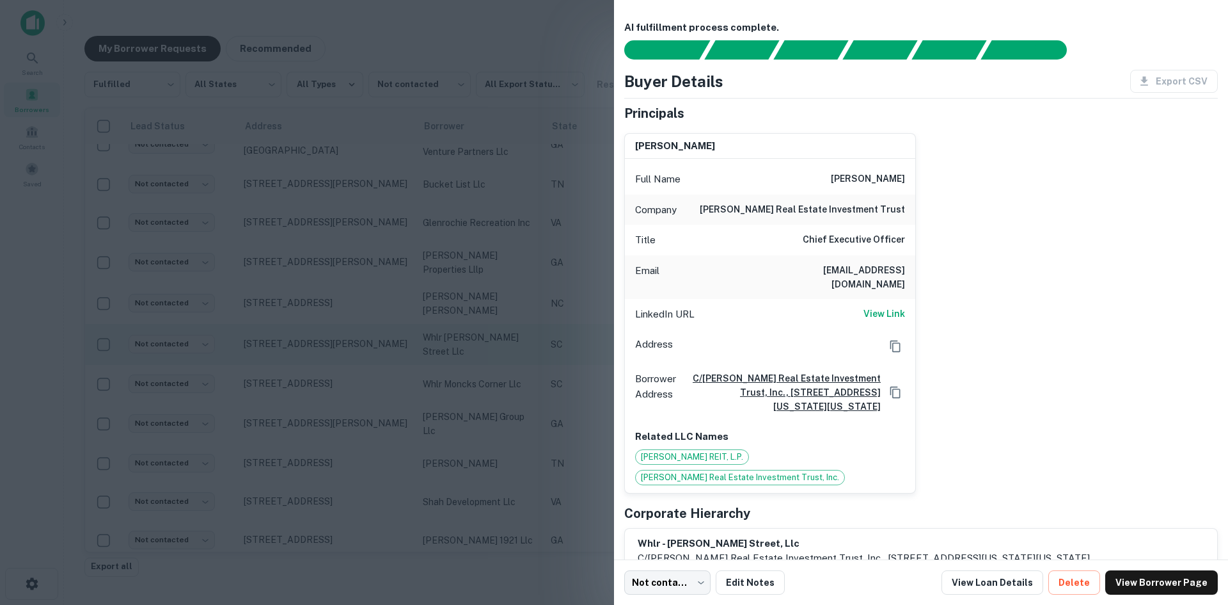
click at [326, 350] on div at bounding box center [614, 302] width 1228 height 605
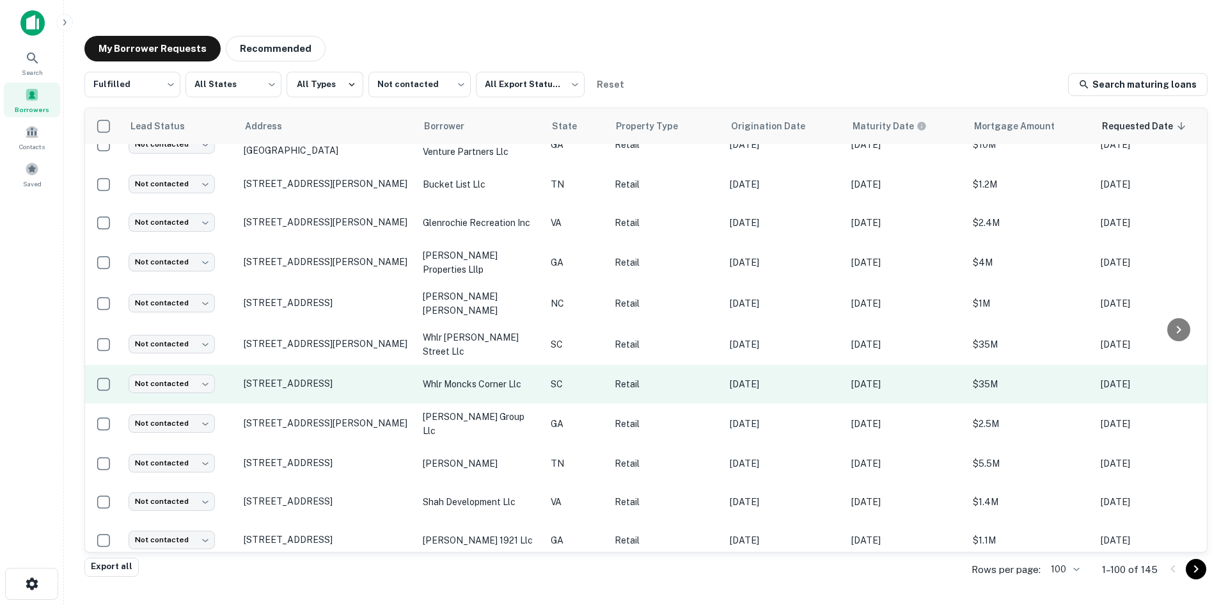
click at [307, 392] on td "[STREET_ADDRESS]" at bounding box center [326, 384] width 179 height 38
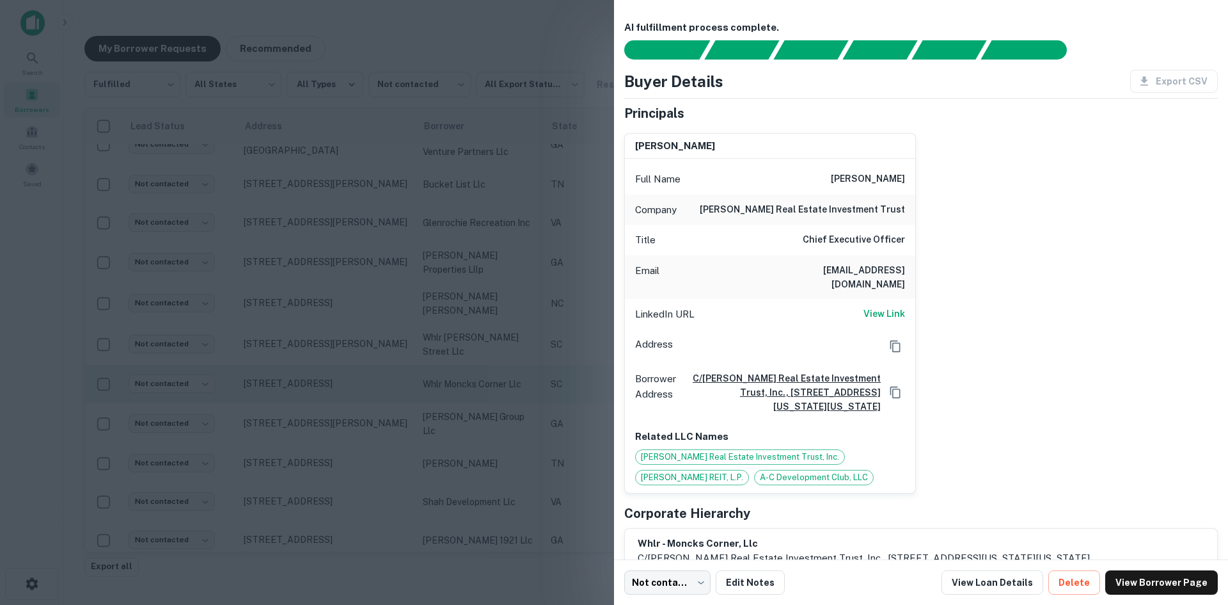
click at [307, 392] on div at bounding box center [614, 302] width 1228 height 605
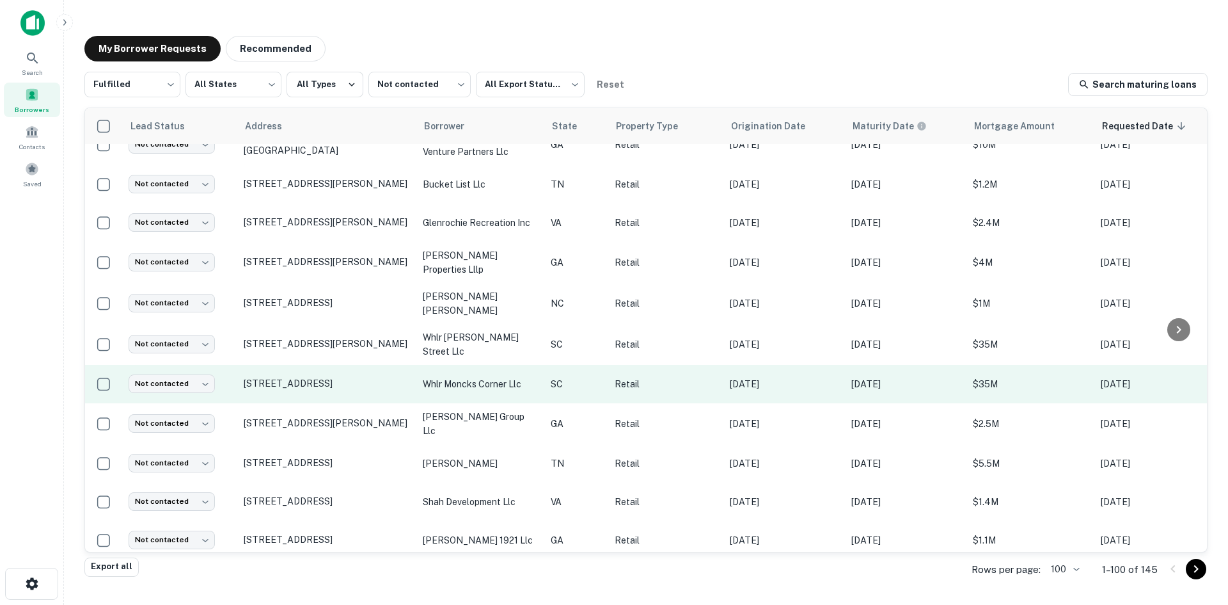
click at [308, 390] on td "[STREET_ADDRESS]" at bounding box center [326, 384] width 179 height 38
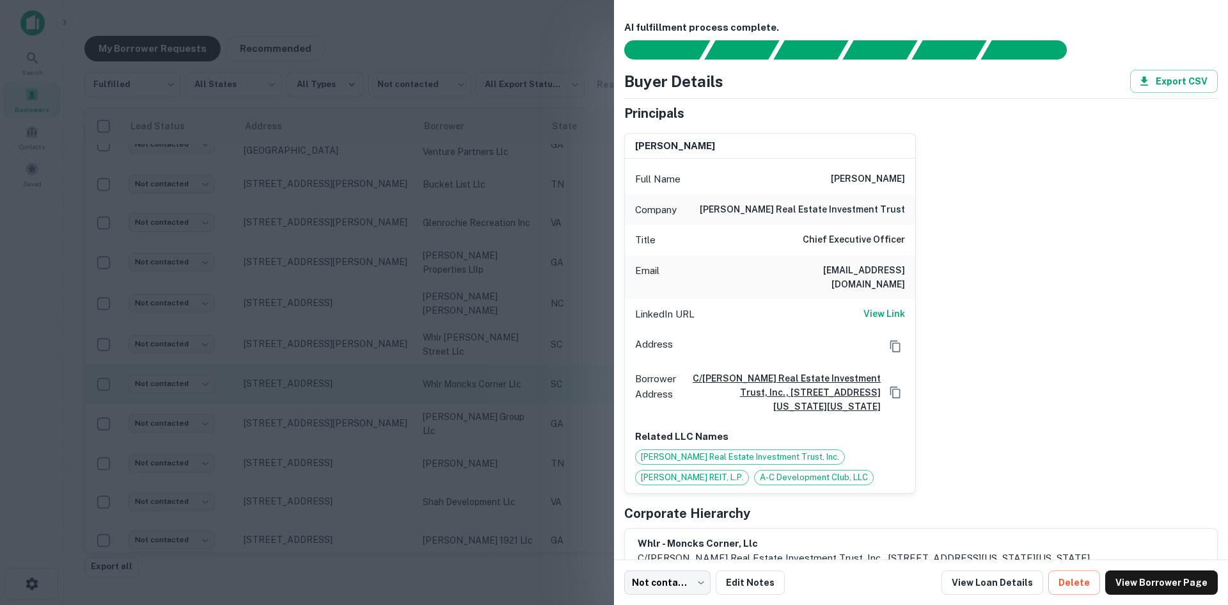
click at [310, 388] on div at bounding box center [614, 302] width 1228 height 605
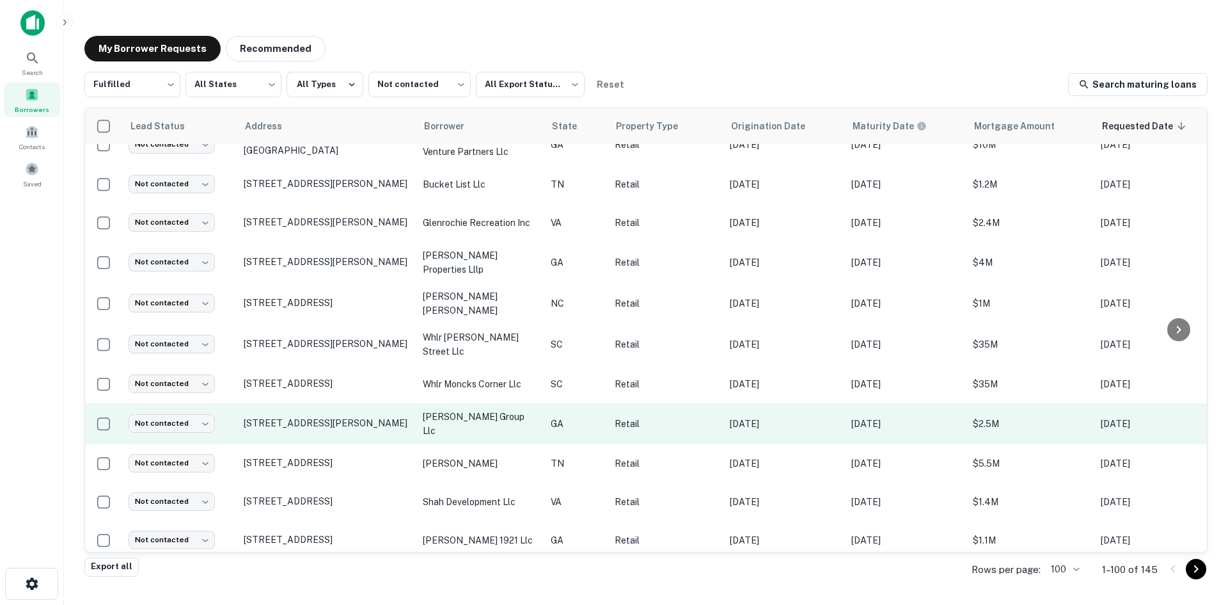
click at [306, 431] on td "[STREET_ADDRESS][PERSON_NAME]" at bounding box center [326, 423] width 179 height 41
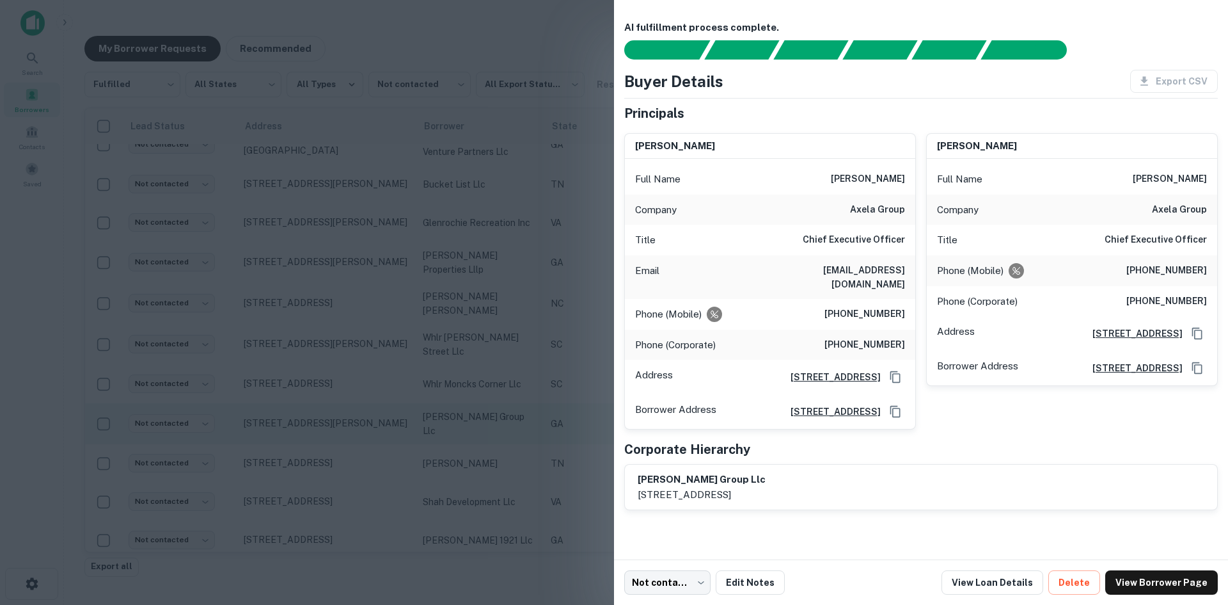
click at [306, 431] on div at bounding box center [614, 302] width 1228 height 605
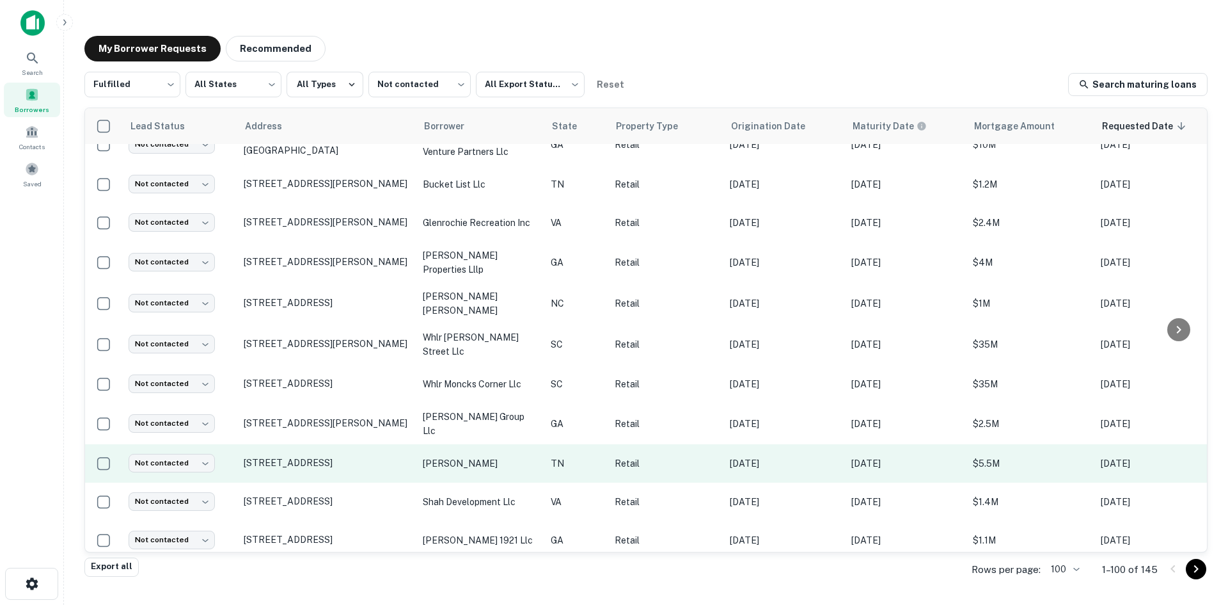
click at [299, 470] on td "[STREET_ADDRESS]" at bounding box center [326, 463] width 179 height 38
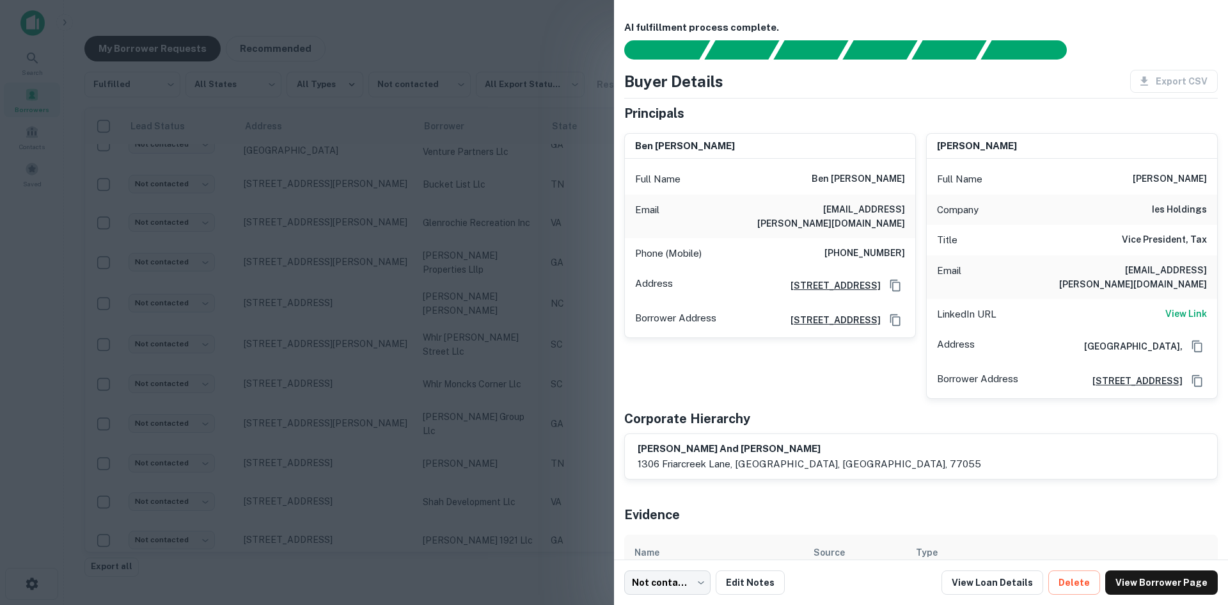
click at [294, 472] on div at bounding box center [614, 302] width 1228 height 605
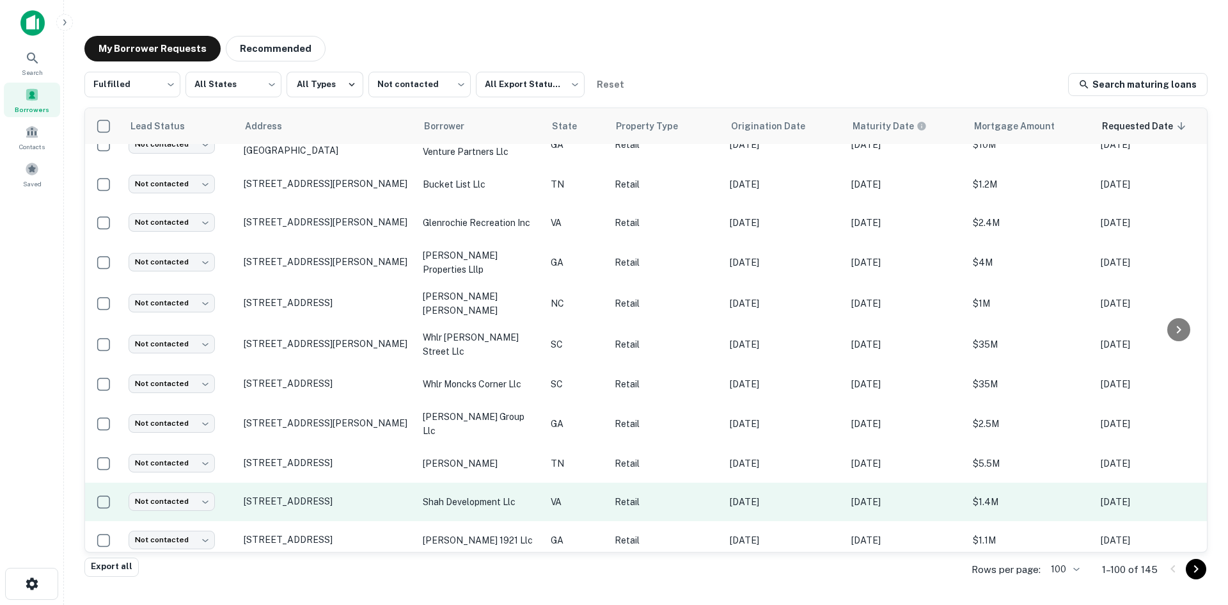
click at [283, 504] on td "[STREET_ADDRESS]" at bounding box center [326, 501] width 179 height 38
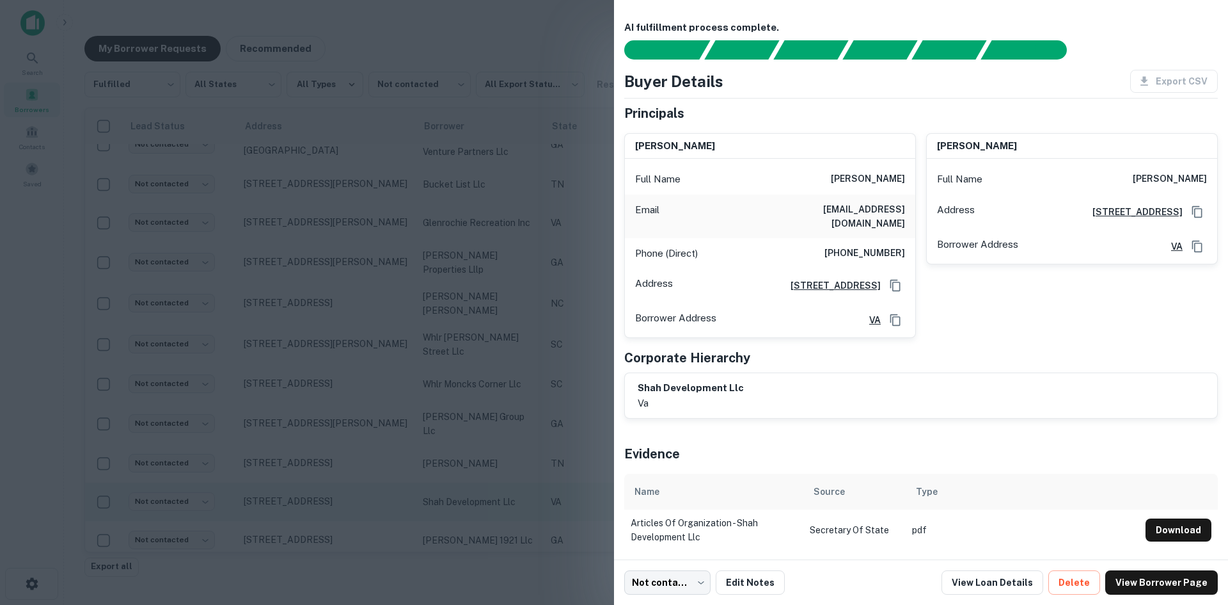
click at [283, 504] on div at bounding box center [614, 302] width 1228 height 605
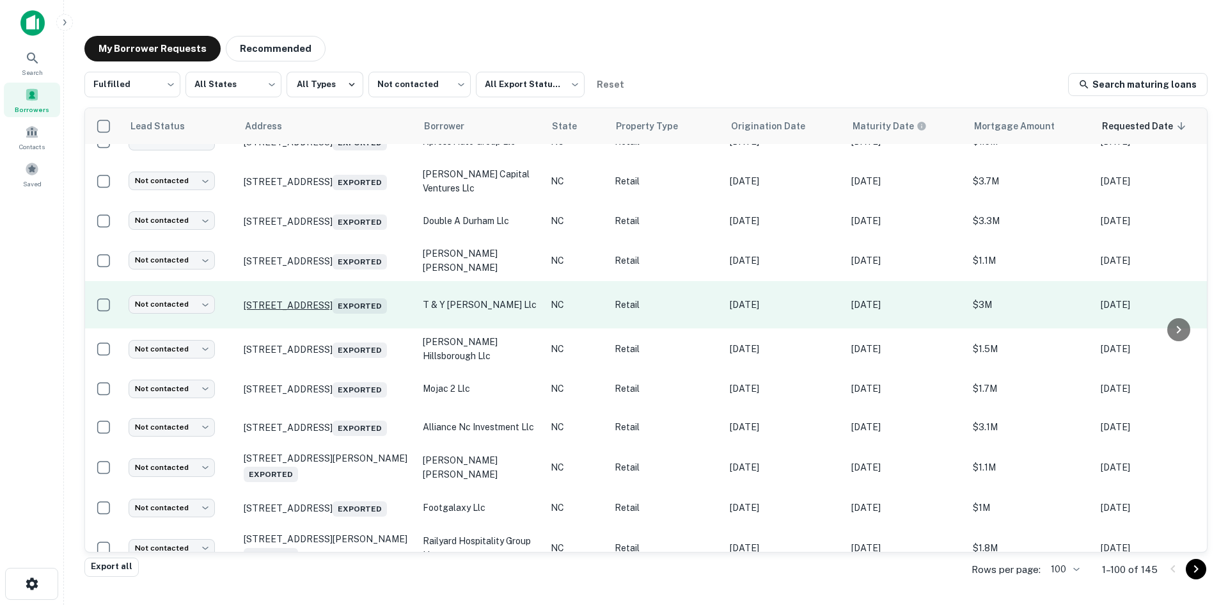
scroll to position [832, 0]
click at [328, 319] on td "[STREET_ADDRESS] Exported" at bounding box center [326, 303] width 179 height 48
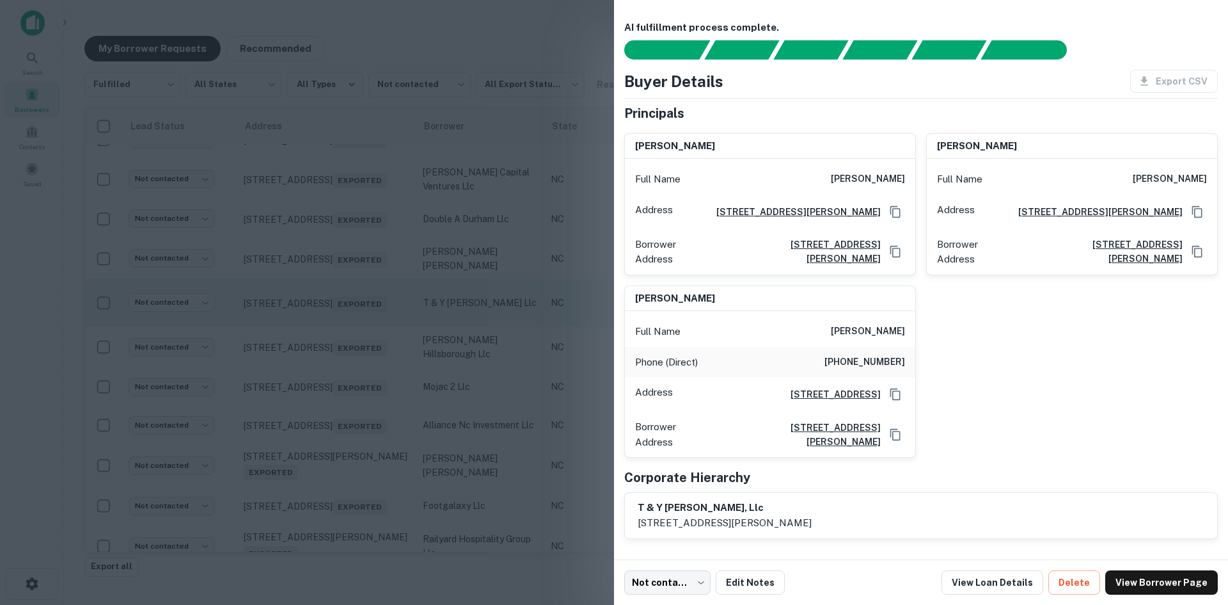
click at [328, 319] on div at bounding box center [614, 302] width 1228 height 605
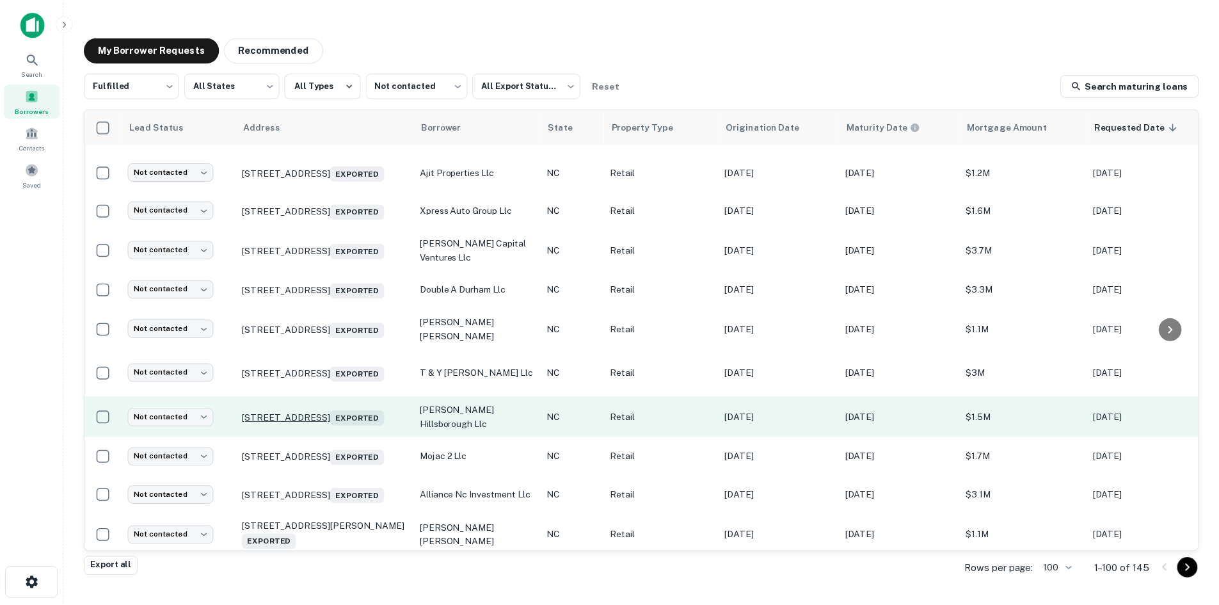
scroll to position [640, 0]
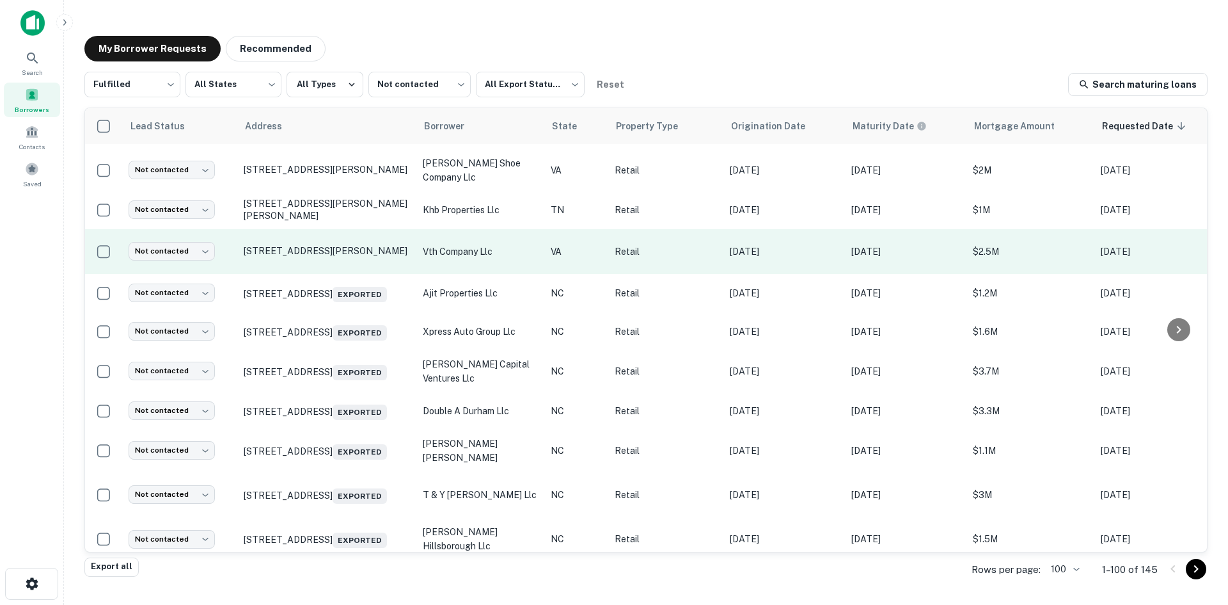
click at [347, 250] on td "[STREET_ADDRESS][PERSON_NAME]" at bounding box center [326, 251] width 179 height 45
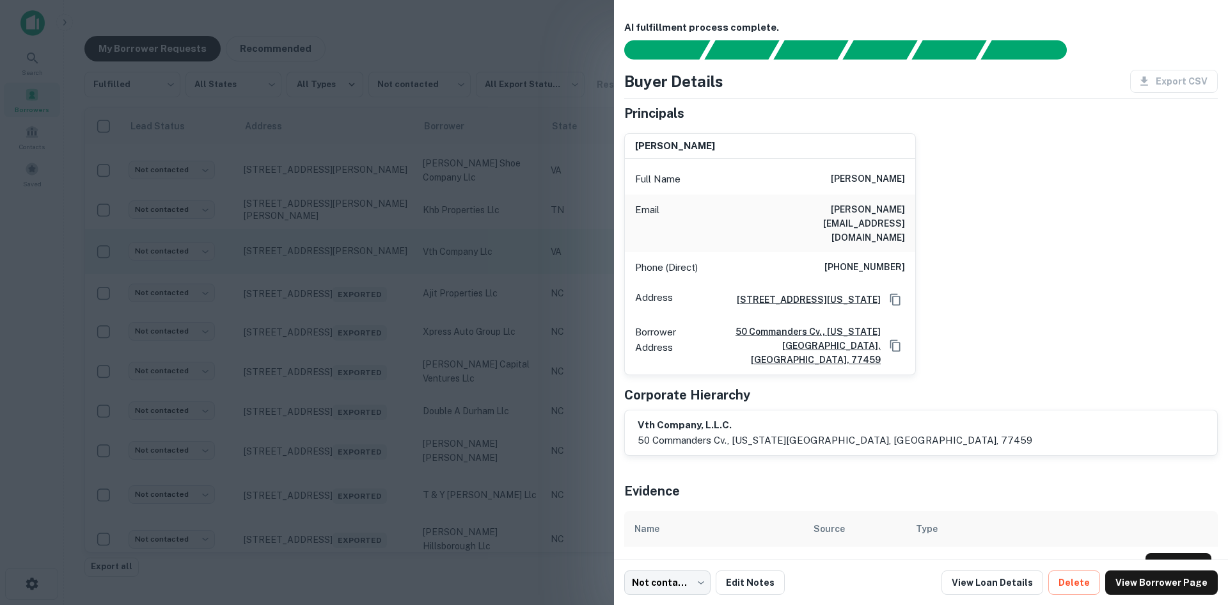
click at [347, 250] on div at bounding box center [614, 302] width 1228 height 605
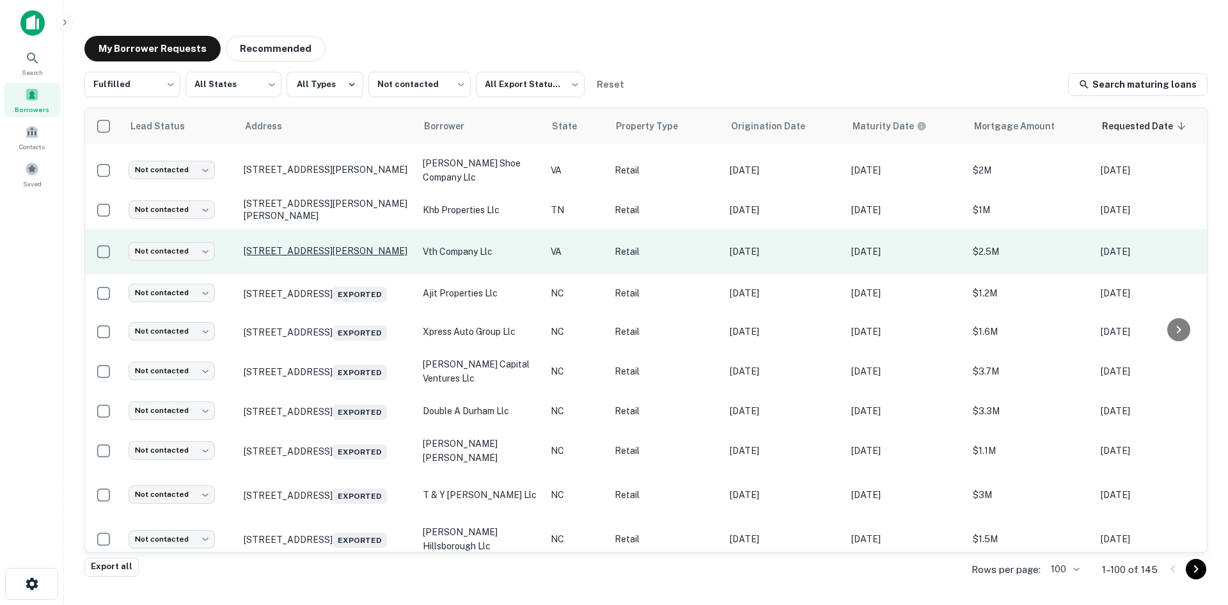
drag, startPoint x: 344, startPoint y: 240, endPoint x: 334, endPoint y: 240, distance: 9.6
click at [342, 245] on p "[STREET_ADDRESS][PERSON_NAME]" at bounding box center [327, 251] width 166 height 12
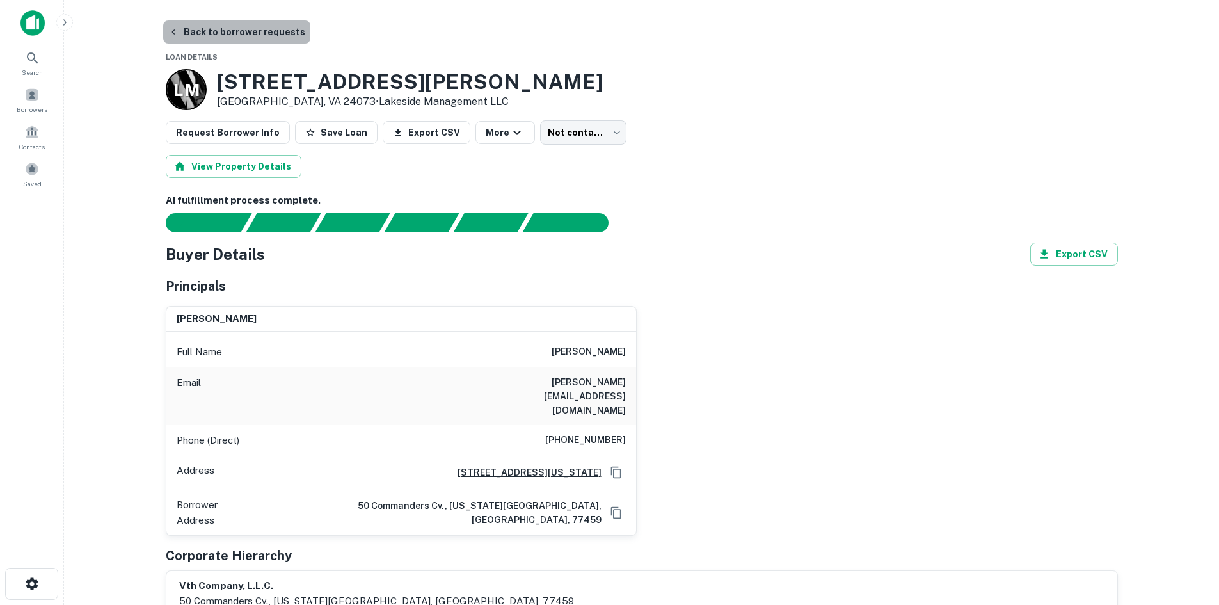
click at [282, 37] on button "Back to borrower requests" at bounding box center [236, 31] width 147 height 23
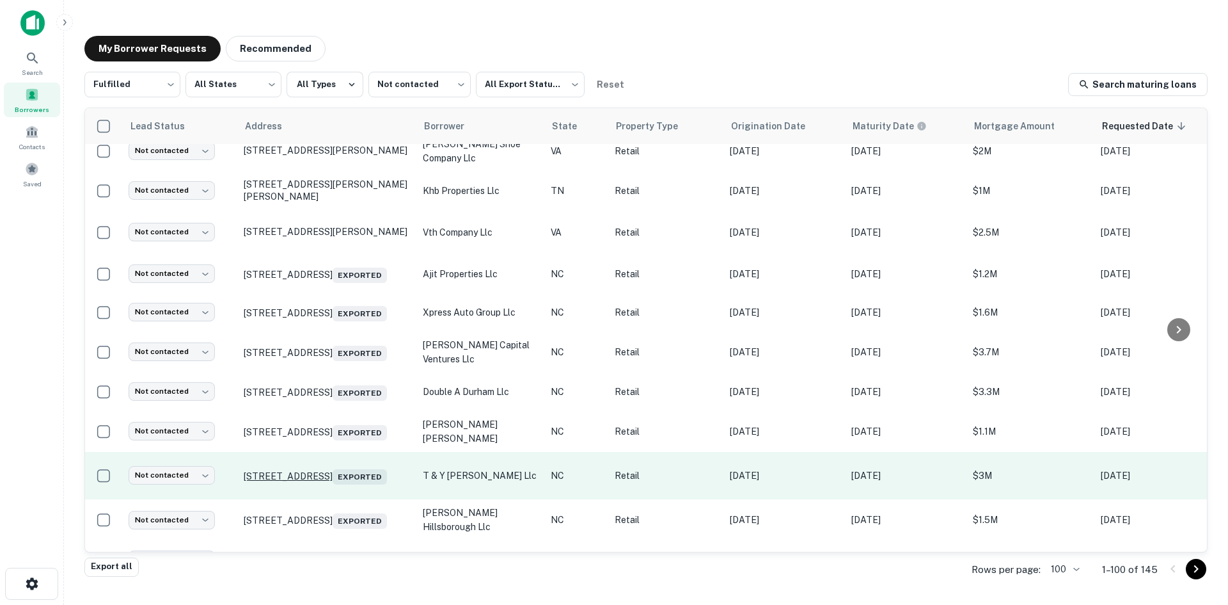
scroll to position [690, 0]
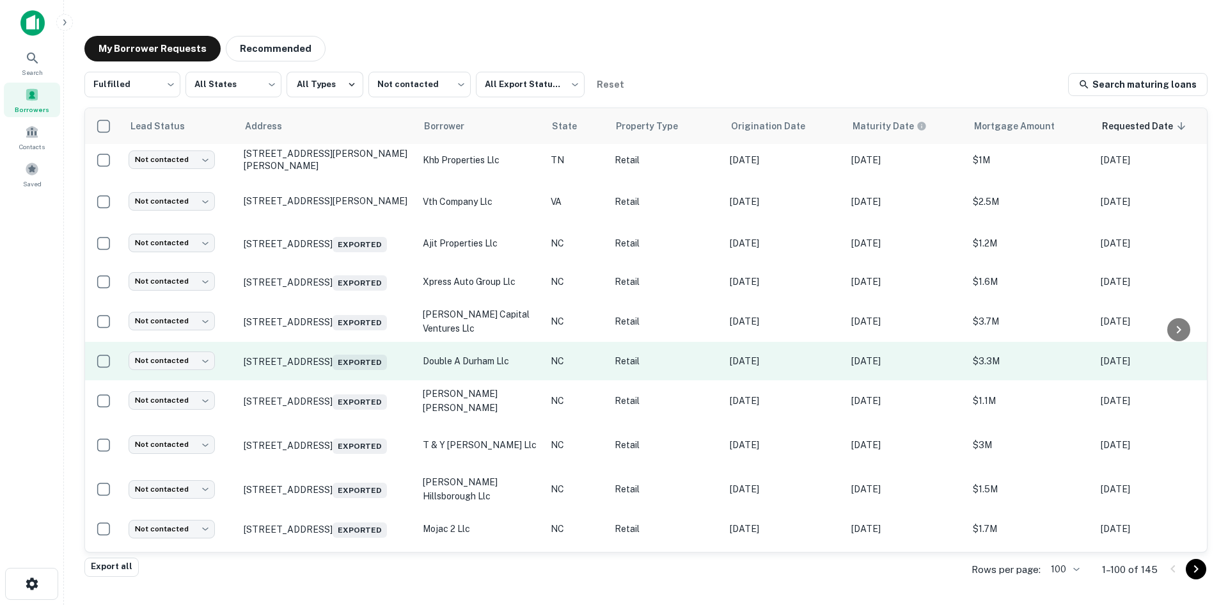
click at [333, 378] on td "4304 Denfield St Durham, NC 27704 Exported" at bounding box center [326, 361] width 179 height 38
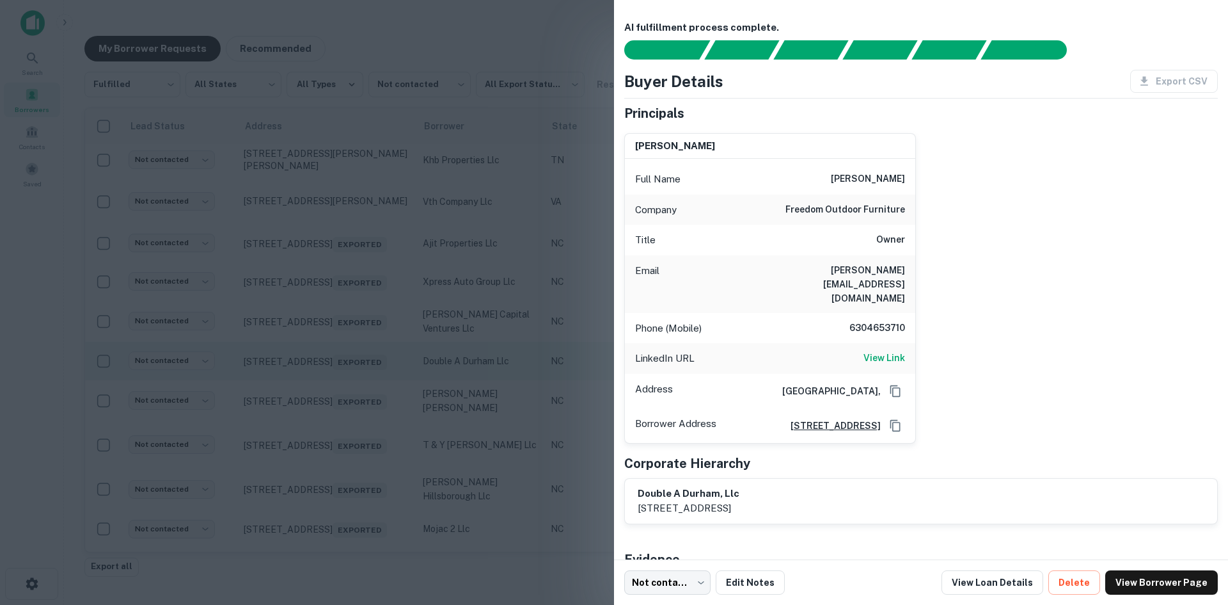
click at [333, 378] on div at bounding box center [614, 302] width 1228 height 605
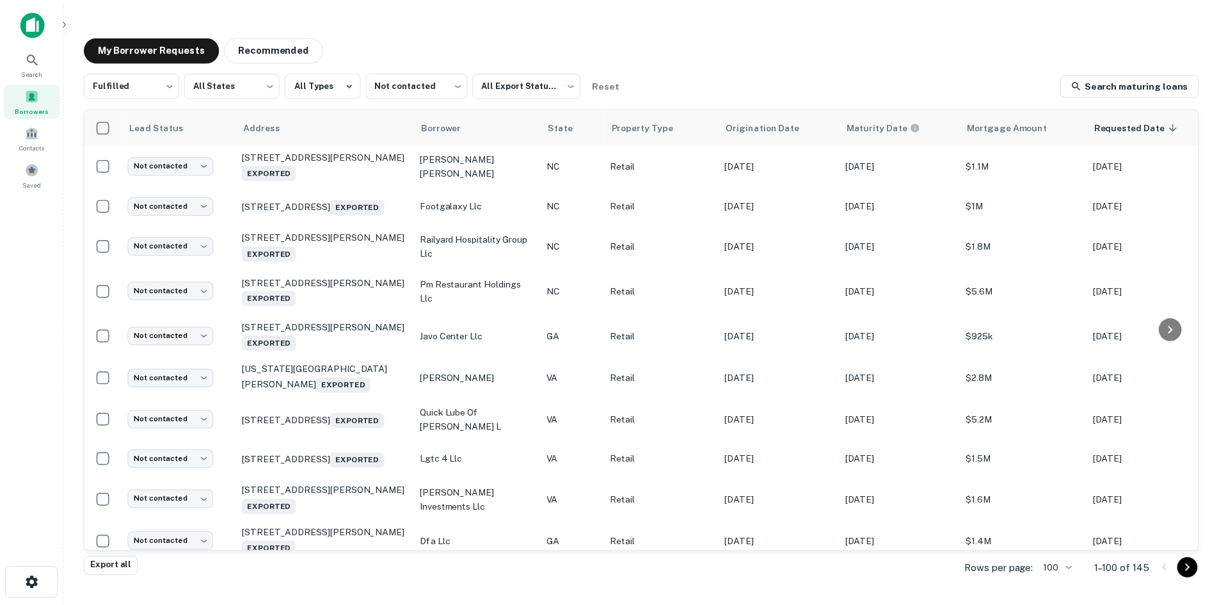
scroll to position [1138, 0]
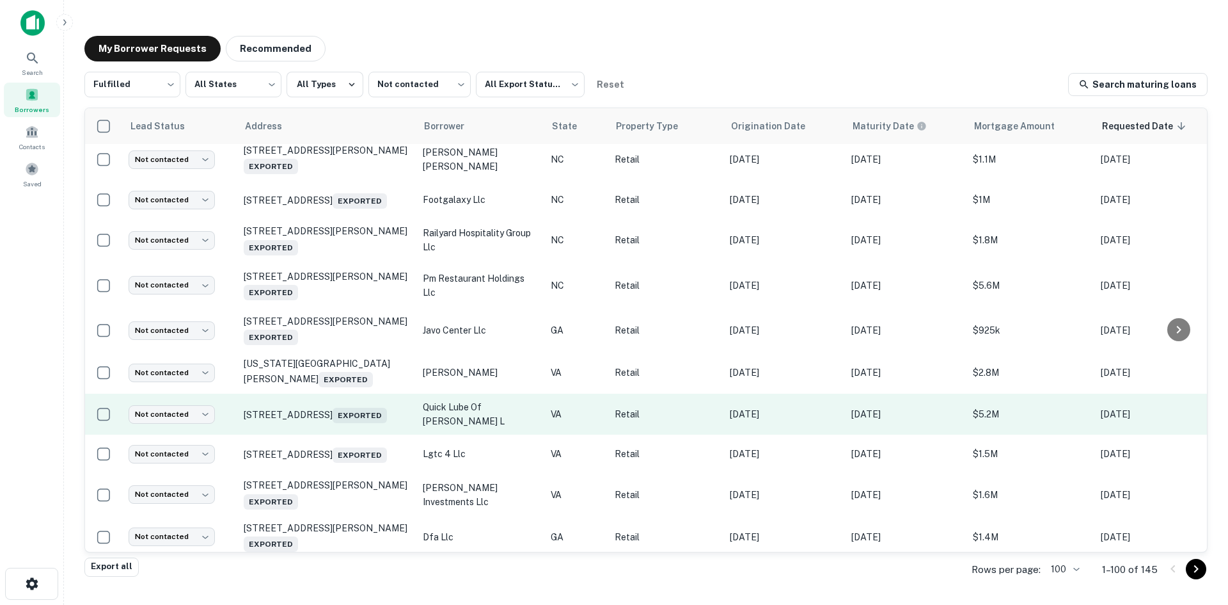
click at [333, 434] on td "816 W Main St Salem, VA 24153 Exported" at bounding box center [326, 413] width 179 height 41
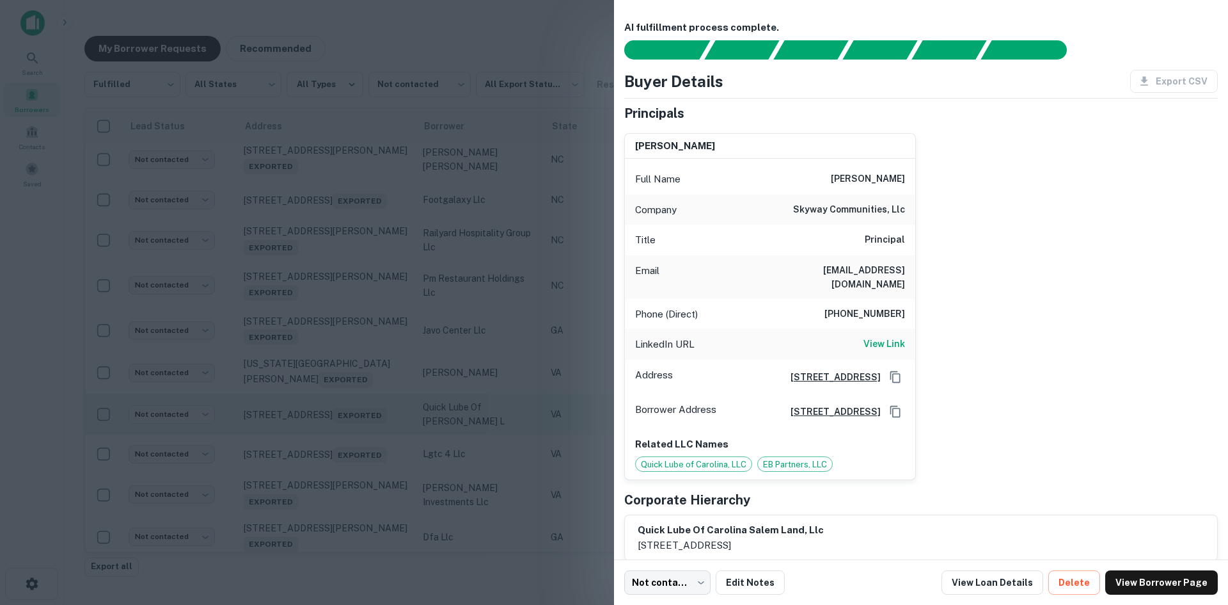
click at [333, 446] on div at bounding box center [614, 302] width 1228 height 605
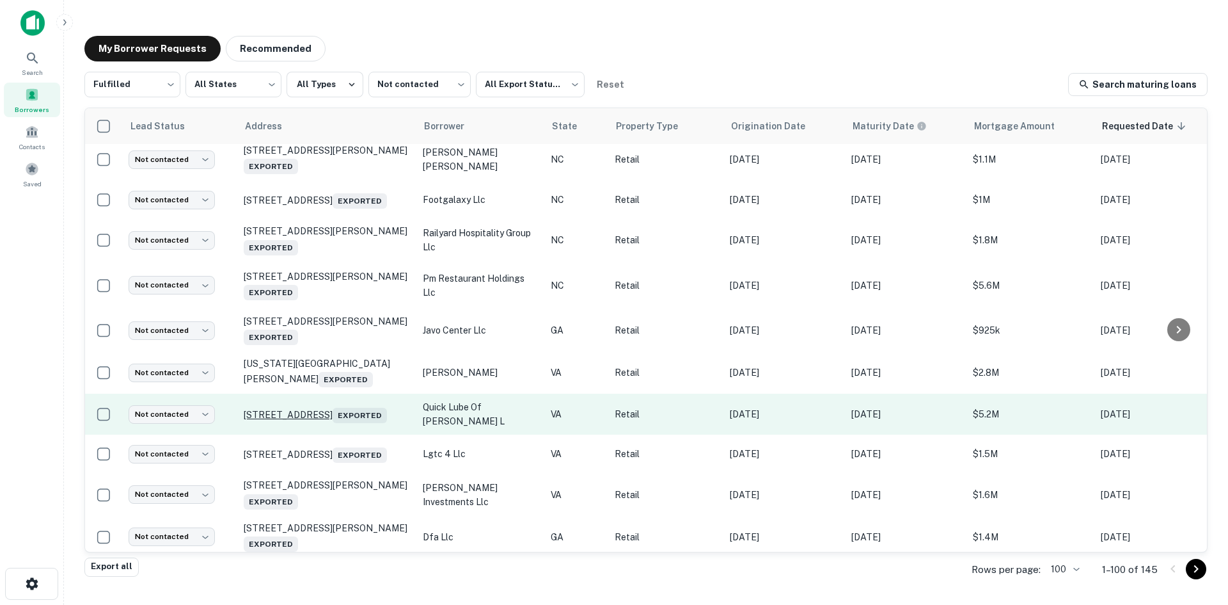
click at [331, 423] on p "816 W Main St Salem, VA 24153 Exported" at bounding box center [327, 414] width 166 height 18
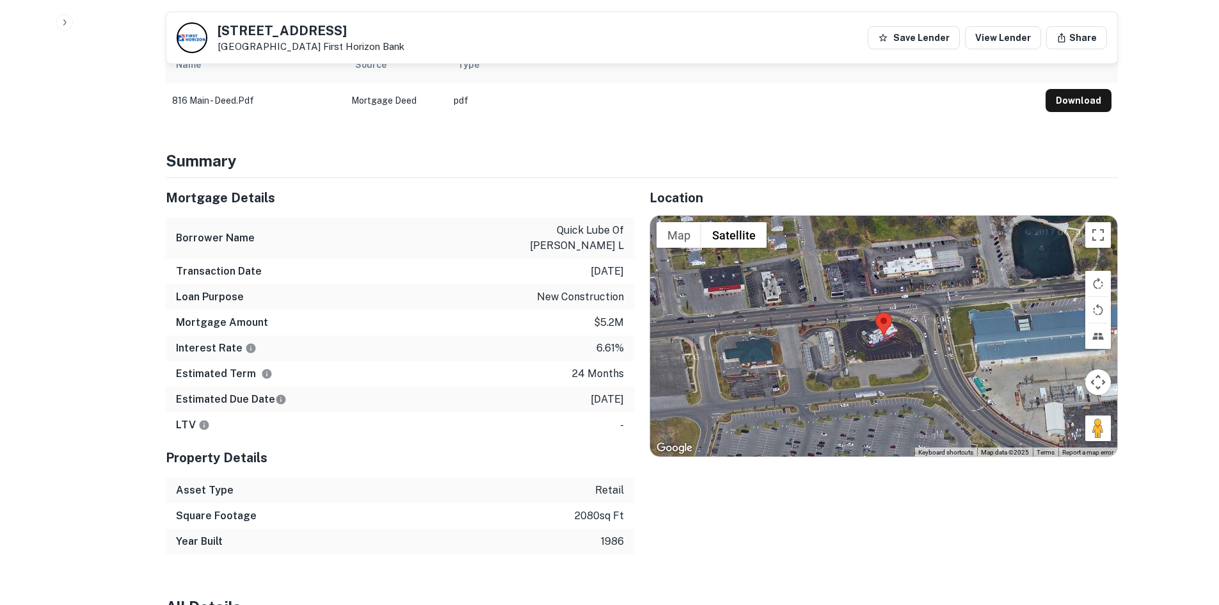
scroll to position [704, 0]
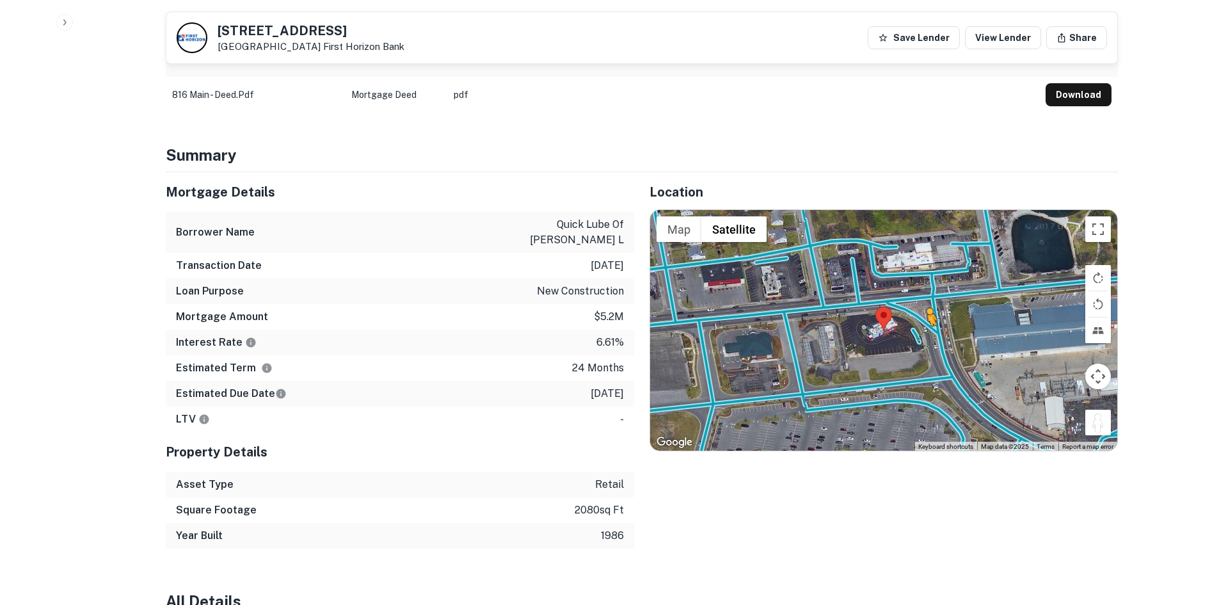
drag, startPoint x: 1085, startPoint y: 406, endPoint x: 927, endPoint y: 325, distance: 177.4
click at [927, 325] on div "To activate drag with keyboard, press Alt + Enter. Once in keyboard drag state,…" at bounding box center [883, 330] width 467 height 241
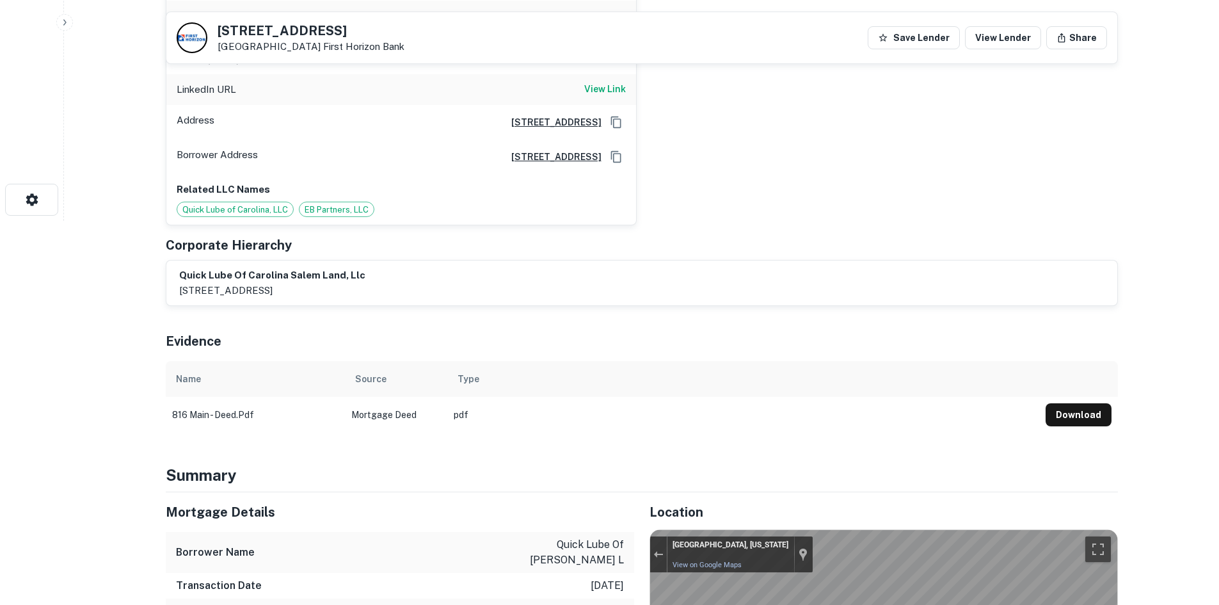
scroll to position [0, 0]
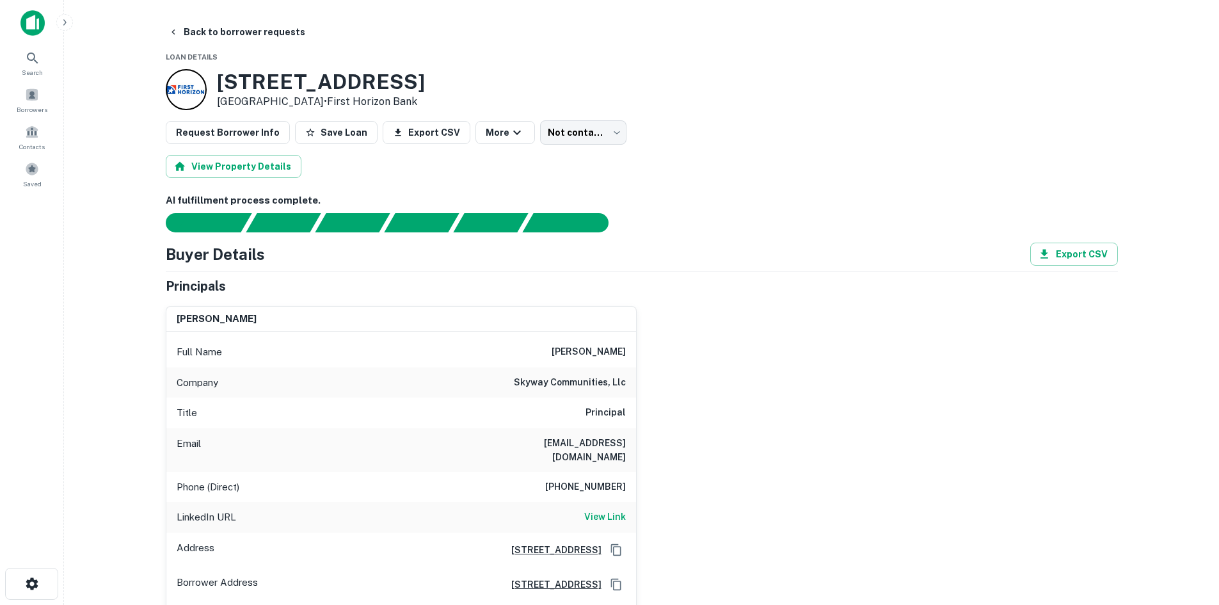
click at [578, 441] on h6 "tc@skywaycommunities.com" at bounding box center [549, 450] width 154 height 28
click at [575, 373] on div "Company skyway communities, llc" at bounding box center [401, 382] width 470 height 31
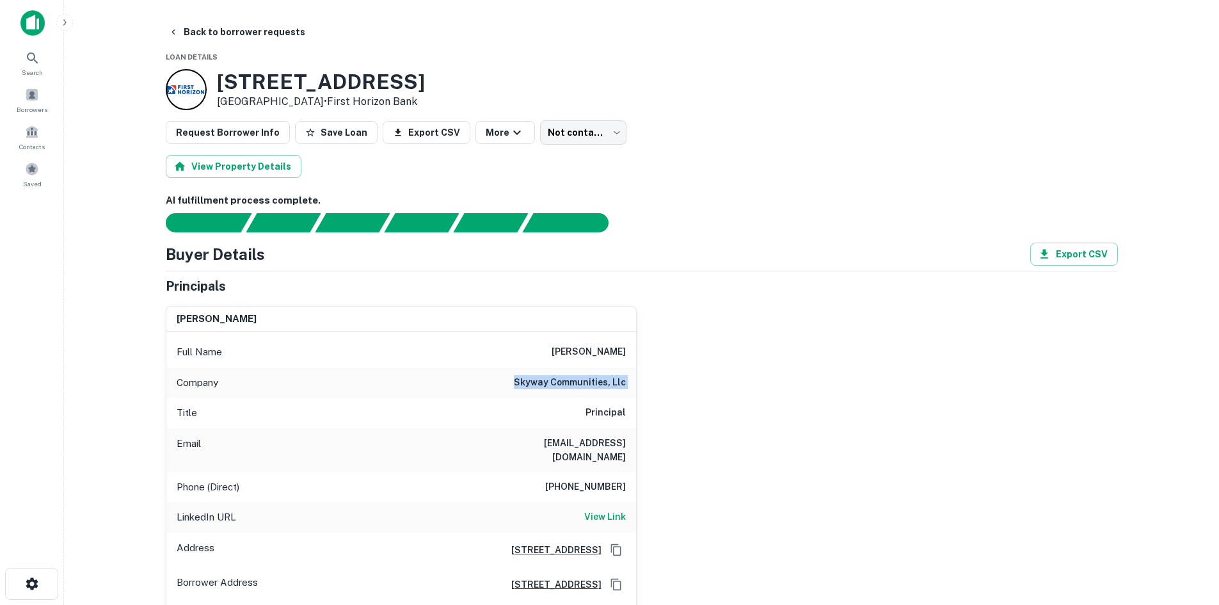
click at [575, 373] on div "Company skyway communities, llc" at bounding box center [401, 382] width 470 height 31
copy h6 "skyway communities, llc"
click at [555, 447] on h6 "tc@skywaycommunities.com" at bounding box center [549, 450] width 154 height 28
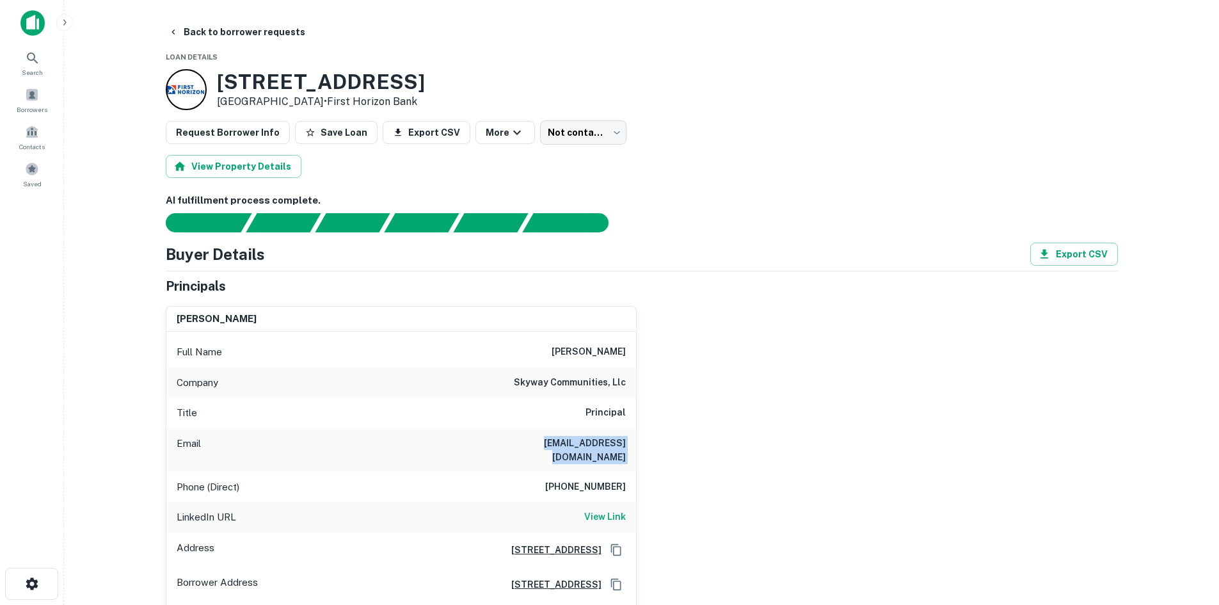
copy h6 "tc@skywaycommunities.com"
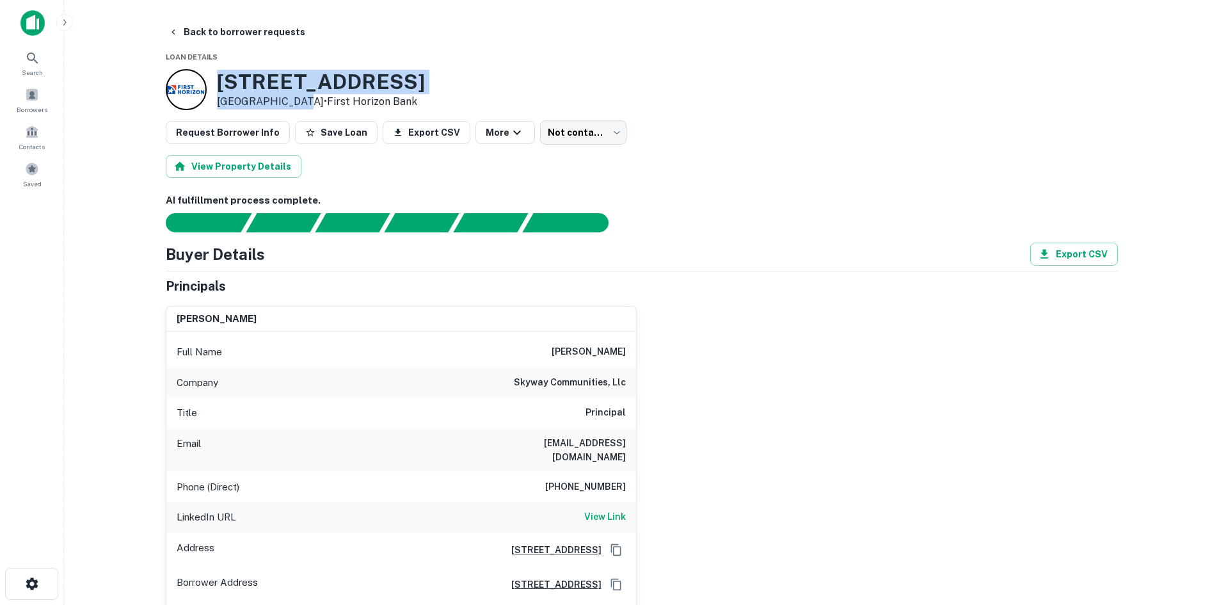
drag, startPoint x: 212, startPoint y: 81, endPoint x: 294, endPoint y: 102, distance: 84.7
click at [294, 102] on div "816 W Main St Salem, VA 24153 • First Horizon Bank" at bounding box center [295, 89] width 259 height 41
copy div "[STREET_ADDRESS]"
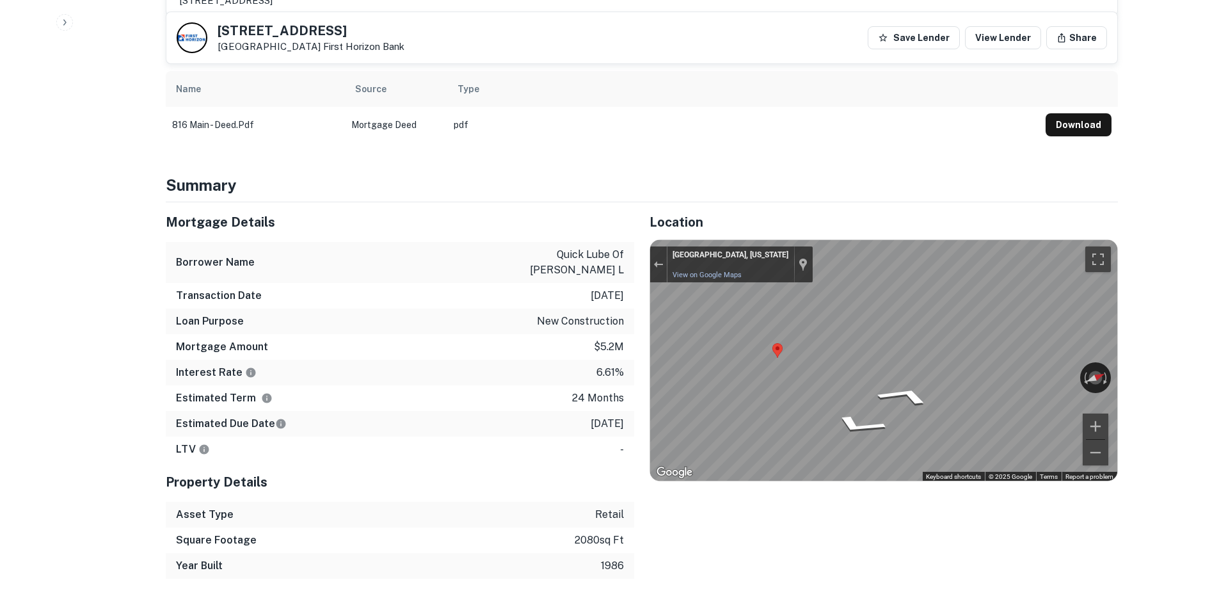
scroll to position [576, 0]
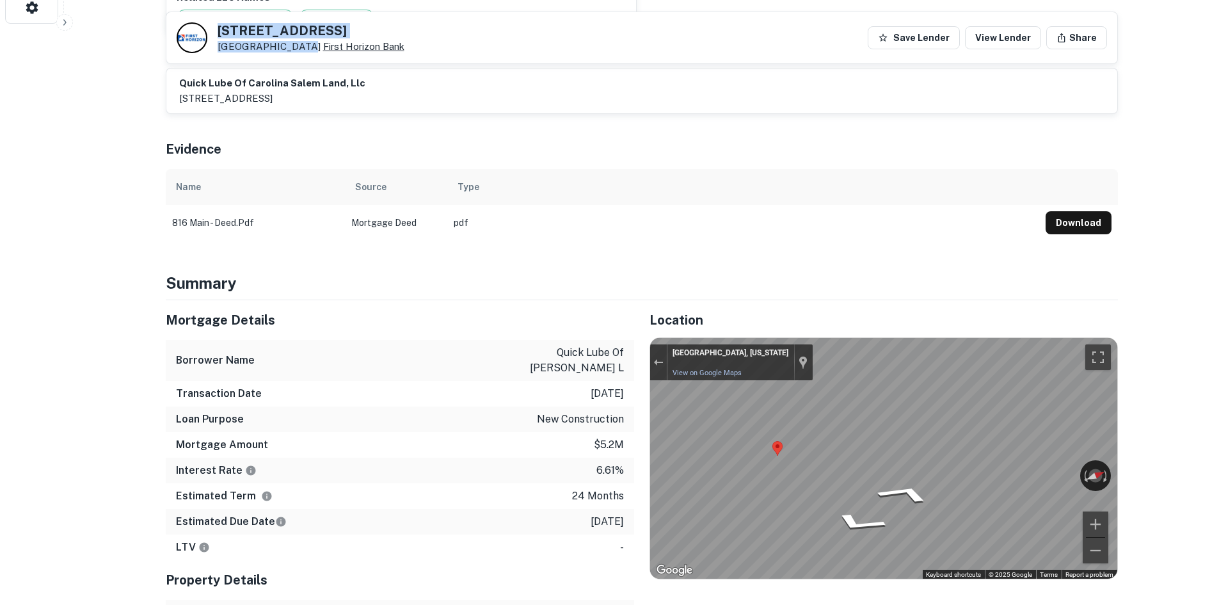
drag, startPoint x: 219, startPoint y: 30, endPoint x: 294, endPoint y: 49, distance: 77.7
click at [294, 49] on div "816 W Main St Salem, VA 24153 First Horizon Bank" at bounding box center [311, 38] width 187 height 28
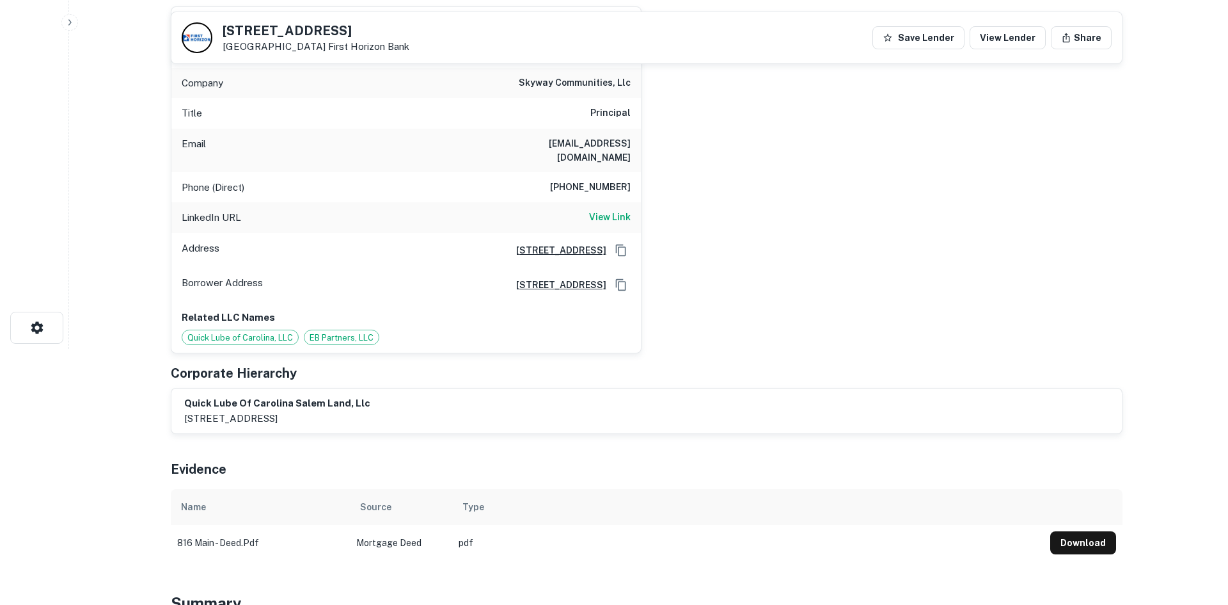
scroll to position [0, 0]
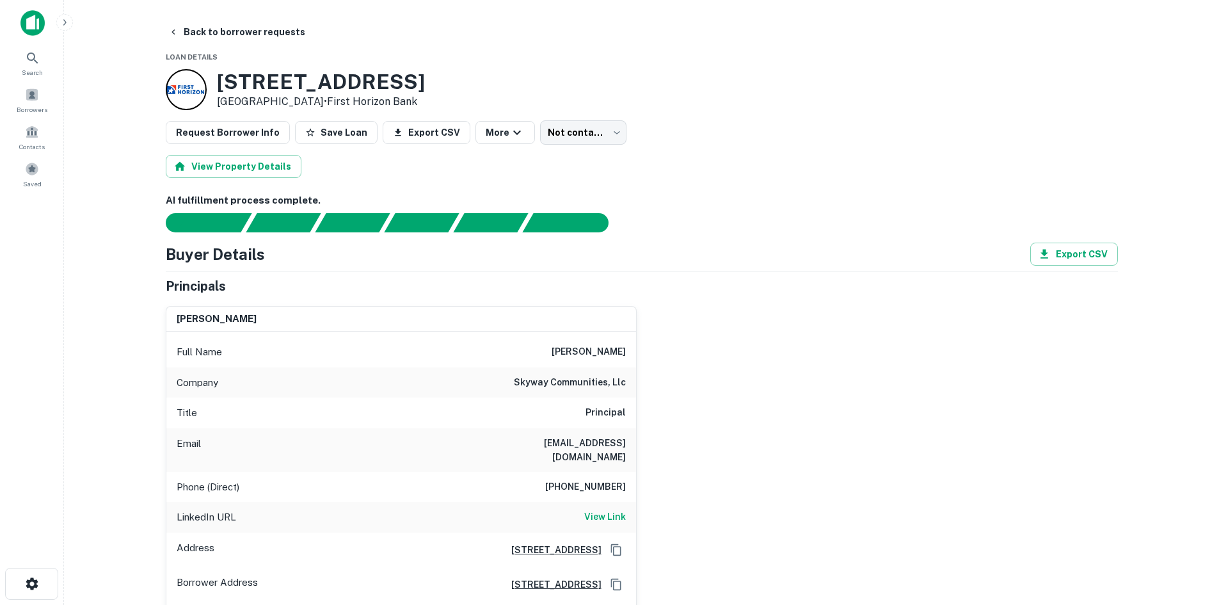
click at [559, 124] on body "Search Borrowers Contacts Saved Back to borrower requests Loan Details 816 W Ma…" at bounding box center [609, 302] width 1219 height 605
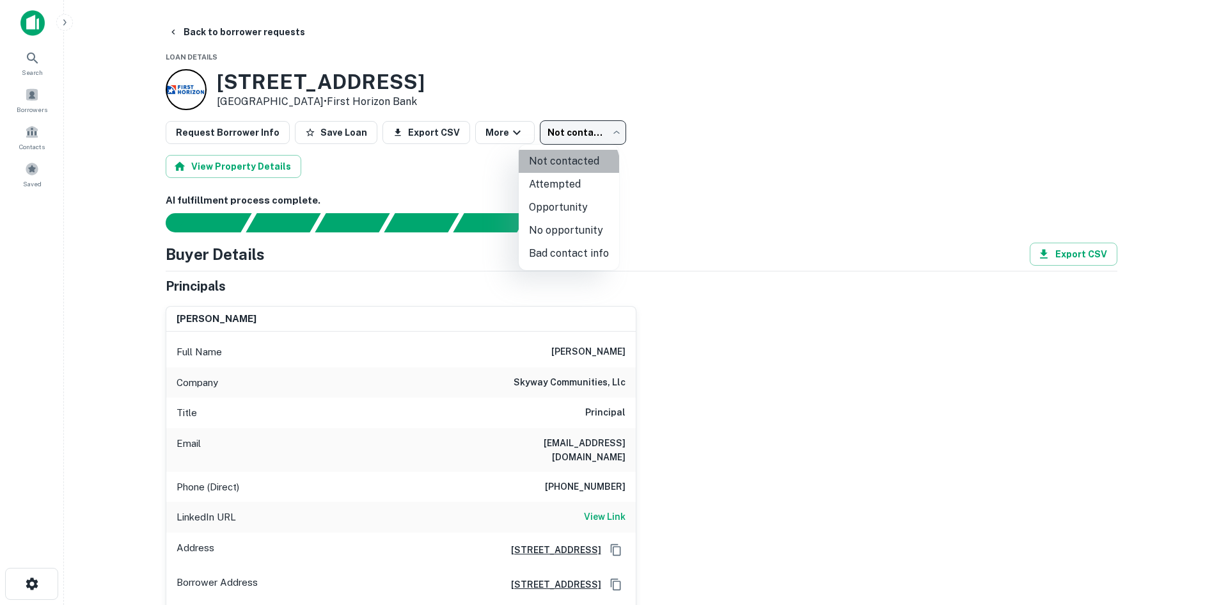
click at [565, 170] on li "Not contacted" at bounding box center [569, 161] width 100 height 23
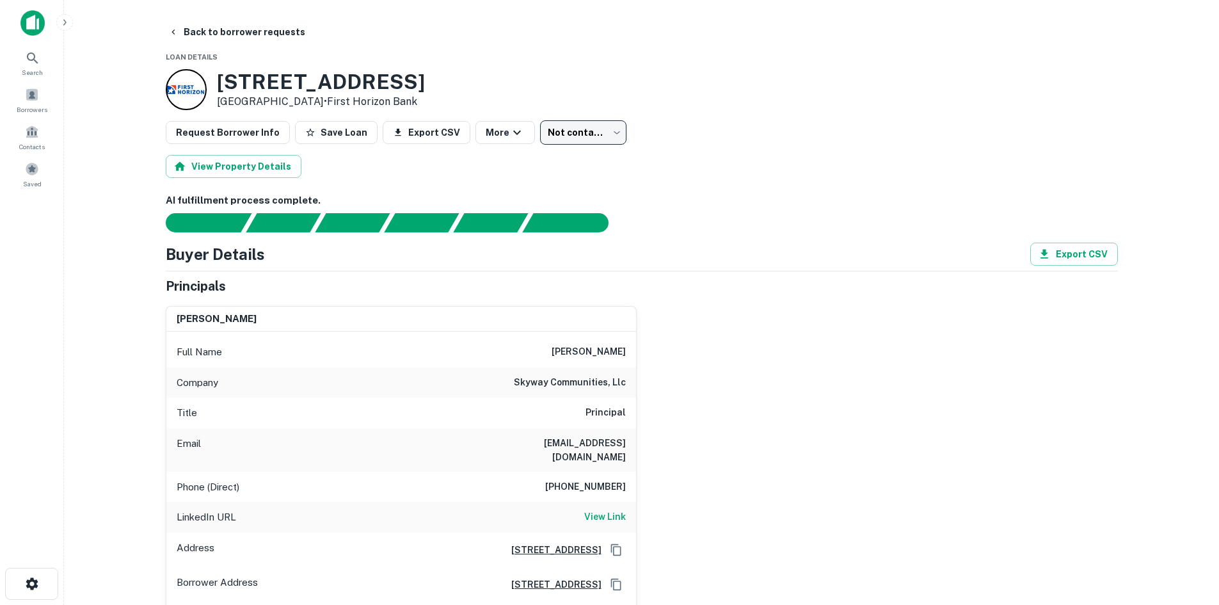
click at [555, 136] on body "Search Borrowers Contacts Saved Back to borrower requests Loan Details 816 W Ma…" at bounding box center [609, 302] width 1219 height 605
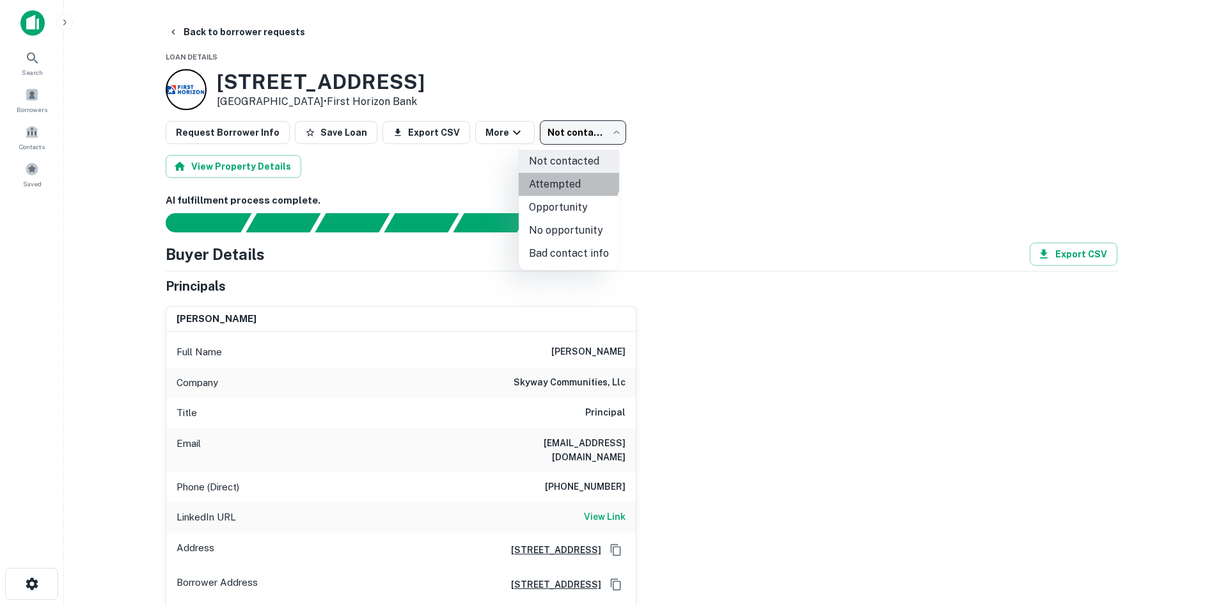
click at [562, 176] on li "Attempted" at bounding box center [569, 184] width 100 height 23
type input "*********"
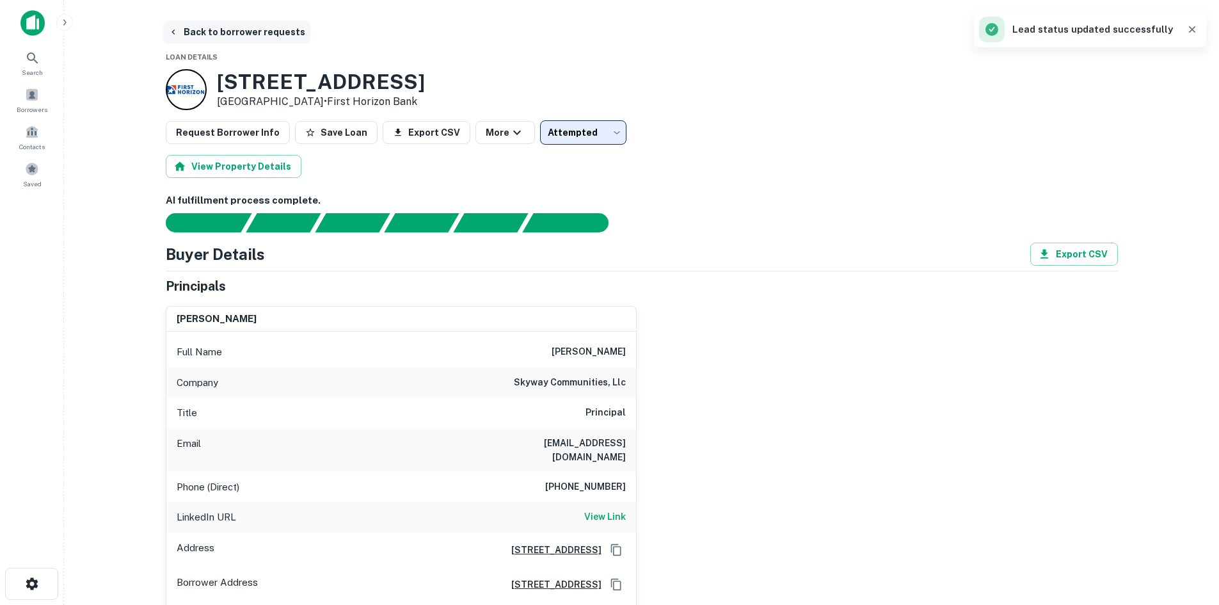
click at [223, 34] on button "Back to borrower requests" at bounding box center [236, 31] width 147 height 23
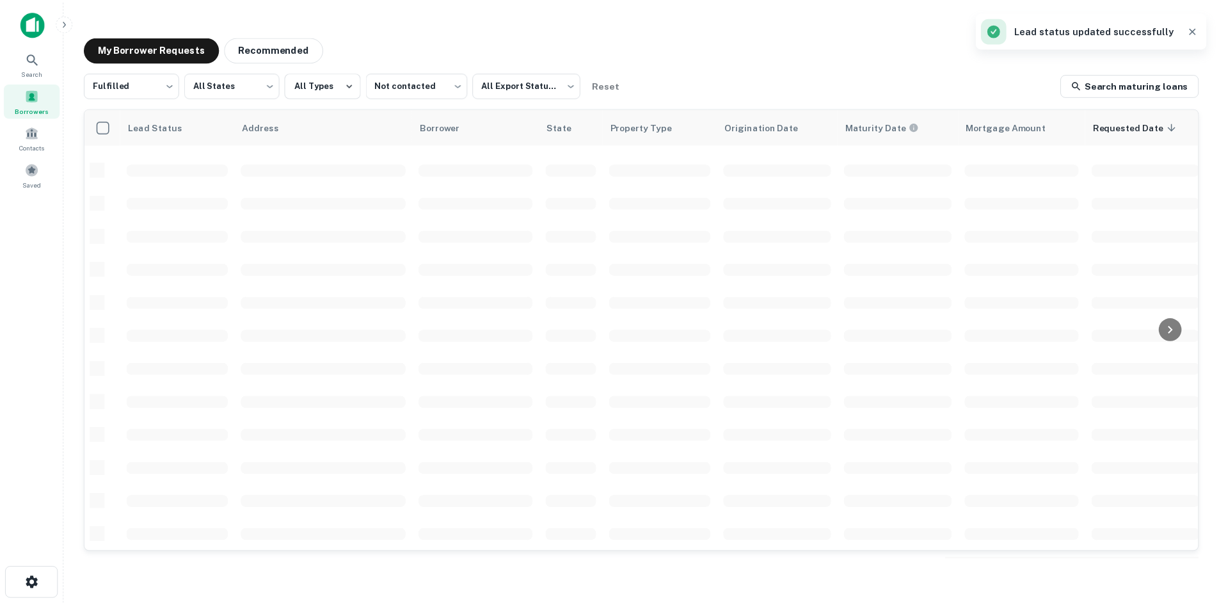
scroll to position [434, 0]
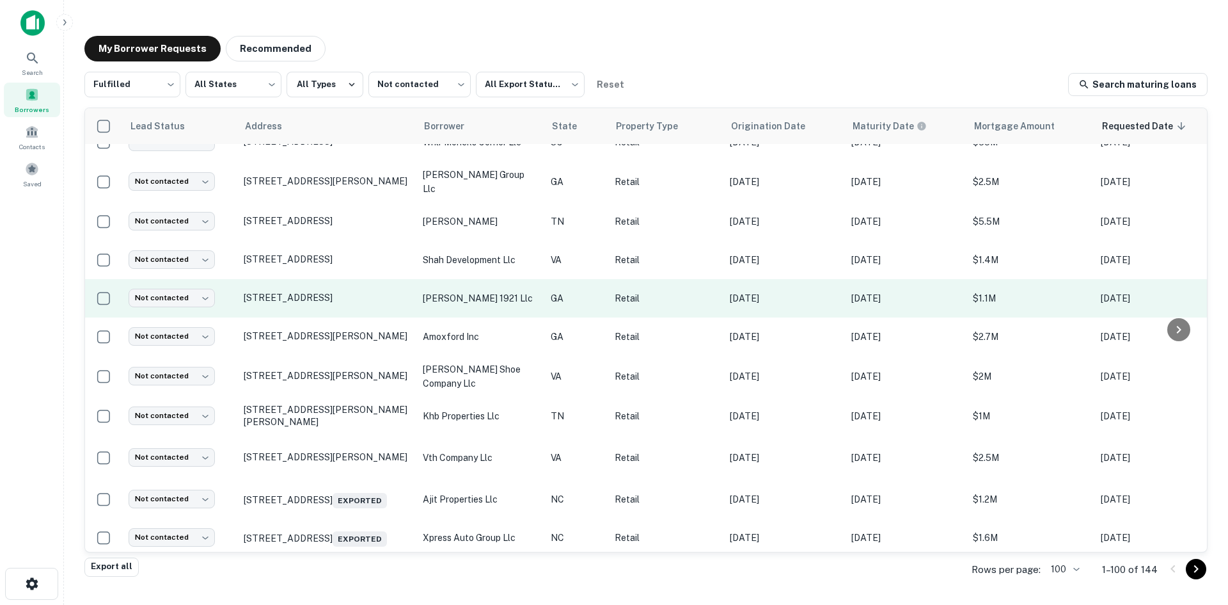
click at [380, 303] on td "[STREET_ADDRESS]" at bounding box center [326, 298] width 179 height 38
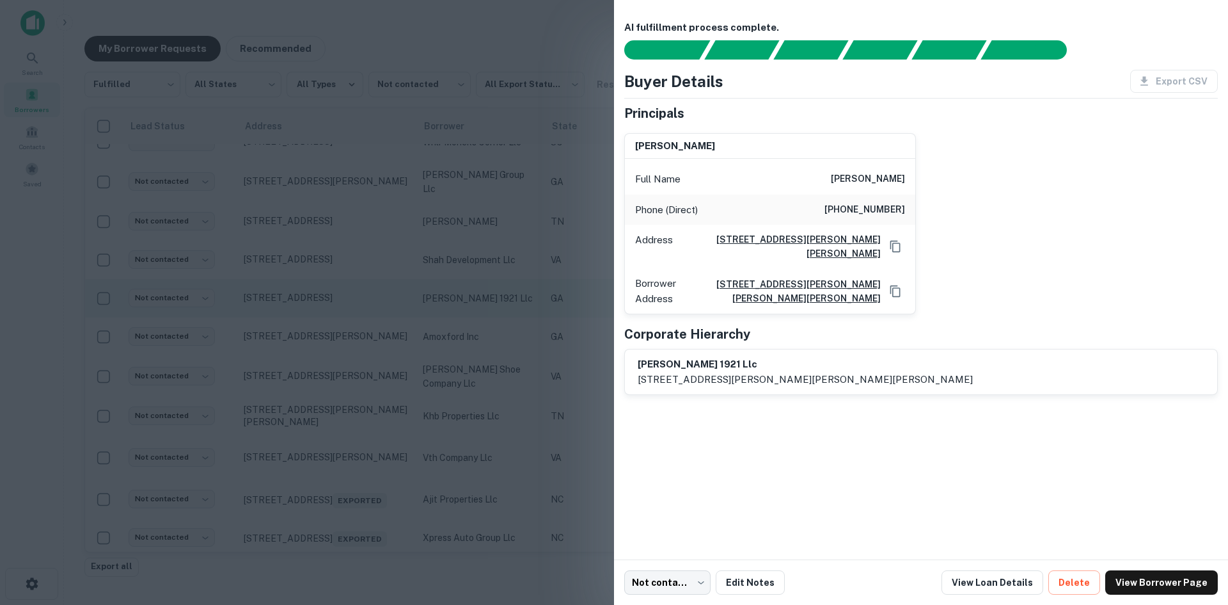
click at [380, 303] on div at bounding box center [614, 302] width 1228 height 605
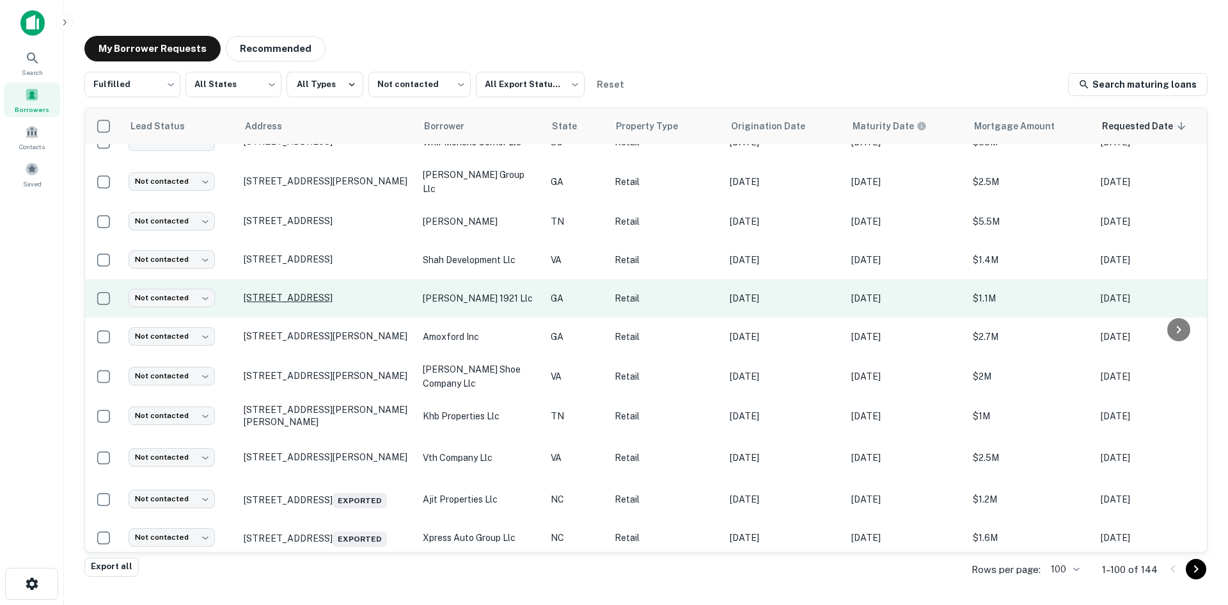
click at [376, 292] on p "[STREET_ADDRESS]" at bounding box center [327, 298] width 166 height 12
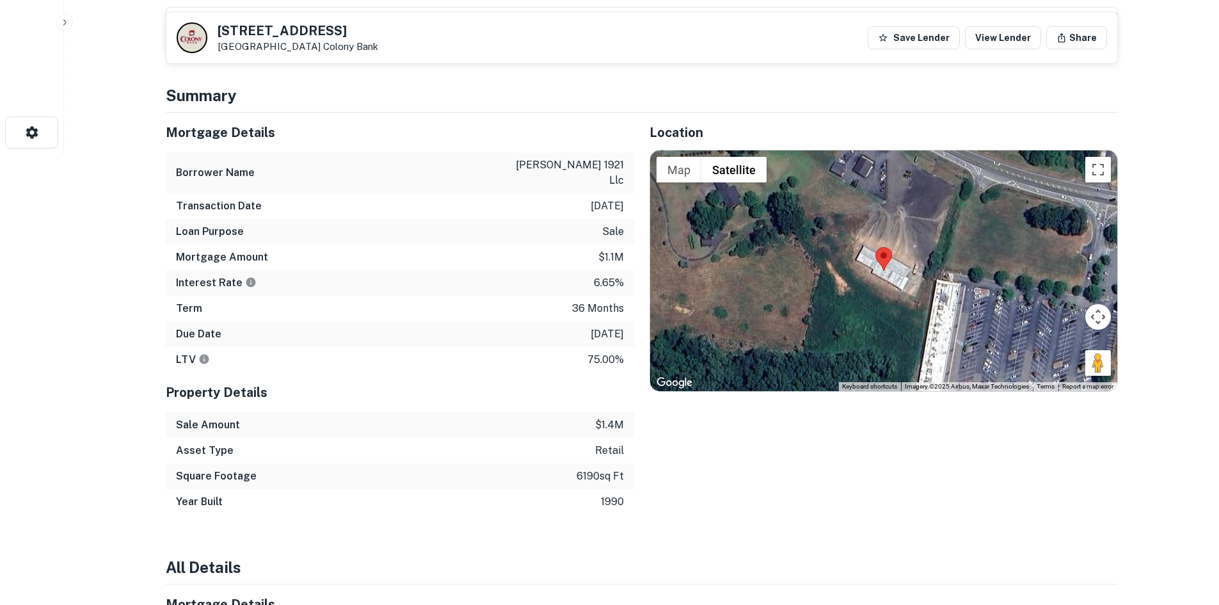
scroll to position [512, 0]
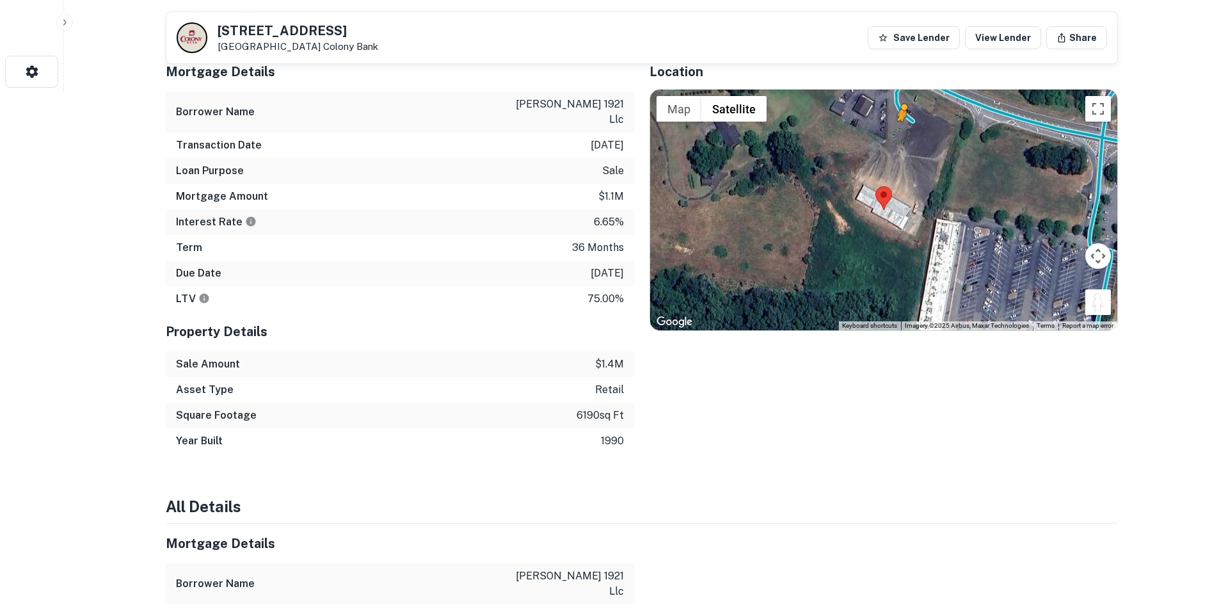
drag, startPoint x: 1052, startPoint y: 259, endPoint x: 901, endPoint y: 129, distance: 199.2
click at [900, 130] on div "To activate drag with keyboard, press Alt + Enter. Once in keyboard drag state,…" at bounding box center [883, 210] width 467 height 241
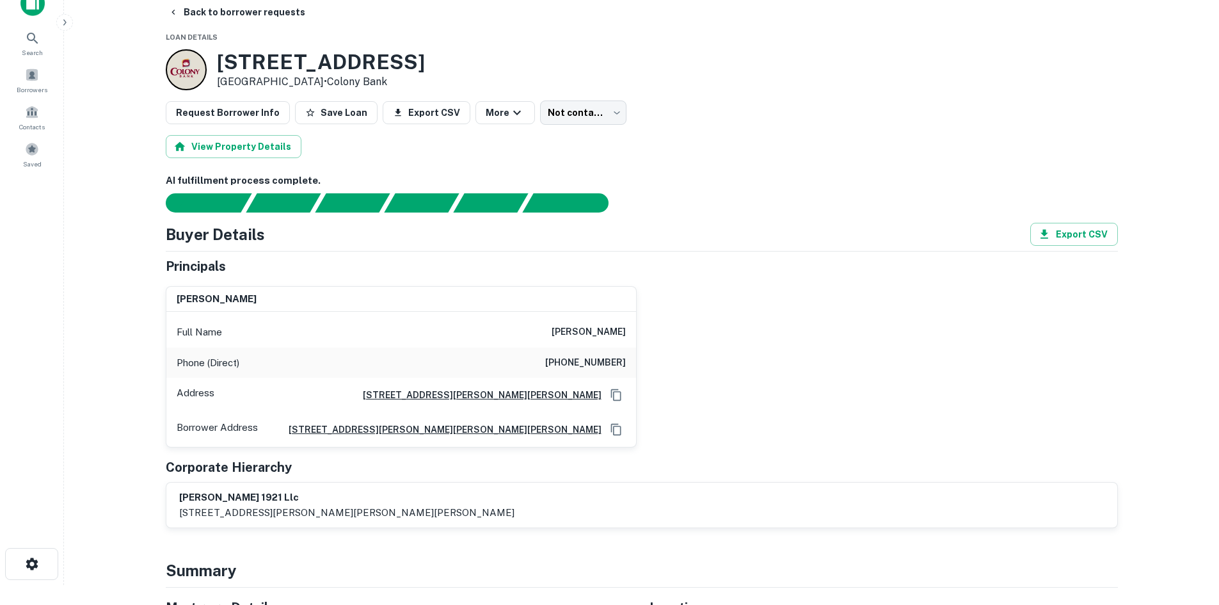
scroll to position [0, 0]
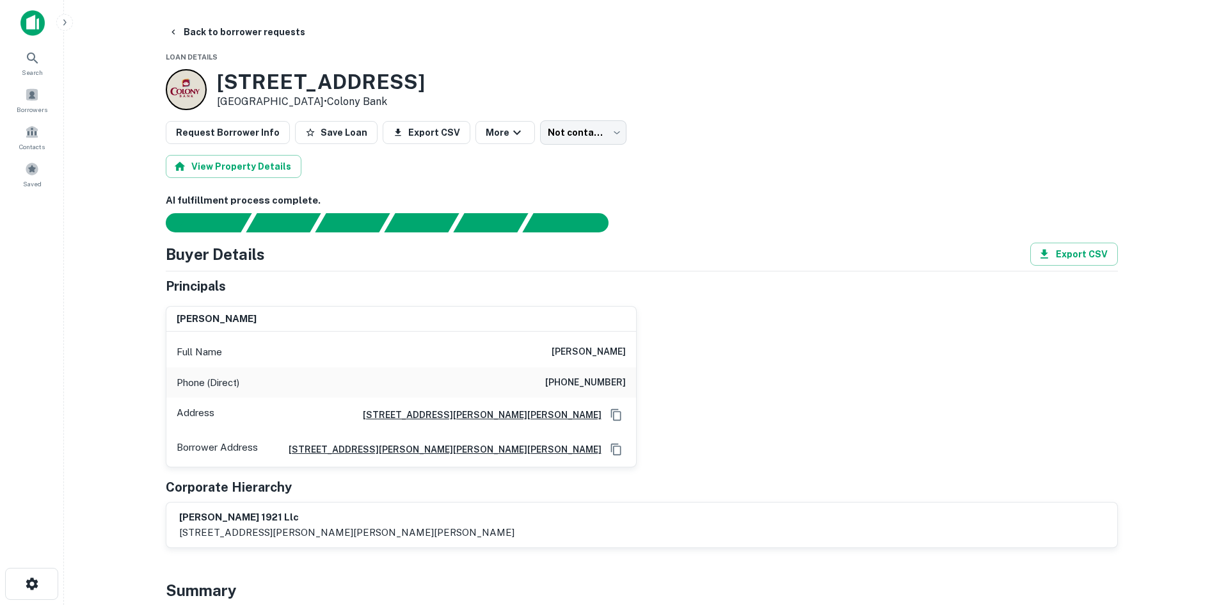
click at [595, 377] on h6 "(732) 331-7253" at bounding box center [585, 382] width 81 height 15
click at [597, 377] on h6 "(732) 331-7253" at bounding box center [585, 382] width 81 height 15
click at [596, 345] on h6 "ramakant s patel" at bounding box center [589, 351] width 74 height 15
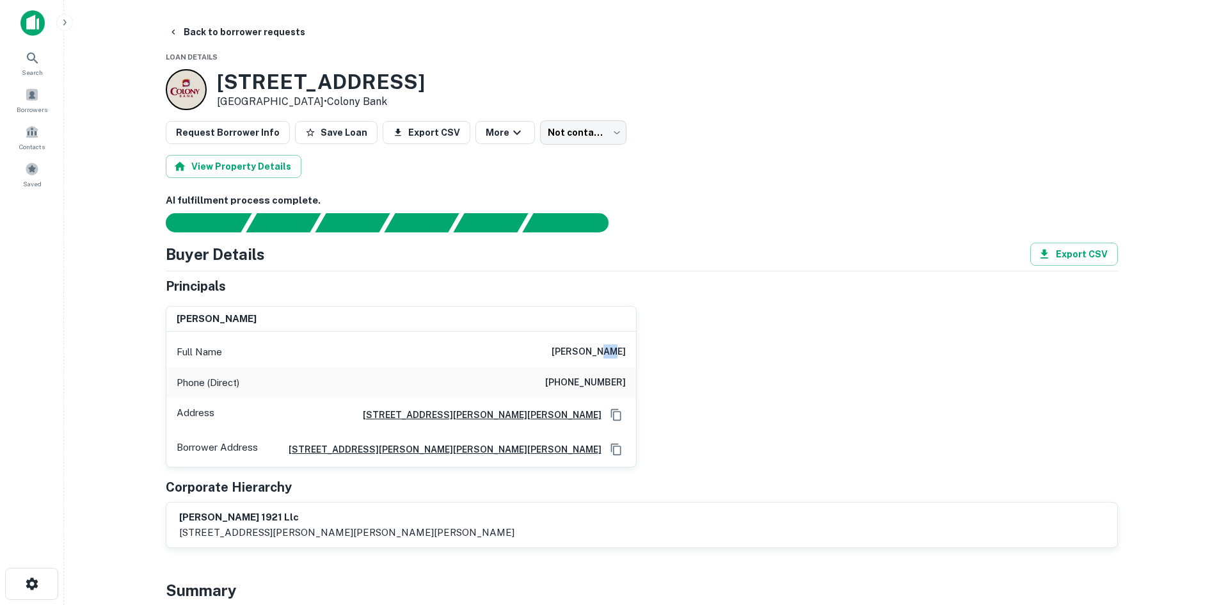
click at [595, 345] on h6 "ramakant s patel" at bounding box center [589, 351] width 74 height 15
click at [571, 133] on body "Search Borrowers Contacts Saved Back to borrower requests Loan Details 12400 Cu…" at bounding box center [609, 302] width 1219 height 605
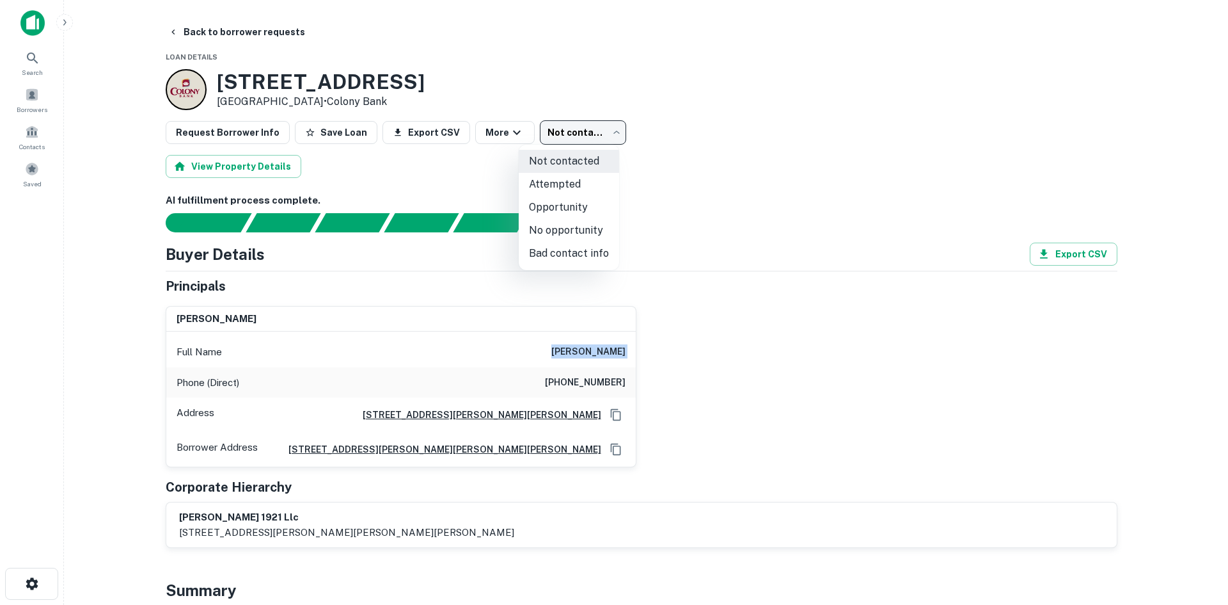
click at [562, 183] on li "Attempted" at bounding box center [569, 184] width 100 height 23
type input "*********"
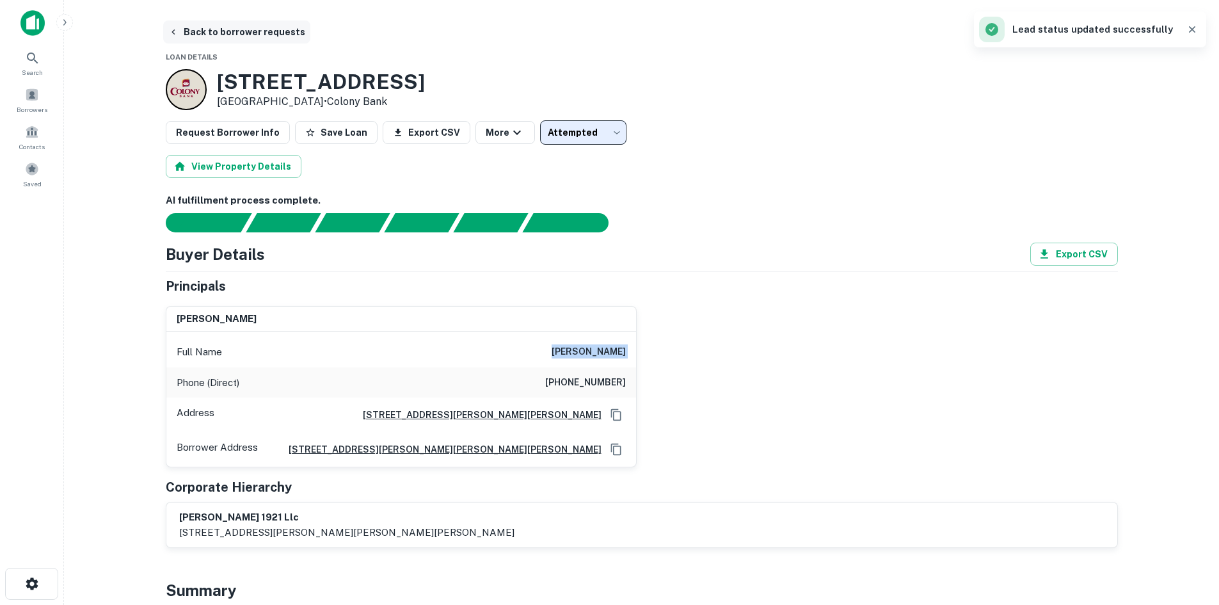
click at [222, 28] on button "Back to borrower requests" at bounding box center [236, 31] width 147 height 23
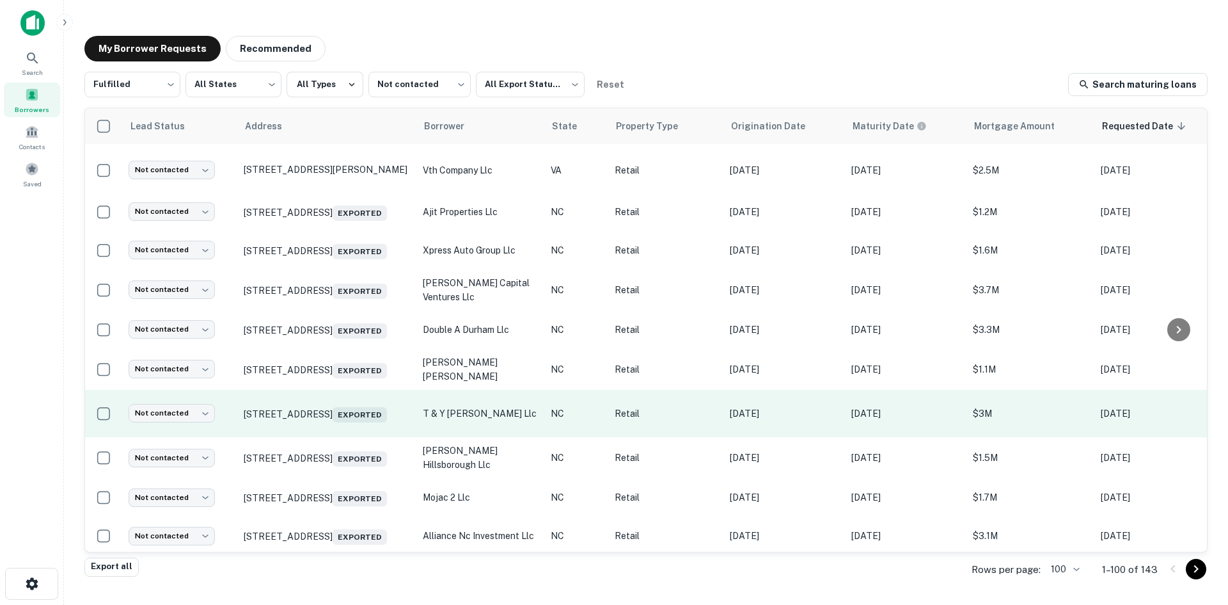
scroll to position [690, 0]
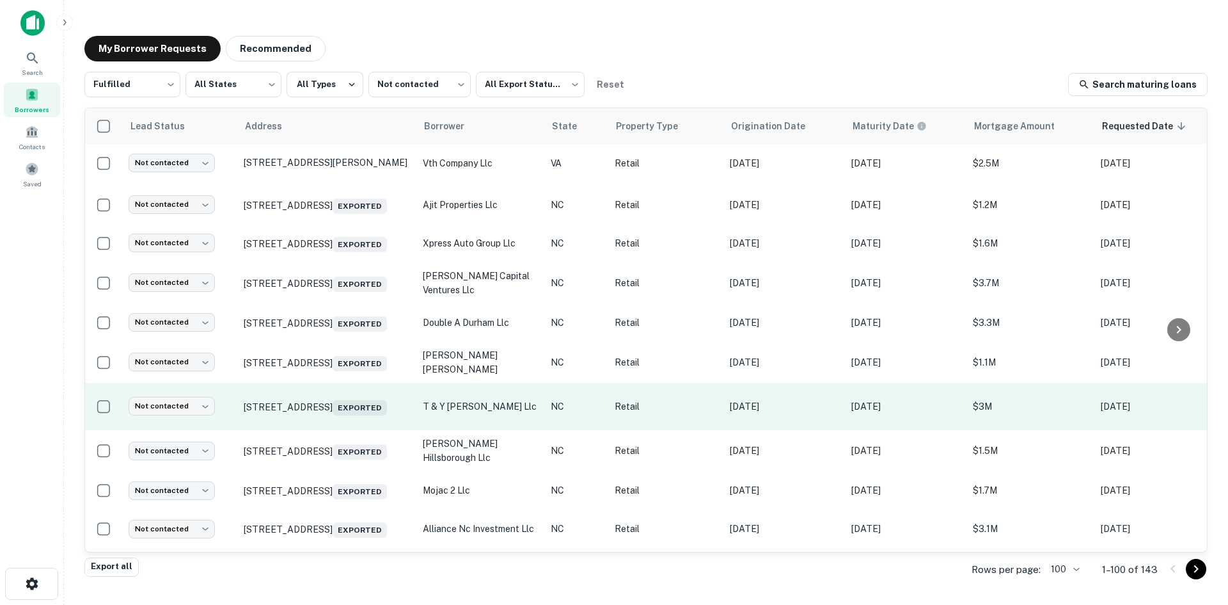
click at [332, 422] on td "[STREET_ADDRESS] Exported" at bounding box center [326, 407] width 179 height 48
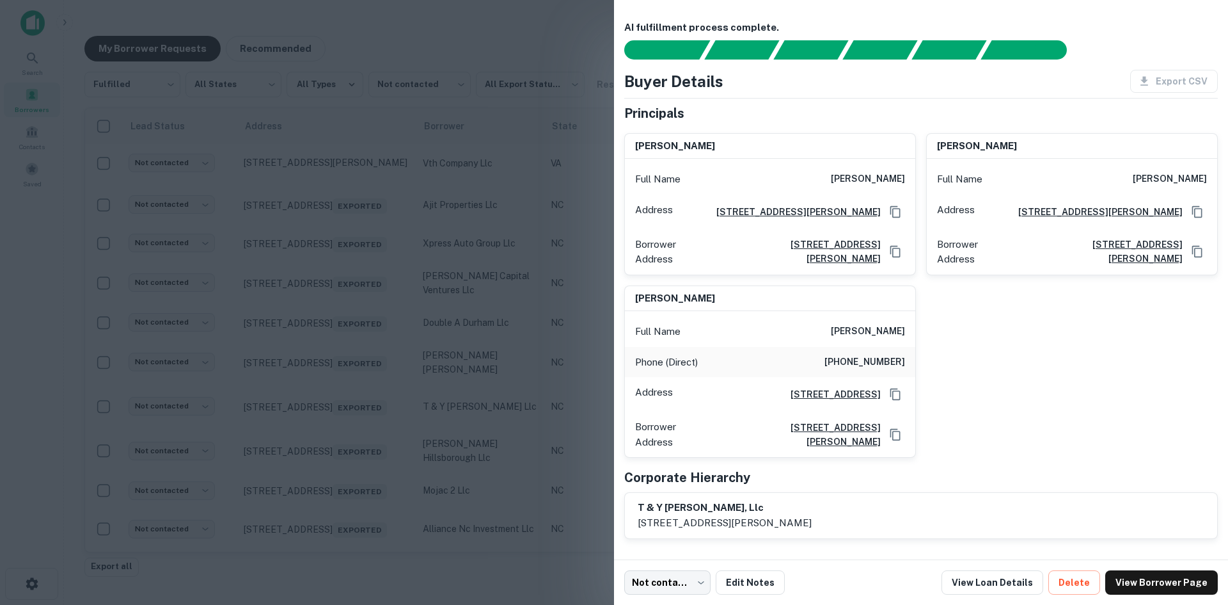
click at [311, 413] on div at bounding box center [614, 302] width 1228 height 605
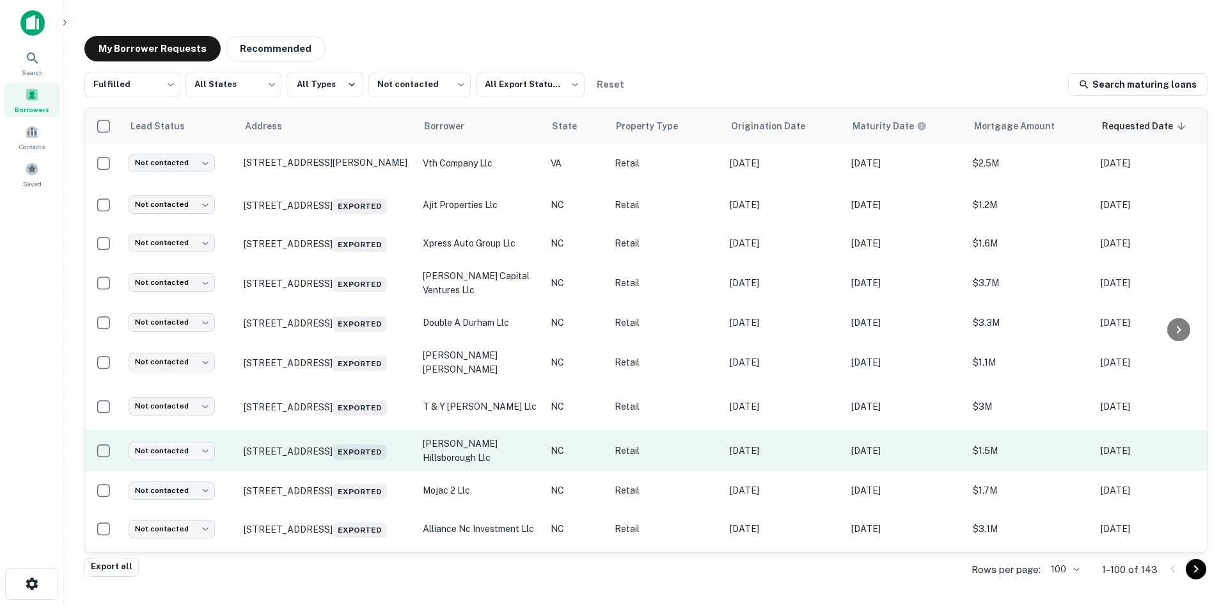
scroll to position [1010, 0]
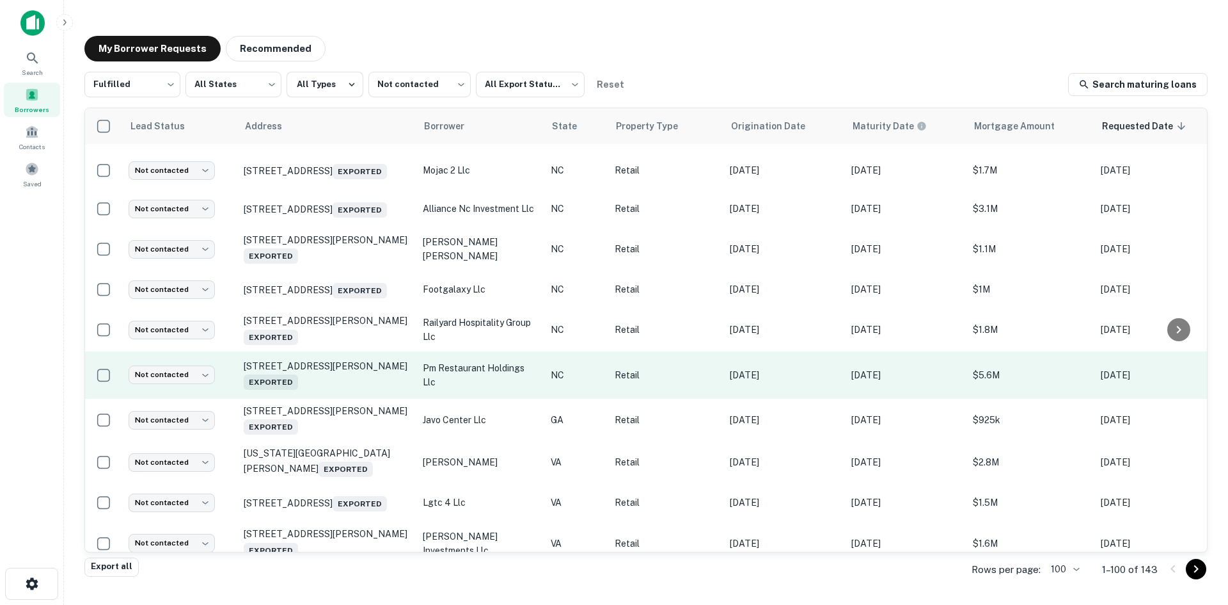
click at [323, 399] on td "602 N Jk Powell Blvd Whiteville, NC 28472 Exported" at bounding box center [326, 375] width 179 height 48
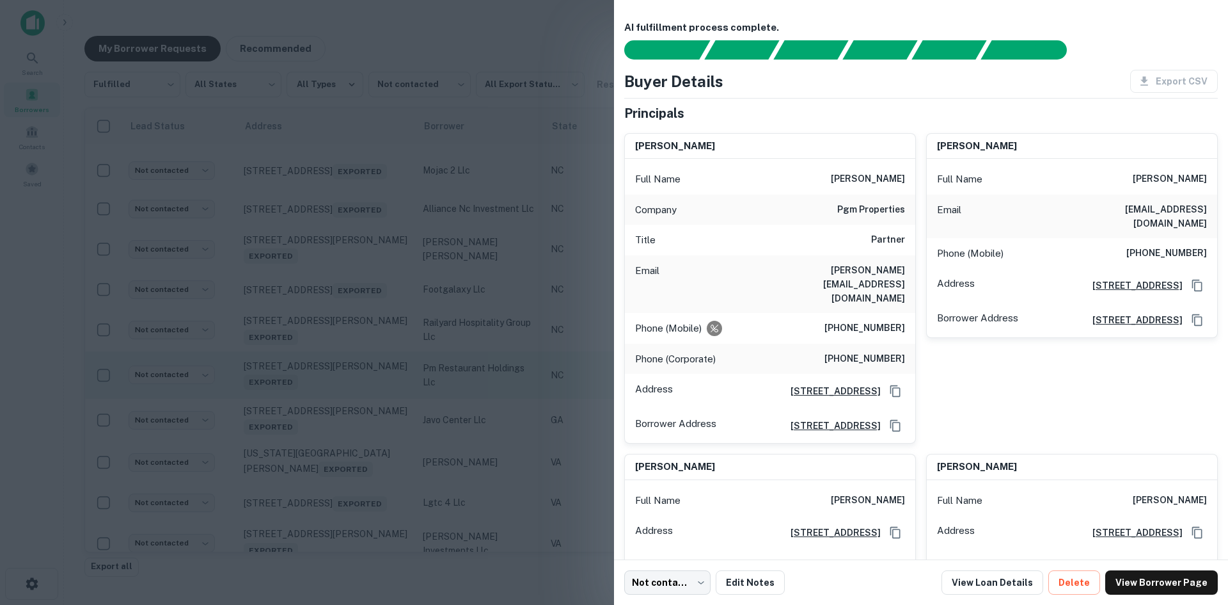
click at [323, 408] on div at bounding box center [614, 302] width 1228 height 605
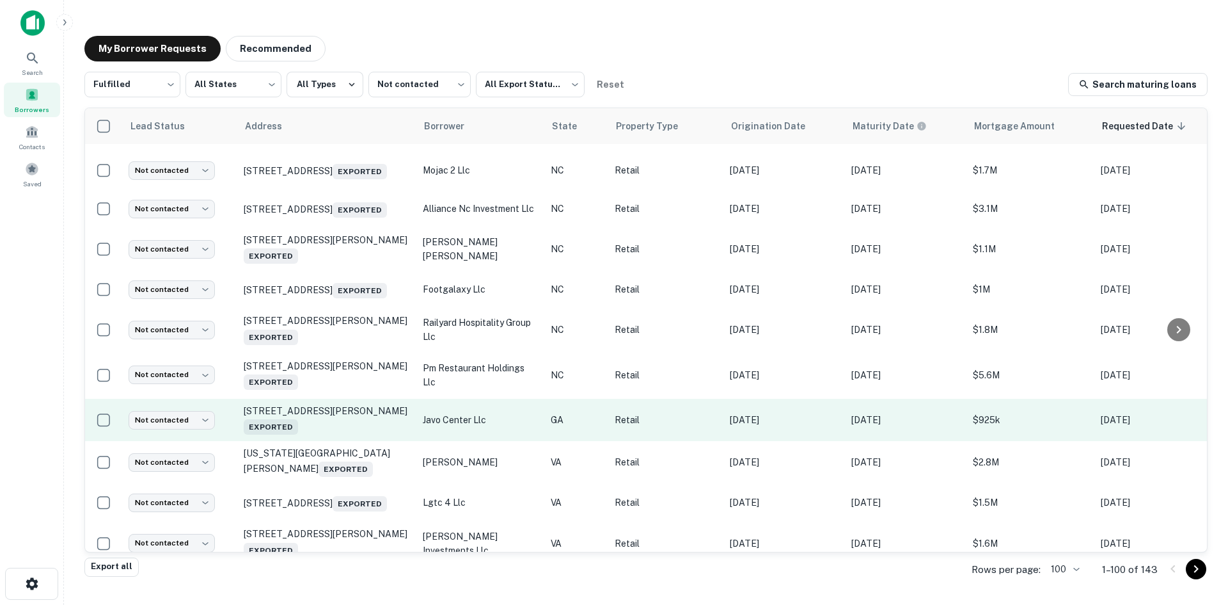
click at [331, 441] on td "30 W Montgomery Xrd Savannah, GA 31406 Exported" at bounding box center [326, 420] width 179 height 42
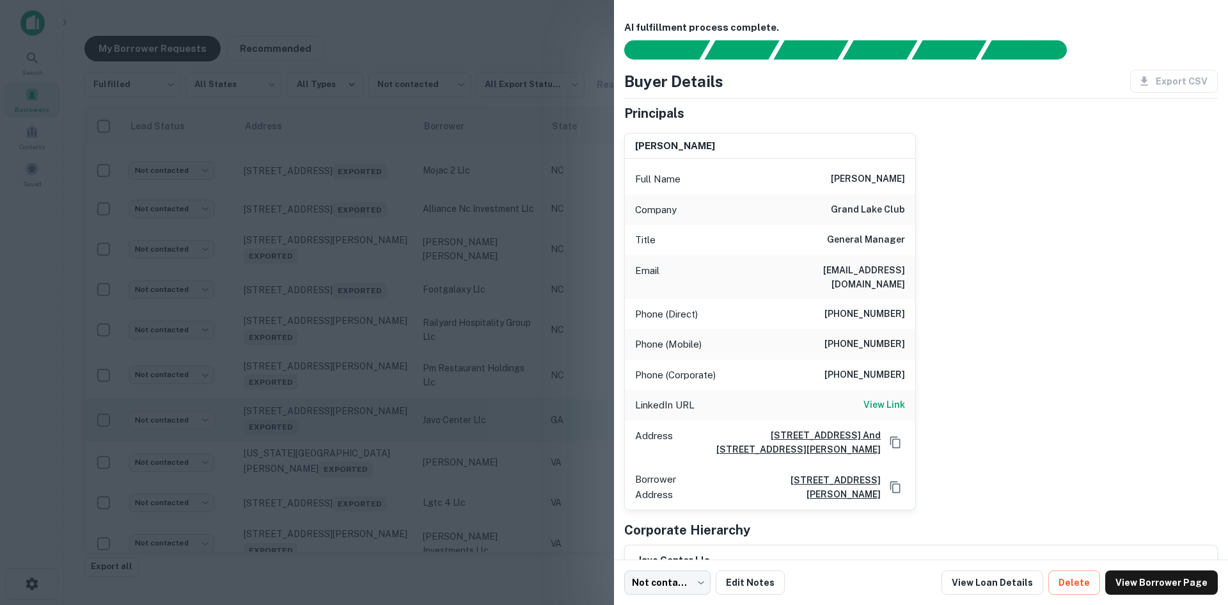
click at [331, 450] on div at bounding box center [614, 302] width 1228 height 605
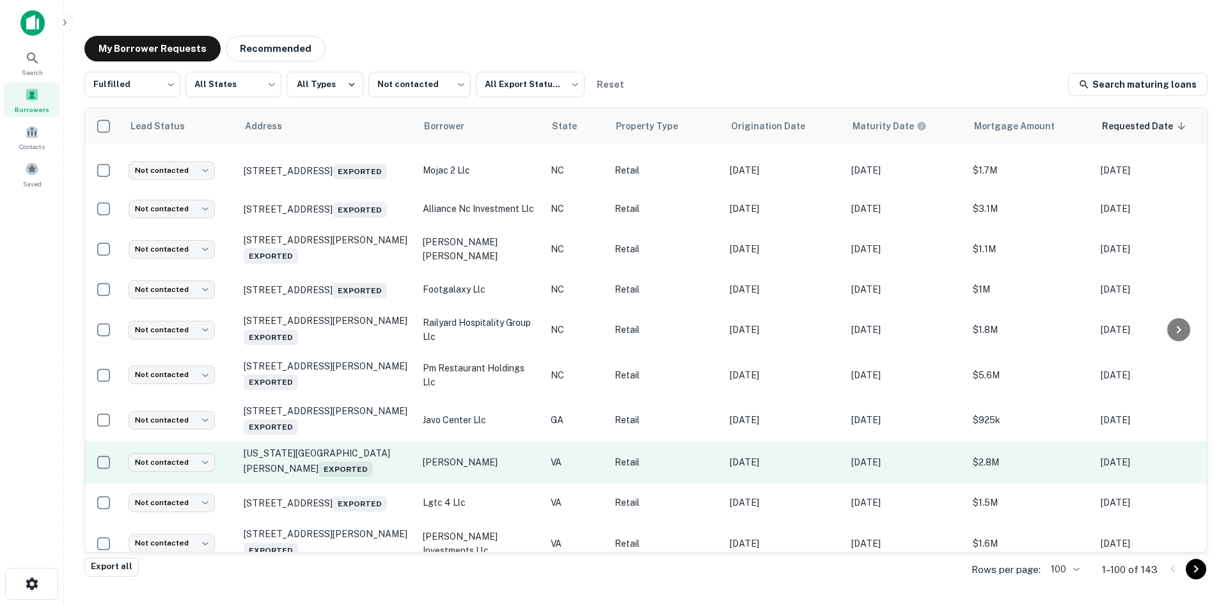
click at [336, 483] on td "Virginia Ave Bassett, VA 24055 Exported" at bounding box center [326, 462] width 179 height 42
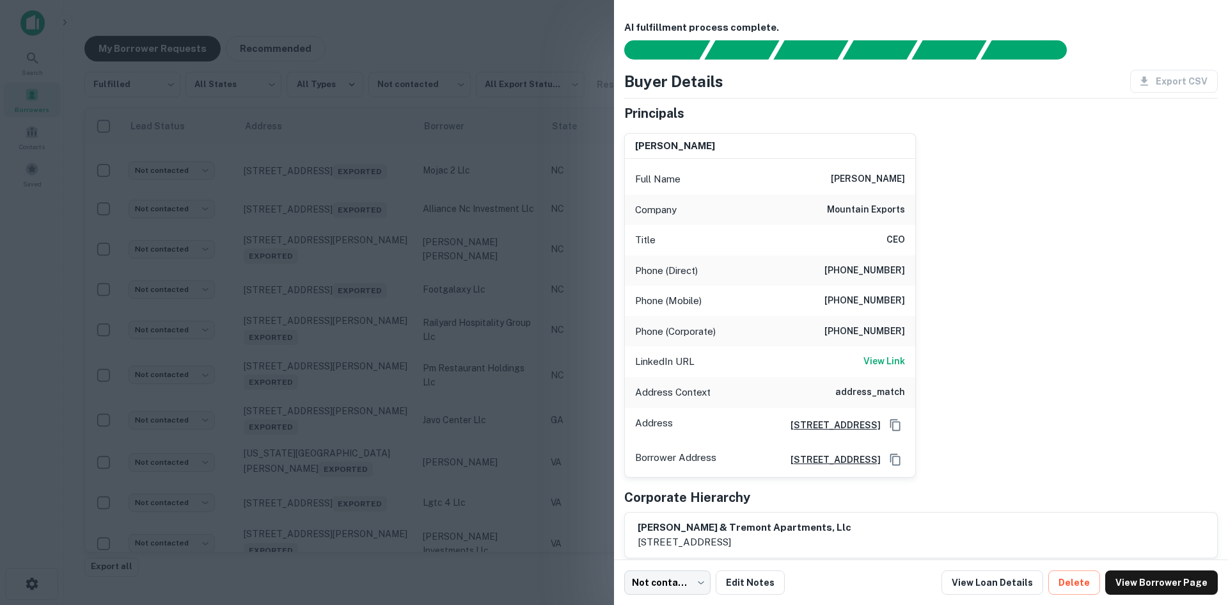
click at [335, 496] on div at bounding box center [614, 302] width 1228 height 605
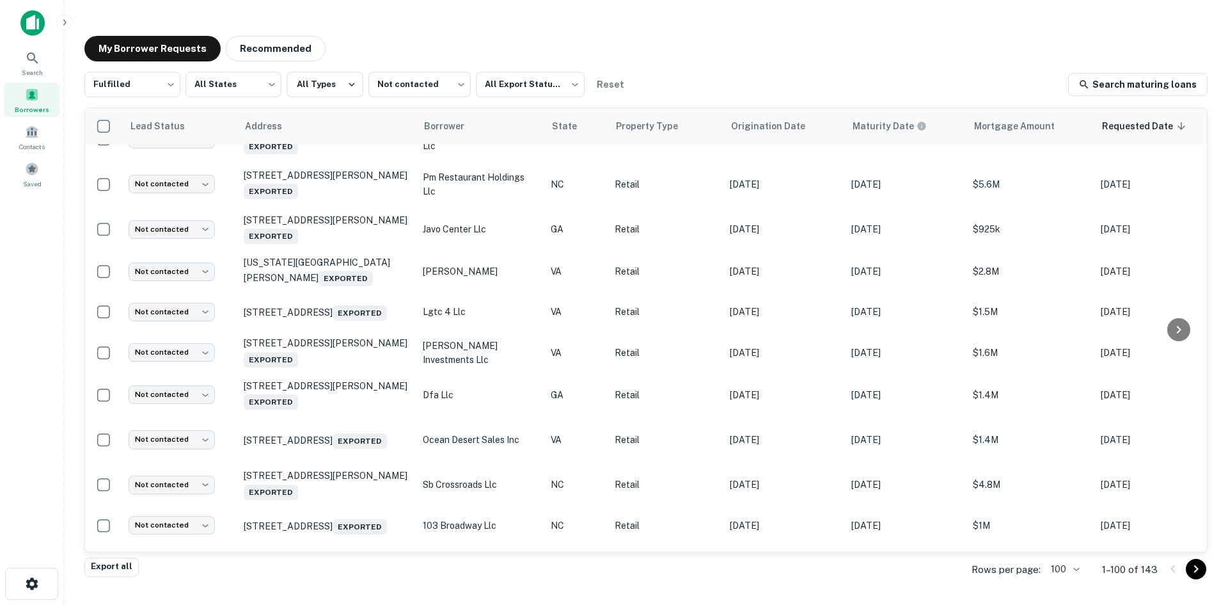
scroll to position [1202, 0]
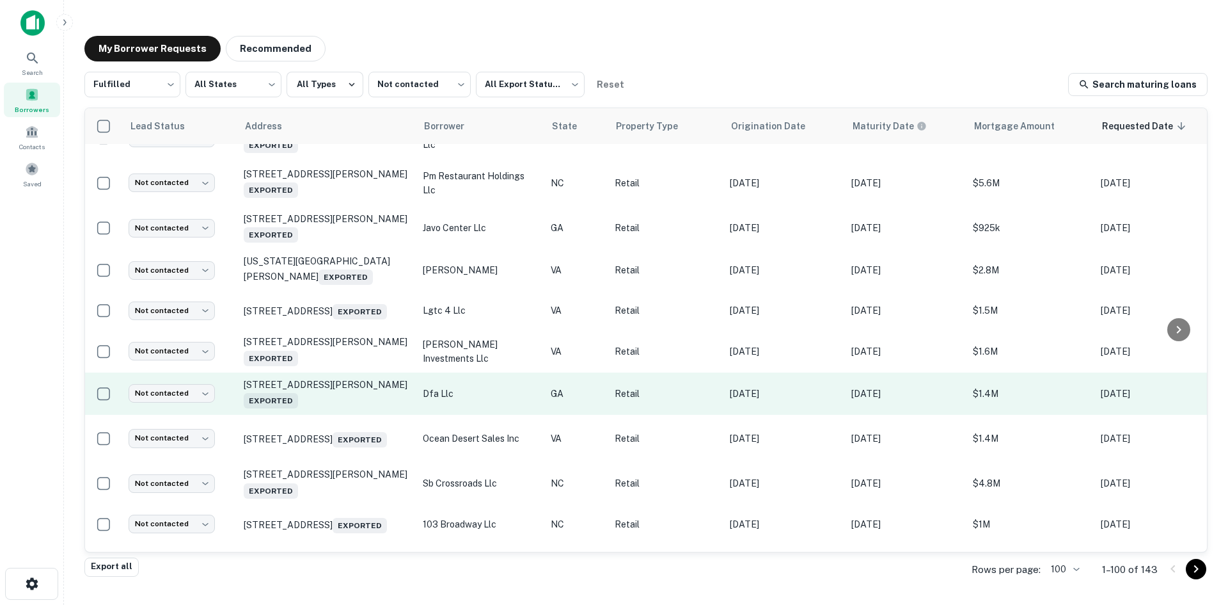
click at [332, 415] on td "1363 Dean Forest Rd Savannah, GA 31405 Exported" at bounding box center [326, 393] width 179 height 42
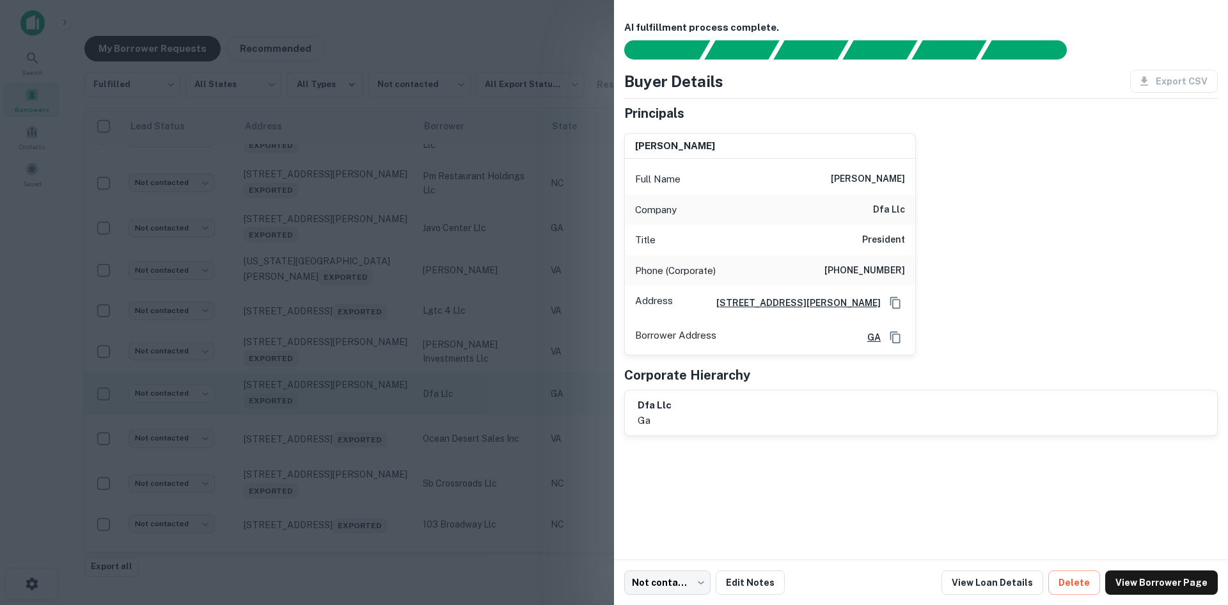
click at [332, 433] on div at bounding box center [614, 302] width 1228 height 605
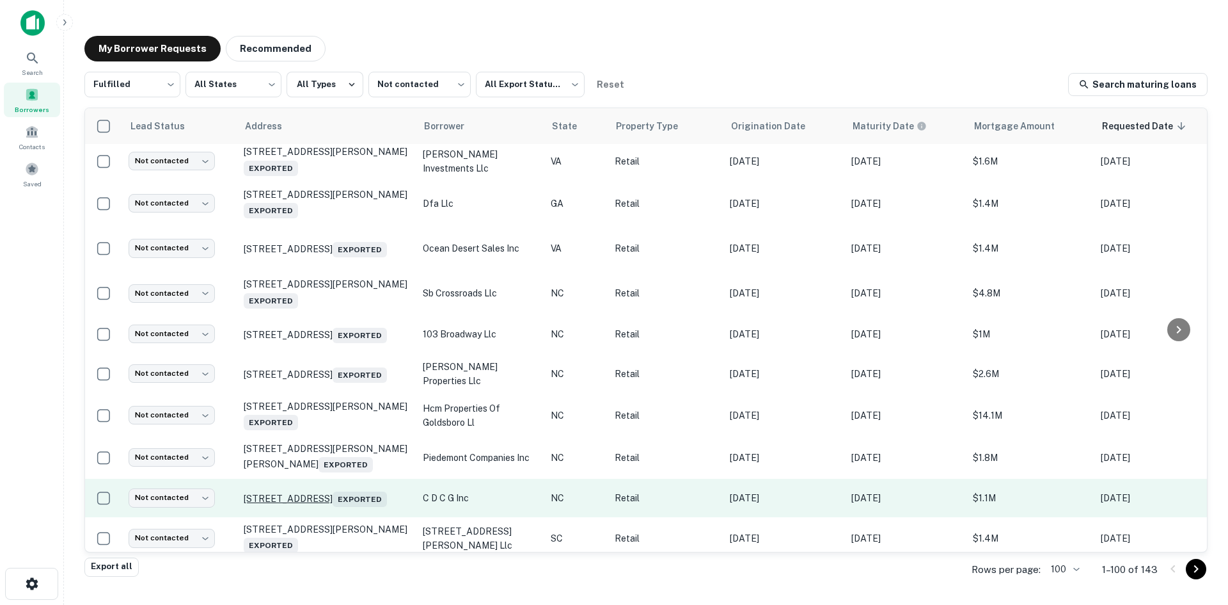
scroll to position [1393, 0]
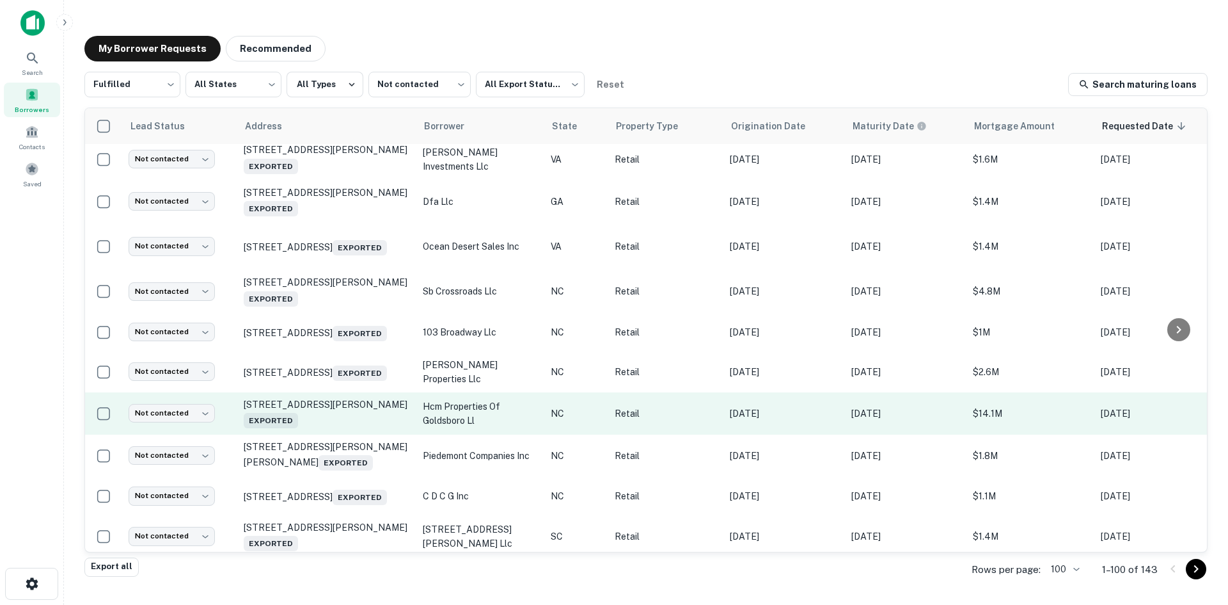
click at [337, 434] on td "3405 Mclain St Goldsboro, NC Exported" at bounding box center [326, 413] width 179 height 42
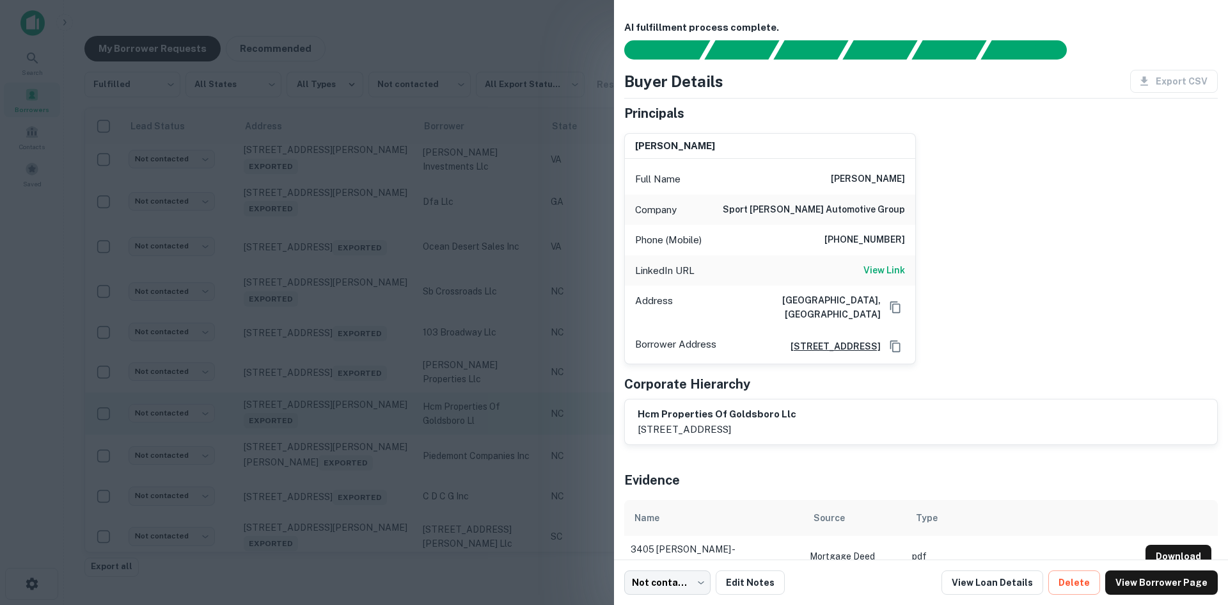
click at [337, 453] on div at bounding box center [614, 302] width 1228 height 605
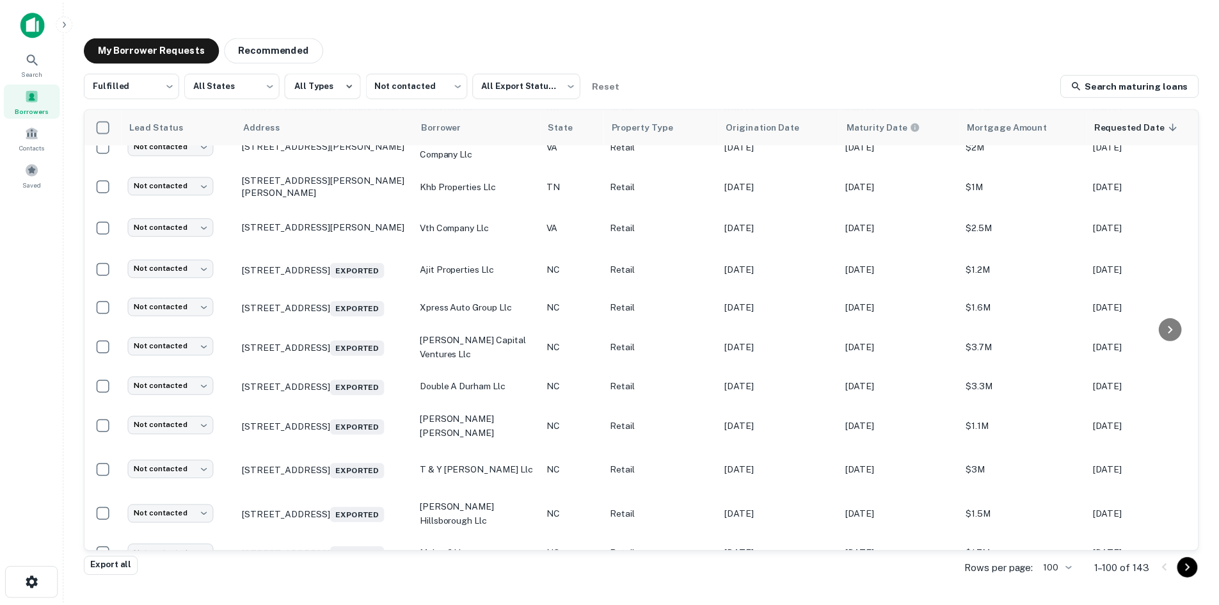
scroll to position [306, 0]
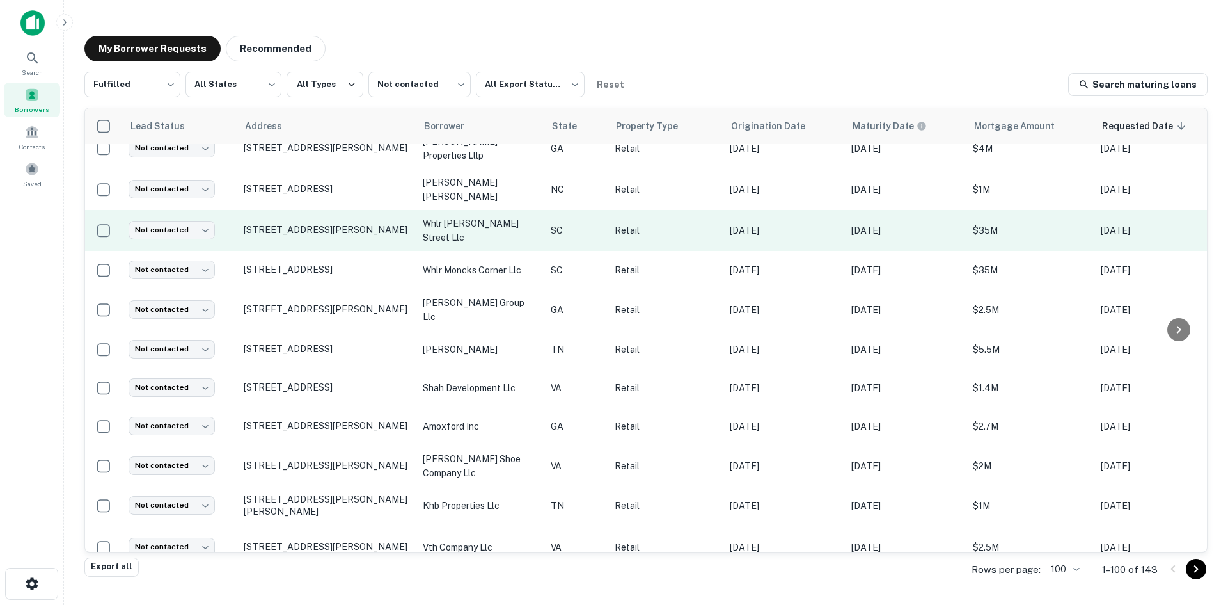
click at [331, 241] on td "[STREET_ADDRESS][PERSON_NAME]" at bounding box center [326, 230] width 179 height 41
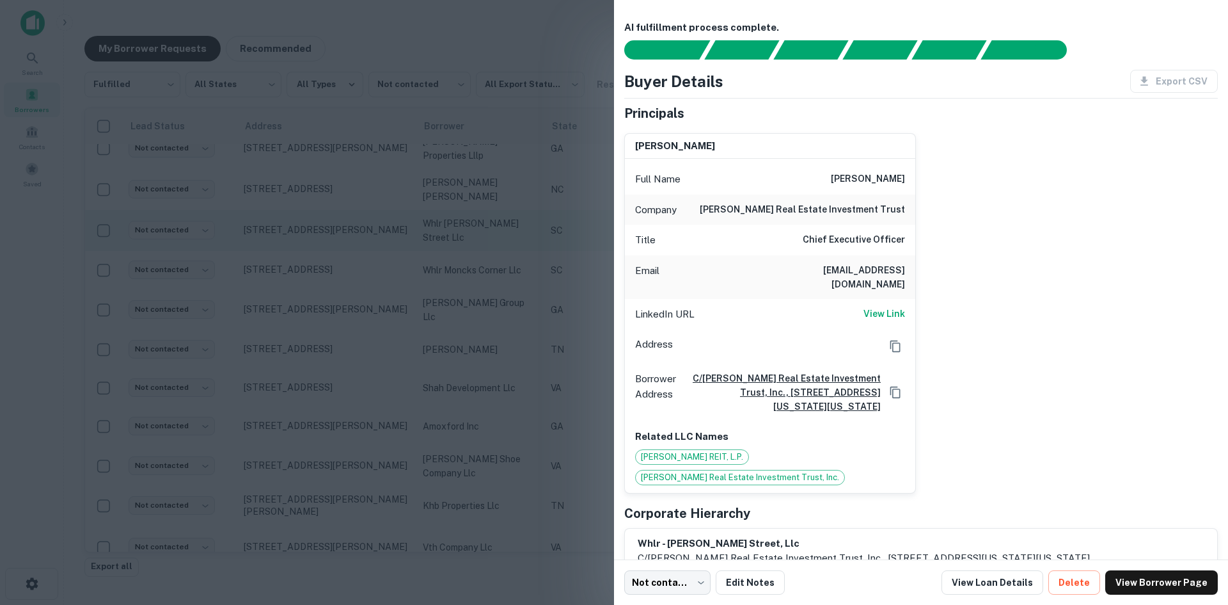
click at [331, 241] on div at bounding box center [614, 302] width 1228 height 605
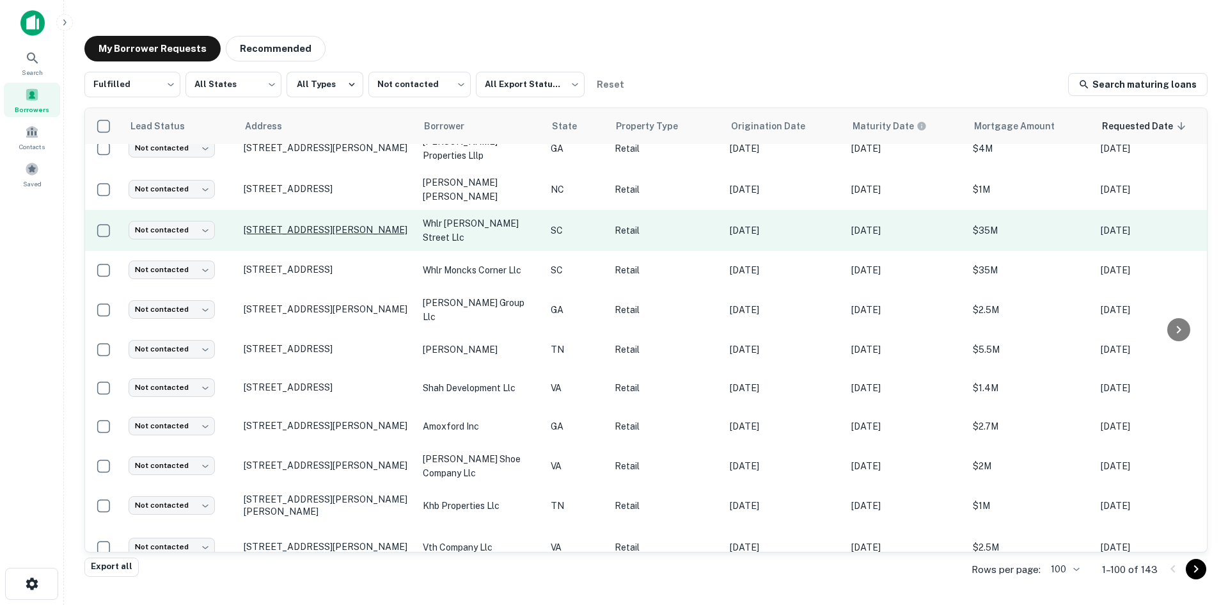
click at [329, 226] on p "[STREET_ADDRESS][PERSON_NAME]" at bounding box center [327, 230] width 166 height 12
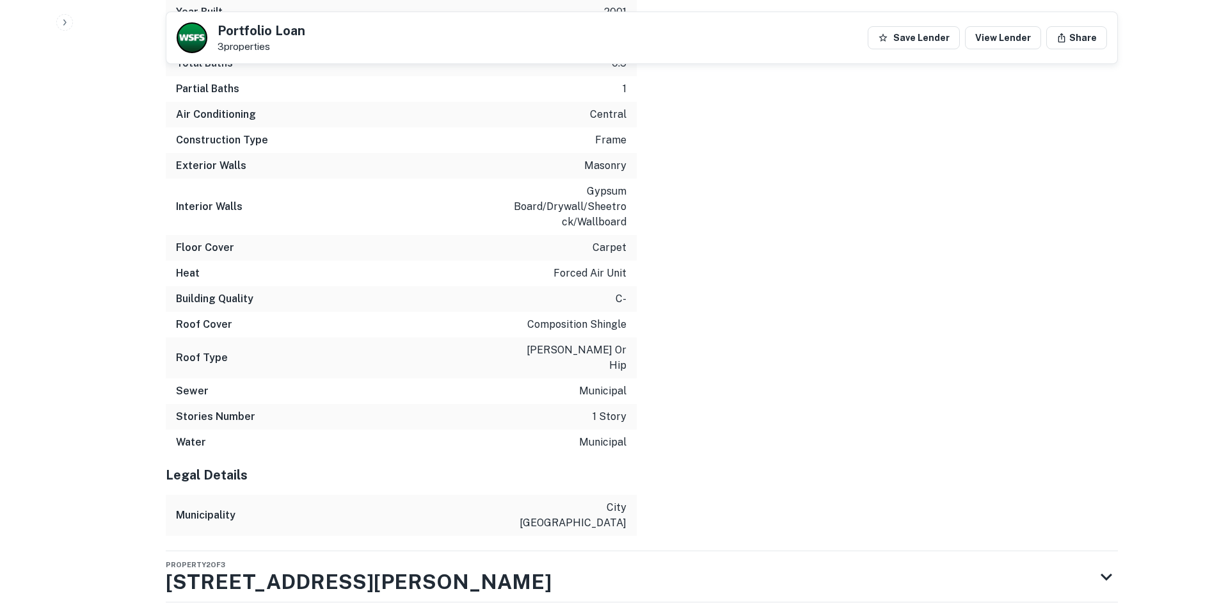
scroll to position [2377, 0]
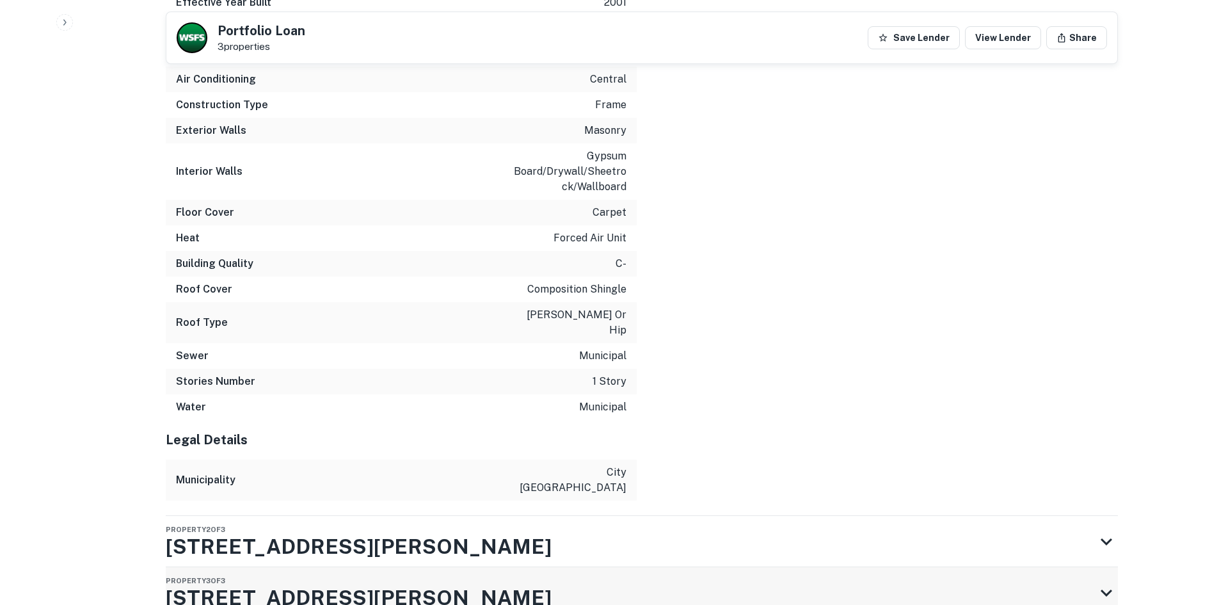
click at [500, 567] on div "Property 3 of 3 3818 Devine St" at bounding box center [630, 592] width 929 height 51
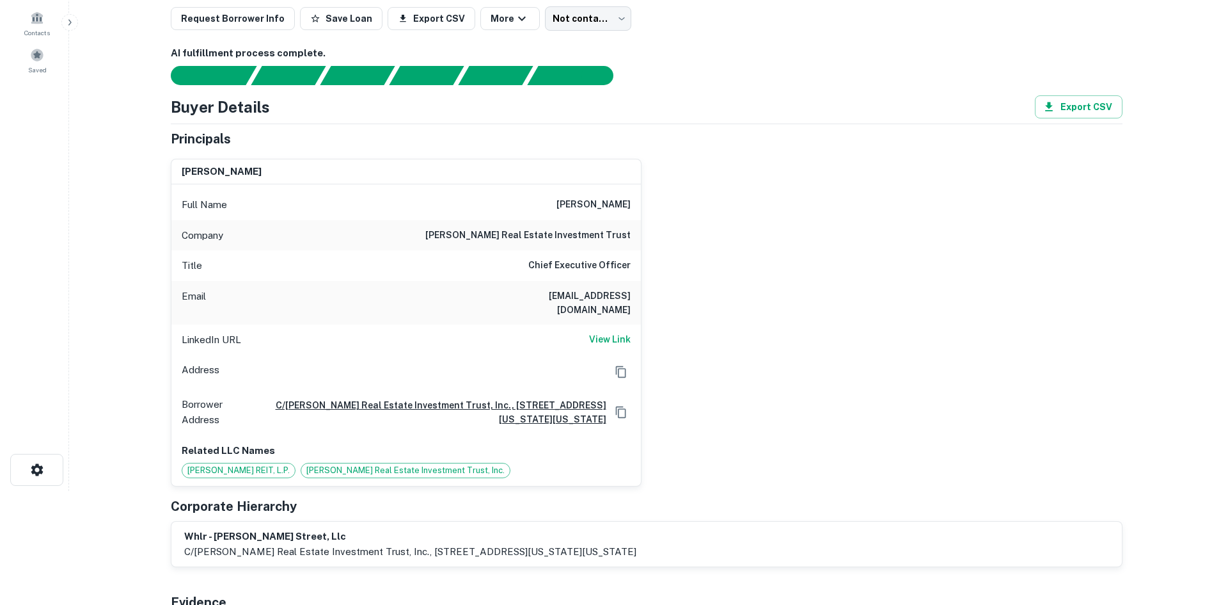
scroll to position [0, 0]
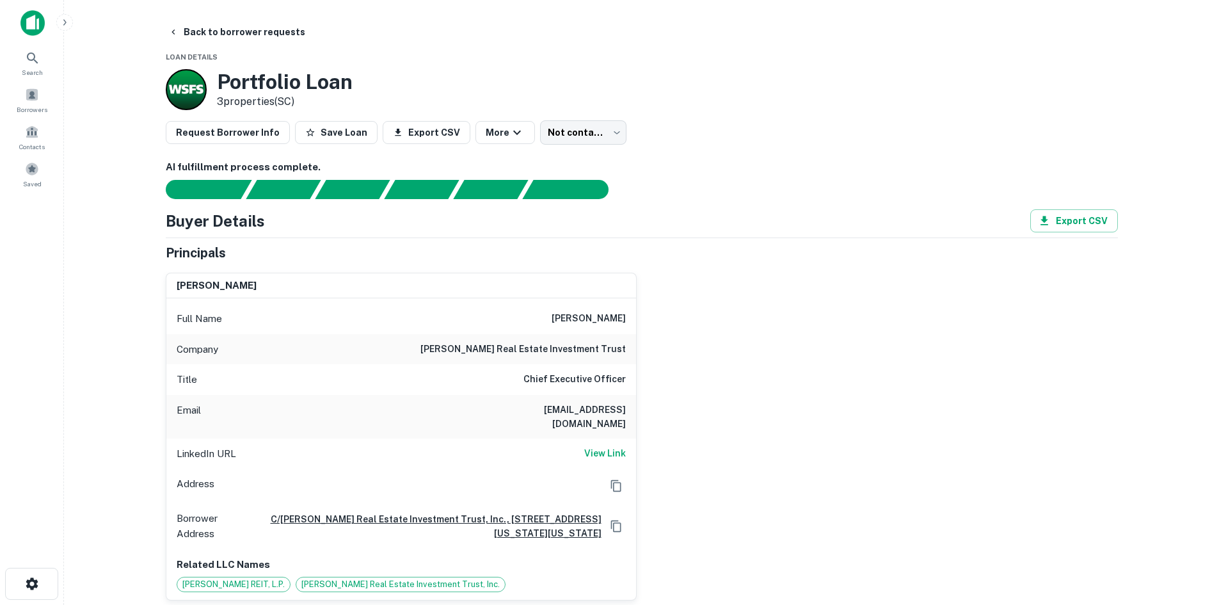
click at [255, 36] on button "Back to borrower requests" at bounding box center [236, 31] width 147 height 23
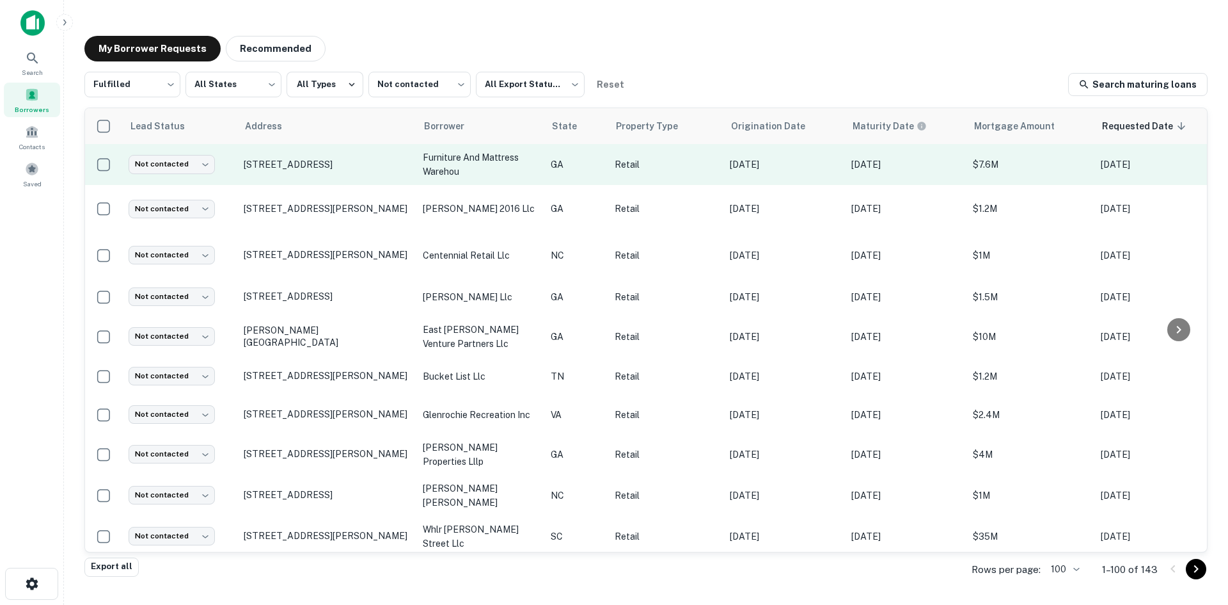
click at [289, 182] on td "[STREET_ADDRESS]" at bounding box center [326, 164] width 179 height 41
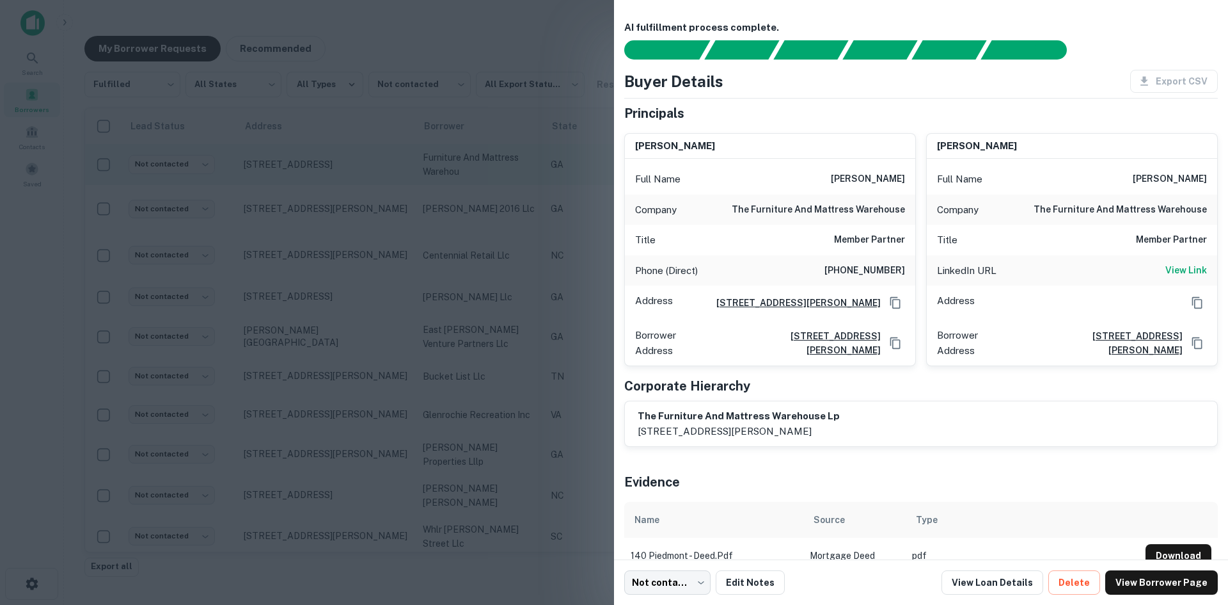
click at [289, 182] on div at bounding box center [614, 302] width 1228 height 605
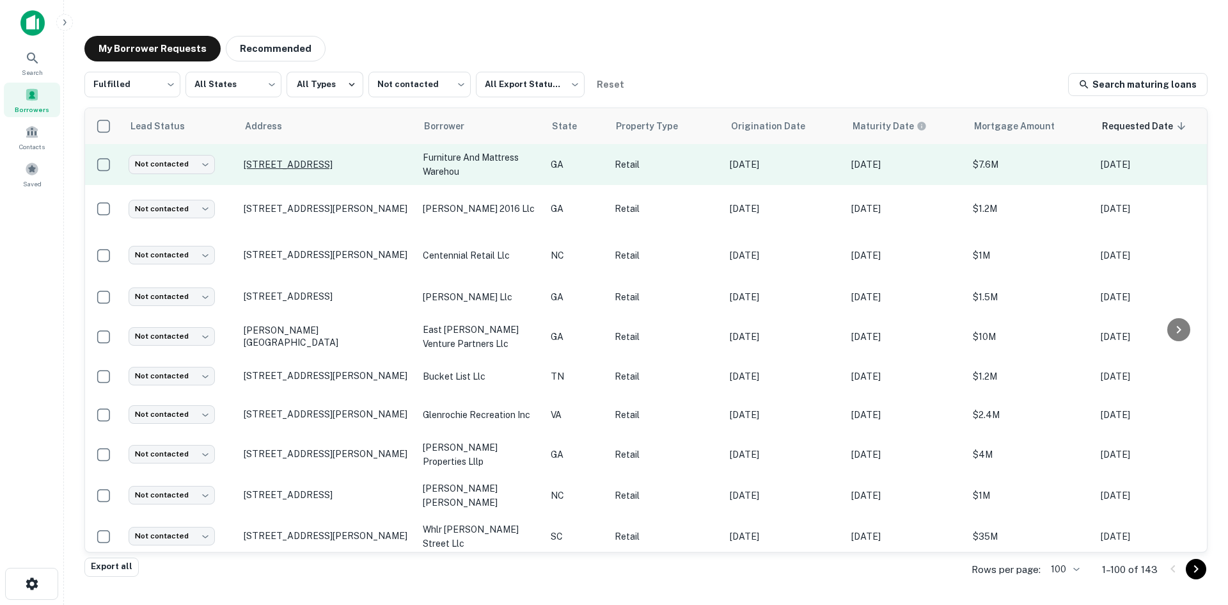
click at [285, 159] on p "[STREET_ADDRESS]" at bounding box center [327, 165] width 166 height 12
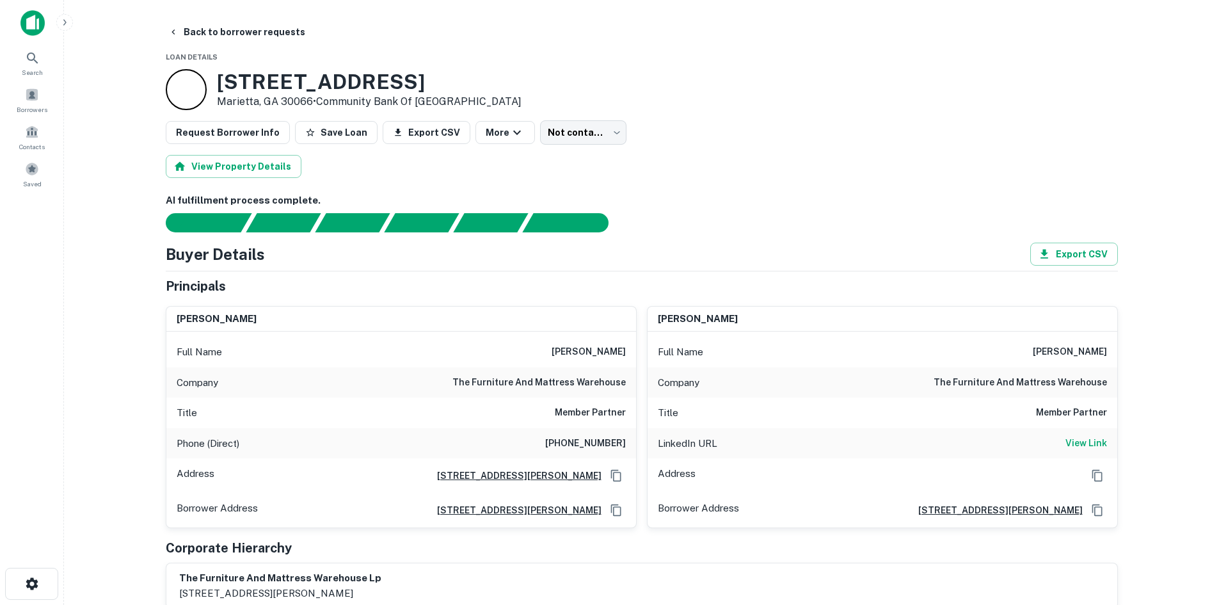
click at [612, 434] on div "Phone (Direct) (770) 565-9386" at bounding box center [401, 443] width 470 height 31
click at [608, 445] on h6 "(770) 565-9386" at bounding box center [585, 443] width 81 height 15
click at [608, 444] on h6 "(770) 565-9386" at bounding box center [585, 443] width 81 height 15
click at [608, 442] on h6 "(770) 565-9386" at bounding box center [585, 443] width 81 height 15
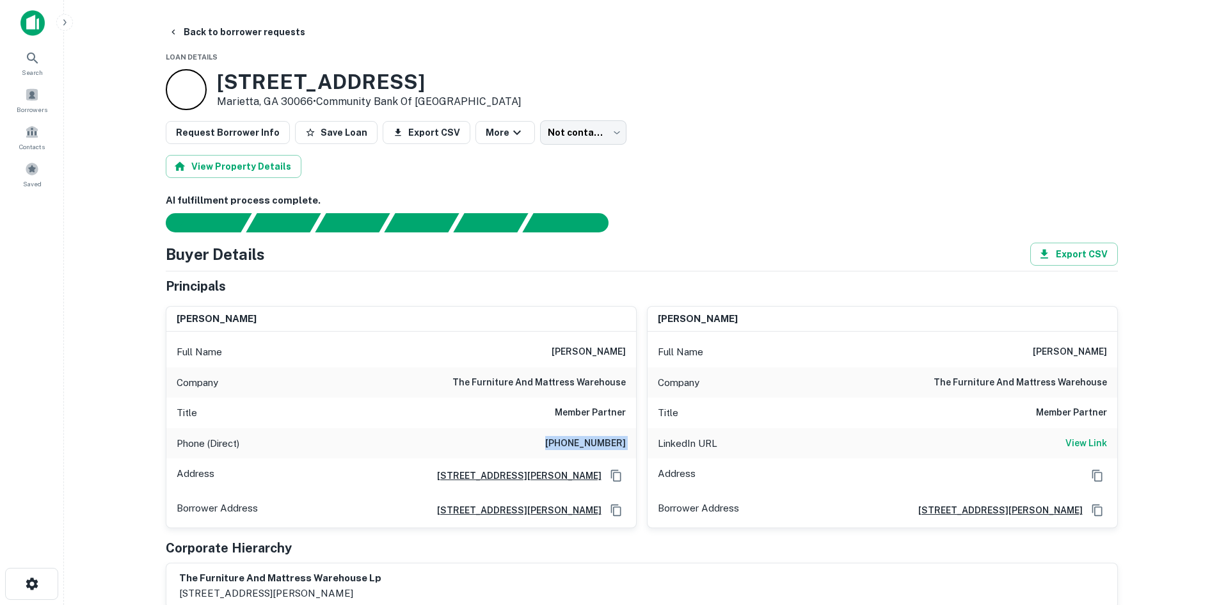
click at [608, 442] on h6 "(770) 565-9386" at bounding box center [585, 443] width 81 height 15
drag, startPoint x: 552, startPoint y: 349, endPoint x: 628, endPoint y: 383, distance: 83.9
click at [628, 383] on div "Full Name hamed abdullah Company the furniture and mattress warehouse Title Mem…" at bounding box center [401, 429] width 470 height 196
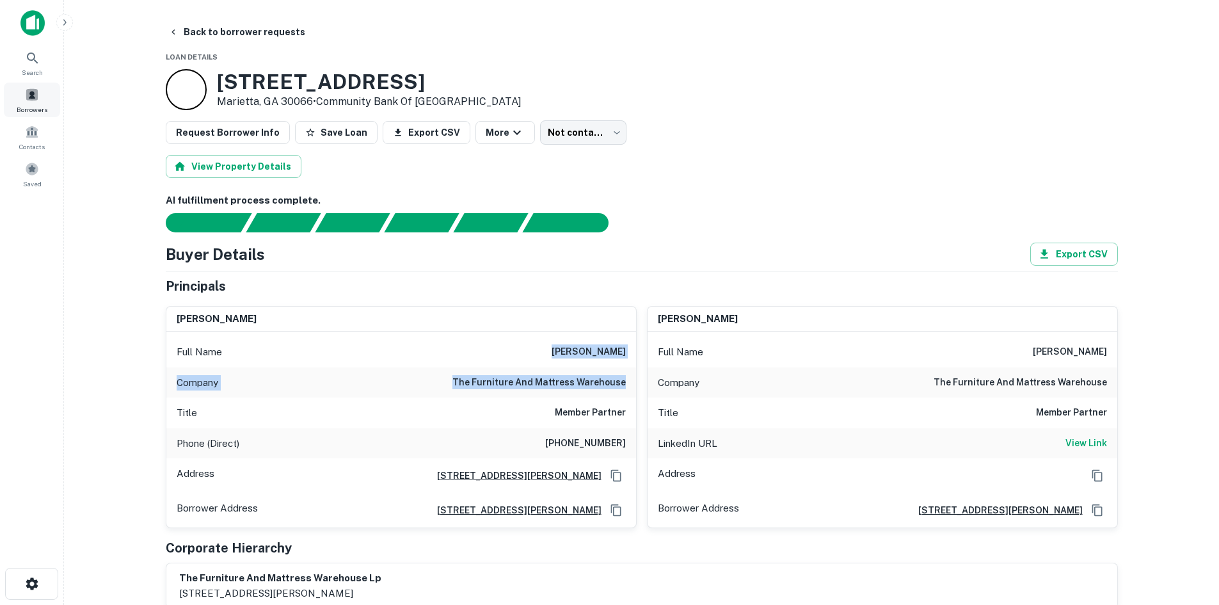
drag, startPoint x: 25, startPoint y: 106, endPoint x: 33, endPoint y: 106, distance: 7.7
click at [25, 106] on span "Borrowers" at bounding box center [32, 109] width 31 height 10
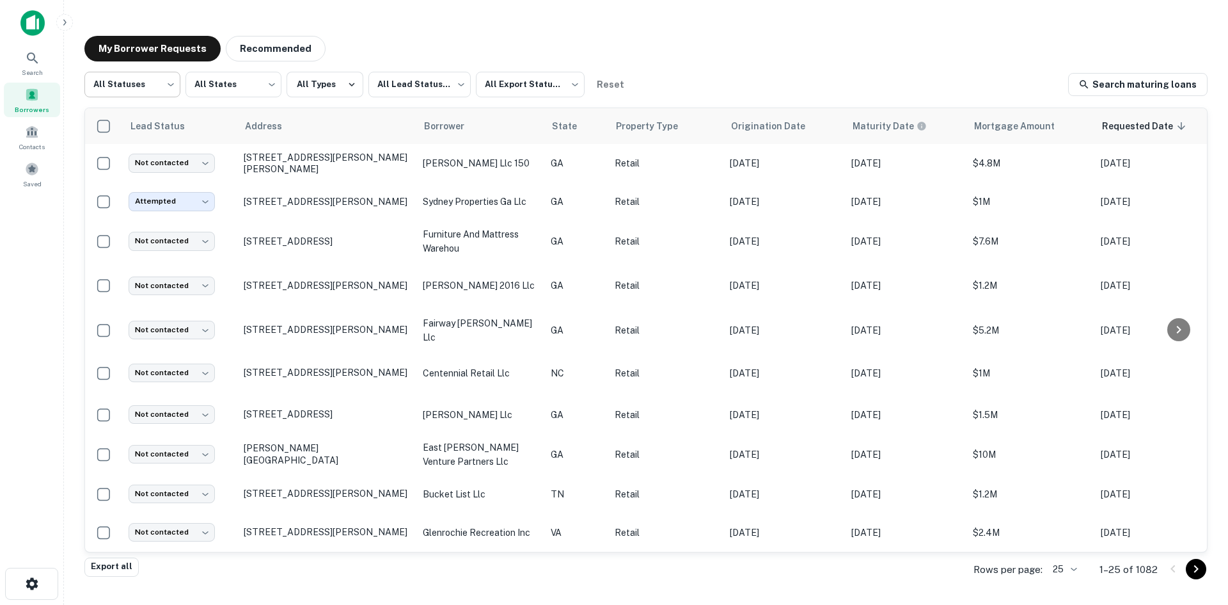
click at [161, 86] on body "Search Borrowers Contacts Saved My Borrower Requests Recommended All Statuses *…" at bounding box center [614, 302] width 1228 height 605
click at [149, 159] on li "Fulfilled" at bounding box center [132, 163] width 96 height 23
type input "*********"
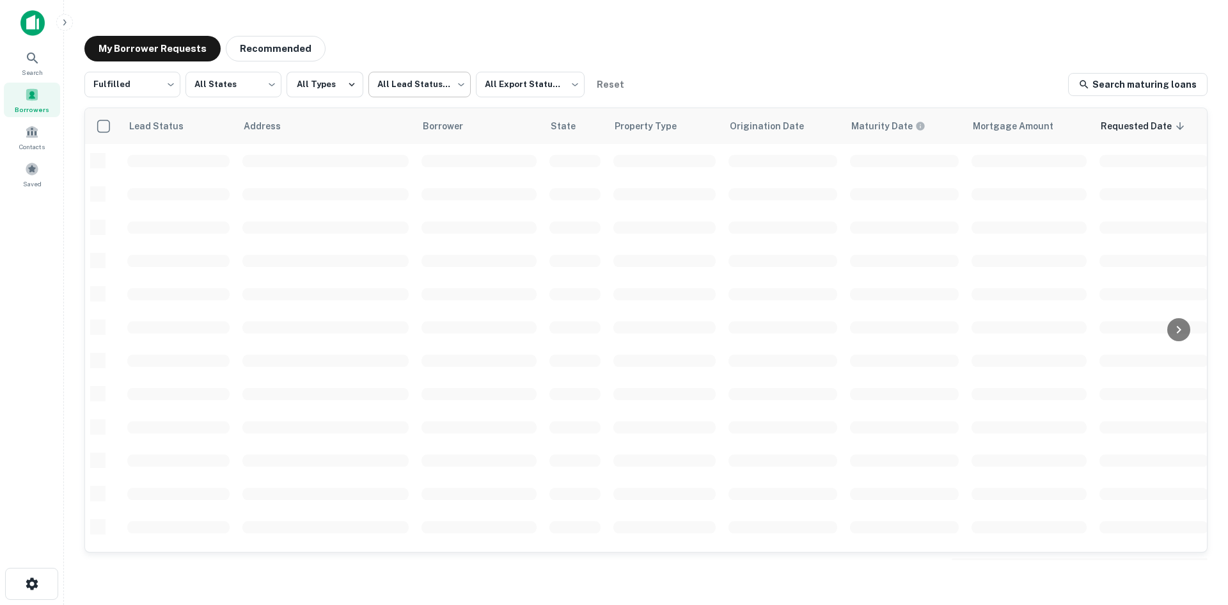
click at [396, 84] on body "Search Borrowers Contacts Saved My Borrower Requests Recommended Fulfilled ****…" at bounding box center [614, 302] width 1228 height 605
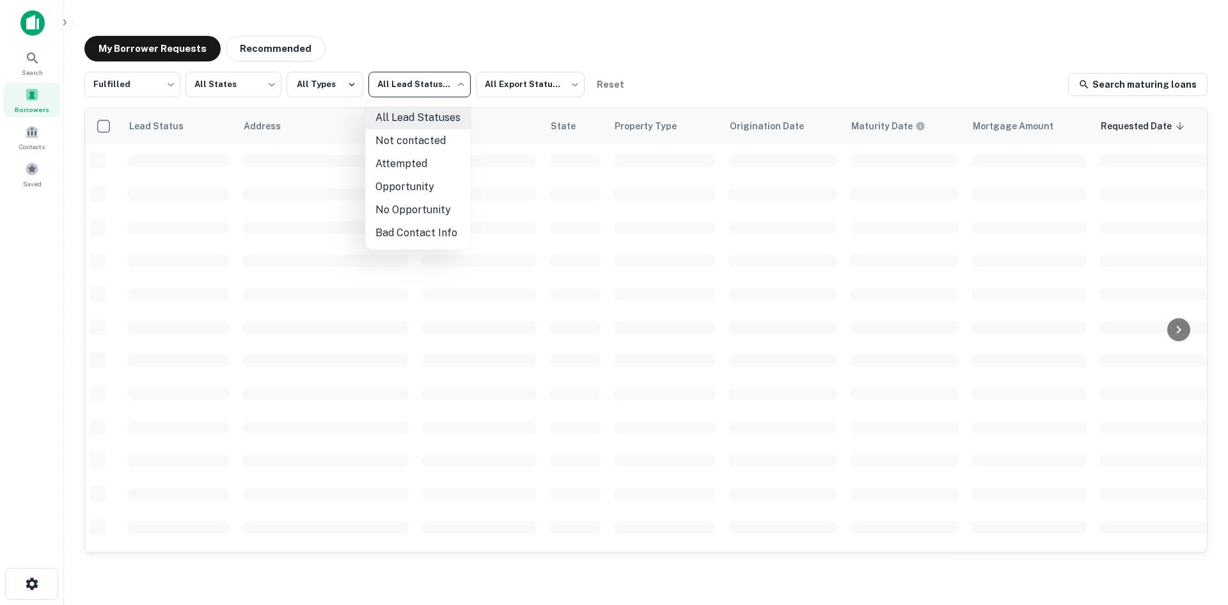
click at [400, 147] on li "Not contacted" at bounding box center [418, 140] width 106 height 23
type input "****"
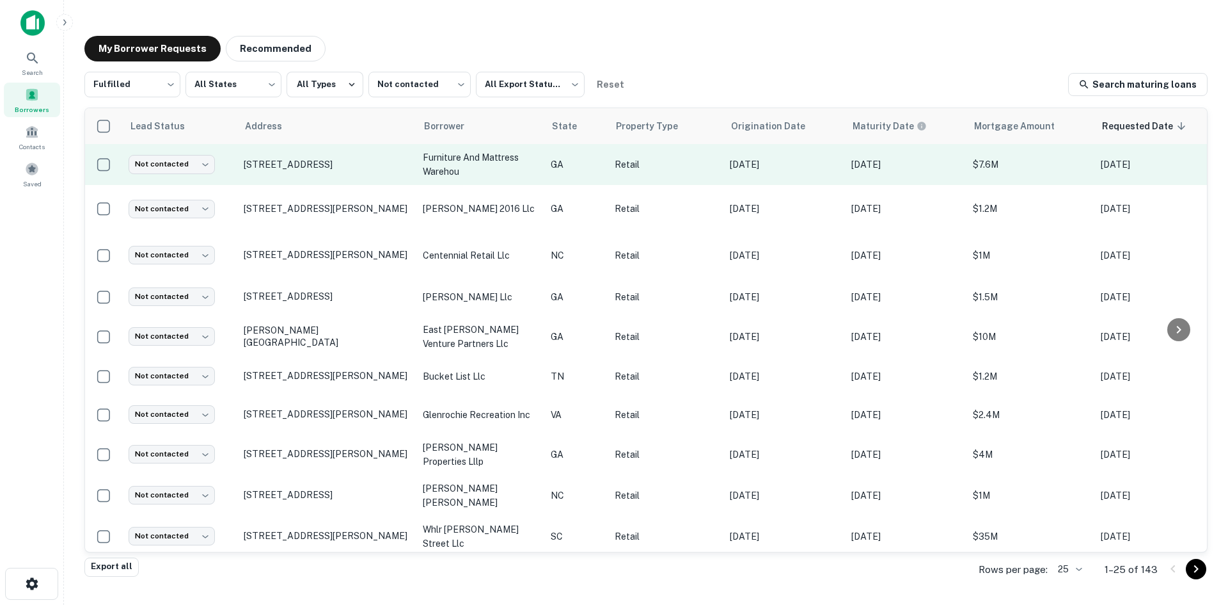
click at [333, 177] on td "[STREET_ADDRESS]" at bounding box center [326, 164] width 179 height 41
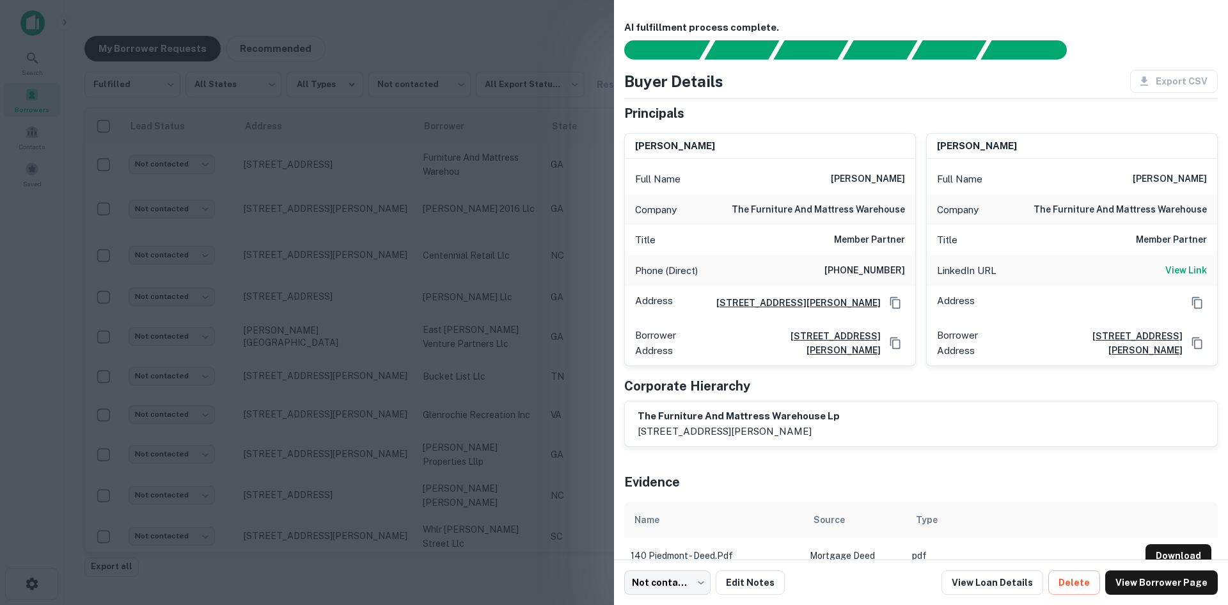
click at [332, 174] on div at bounding box center [614, 302] width 1228 height 605
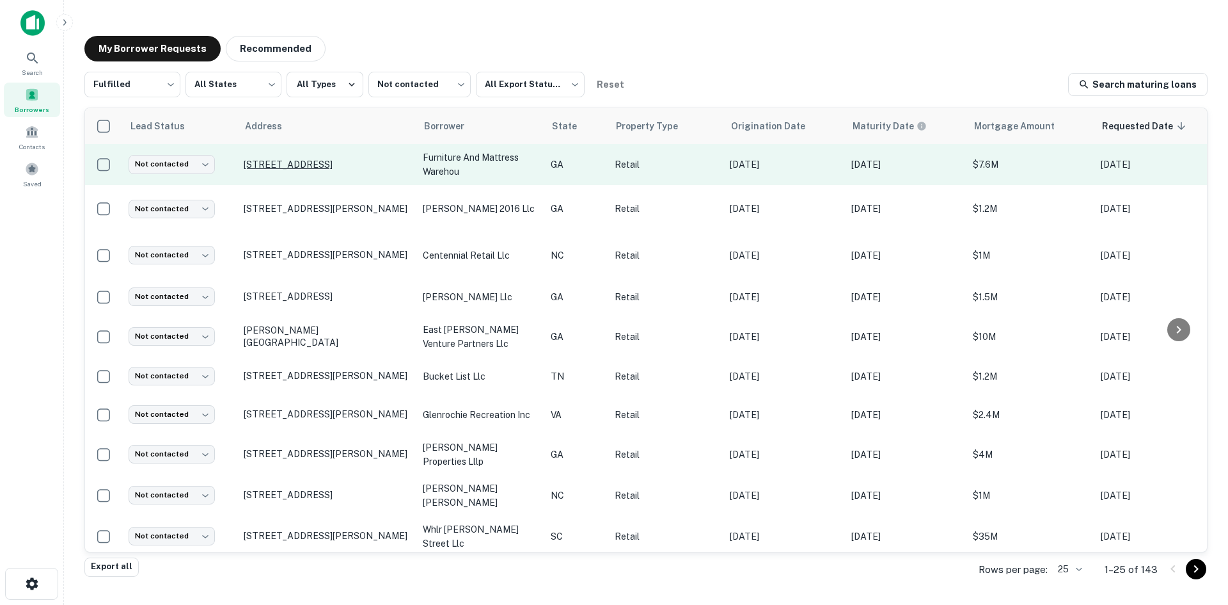
click at [330, 161] on p "[STREET_ADDRESS]" at bounding box center [327, 165] width 166 height 12
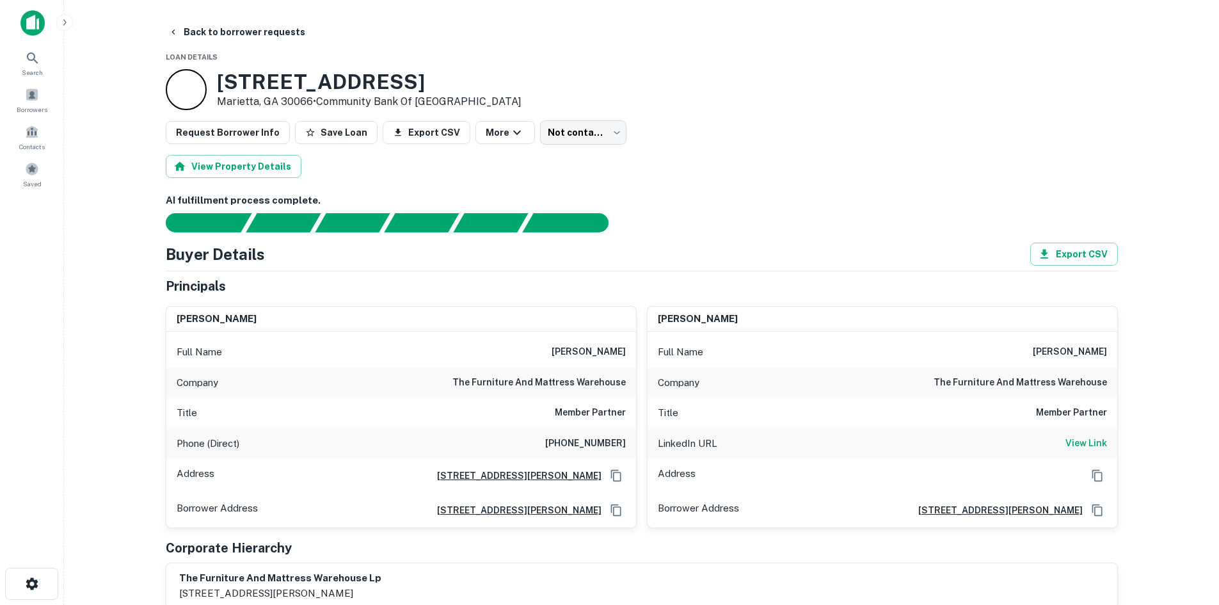
click at [582, 451] on div "Phone (Direct) [PHONE_NUMBER]" at bounding box center [401, 443] width 470 height 31
copy h6 "[PHONE_NUMBER]"
click at [586, 347] on h6 "[PERSON_NAME]" at bounding box center [589, 351] width 74 height 15
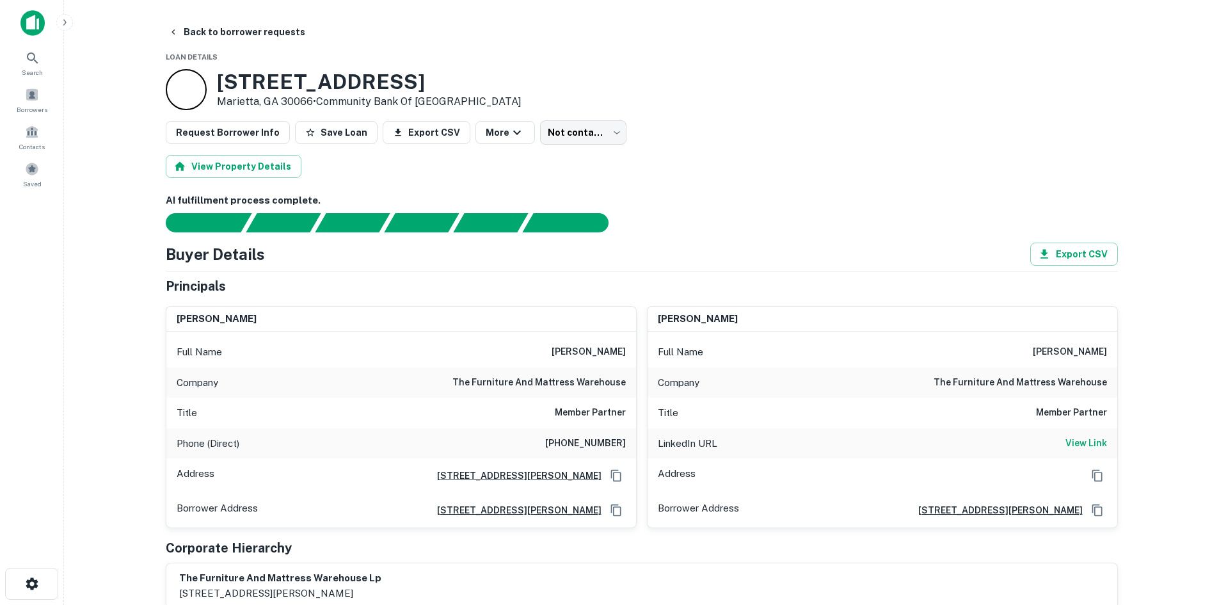
click at [586, 351] on h6 "[PERSON_NAME]" at bounding box center [589, 351] width 74 height 15
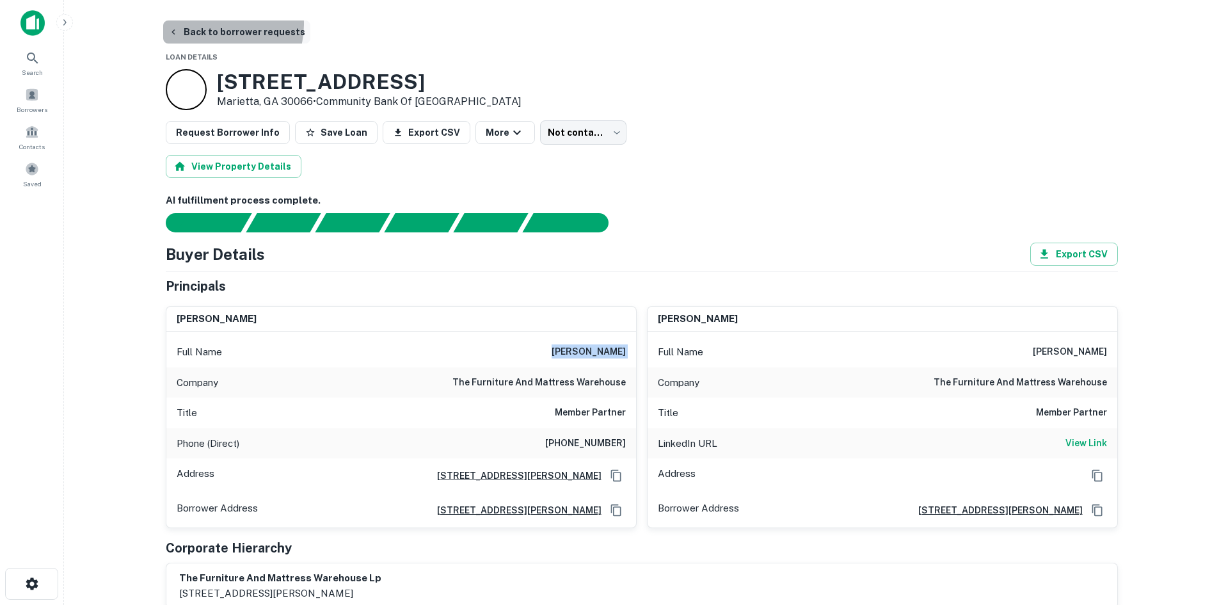
click at [216, 24] on button "Back to borrower requests" at bounding box center [236, 31] width 147 height 23
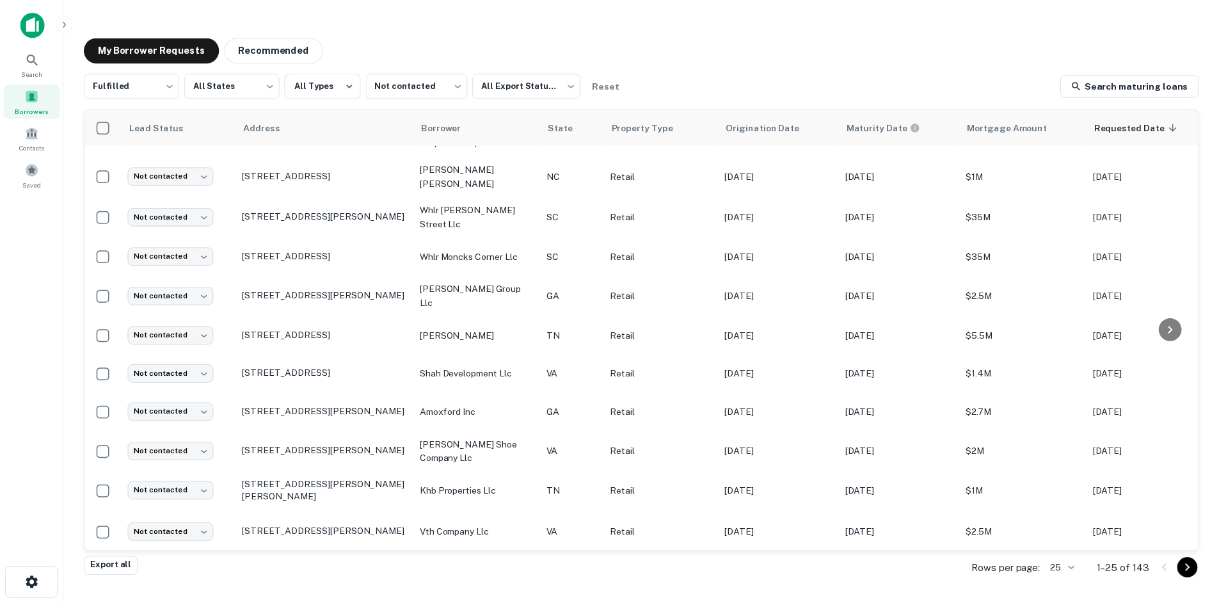
scroll to position [576, 0]
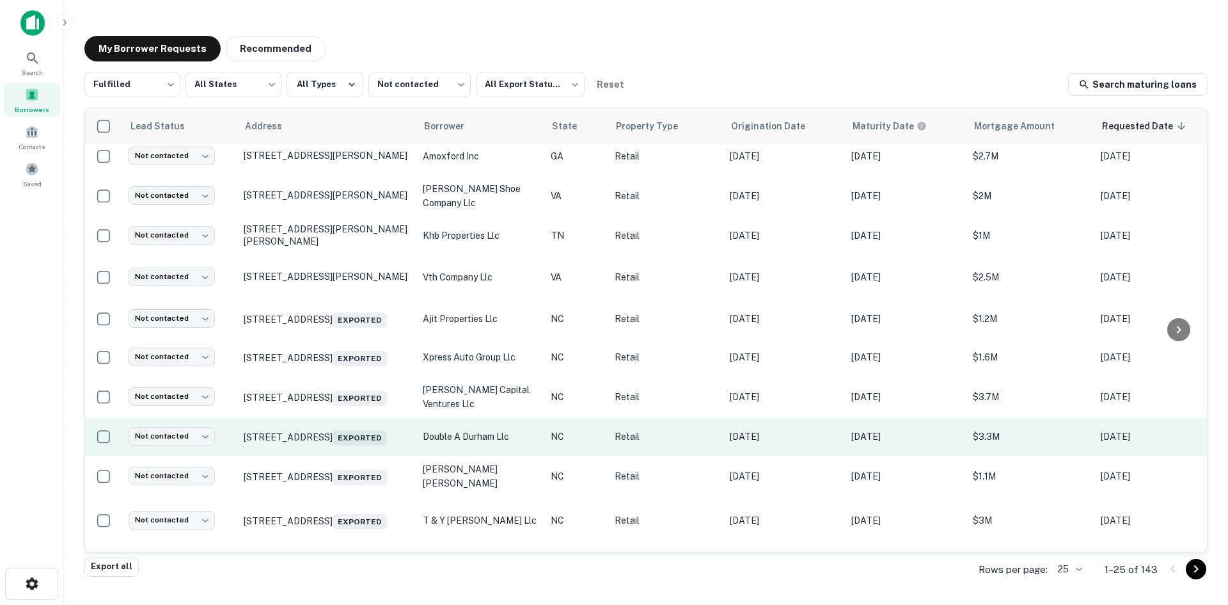
click at [324, 450] on td "[STREET_ADDRESS] Exported" at bounding box center [326, 436] width 179 height 38
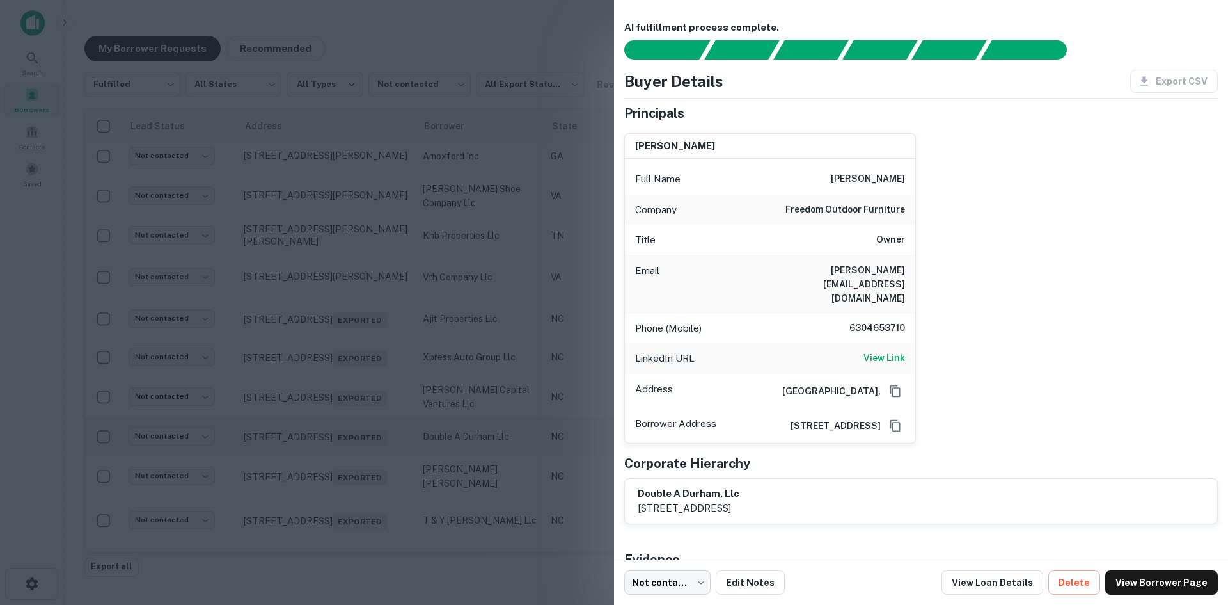
click at [324, 450] on div at bounding box center [614, 302] width 1228 height 605
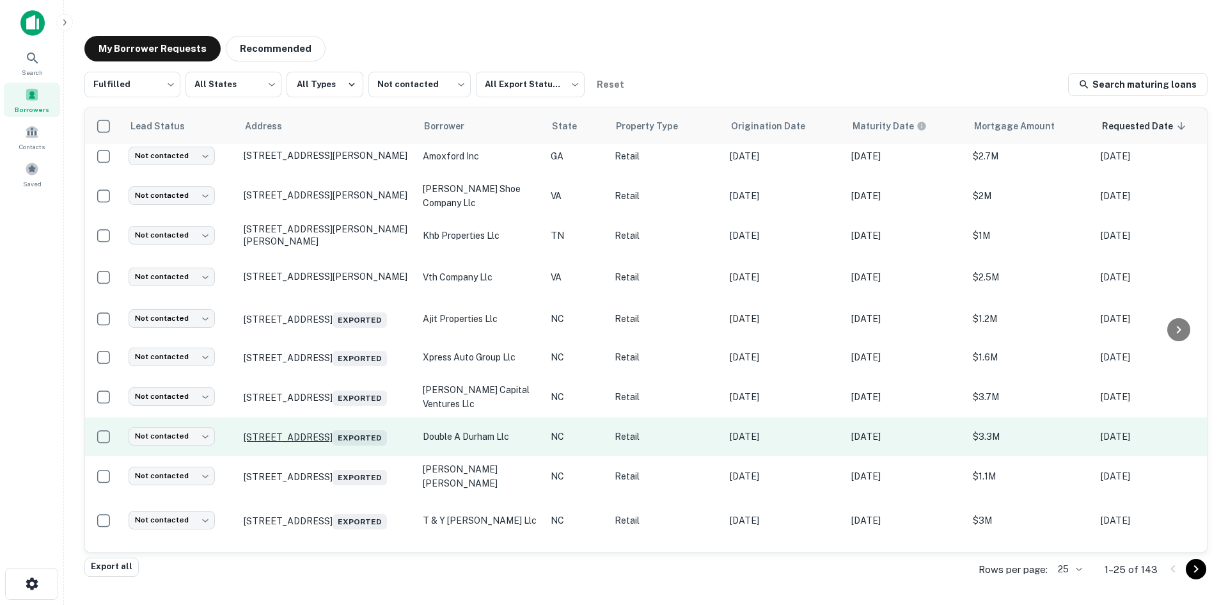
click at [330, 432] on p "[STREET_ADDRESS] Exported" at bounding box center [327, 436] width 166 height 18
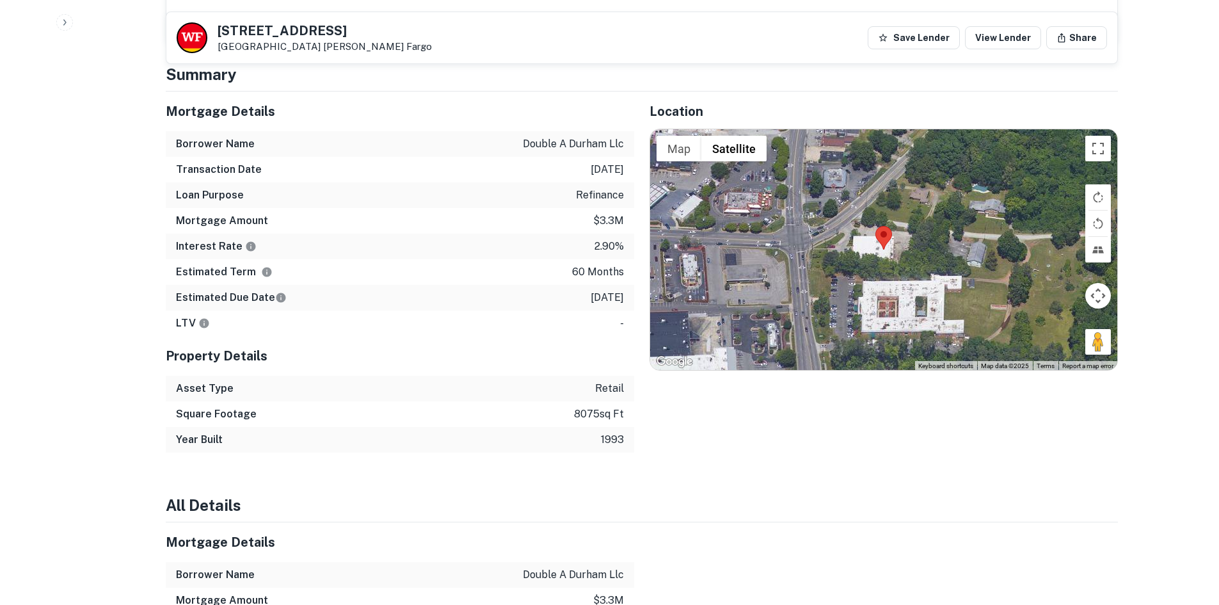
scroll to position [960, 0]
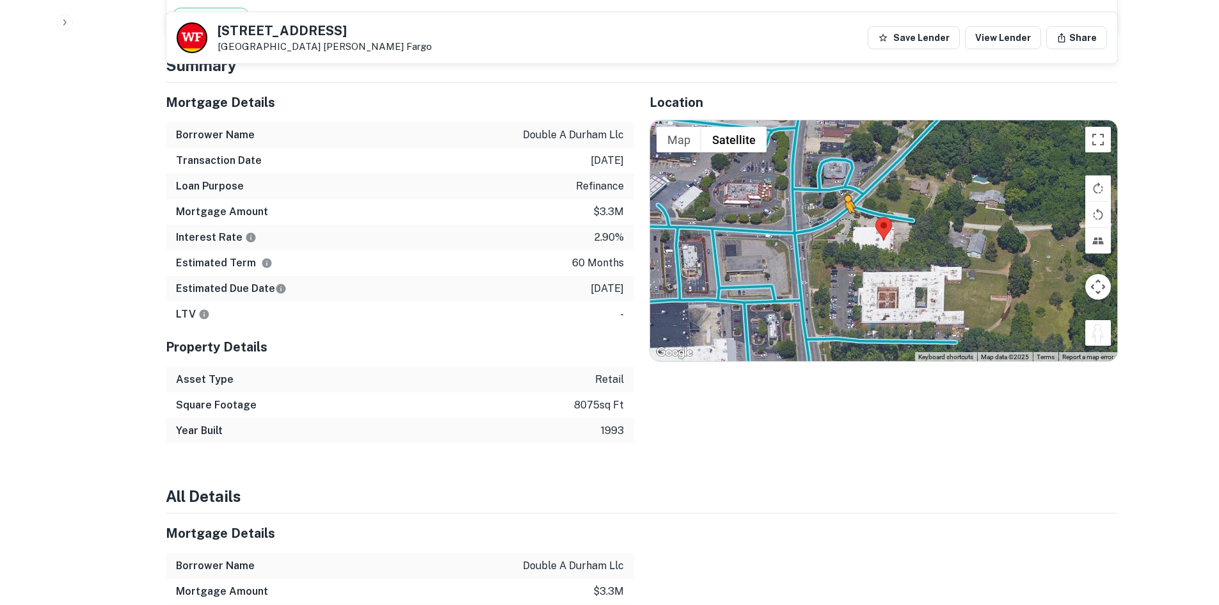
drag, startPoint x: 1107, startPoint y: 322, endPoint x: 837, endPoint y: 200, distance: 296.4
click at [837, 200] on div "To activate drag with keyboard, press Alt + Enter. Once in keyboard drag state,…" at bounding box center [883, 240] width 467 height 241
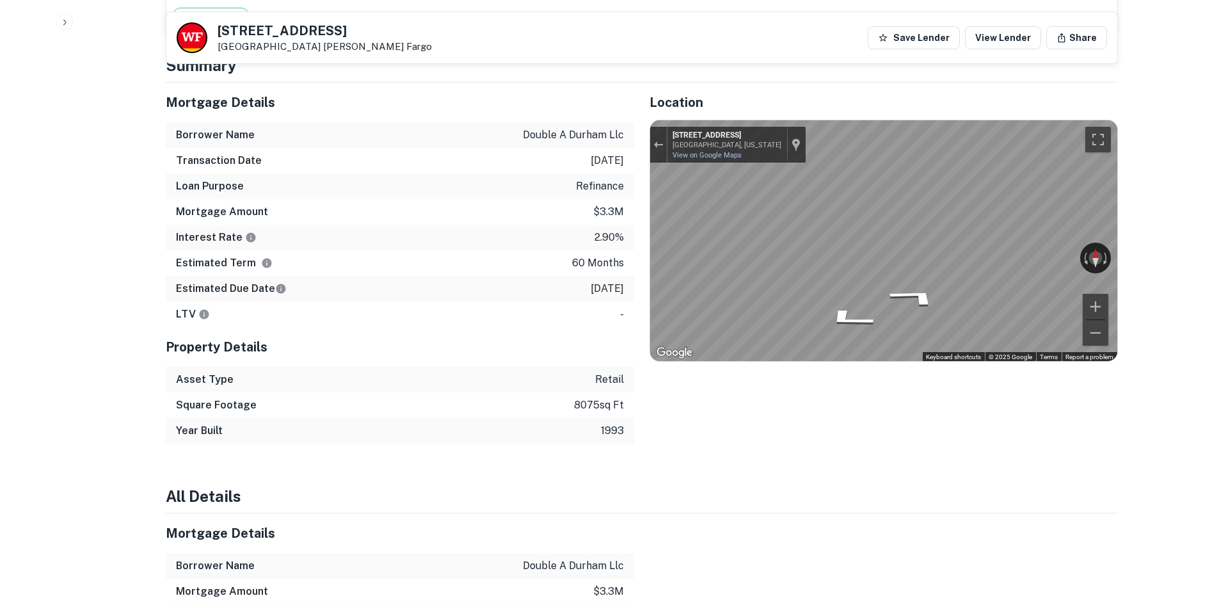
click at [608, 190] on div "Mortgage Details Borrower Name double a durham llc Transaction Date [DATE] Loan…" at bounding box center [633, 263] width 967 height 361
click at [632, 228] on div "Mortgage Details Borrower Name double a durham llc Transaction Date [DATE] Loan…" at bounding box center [633, 263] width 967 height 361
click at [895, 276] on div "Map" at bounding box center [883, 240] width 467 height 241
drag, startPoint x: 212, startPoint y: 20, endPoint x: 302, endPoint y: 47, distance: 94.3
click at [302, 47] on div "[STREET_ADDRESS] [PERSON_NAME] Fargo Save Lender View Lender Share" at bounding box center [641, 37] width 951 height 51
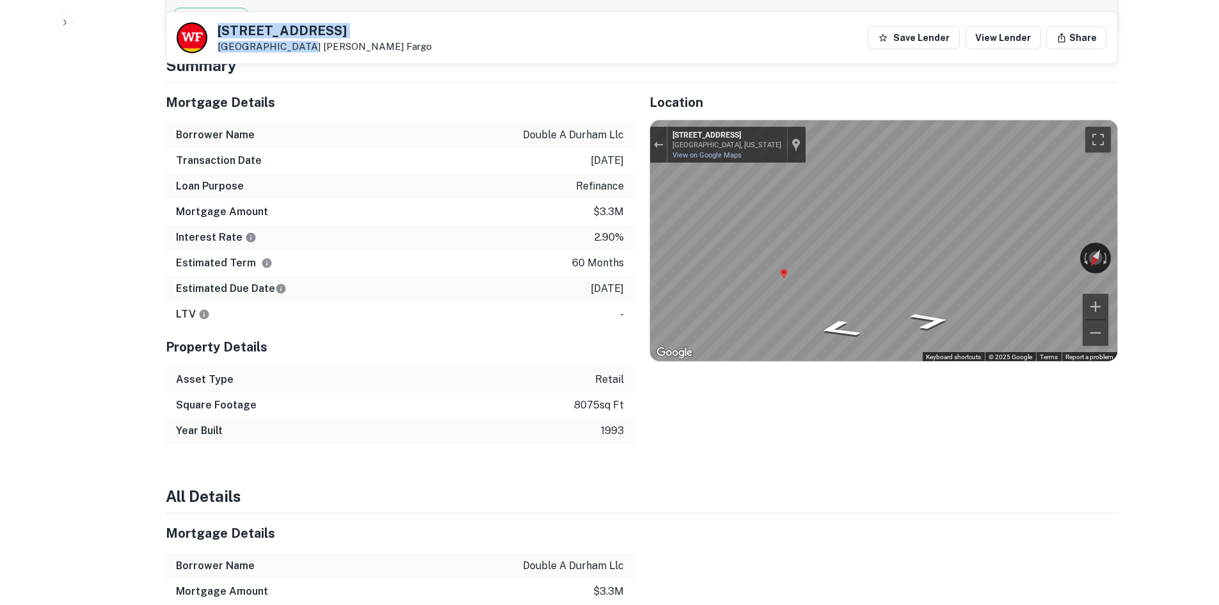
copy div "[STREET_ADDRESS]"
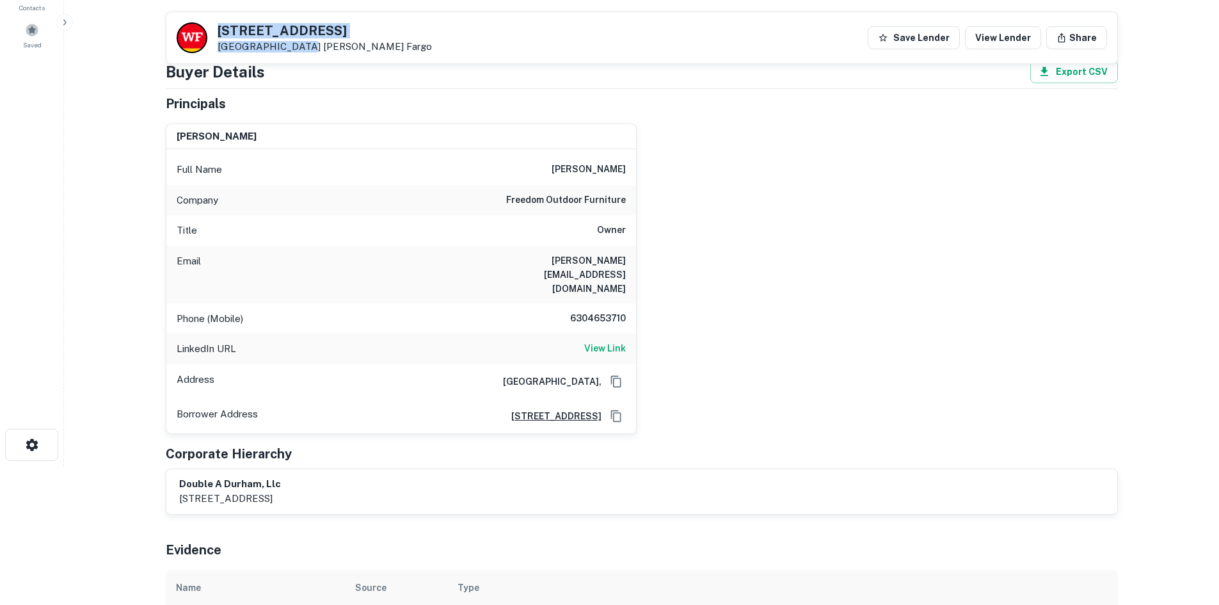
scroll to position [128, 0]
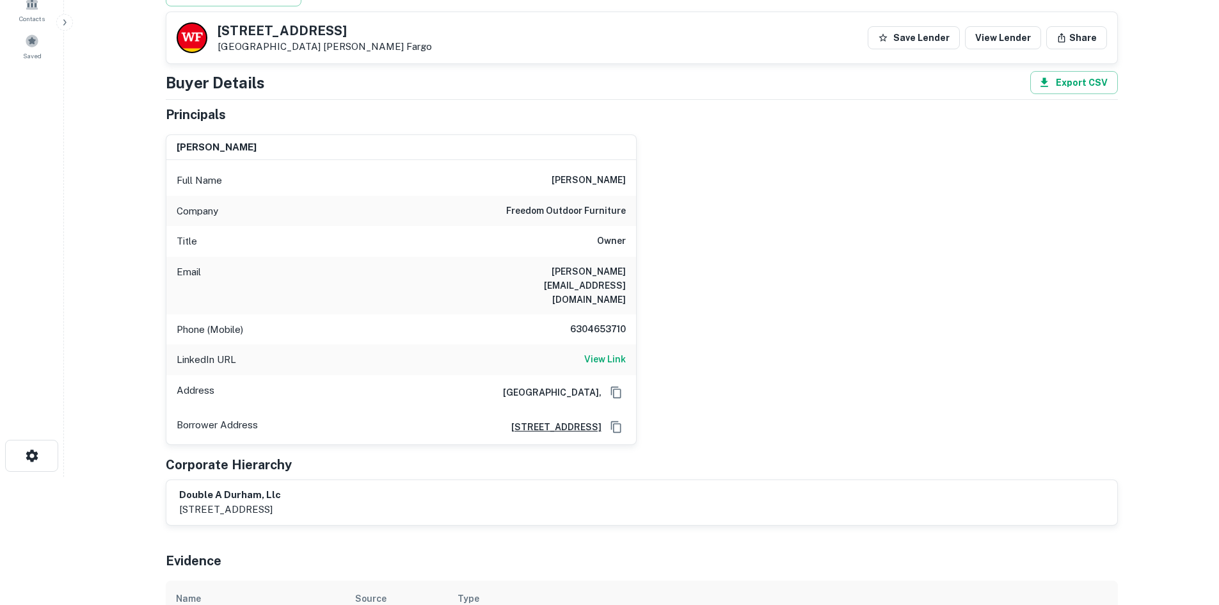
click at [569, 322] on h6 "6304653710" at bounding box center [587, 329] width 77 height 15
copy h6 "6304653710"
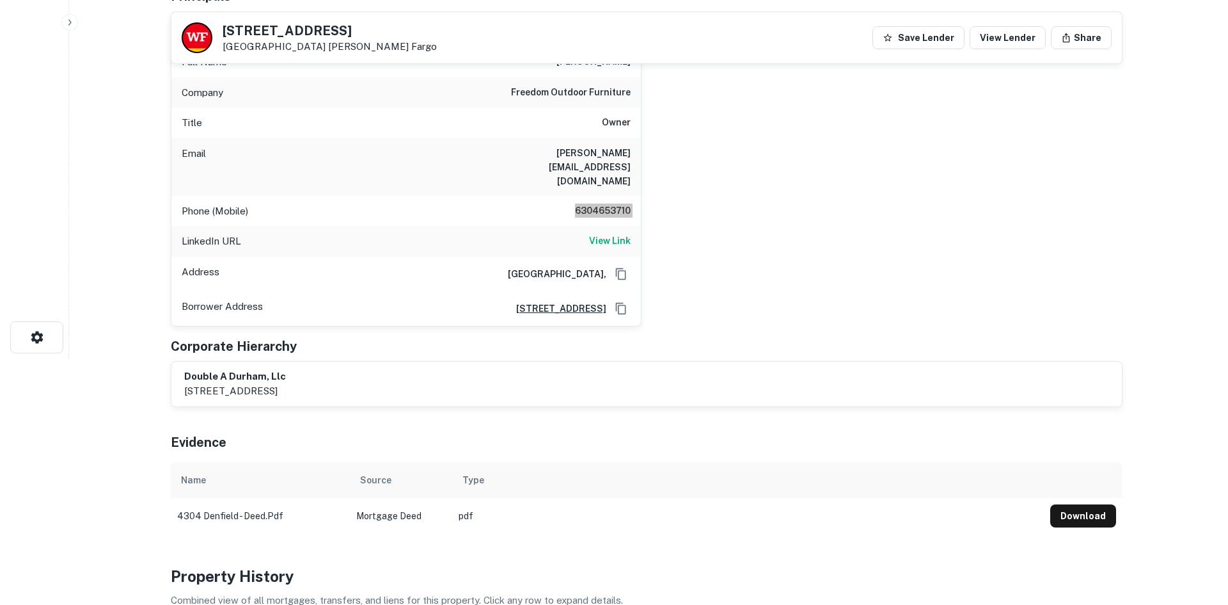
scroll to position [0, 0]
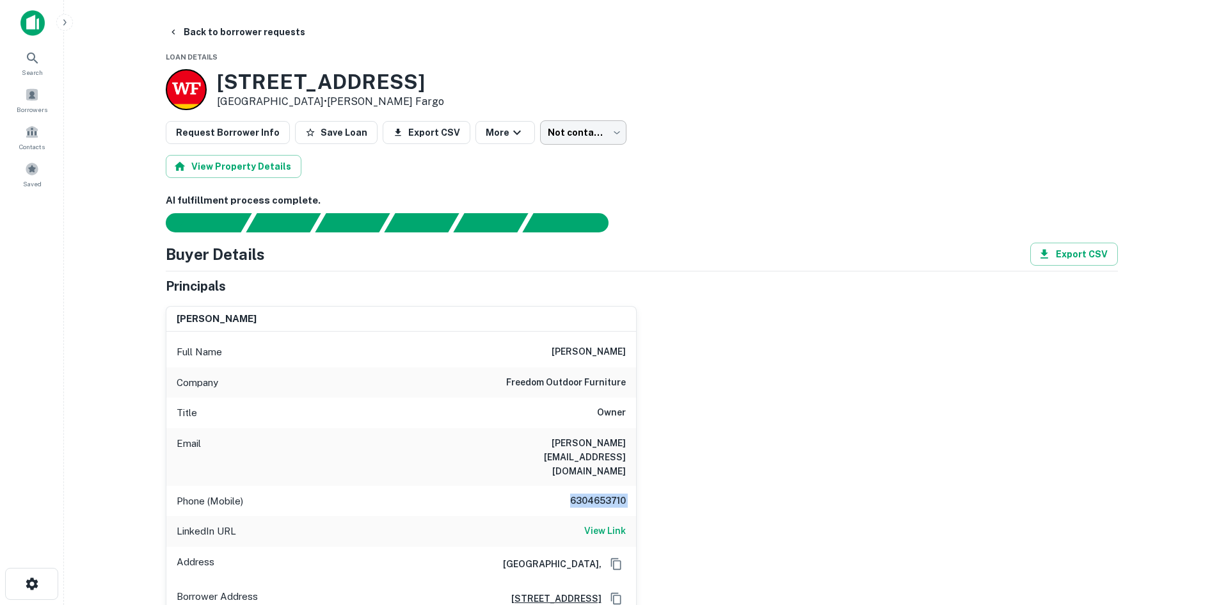
click at [553, 134] on body "Search Borrowers Contacts Saved Back to borrower requests Loan Details [STREET_…" at bounding box center [609, 302] width 1219 height 605
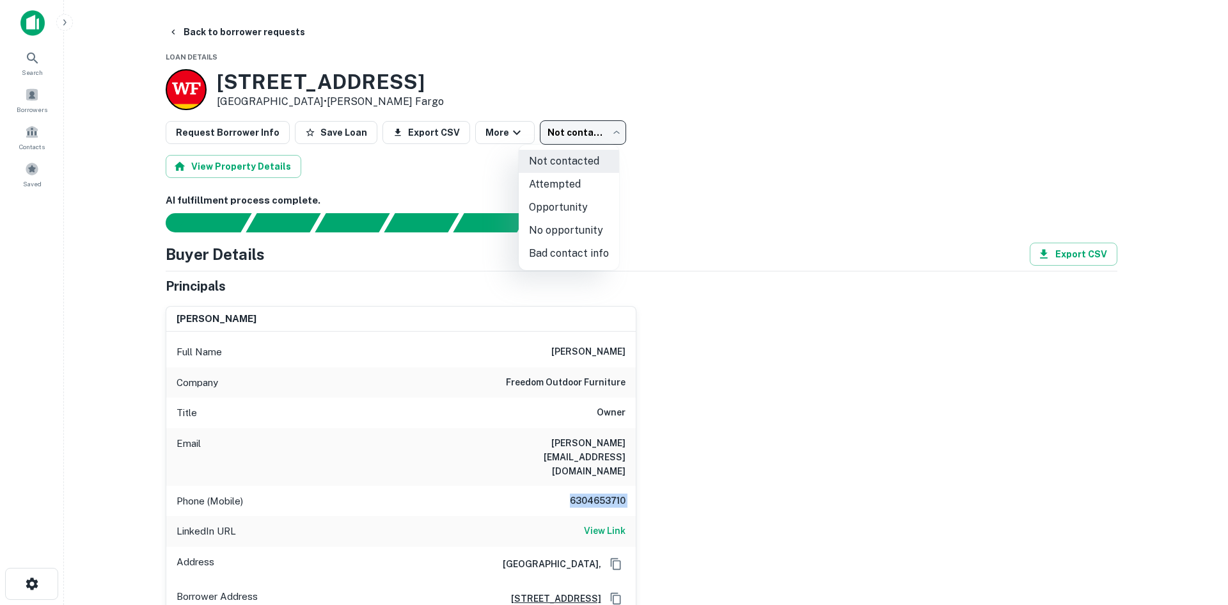
click at [553, 177] on li "Attempted" at bounding box center [569, 184] width 100 height 23
type input "*********"
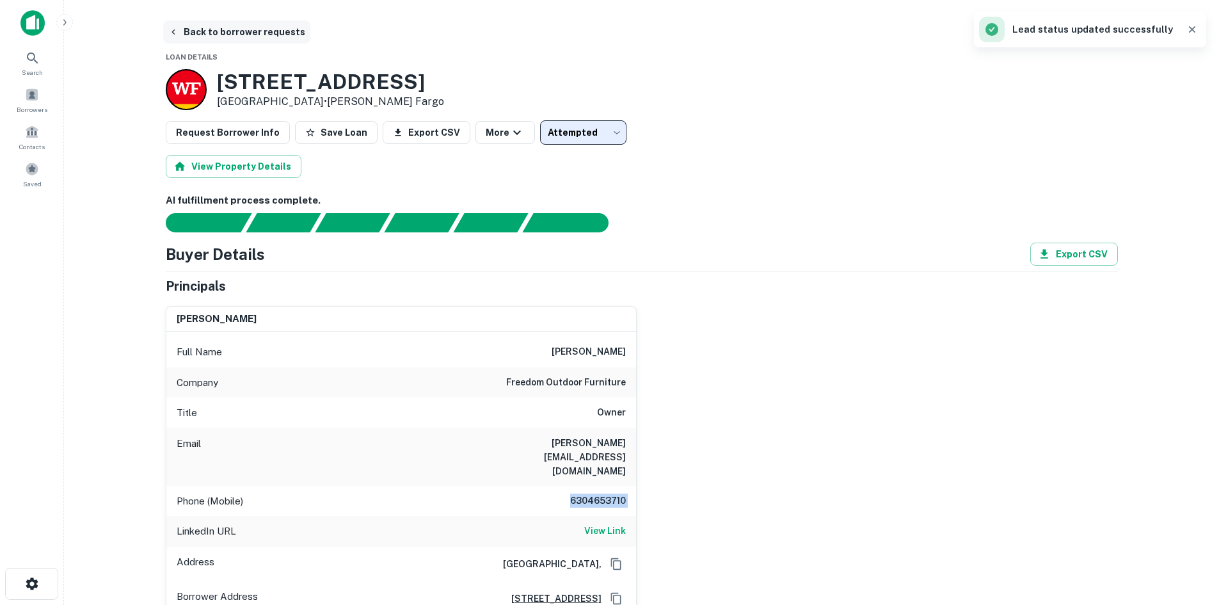
click at [267, 34] on button "Back to borrower requests" at bounding box center [236, 31] width 147 height 23
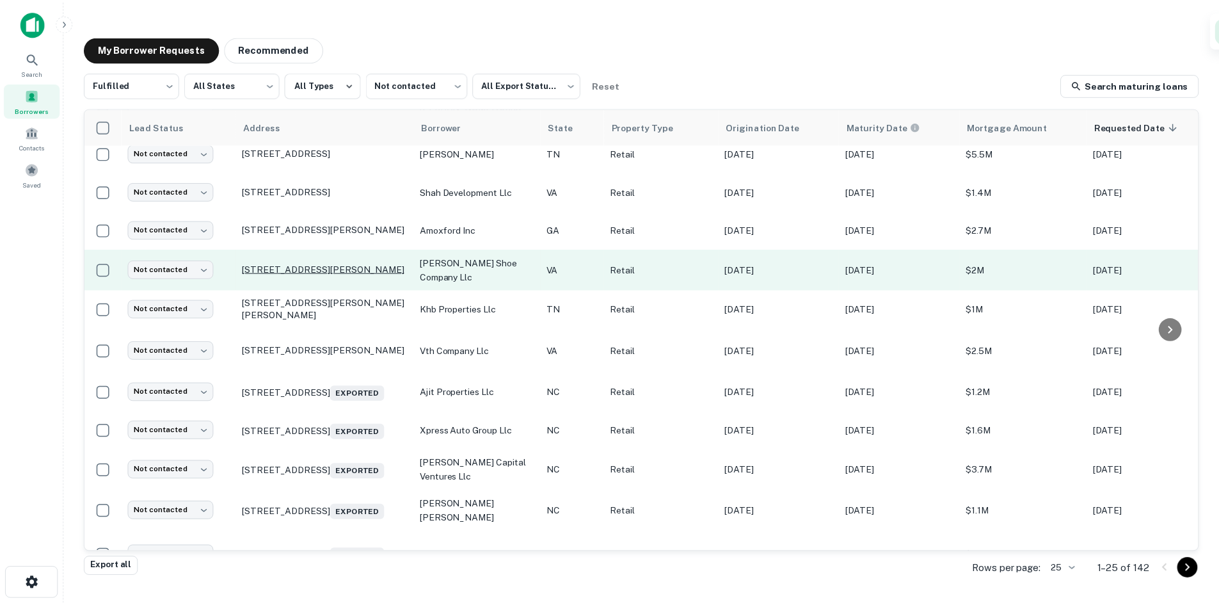
scroll to position [622, 0]
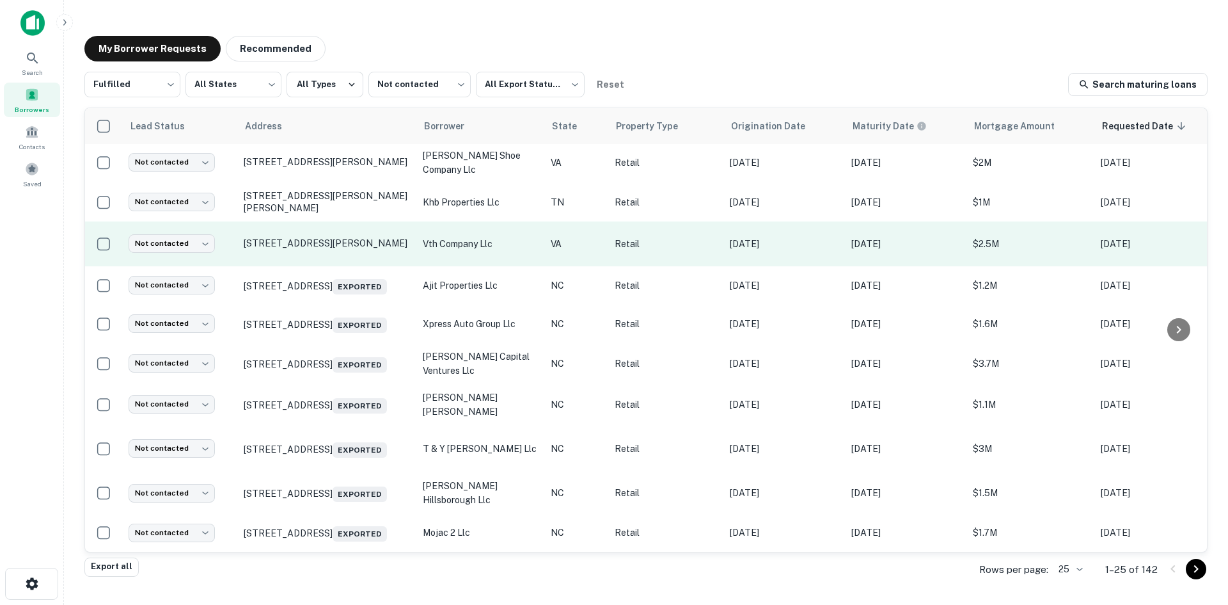
click at [344, 234] on td "[STREET_ADDRESS][PERSON_NAME]" at bounding box center [326, 243] width 179 height 45
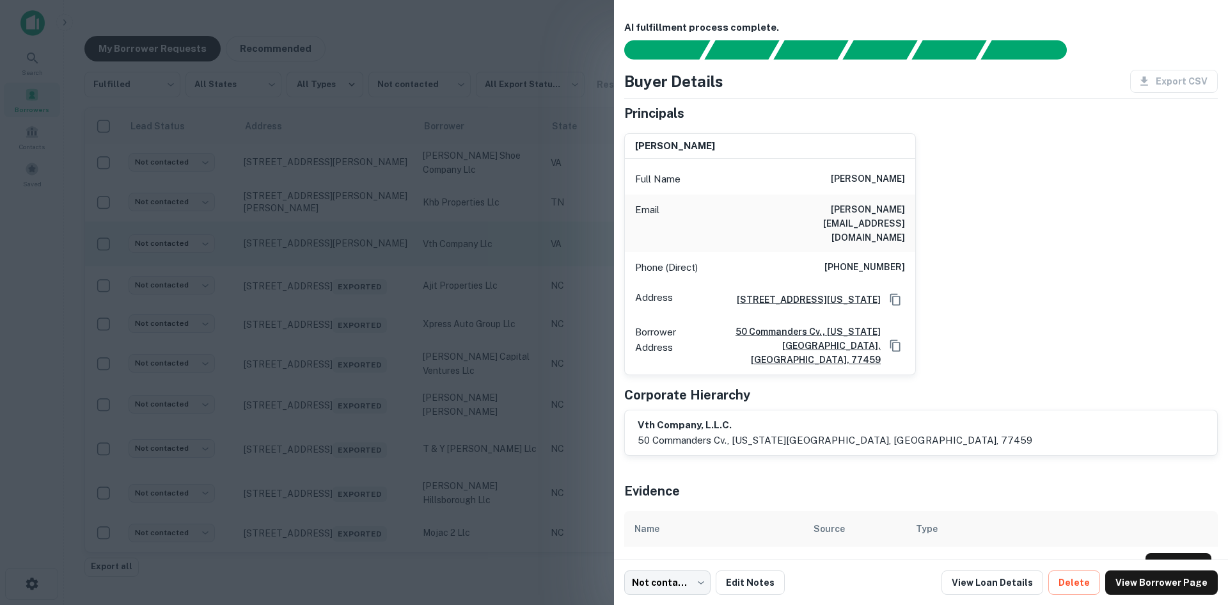
click at [344, 234] on div at bounding box center [614, 302] width 1228 height 605
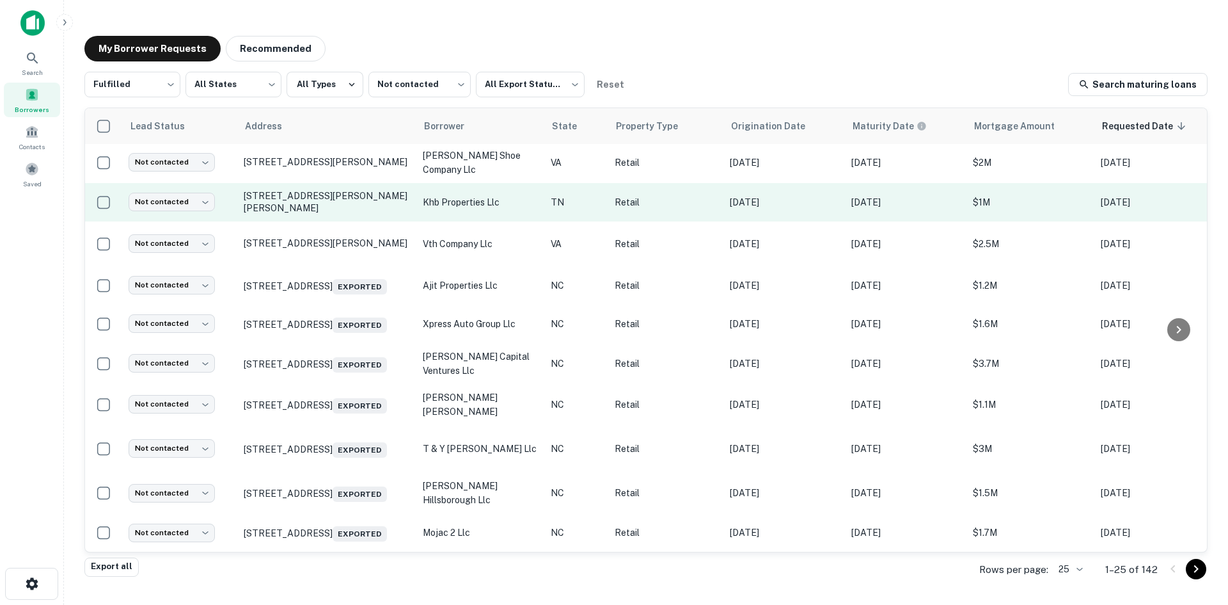
click at [349, 191] on td "[STREET_ADDRESS][PERSON_NAME][PERSON_NAME]" at bounding box center [326, 202] width 179 height 38
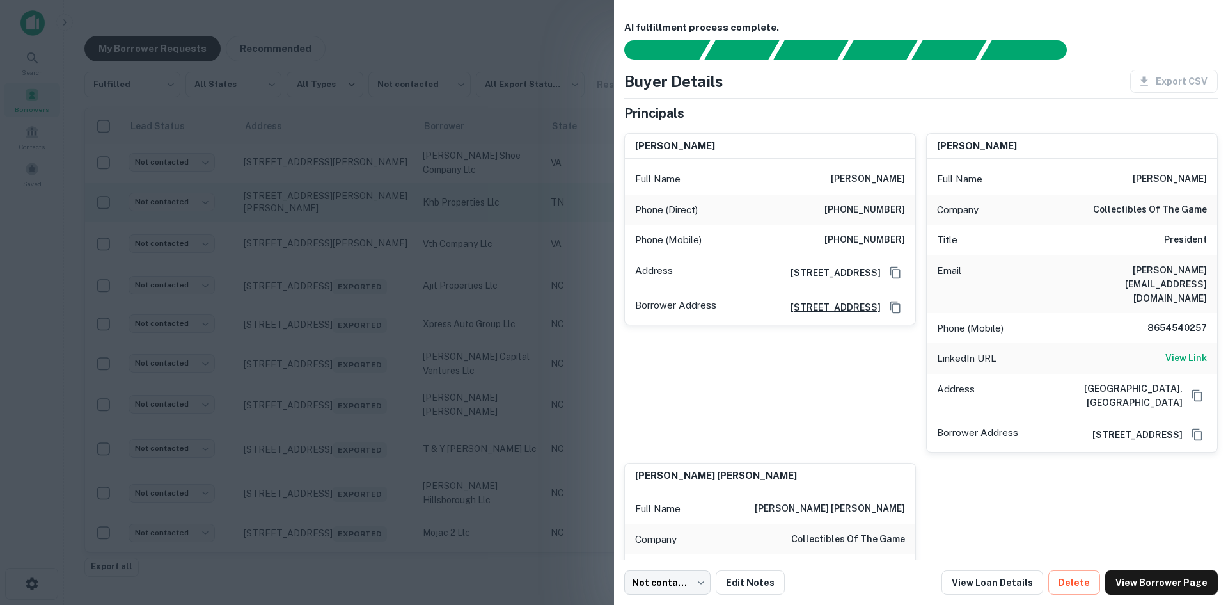
click at [349, 191] on div at bounding box center [614, 302] width 1228 height 605
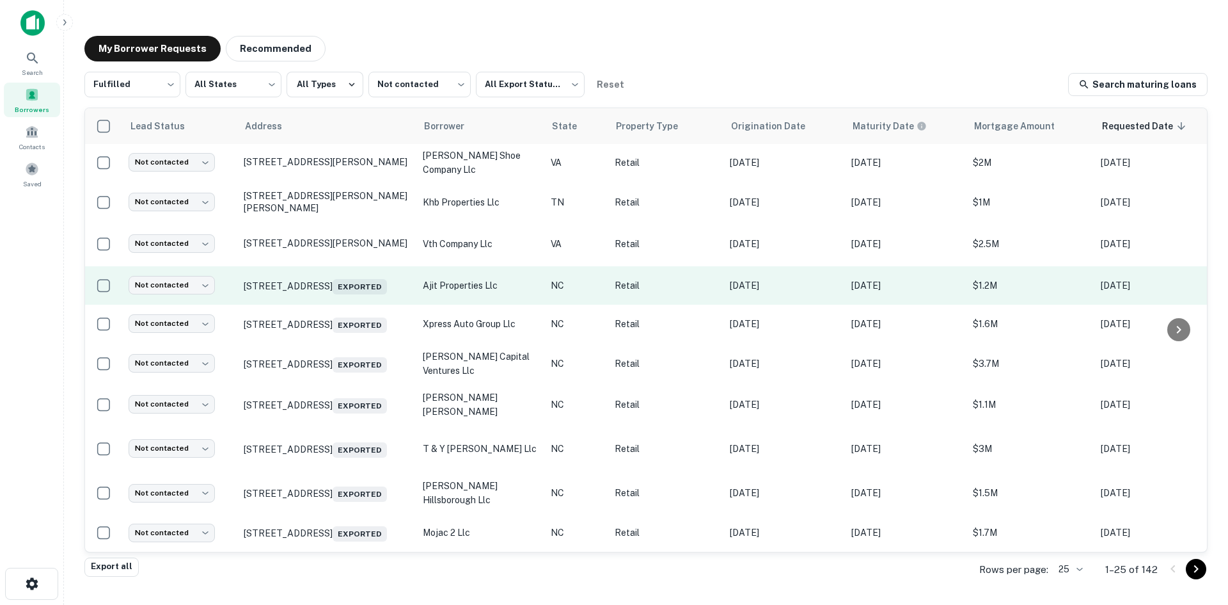
click at [361, 276] on td "[STREET_ADDRESS] Exported" at bounding box center [326, 285] width 179 height 38
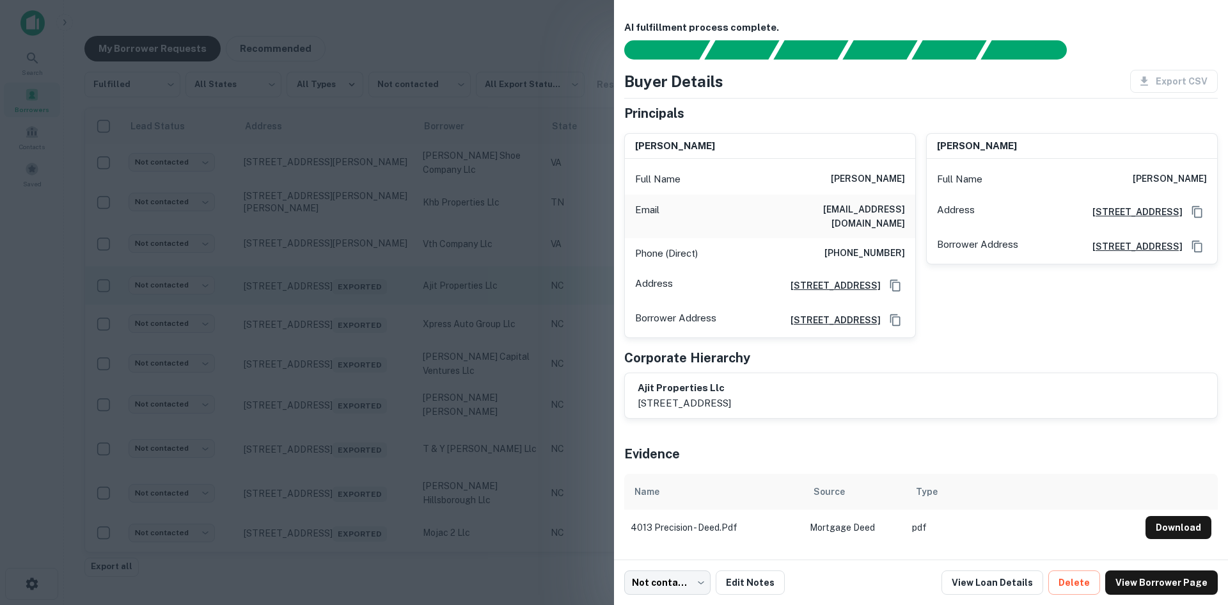
click at [361, 276] on div at bounding box center [614, 302] width 1228 height 605
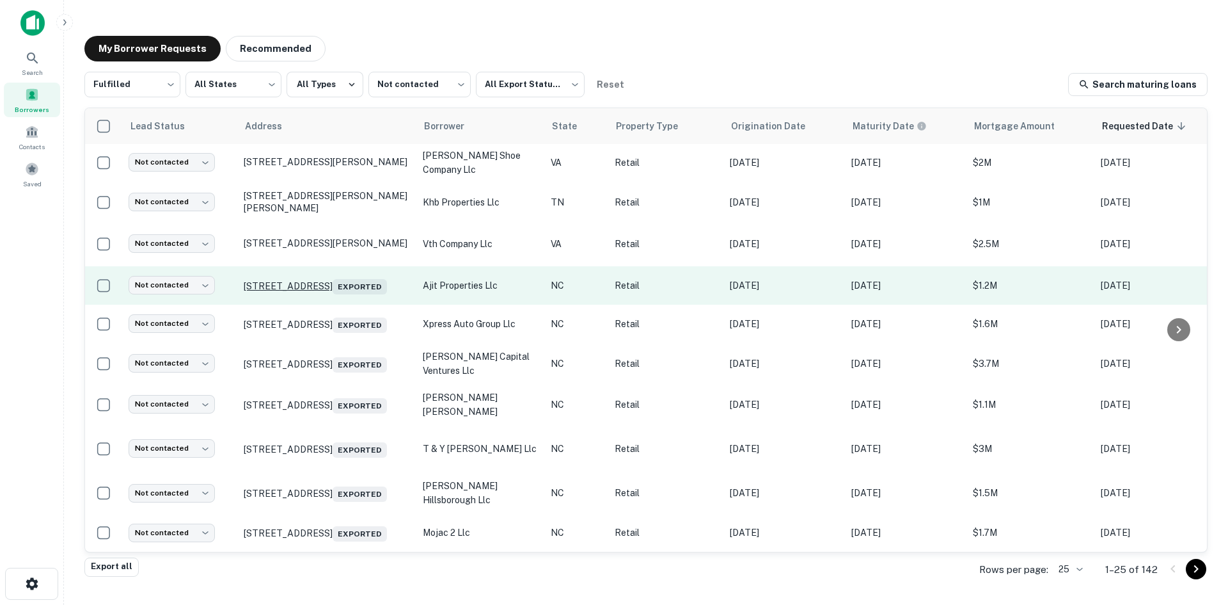
click at [361, 276] on p "[STREET_ADDRESS] Exported" at bounding box center [327, 285] width 166 height 18
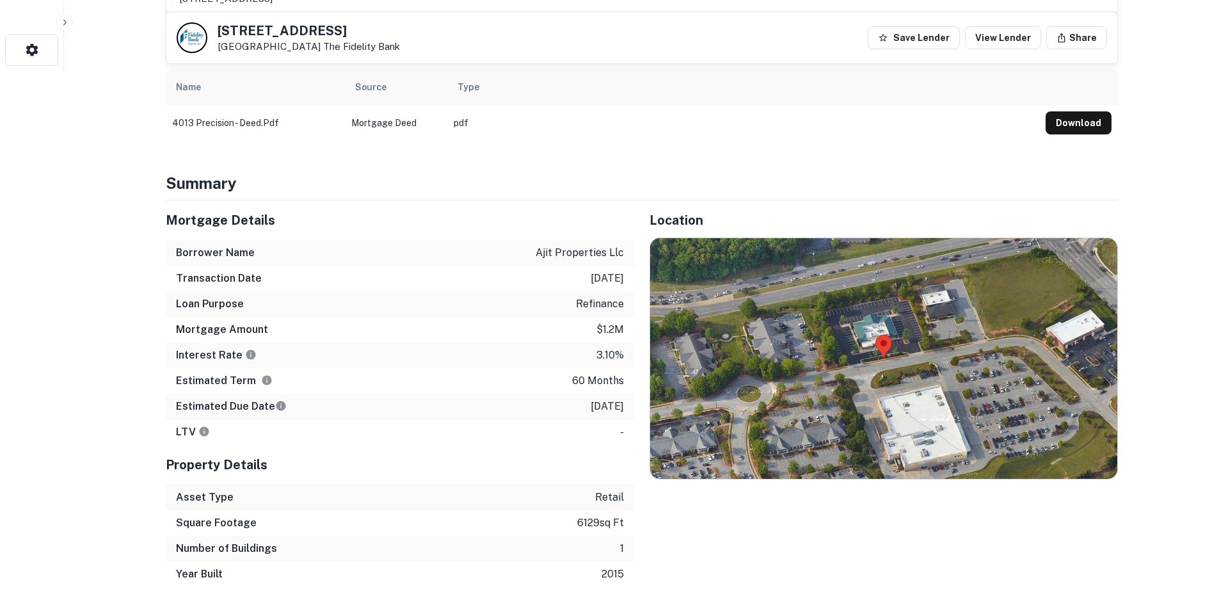
scroll to position [576, 0]
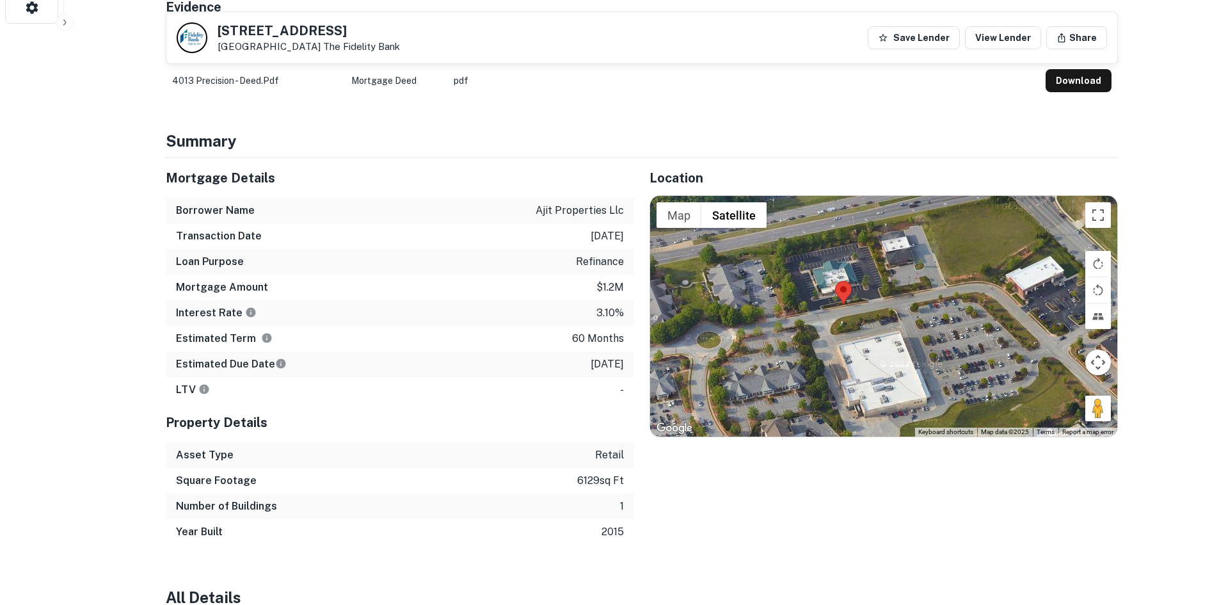
drag, startPoint x: 1084, startPoint y: 400, endPoint x: 1040, endPoint y: 384, distance: 46.4
click at [1037, 384] on div at bounding box center [883, 316] width 467 height 241
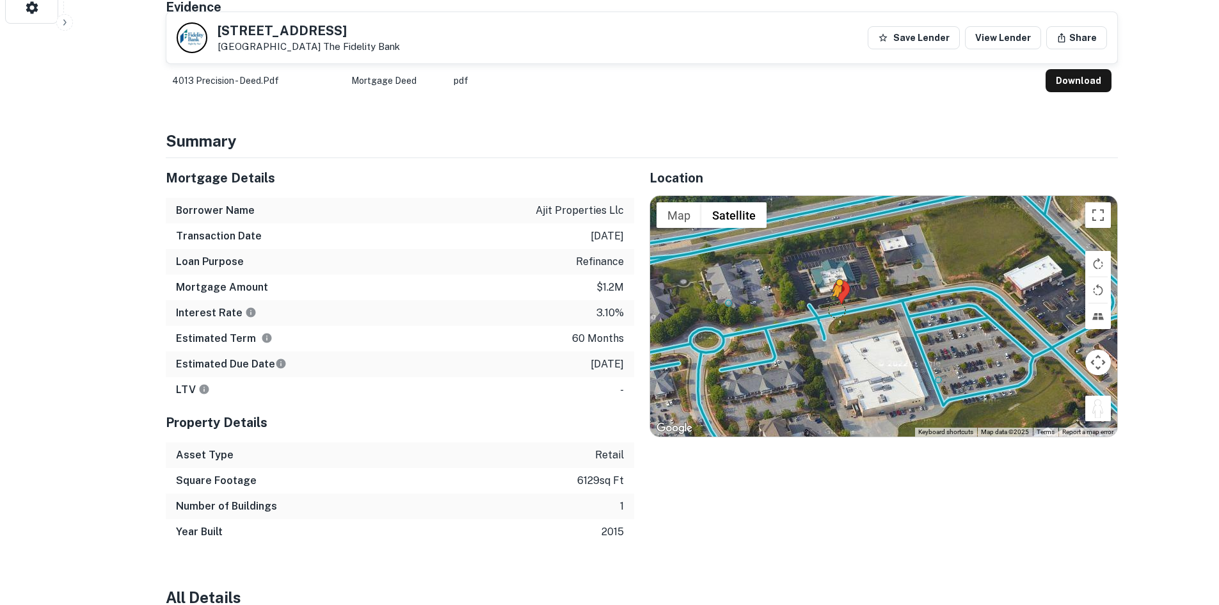
drag, startPoint x: 1096, startPoint y: 398, endPoint x: 829, endPoint y: 294, distance: 286.5
click at [829, 294] on div "To activate drag with keyboard, press Alt + Enter. Once in keyboard drag state,…" at bounding box center [883, 316] width 467 height 241
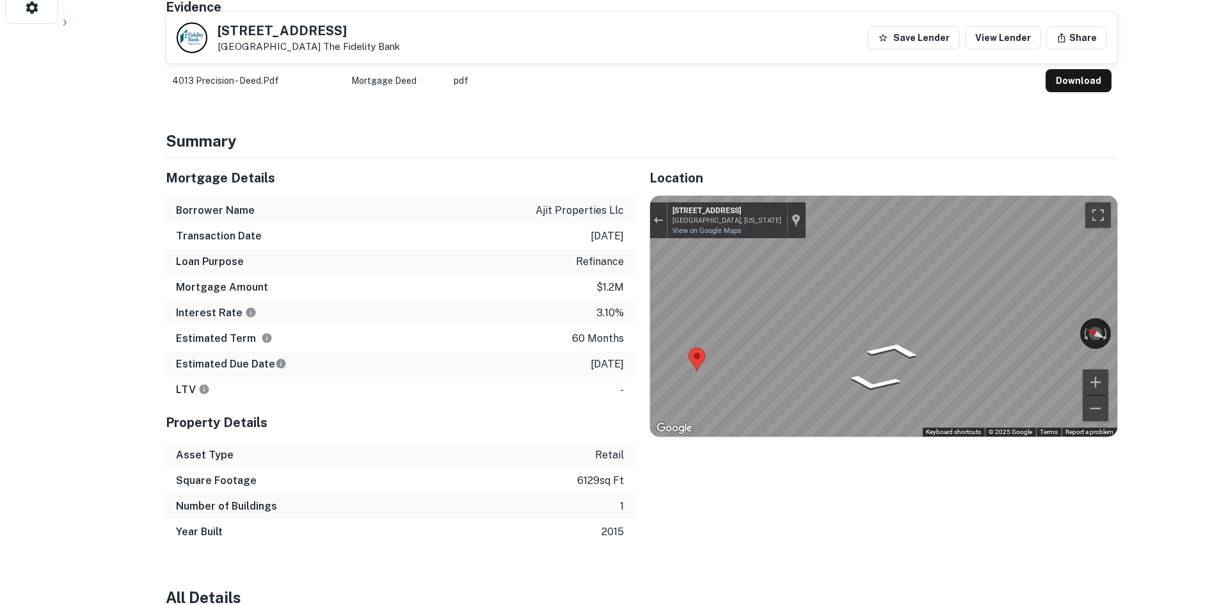
click at [636, 234] on div "Location ← Move left → Move right ↑ Move up ↓ Move down + Zoom in - Zoom out Ho…" at bounding box center [876, 351] width 484 height 386
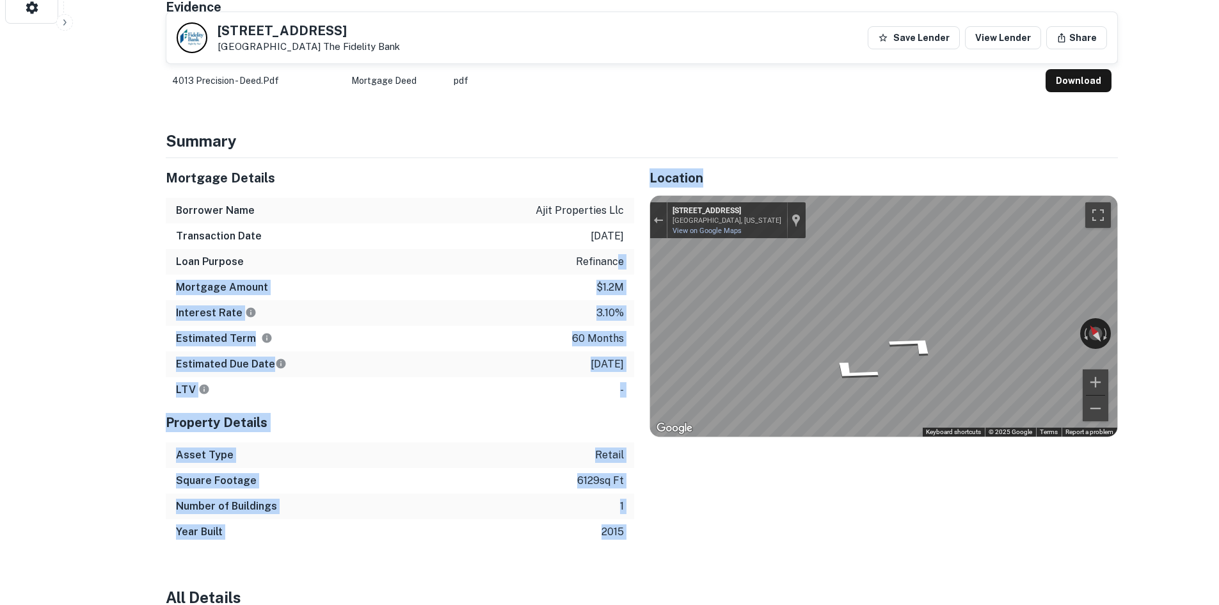
click at [827, 262] on div "Mortgage Details Borrower Name ajit properties llc Transaction Date [DATE] Loan…" at bounding box center [633, 351] width 967 height 386
click at [817, 264] on div "Mortgage Details Borrower Name ajit properties llc Transaction Date [DATE] Loan…" at bounding box center [633, 351] width 967 height 386
drag, startPoint x: 599, startPoint y: 250, endPoint x: 633, endPoint y: 281, distance: 45.7
click at [617, 282] on div "Mortgage Details Borrower Name ajit properties llc Transaction Date [DATE] Loan…" at bounding box center [633, 351] width 967 height 386
click at [592, 269] on div "Mortgage Details Borrower Name ajit properties llc Transaction Date [DATE] Loan…" at bounding box center [633, 351] width 967 height 386
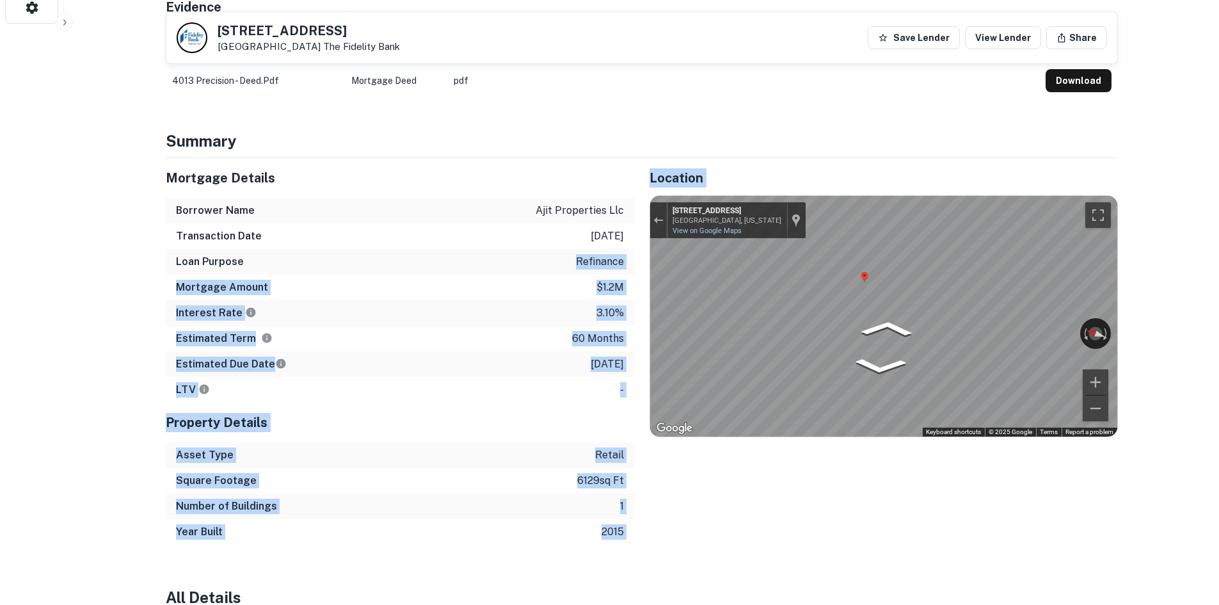
click at [620, 248] on div "Mortgage Details Borrower Name ajit properties llc Transaction Date [DATE] Loan…" at bounding box center [633, 351] width 967 height 386
click at [1008, 316] on div "← Move left → Move right ↑ Move up ↓ Move down + Zoom in - Zoom out [STREET_ADD…" at bounding box center [883, 316] width 467 height 241
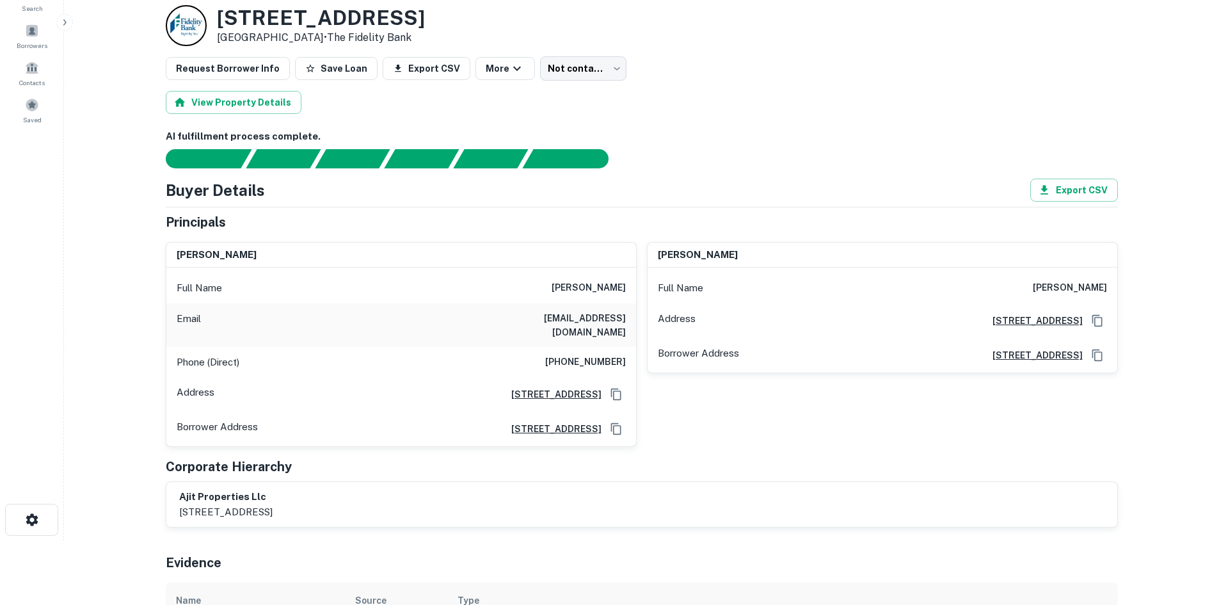
scroll to position [0, 0]
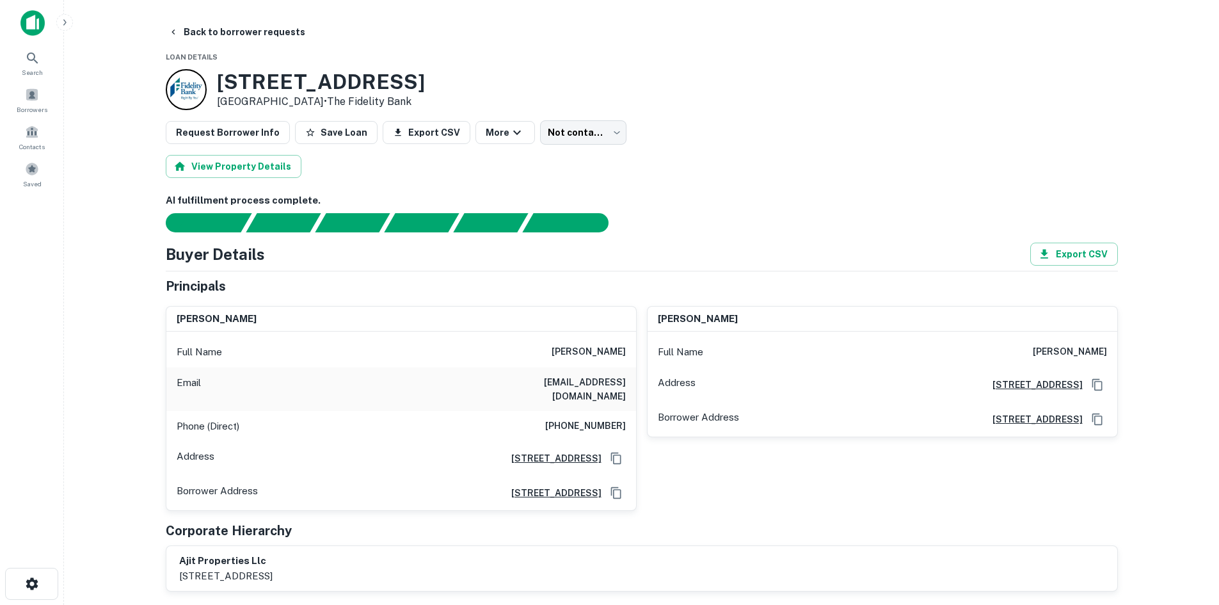
click at [553, 345] on div "Full Name [PERSON_NAME]" at bounding box center [401, 352] width 470 height 31
copy h6 "[PERSON_NAME]"
click at [590, 418] on h6 "[PHONE_NUMBER]" at bounding box center [585, 425] width 81 height 15
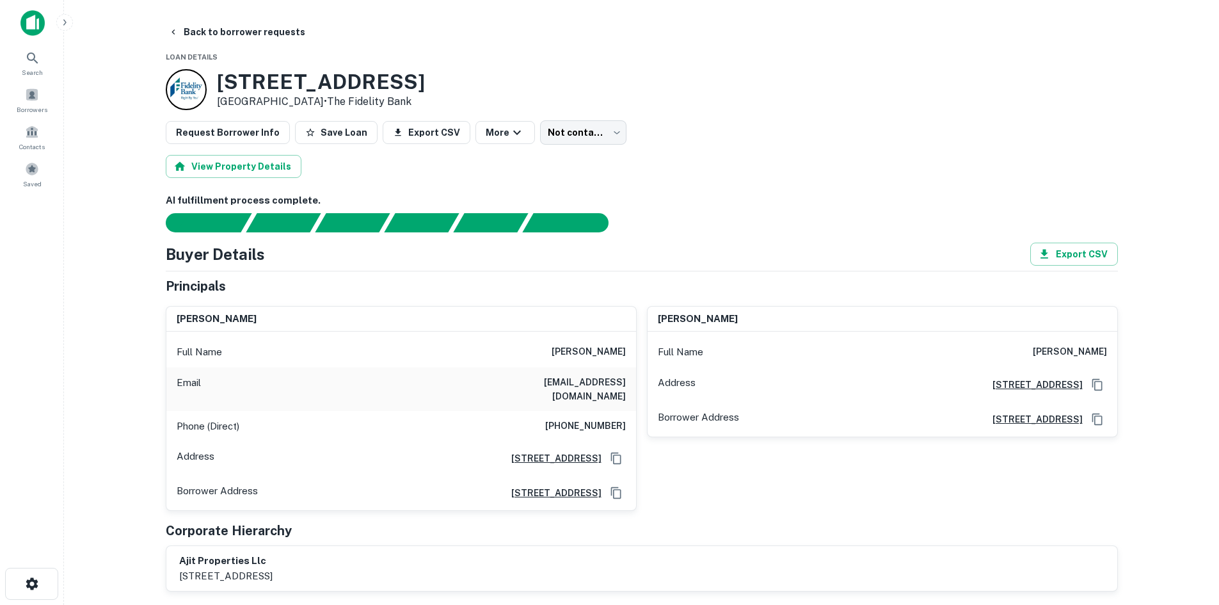
click at [590, 418] on h6 "[PHONE_NUMBER]" at bounding box center [585, 425] width 81 height 15
copy h6 "[PHONE_NUMBER]"
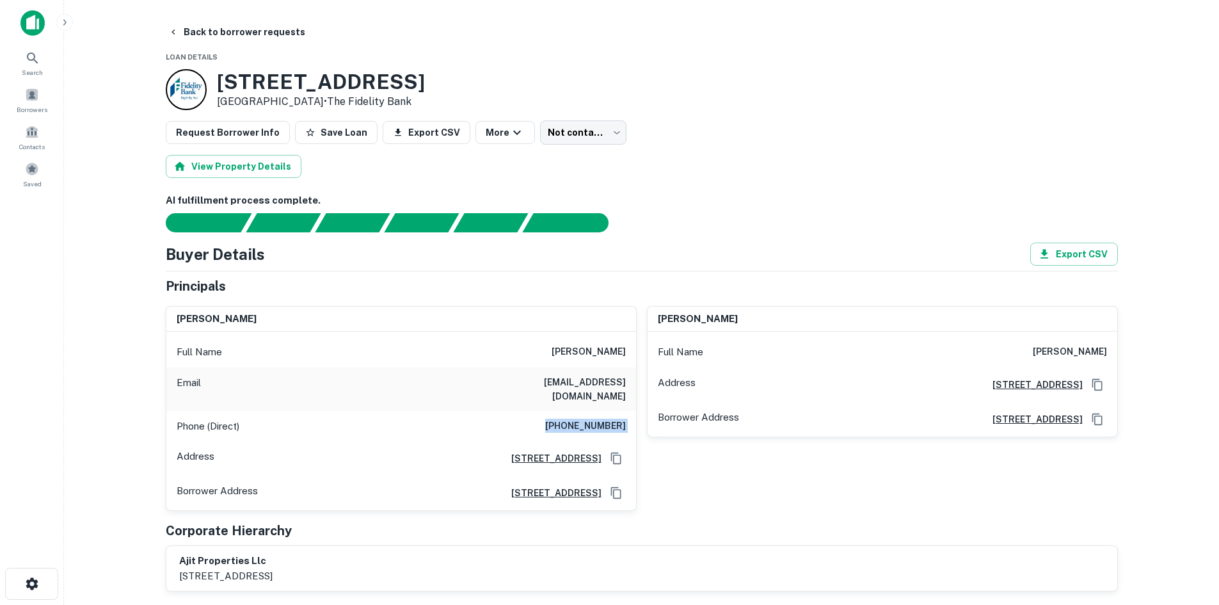
click at [598, 418] on h6 "[PHONE_NUMBER]" at bounding box center [585, 425] width 81 height 15
drag, startPoint x: 223, startPoint y: 83, endPoint x: 371, endPoint y: 81, distance: 147.8
click at [361, 81] on h3 "[STREET_ADDRESS]" at bounding box center [321, 82] width 208 height 24
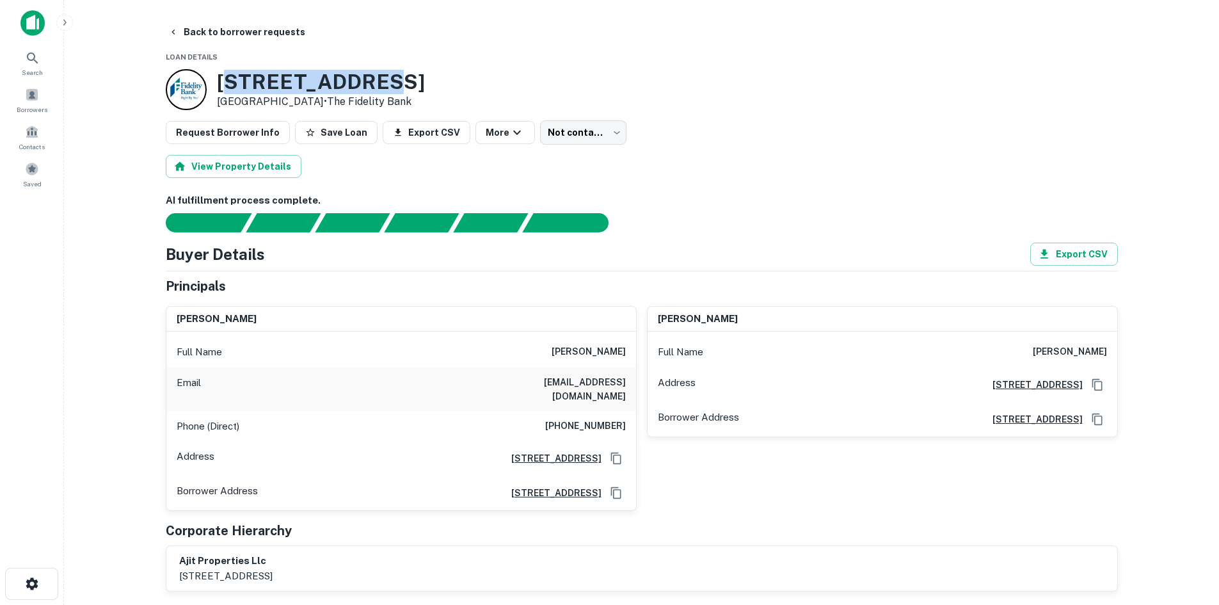
drag, startPoint x: 418, startPoint y: 78, endPoint x: 219, endPoint y: 82, distance: 198.4
click at [219, 82] on div "[STREET_ADDRESS] • The Fidelity Bank" at bounding box center [642, 89] width 952 height 41
copy h3 "[STREET_ADDRESS]"
click at [598, 370] on div "Email [EMAIL_ADDRESS][DOMAIN_NAME]" at bounding box center [401, 389] width 470 height 44
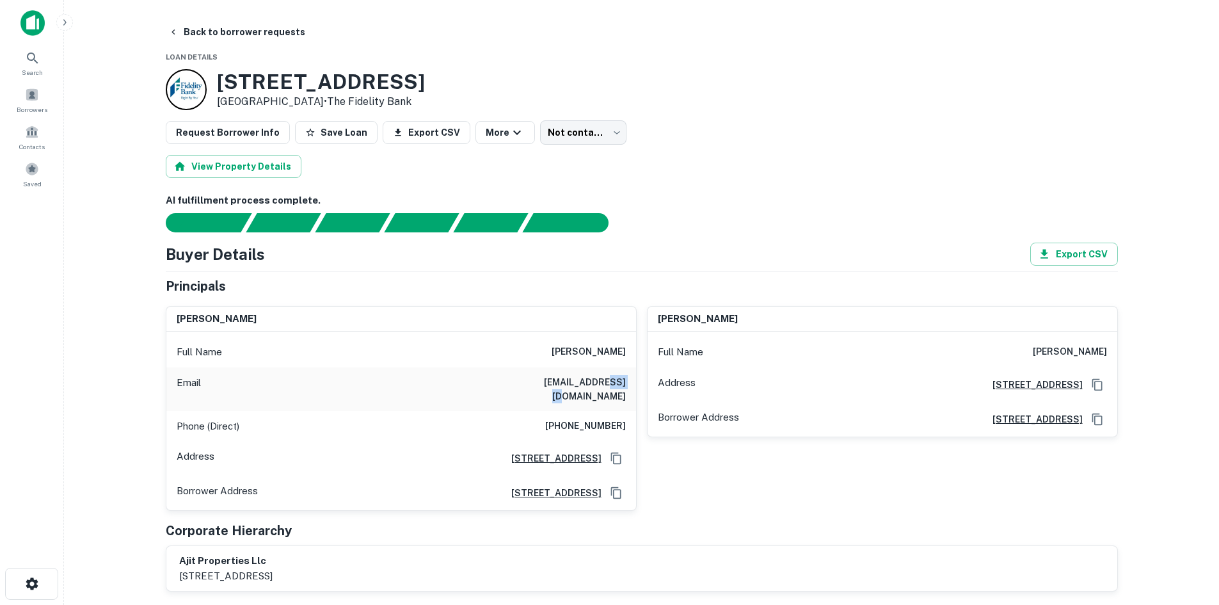
click at [598, 374] on div "Email [EMAIL_ADDRESS][DOMAIN_NAME]" at bounding box center [401, 389] width 470 height 44
click at [603, 379] on h6 "[EMAIL_ADDRESS][DOMAIN_NAME]" at bounding box center [549, 389] width 154 height 28
click at [603, 381] on h6 "[EMAIL_ADDRESS][DOMAIN_NAME]" at bounding box center [549, 389] width 154 height 28
click at [608, 384] on h6 "[EMAIL_ADDRESS][DOMAIN_NAME]" at bounding box center [549, 389] width 154 height 28
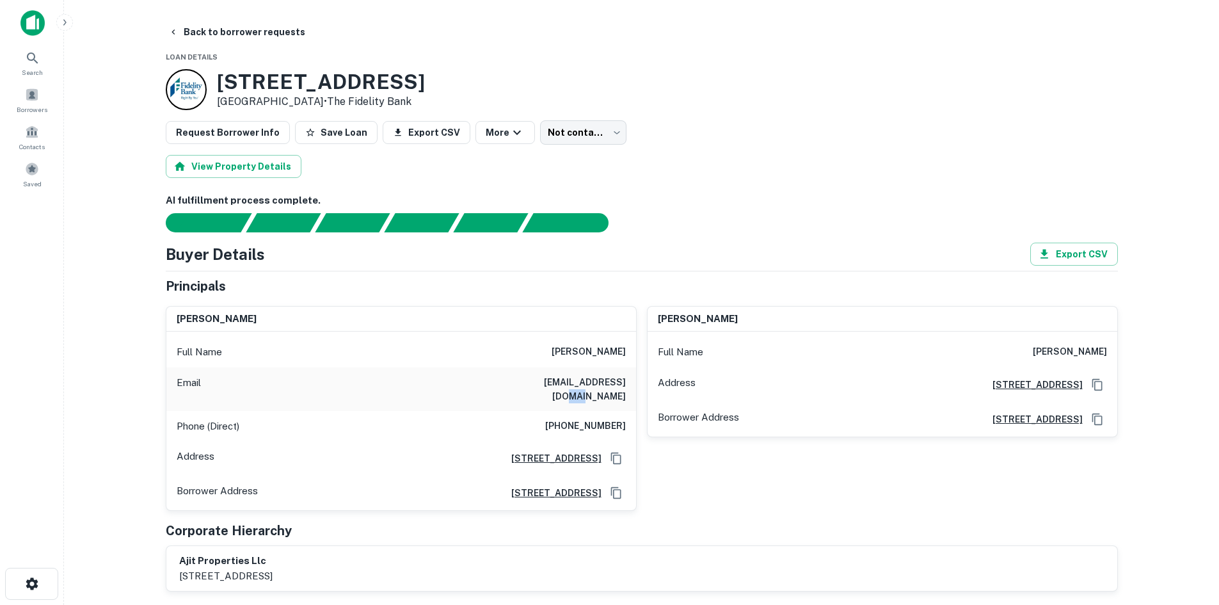
click at [608, 385] on h6 "[EMAIL_ADDRESS][DOMAIN_NAME]" at bounding box center [549, 389] width 154 height 28
copy h6 "[EMAIL_ADDRESS][DOMAIN_NAME]"
drag, startPoint x: 211, startPoint y: 81, endPoint x: 427, endPoint y: 75, distance: 216.3
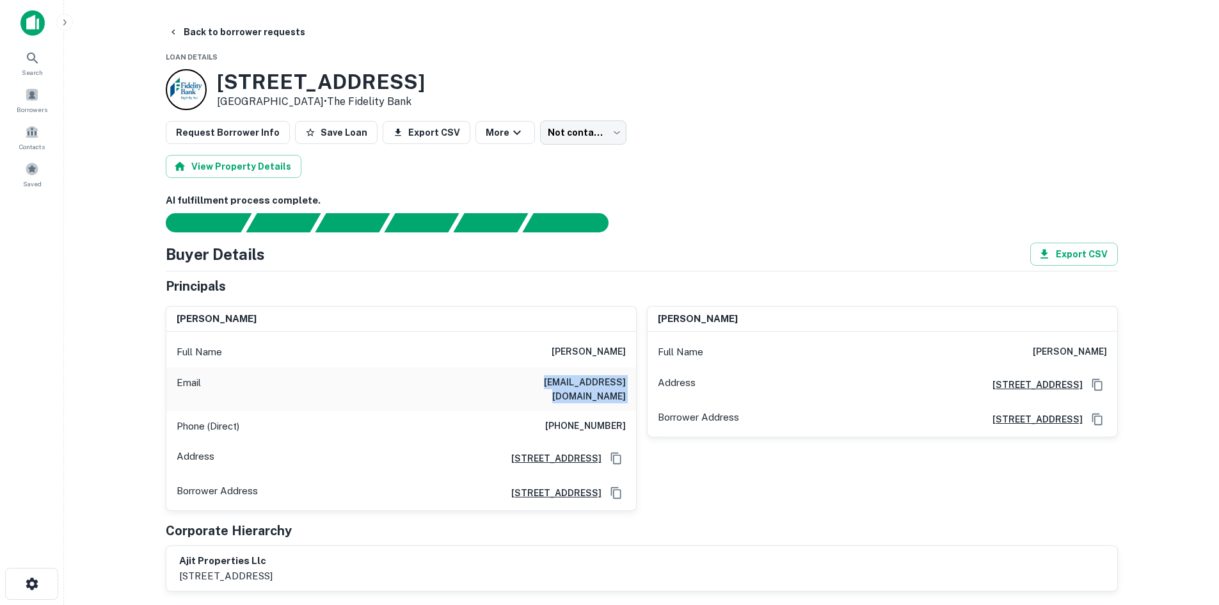
click at [427, 75] on div "[STREET_ADDRESS] • The Fidelity Bank" at bounding box center [642, 89] width 952 height 41
copy div "[STREET_ADDRESS]"
click at [380, 83] on h3 "[STREET_ADDRESS]" at bounding box center [321, 82] width 208 height 24
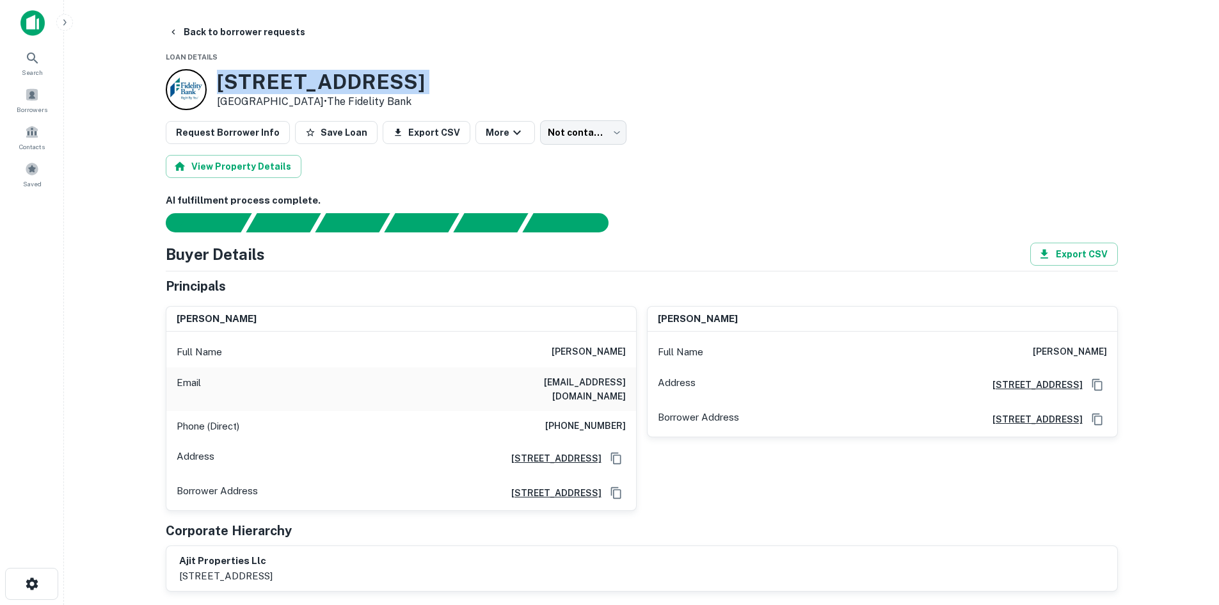
click at [380, 83] on h3 "[STREET_ADDRESS]" at bounding box center [321, 82] width 208 height 24
click at [572, 346] on h6 "[PERSON_NAME]" at bounding box center [589, 351] width 74 height 15
copy h6 "[PERSON_NAME]"
click at [552, 138] on body "Search Borrowers Contacts Saved Back to borrower requests Loan Details [STREET_…" at bounding box center [609, 302] width 1219 height 605
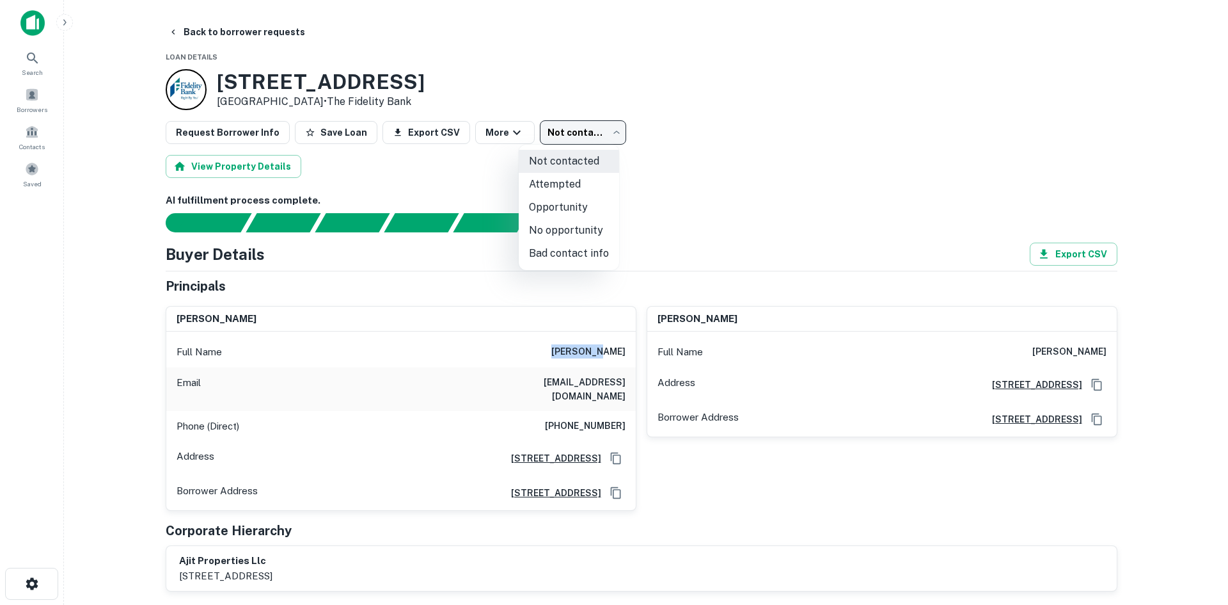
click at [556, 186] on li "Attempted" at bounding box center [569, 184] width 100 height 23
type input "*********"
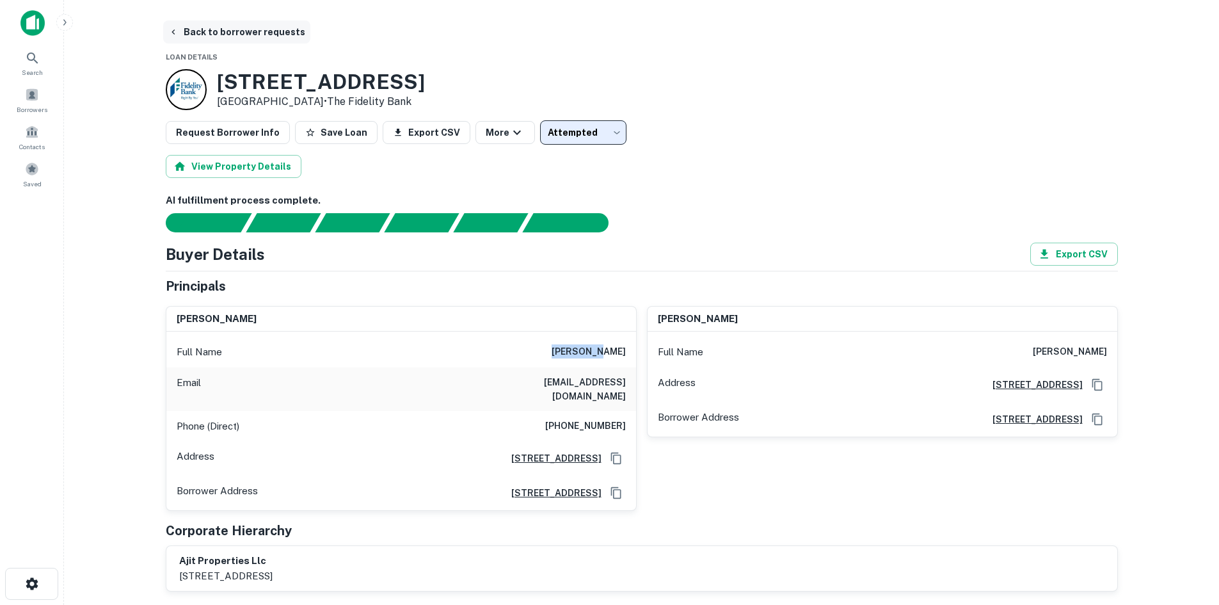
click at [268, 40] on button "Back to borrower requests" at bounding box center [236, 31] width 147 height 23
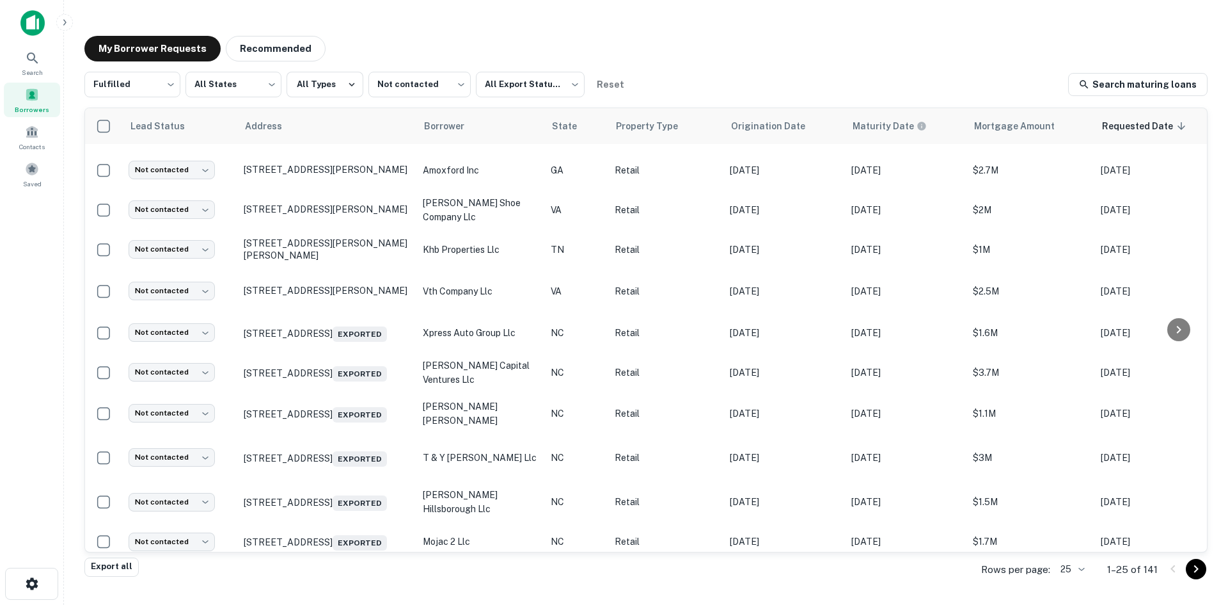
scroll to position [622, 0]
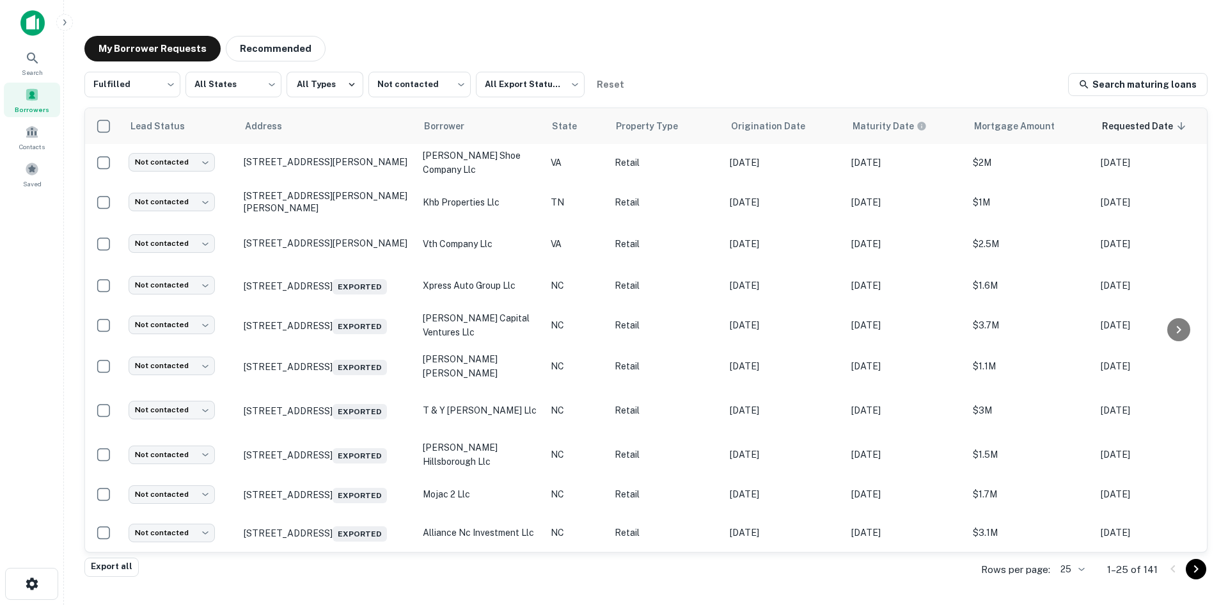
click at [1082, 571] on body "Search Borrowers Contacts Saved My Borrower Requests Recommended Fulfilled ****…" at bounding box center [614, 302] width 1228 height 605
click at [1057, 510] on li "100" at bounding box center [1074, 508] width 44 height 23
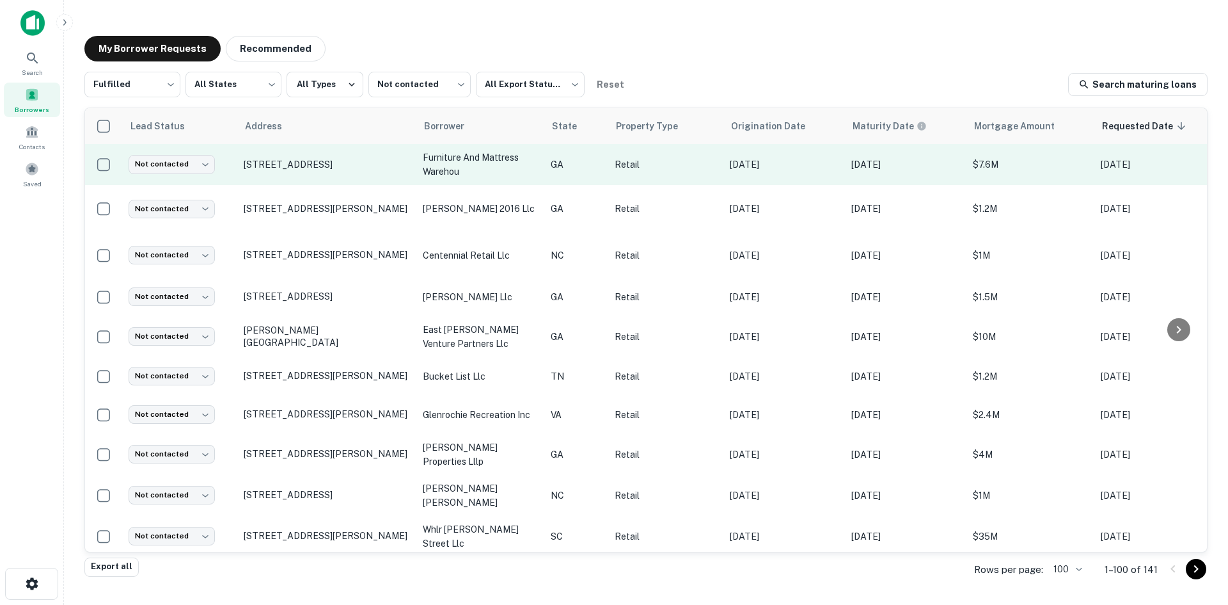
click at [291, 181] on td "[STREET_ADDRESS]" at bounding box center [326, 164] width 179 height 41
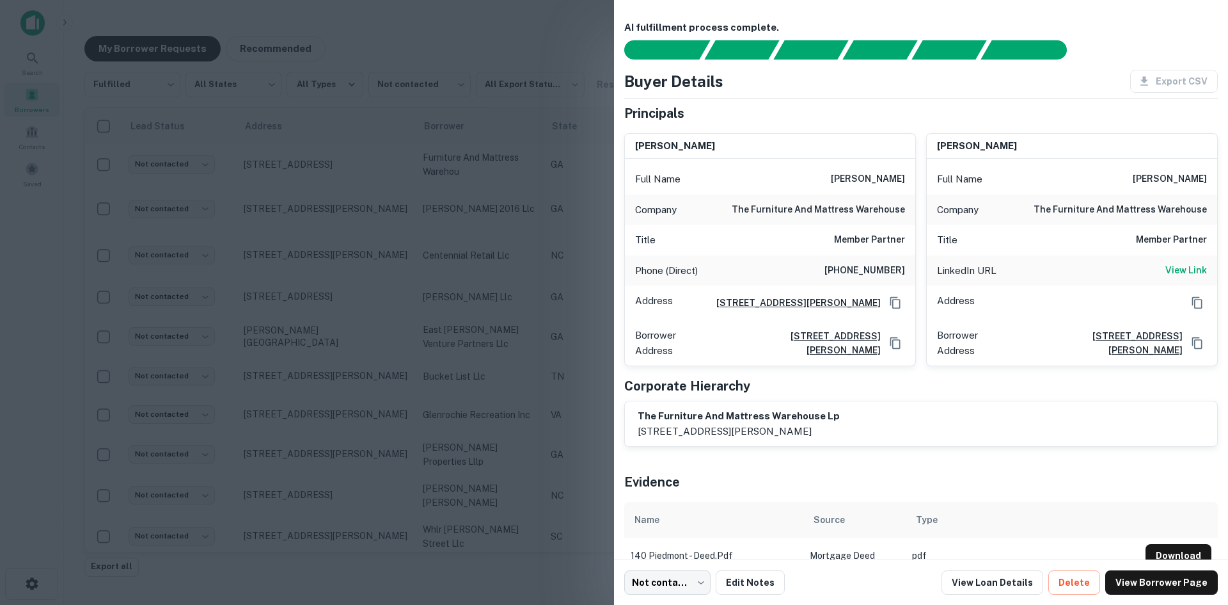
click at [392, 47] on div at bounding box center [614, 302] width 1228 height 605
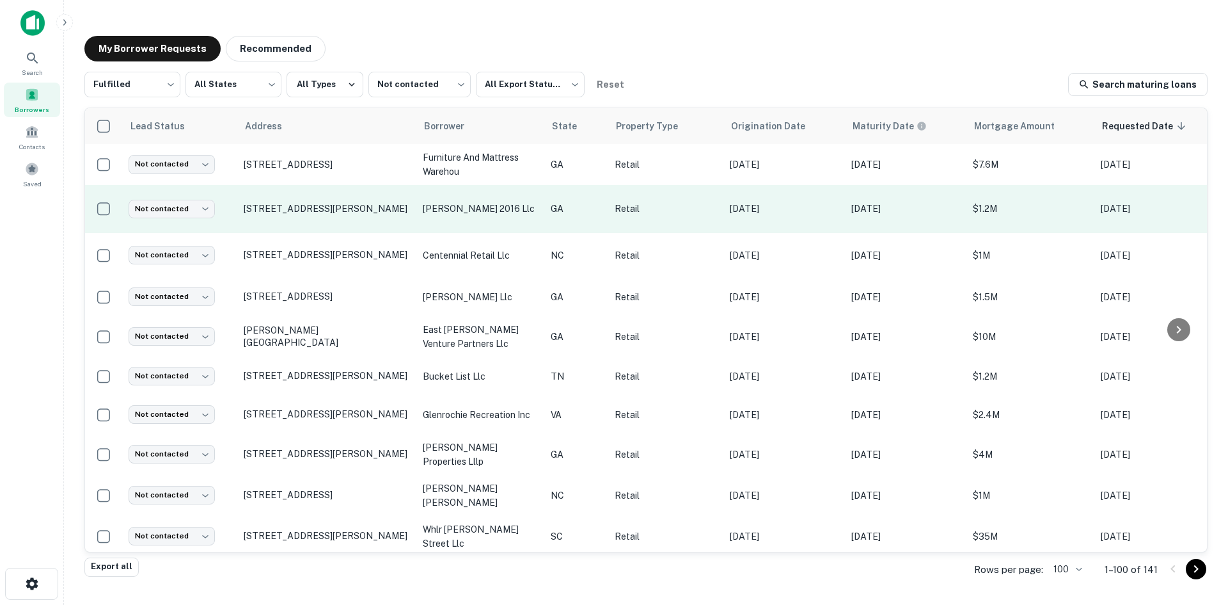
click at [333, 228] on td "[STREET_ADDRESS][PERSON_NAME]" at bounding box center [326, 209] width 179 height 48
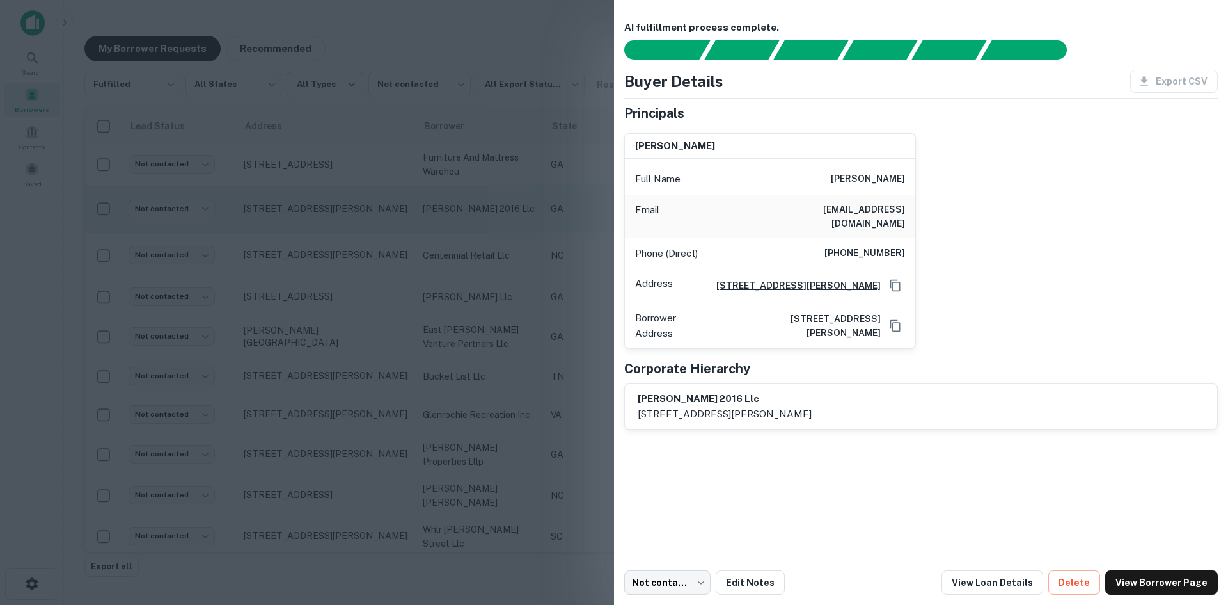
click at [333, 228] on div at bounding box center [614, 302] width 1228 height 605
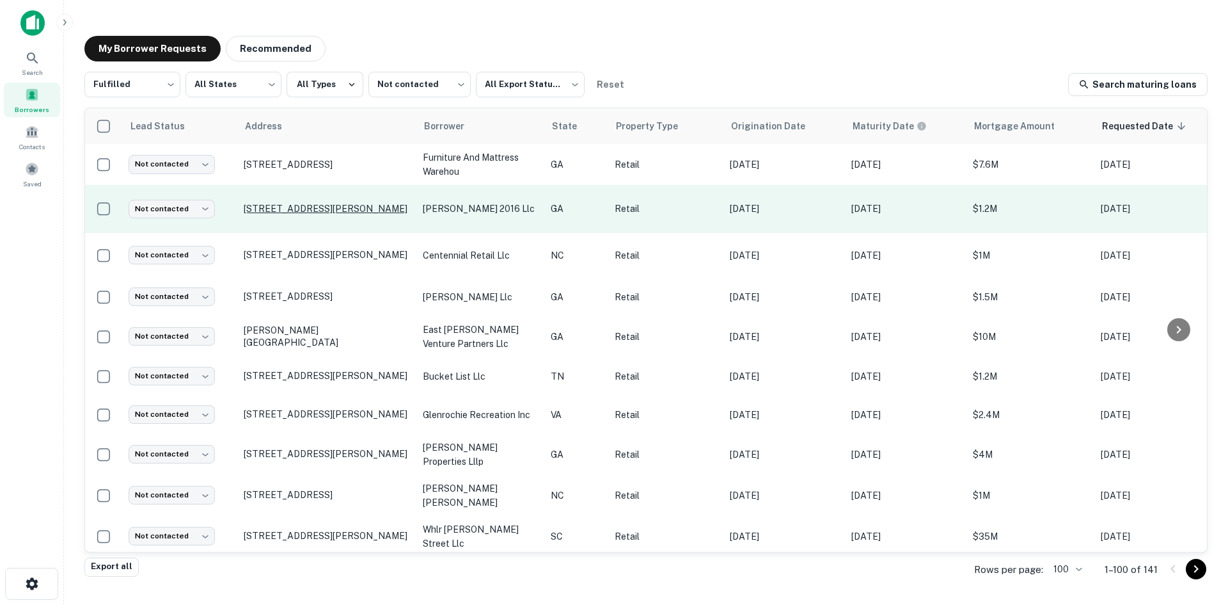
click at [333, 203] on p "[STREET_ADDRESS][PERSON_NAME]" at bounding box center [327, 209] width 166 height 12
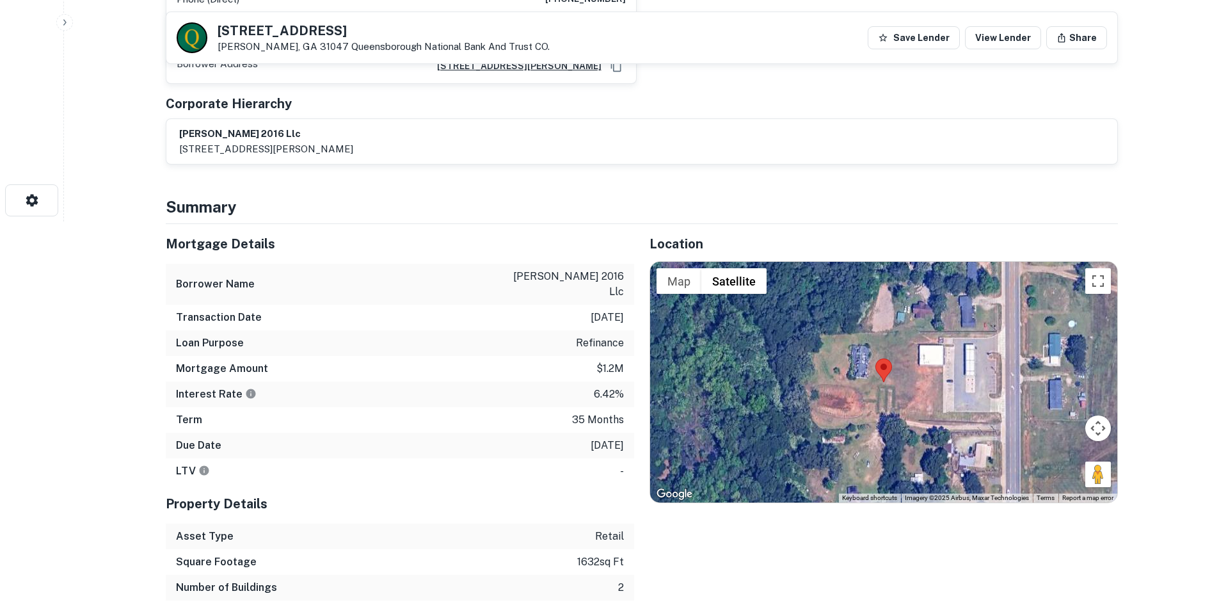
scroll to position [384, 0]
drag, startPoint x: 219, startPoint y: 28, endPoint x: 307, endPoint y: 52, distance: 91.0
click at [307, 52] on div "[STREET_ADDRESS][PERSON_NAME] National Bank And Trust CO." at bounding box center [384, 38] width 332 height 28
copy div "[STREET_ADDRESS][PERSON_NAME]"
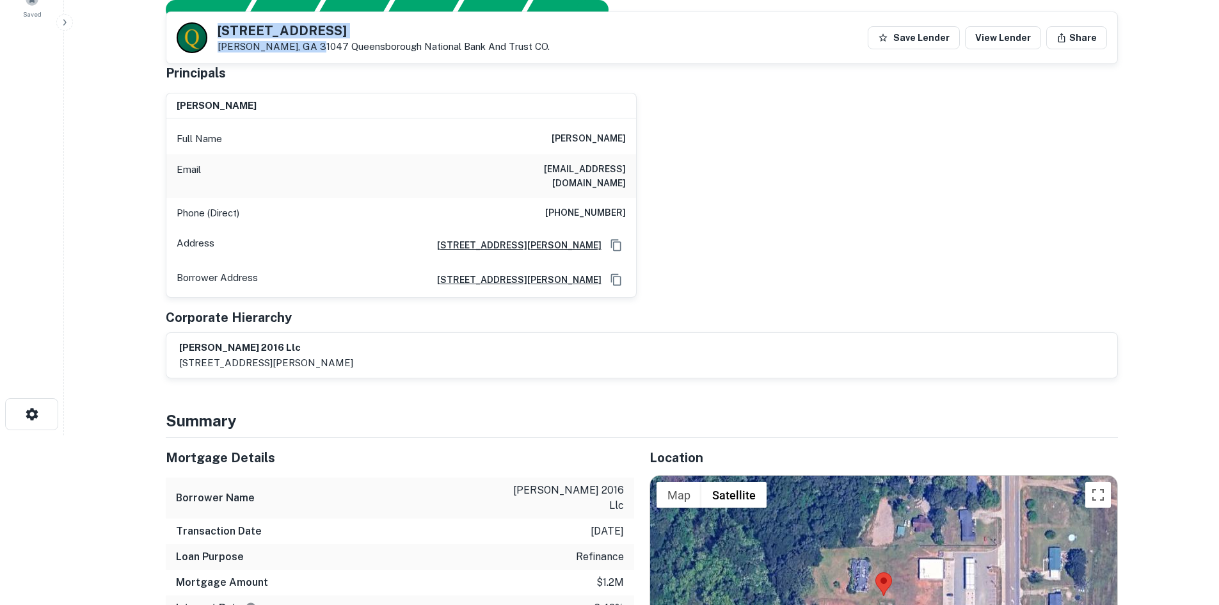
scroll to position [0, 0]
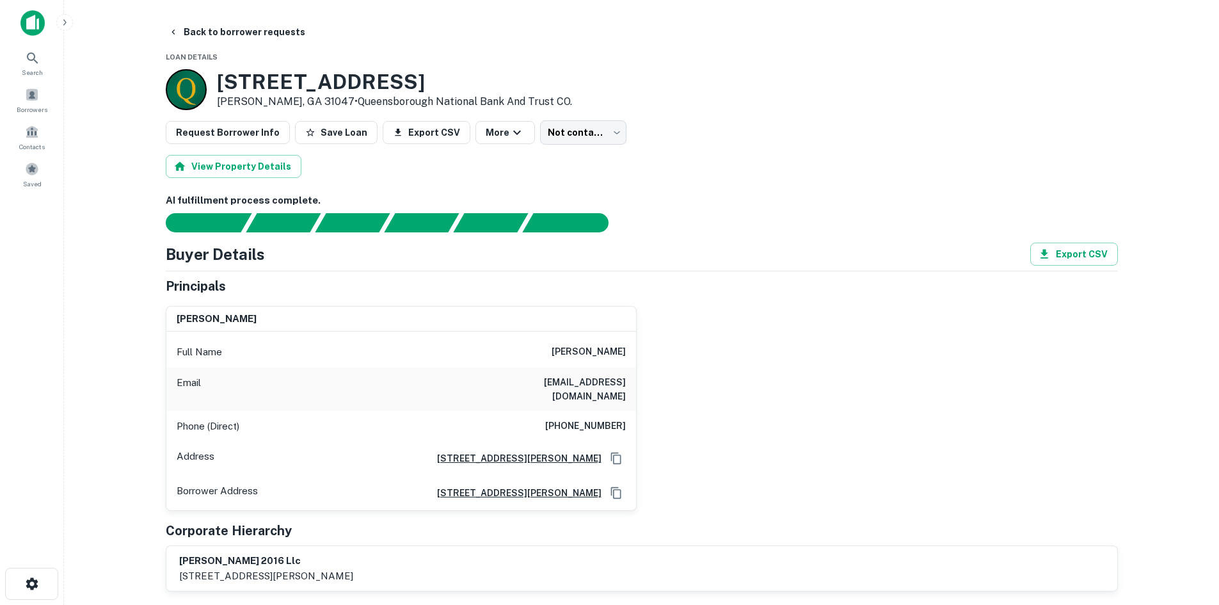
click at [581, 418] on h6 "[PHONE_NUMBER]" at bounding box center [585, 425] width 81 height 15
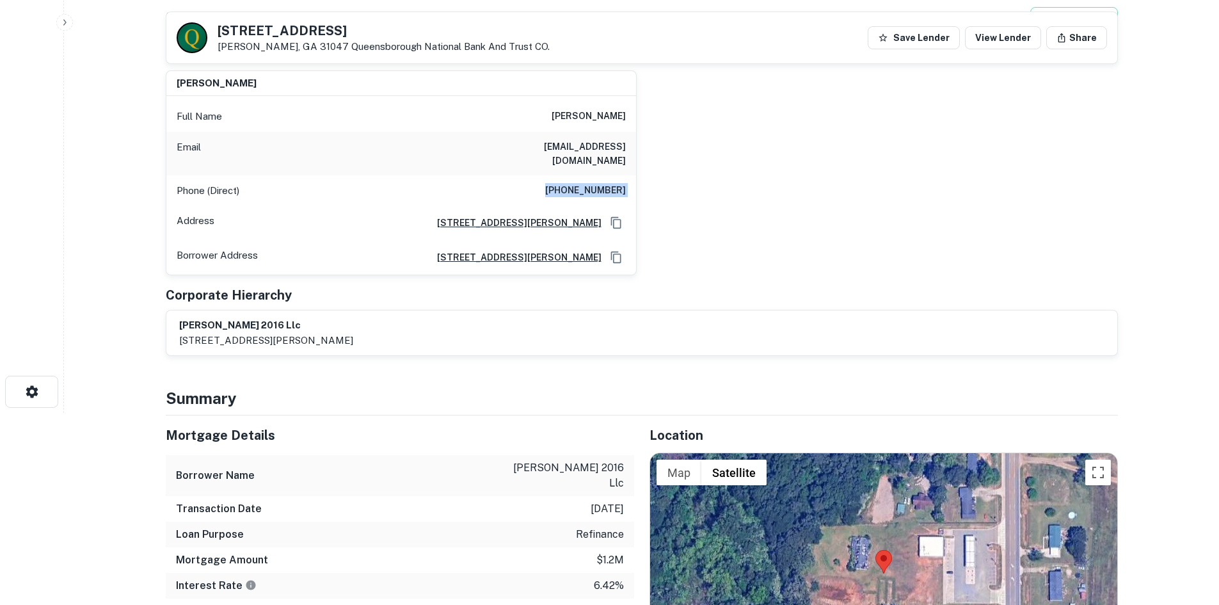
scroll to position [384, 0]
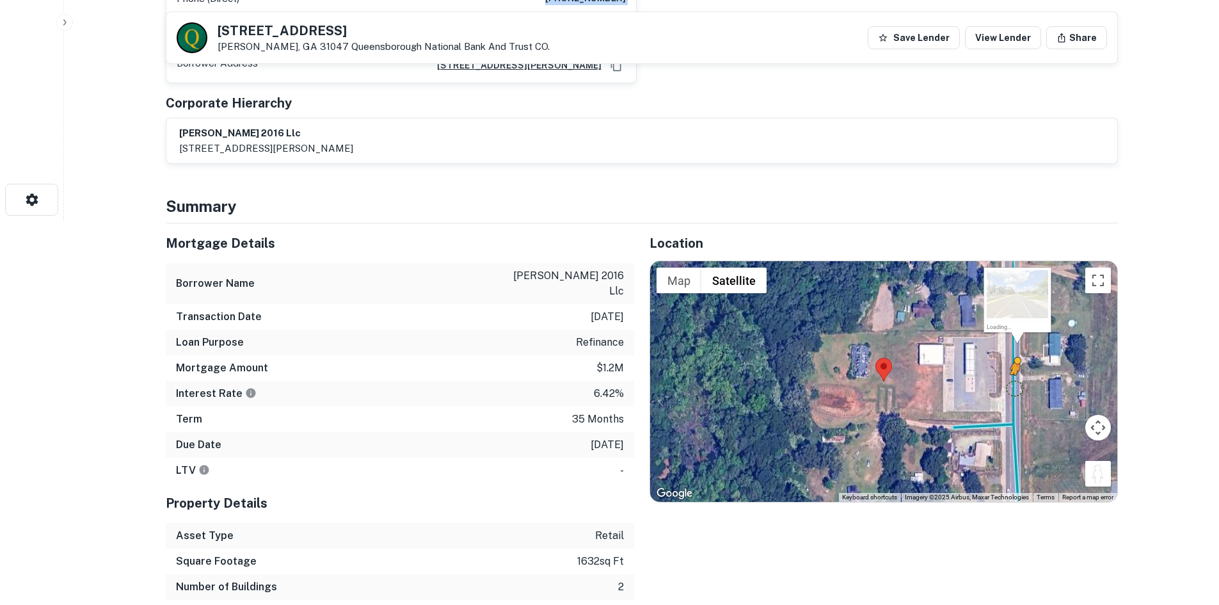
drag, startPoint x: 1109, startPoint y: 464, endPoint x: 1013, endPoint y: 375, distance: 131.3
click at [1013, 375] on div "To activate drag with keyboard, press Alt + Enter. Once in keyboard drag state,…" at bounding box center [883, 381] width 467 height 241
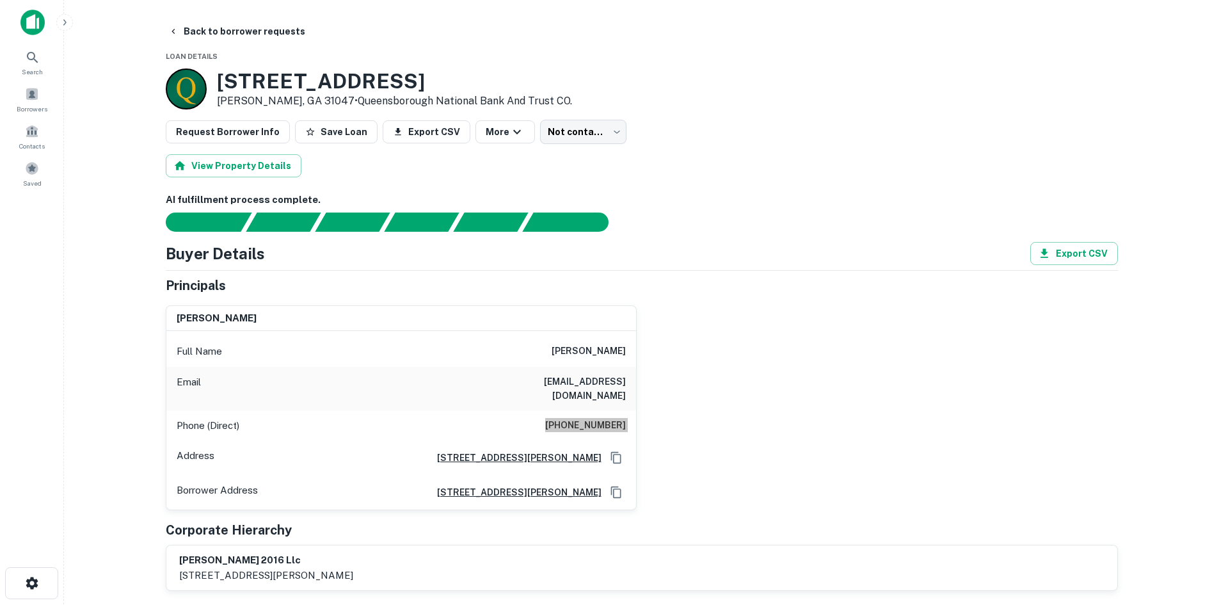
scroll to position [0, 0]
click at [546, 122] on body "Search Borrowers Contacts Saved Back to borrower requests Loan Details [STREET_…" at bounding box center [609, 302] width 1219 height 605
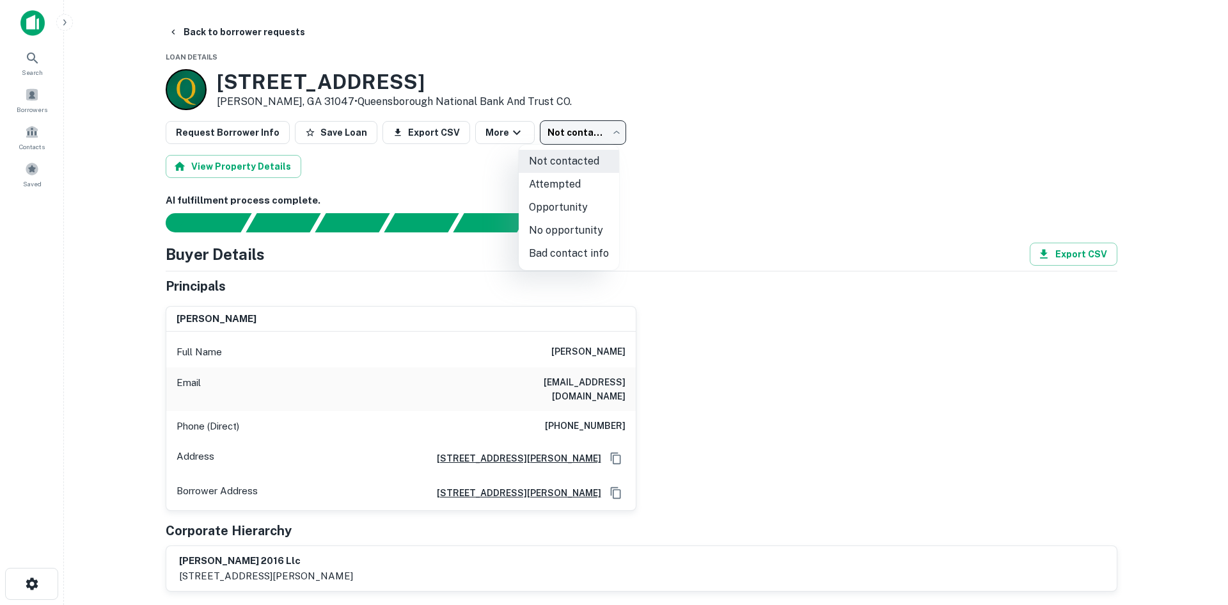
click at [765, 179] on div at bounding box center [614, 302] width 1228 height 605
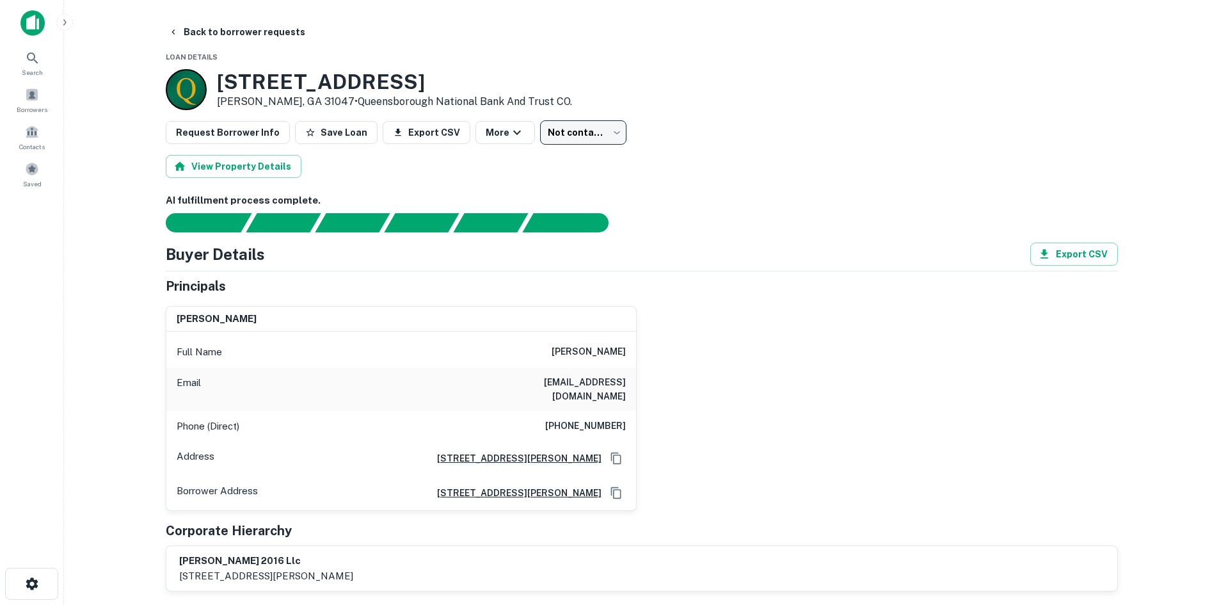
click at [575, 372] on div "Email [EMAIL_ADDRESS][DOMAIN_NAME]" at bounding box center [401, 389] width 470 height 44
click at [579, 375] on div "Email [EMAIL_ADDRESS][DOMAIN_NAME]" at bounding box center [401, 389] width 470 height 44
click at [610, 427] on div "Phone (Direct) [PHONE_NUMBER]" at bounding box center [401, 426] width 470 height 31
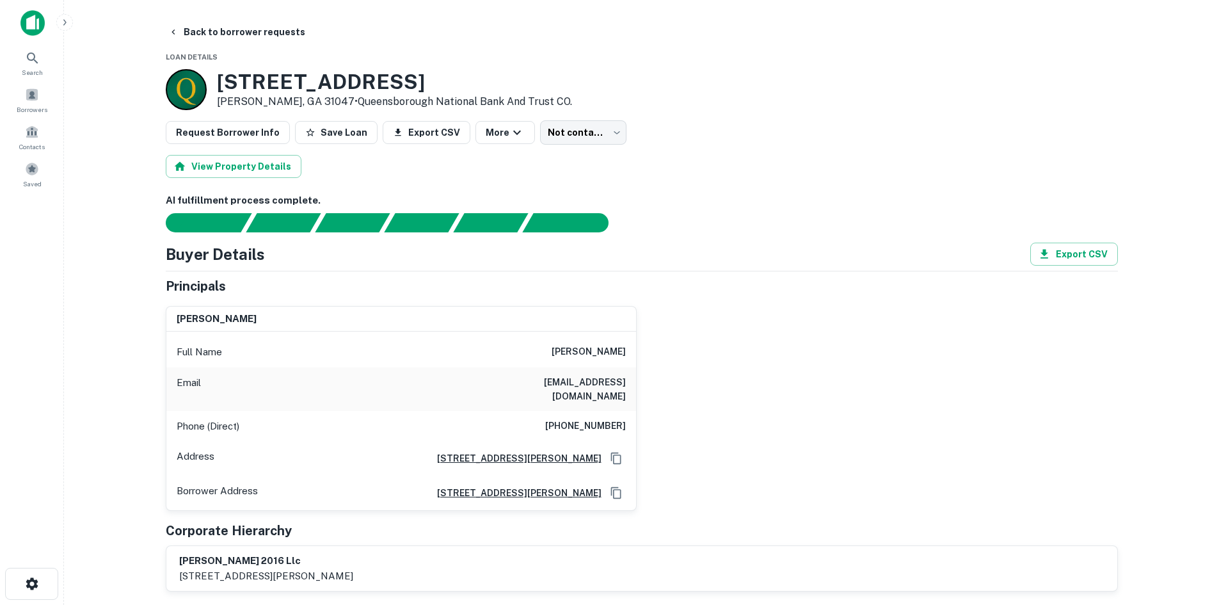
click at [589, 388] on h6 "[EMAIL_ADDRESS][DOMAIN_NAME]" at bounding box center [549, 389] width 154 height 28
drag, startPoint x: 217, startPoint y: 81, endPoint x: 406, endPoint y: 82, distance: 188.7
click at [406, 82] on h3 "[STREET_ADDRESS]" at bounding box center [394, 82] width 355 height 24
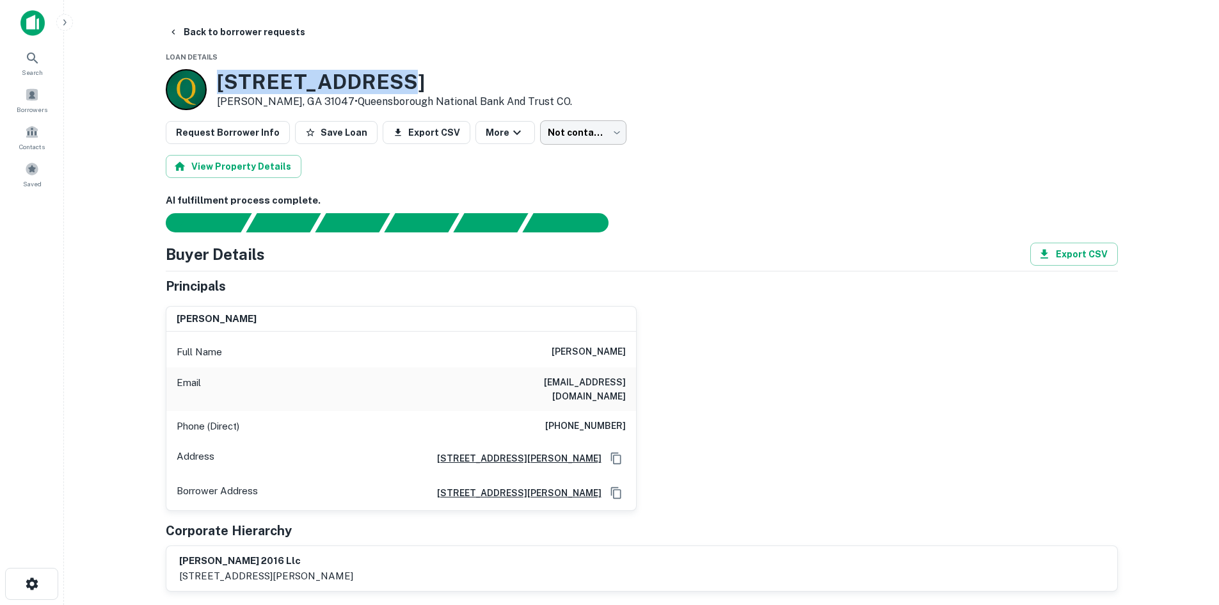
click at [541, 133] on body "Search Borrowers Contacts Saved Back to borrower requests Loan Details [STREET_…" at bounding box center [609, 302] width 1219 height 605
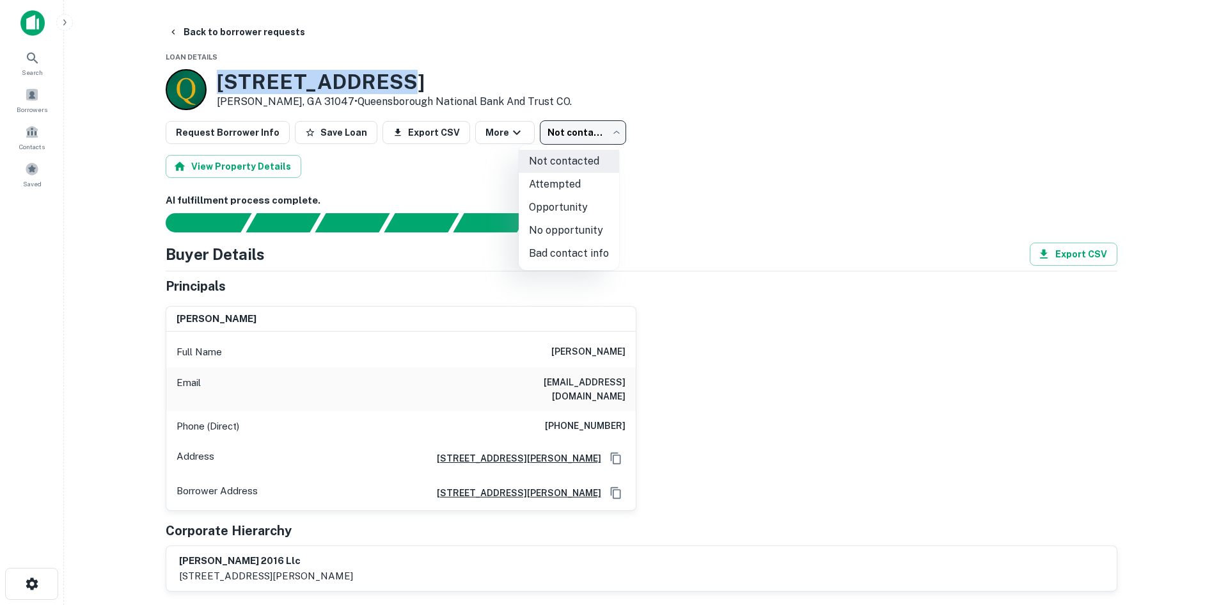
click at [547, 180] on li "Attempted" at bounding box center [569, 184] width 100 height 23
type input "*********"
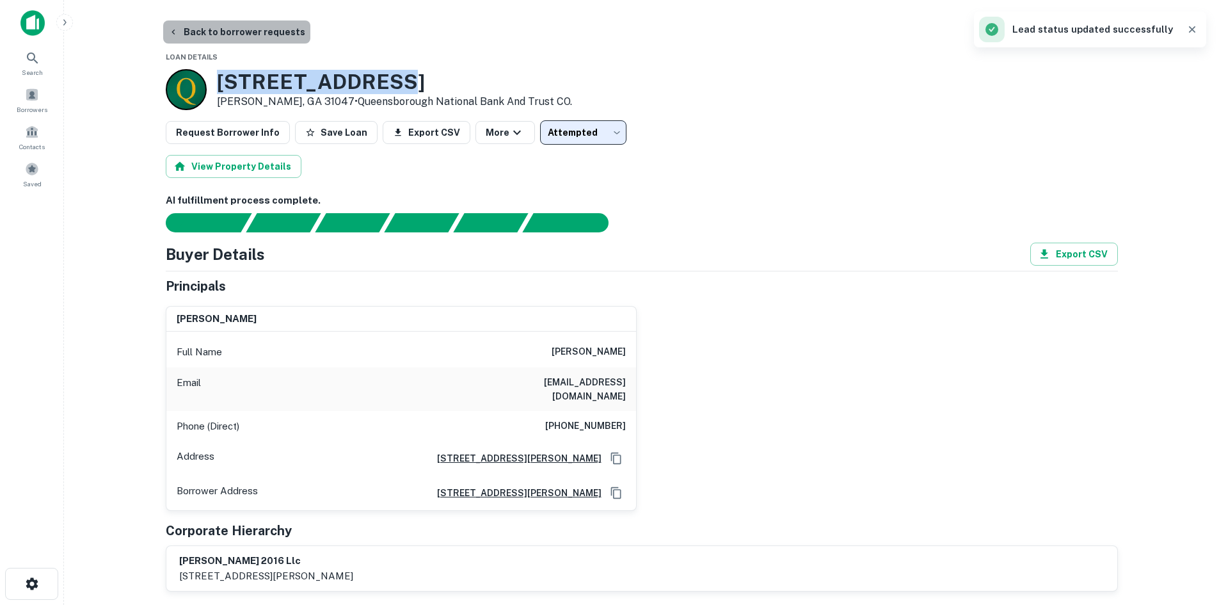
click at [276, 29] on button "Back to borrower requests" at bounding box center [236, 31] width 147 height 23
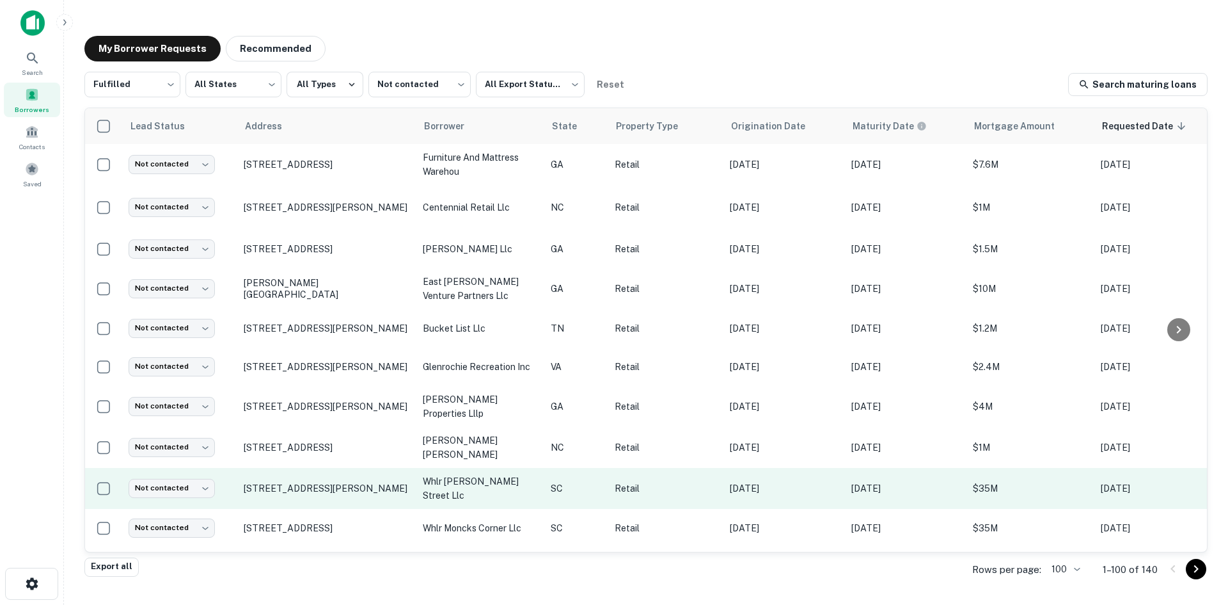
click at [322, 500] on td "[STREET_ADDRESS][PERSON_NAME]" at bounding box center [326, 488] width 179 height 41
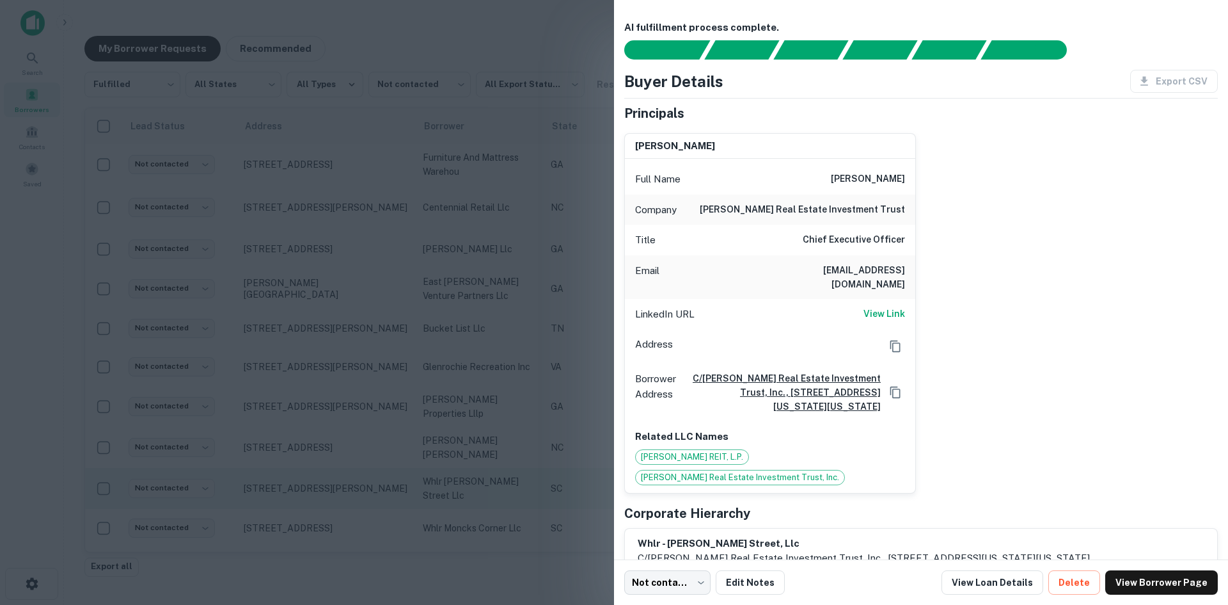
click at [322, 500] on div at bounding box center [614, 302] width 1228 height 605
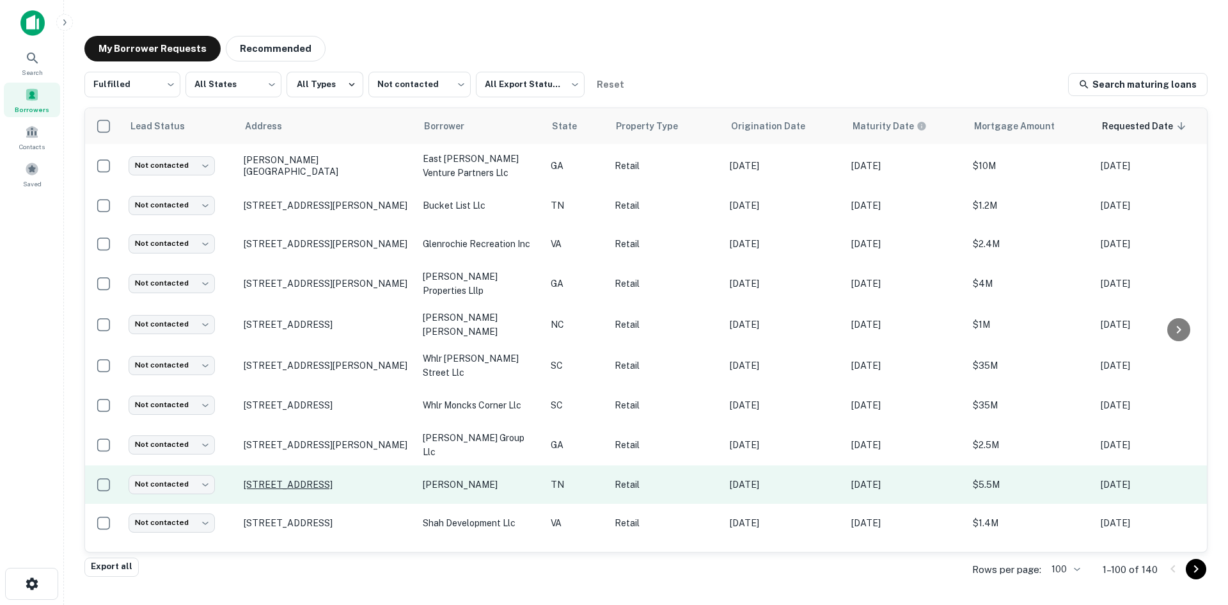
scroll to position [128, 0]
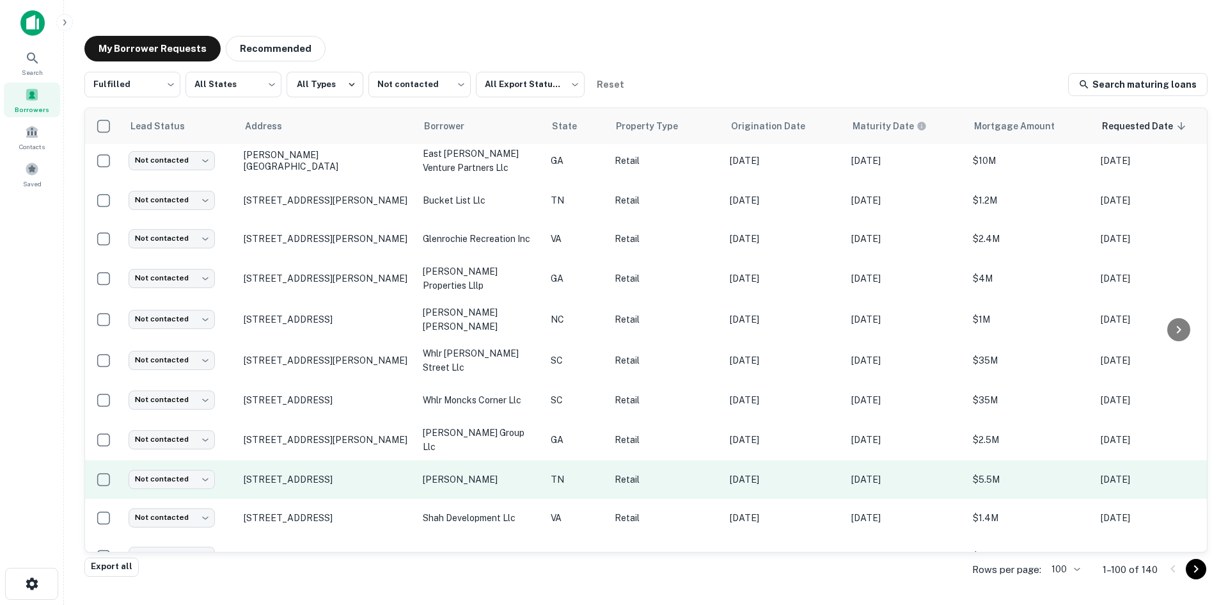
click at [322, 484] on td "[STREET_ADDRESS]" at bounding box center [326, 479] width 179 height 38
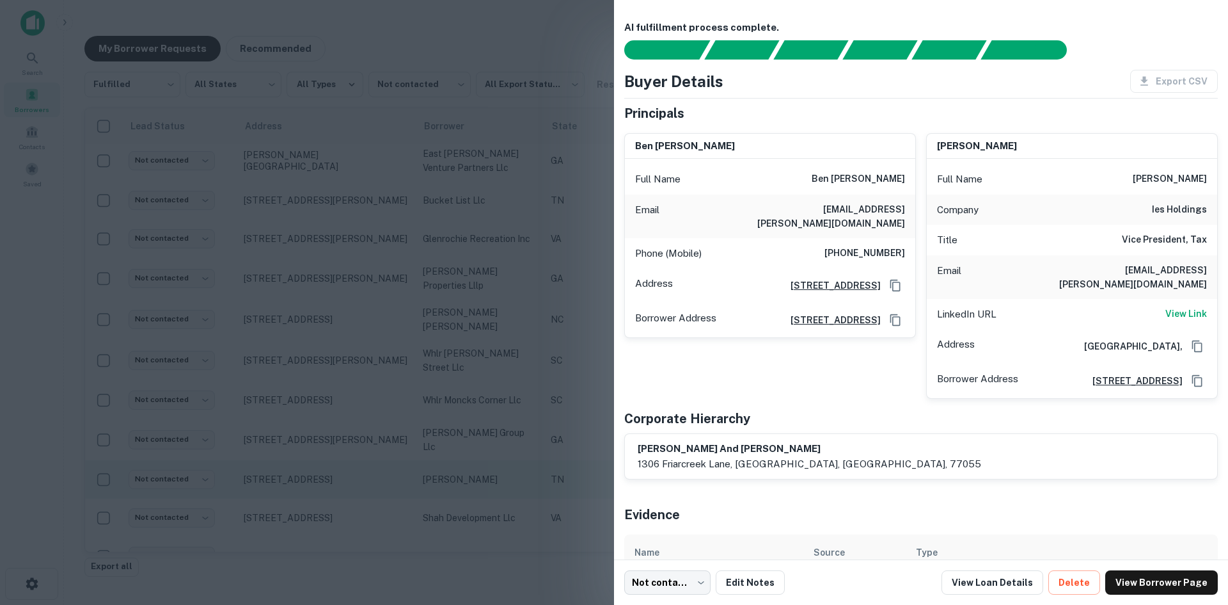
click at [322, 484] on div at bounding box center [614, 302] width 1228 height 605
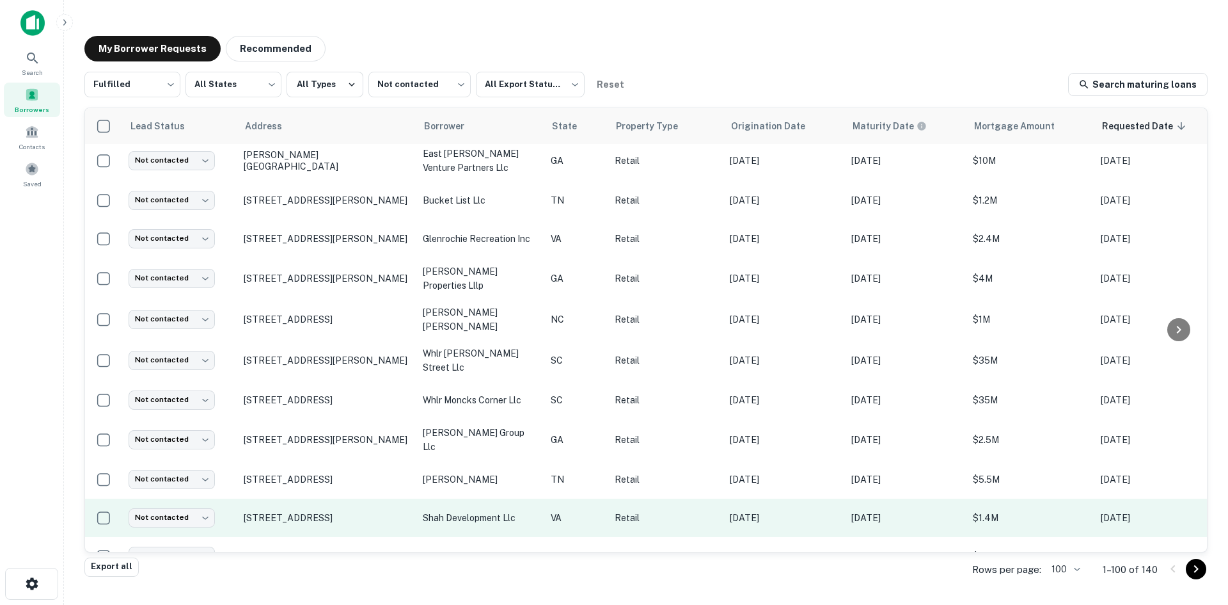
click at [333, 523] on td "10 Valley St Pulaski, VA 24301" at bounding box center [326, 517] width 179 height 38
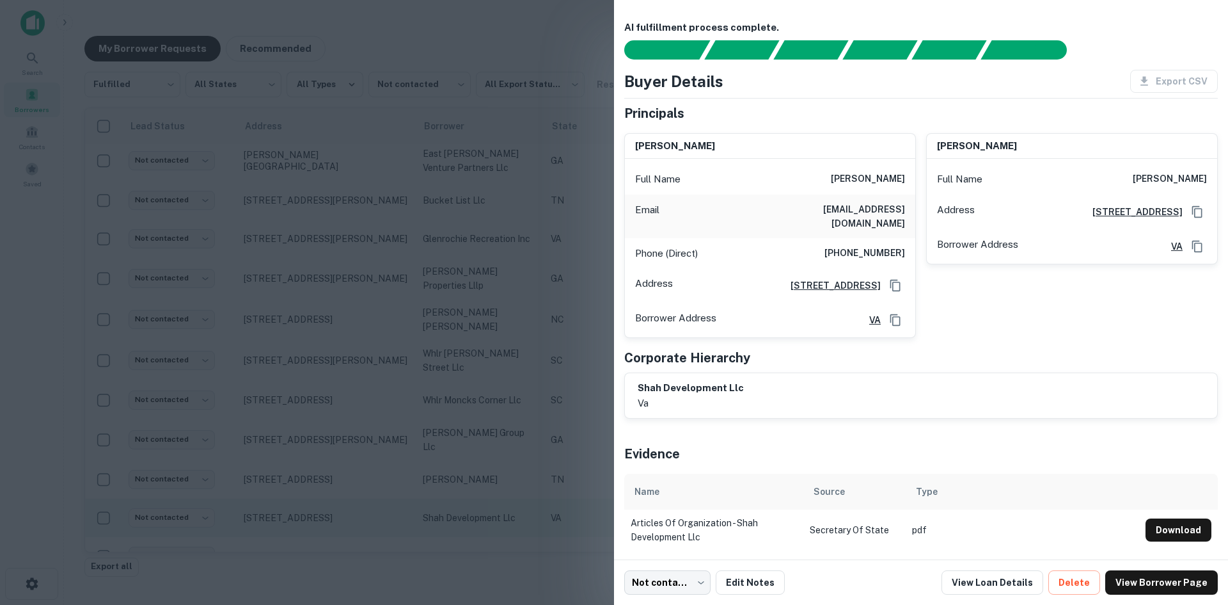
click at [333, 523] on div at bounding box center [614, 302] width 1228 height 605
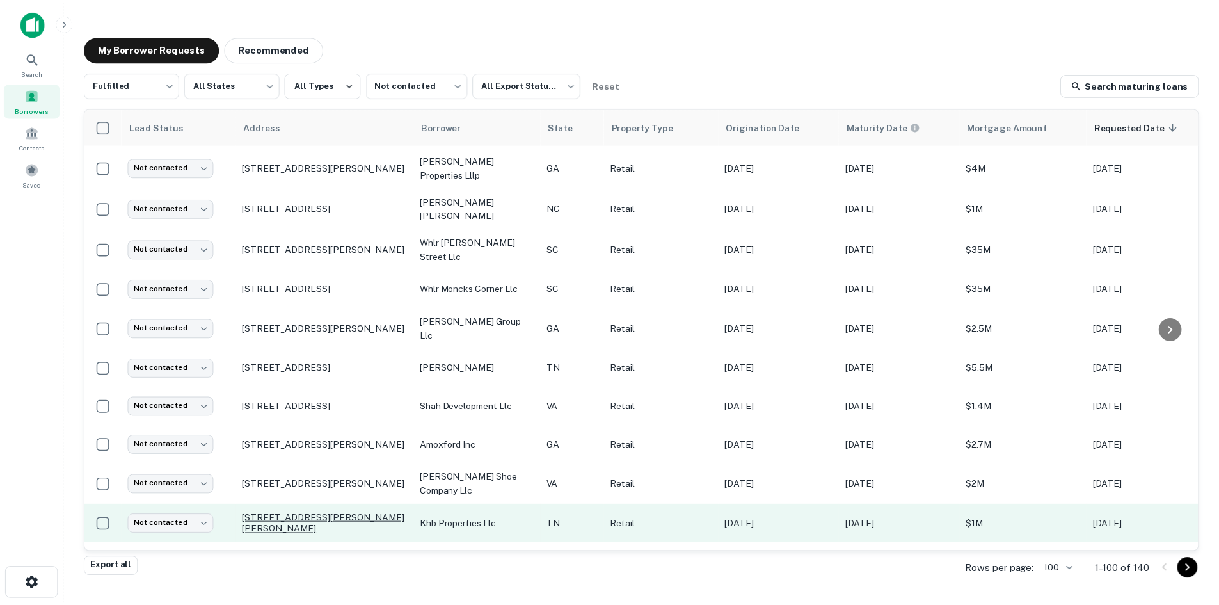
scroll to position [256, 0]
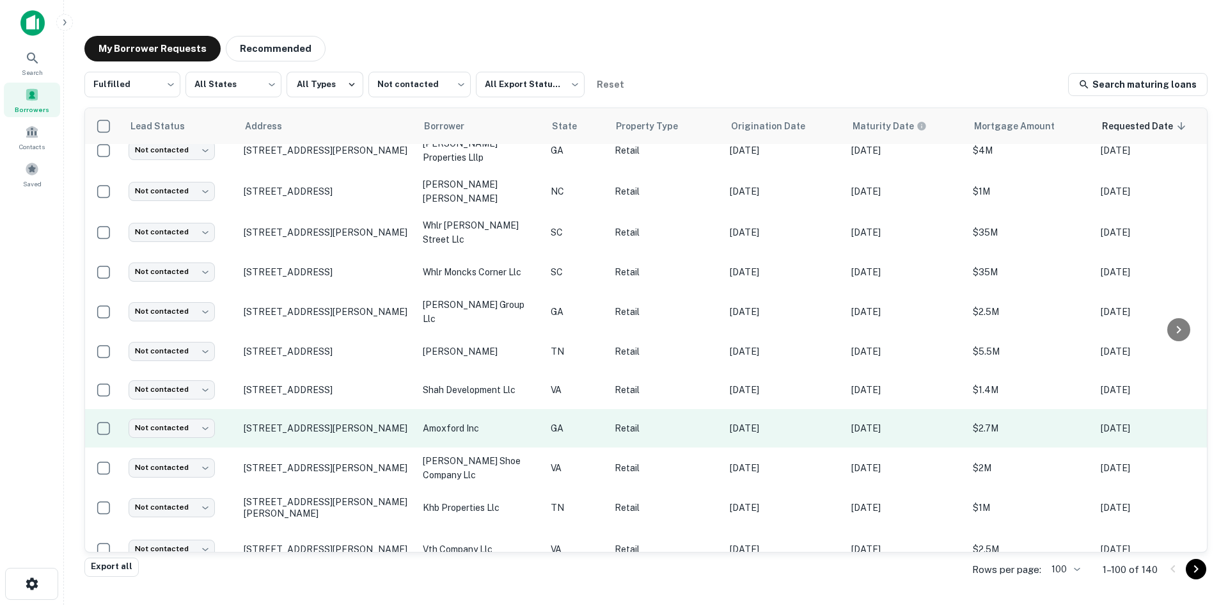
click at [337, 436] on td "6655 Tara Blvd Jonesboro, GA 30236" at bounding box center [326, 428] width 179 height 38
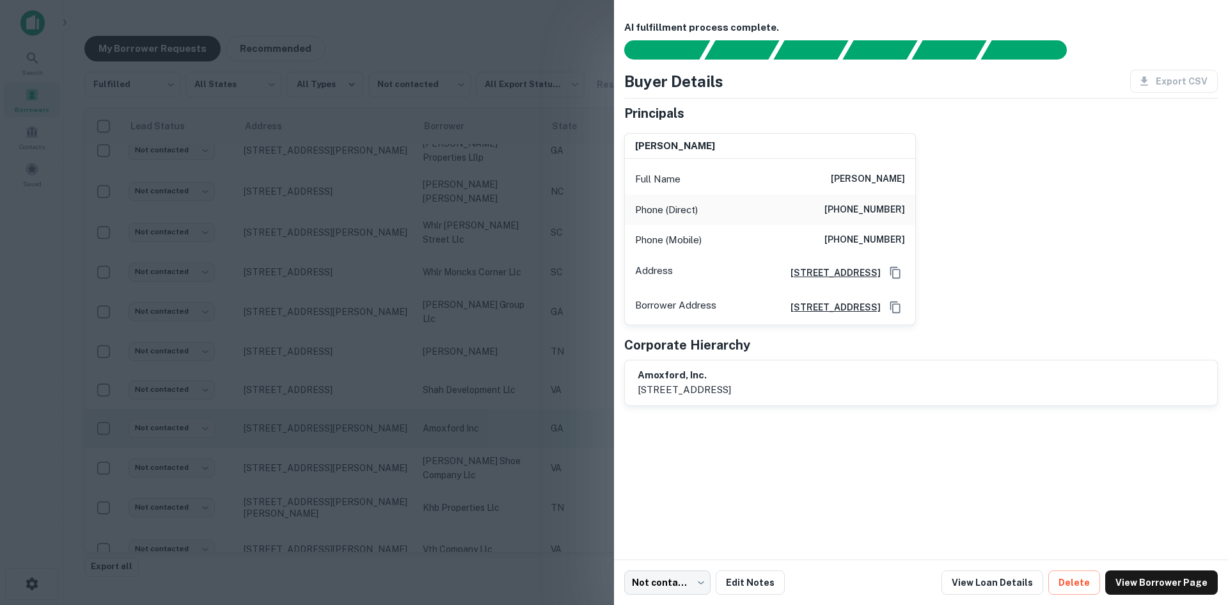
click at [337, 436] on div at bounding box center [614, 302] width 1228 height 605
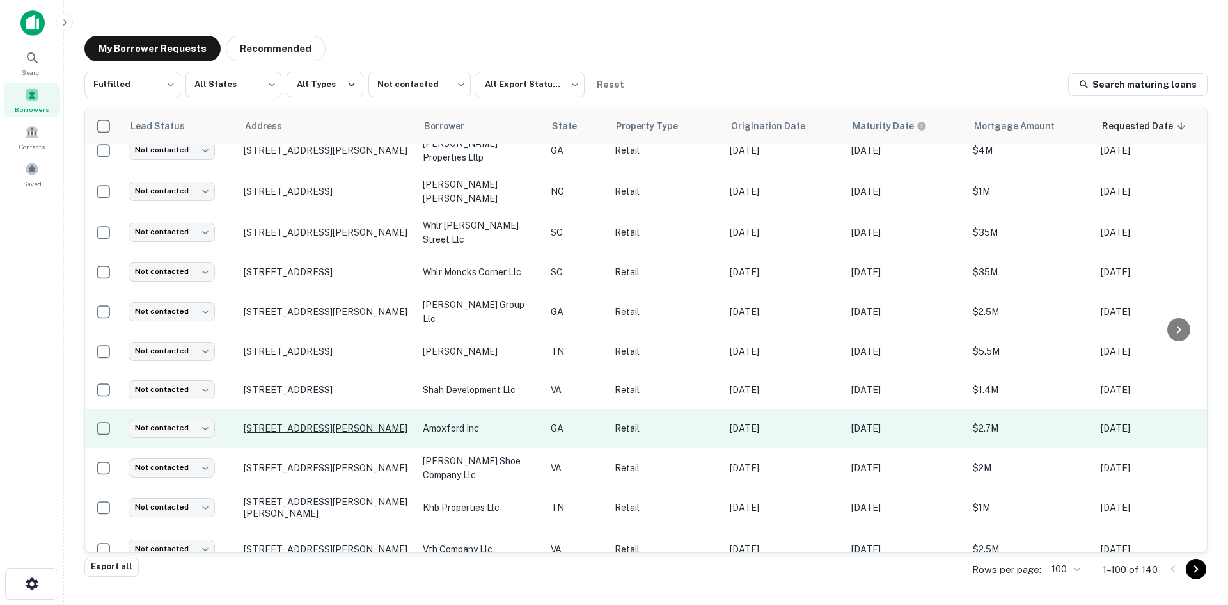
click at [337, 423] on p "6655 Tara Blvd Jonesboro, GA 30236" at bounding box center [327, 428] width 166 height 12
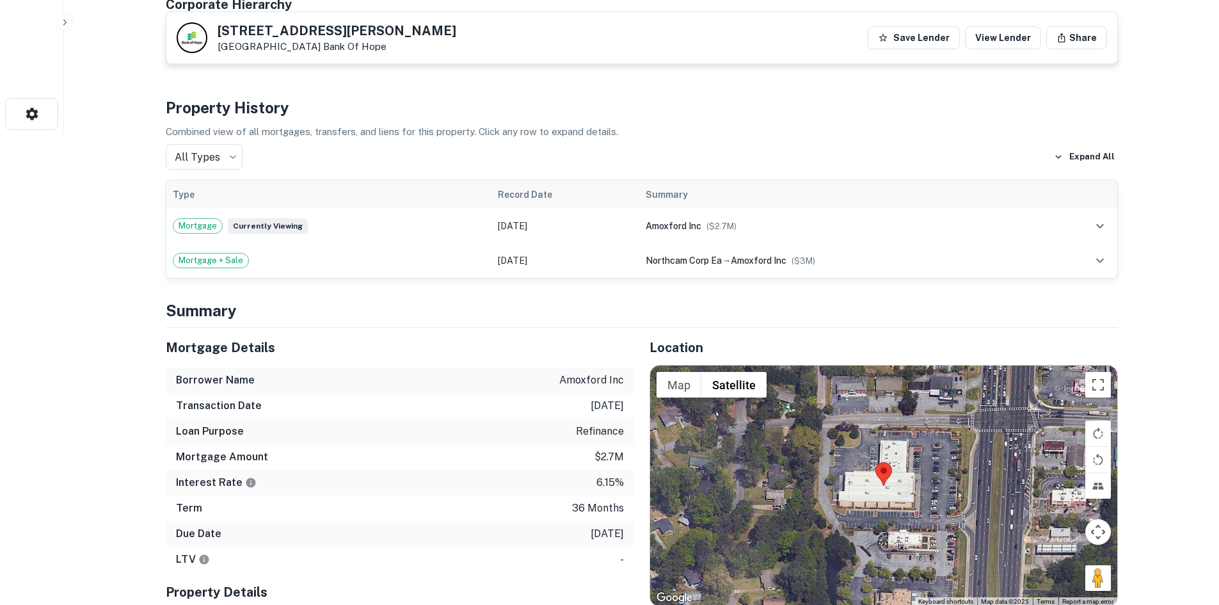
scroll to position [512, 0]
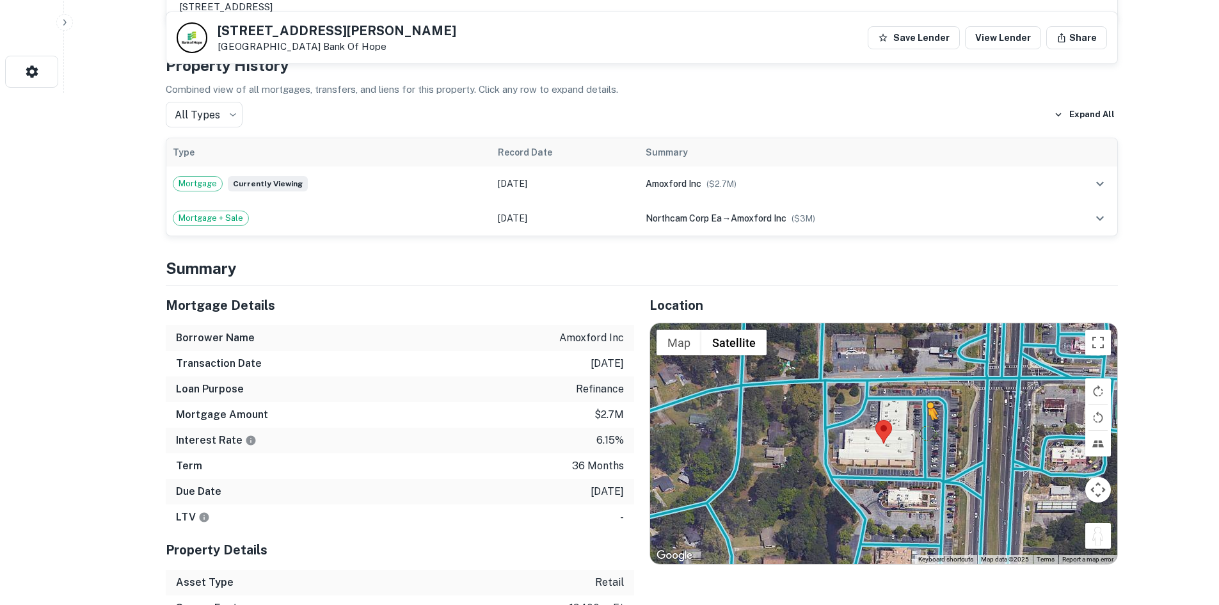
drag, startPoint x: 1100, startPoint y: 534, endPoint x: 927, endPoint y: 433, distance: 200.1
click at [927, 433] on div "To activate drag with keyboard, press Alt + Enter. Once in keyboard drag state,…" at bounding box center [883, 443] width 467 height 241
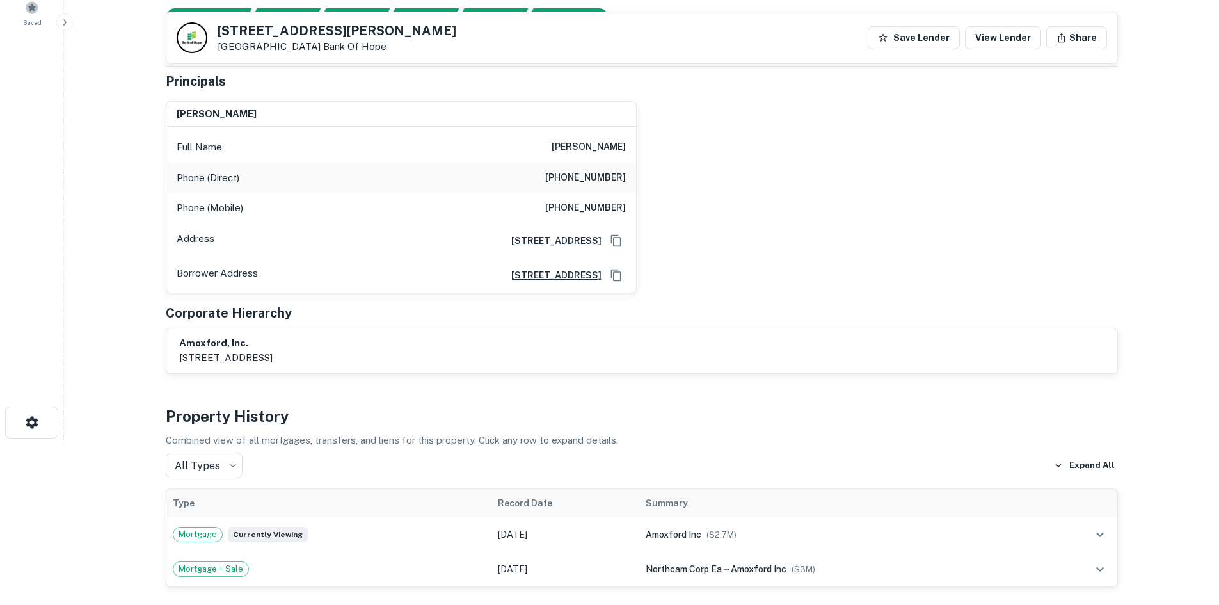
scroll to position [128, 0]
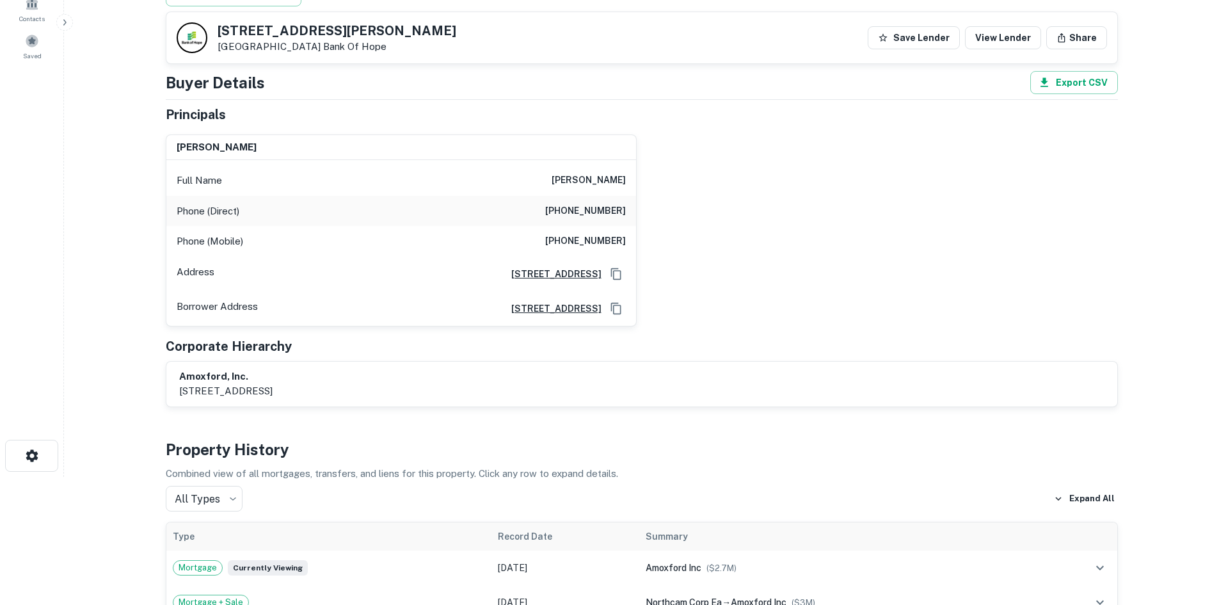
click at [580, 212] on h6 "[PHONE_NUMBER]" at bounding box center [585, 210] width 81 height 15
click at [610, 235] on h6 "[PHONE_NUMBER]" at bounding box center [585, 241] width 81 height 15
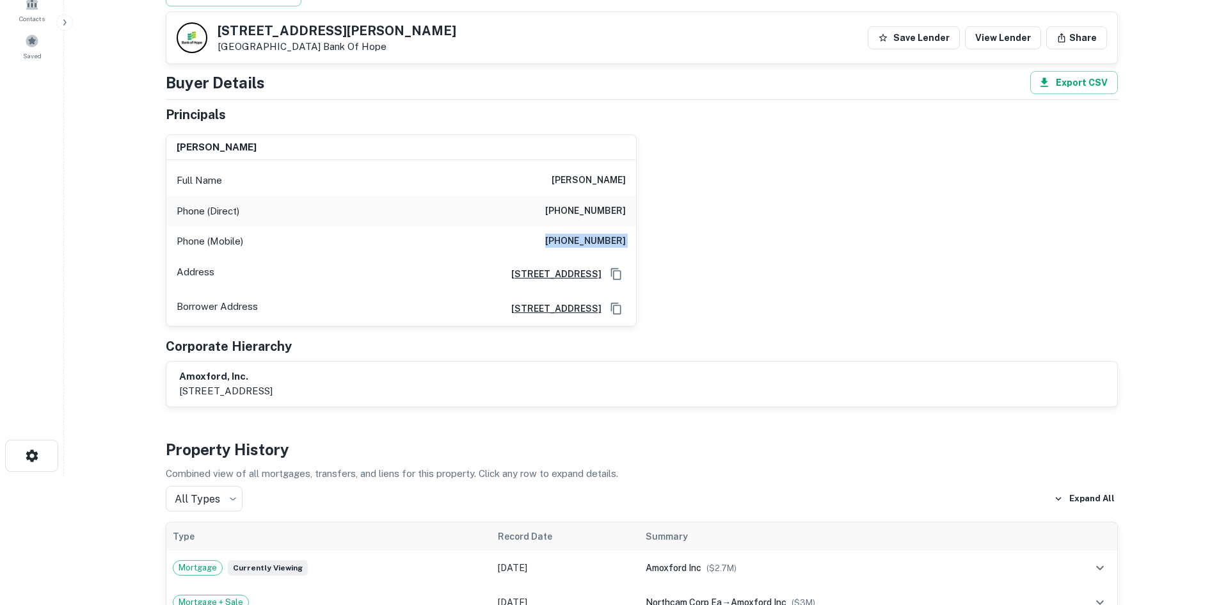
click at [610, 235] on h6 "[PHONE_NUMBER]" at bounding box center [585, 241] width 81 height 15
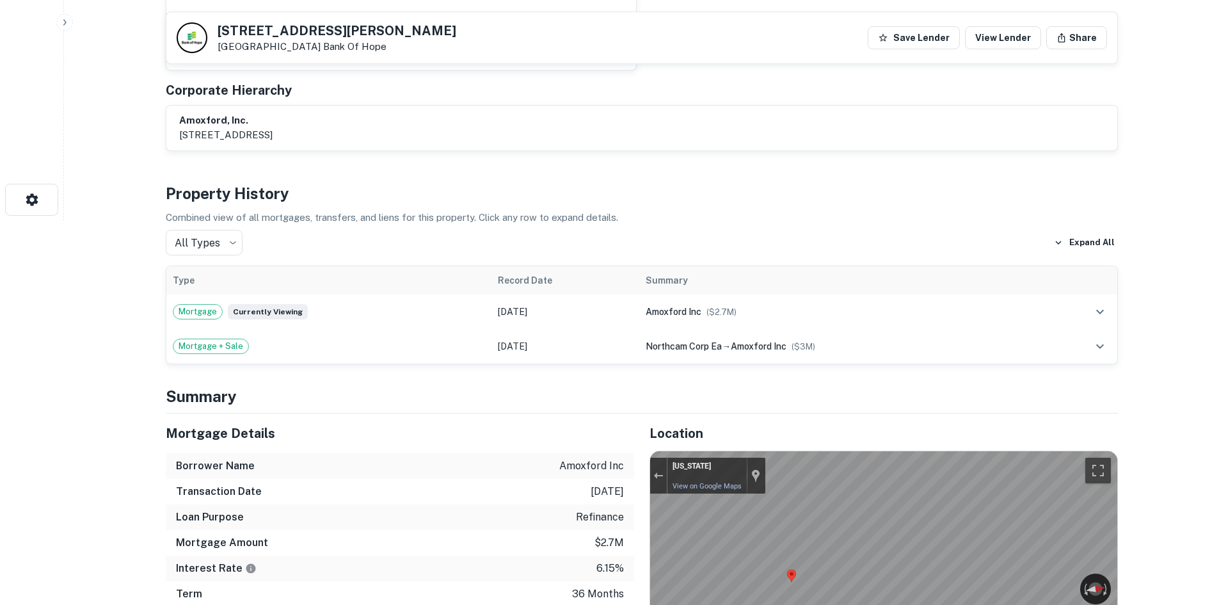
scroll to position [576, 0]
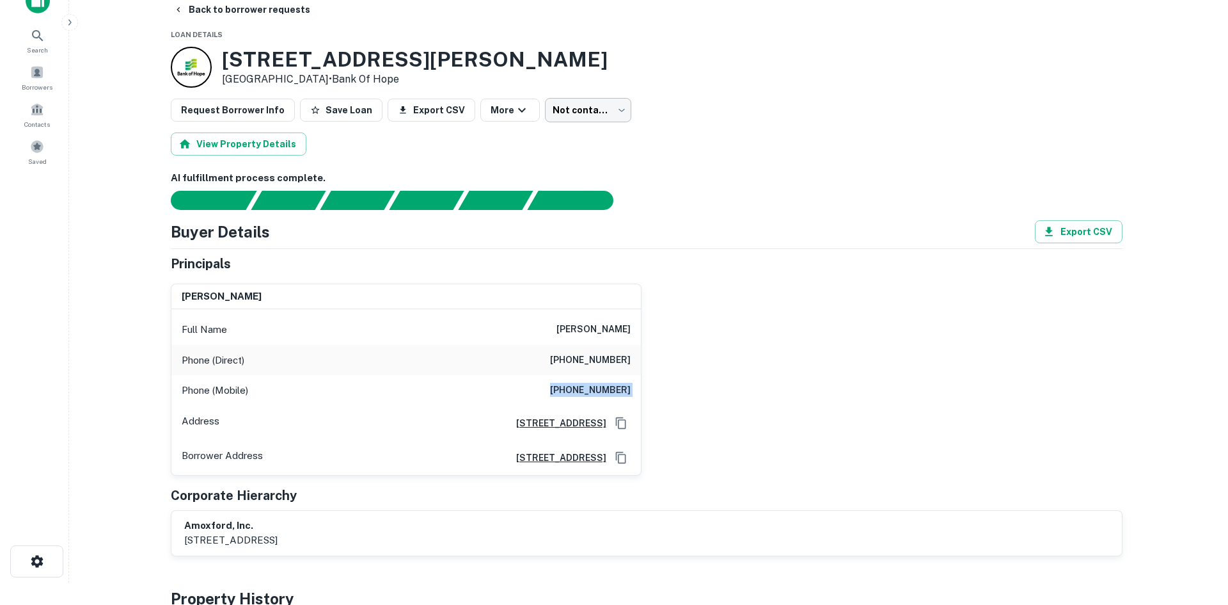
scroll to position [0, 0]
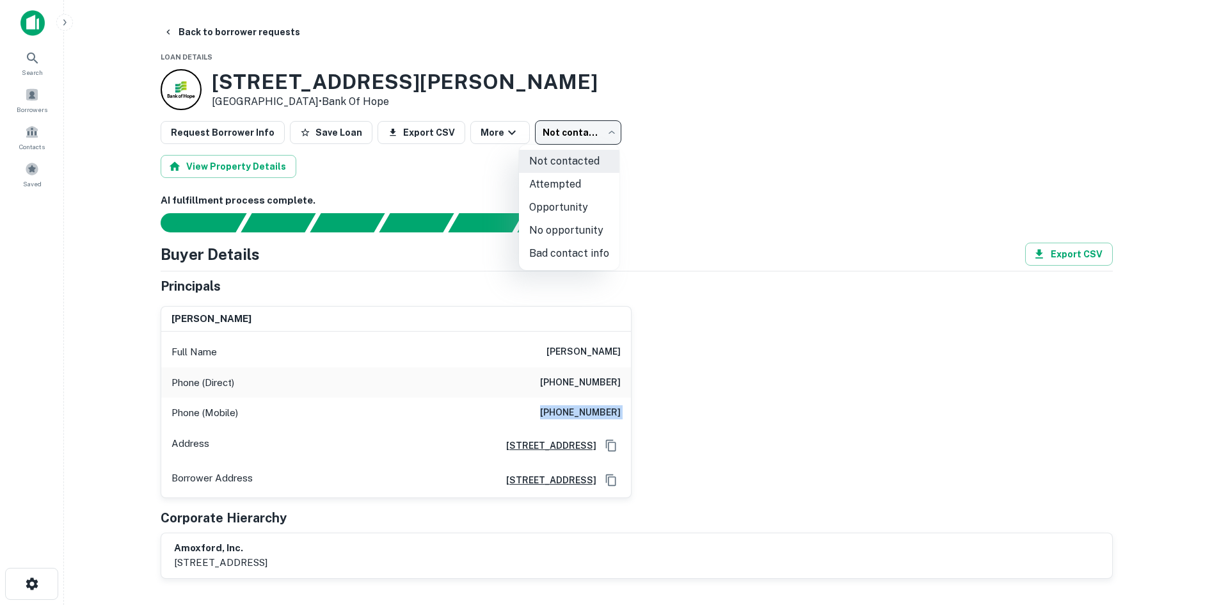
click at [538, 127] on body "Search Borrowers Contacts Saved Back to borrower requests Loan Details 6655 Tar…" at bounding box center [609, 302] width 1219 height 605
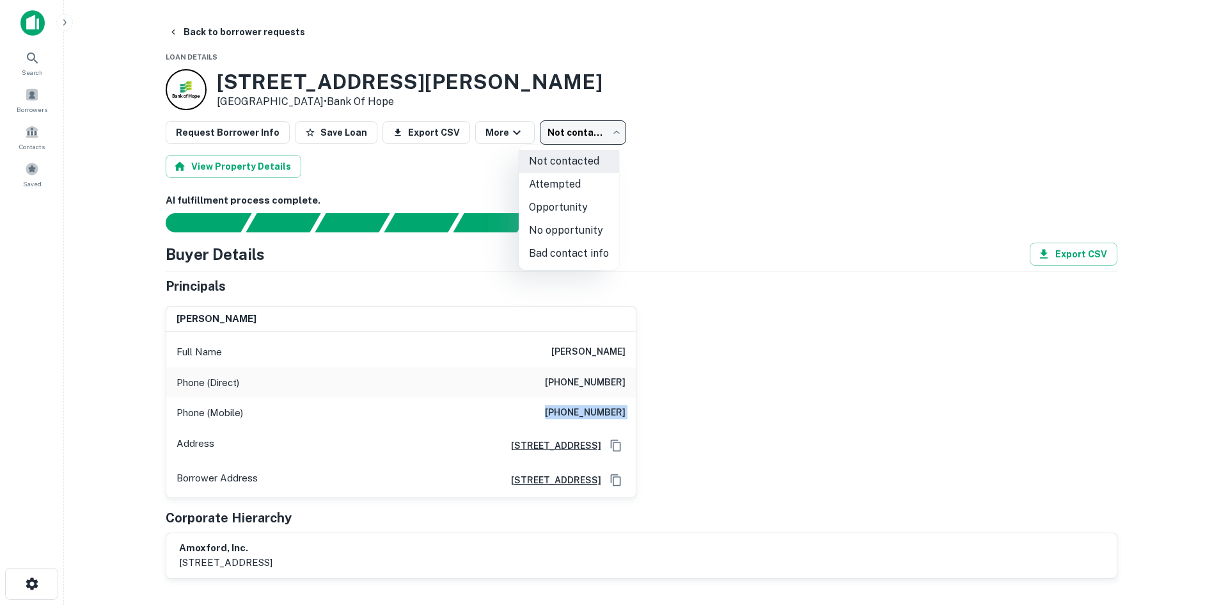
click at [554, 183] on li "Attempted" at bounding box center [569, 184] width 100 height 23
type input "*********"
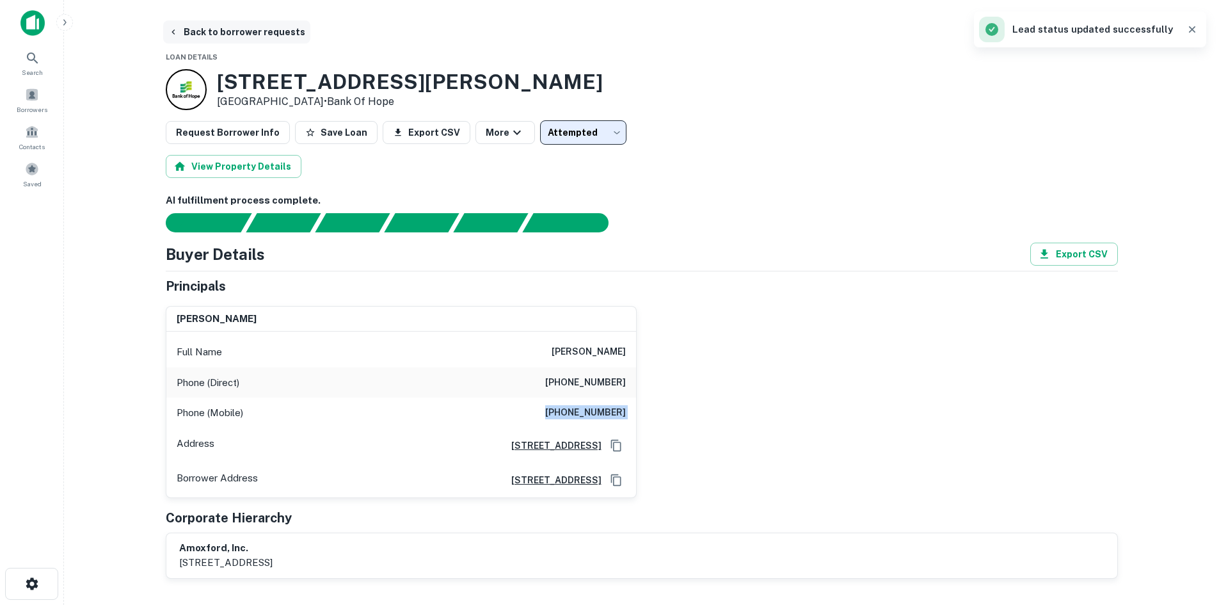
click at [216, 35] on button "Back to borrower requests" at bounding box center [236, 31] width 147 height 23
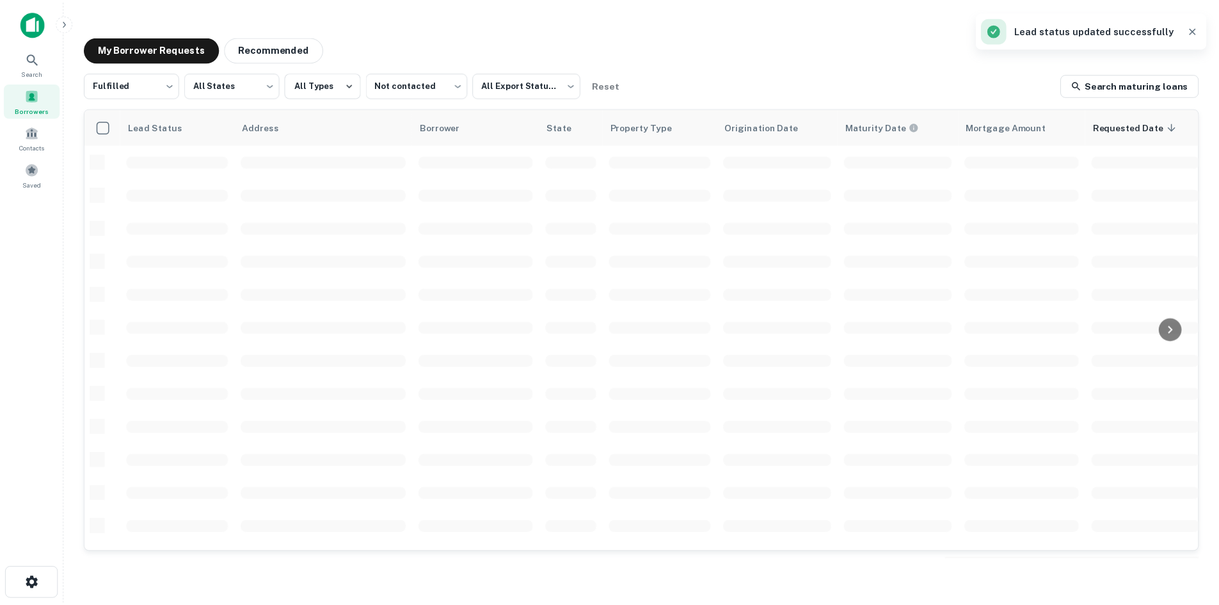
scroll to position [256, 0]
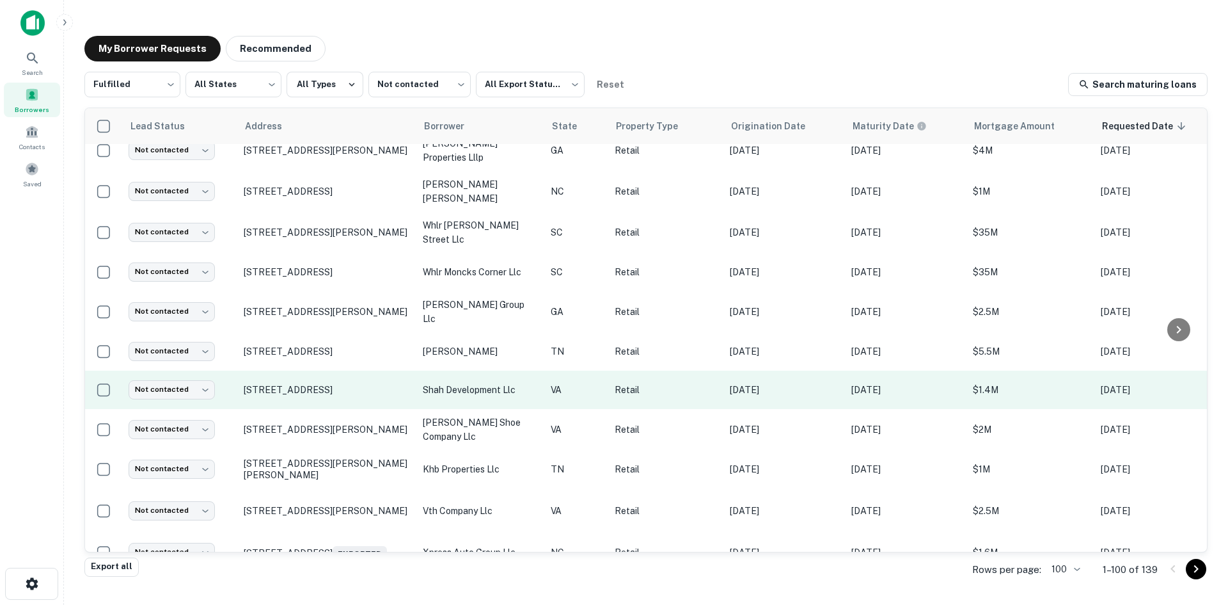
click at [316, 397] on td "[STREET_ADDRESS]" at bounding box center [326, 389] width 179 height 38
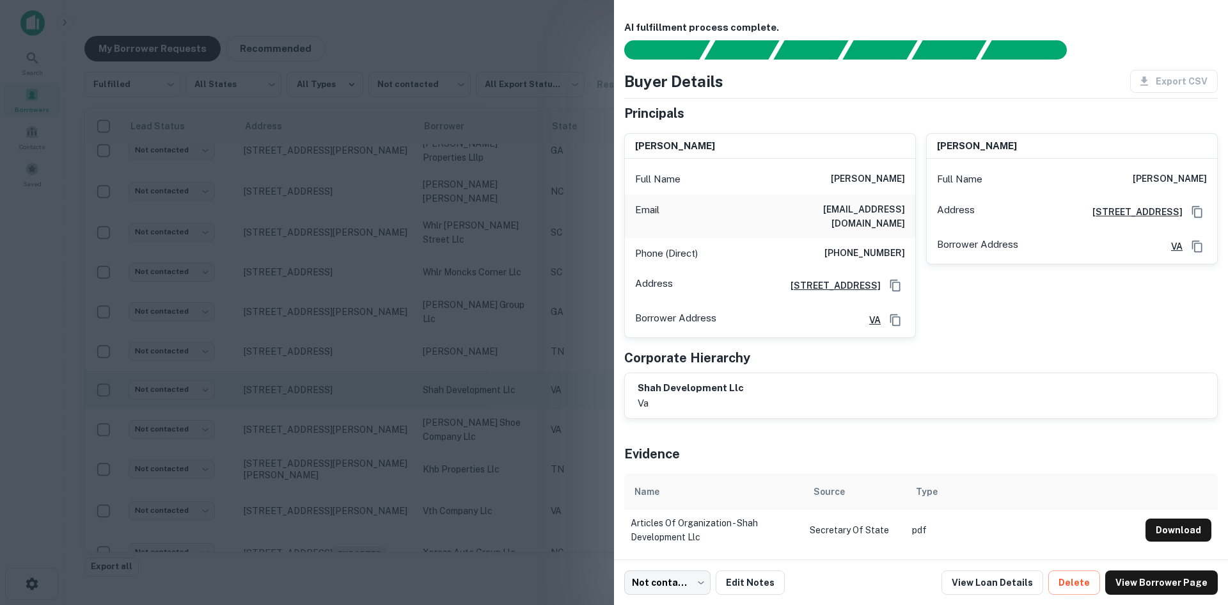
click at [316, 397] on div at bounding box center [614, 302] width 1228 height 605
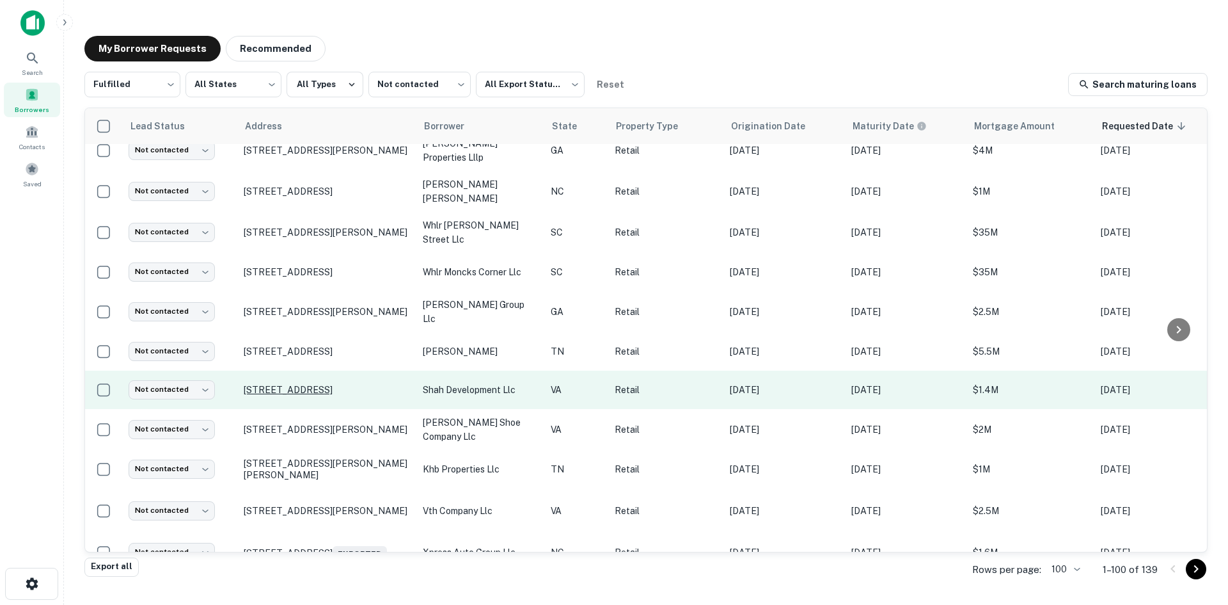
click at [313, 384] on p "[STREET_ADDRESS]" at bounding box center [327, 390] width 166 height 12
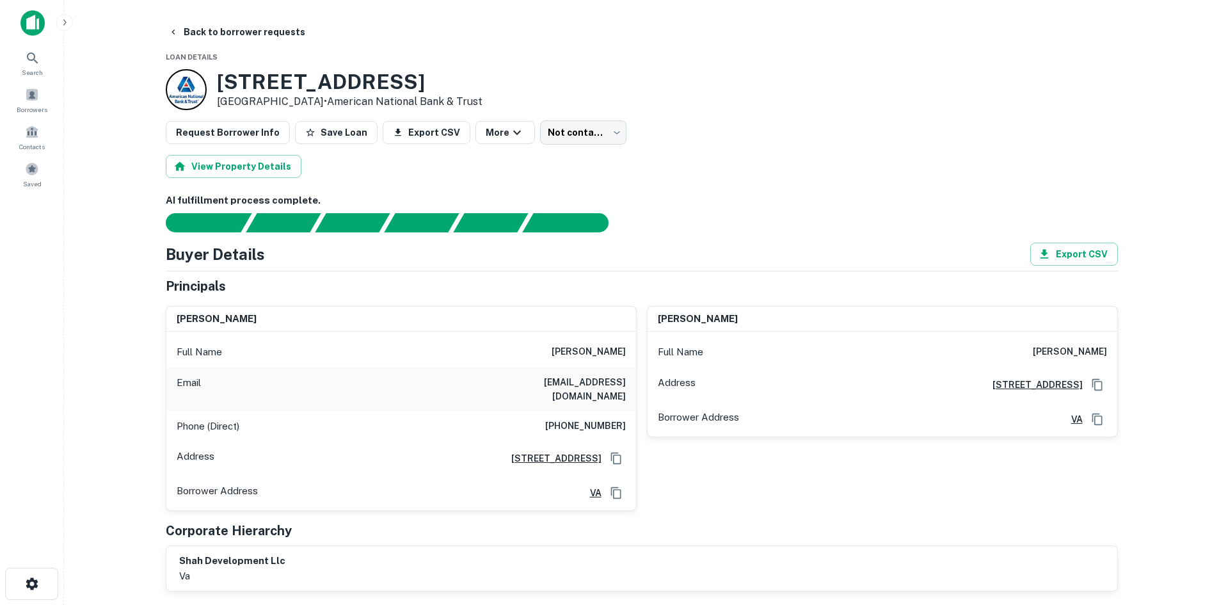
drag, startPoint x: 564, startPoint y: 351, endPoint x: 629, endPoint y: 349, distance: 64.6
click at [629, 349] on div "Full Name larry j shelor" at bounding box center [401, 352] width 470 height 31
click at [611, 345] on h6 "larry j shelor" at bounding box center [589, 351] width 74 height 15
click at [609, 338] on div "Full Name larry j shelor" at bounding box center [401, 352] width 470 height 31
click at [609, 337] on div "Full Name larry j shelor" at bounding box center [401, 352] width 470 height 31
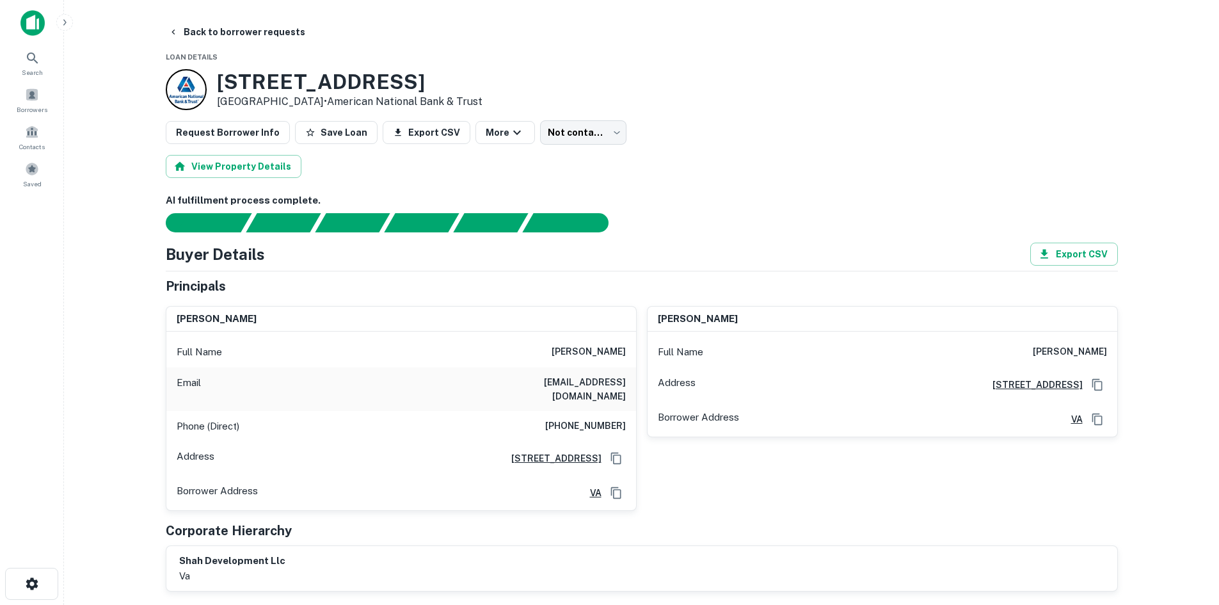
click at [609, 338] on div "Full Name larry j shelor" at bounding box center [401, 352] width 470 height 31
click at [610, 339] on div "Full Name larry j shelor" at bounding box center [401, 352] width 470 height 31
click at [610, 340] on div "Full Name larry j shelor" at bounding box center [401, 352] width 470 height 31
click at [610, 353] on h6 "larry j shelor" at bounding box center [589, 351] width 74 height 15
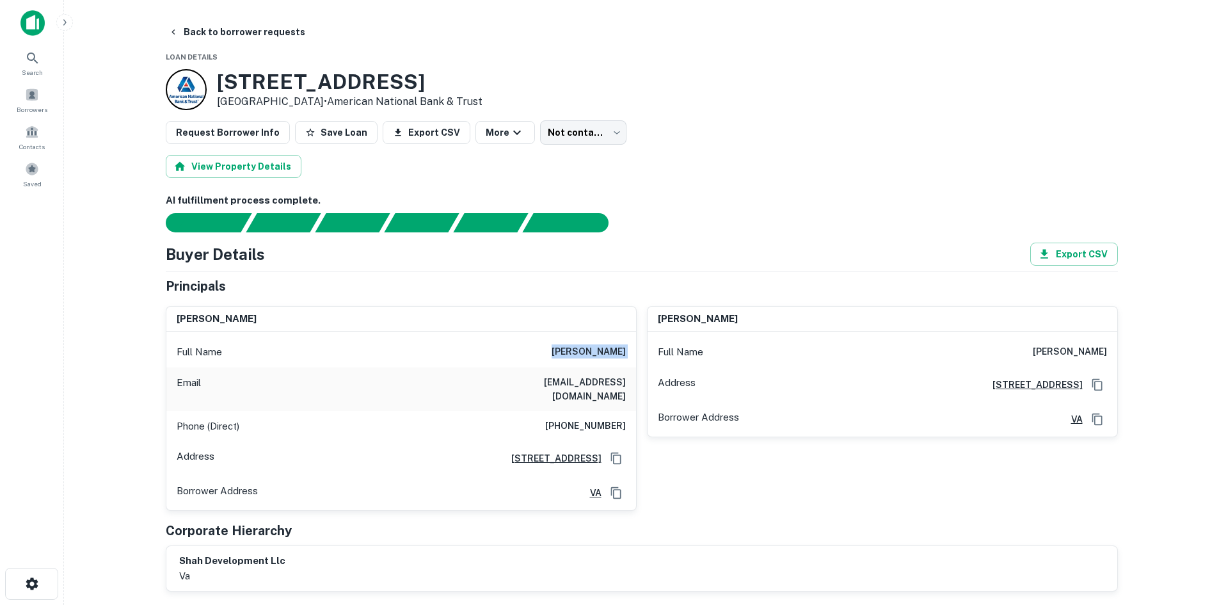
click at [610, 353] on h6 "larry j shelor" at bounding box center [589, 351] width 74 height 15
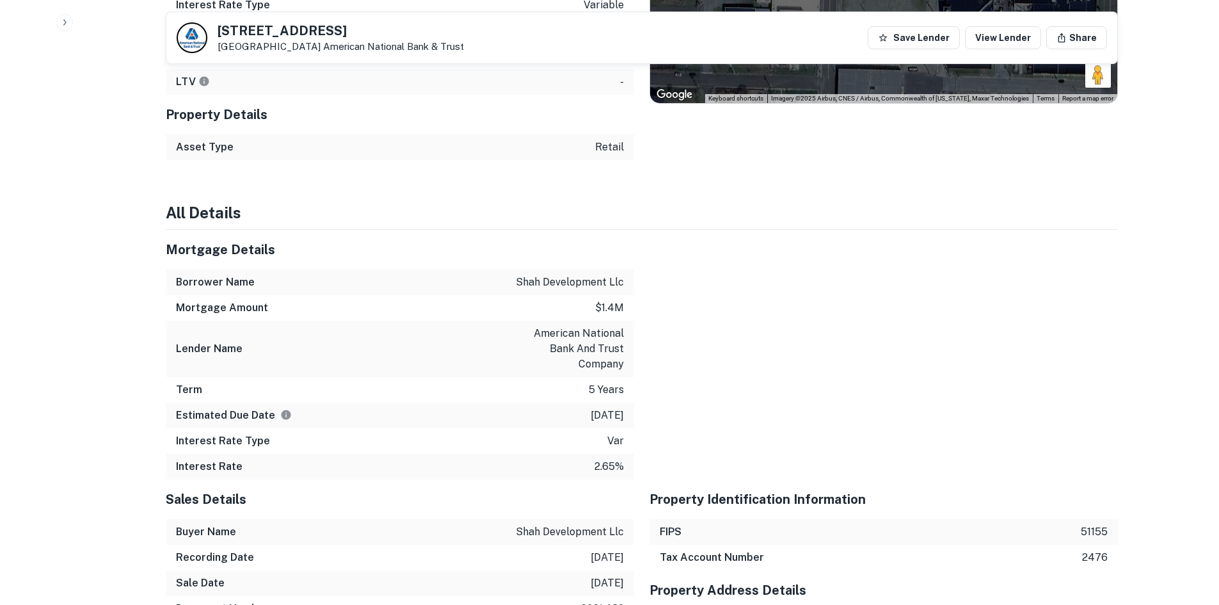
scroll to position [704, 0]
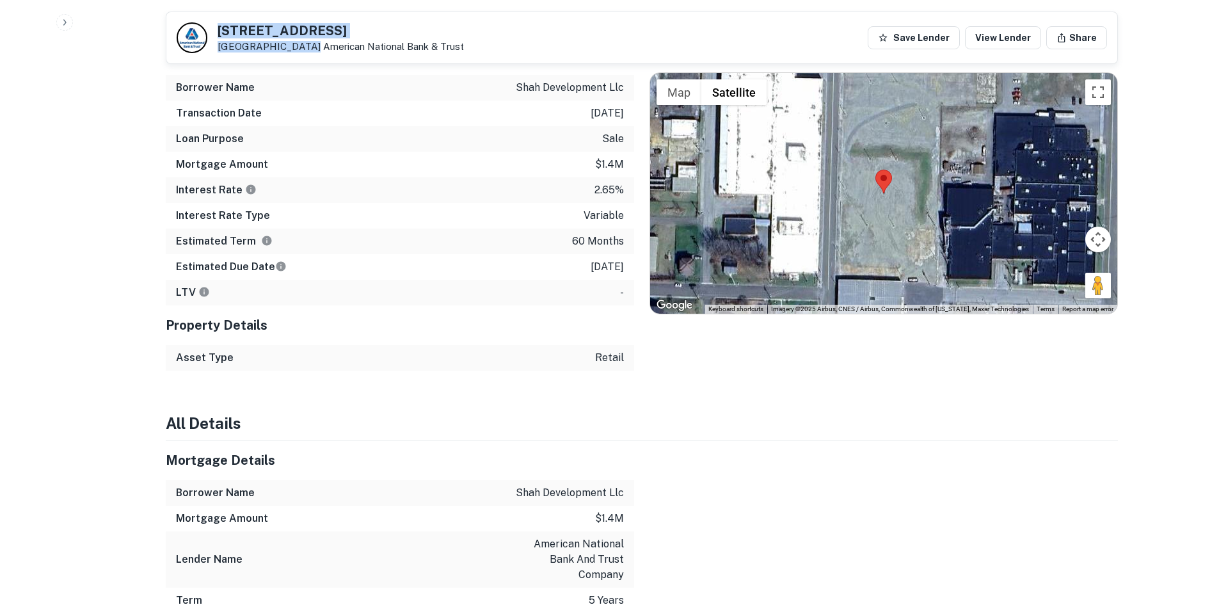
drag, startPoint x: 216, startPoint y: 31, endPoint x: 296, endPoint y: 49, distance: 82.0
click at [296, 49] on div "10 Valley St Pulaski, VA 24301 American National Bank & Trust" at bounding box center [320, 37] width 287 height 31
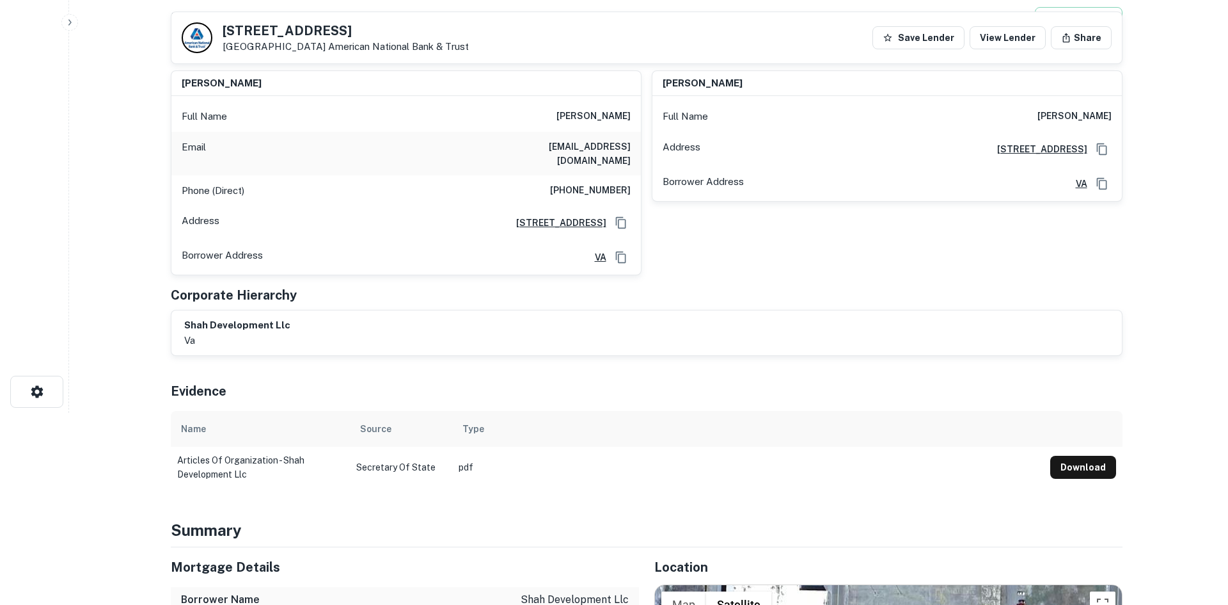
scroll to position [0, 0]
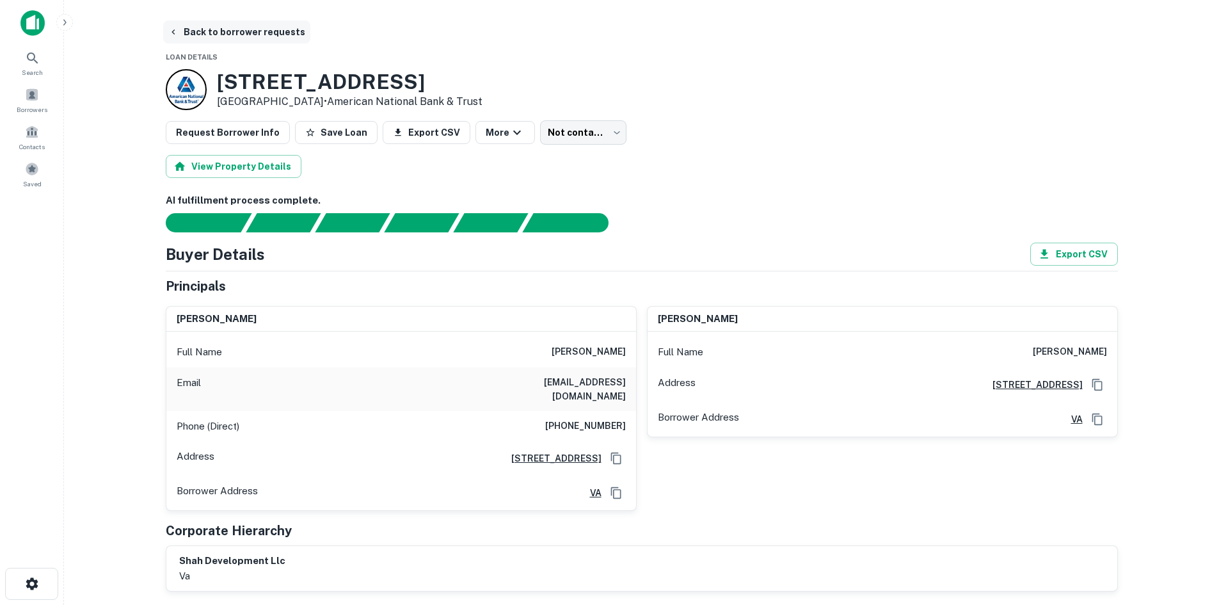
click at [265, 40] on button "Back to borrower requests" at bounding box center [236, 31] width 147 height 23
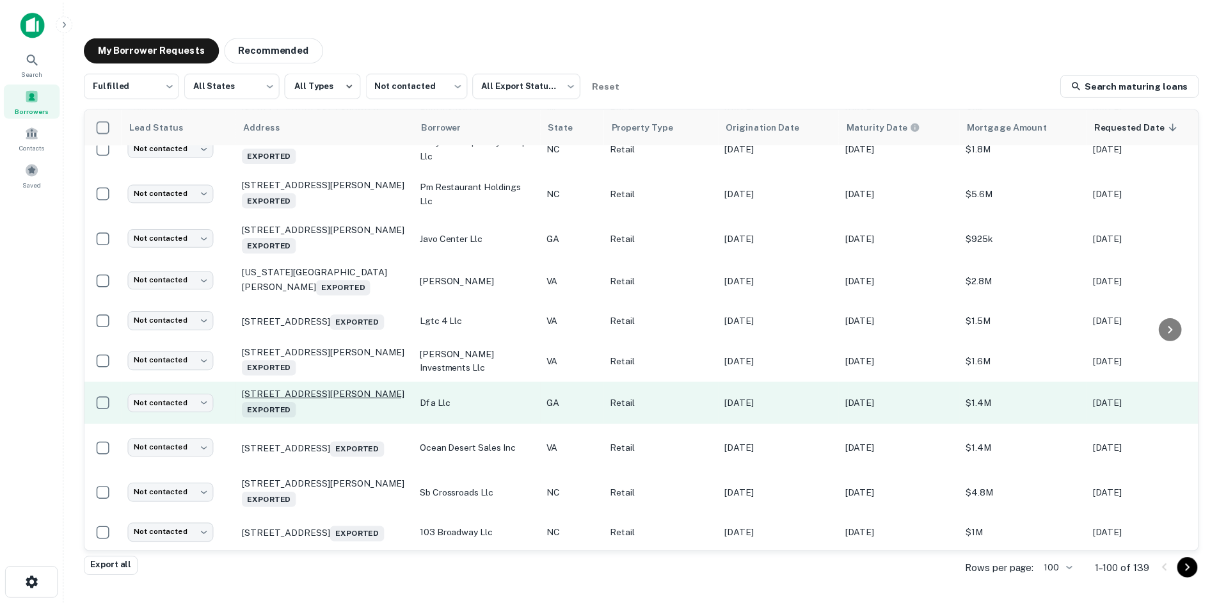
scroll to position [1088, 0]
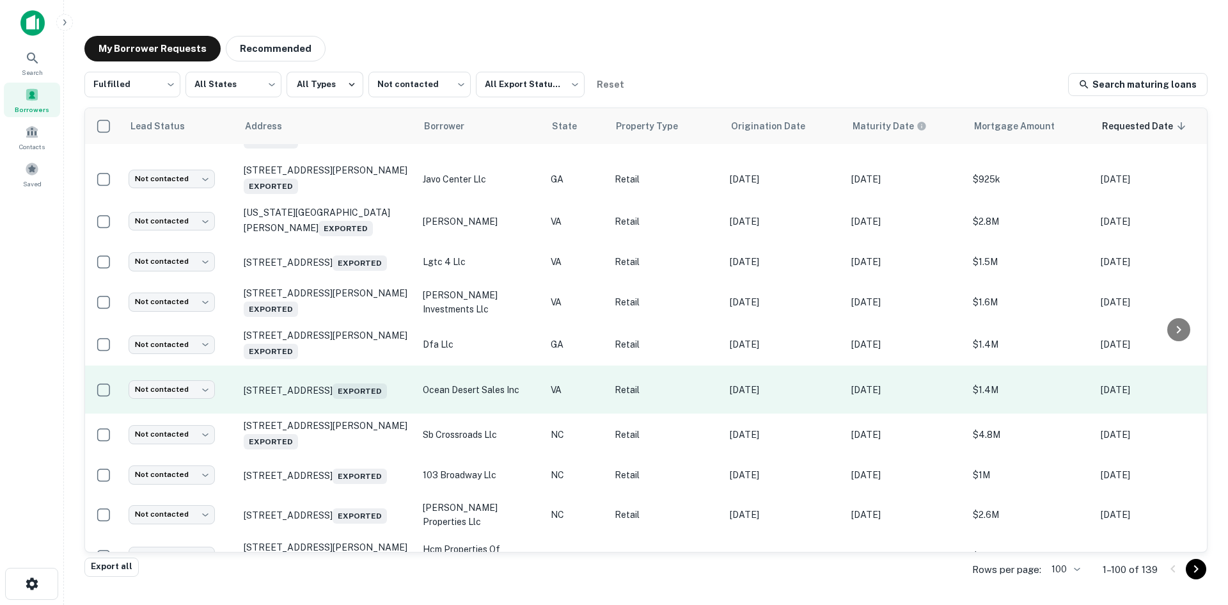
click at [356, 413] on td "11235 Midlothian Tpke North Chesterfield, VA 23235 Exported" at bounding box center [326, 389] width 179 height 48
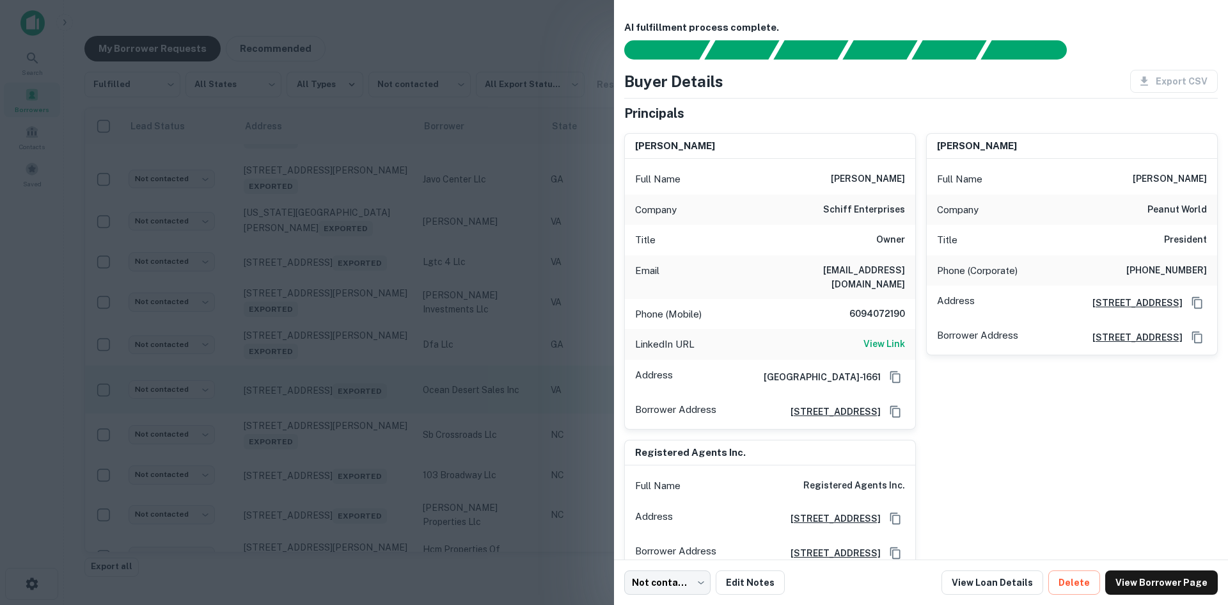
click at [356, 418] on div at bounding box center [614, 302] width 1228 height 605
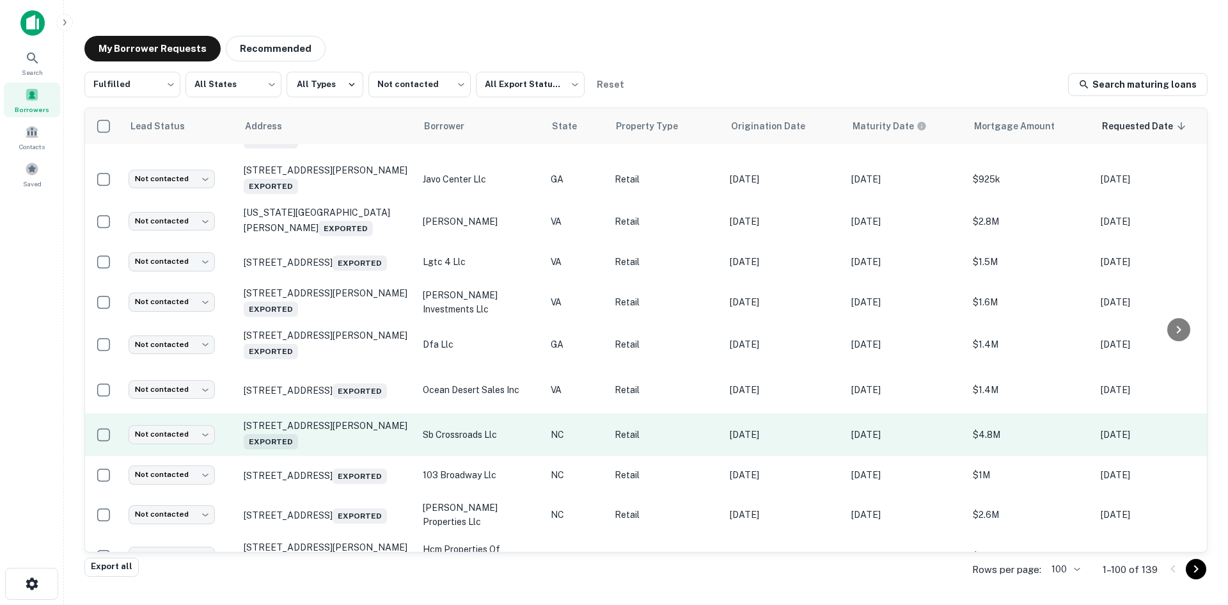
click at [347, 456] on td "948 W Andrews Ave Henderson, NC 27536 Exported" at bounding box center [326, 434] width 179 height 42
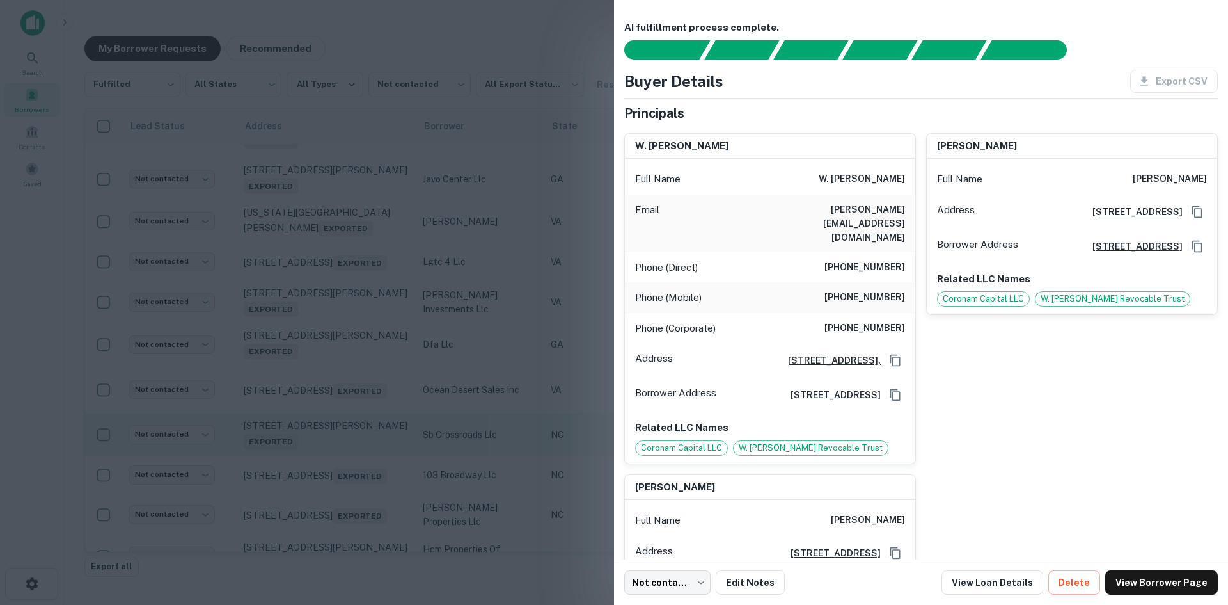
click at [347, 461] on div at bounding box center [614, 302] width 1228 height 605
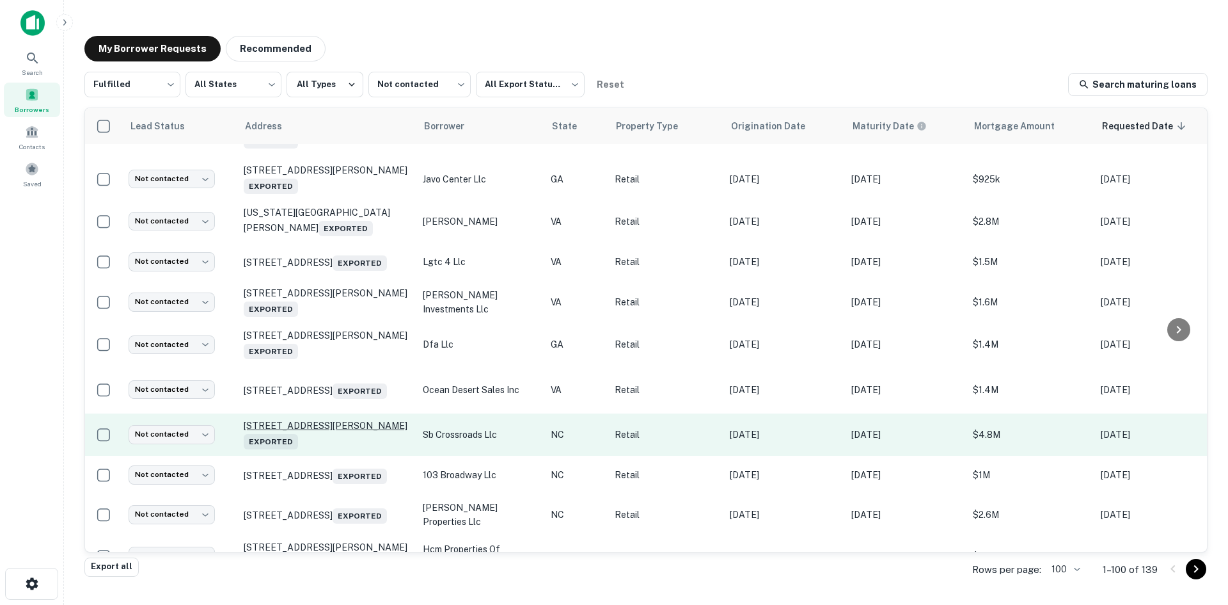
click at [340, 441] on p "948 W Andrews Ave Henderson, NC 27536 Exported" at bounding box center [327, 434] width 166 height 29
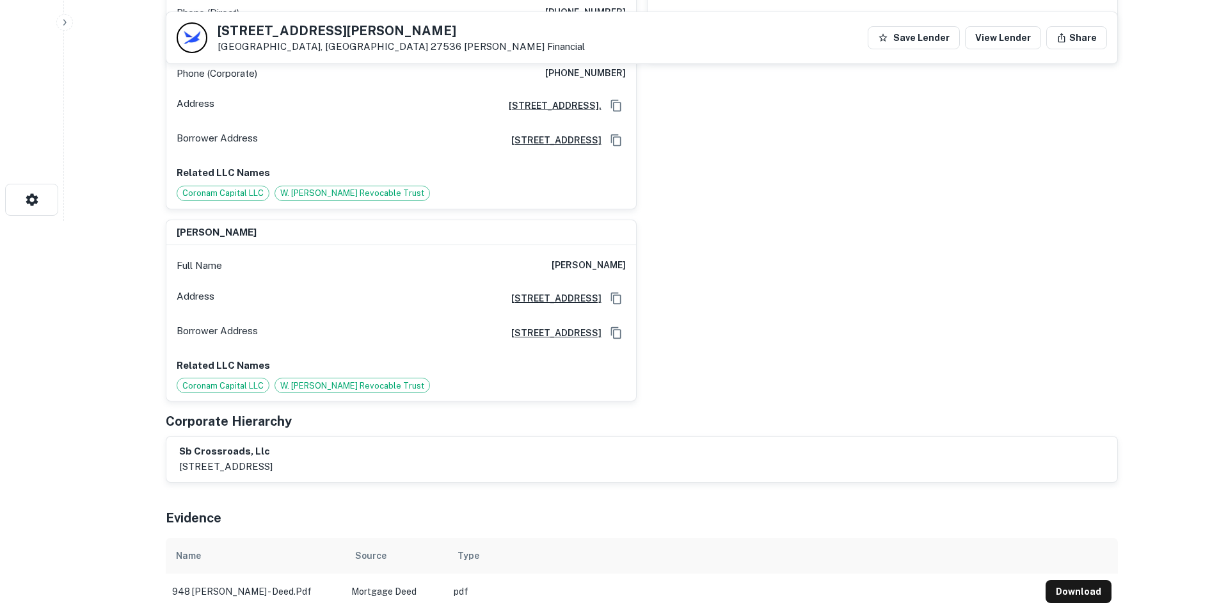
scroll to position [768, 0]
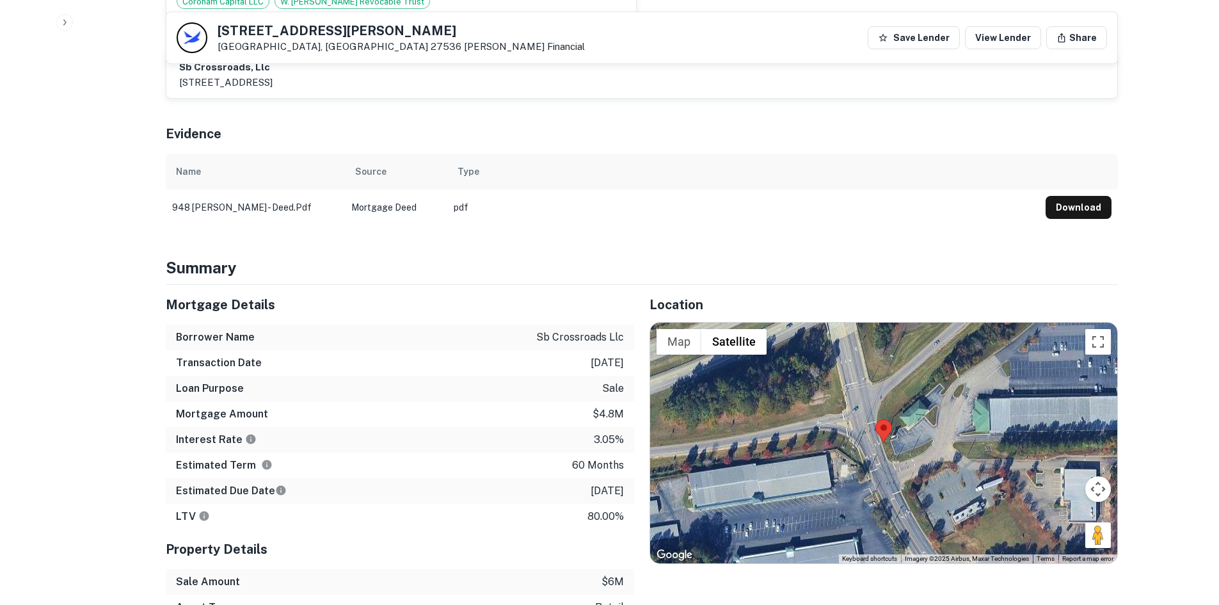
drag, startPoint x: 1087, startPoint y: 507, endPoint x: 917, endPoint y: 441, distance: 181.9
click at [917, 441] on div "Map Terrain Satellite Labels Keyboard shortcuts Map Data Imagery ©2025 Airbus, …" at bounding box center [883, 442] width 467 height 241
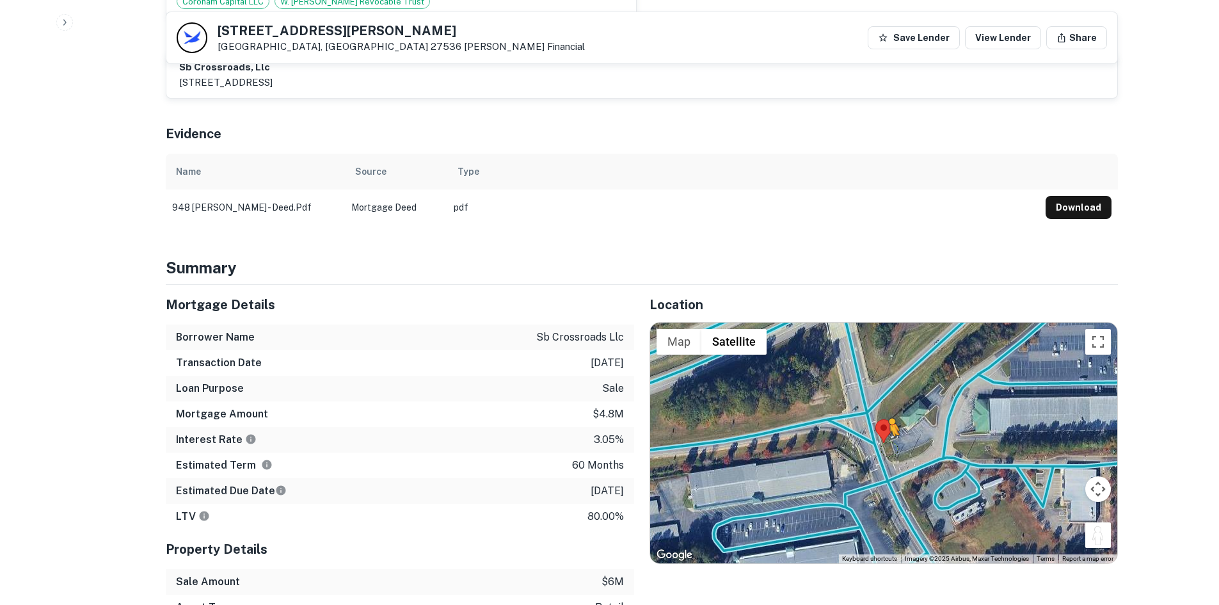
drag, startPoint x: 1103, startPoint y: 514, endPoint x: 889, endPoint y: 420, distance: 233.2
click at [889, 420] on div "To activate drag with keyboard, press Alt + Enter. Once in keyboard drag state,…" at bounding box center [883, 442] width 467 height 241
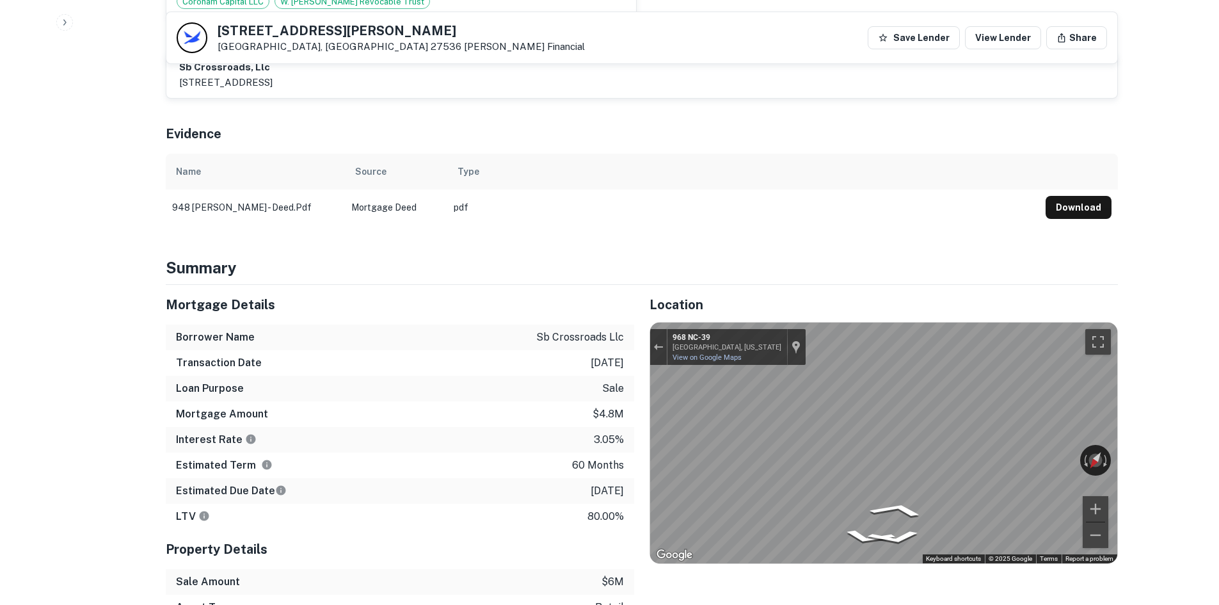
click at [453, 402] on div "Mortgage Details Borrower Name sb crossroads llc Transaction Date 4/22/2021 Loa…" at bounding box center [633, 491] width 967 height 412
click at [477, 411] on div "Mortgage Details Borrower Name sb crossroads llc Transaction Date 4/22/2021 Loa…" at bounding box center [633, 491] width 967 height 412
click at [581, 431] on div "Mortgage Details Borrower Name sb crossroads llc Transaction Date 4/22/2021 Loa…" at bounding box center [633, 491] width 967 height 412
click at [553, 411] on div "Mortgage Details Borrower Name sb crossroads llc Transaction Date 4/22/2021 Loa…" at bounding box center [633, 491] width 967 height 412
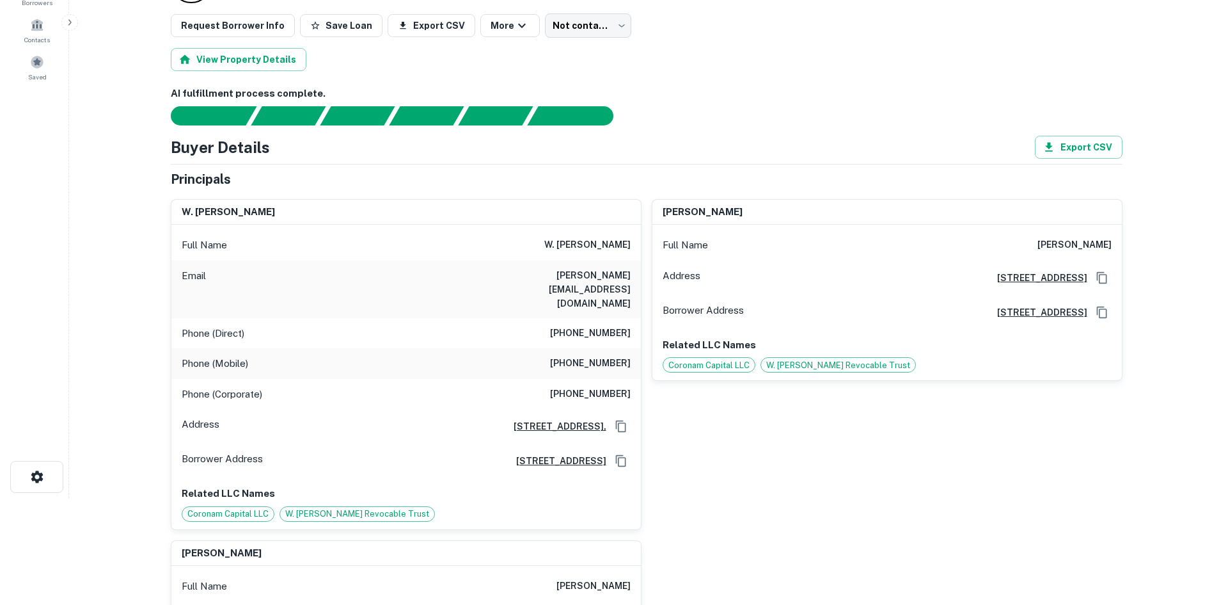
scroll to position [0, 0]
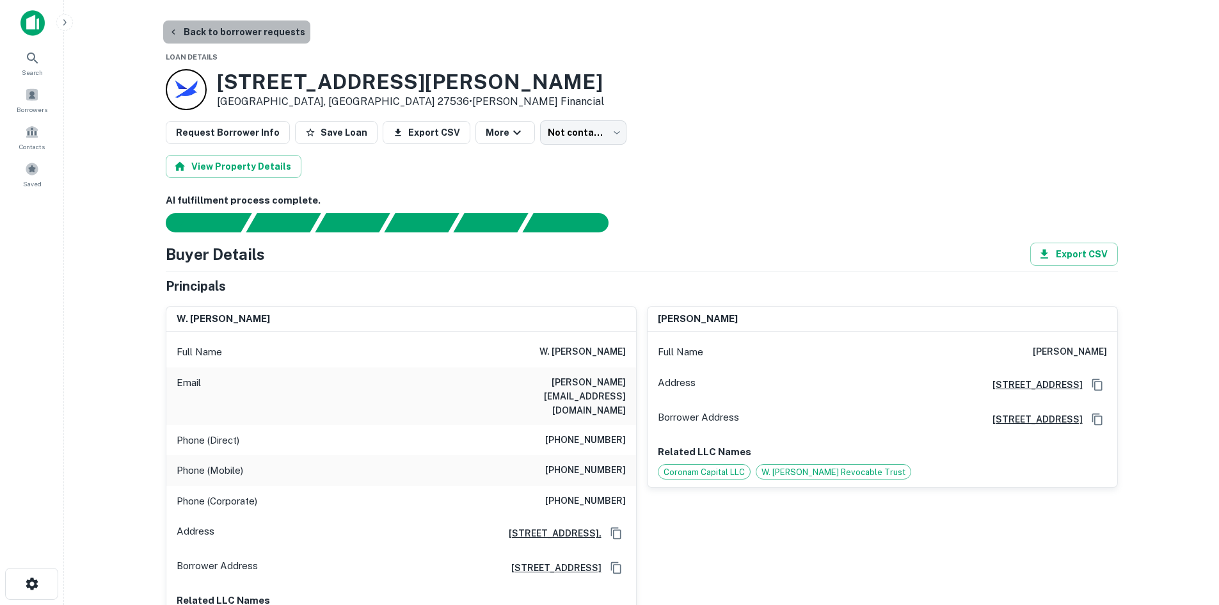
click at [245, 29] on button "Back to borrower requests" at bounding box center [236, 31] width 147 height 23
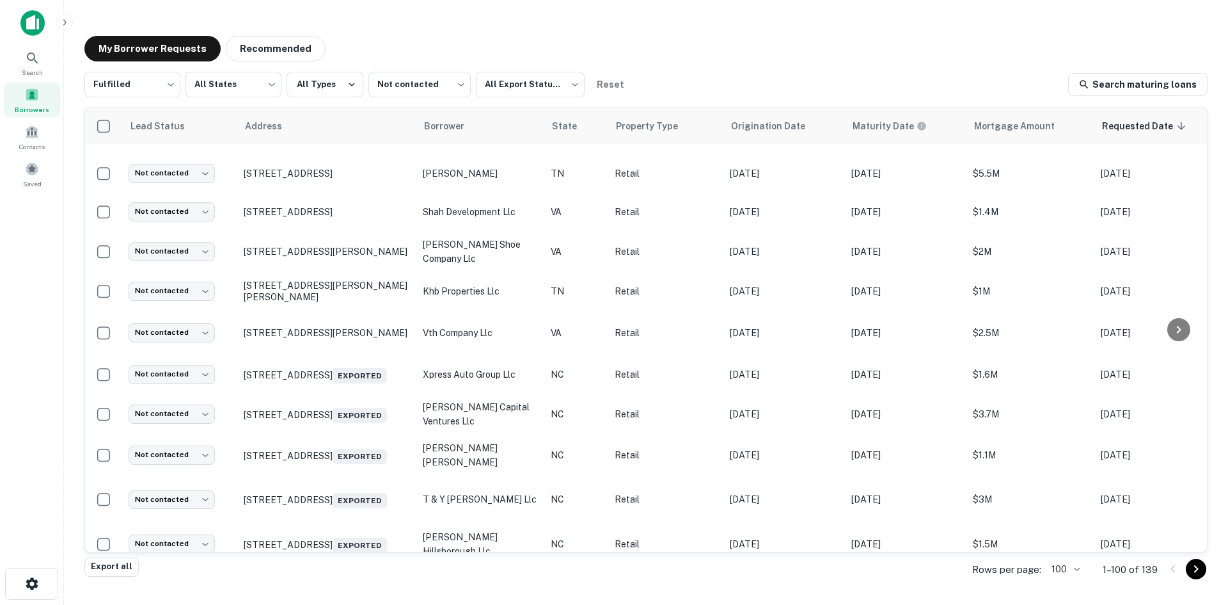
scroll to position [690, 0]
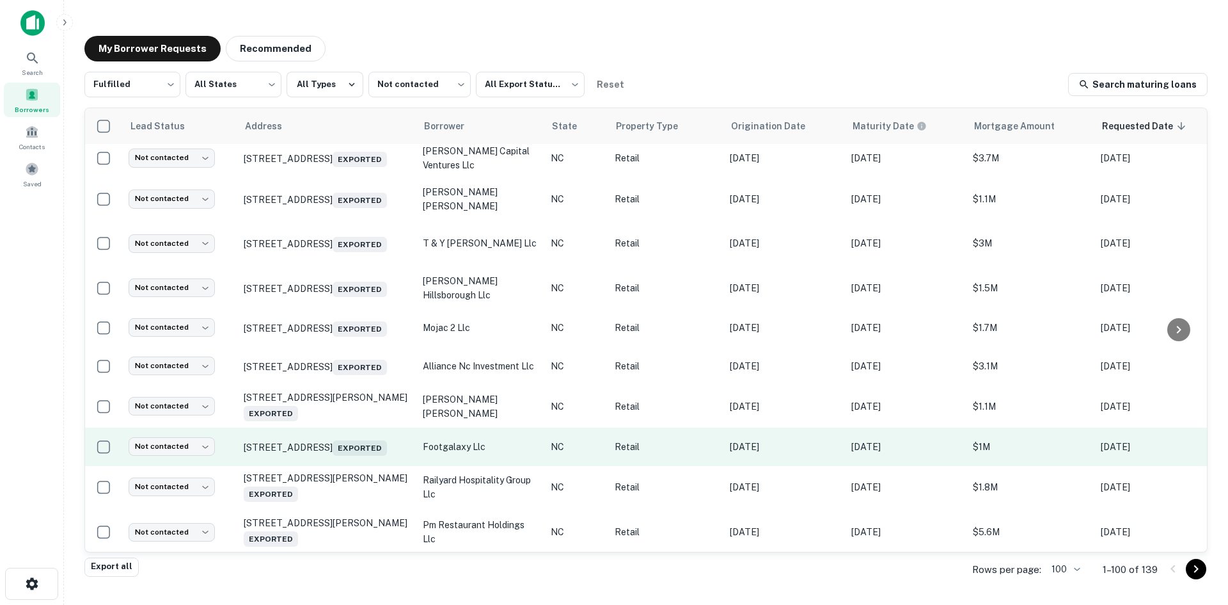
click at [340, 466] on td "2034 Hickory Blvd Sw Lenoir, NC 28645 Exported" at bounding box center [326, 446] width 179 height 38
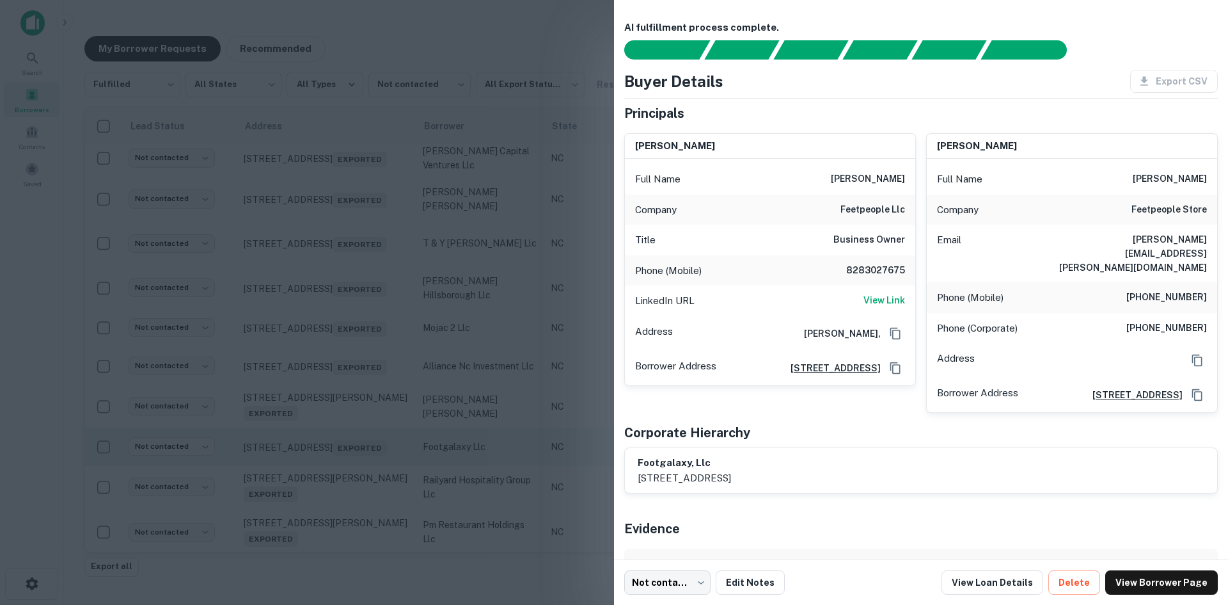
click at [340, 467] on div at bounding box center [614, 302] width 1228 height 605
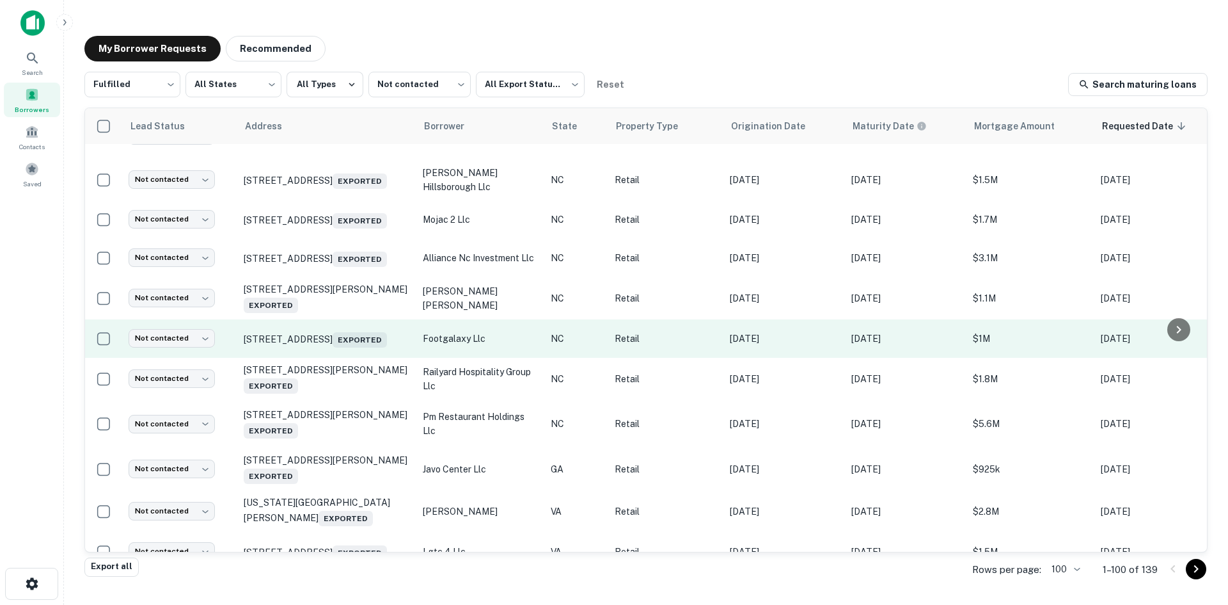
scroll to position [818, 0]
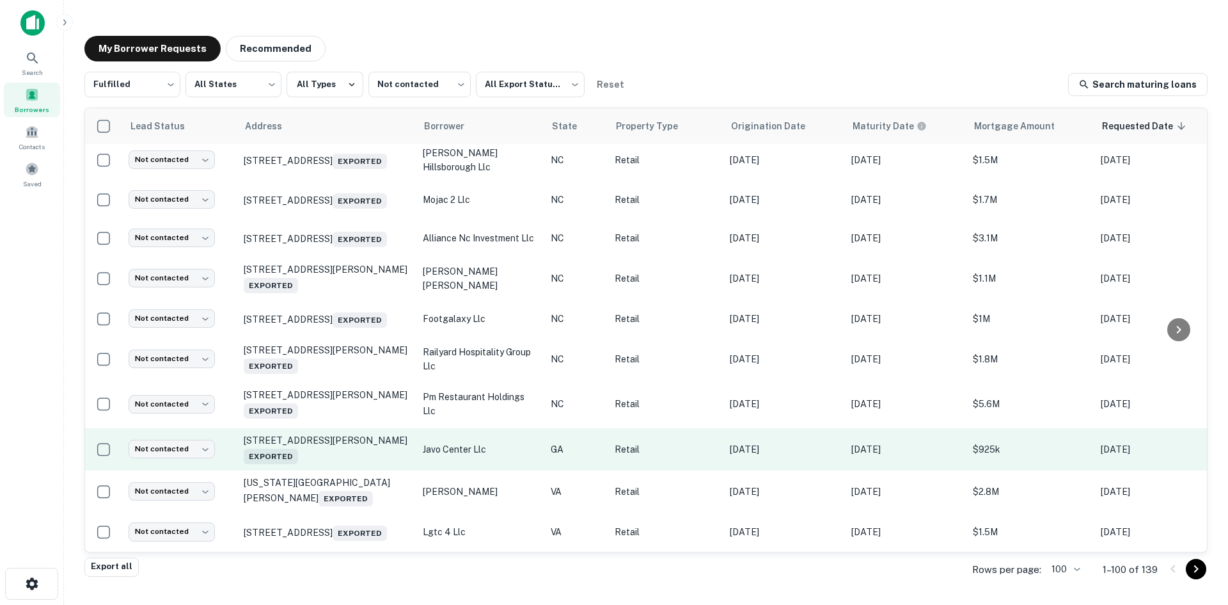
click at [338, 470] on td "30 W Montgomery Xrd Savannah, GA 31406 Exported" at bounding box center [326, 449] width 179 height 42
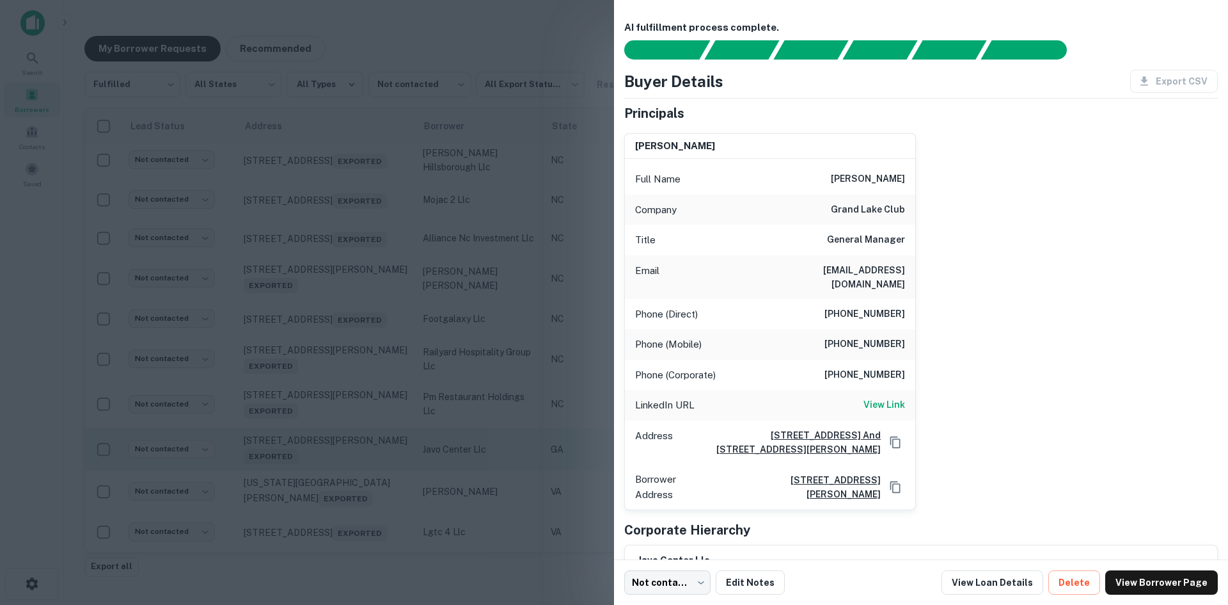
click at [338, 470] on div at bounding box center [614, 302] width 1228 height 605
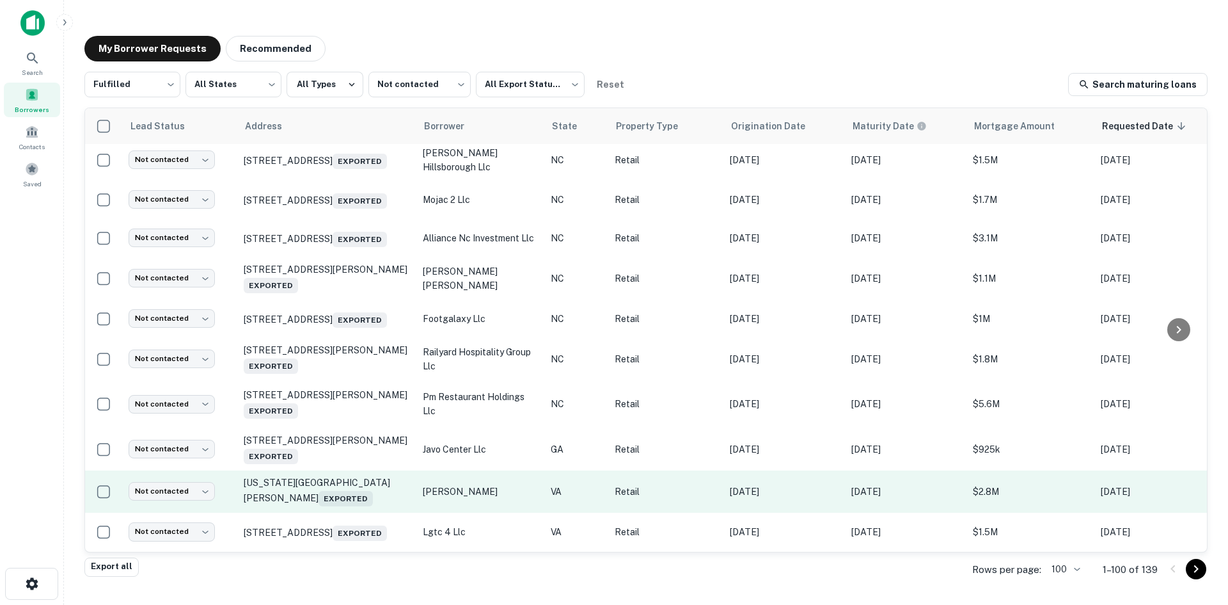
click at [328, 512] on td "Virginia Ave Bassett, VA 24055 Exported" at bounding box center [326, 491] width 179 height 42
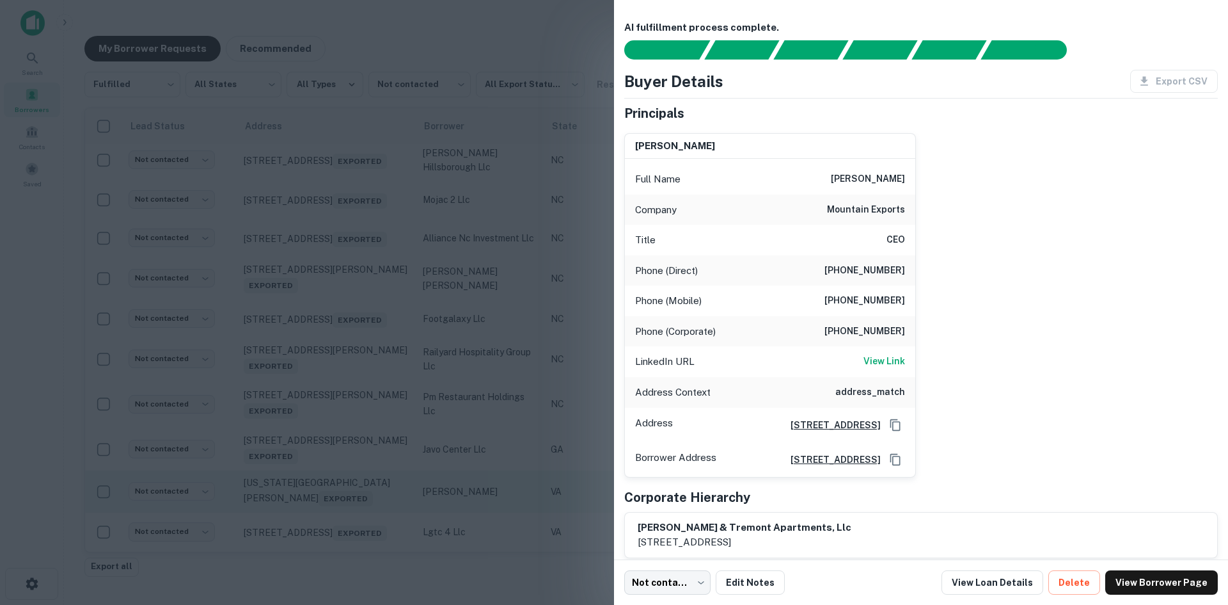
click at [328, 515] on div at bounding box center [614, 302] width 1228 height 605
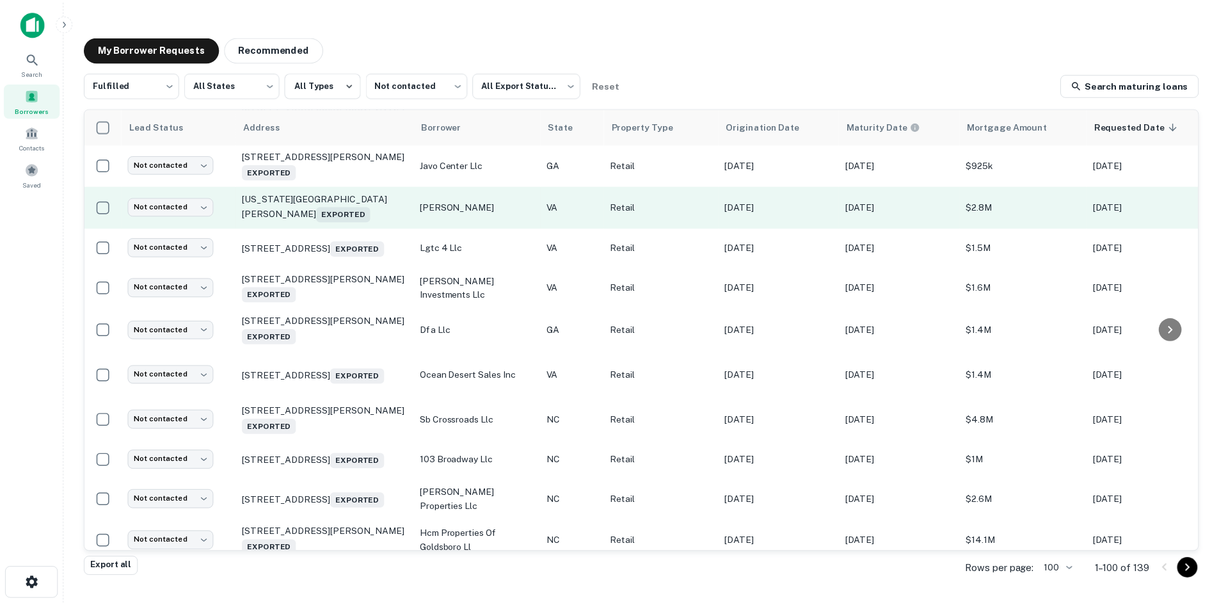
scroll to position [1138, 0]
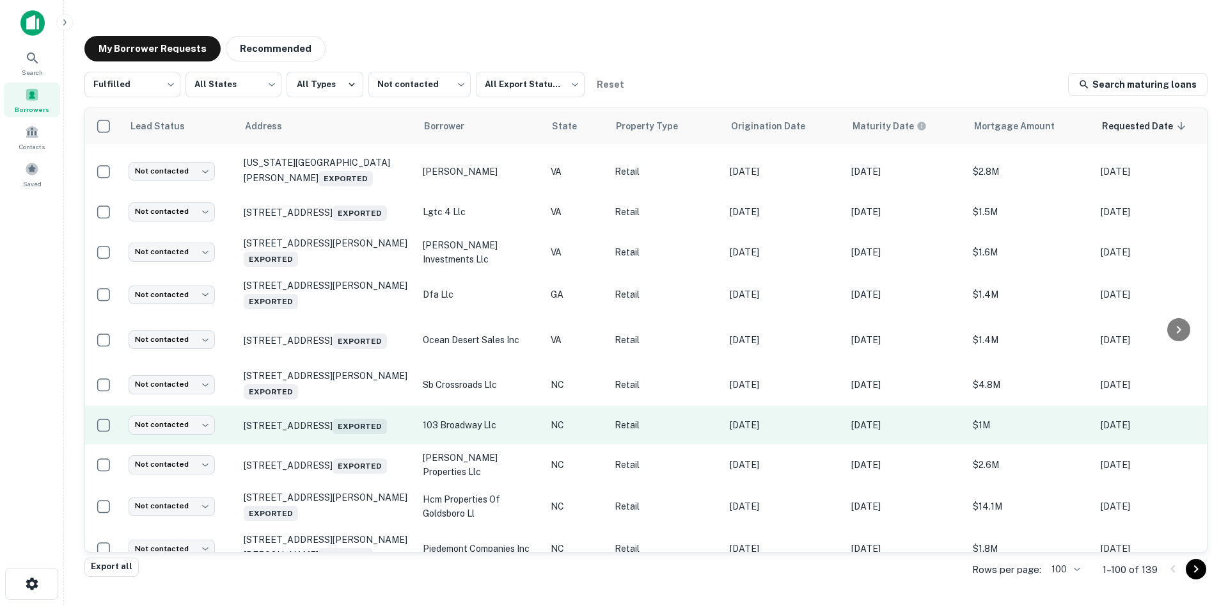
click at [331, 444] on td "103 Broadway St Asheville, NC 28801 Exported" at bounding box center [326, 425] width 179 height 38
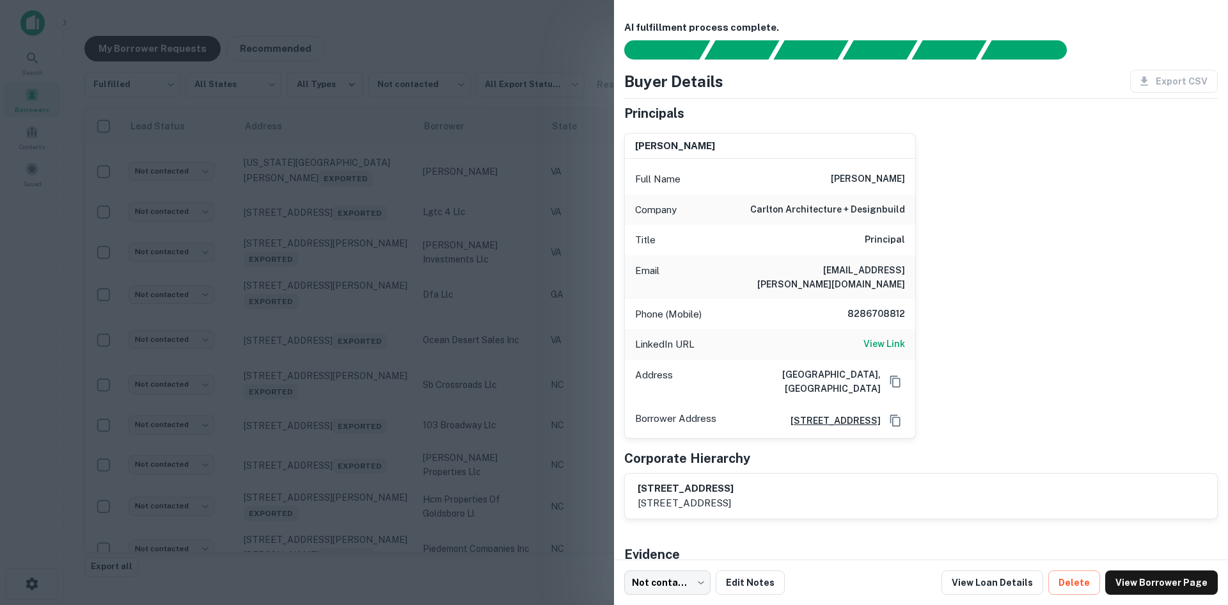
click at [329, 457] on div at bounding box center [614, 302] width 1228 height 605
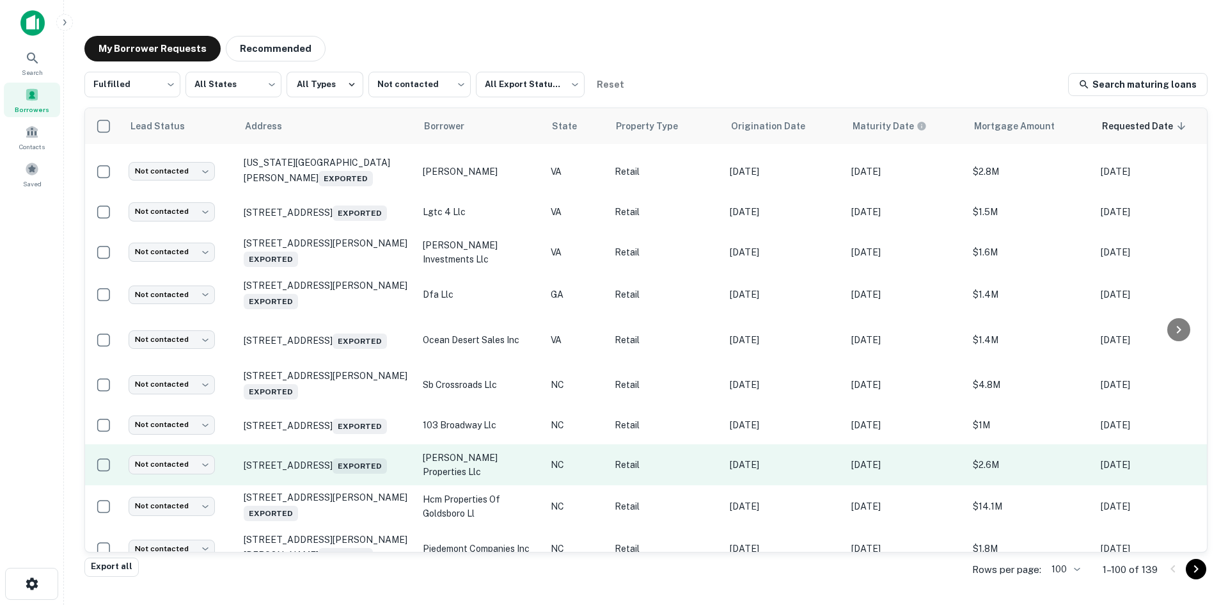
click at [337, 485] on td "11336 Old Us Highway 52 Winston Salem, NC 27107 Exported" at bounding box center [326, 464] width 179 height 41
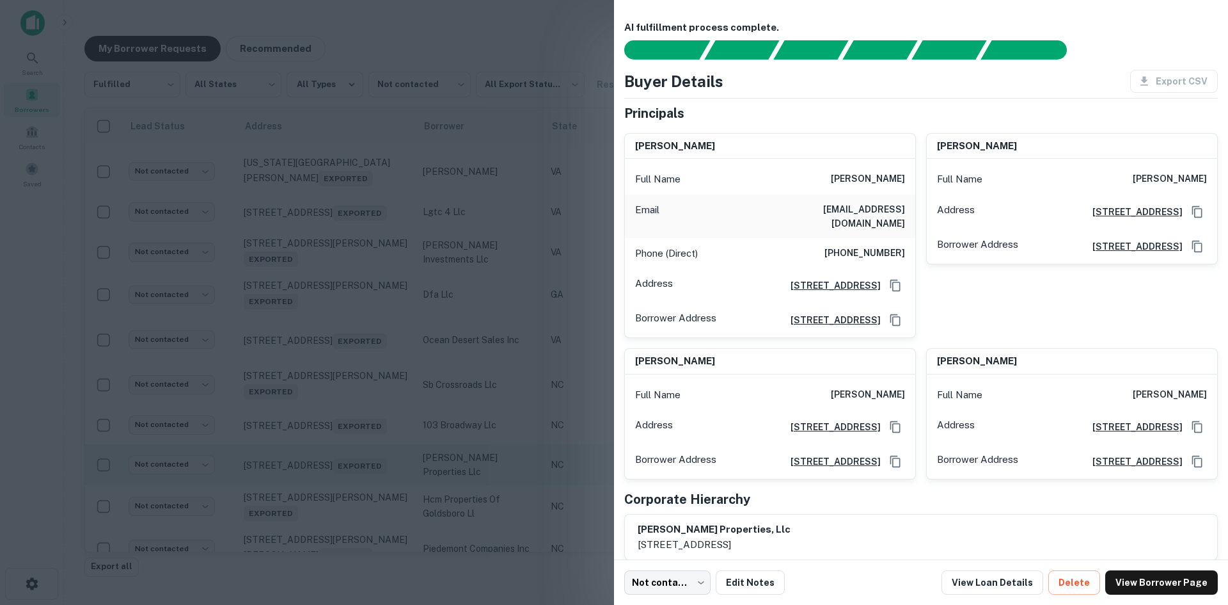
click at [337, 499] on div at bounding box center [614, 302] width 1228 height 605
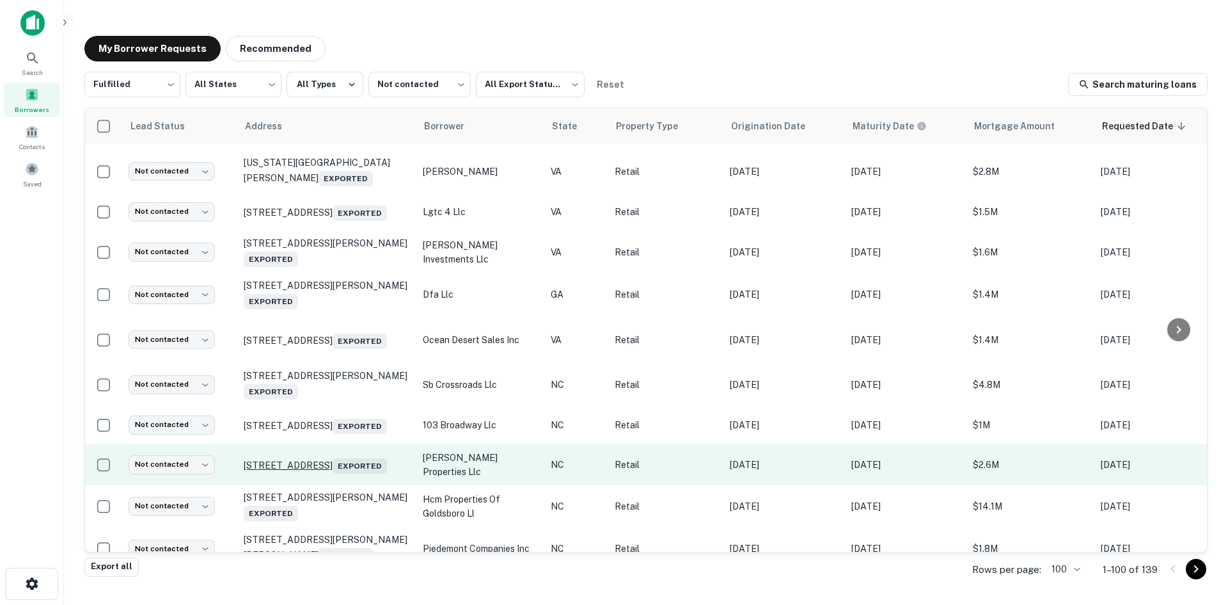
click at [335, 473] on span "Exported" at bounding box center [360, 465] width 54 height 15
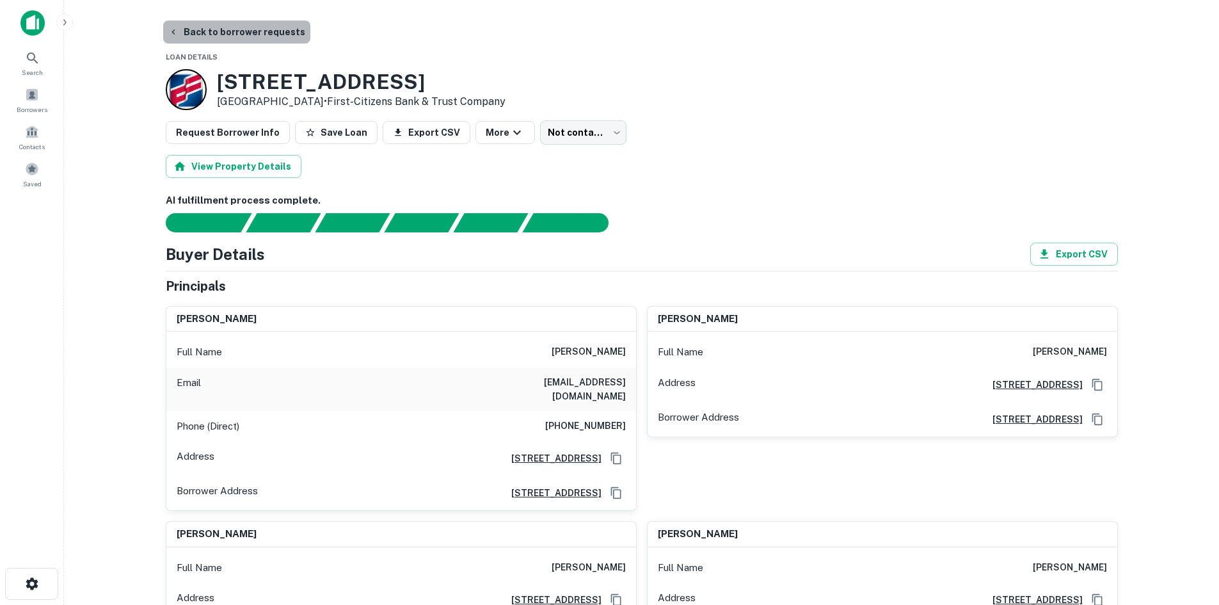
click at [241, 38] on button "Back to borrower requests" at bounding box center [236, 31] width 147 height 23
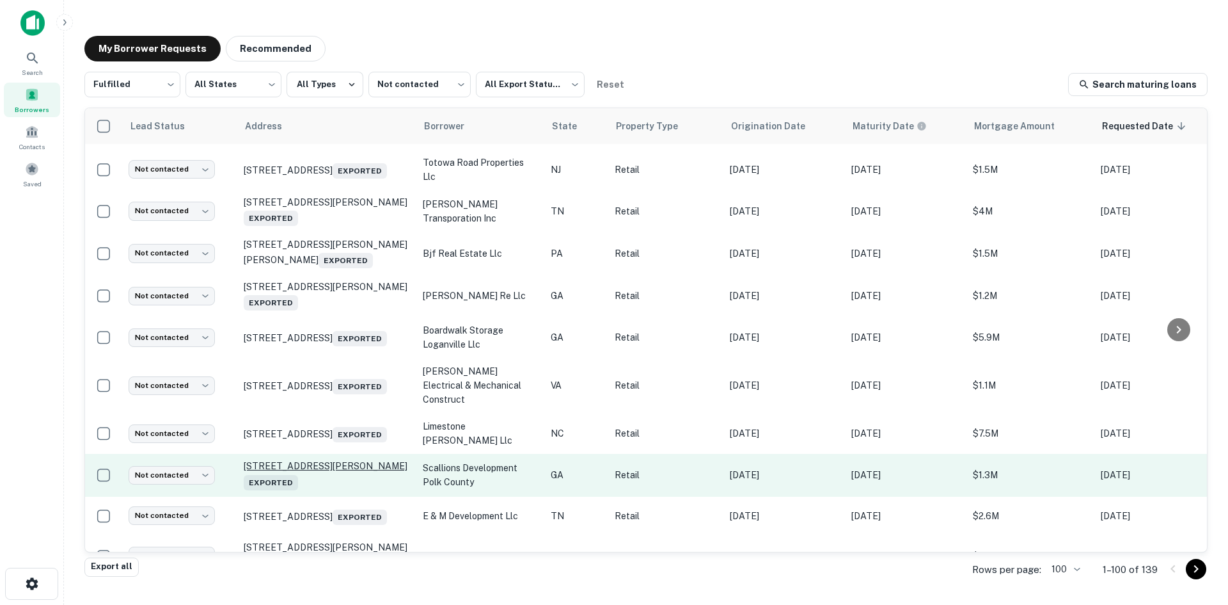
scroll to position [3505, 0]
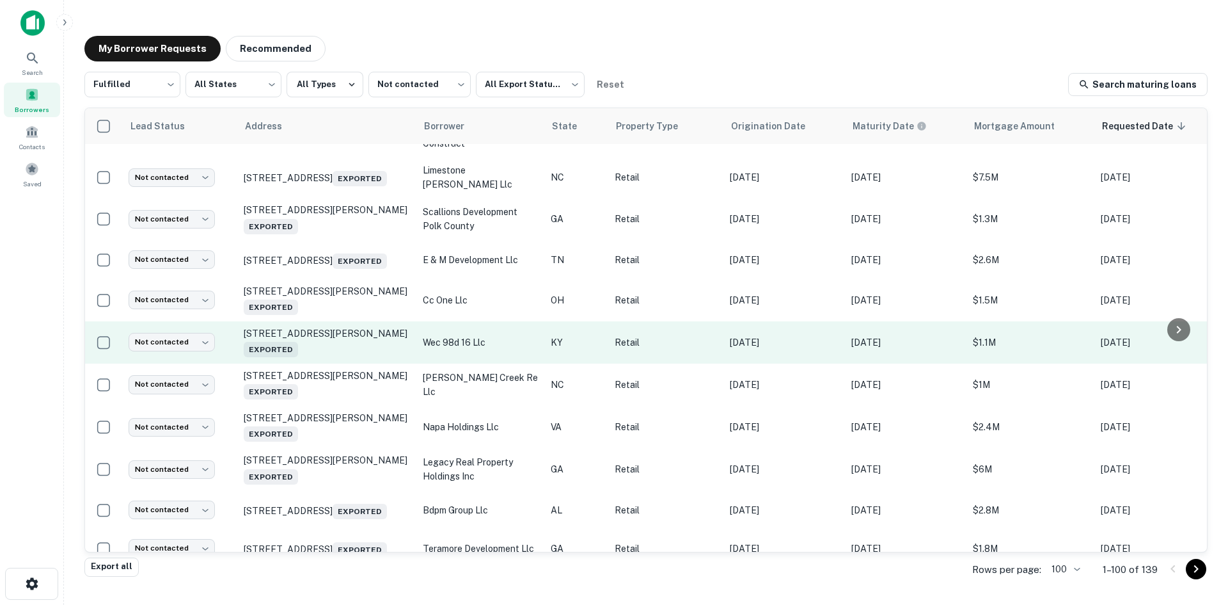
click at [345, 363] on td "4163 Taylor Blvd Louisville, KY 40215 Exported" at bounding box center [326, 342] width 179 height 42
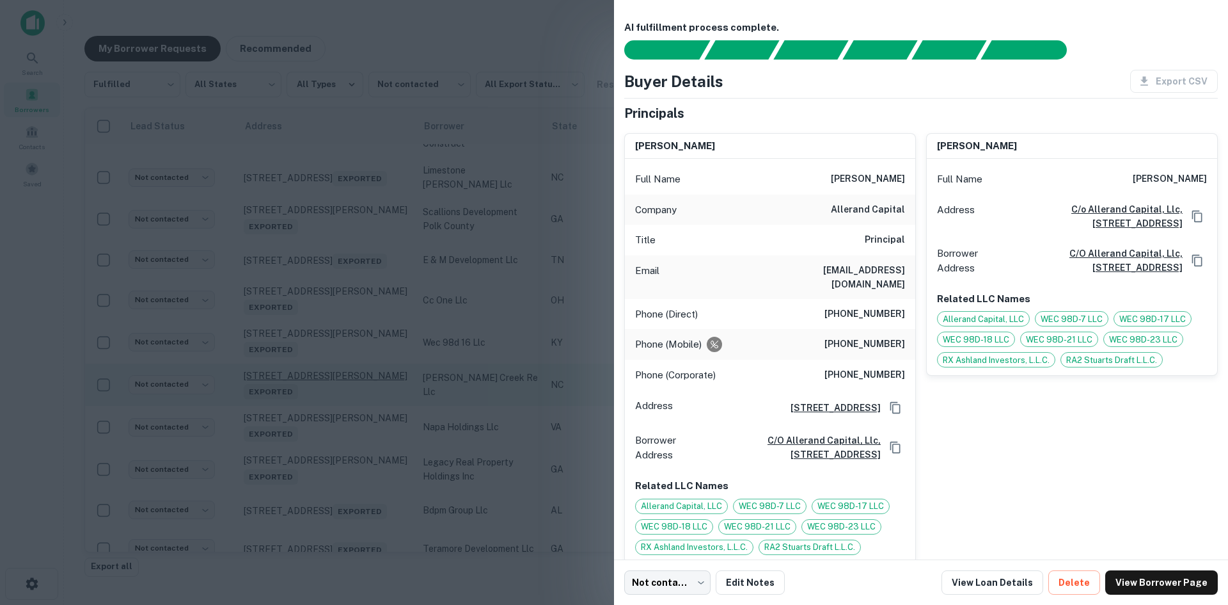
drag, startPoint x: 342, startPoint y: 480, endPoint x: 349, endPoint y: 505, distance: 26.5
click at [342, 480] on div at bounding box center [614, 302] width 1228 height 605
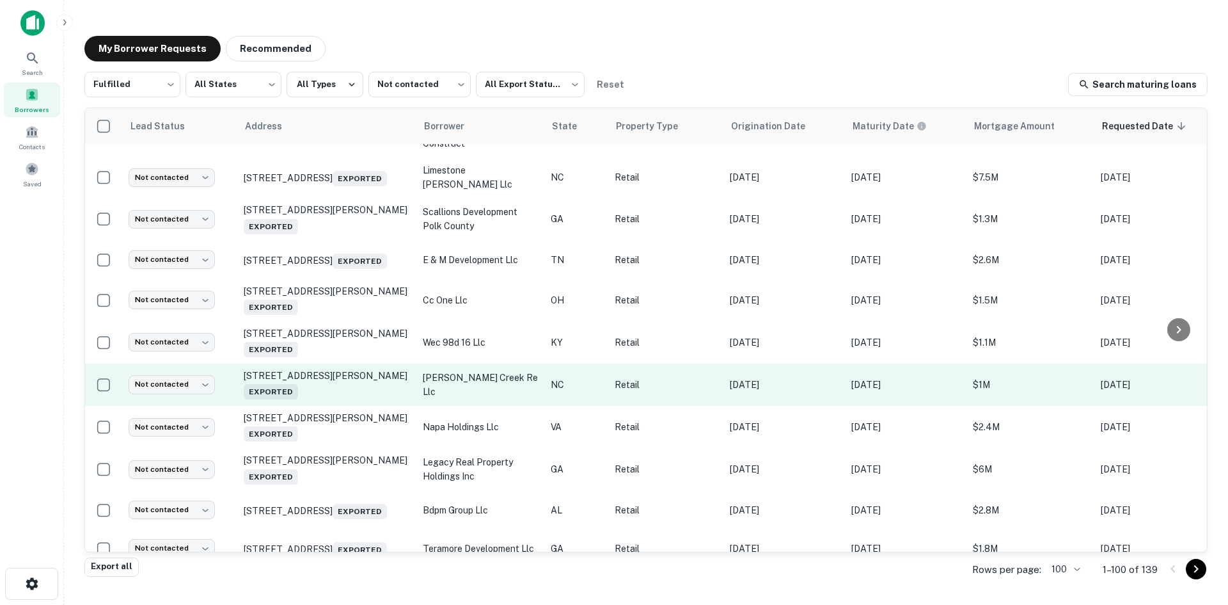
click at [369, 406] on td "2701 Peters Creek Pkwy Winston Salem, NC 27127 Exported" at bounding box center [326, 384] width 179 height 42
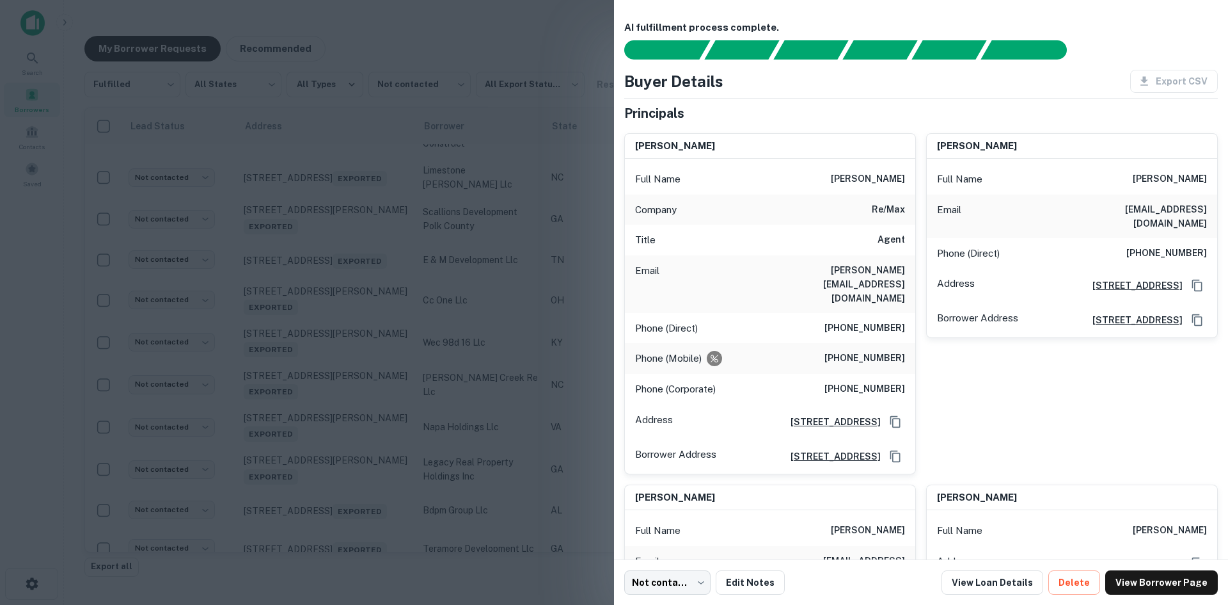
click at [367, 516] on div at bounding box center [614, 302] width 1228 height 605
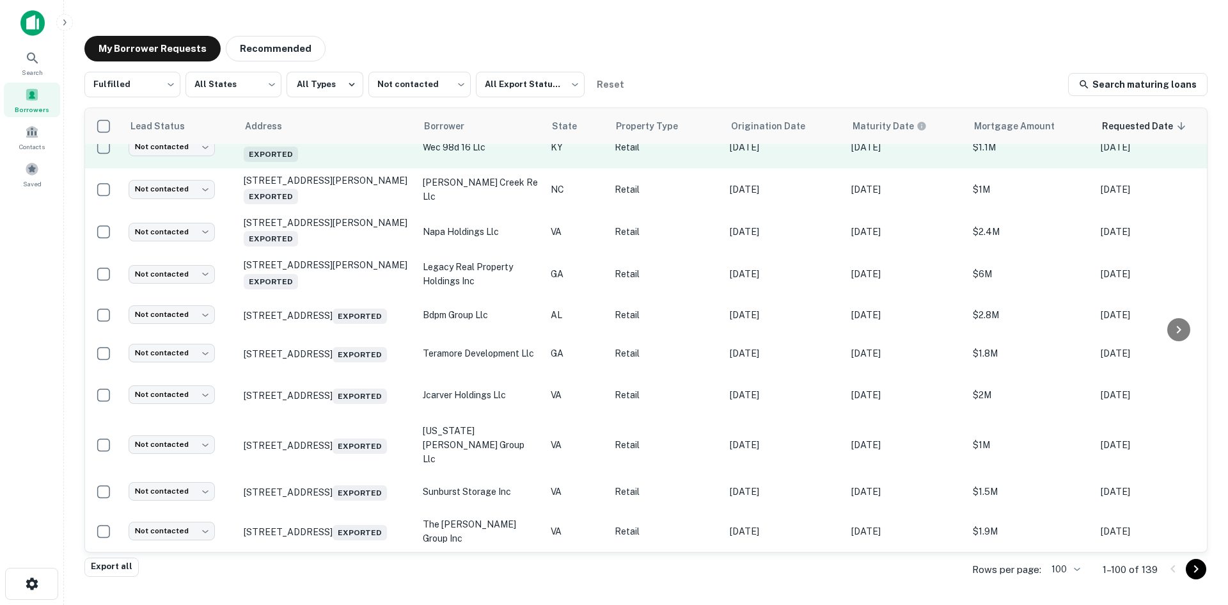
scroll to position [3829, 0]
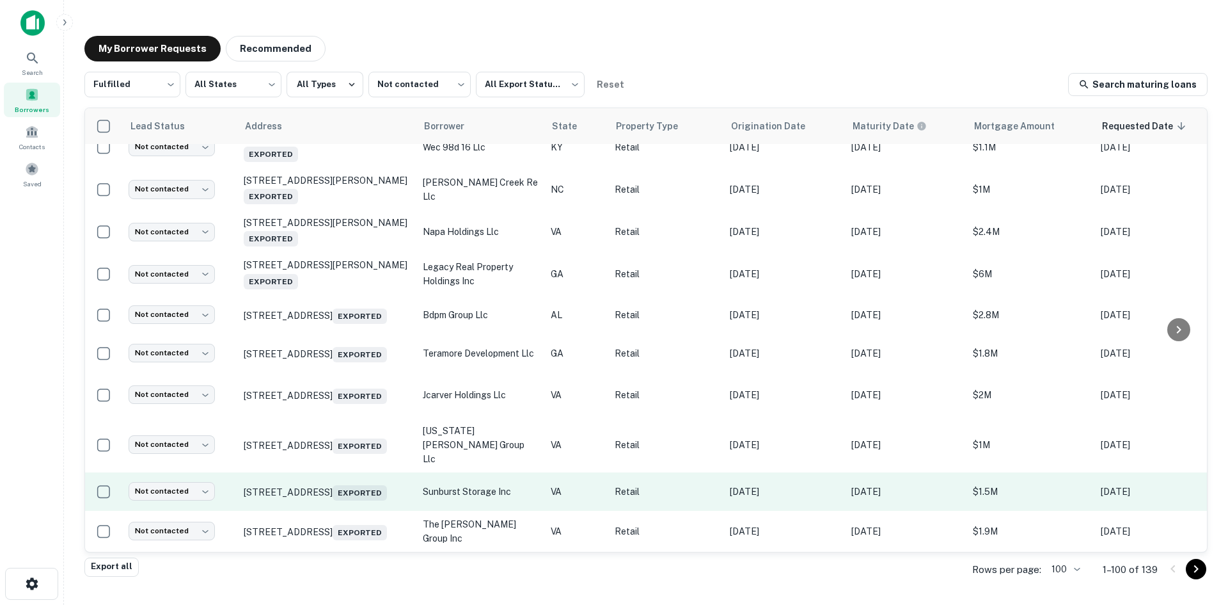
click at [354, 494] on td "1605 Waterlick Rd Lynchburg, VA 24501 Exported" at bounding box center [326, 491] width 179 height 38
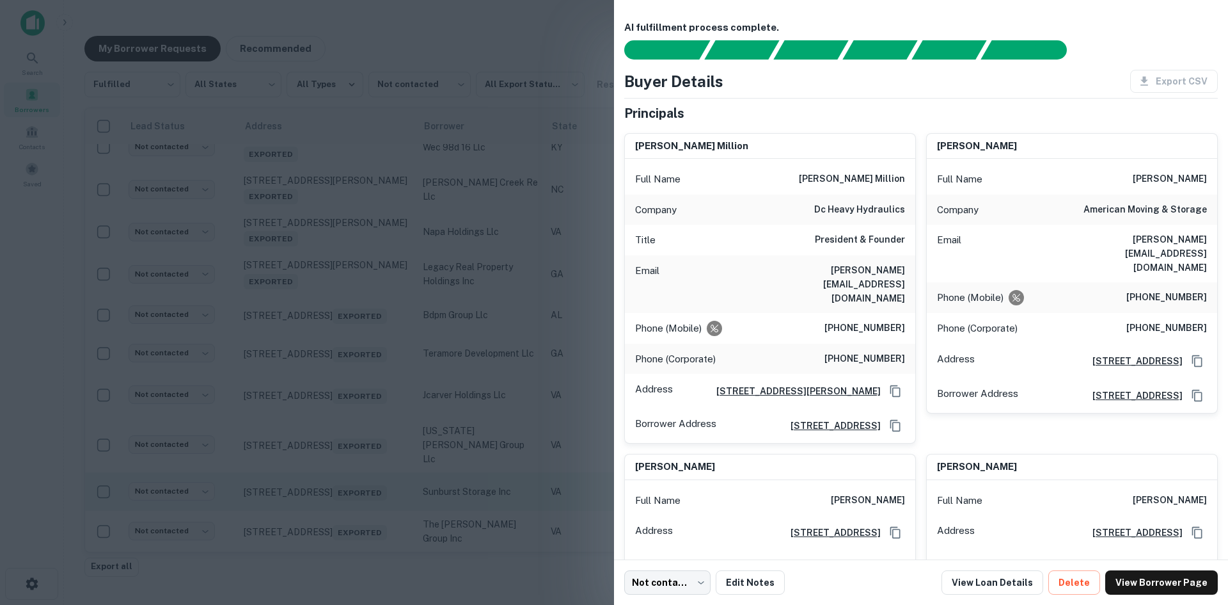
click at [354, 494] on div at bounding box center [614, 302] width 1228 height 605
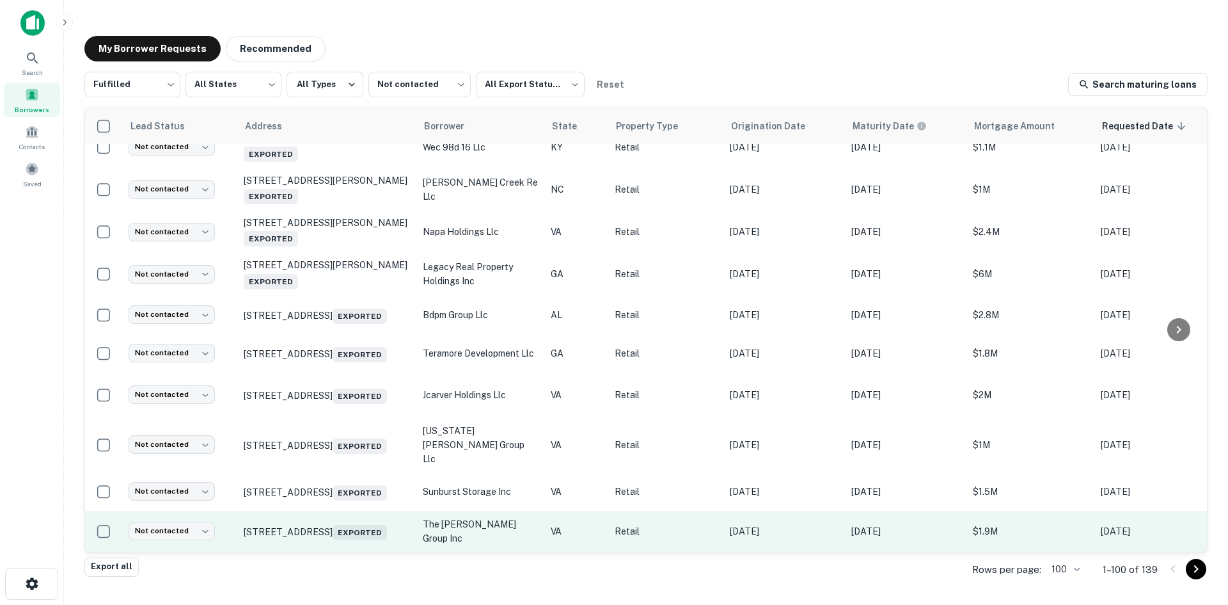
click at [351, 537] on td "1170 Memorial Blvd N Martinsville, VA 24112 Exported" at bounding box center [326, 531] width 179 height 41
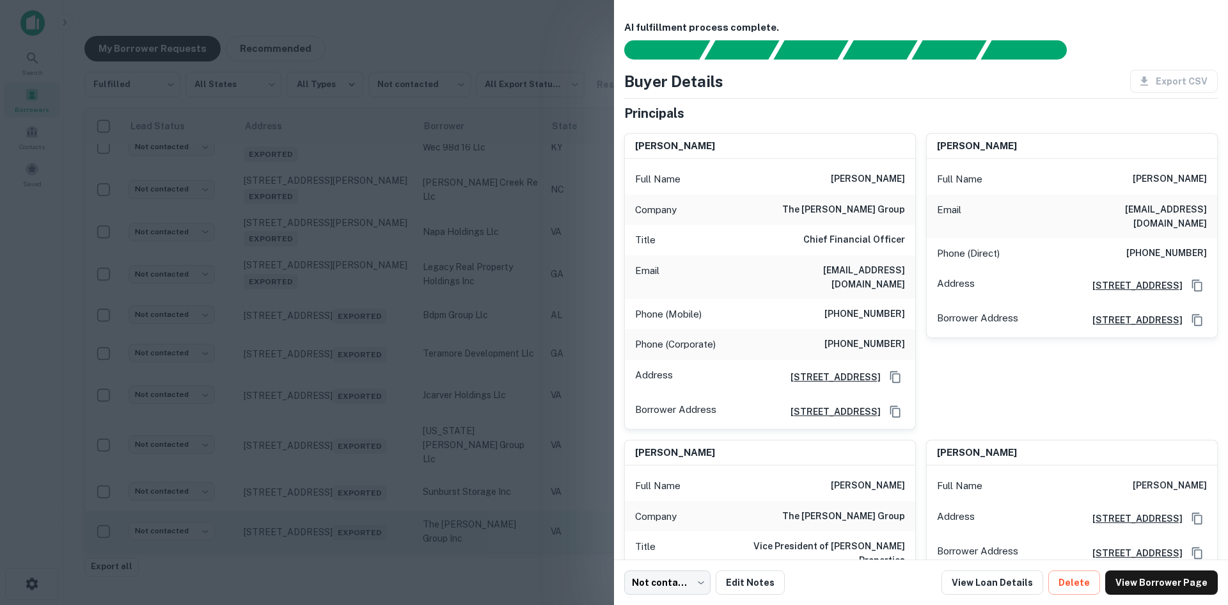
click at [351, 537] on div at bounding box center [614, 302] width 1228 height 605
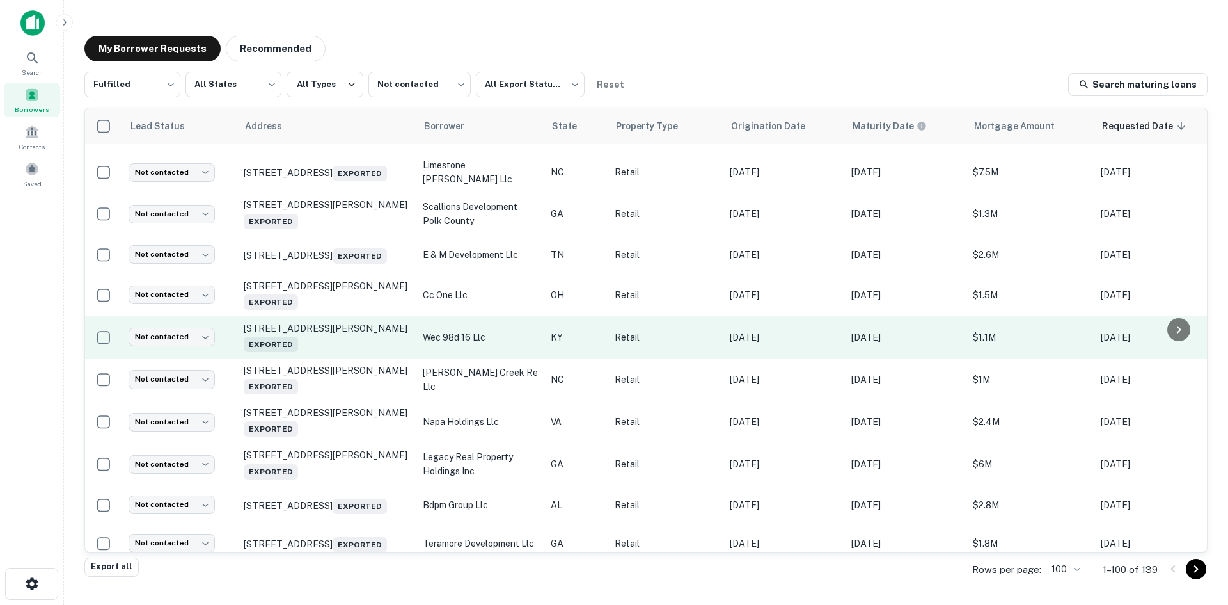
scroll to position [3509, 0]
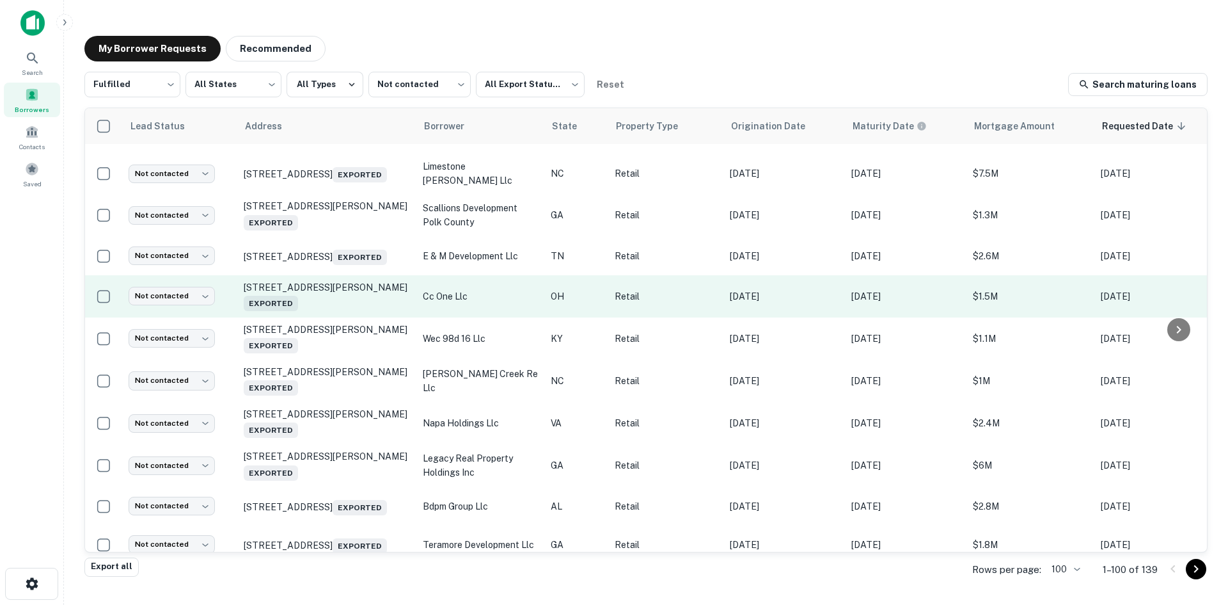
drag, startPoint x: 356, startPoint y: 418, endPoint x: 351, endPoint y: 395, distance: 23.5
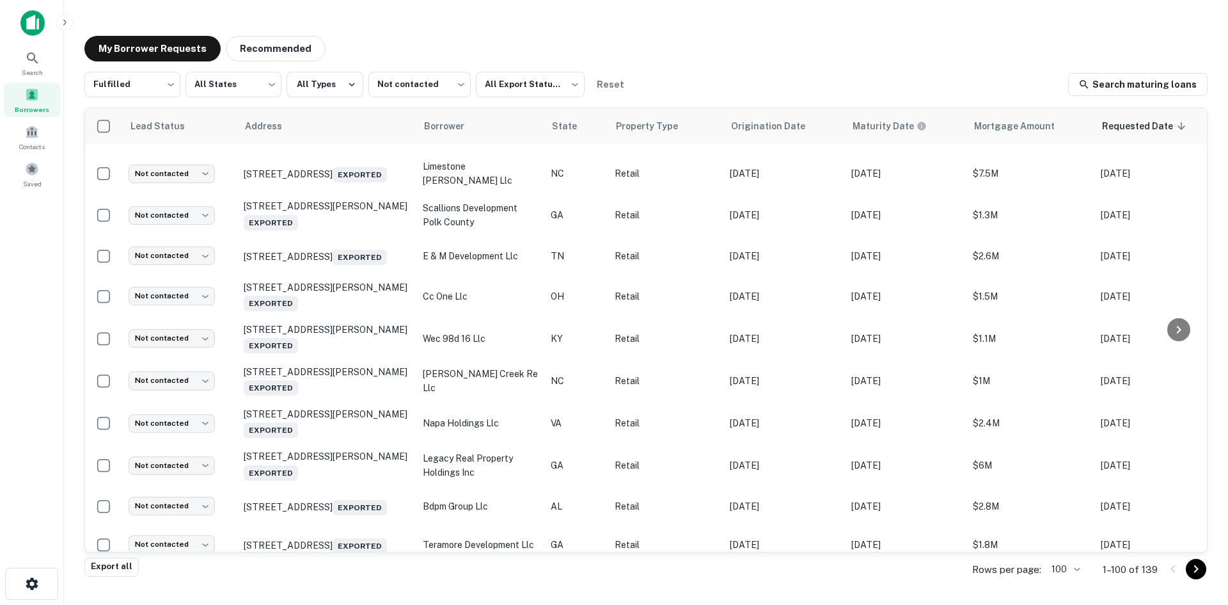
drag, startPoint x: 351, startPoint y: 395, endPoint x: 28, endPoint y: 305, distance: 336.1
click at [28, 305] on div "Search Borrowers Contacts Saved" at bounding box center [31, 282] width 63 height 565
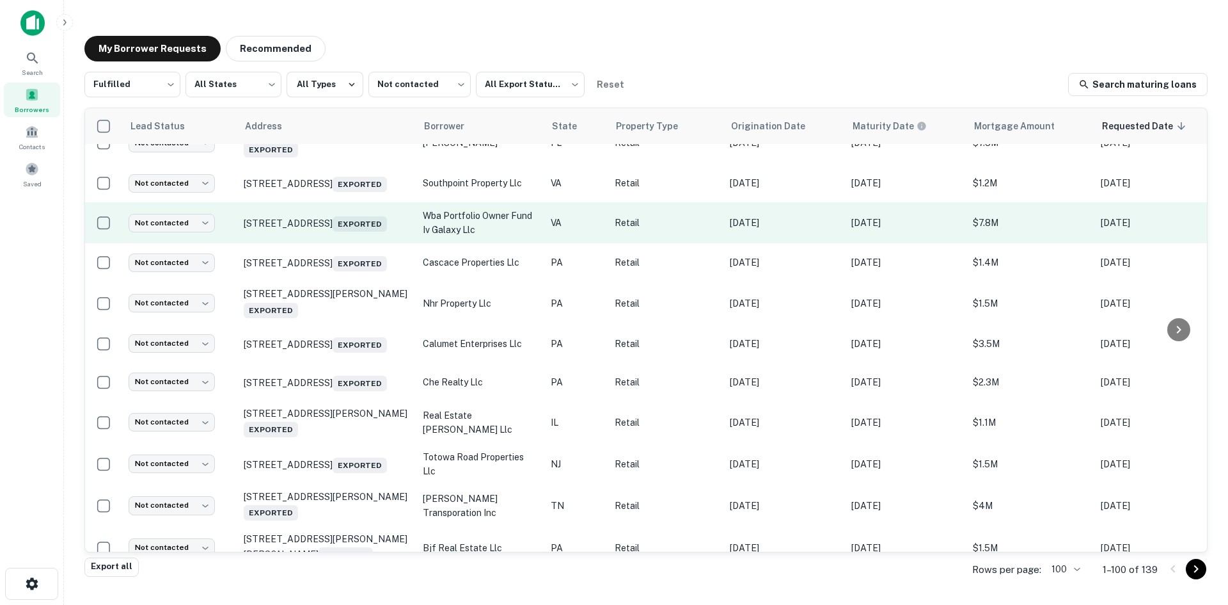
scroll to position [2933, 0]
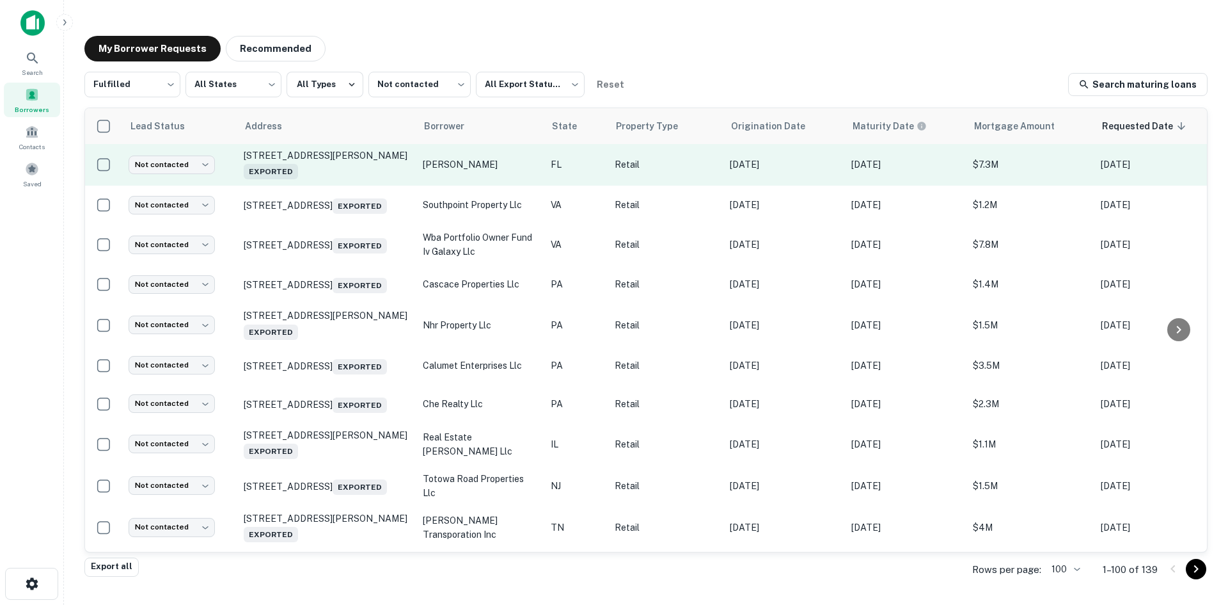
click at [350, 186] on td "11362 San Jose Blvd Jacksonville, FL 32223 Exported" at bounding box center [326, 164] width 179 height 42
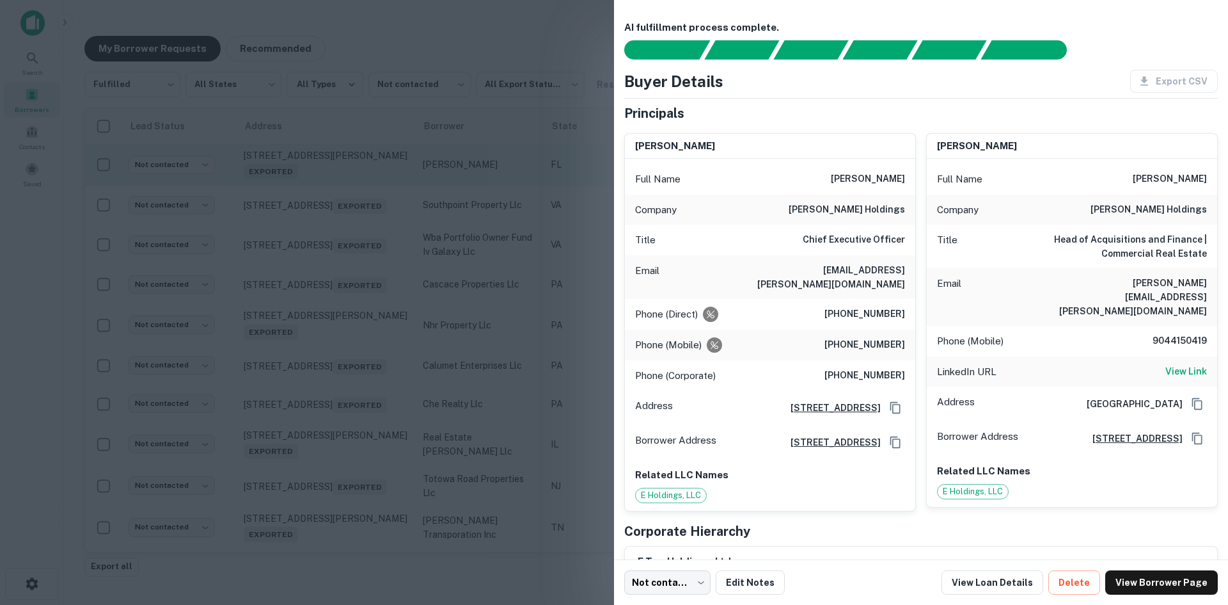
click at [350, 278] on div at bounding box center [614, 302] width 1228 height 605
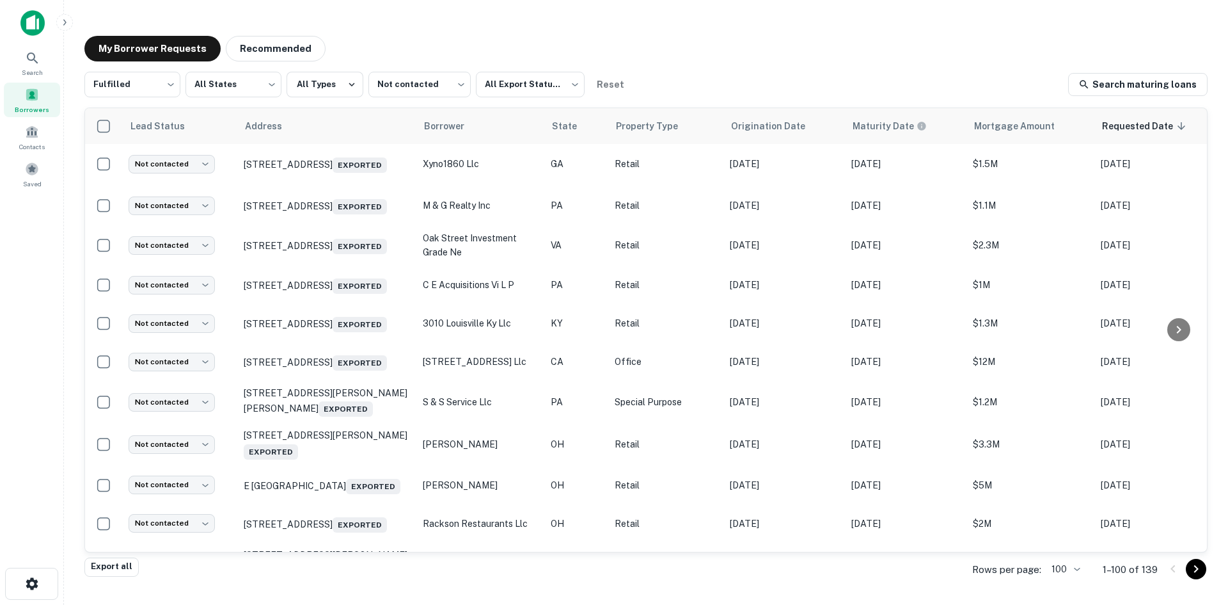
scroll to position [2037, 0]
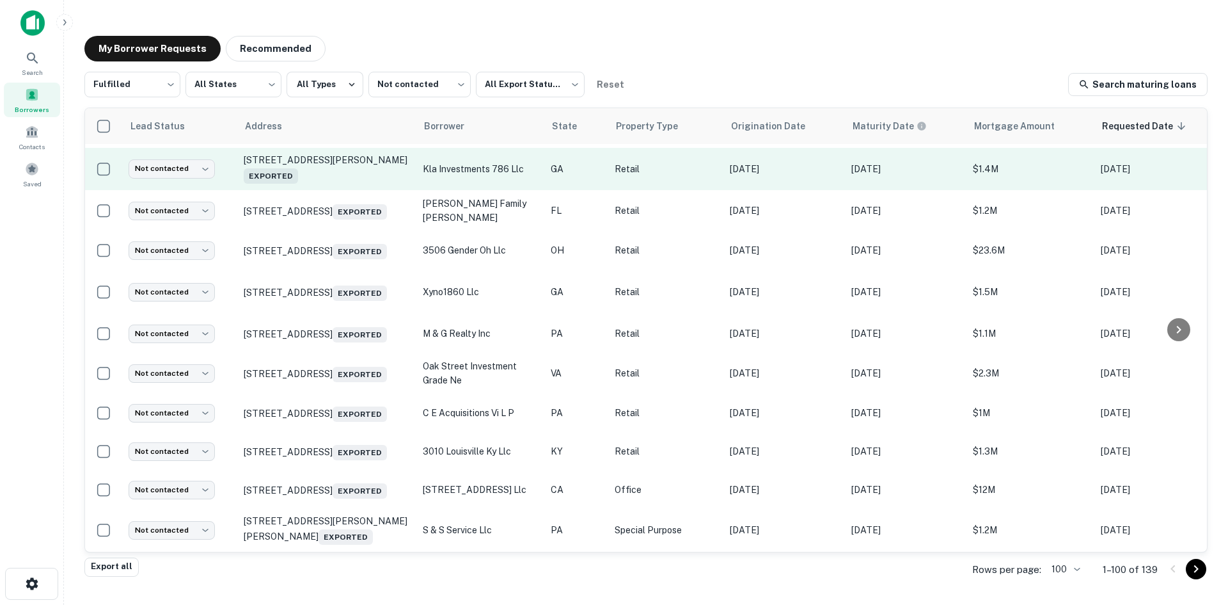
click at [321, 190] on td "2668 Mize Rd Toccoa, GA 30577 Exported" at bounding box center [326, 169] width 179 height 42
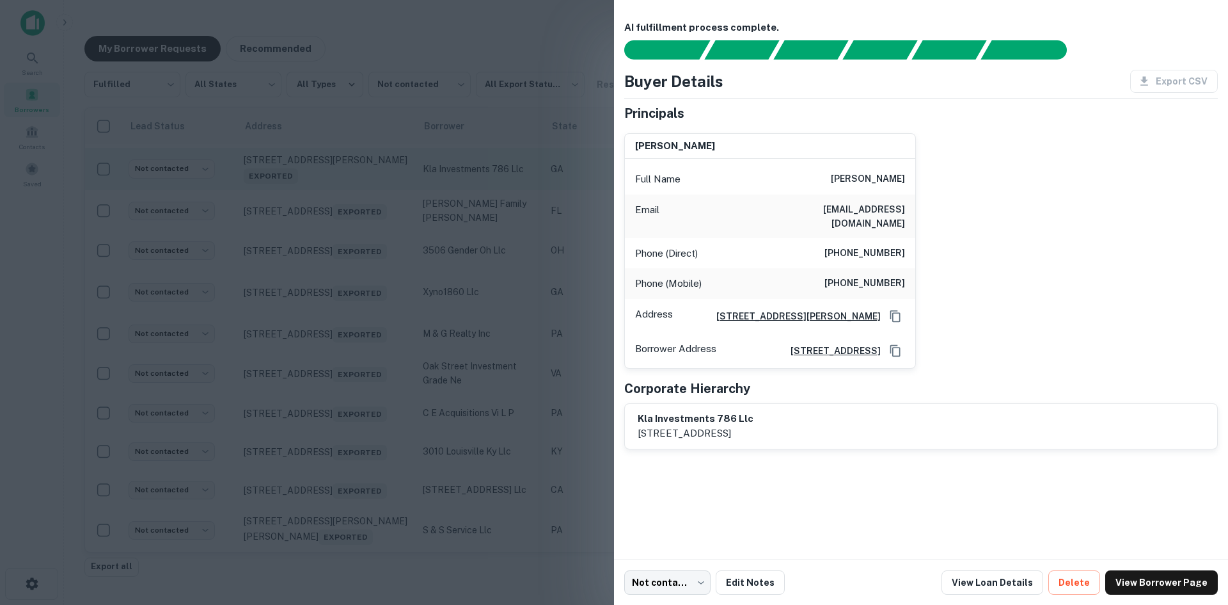
click at [321, 240] on div at bounding box center [614, 302] width 1228 height 605
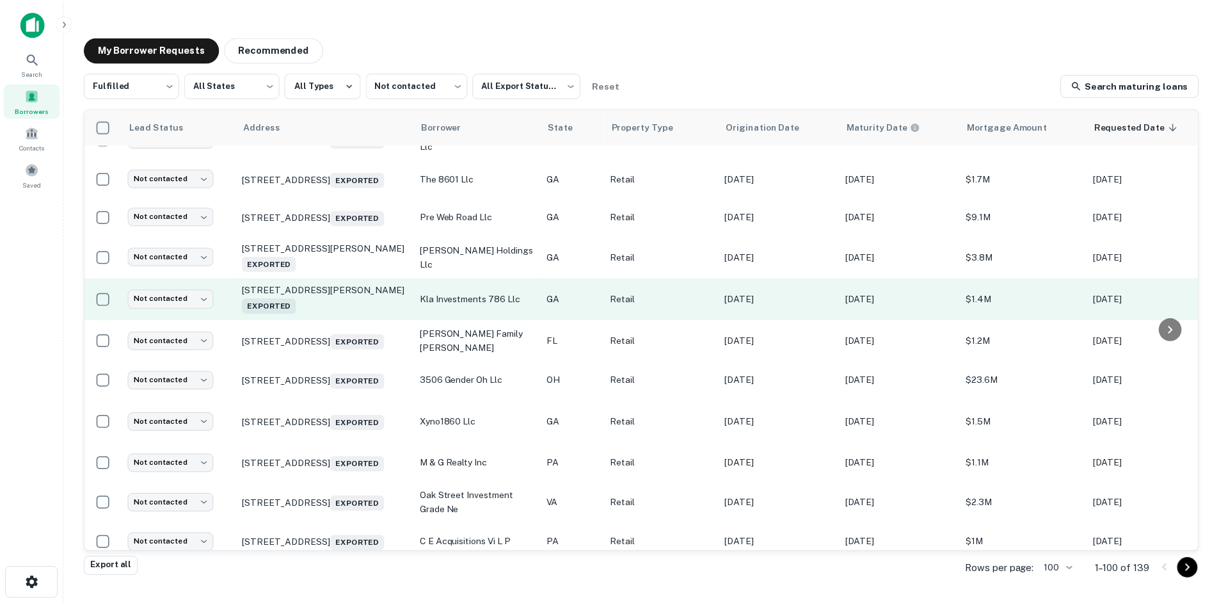
scroll to position [1845, 0]
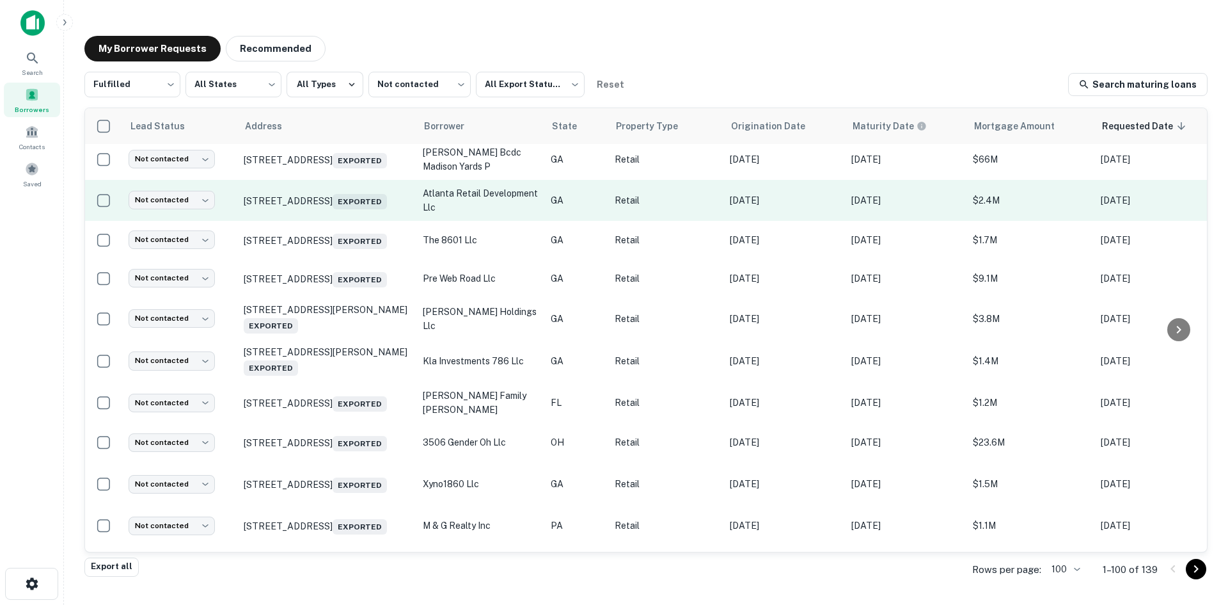
click at [317, 221] on td "114 Memorial Dr Sw Atlanta, GA 30303 Exported" at bounding box center [326, 200] width 179 height 41
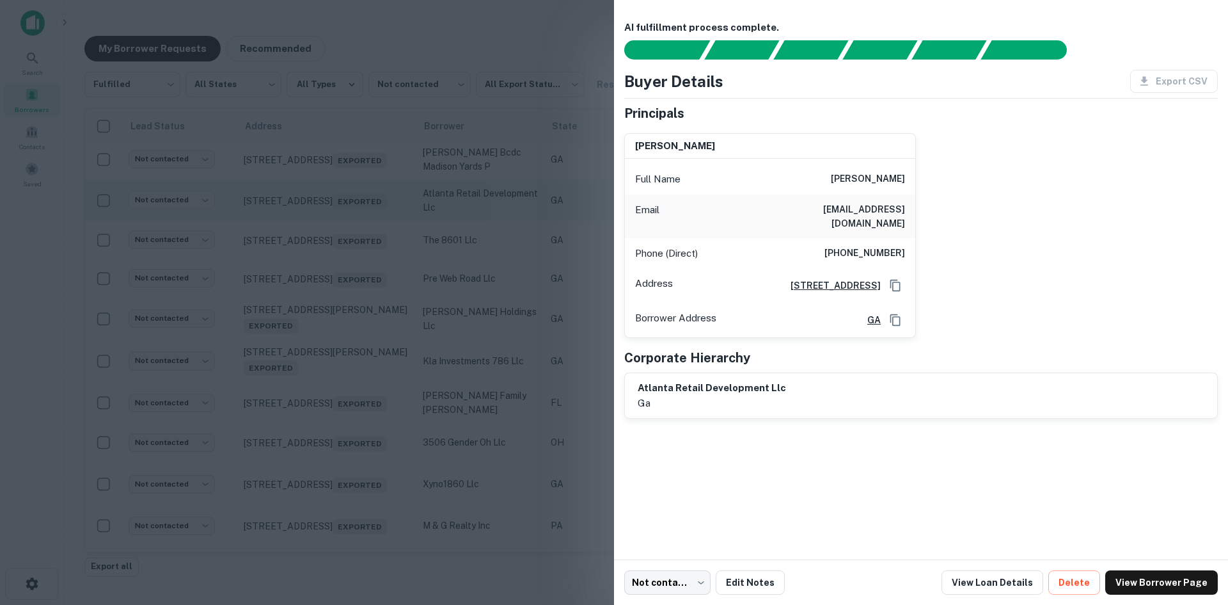
click at [317, 255] on div at bounding box center [614, 302] width 1228 height 605
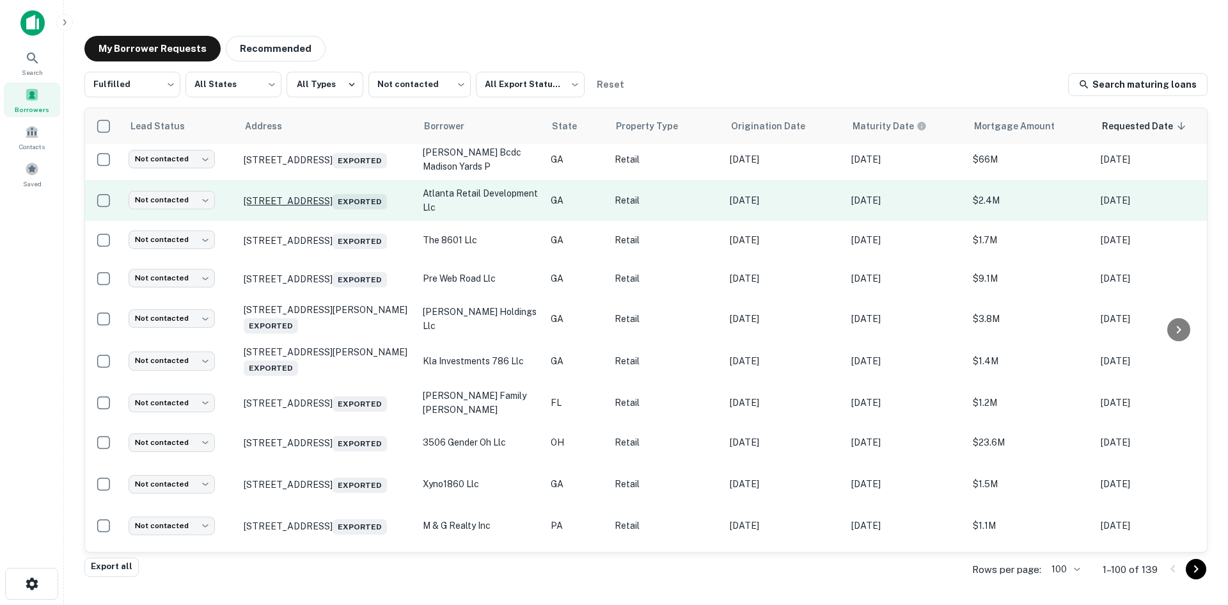
click at [314, 209] on p "114 Memorial Dr Sw Atlanta, GA 30303 Exported" at bounding box center [327, 200] width 166 height 18
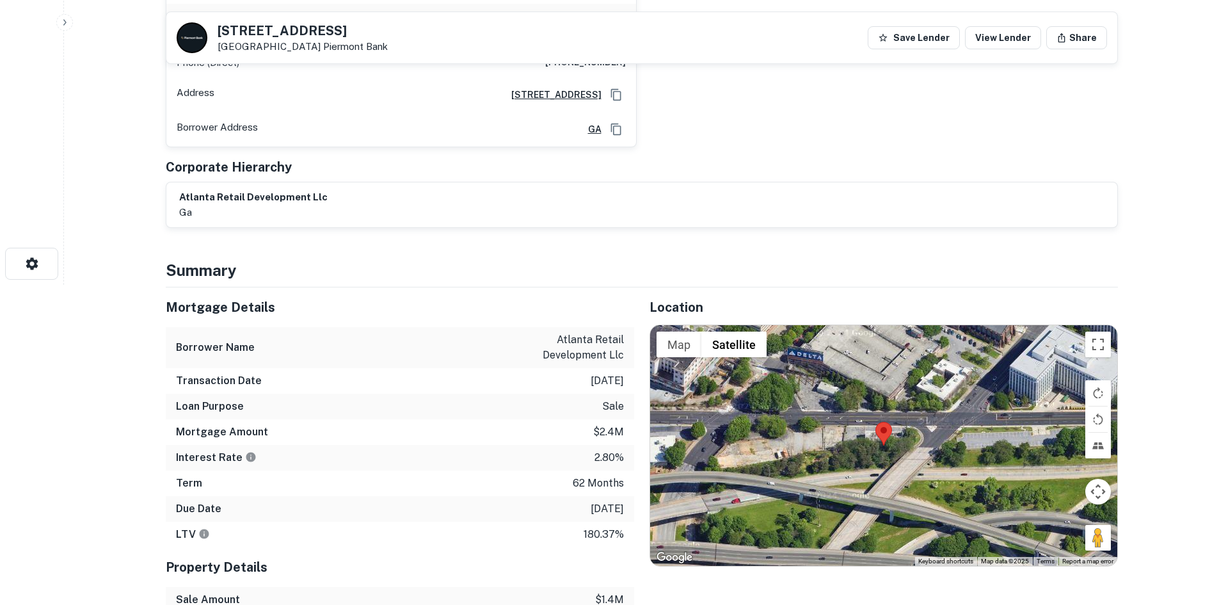
scroll to position [384, 0]
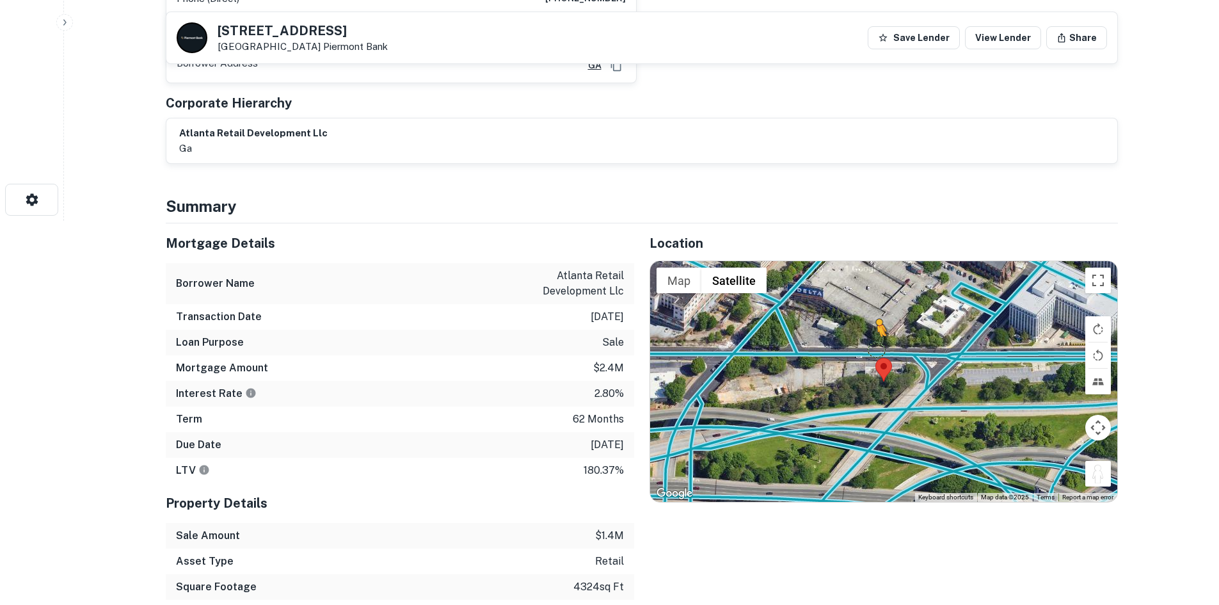
drag, startPoint x: 1095, startPoint y: 464, endPoint x: 871, endPoint y: 329, distance: 260.6
click at [871, 329] on div "To activate drag with keyboard, press Alt + Enter. Once in keyboard drag state,…" at bounding box center [883, 381] width 467 height 241
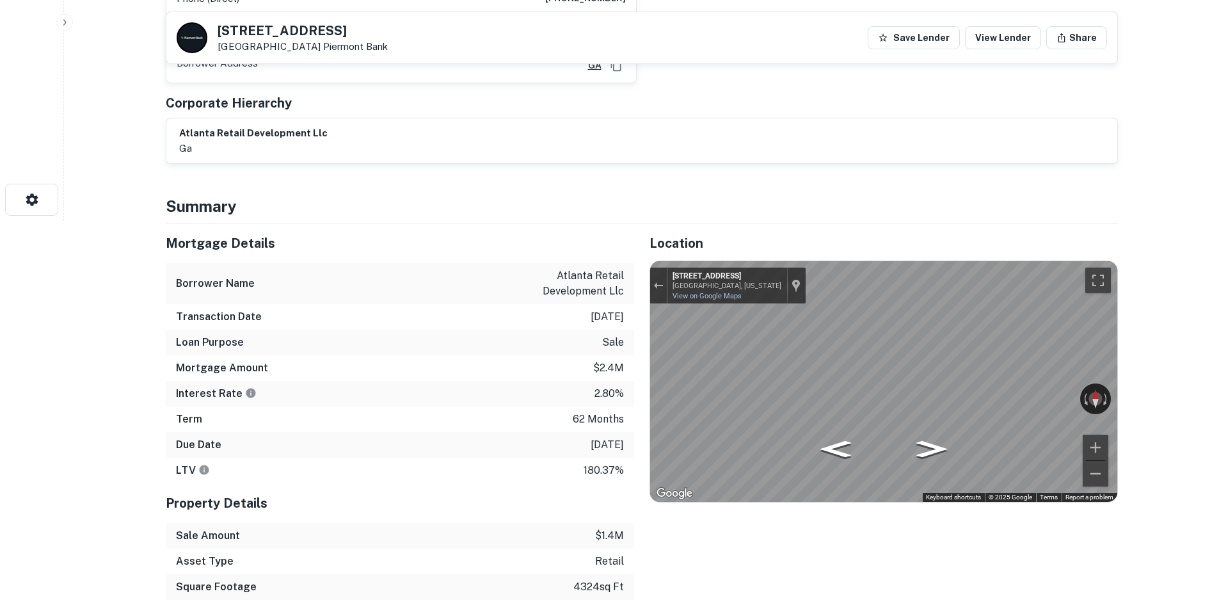
click at [635, 328] on div "Location ← Move left → Move right ↑ Move up ↓ Move down + Zoom in - Zoom out Ho…" at bounding box center [876, 436] width 484 height 427
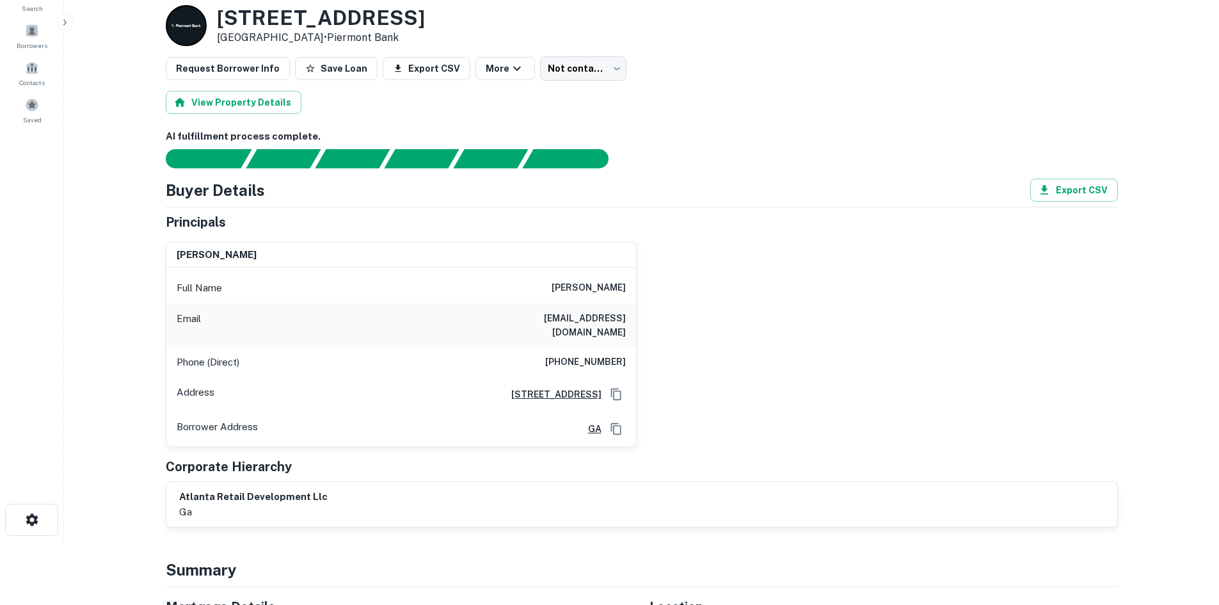
scroll to position [0, 0]
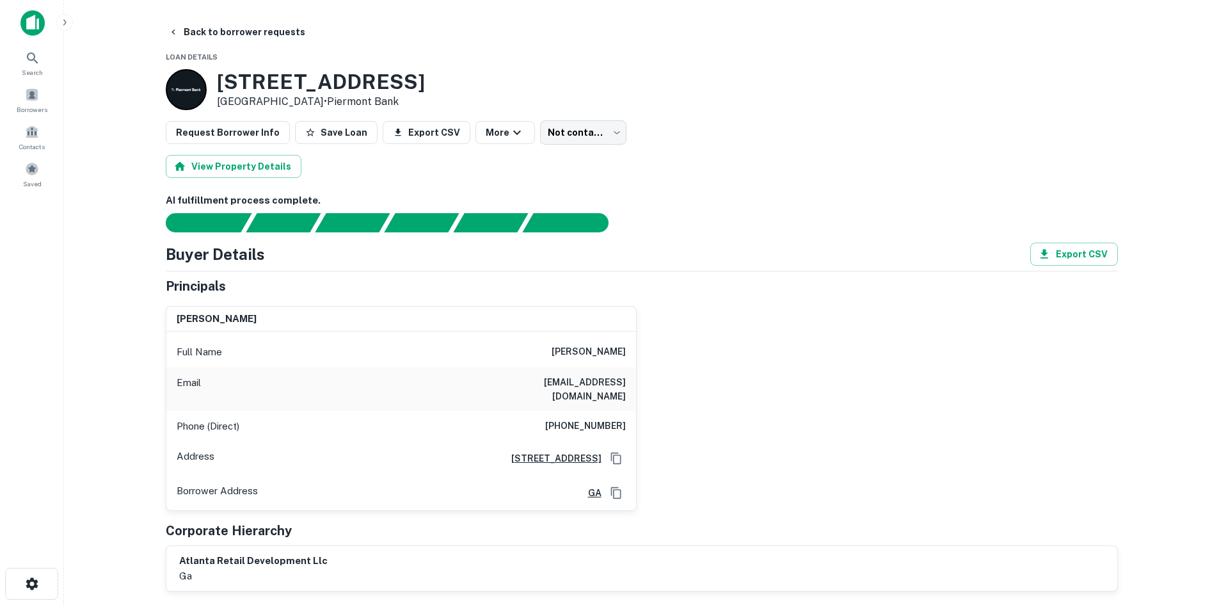
click at [587, 418] on h6 "(770) 402-8474" at bounding box center [585, 425] width 81 height 15
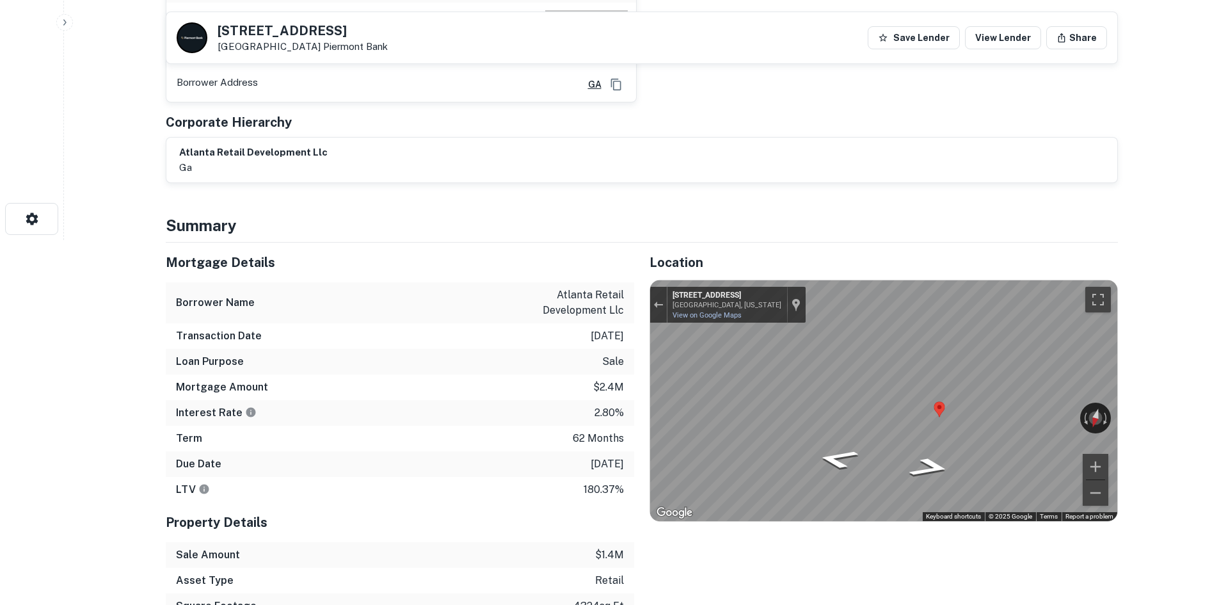
scroll to position [384, 0]
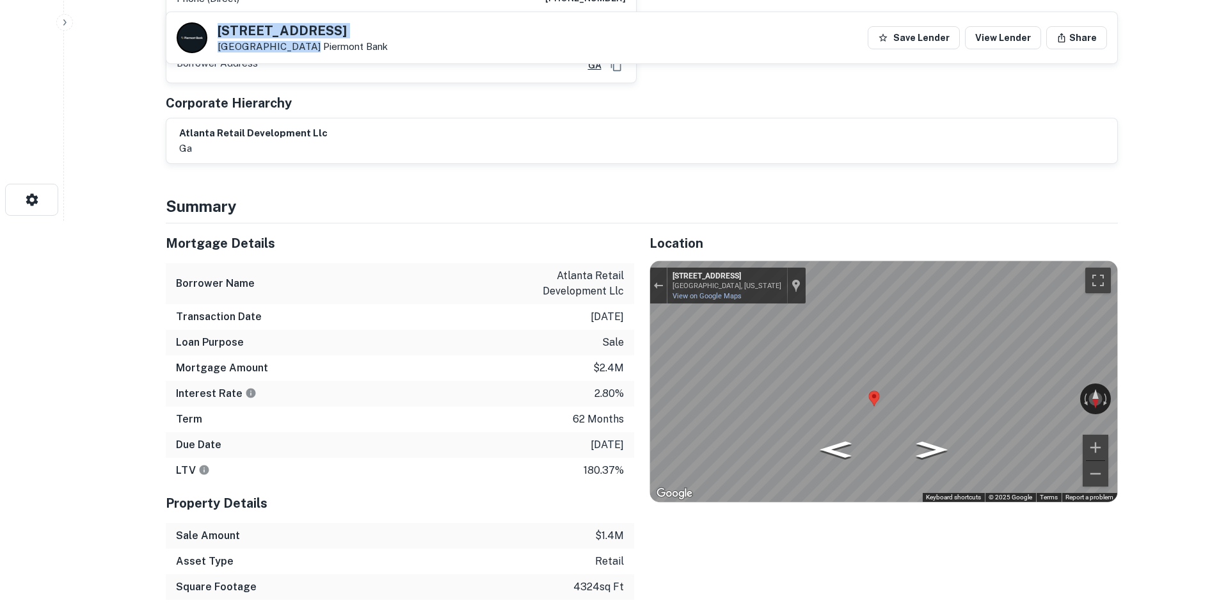
drag, startPoint x: 212, startPoint y: 25, endPoint x: 301, endPoint y: 42, distance: 90.0
click at [301, 42] on div "114 MEMORIAL DR SW Atlanta, GA 30303 Piermont Bank" at bounding box center [282, 37] width 211 height 31
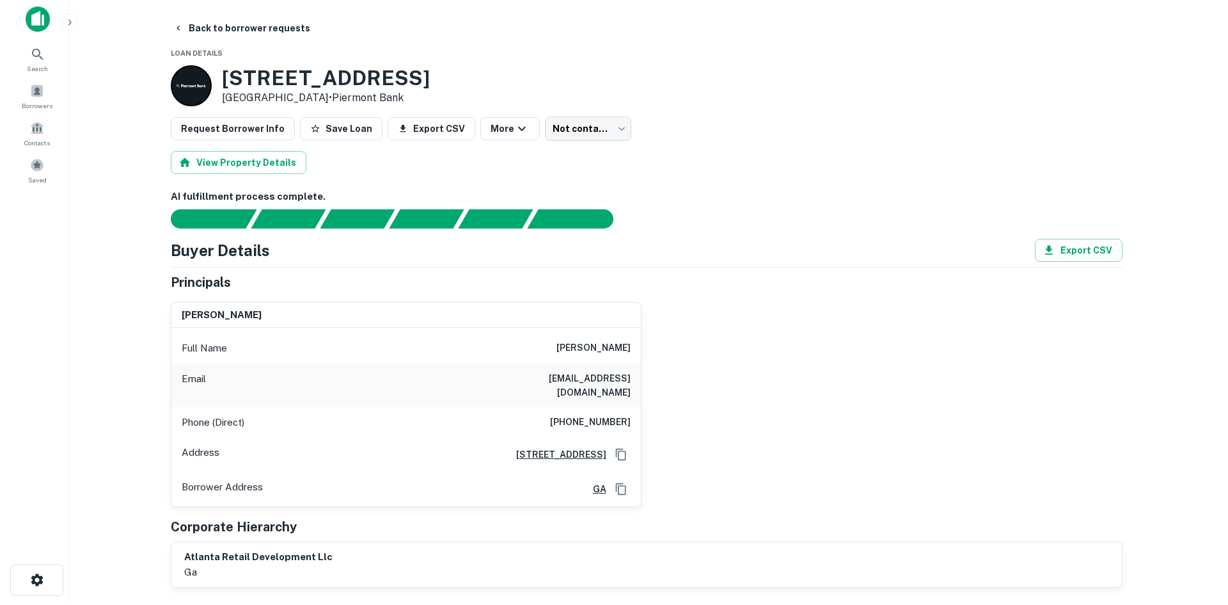
scroll to position [0, 0]
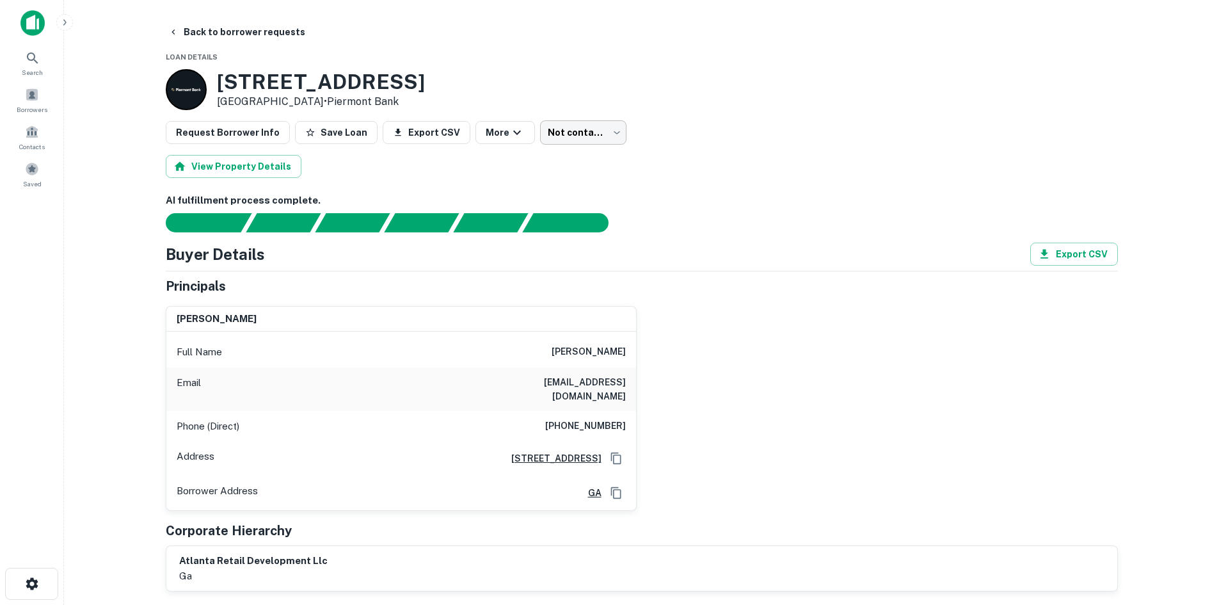
click at [580, 138] on body "Search Borrowers Contacts Saved Back to borrower requests Loan Details 114 MEMO…" at bounding box center [609, 302] width 1219 height 605
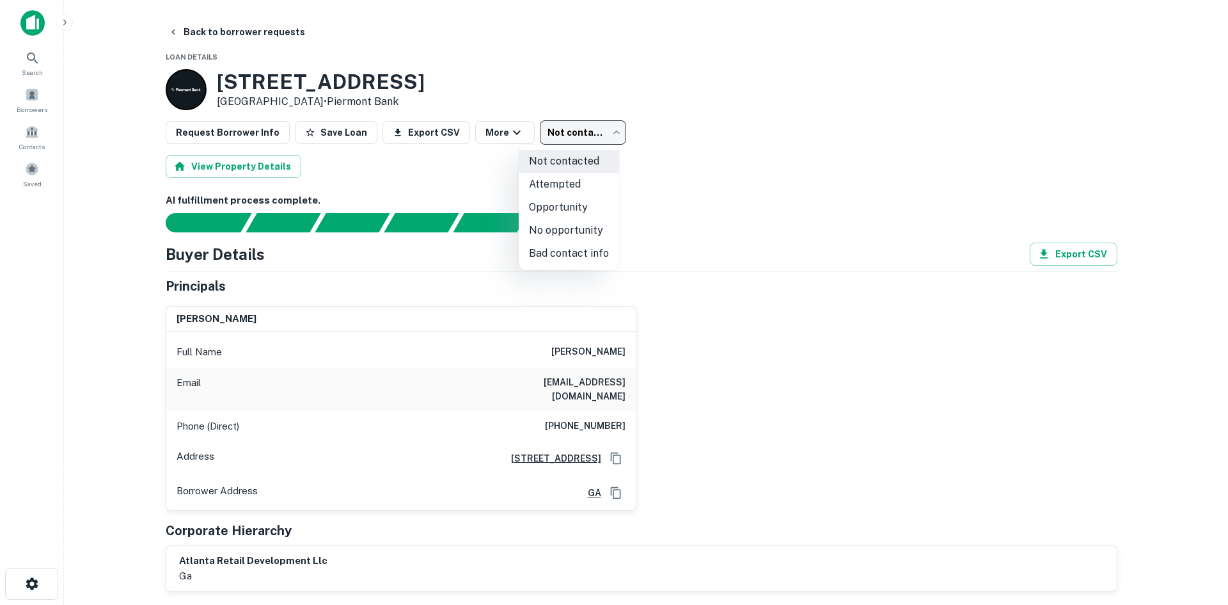
click at [563, 187] on li "Attempted" at bounding box center [569, 184] width 100 height 23
type input "*********"
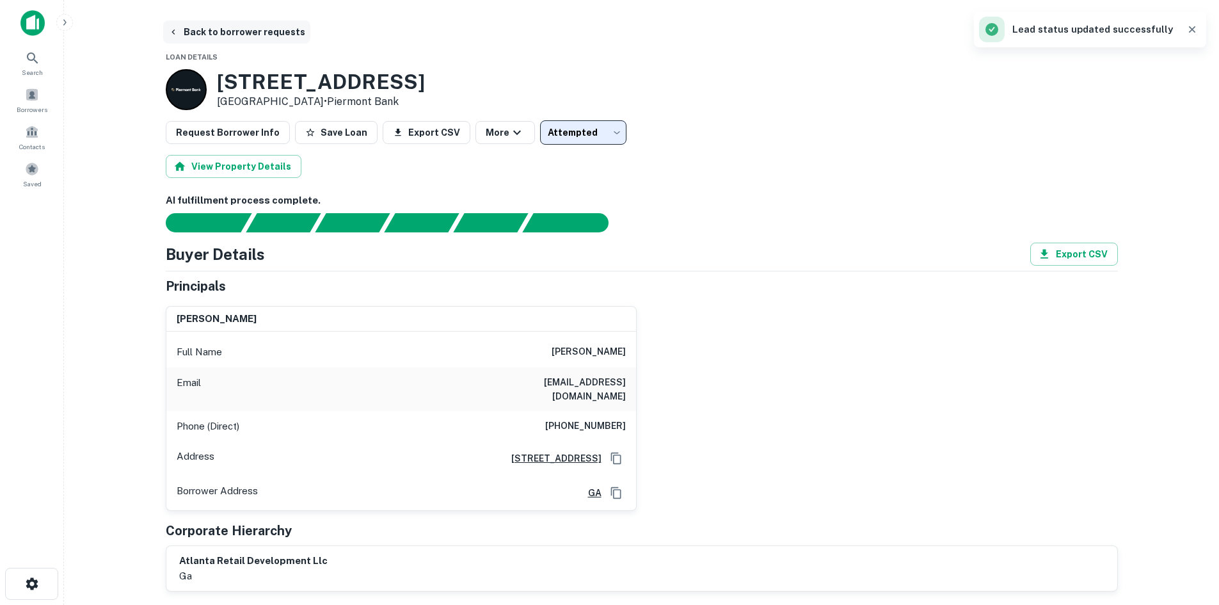
click at [250, 28] on button "Back to borrower requests" at bounding box center [236, 31] width 147 height 23
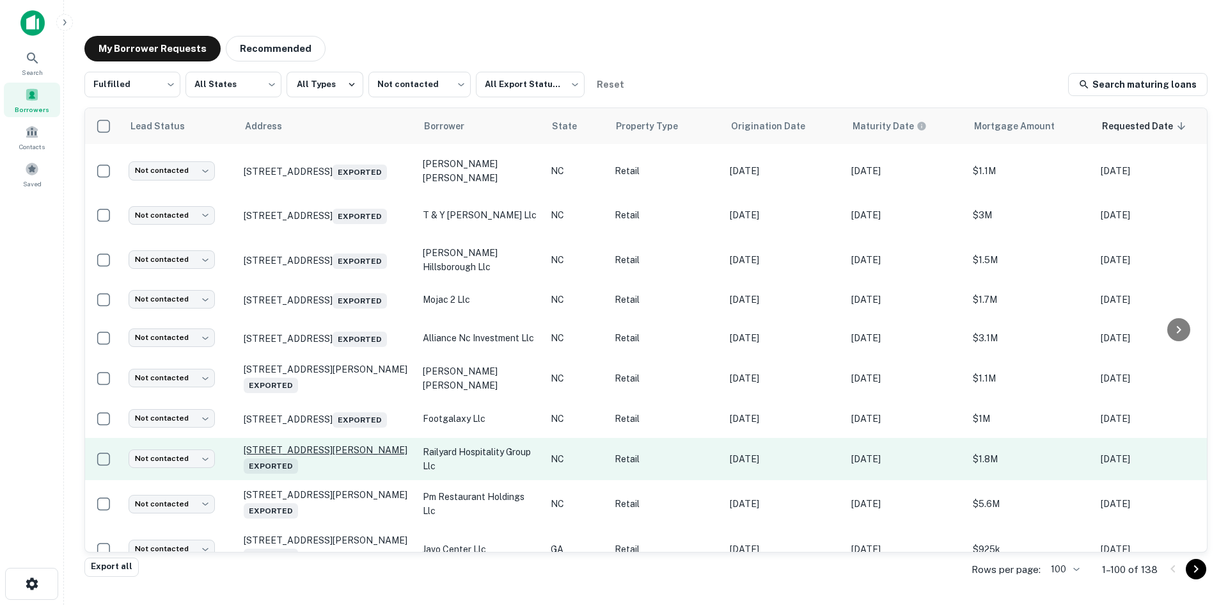
scroll to position [754, 0]
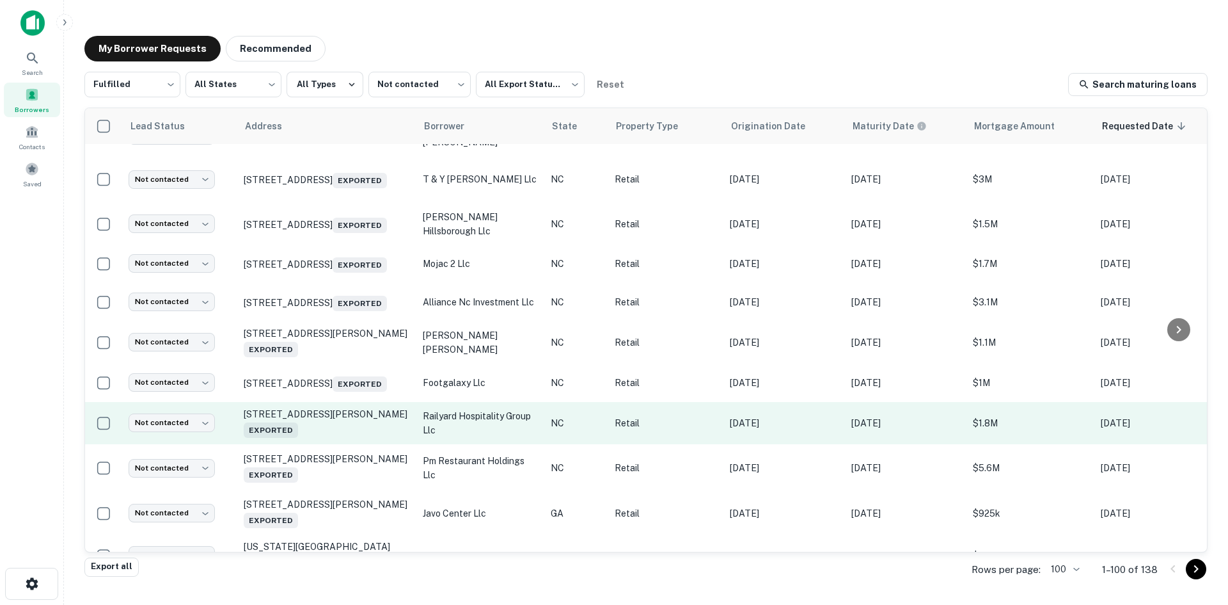
click at [338, 444] on td "141 Richardson Blvd Black Mountain, NC 28711 Exported" at bounding box center [326, 423] width 179 height 42
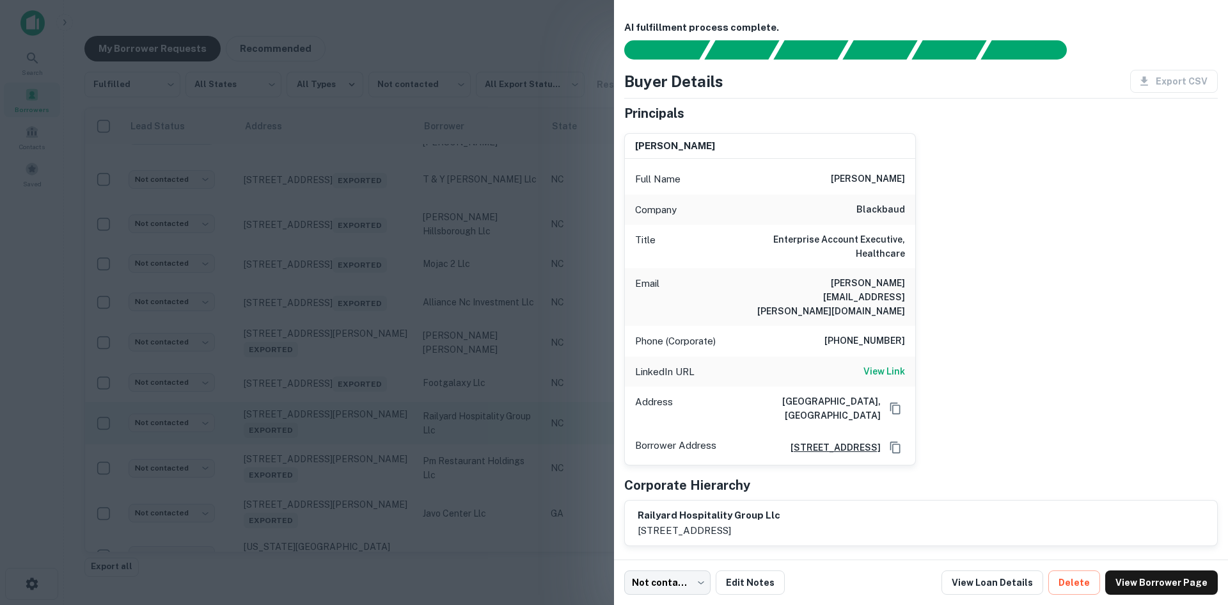
click at [338, 447] on div at bounding box center [614, 302] width 1228 height 605
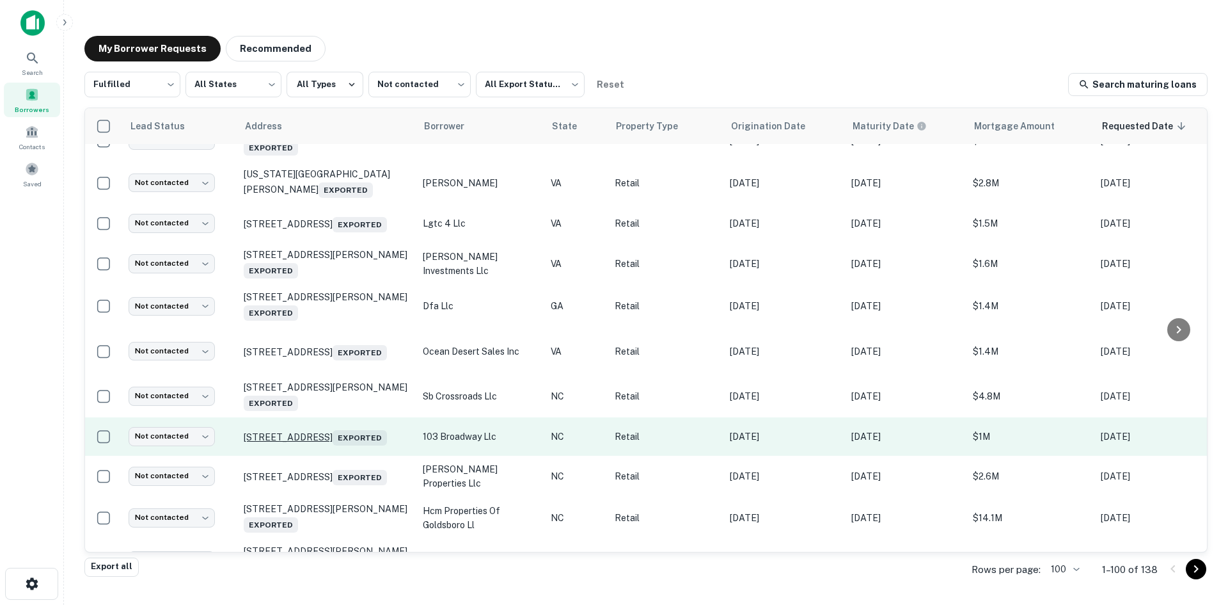
scroll to position [1138, 0]
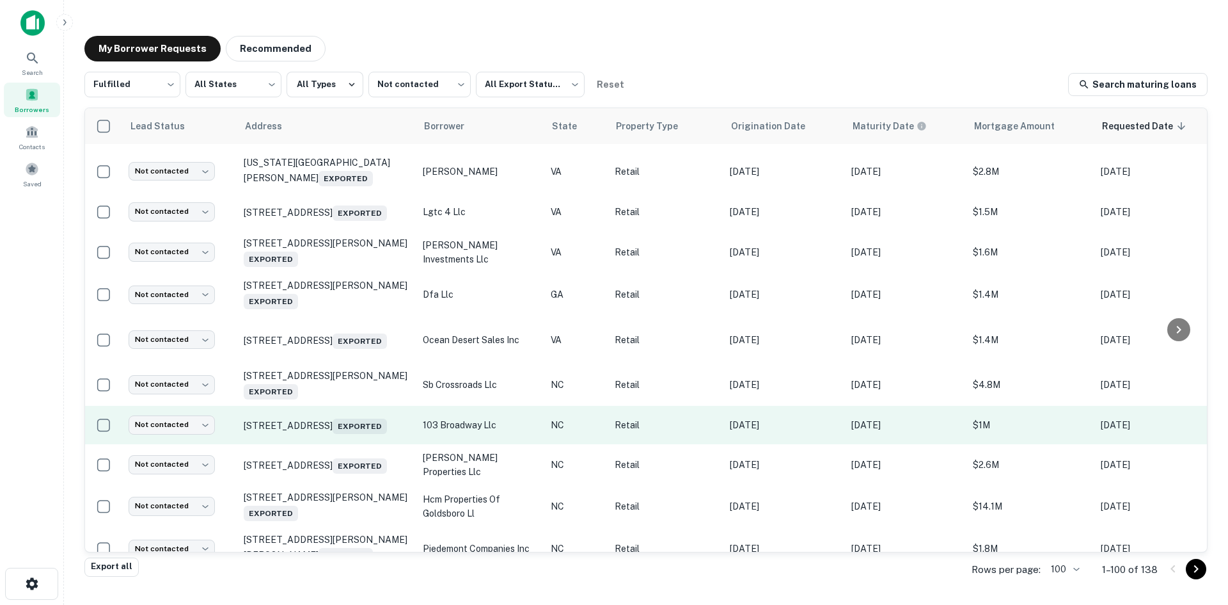
click at [367, 444] on td "103 Broadway St Asheville, NC 28801 Exported" at bounding box center [326, 425] width 179 height 38
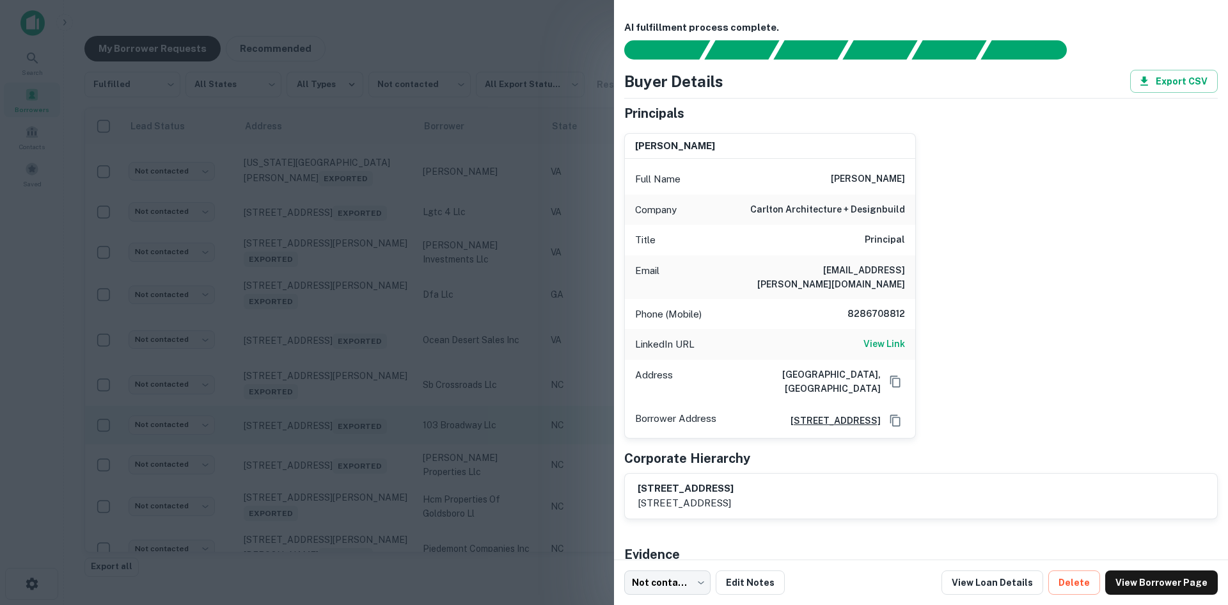
click at [367, 453] on div at bounding box center [614, 302] width 1228 height 605
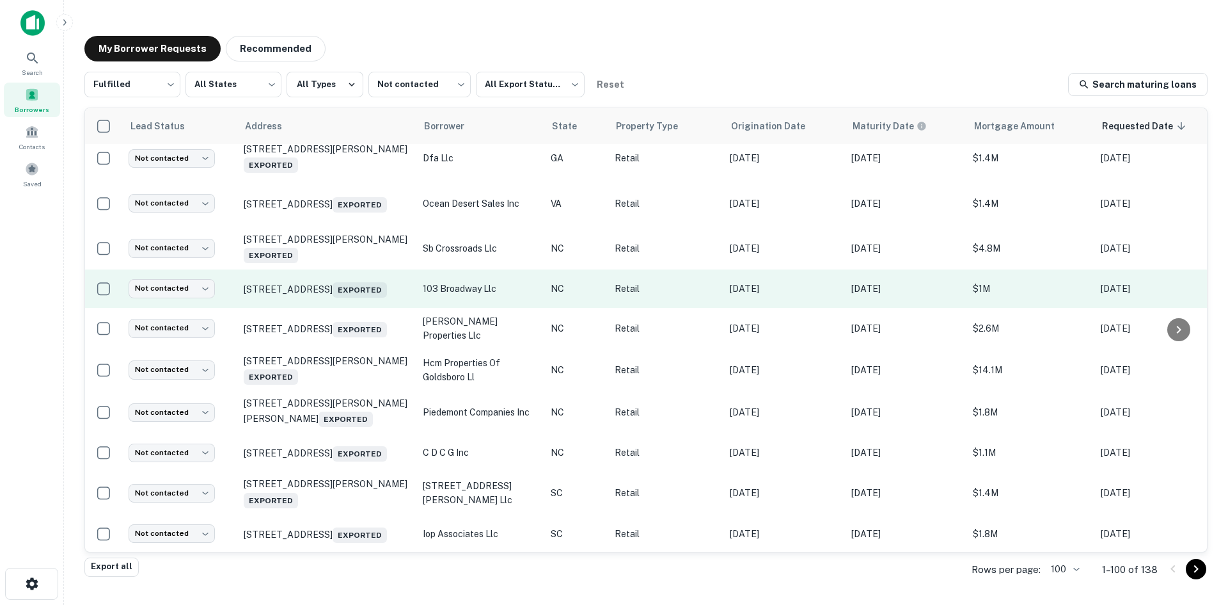
scroll to position [1329, 0]
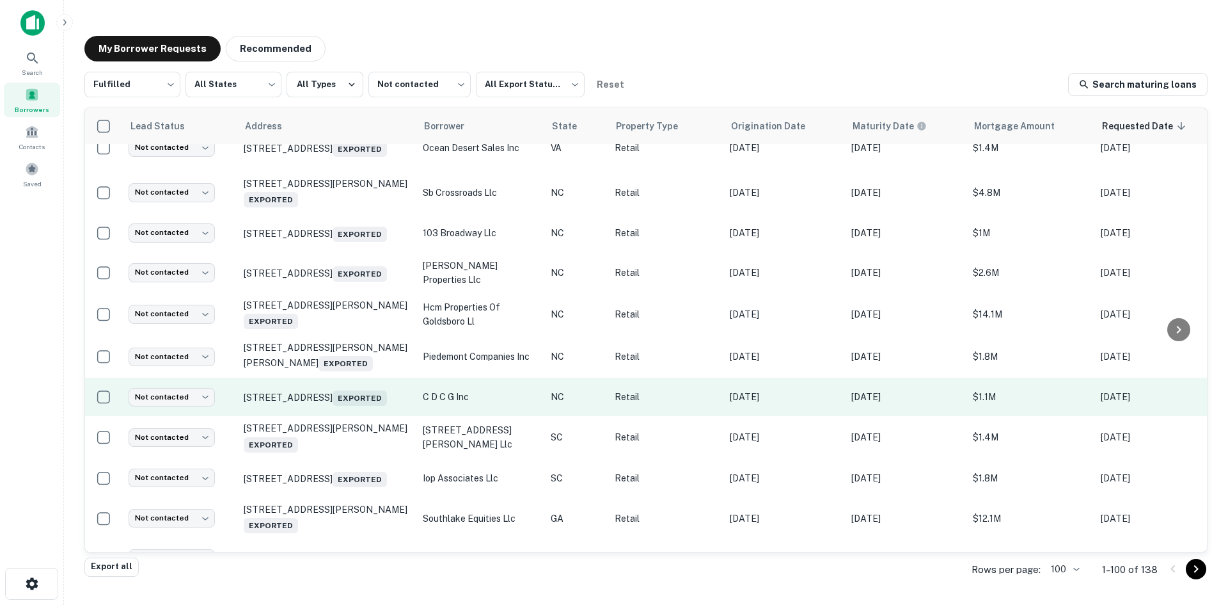
click at [336, 416] on td "424 E Six Forks Rd Raleigh, NC 27609 Exported" at bounding box center [326, 396] width 179 height 38
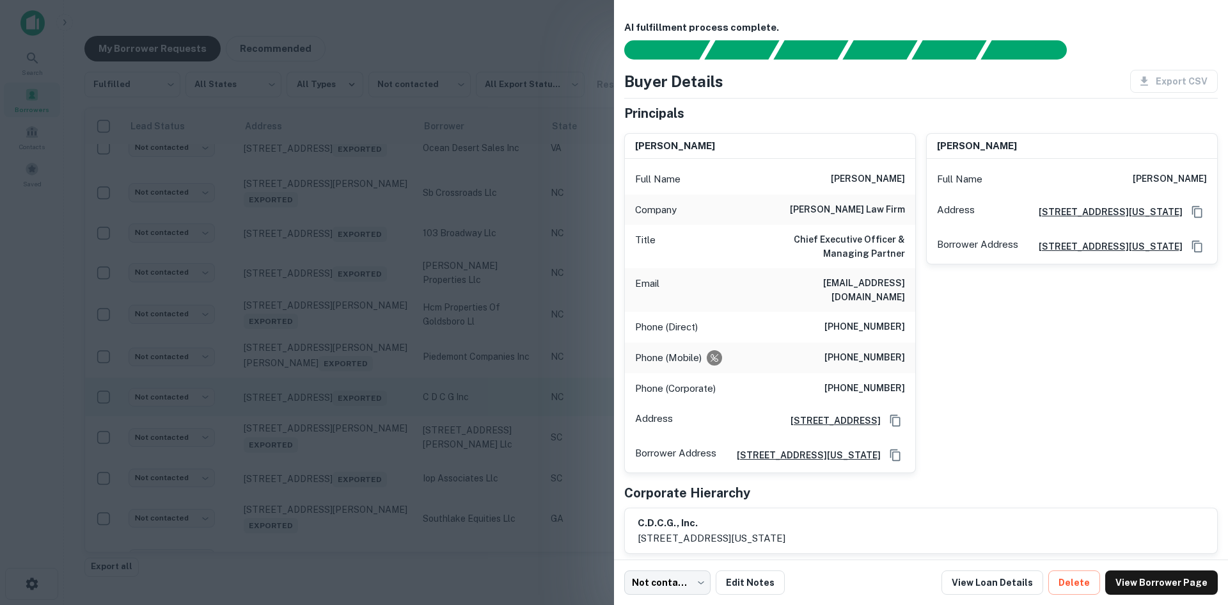
click at [336, 431] on div at bounding box center [614, 302] width 1228 height 605
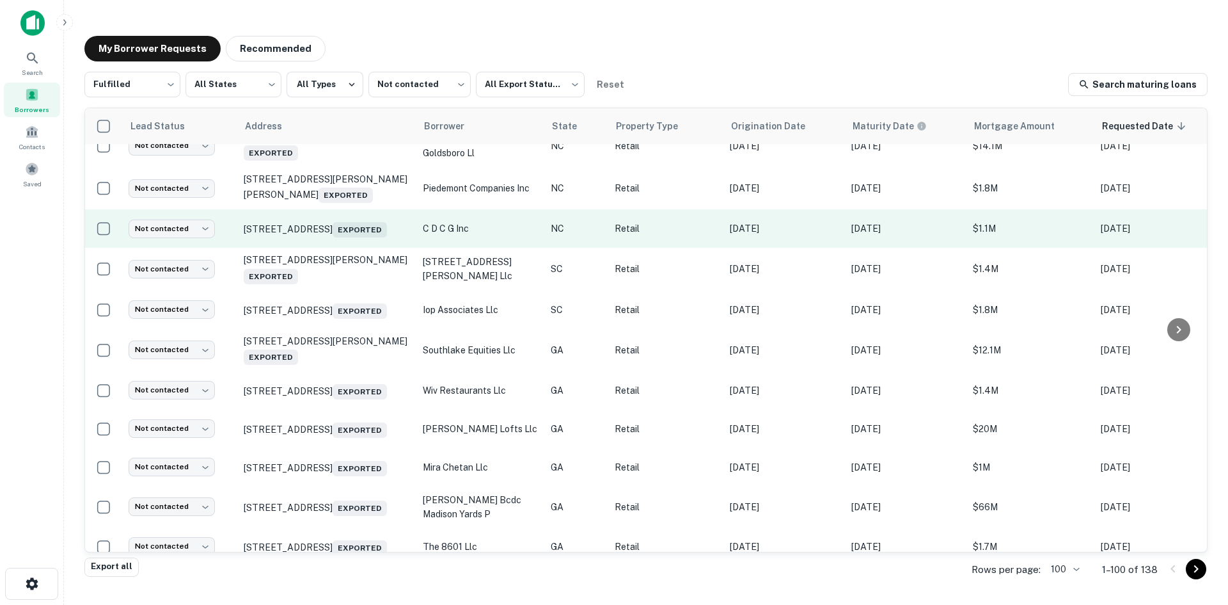
scroll to position [1521, 0]
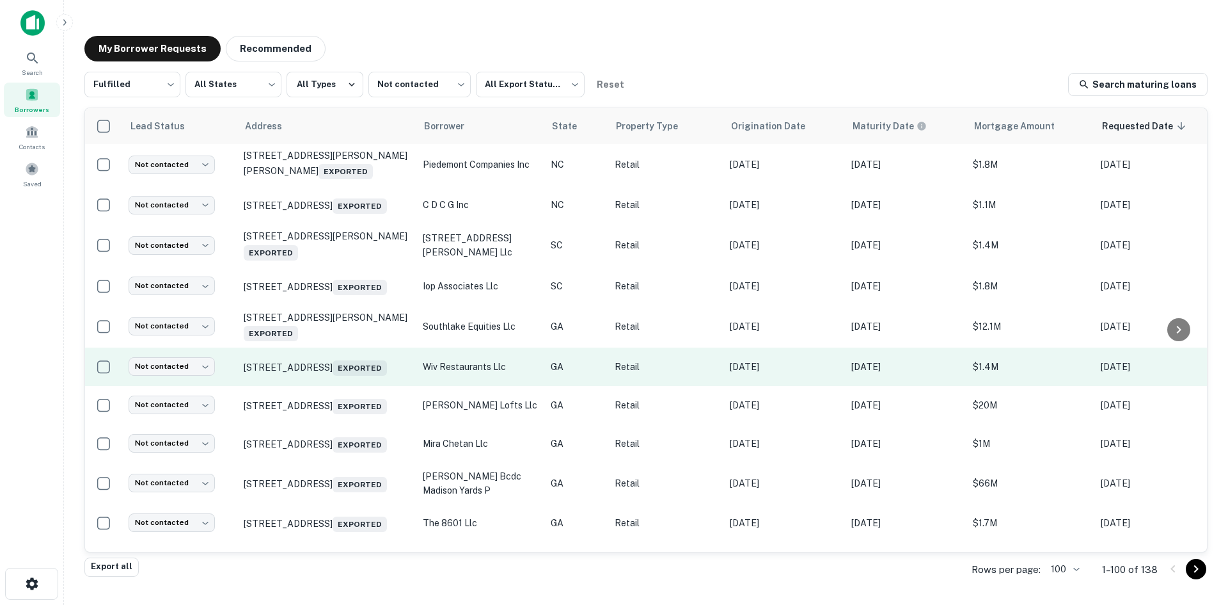
click at [342, 386] on td "1090 N 1st St Jesup, GA 31545 Exported" at bounding box center [326, 366] width 179 height 38
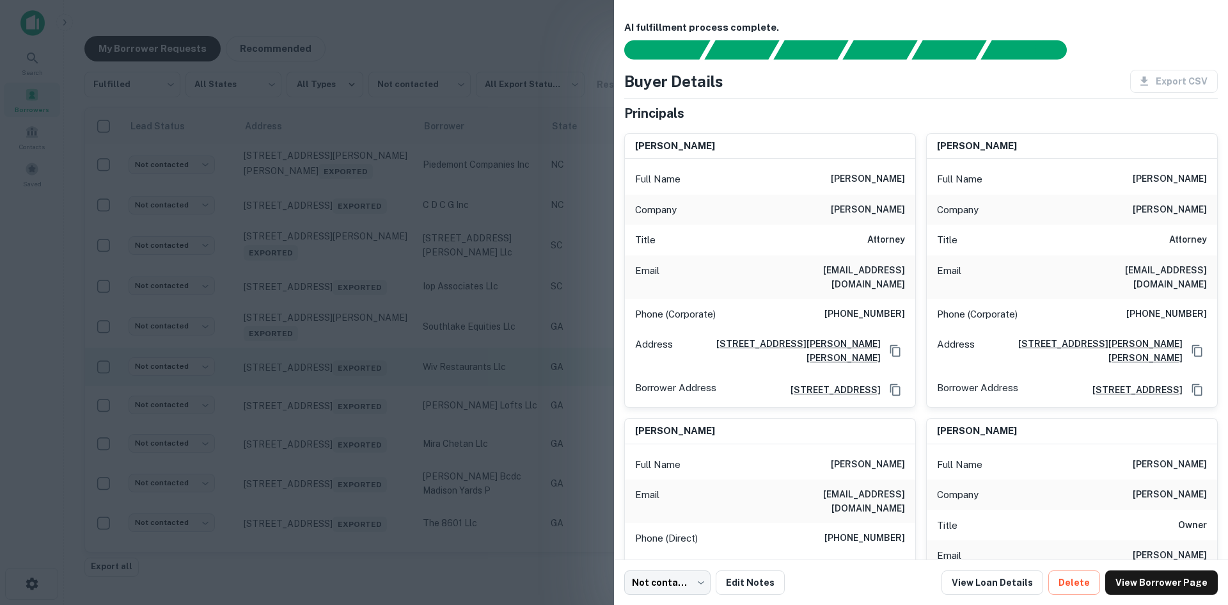
click at [342, 408] on div at bounding box center [614, 302] width 1228 height 605
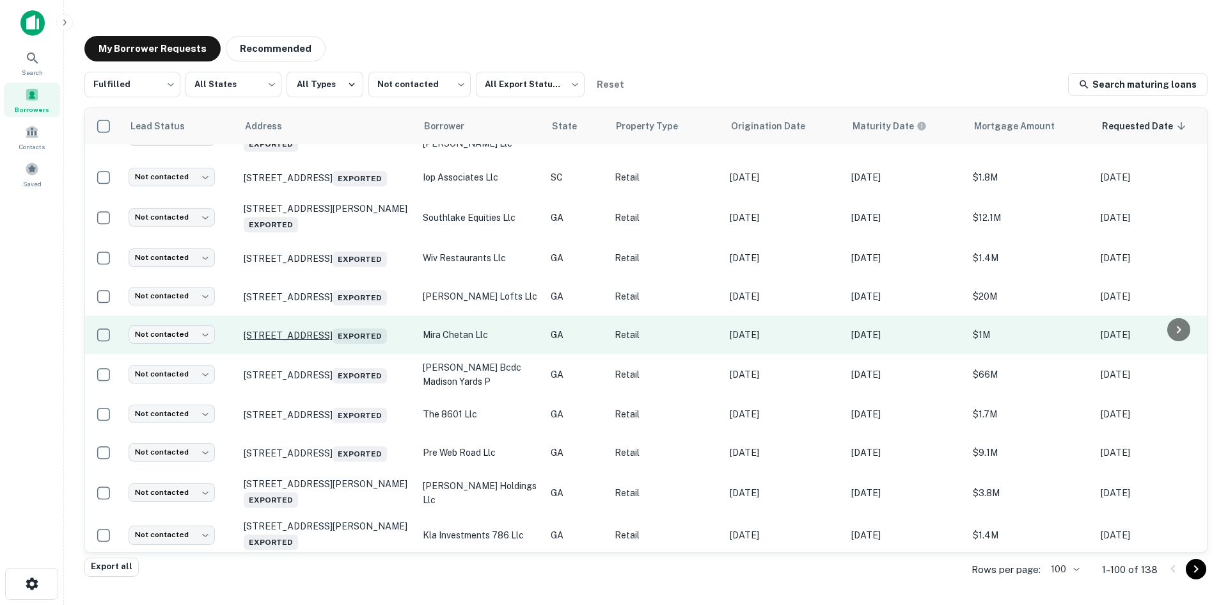
scroll to position [1777, 0]
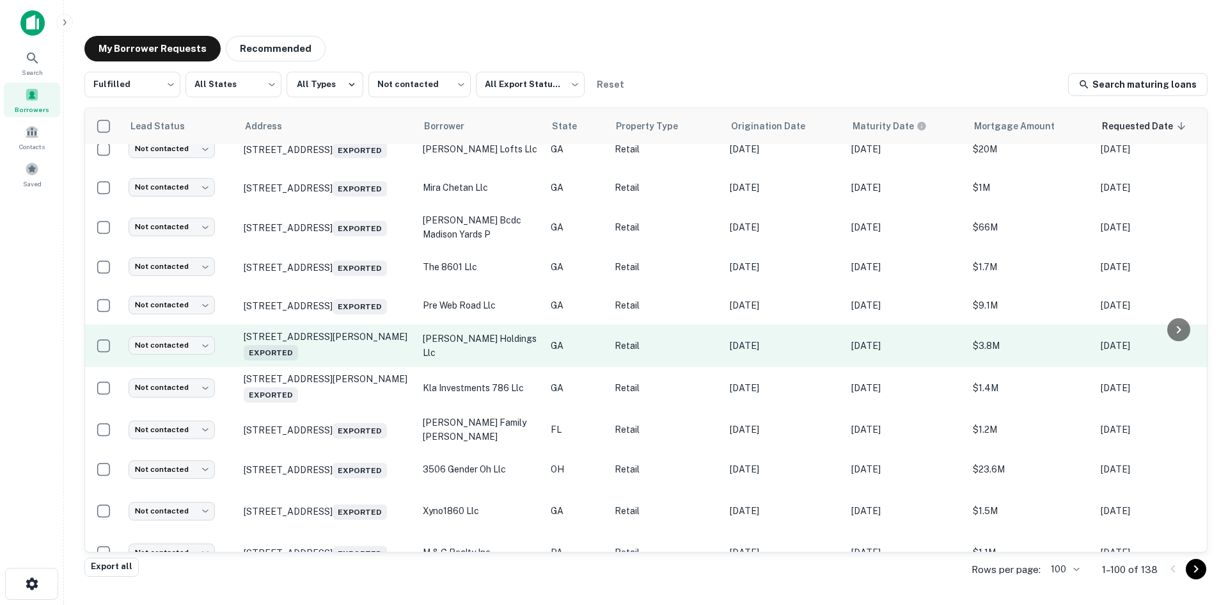
click at [342, 367] on td "4371 S Cobb Dr Se Smyrna, GA 30080 Exported" at bounding box center [326, 345] width 179 height 42
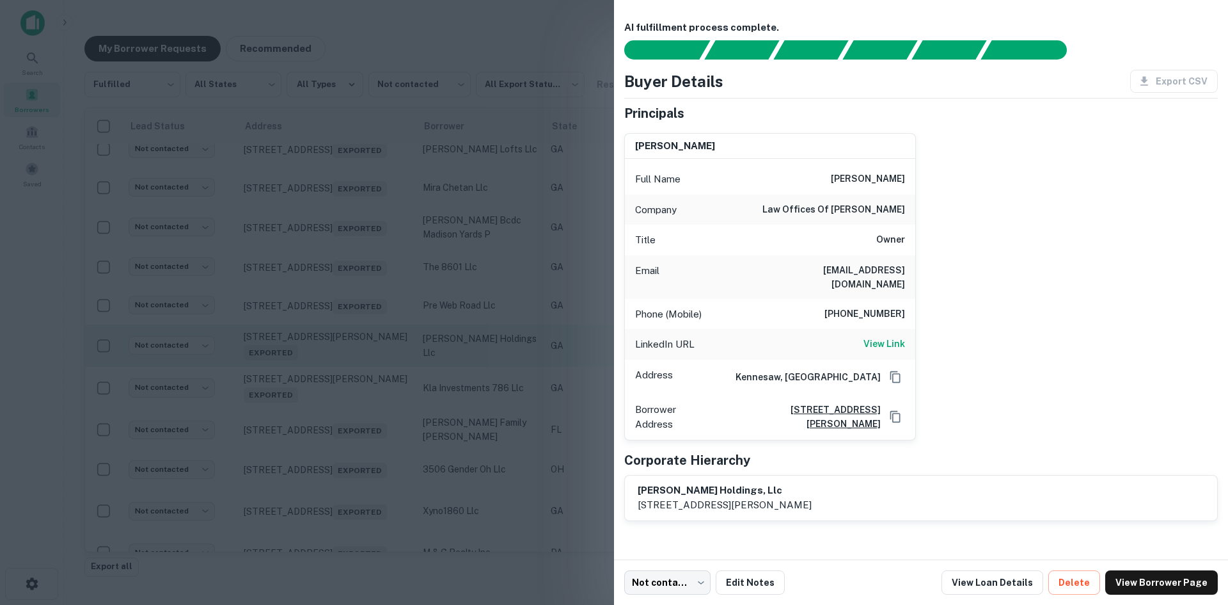
click at [342, 409] on div at bounding box center [614, 302] width 1228 height 605
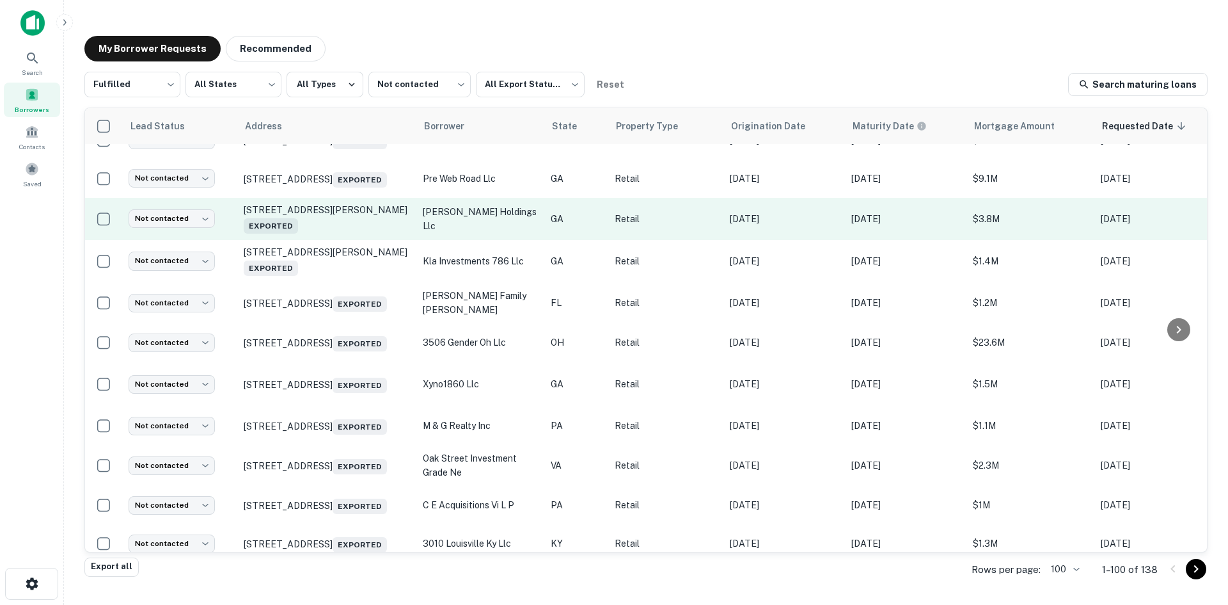
scroll to position [1905, 0]
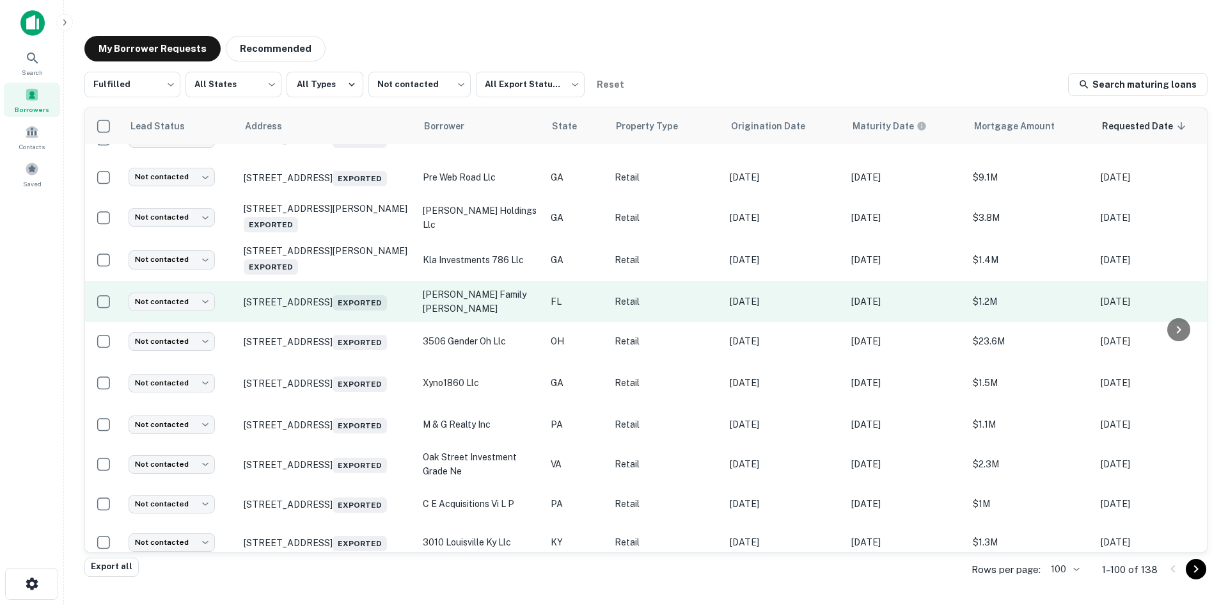
click at [346, 322] on td "2525 S Monroe St # H Tallahassee, FL 32301 Exported" at bounding box center [326, 301] width 179 height 41
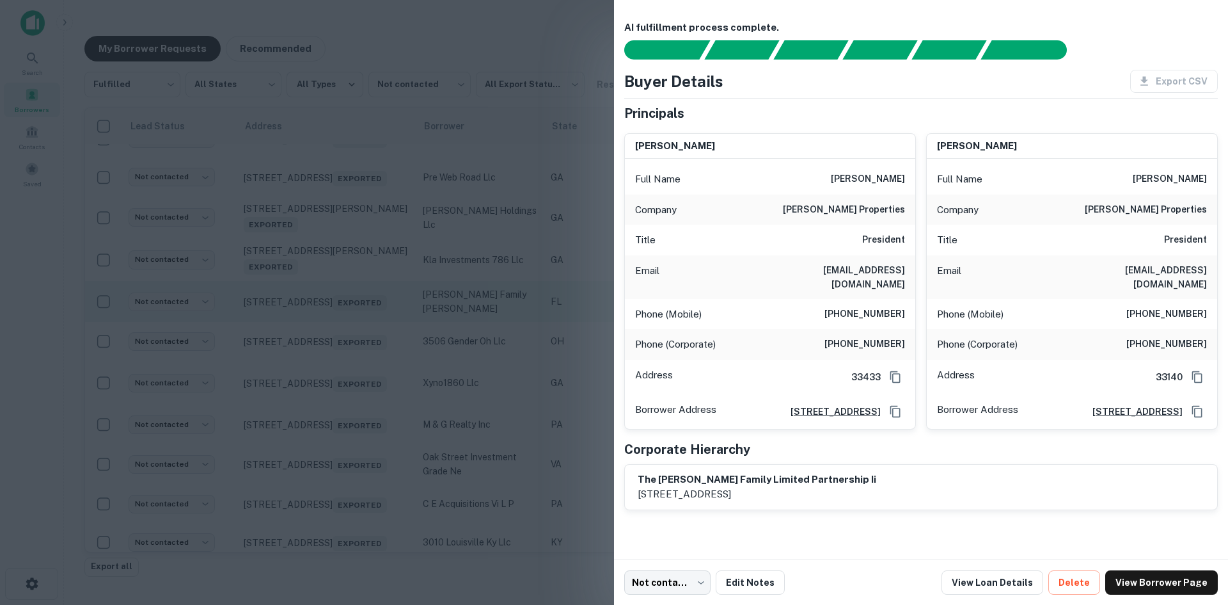
click at [346, 372] on div at bounding box center [614, 302] width 1228 height 605
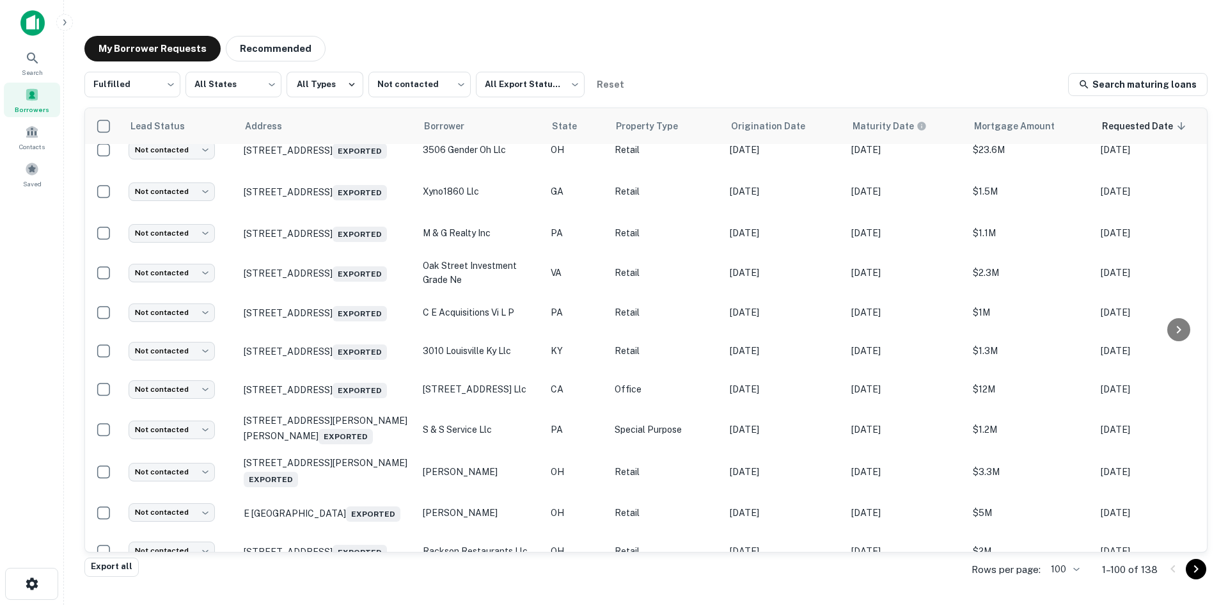
scroll to position [2097, 0]
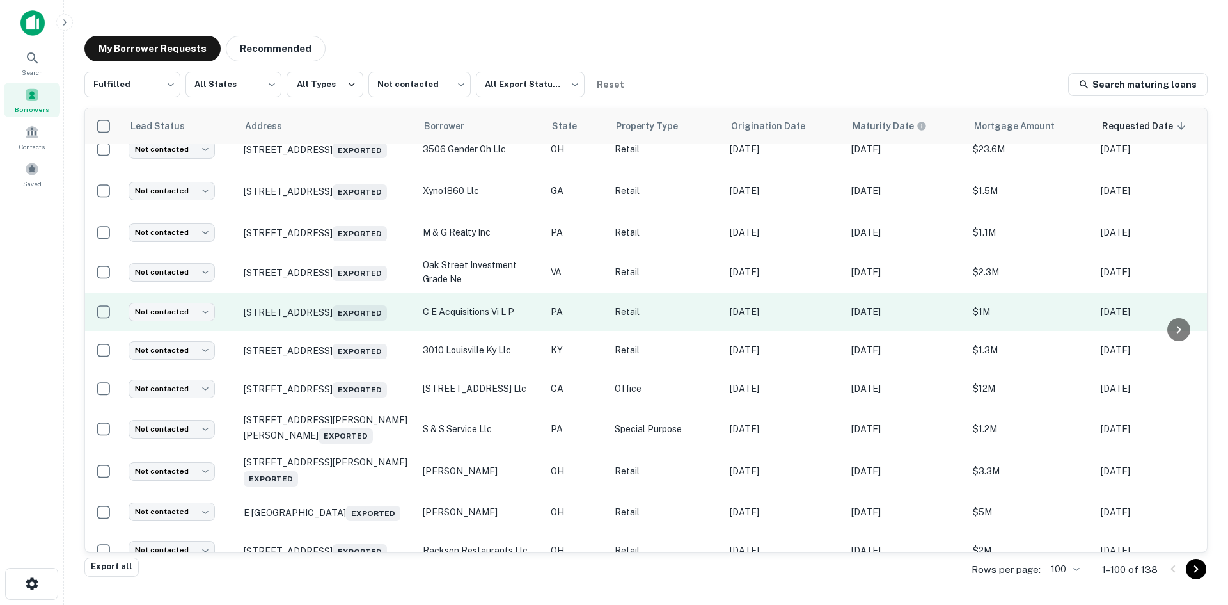
click at [360, 331] on td "3845 Northern Pike Monroeville, PA 15146 Exported" at bounding box center [326, 311] width 179 height 38
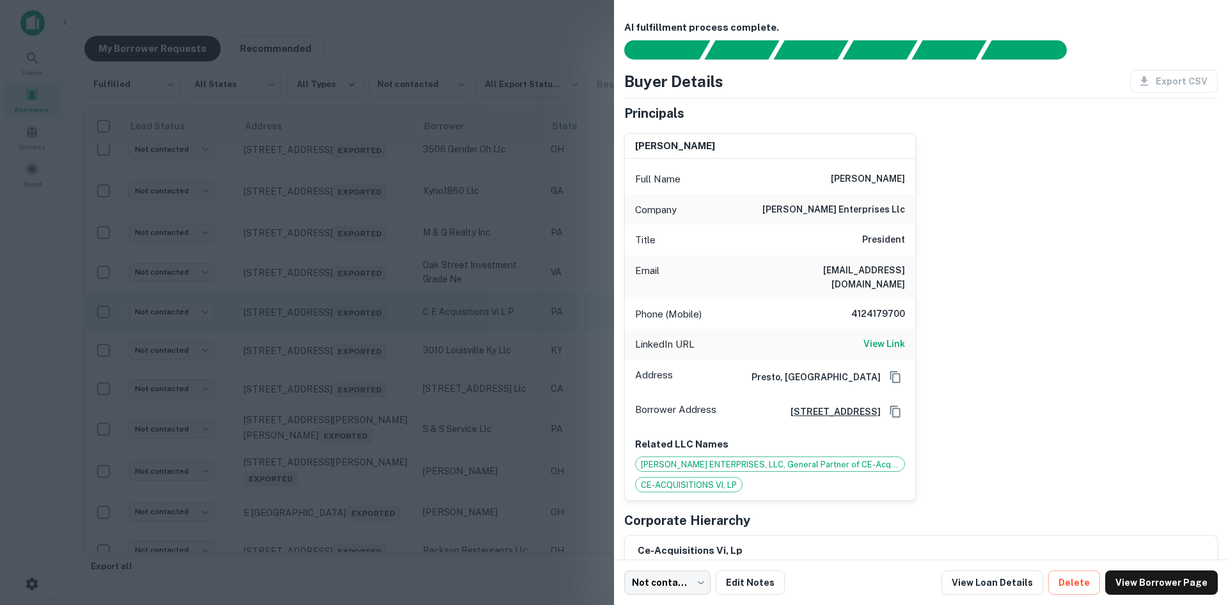
click at [360, 391] on div at bounding box center [614, 302] width 1228 height 605
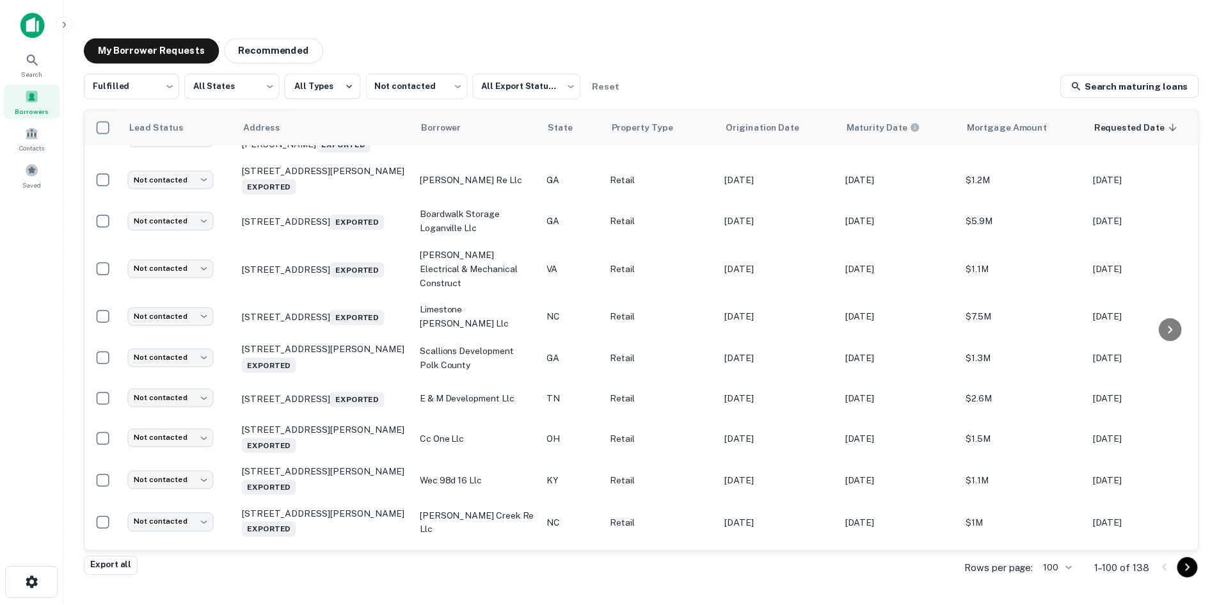
scroll to position [3377, 0]
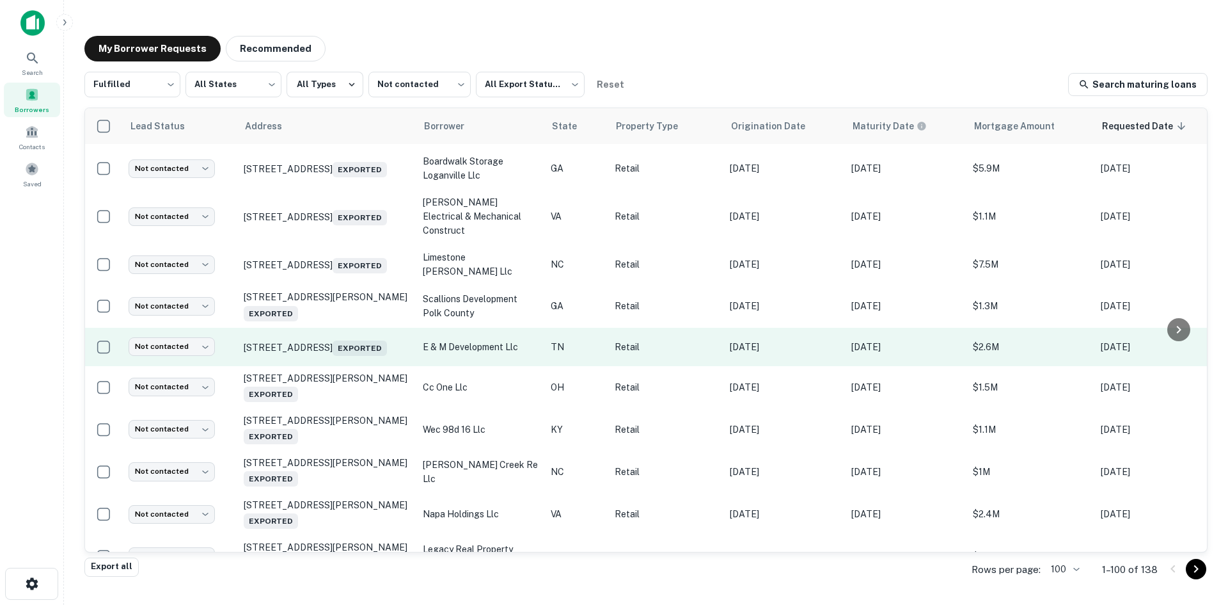
click at [342, 366] on td "1904 W Broadway Ave Maryville, TN 37801 Exported" at bounding box center [326, 347] width 179 height 38
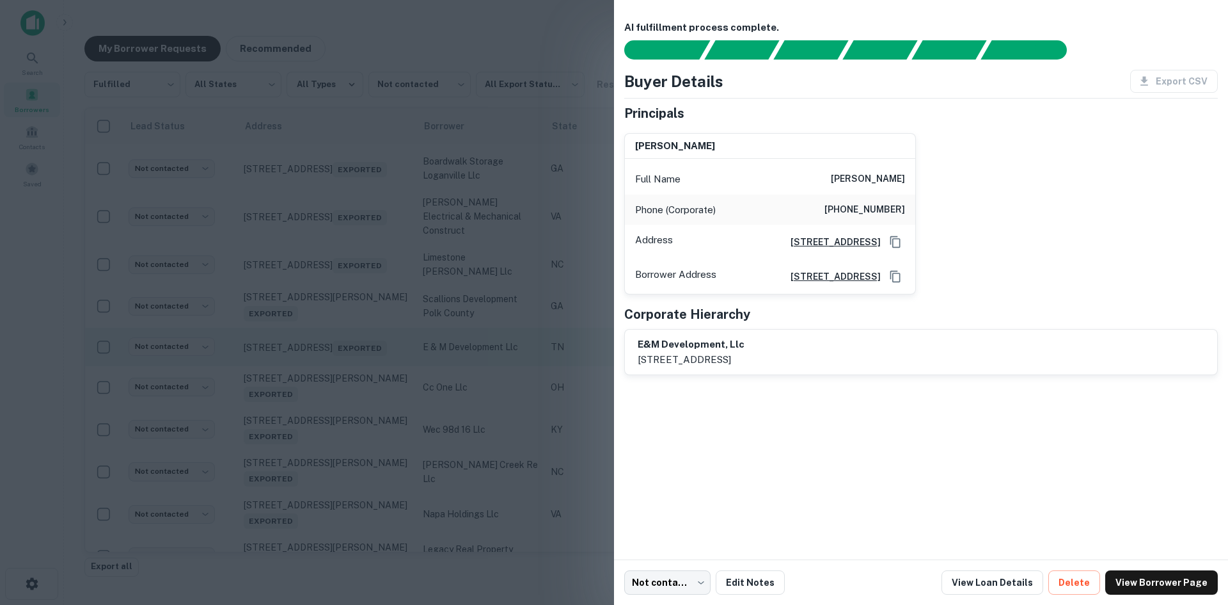
click at [339, 473] on div at bounding box center [614, 302] width 1228 height 605
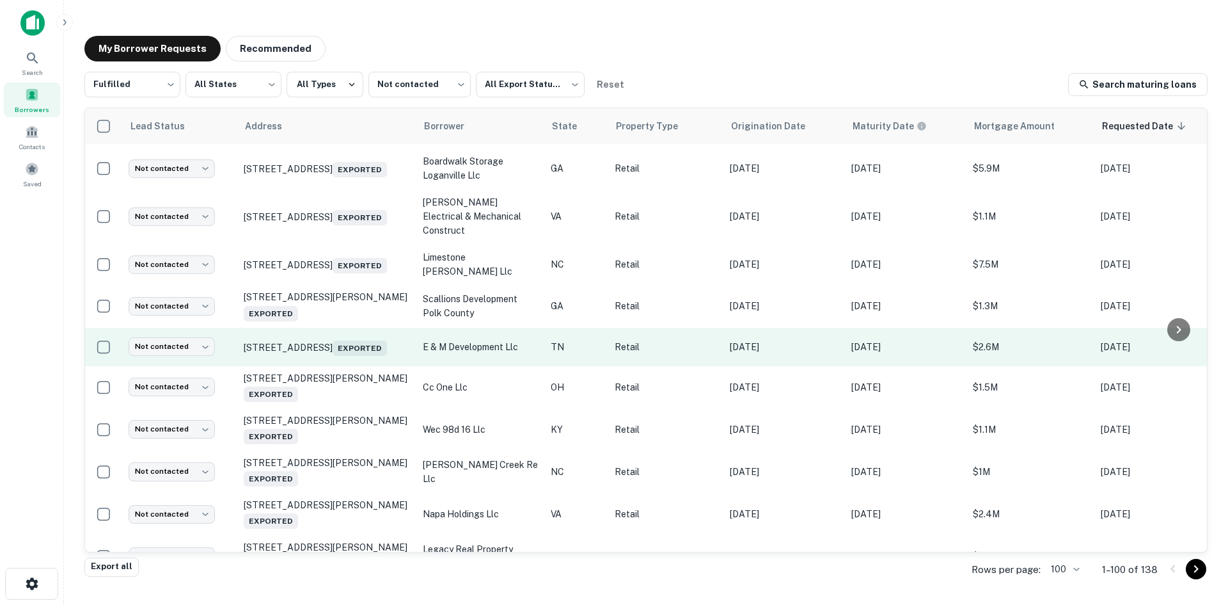
click at [339, 366] on td "1904 W Broadway Ave Maryville, TN 37801 Exported" at bounding box center [326, 347] width 179 height 38
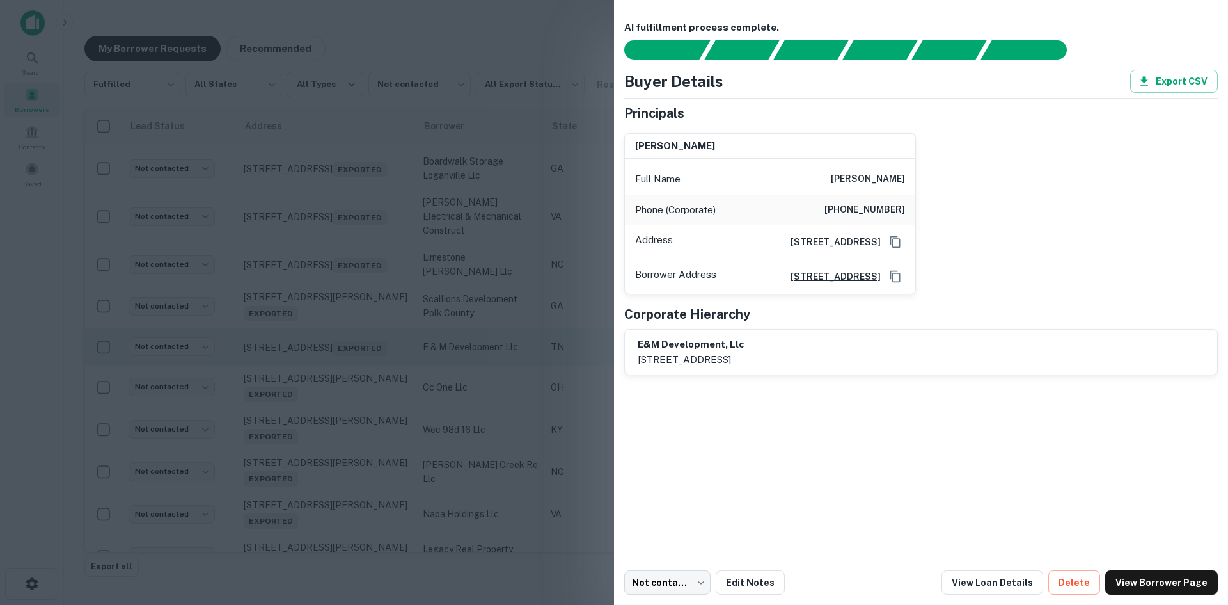
click at [339, 473] on div at bounding box center [614, 302] width 1228 height 605
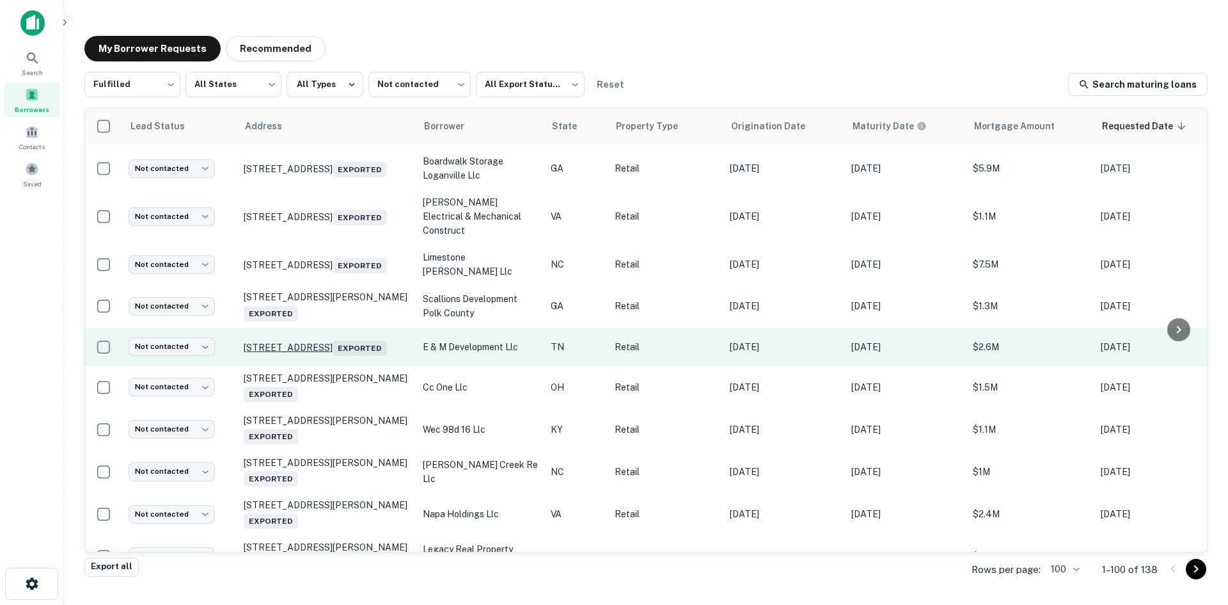
click at [340, 356] on p "1904 W Broadway Ave Maryville, TN 37801 Exported" at bounding box center [327, 347] width 166 height 18
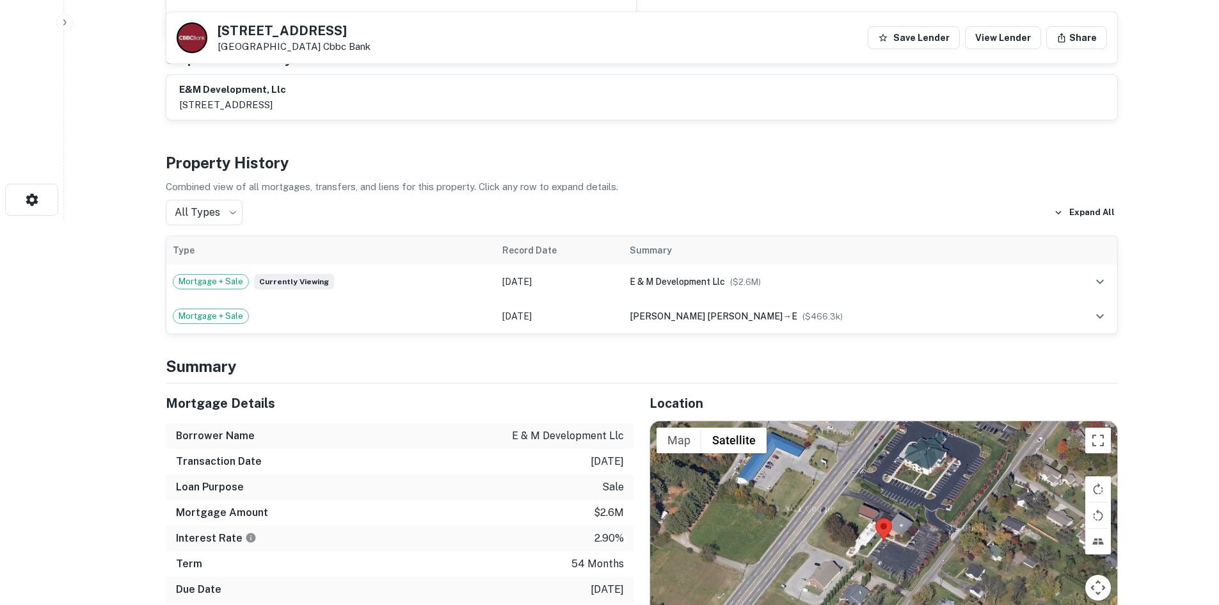
scroll to position [448, 0]
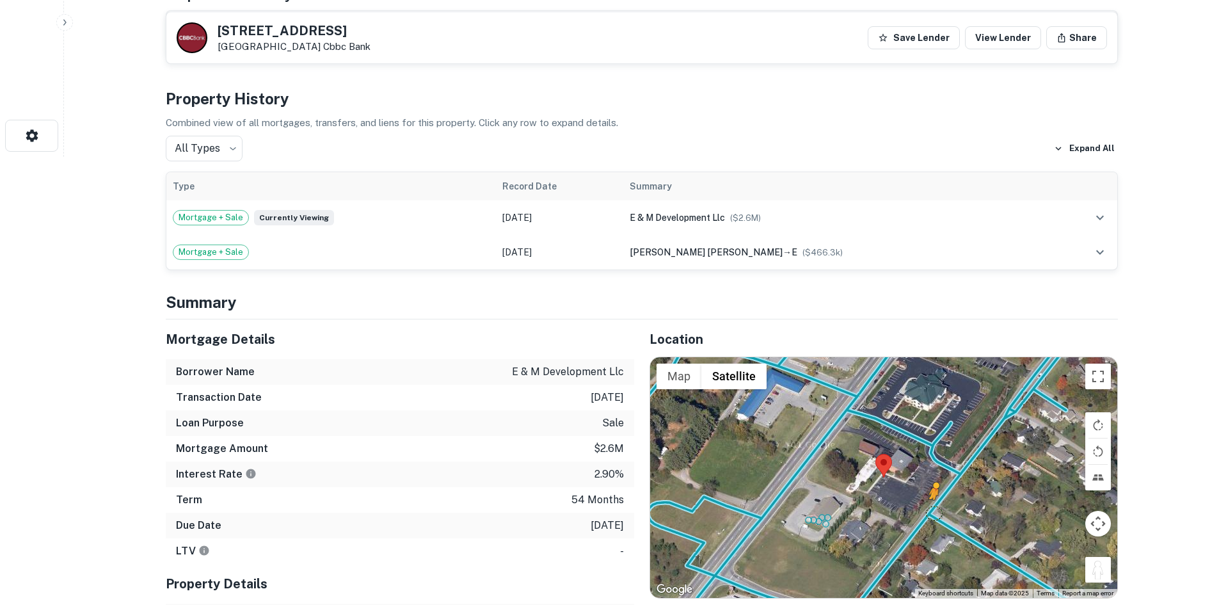
drag, startPoint x: 1097, startPoint y: 566, endPoint x: 925, endPoint y: 511, distance: 180.5
click at [925, 511] on div "To activate drag with keyboard, press Alt + Enter. Once in keyboard drag state,…" at bounding box center [883, 477] width 467 height 241
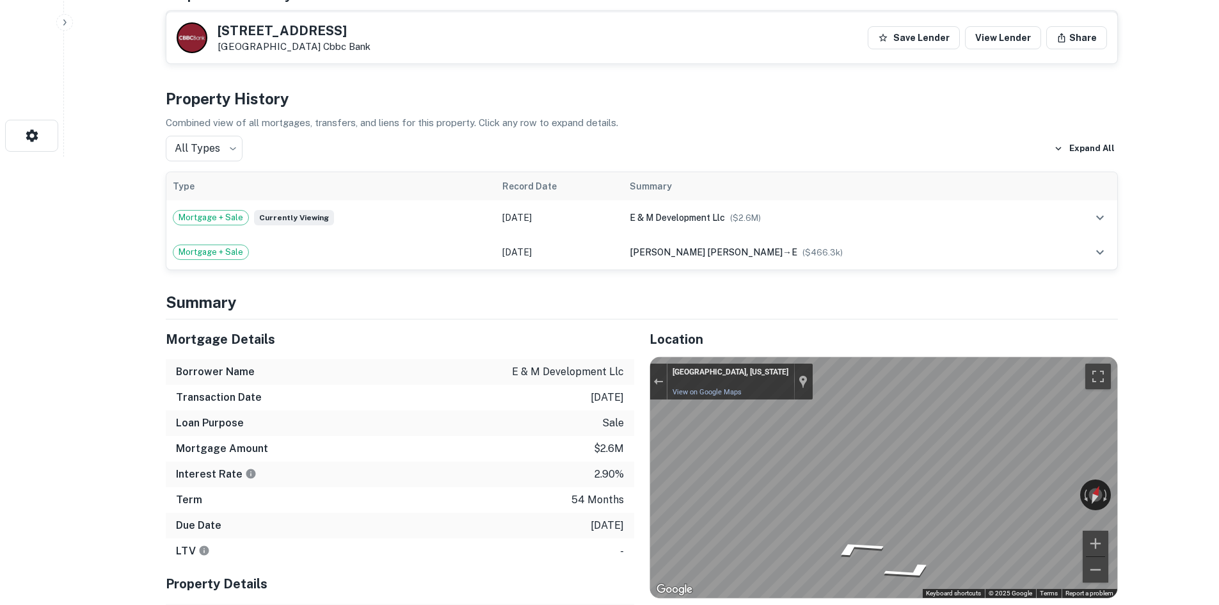
click at [920, 541] on icon "Go Northwest" at bounding box center [930, 532] width 61 height 27
click at [1031, 488] on div "← Move left → Move right ↑ Move up ↓ Move down + Zoom in - Zoom out 1901 TN-115…" at bounding box center [883, 477] width 467 height 241
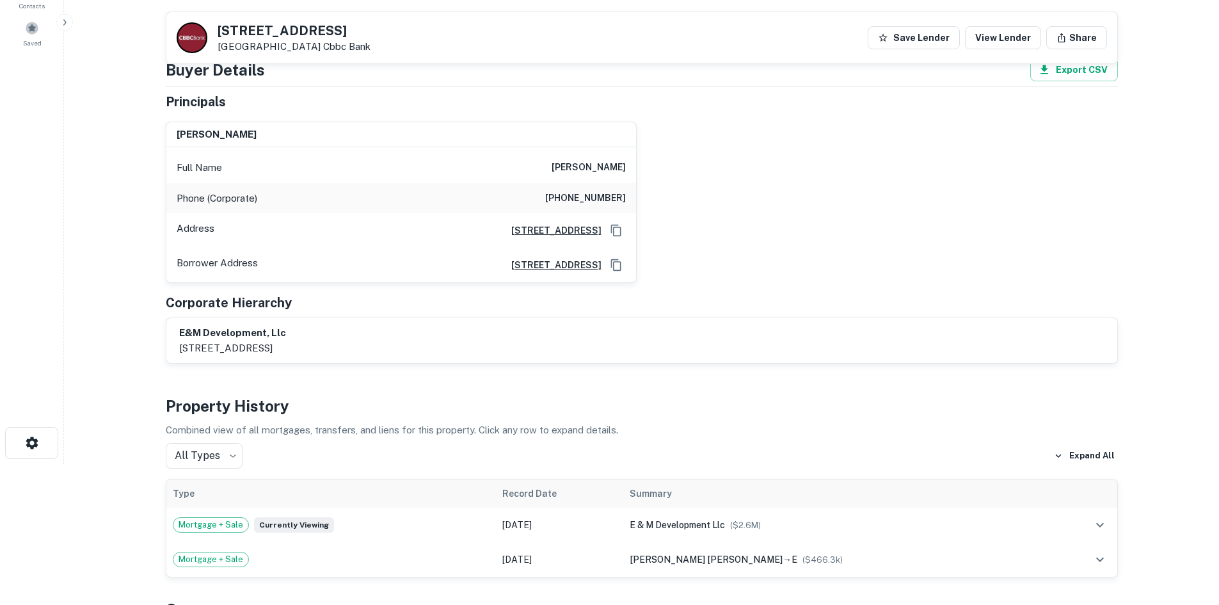
scroll to position [128, 0]
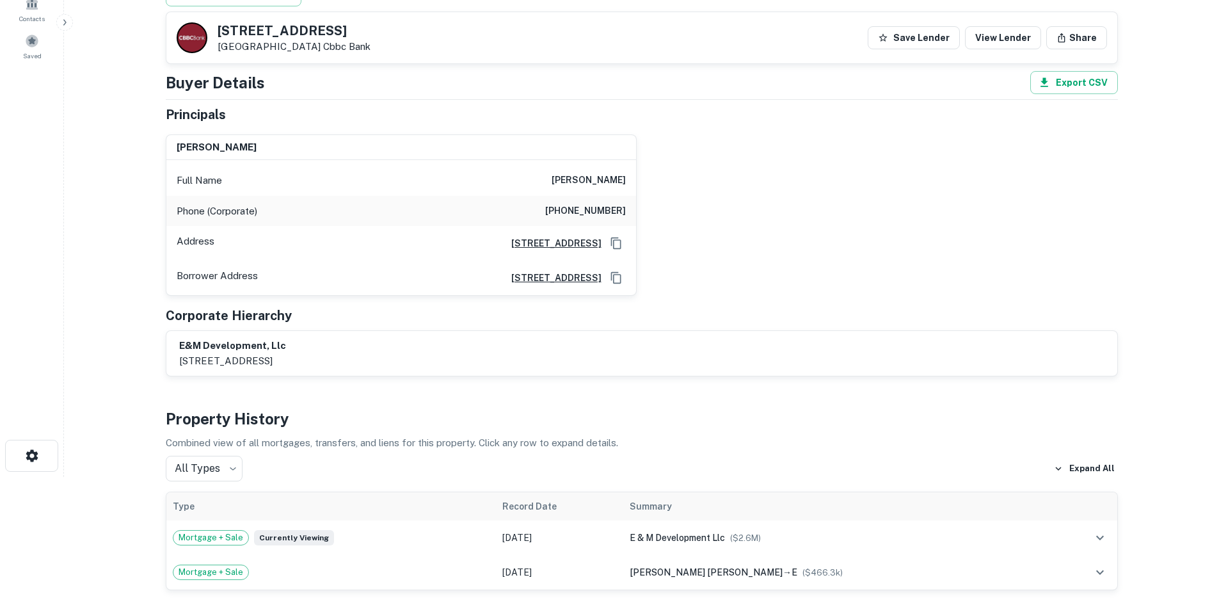
click at [581, 211] on h6 "(423) 285-5021" at bounding box center [585, 210] width 81 height 15
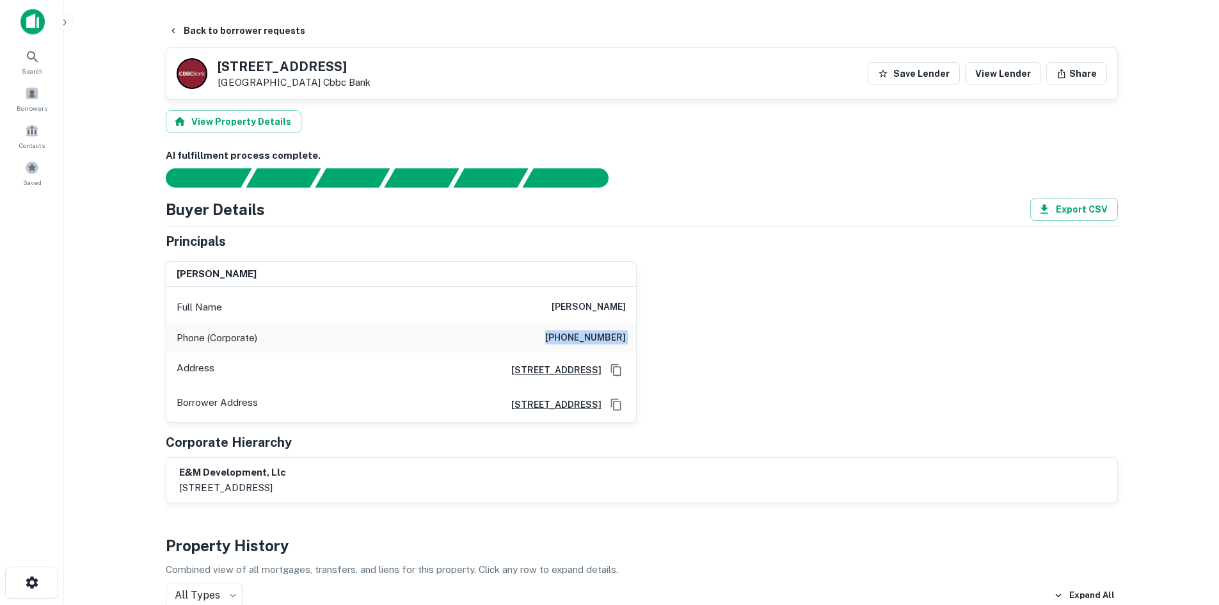
scroll to position [0, 0]
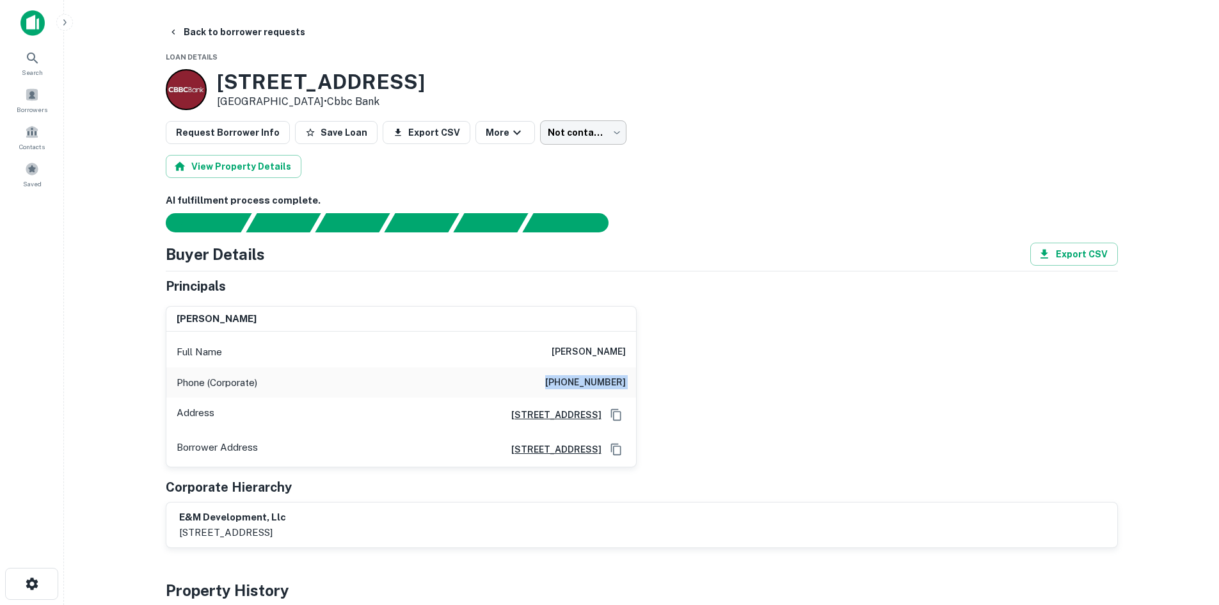
click at [578, 137] on body "Search Borrowers Contacts Saved Back to borrower requests Loan Details 1904 W B…" at bounding box center [609, 302] width 1219 height 605
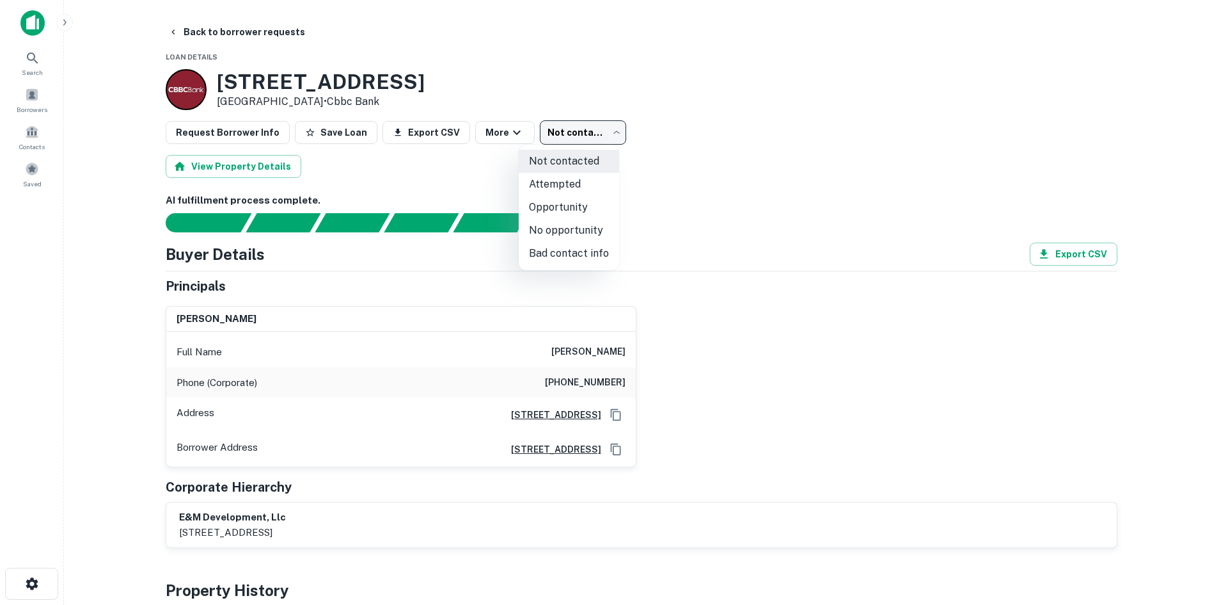
click at [846, 342] on div at bounding box center [614, 302] width 1228 height 605
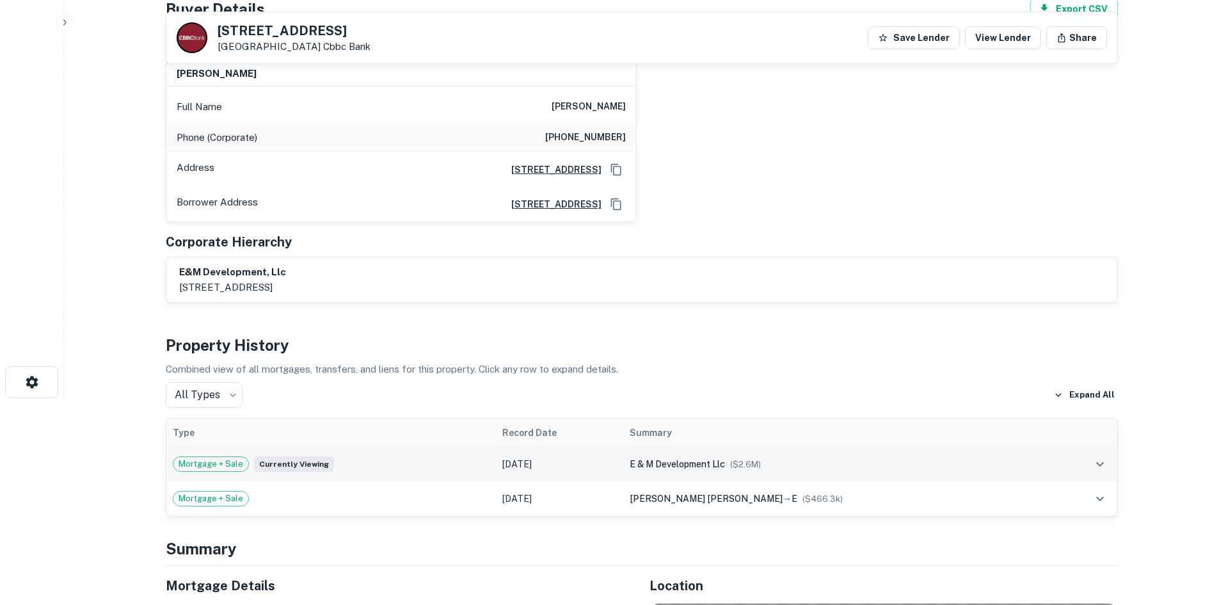
scroll to position [128, 0]
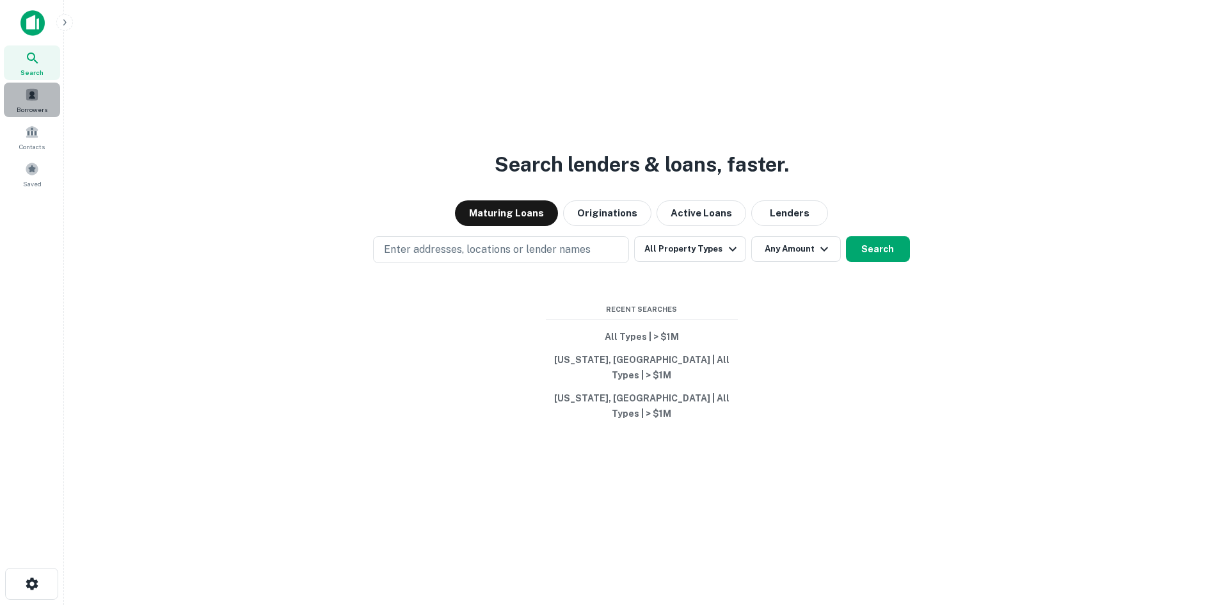
click at [31, 91] on span at bounding box center [32, 95] width 14 height 14
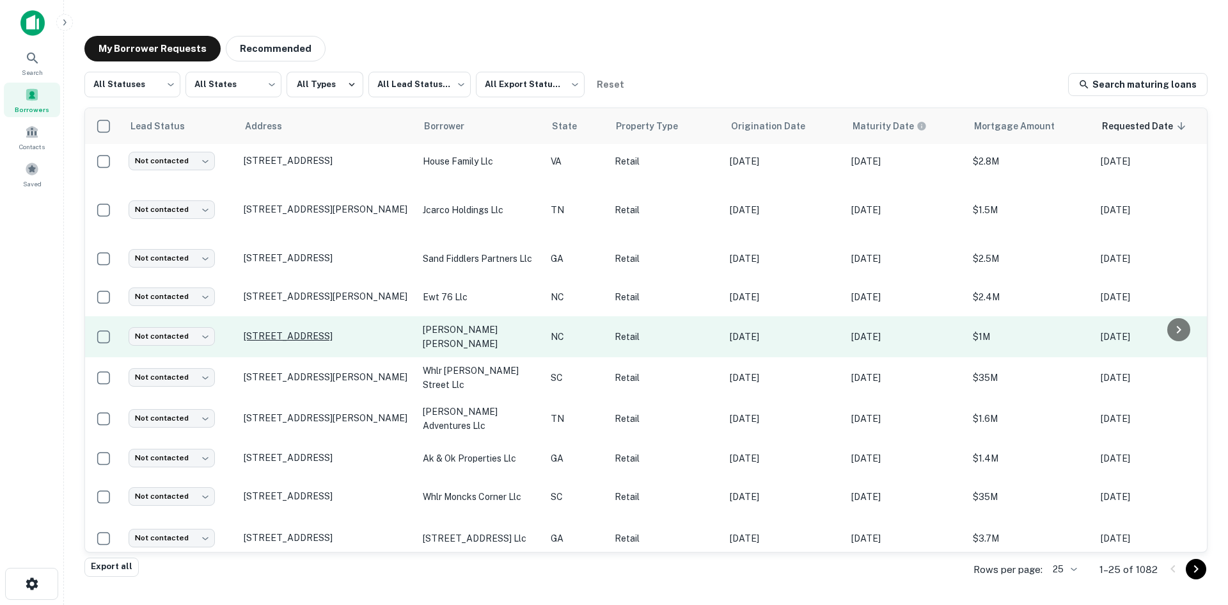
scroll to position [610, 0]
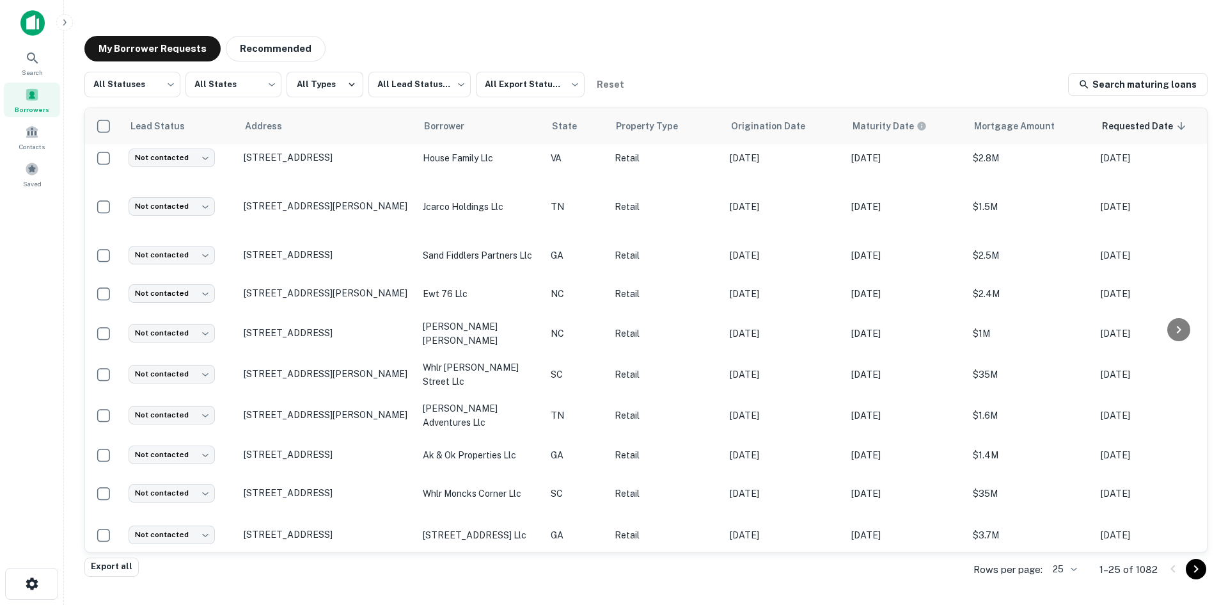
click at [1072, 569] on body "Search Borrowers Contacts Saved My Borrower Requests Recommended All Statuses *…" at bounding box center [614, 302] width 1228 height 605
click at [1063, 514] on li "100" at bounding box center [1066, 508] width 44 height 23
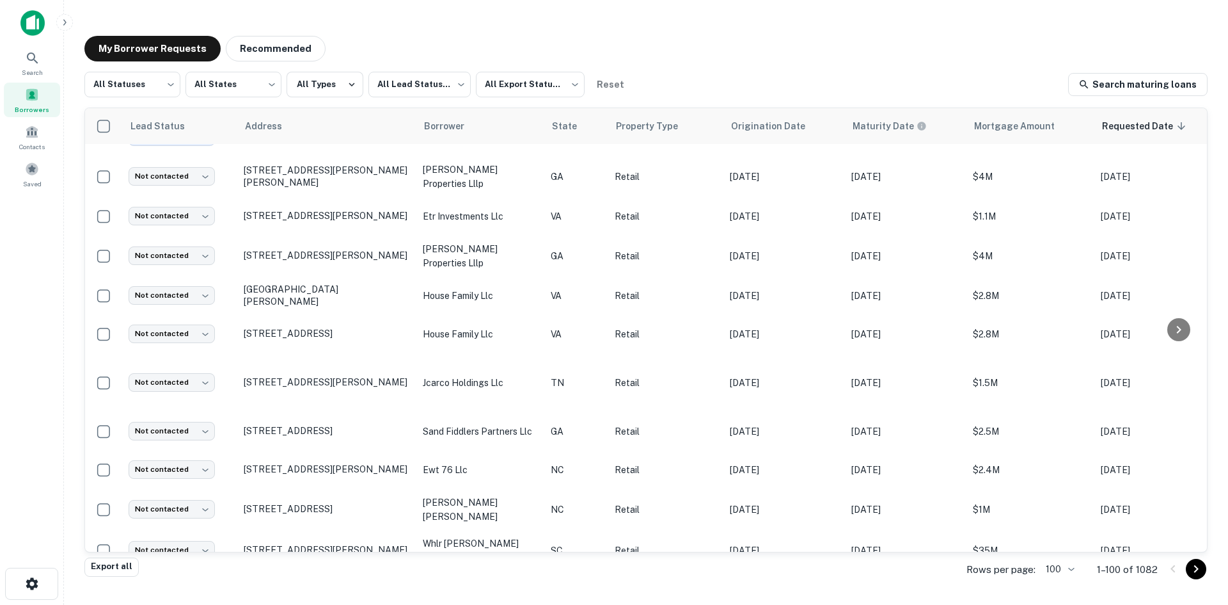
scroll to position [610, 0]
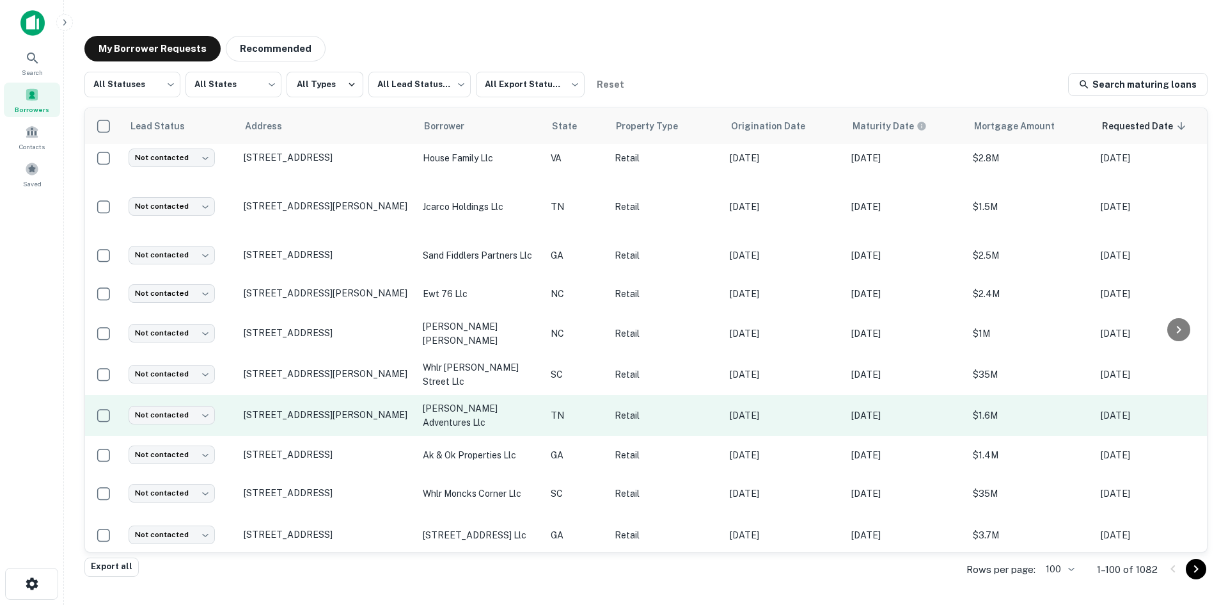
click at [390, 418] on td "[STREET_ADDRESS][PERSON_NAME]" at bounding box center [326, 415] width 179 height 41
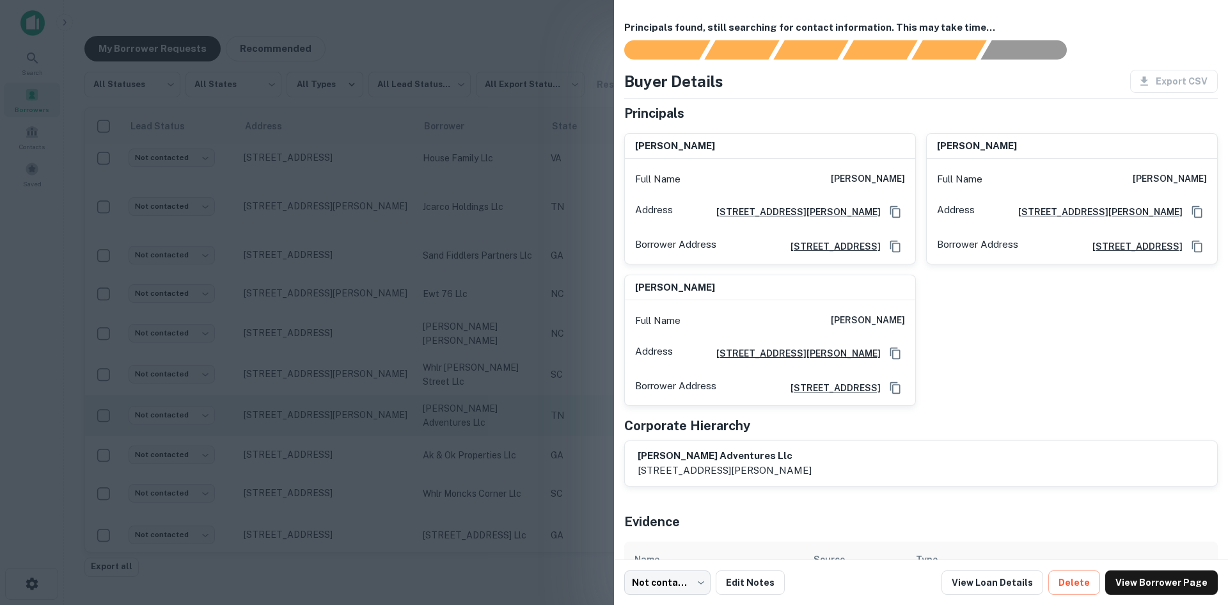
click at [390, 418] on div at bounding box center [614, 302] width 1228 height 605
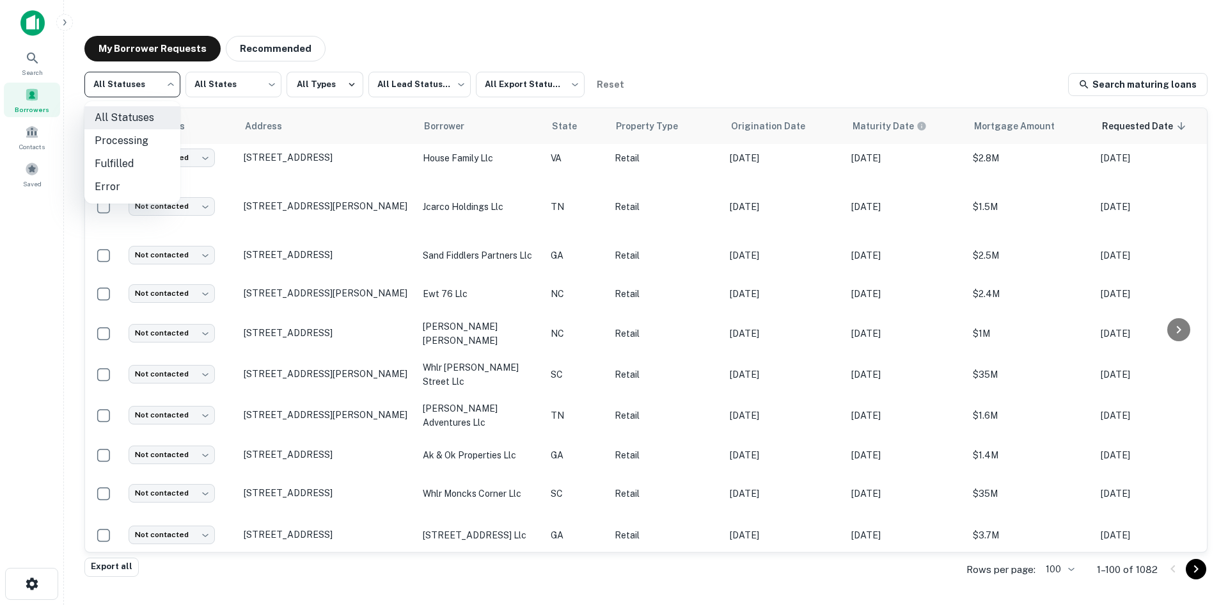
click at [120, 81] on body "Search Borrowers Contacts Saved My Borrower Requests Recommended All Statuses *…" at bounding box center [614, 302] width 1228 height 605
click at [136, 157] on li "Fulfilled" at bounding box center [132, 163] width 96 height 23
type input "*********"
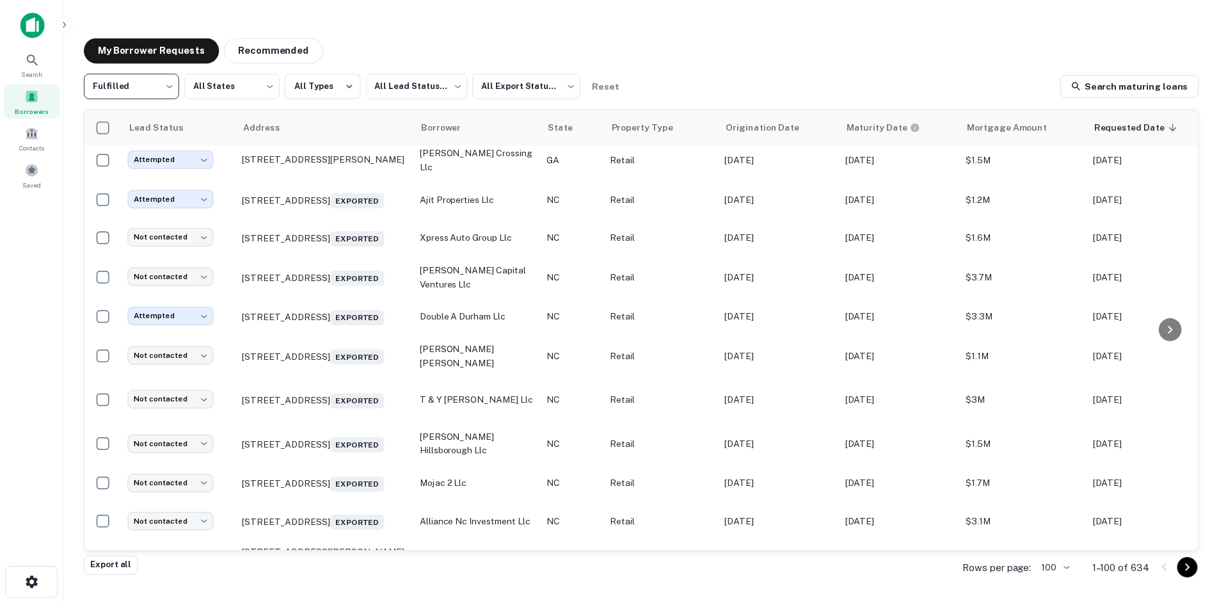
scroll to position [930, 0]
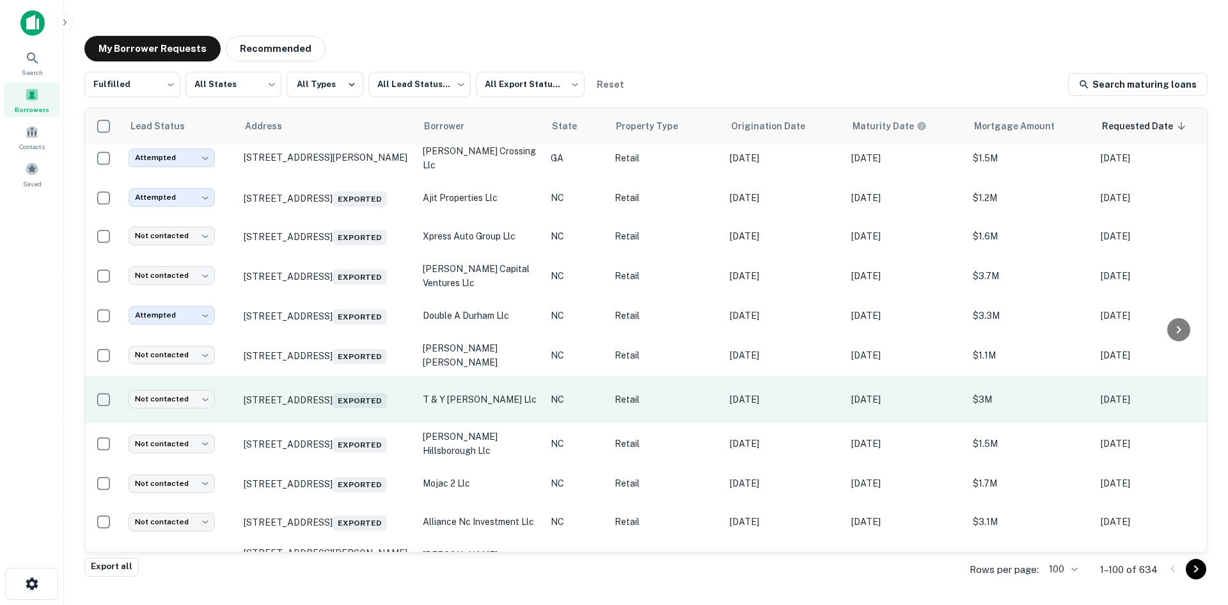
click at [315, 415] on td "[STREET_ADDRESS] Exported" at bounding box center [326, 400] width 179 height 48
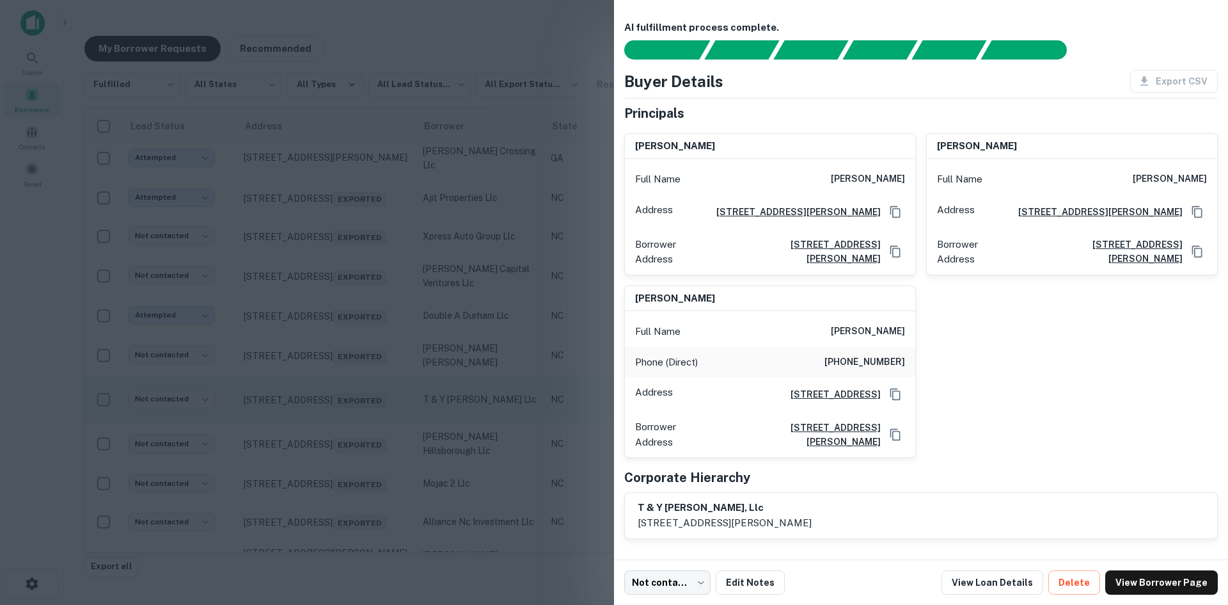
click at [315, 415] on div at bounding box center [614, 302] width 1228 height 605
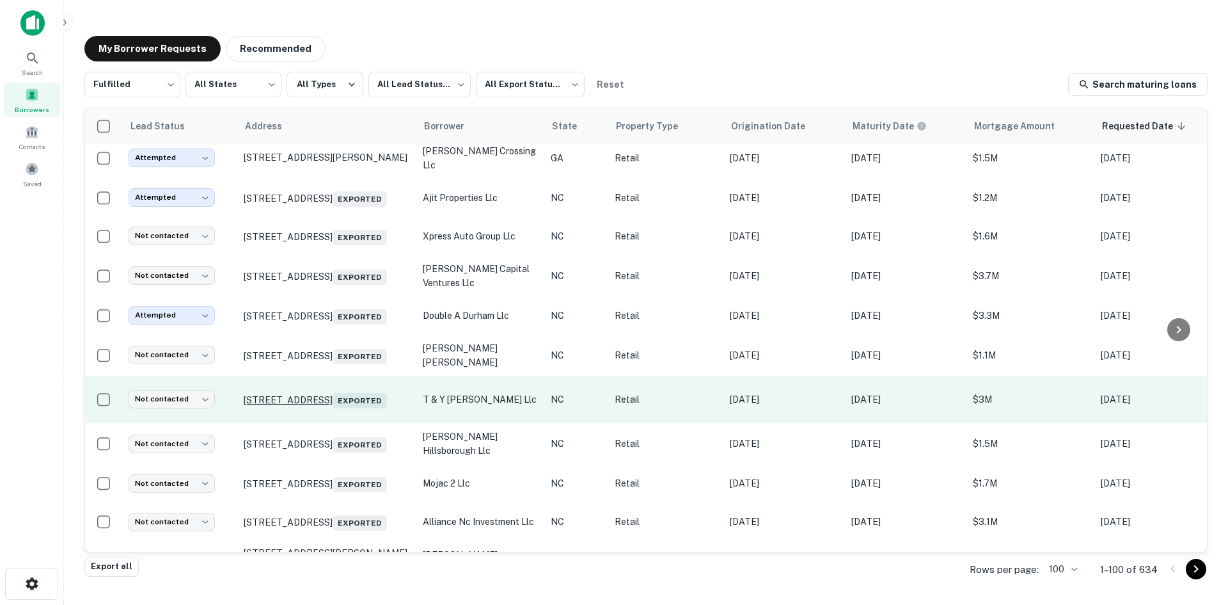
click at [316, 397] on p "[STREET_ADDRESS] Exported" at bounding box center [327, 399] width 166 height 18
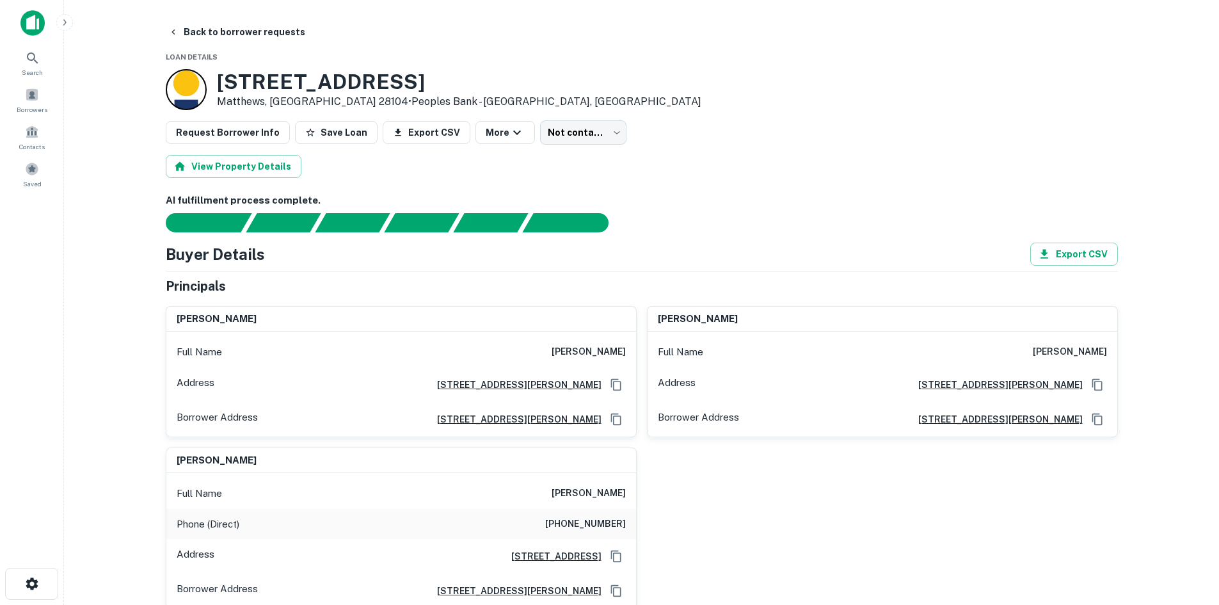
scroll to position [256, 0]
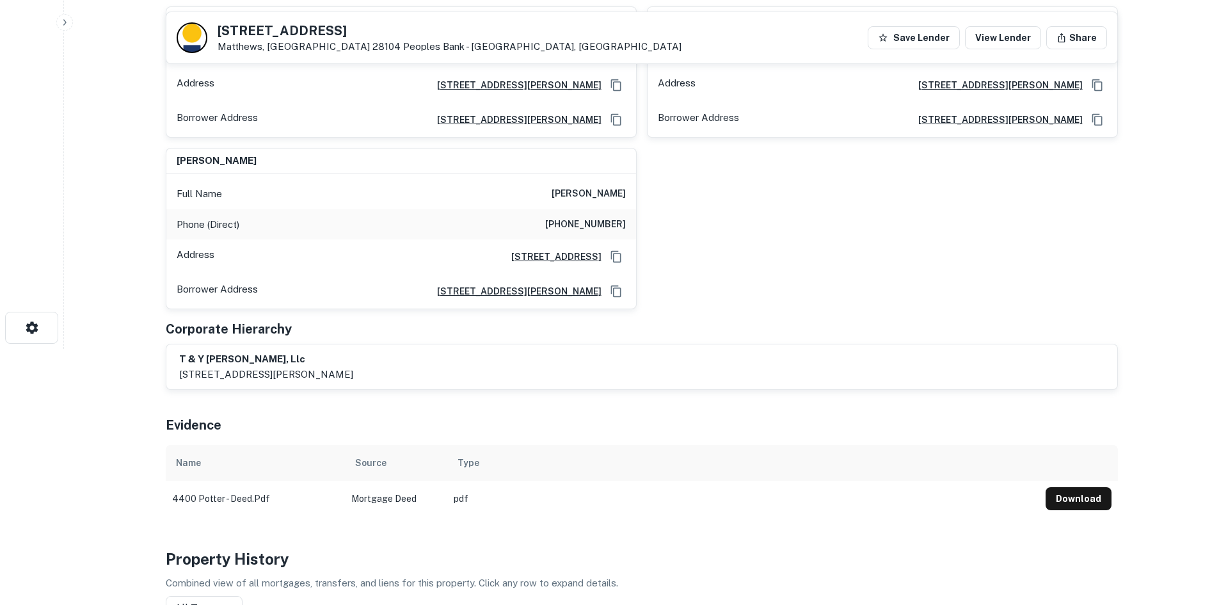
click at [580, 221] on h6 "[PHONE_NUMBER]" at bounding box center [585, 224] width 81 height 15
copy h6 "[PHONE_NUMBER]"
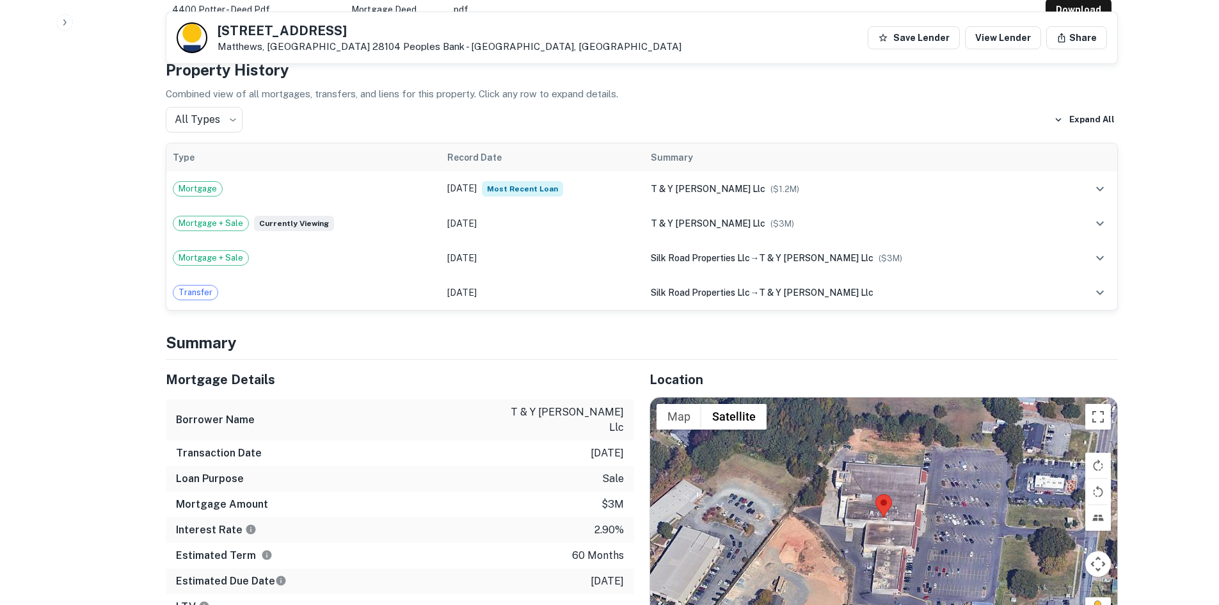
scroll to position [1024, 0]
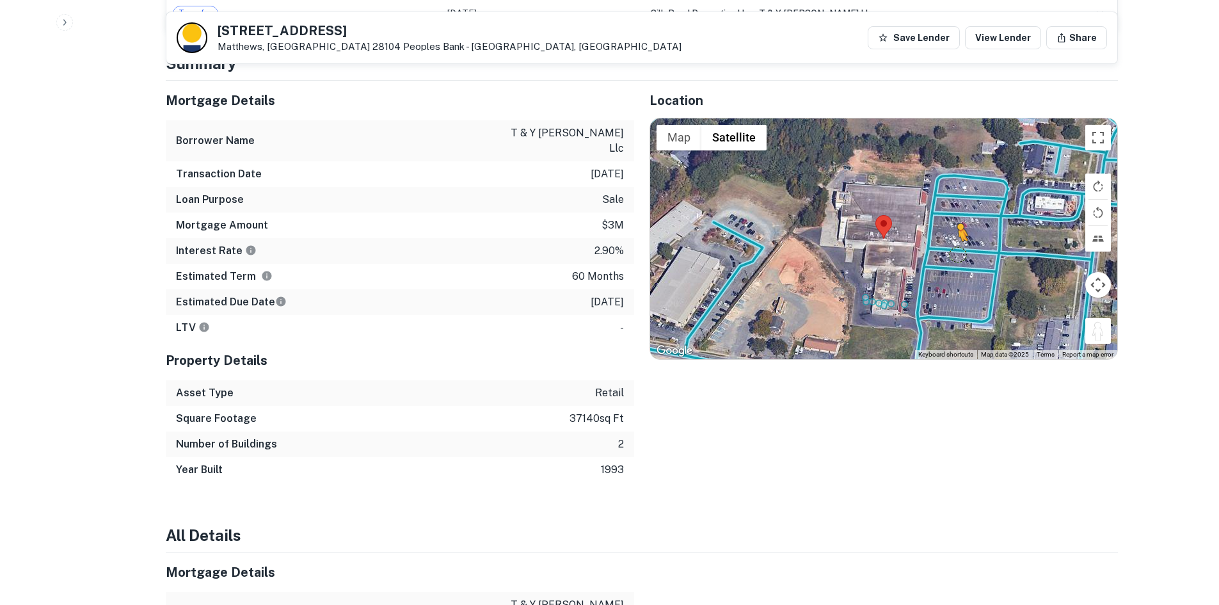
drag, startPoint x: 1086, startPoint y: 324, endPoint x: 956, endPoint y: 251, distance: 149.2
click at [956, 251] on div "To activate drag with keyboard, press Alt + Enter. Once in keyboard drag state,…" at bounding box center [883, 238] width 467 height 241
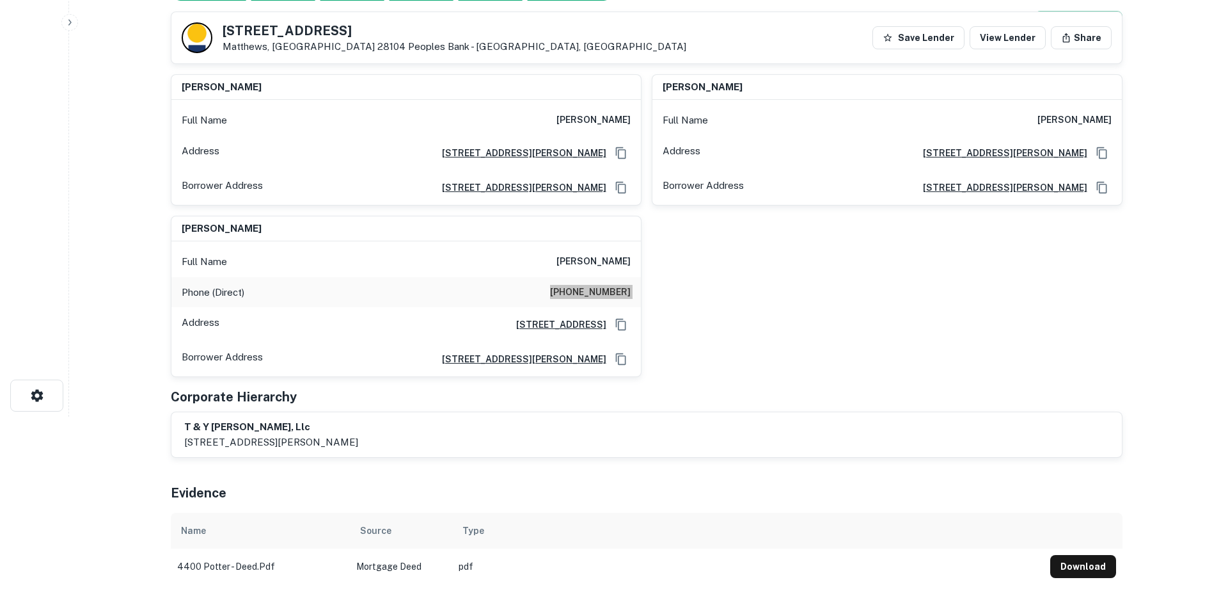
scroll to position [0, 0]
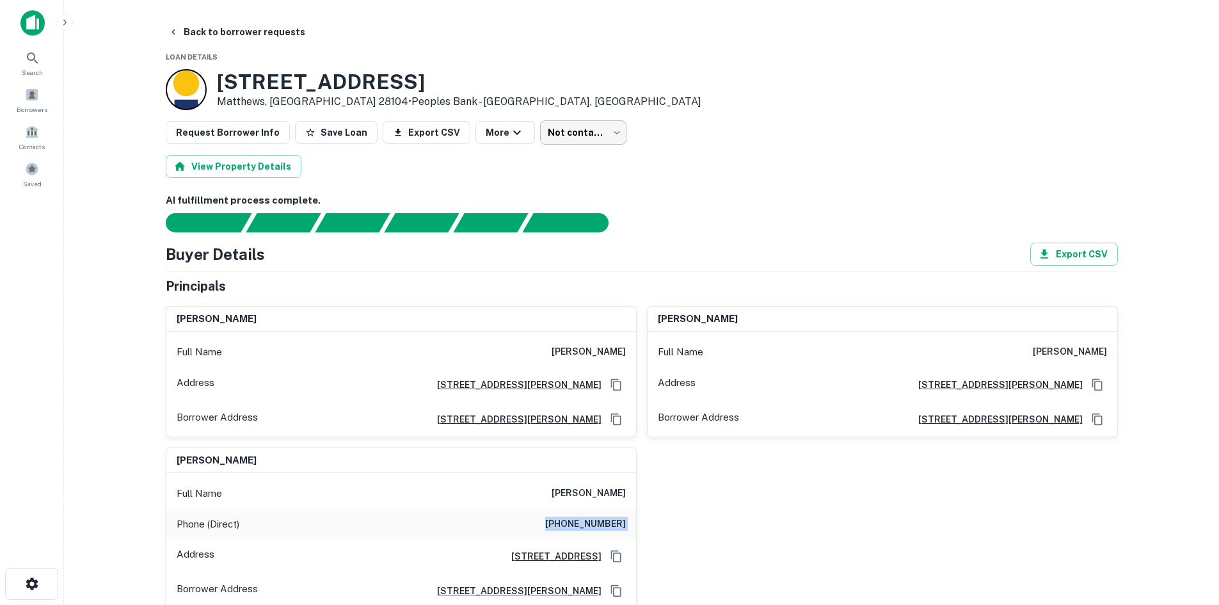
click at [548, 130] on body "Search Borrowers Contacts Saved Back to borrower requests Loan Details [STREET_…" at bounding box center [609, 302] width 1219 height 605
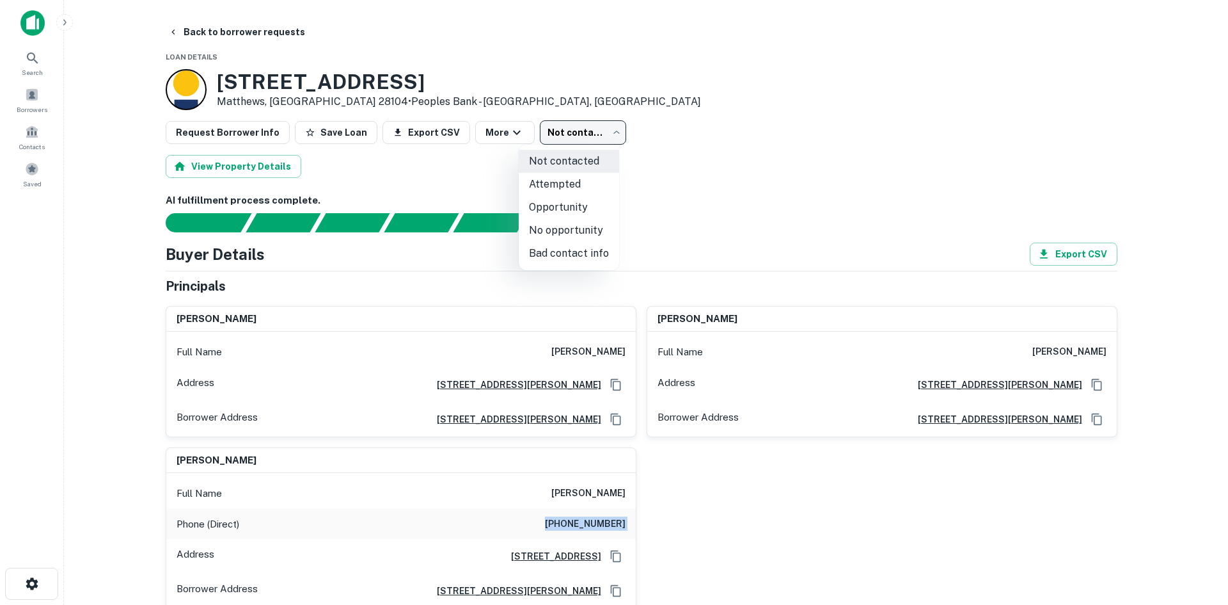
click at [553, 184] on li "Attempted" at bounding box center [569, 184] width 100 height 23
type input "*********"
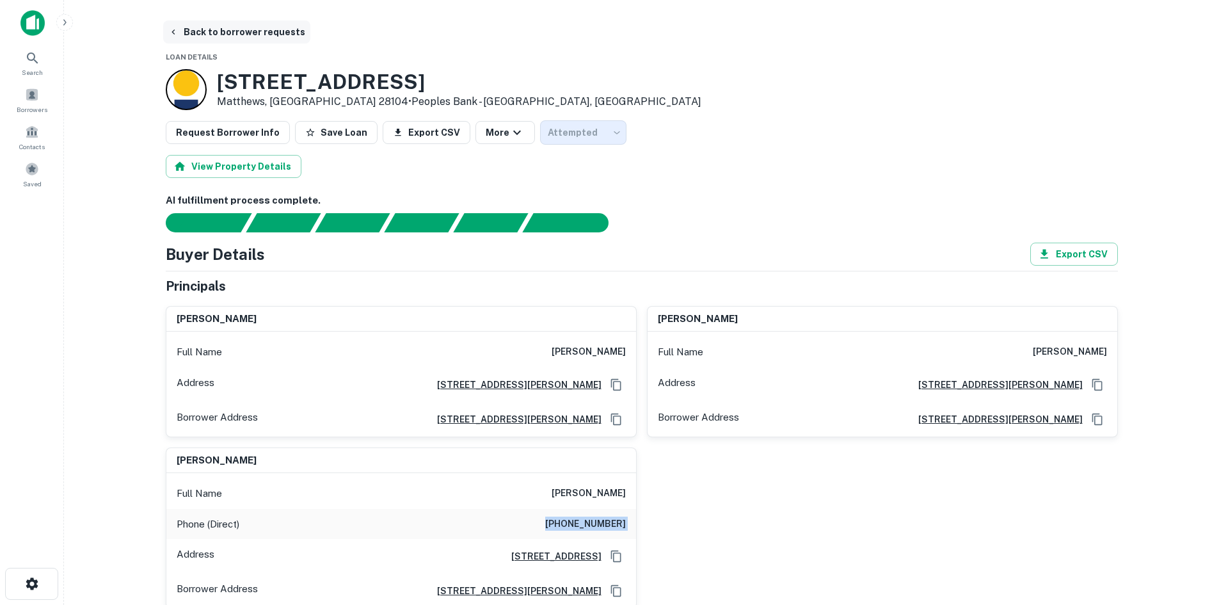
click at [222, 28] on button "Back to borrower requests" at bounding box center [236, 31] width 147 height 23
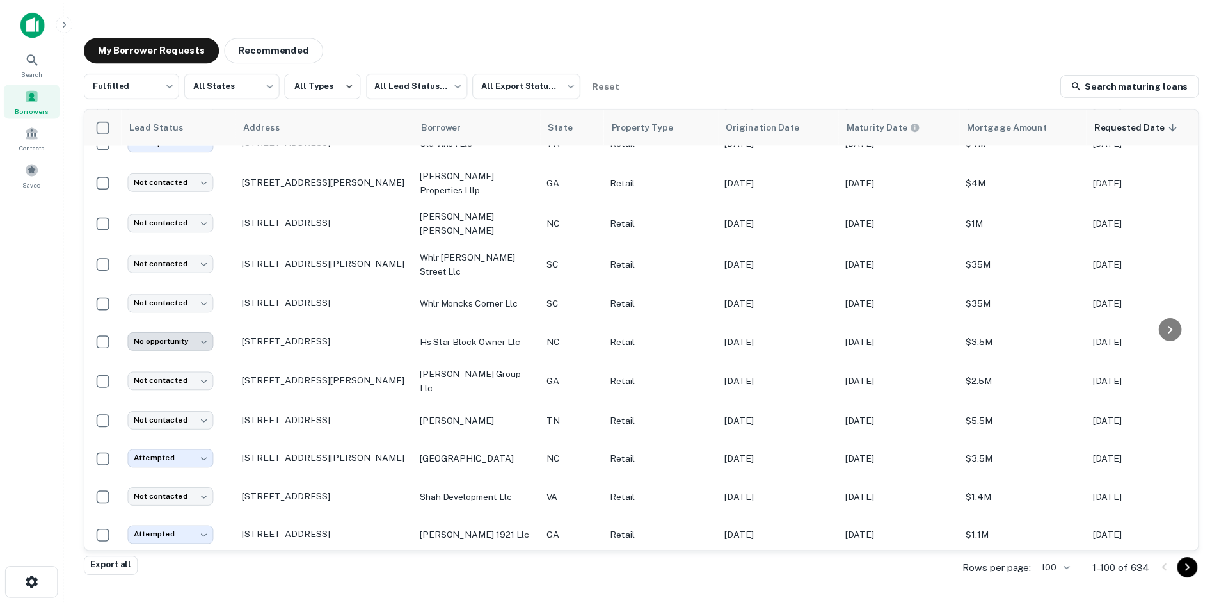
scroll to position [242, 0]
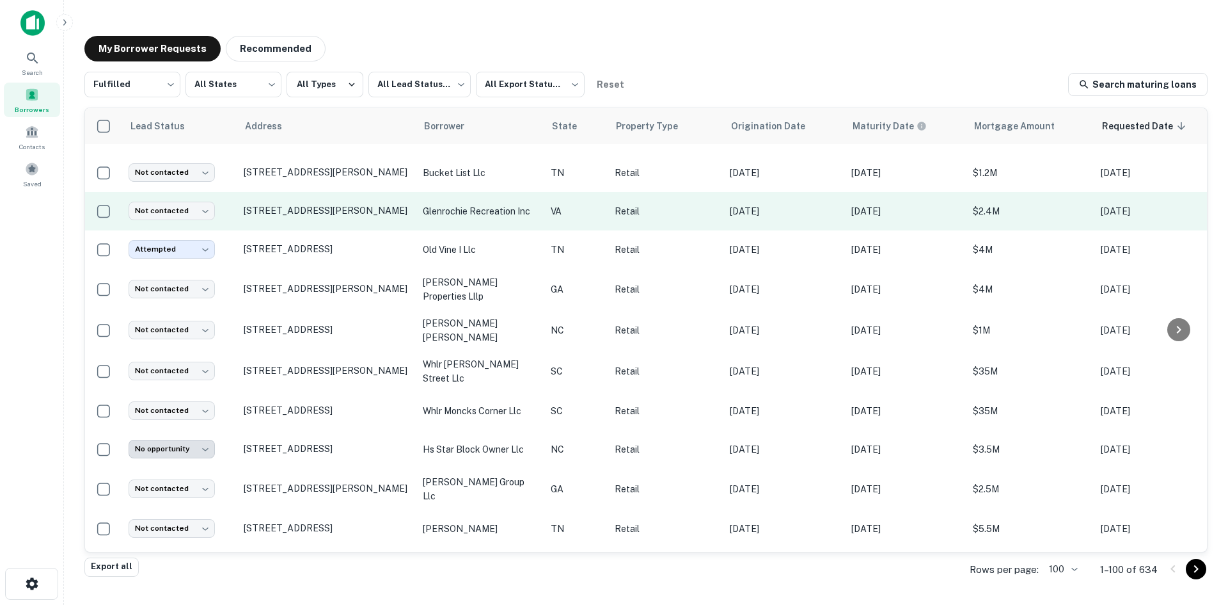
click at [356, 229] on td "[STREET_ADDRESS][PERSON_NAME]" at bounding box center [326, 211] width 179 height 38
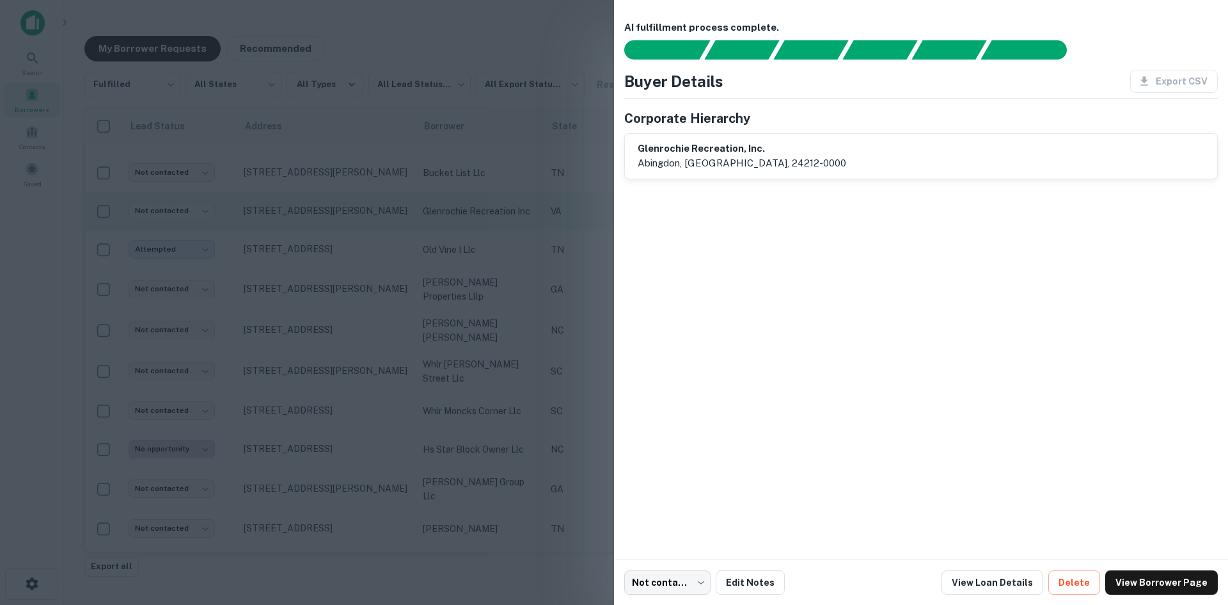
click at [356, 229] on div at bounding box center [614, 302] width 1228 height 605
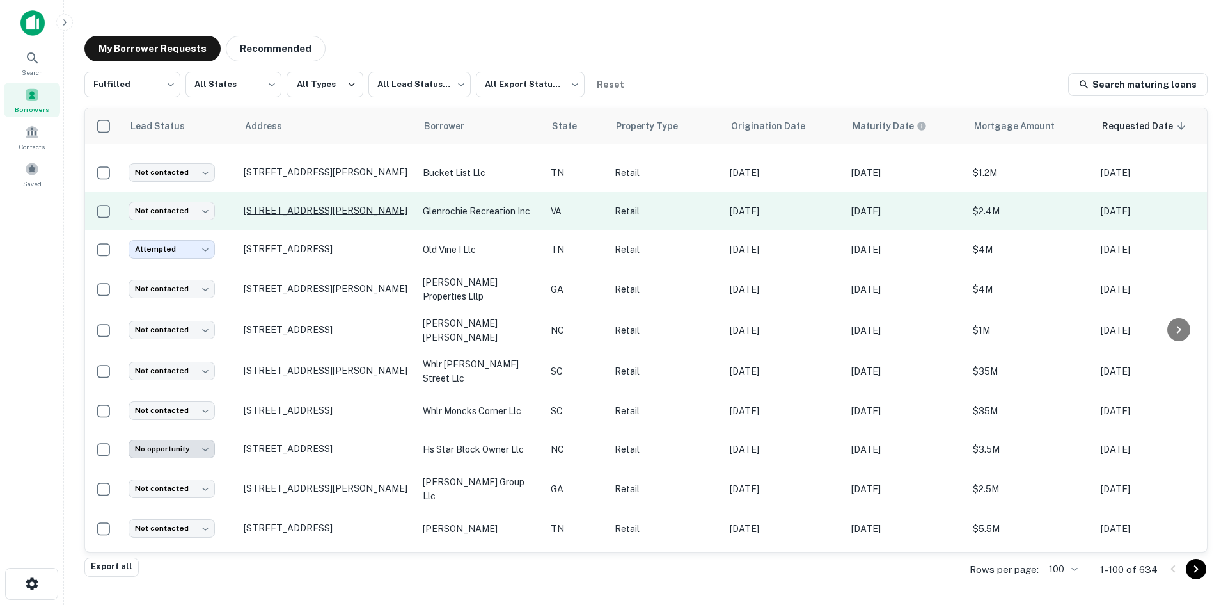
click at [346, 209] on p "[STREET_ADDRESS][PERSON_NAME]" at bounding box center [327, 211] width 166 height 12
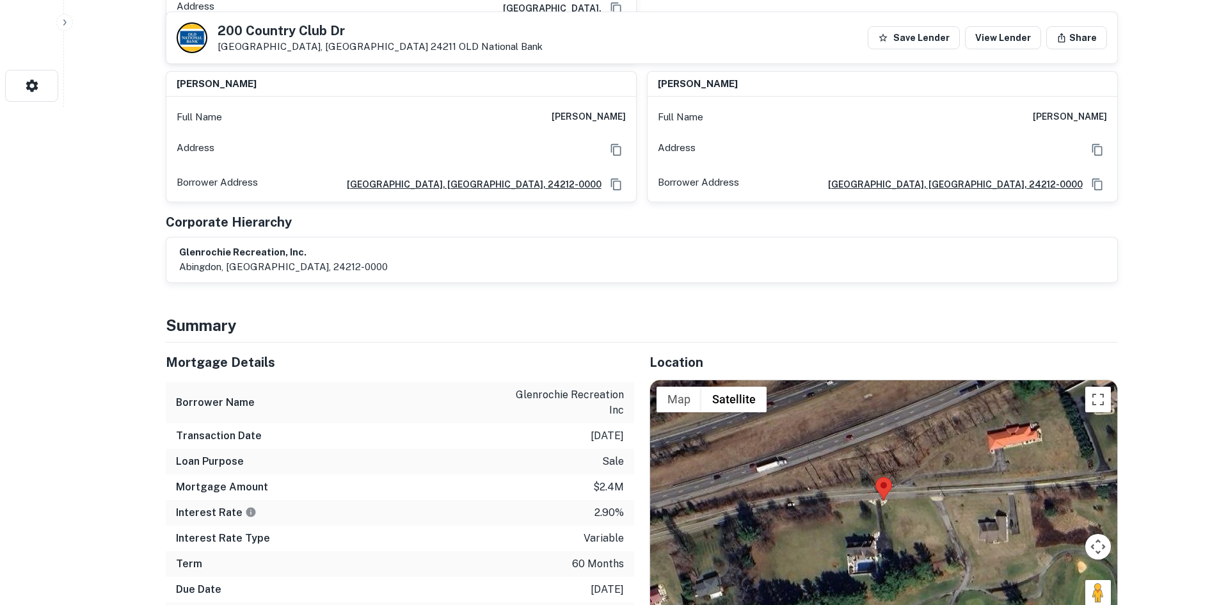
scroll to position [512, 0]
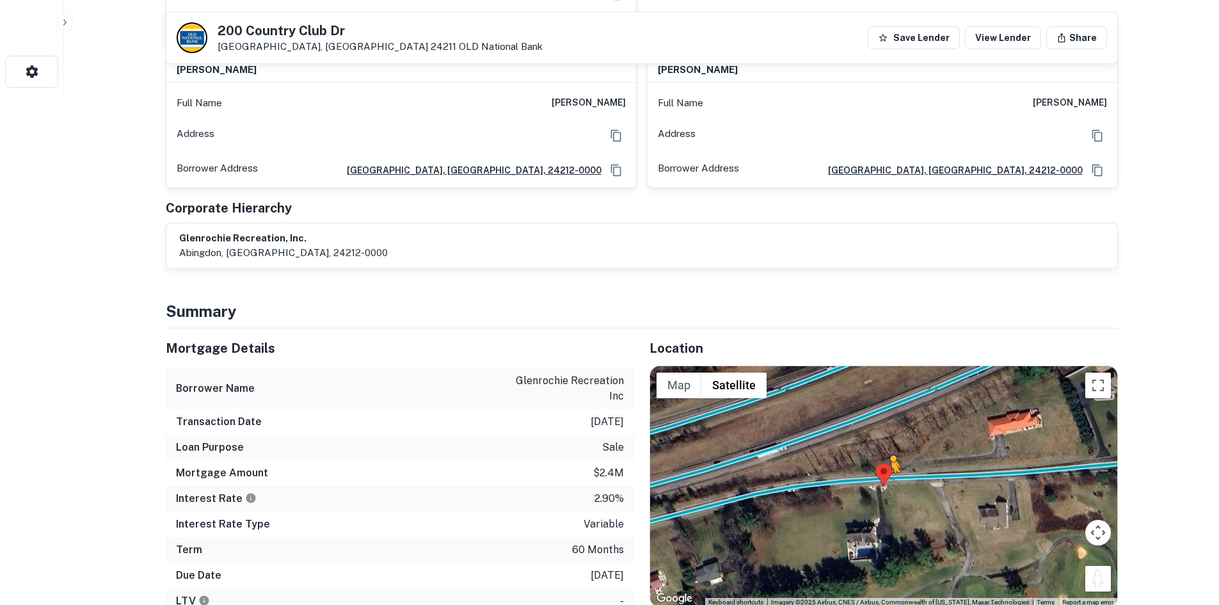
drag, startPoint x: 1097, startPoint y: 566, endPoint x: 890, endPoint y: 473, distance: 226.8
click at [890, 473] on div "To activate drag with keyboard, press Alt + Enter. Once in keyboard drag state,…" at bounding box center [883, 486] width 467 height 241
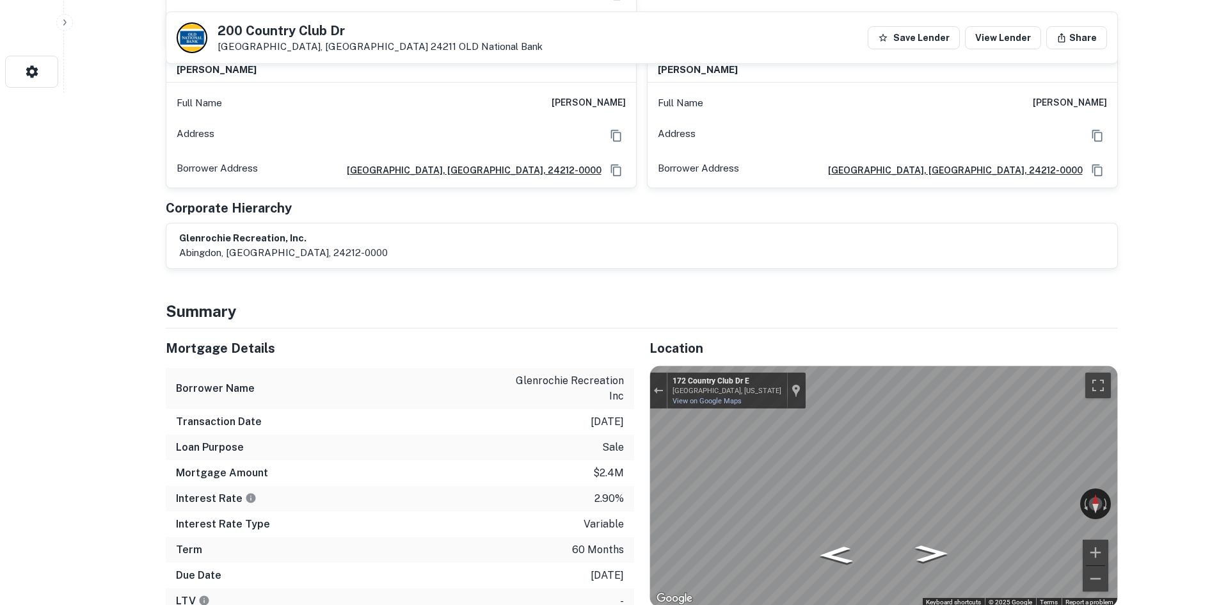
click at [720, 386] on div "← Move left → Move right ↑ Move up ↓ Move down + Zoom in - Zoom out [STREET_ADD…" at bounding box center [883, 486] width 467 height 241
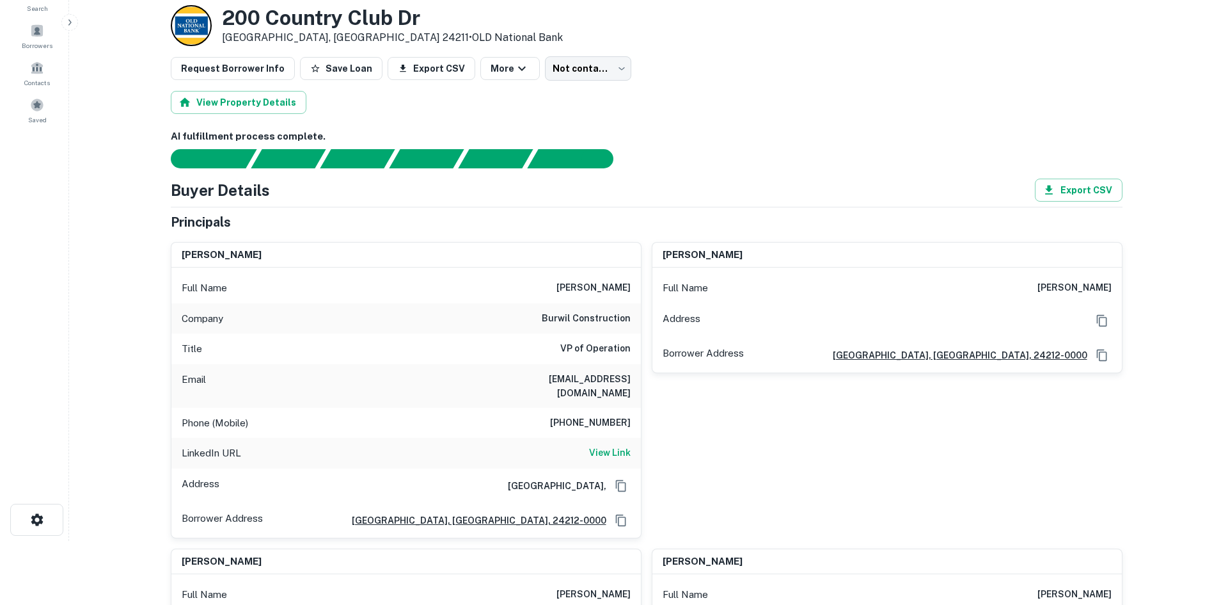
scroll to position [0, 0]
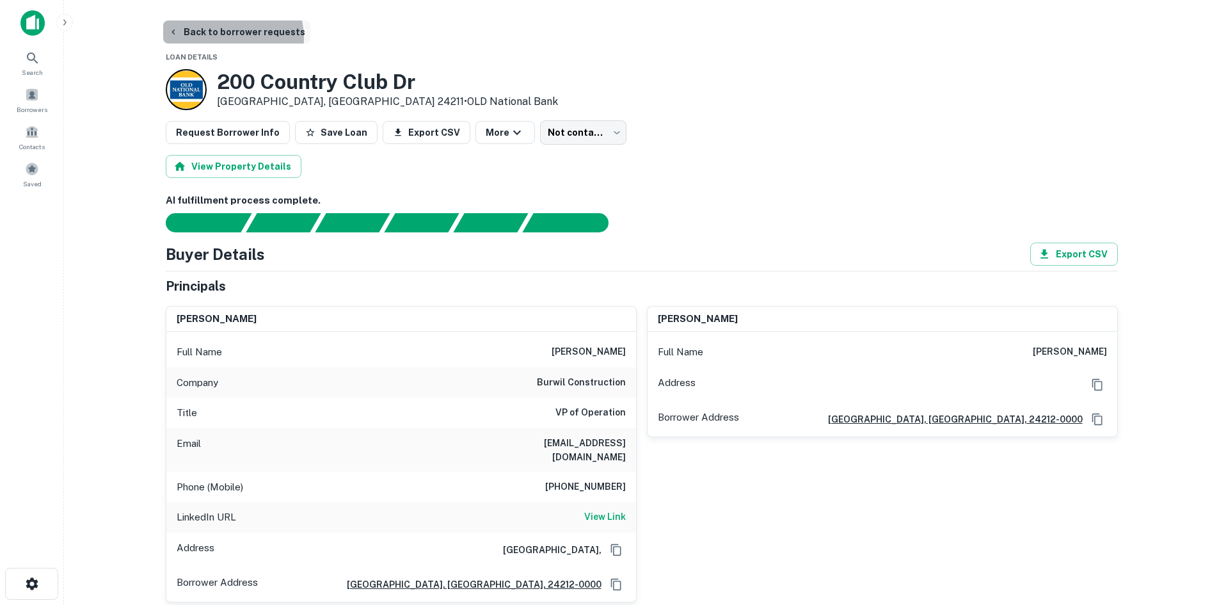
click at [225, 38] on button "Back to borrower requests" at bounding box center [236, 31] width 147 height 23
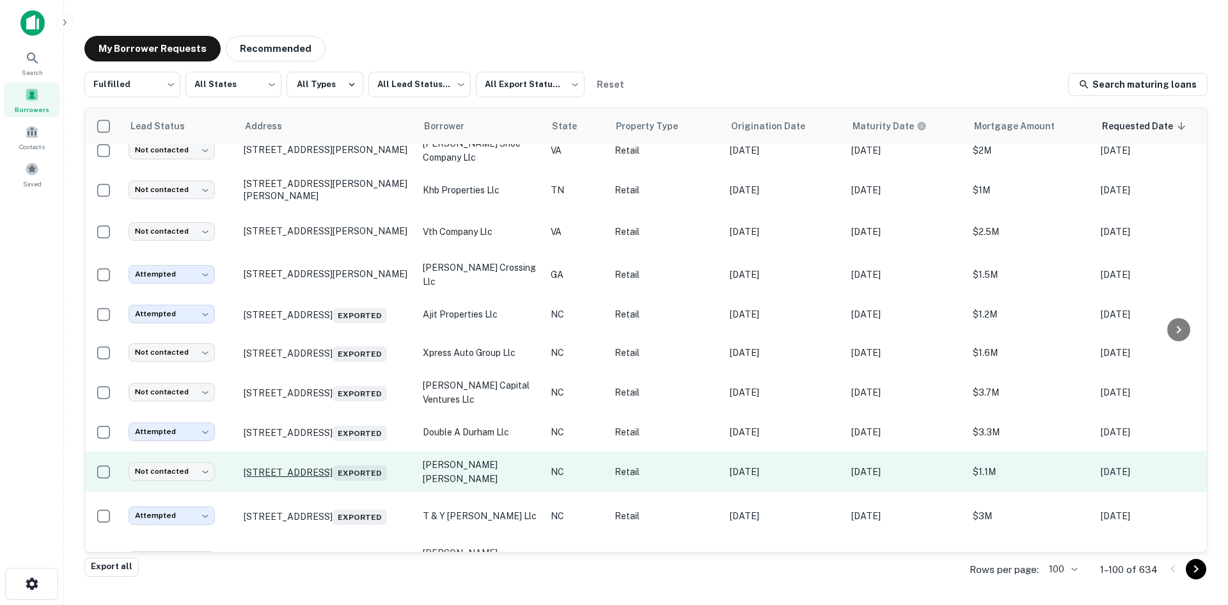
scroll to position [818, 0]
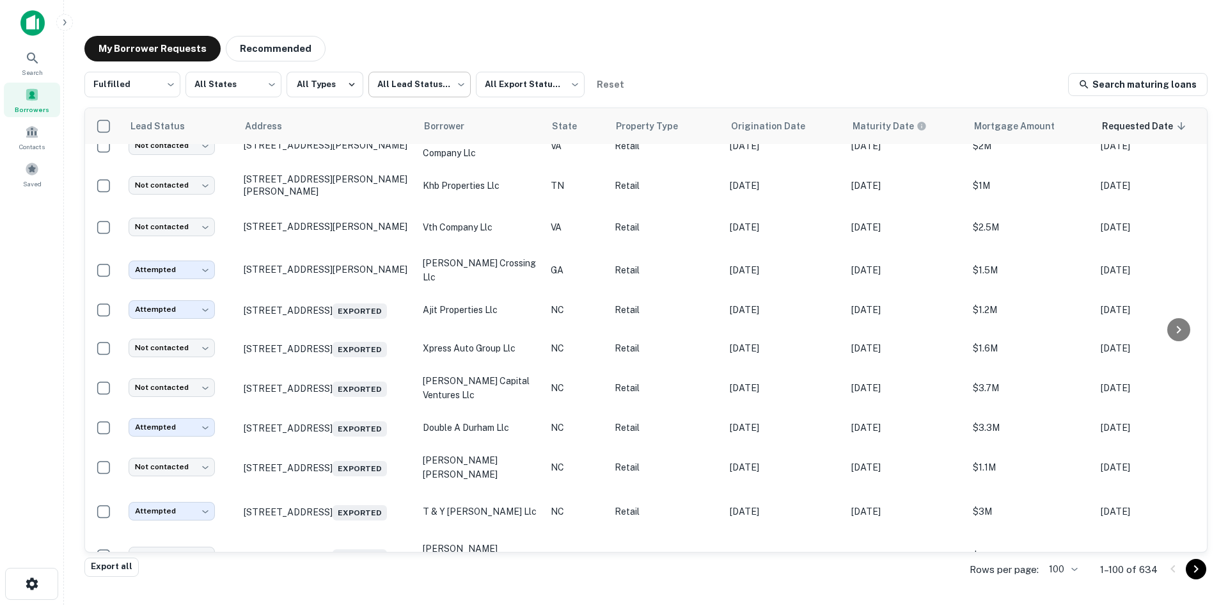
click at [414, 68] on body "Search Borrowers Contacts Saved My Borrower Requests Recommended Fulfilled ****…" at bounding box center [614, 302] width 1228 height 605
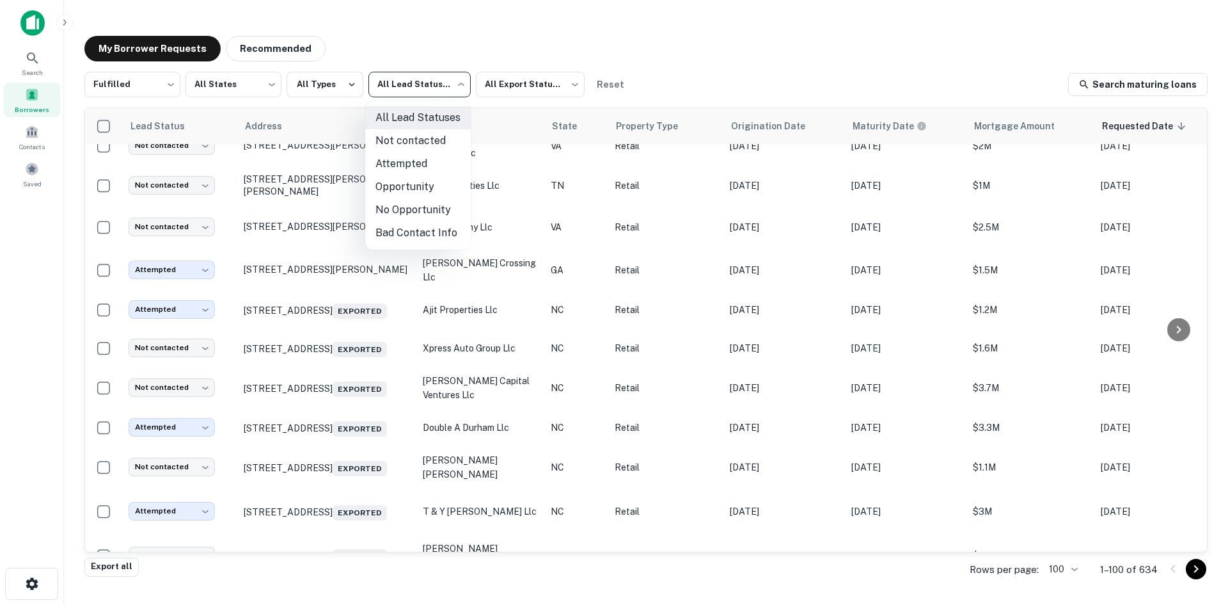
click at [412, 145] on li "Not contacted" at bounding box center [418, 140] width 106 height 23
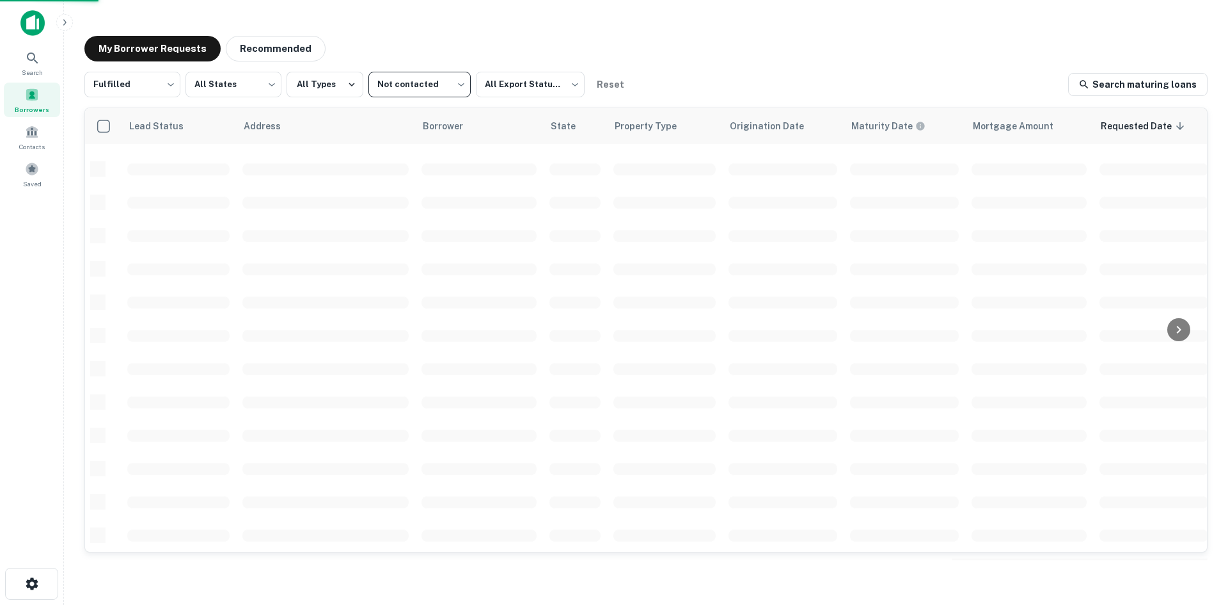
scroll to position [434, 0]
click at [412, 108] on th "Address" at bounding box center [325, 126] width 179 height 36
click at [413, 103] on div "Fulfilled ********* ​ All States *** ​ All Types Not contacted **** ​ All Expor…" at bounding box center [645, 315] width 1123 height 486
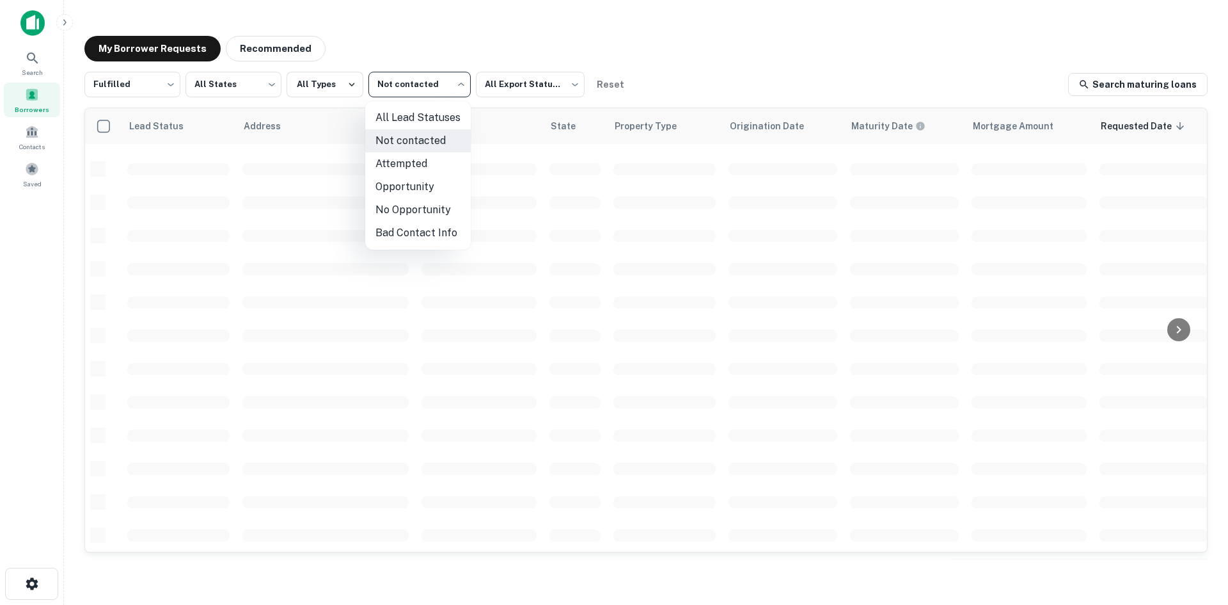
click at [414, 97] on body "Search Borrowers Contacts Saved My Borrower Requests Recommended Fulfilled ****…" at bounding box center [614, 302] width 1228 height 605
click at [413, 153] on li "Attempted" at bounding box center [418, 163] width 106 height 23
type input "*********"
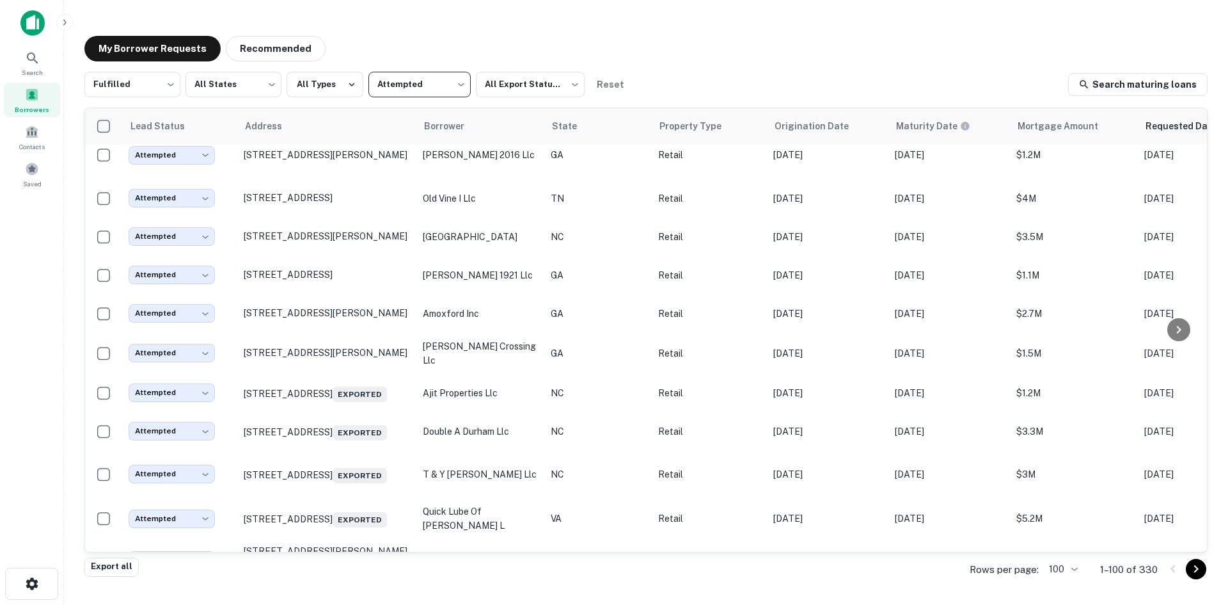
scroll to position [50, 0]
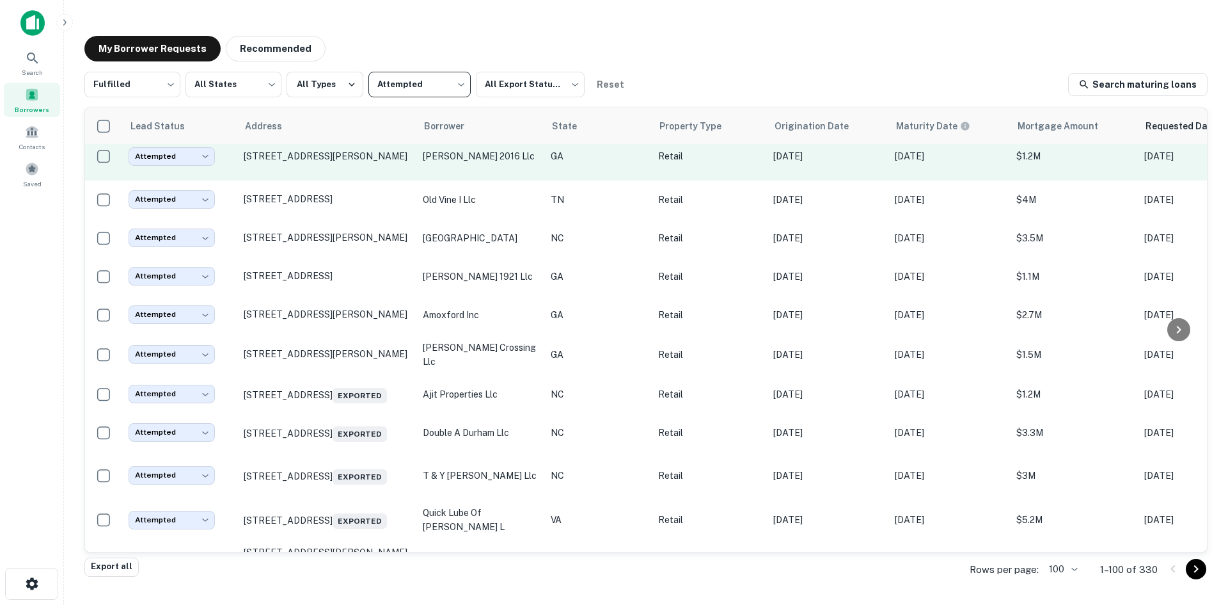
click at [353, 173] on td "[STREET_ADDRESS][PERSON_NAME]" at bounding box center [326, 156] width 179 height 48
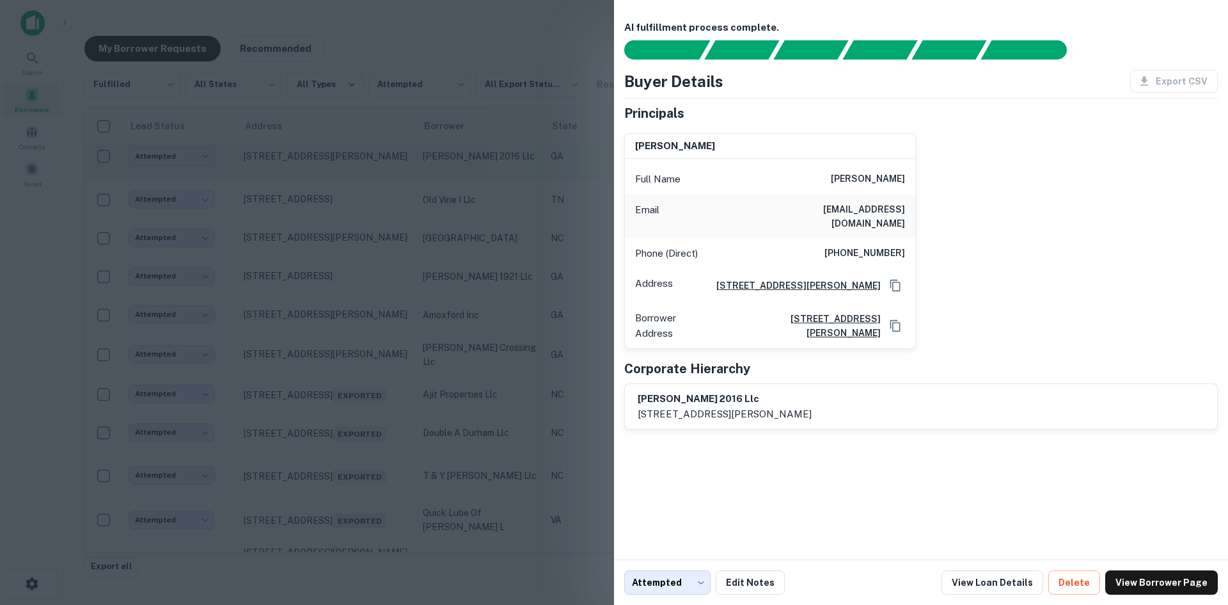
click at [353, 173] on div at bounding box center [614, 302] width 1228 height 605
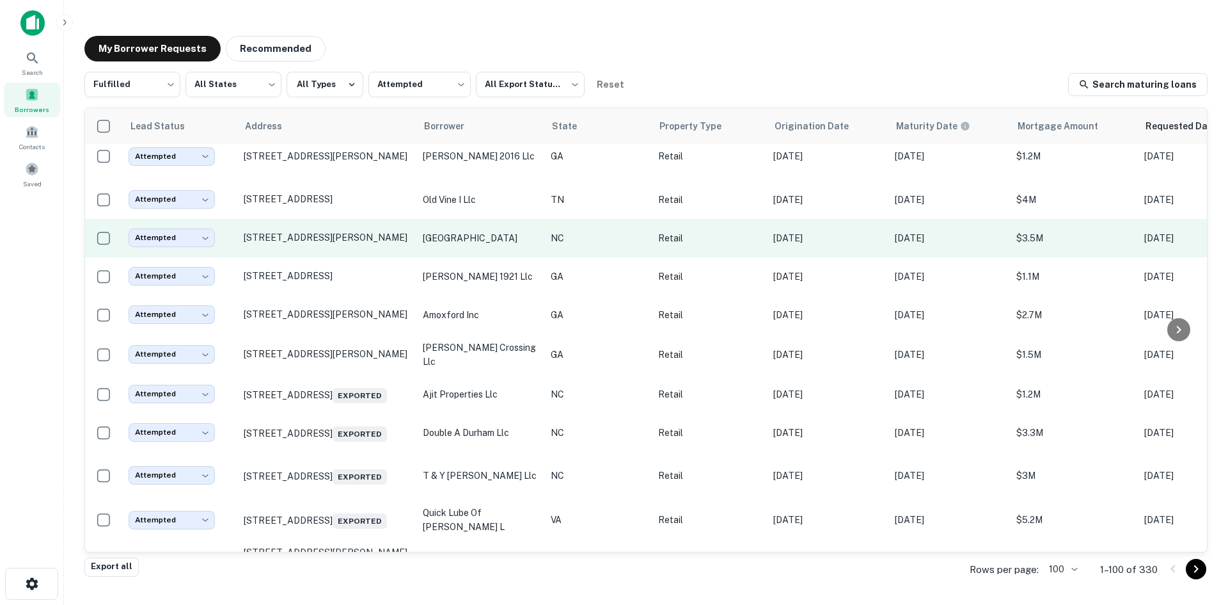
click at [340, 257] on td "[STREET_ADDRESS][PERSON_NAME]" at bounding box center [326, 238] width 179 height 38
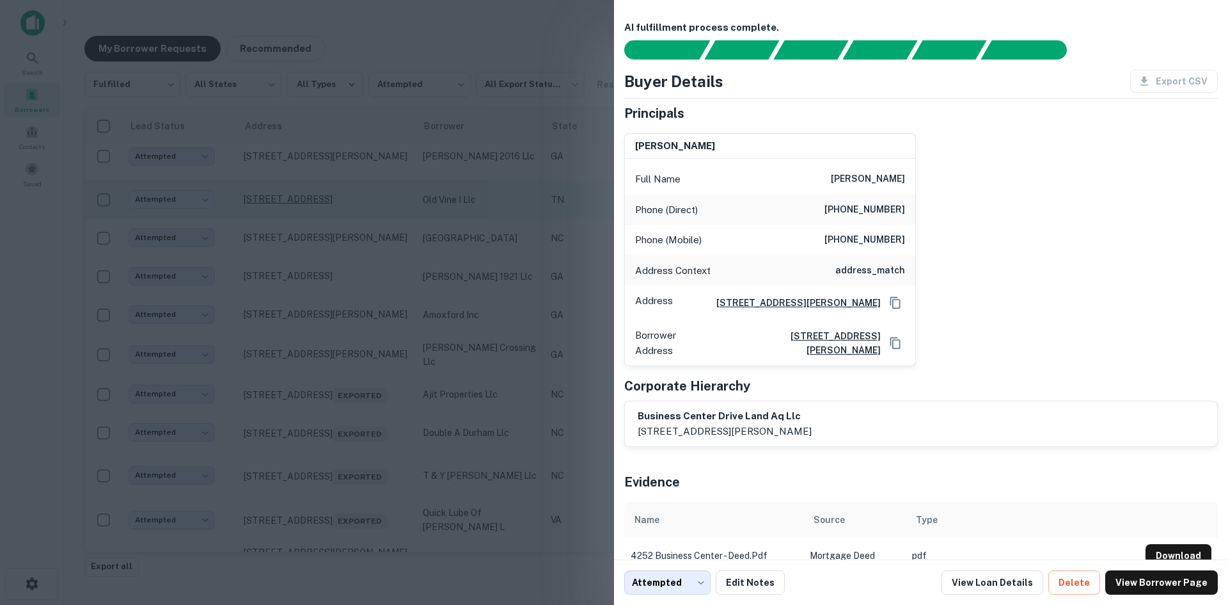
drag, startPoint x: 360, startPoint y: 170, endPoint x: 402, endPoint y: 196, distance: 49.7
click at [363, 168] on div at bounding box center [614, 302] width 1228 height 605
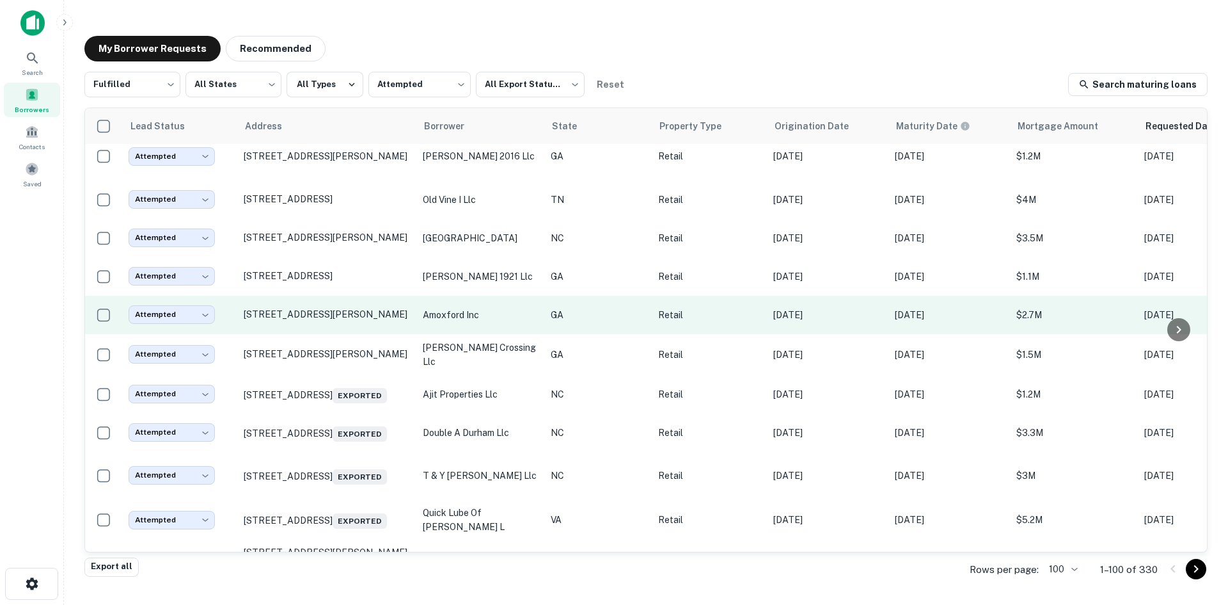
click at [381, 334] on td "[STREET_ADDRESS][PERSON_NAME]" at bounding box center [326, 315] width 179 height 38
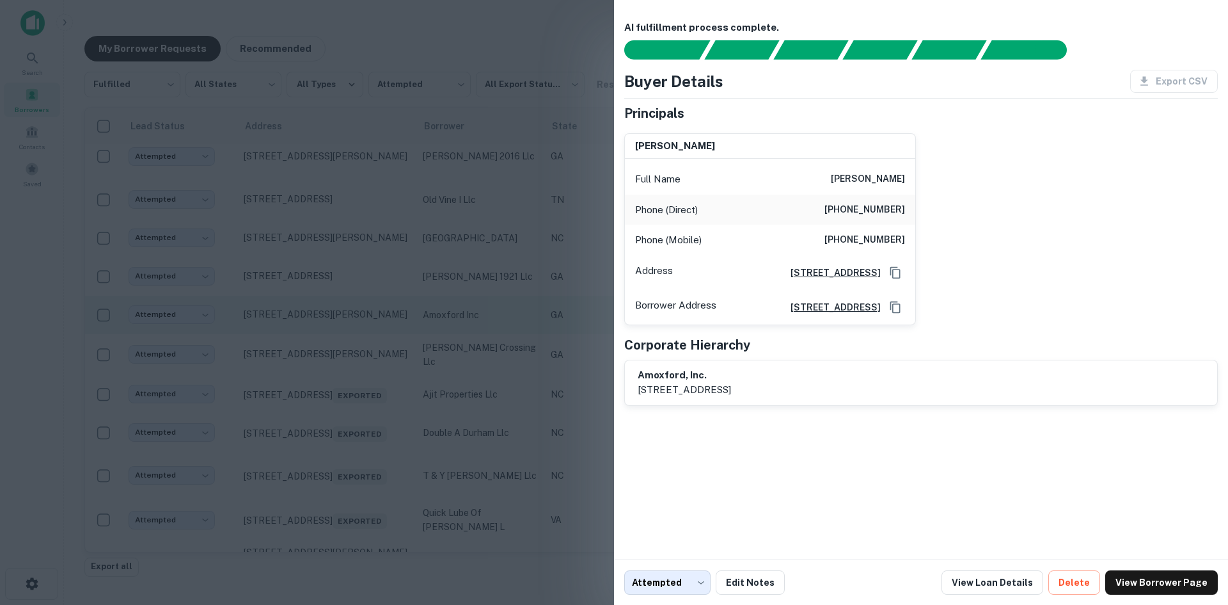
click at [381, 334] on div at bounding box center [614, 302] width 1228 height 605
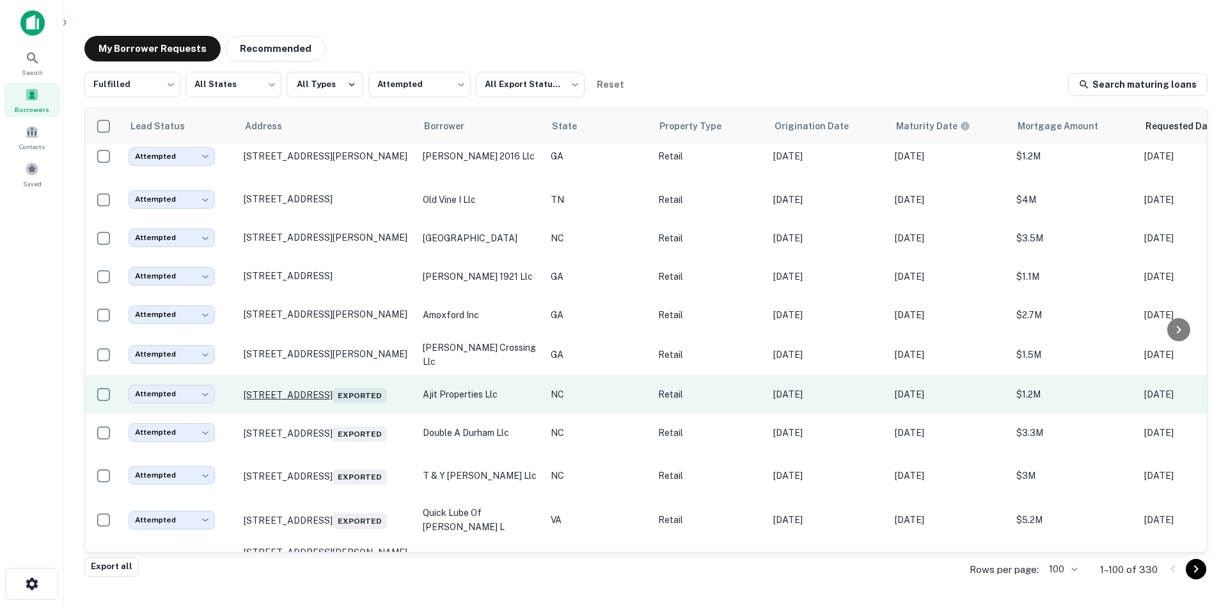
click at [357, 403] on p "[STREET_ADDRESS] Exported" at bounding box center [327, 394] width 166 height 18
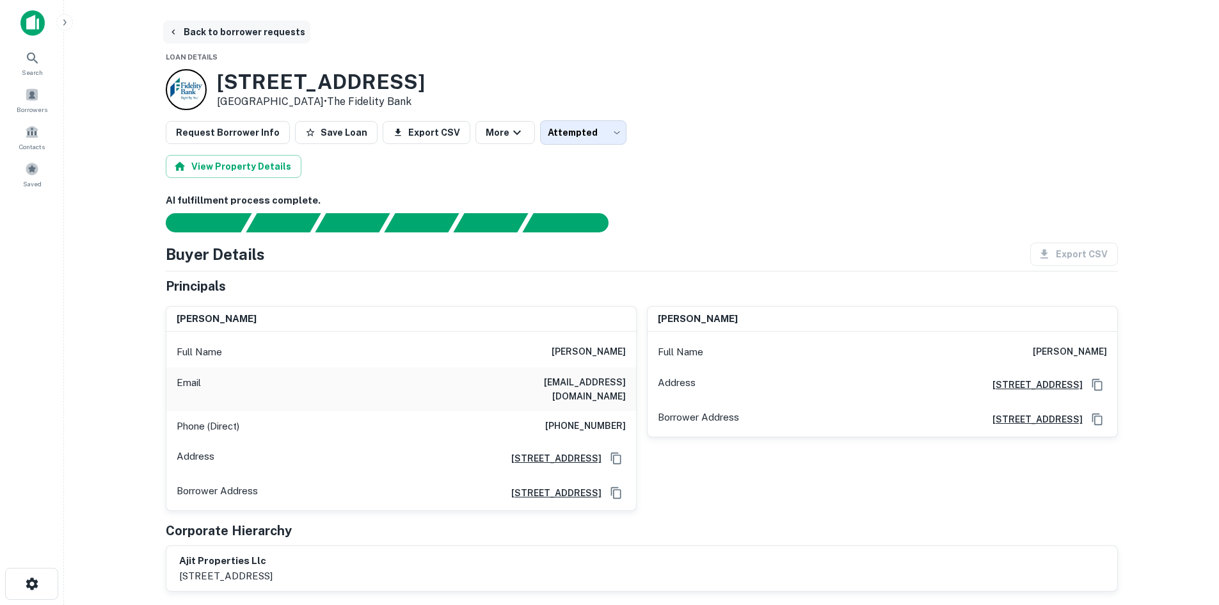
click at [218, 31] on button "Back to borrower requests" at bounding box center [236, 31] width 147 height 23
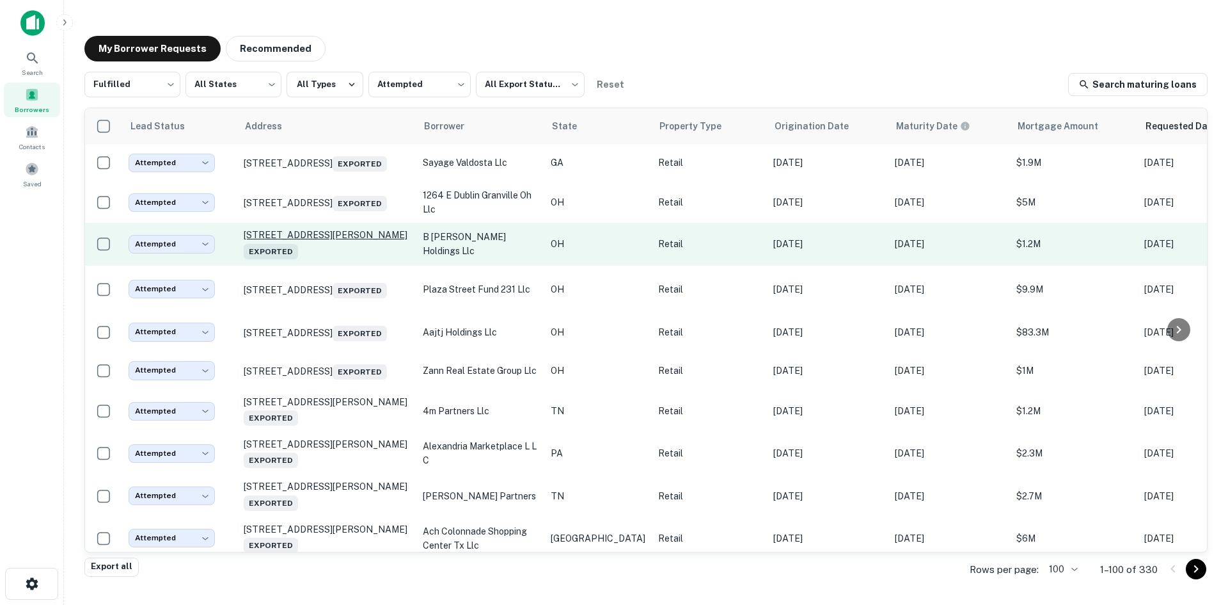
scroll to position [2033, 0]
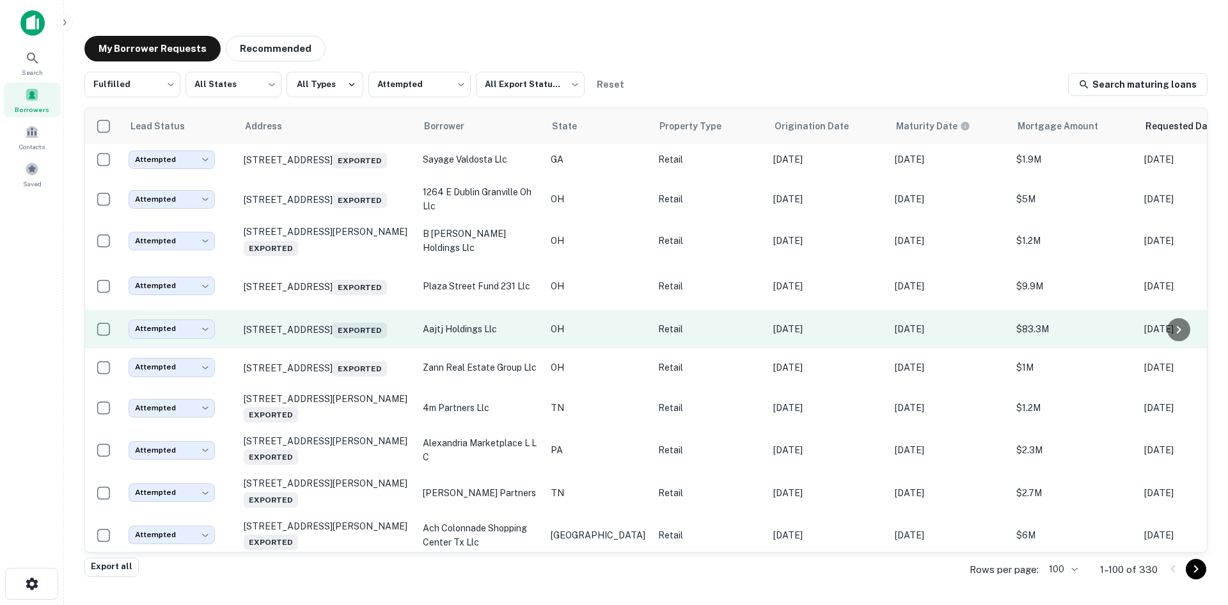
click at [364, 348] on td "[STREET_ADDRESS] Exported" at bounding box center [326, 329] width 179 height 38
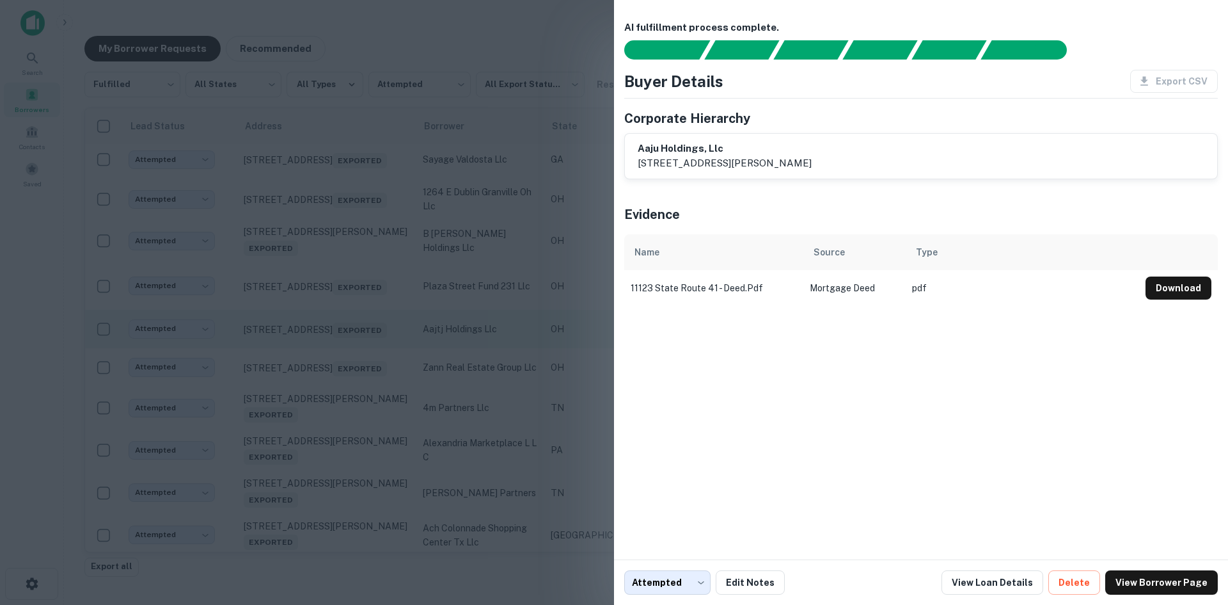
click at [364, 435] on div at bounding box center [614, 302] width 1228 height 605
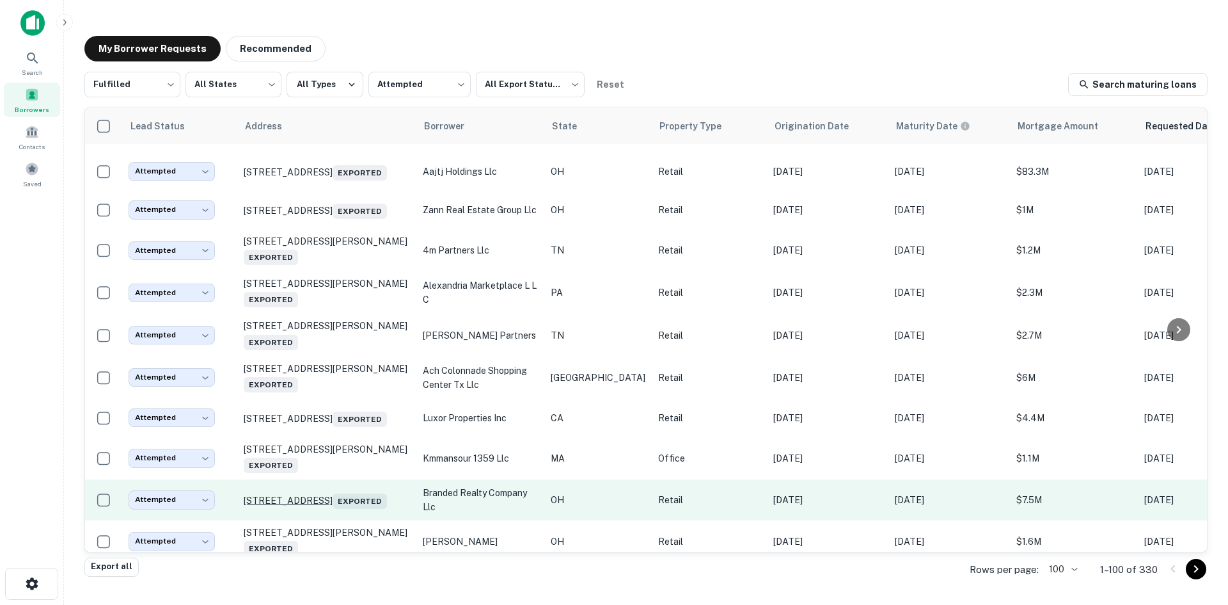
scroll to position [2417, 0]
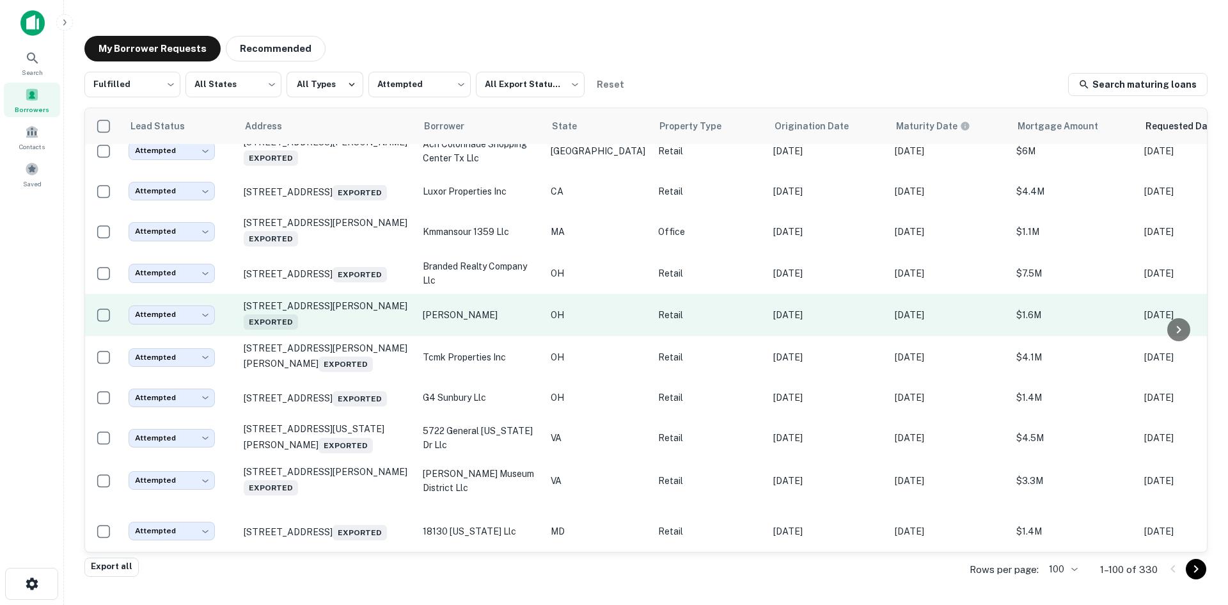
click at [324, 336] on td "[STREET_ADDRESS][PERSON_NAME] Exported" at bounding box center [326, 315] width 179 height 42
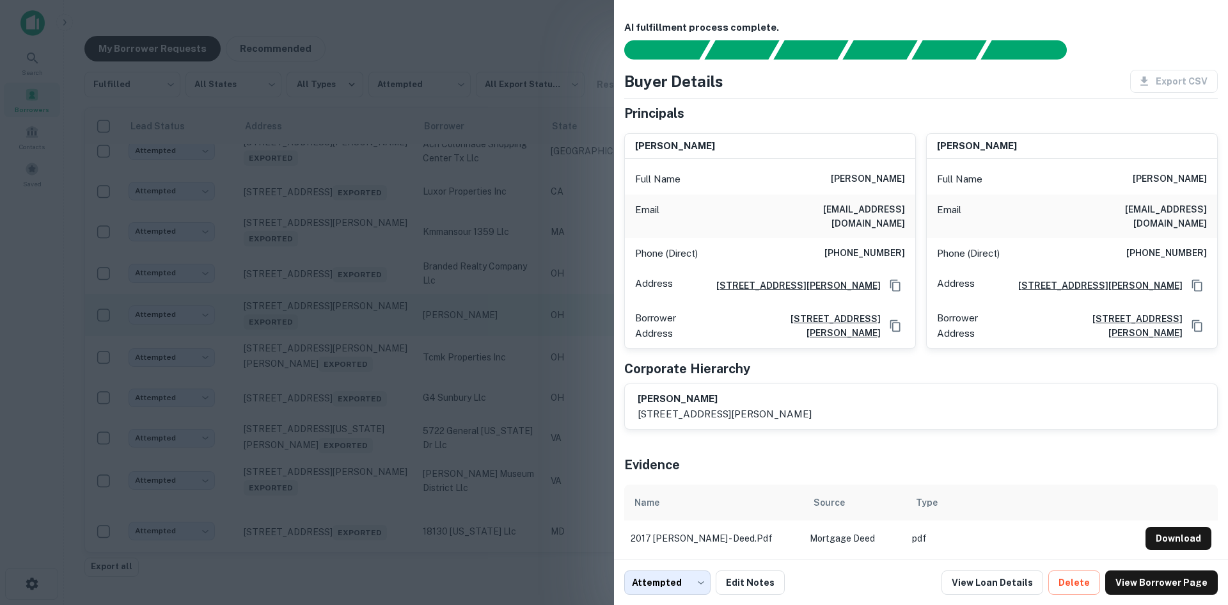
click at [324, 429] on div at bounding box center [614, 302] width 1228 height 605
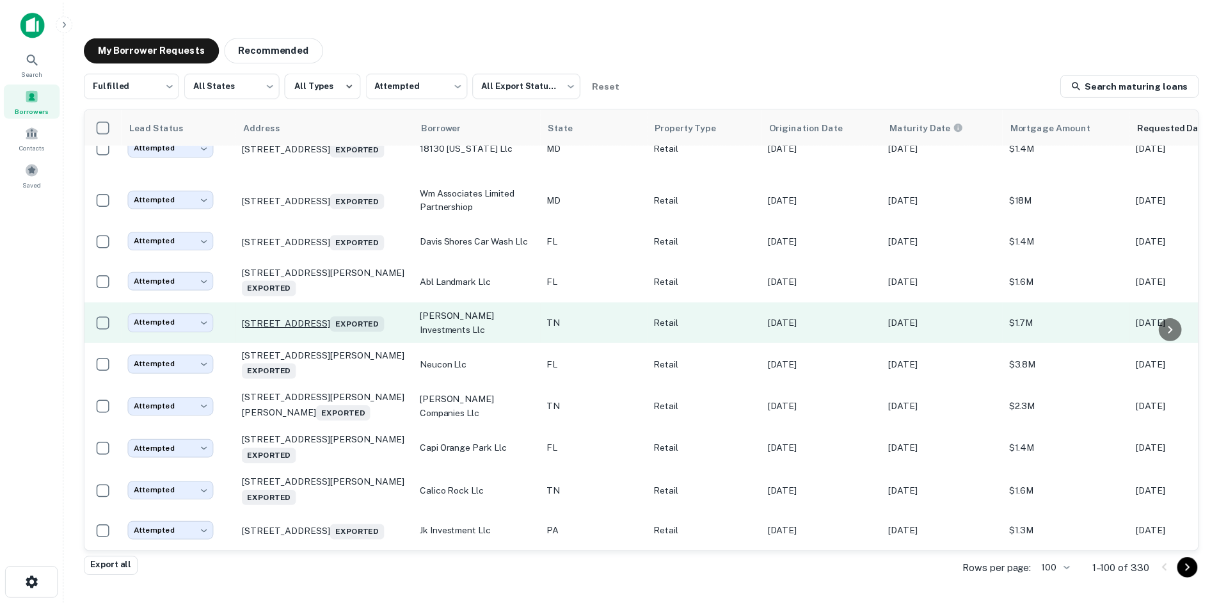
scroll to position [2993, 0]
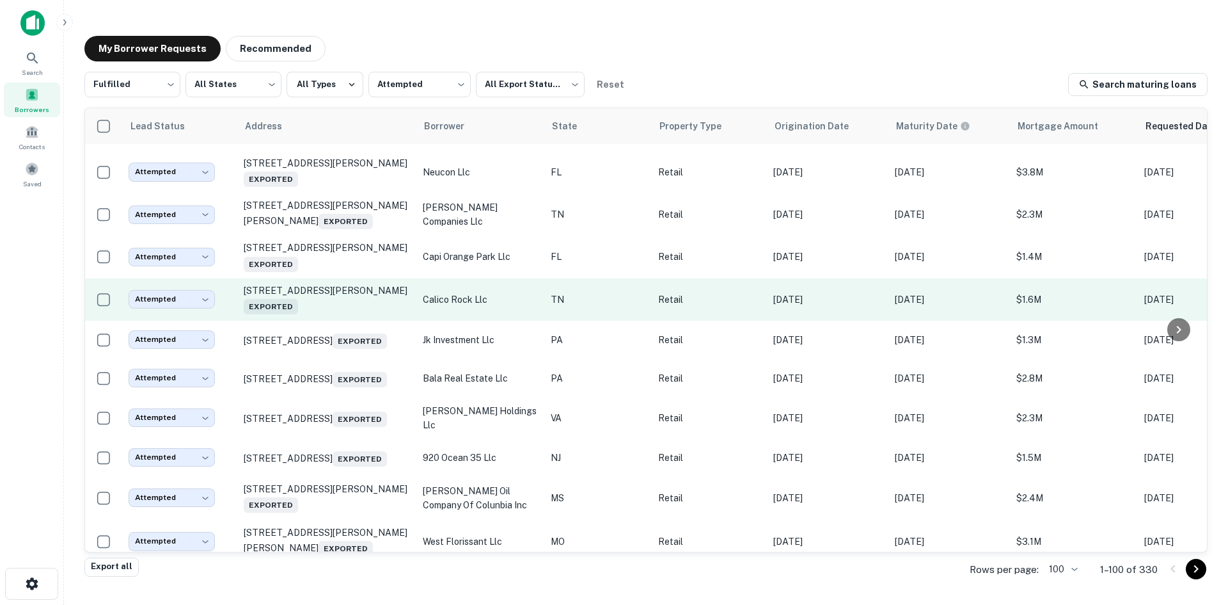
click at [338, 321] on td "[STREET_ADDRESS][PERSON_NAME] Exported" at bounding box center [326, 299] width 179 height 42
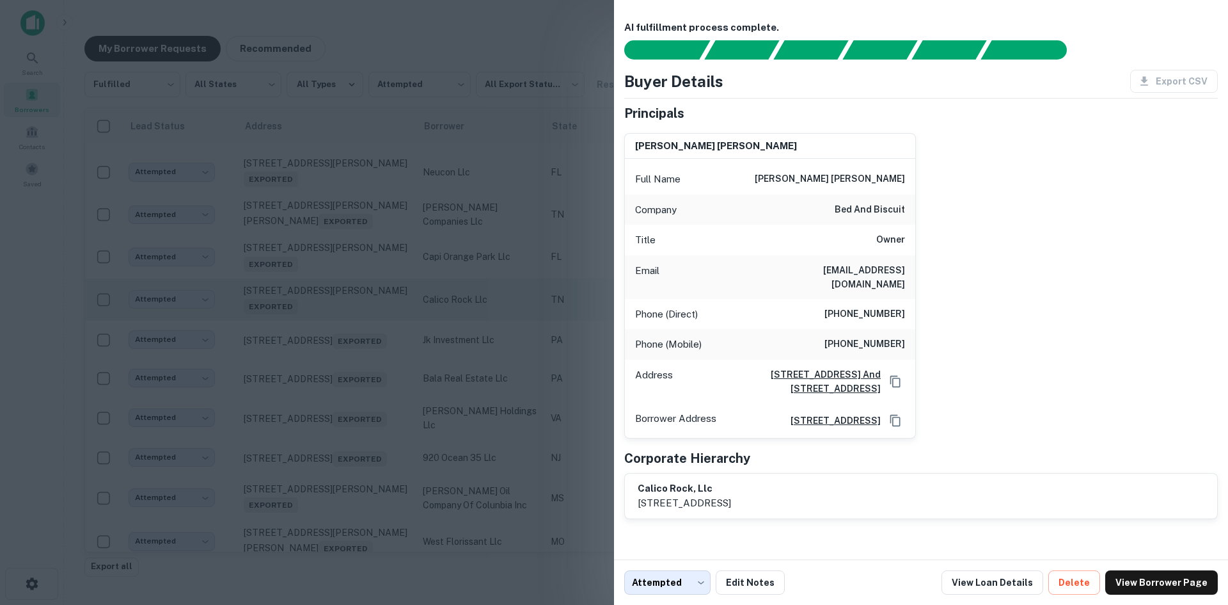
click at [338, 427] on div at bounding box center [614, 302] width 1228 height 605
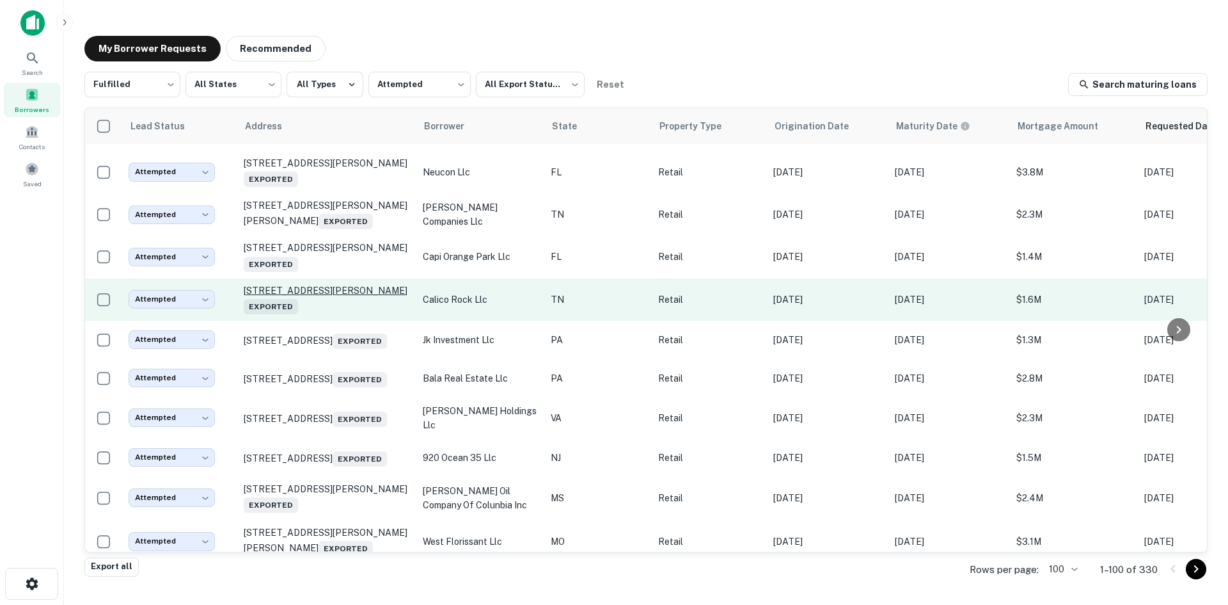
click at [339, 314] on p "[STREET_ADDRESS][PERSON_NAME] Exported" at bounding box center [327, 299] width 166 height 29
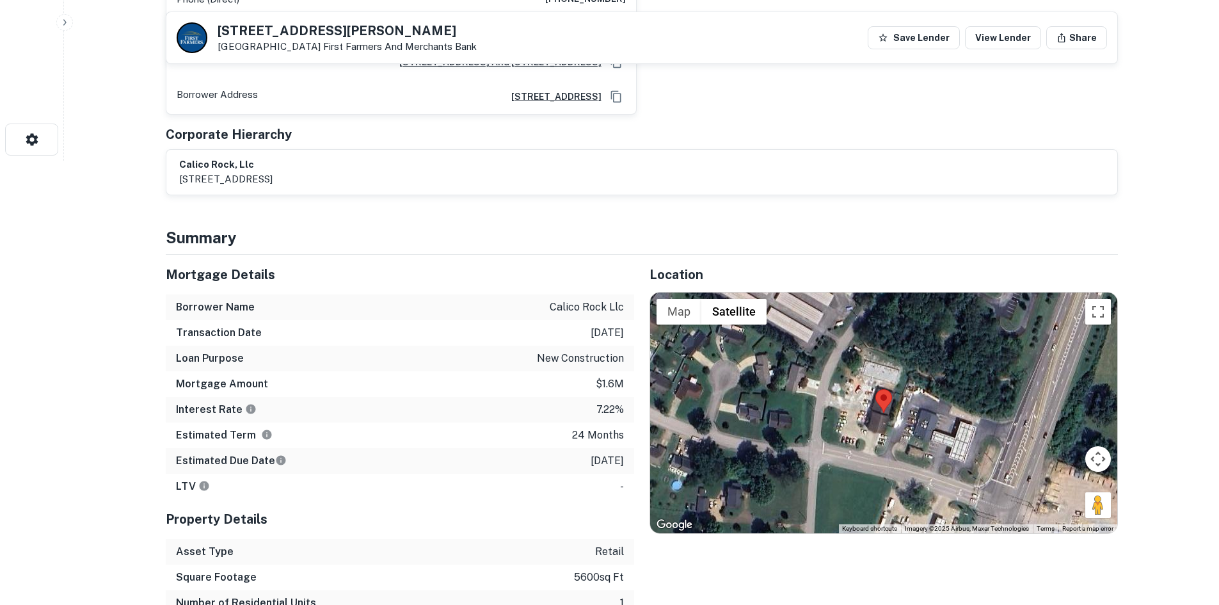
scroll to position [512, 0]
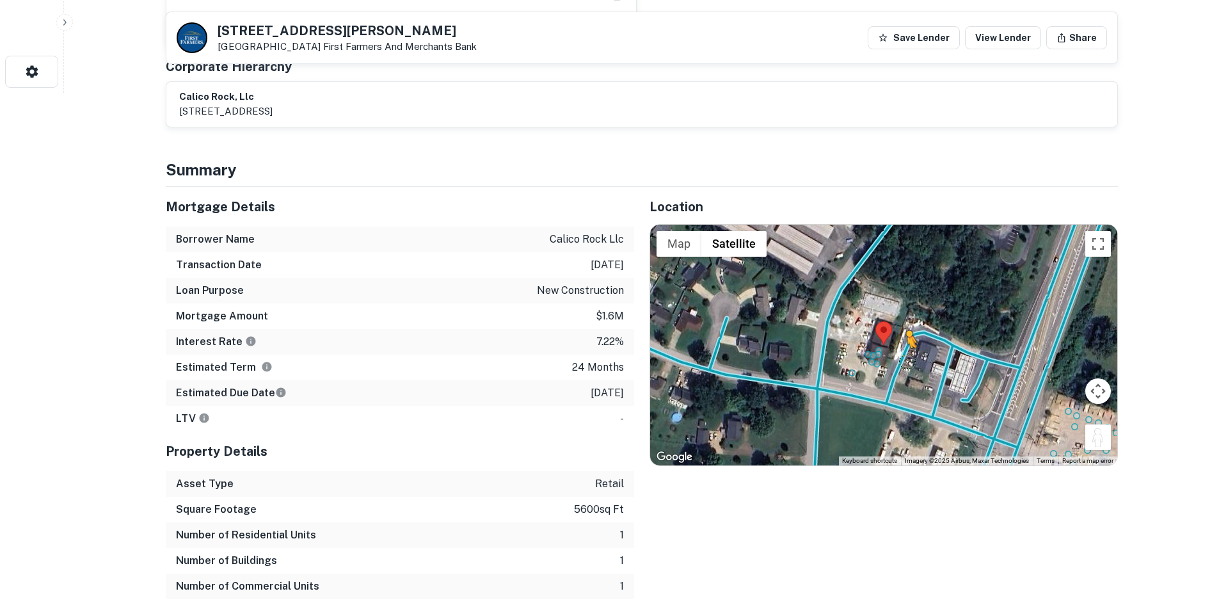
drag, startPoint x: 1101, startPoint y: 438, endPoint x: 905, endPoint y: 356, distance: 212.0
click at [905, 356] on div "To activate drag with keyboard, press Alt + Enter. Once in keyboard drag state,…" at bounding box center [883, 345] width 467 height 241
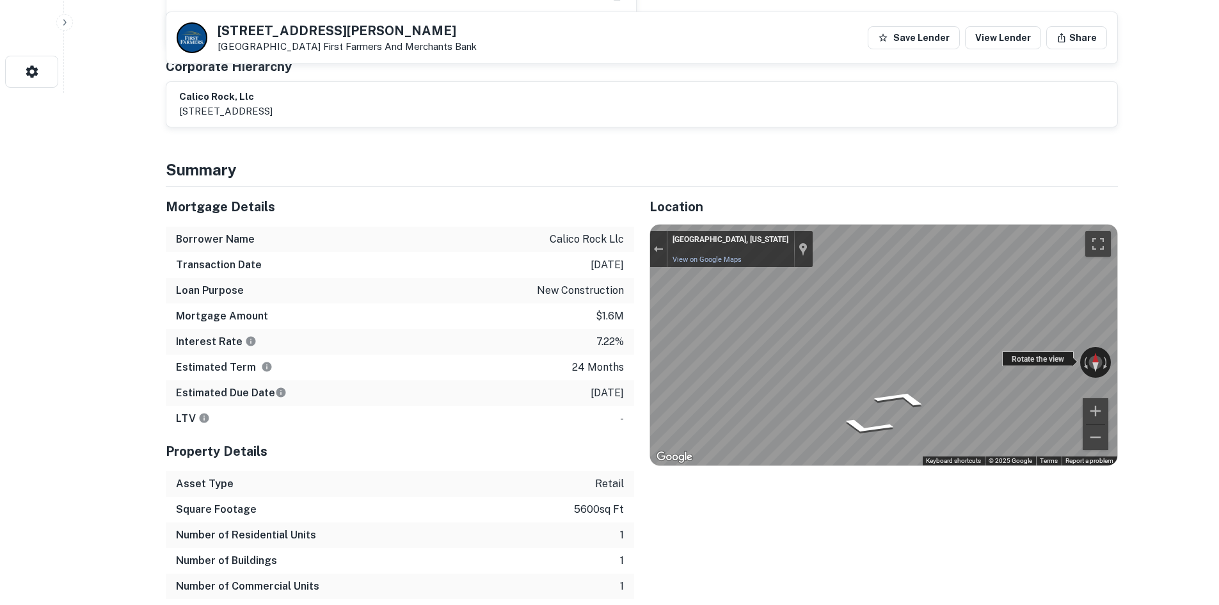
click at [1072, 358] on div "← Move left → Move right ↑ Move up ↓ Move down + Zoom in - Zoom out [GEOGRAPHIC…" at bounding box center [883, 345] width 467 height 241
click at [1094, 354] on div "← Move left → Move right ↑ Move up ↓ Move down + Zoom in - Zoom out [GEOGRAPHIC…" at bounding box center [883, 345] width 467 height 241
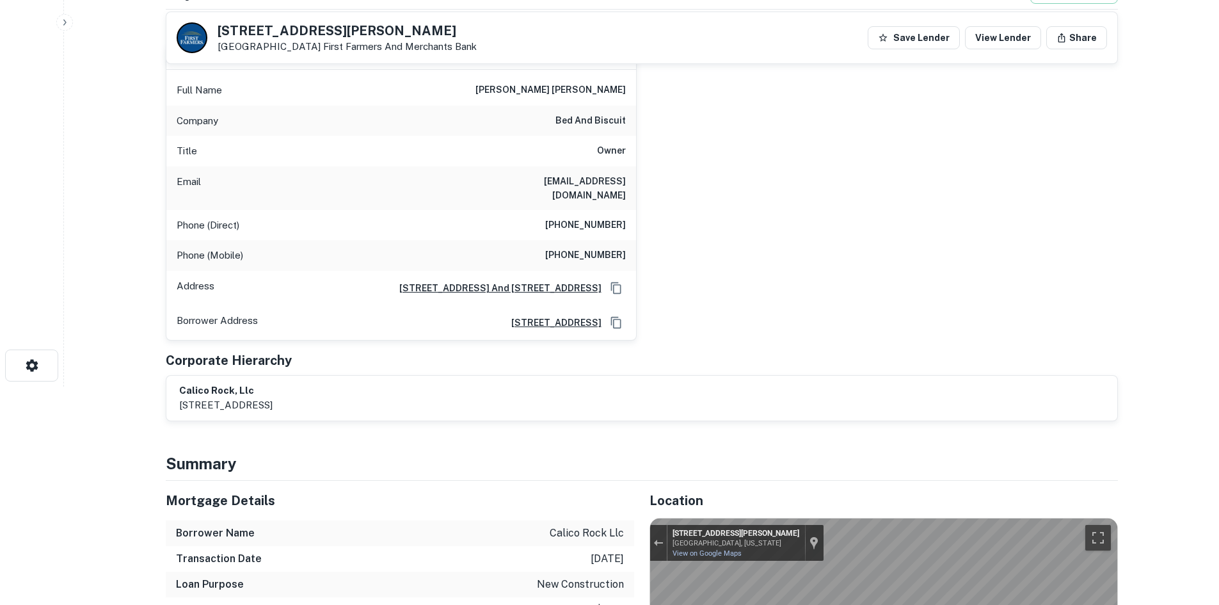
scroll to position [192, 0]
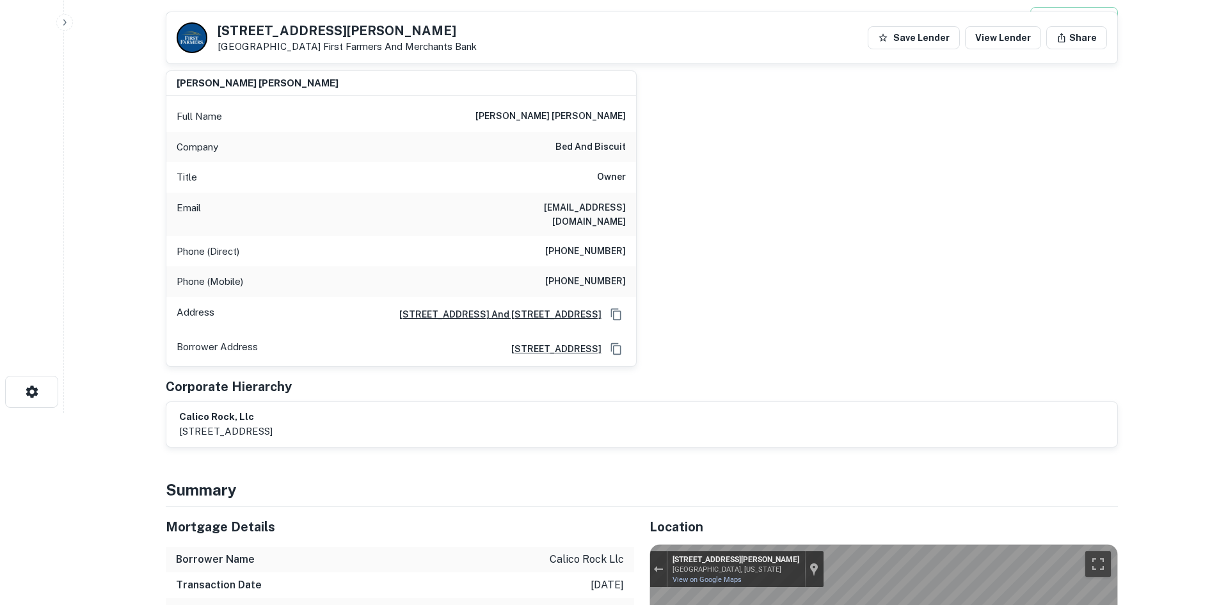
click at [587, 244] on h6 "[PHONE_NUMBER]" at bounding box center [585, 251] width 81 height 15
copy h6 "[PHONE_NUMBER]"
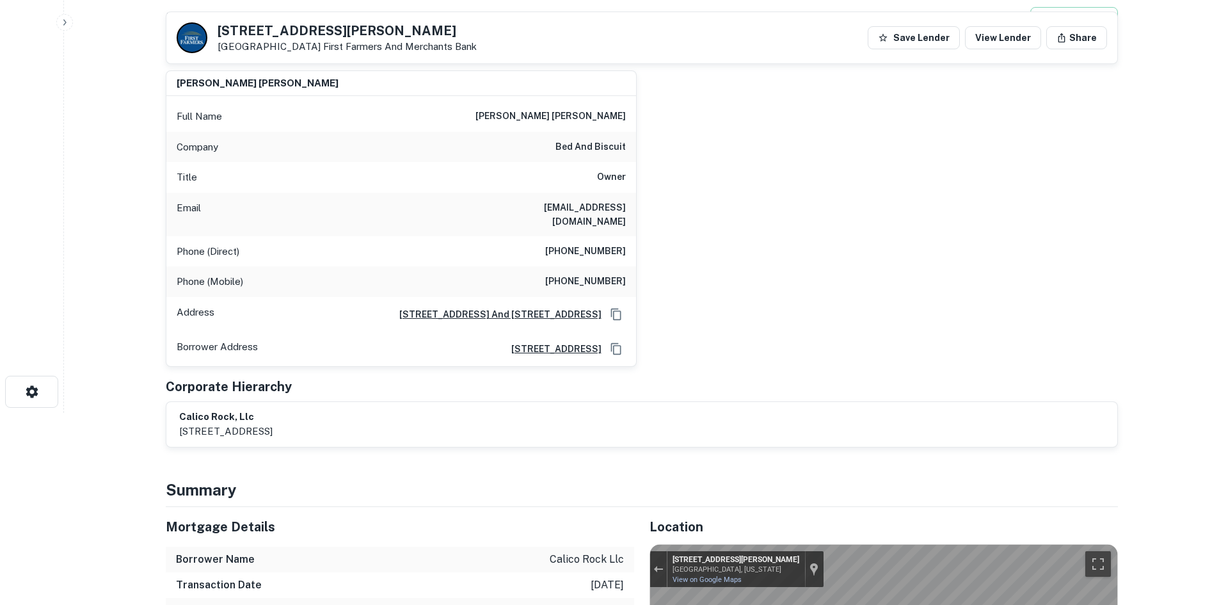
click at [583, 279] on div "Phone (Mobile) [PHONE_NUMBER]" at bounding box center [401, 281] width 470 height 31
click at [587, 274] on h6 "[PHONE_NUMBER]" at bounding box center [585, 281] width 81 height 15
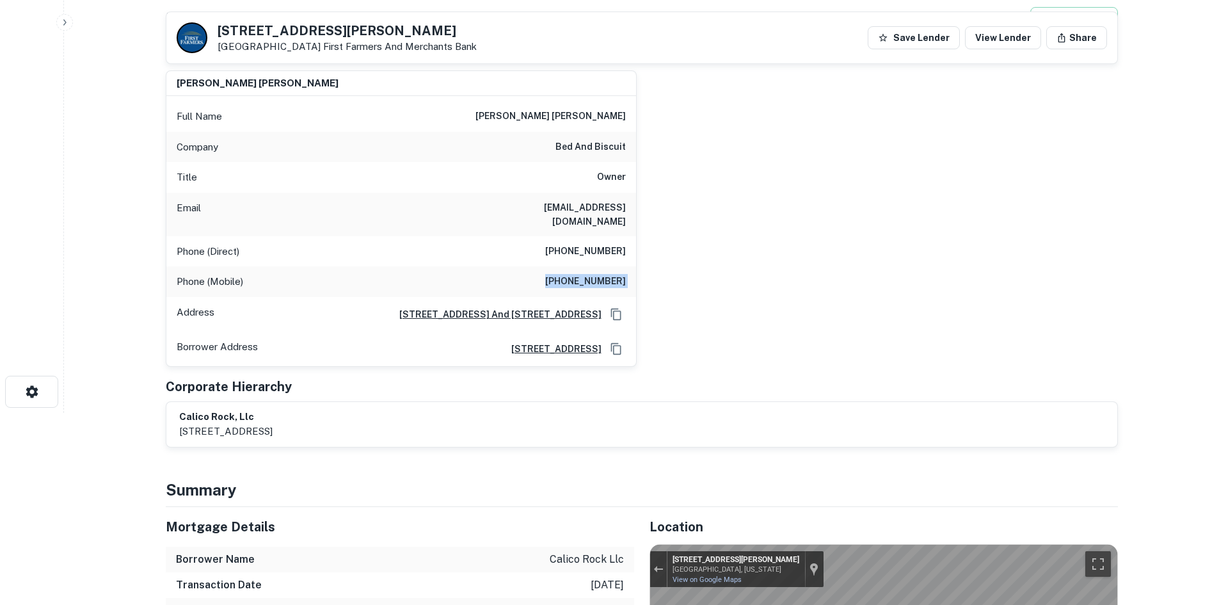
copy h6 "[PHONE_NUMBER]"
drag, startPoint x: 534, startPoint y: 172, endPoint x: 531, endPoint y: 146, distance: 26.4
click at [532, 166] on div "Title Owner" at bounding box center [401, 177] width 470 height 31
drag, startPoint x: 536, startPoint y: 106, endPoint x: 683, endPoint y: 155, distance: 155.0
click at [683, 155] on div "[PERSON_NAME] [PERSON_NAME] Full Name [PERSON_NAME] [PERSON_NAME] Company bed a…" at bounding box center [636, 213] width 962 height 306
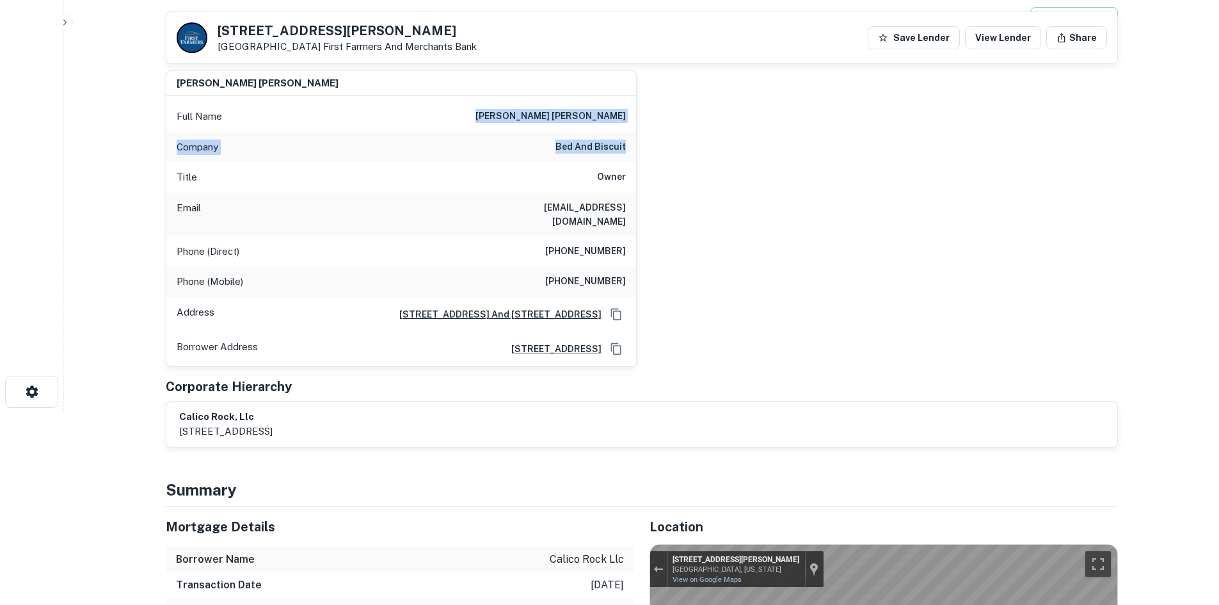
copy div "[PERSON_NAME] [PERSON_NAME] Company bed and biscuit"
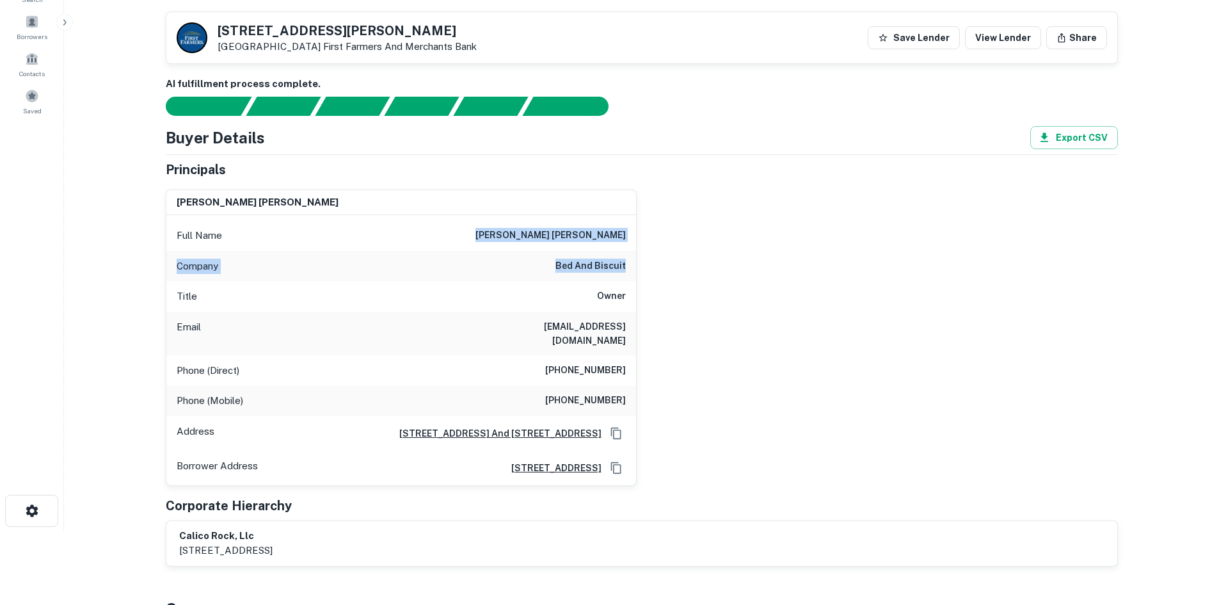
scroll to position [64, 0]
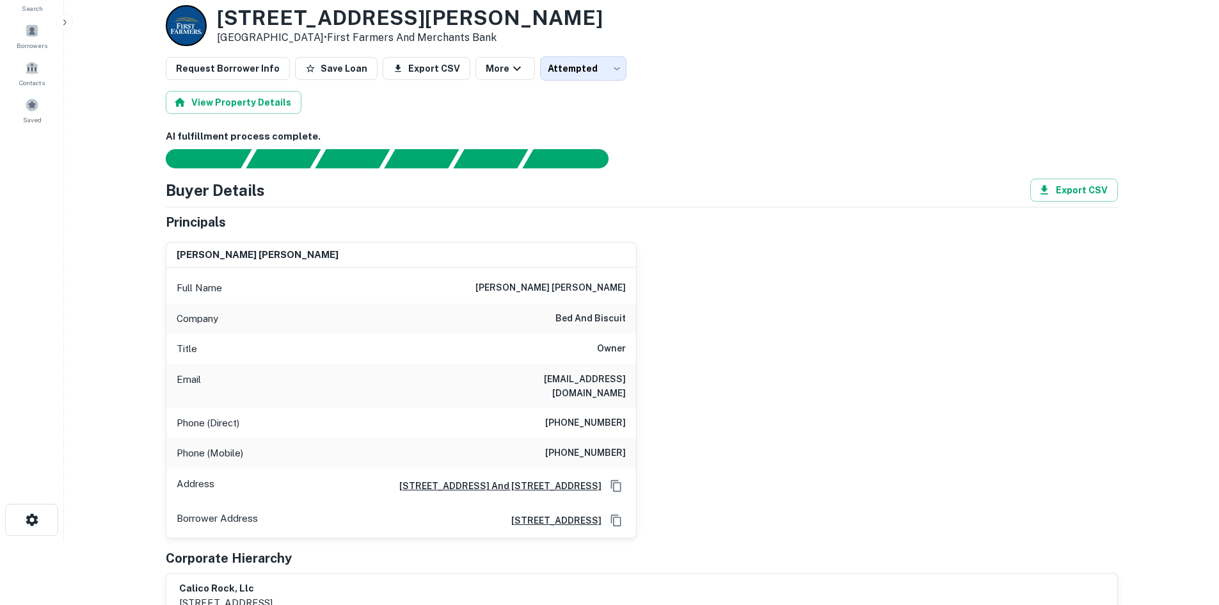
click at [596, 415] on h6 "[PHONE_NUMBER]" at bounding box center [585, 422] width 81 height 15
click at [571, 376] on h6 "[EMAIL_ADDRESS][DOMAIN_NAME]" at bounding box center [549, 386] width 154 height 28
click at [571, 374] on h6 "[EMAIL_ADDRESS][DOMAIN_NAME]" at bounding box center [549, 386] width 154 height 28
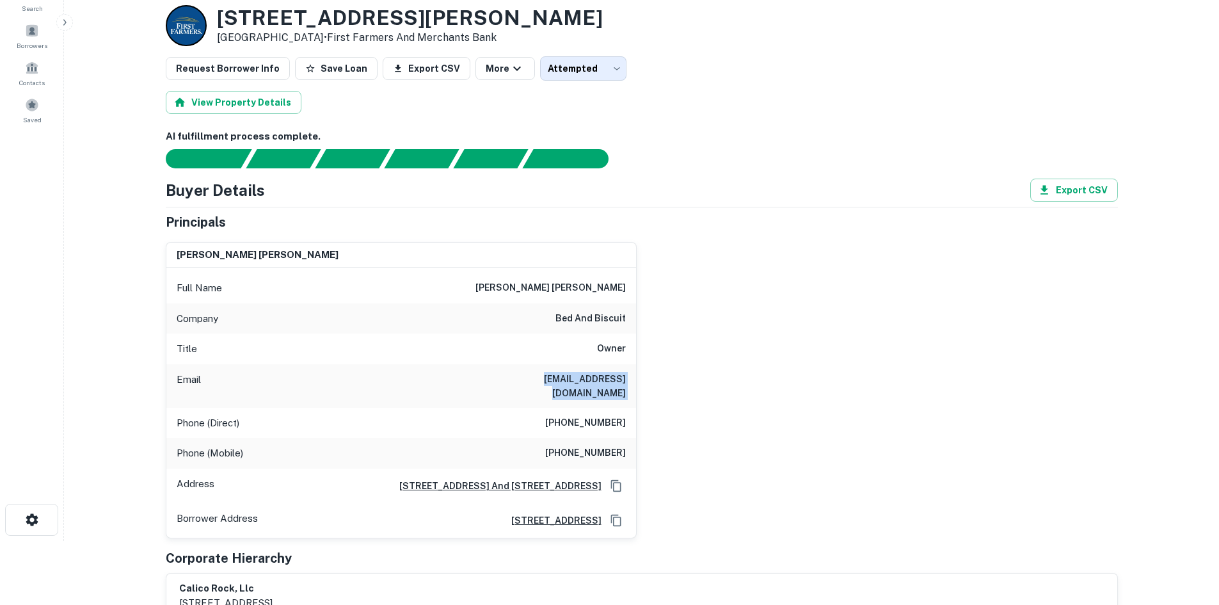
click at [571, 374] on h6 "[EMAIL_ADDRESS][DOMAIN_NAME]" at bounding box center [549, 386] width 154 height 28
copy h6 "[EMAIL_ADDRESS][DOMAIN_NAME]"
click at [573, 301] on div "Full Name [PERSON_NAME] [PERSON_NAME]" at bounding box center [401, 288] width 470 height 31
click at [573, 294] on h6 "[PERSON_NAME] [PERSON_NAME]" at bounding box center [550, 287] width 150 height 15
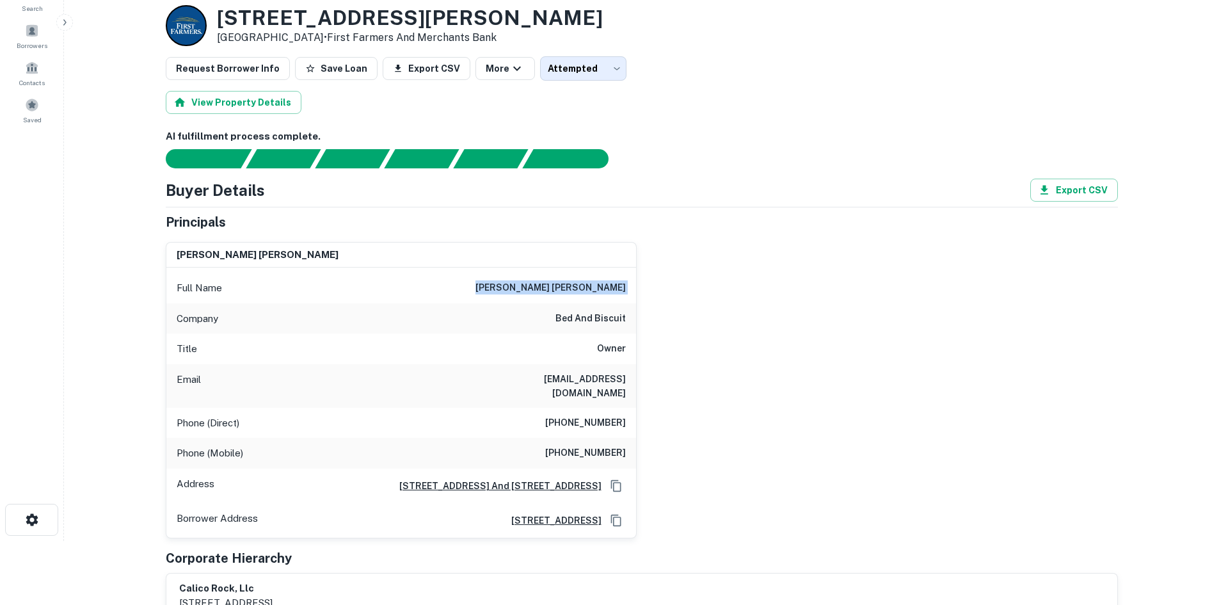
click at [573, 294] on h6 "[PERSON_NAME] [PERSON_NAME]" at bounding box center [550, 287] width 150 height 15
copy h6 "[PERSON_NAME] [PERSON_NAME]"
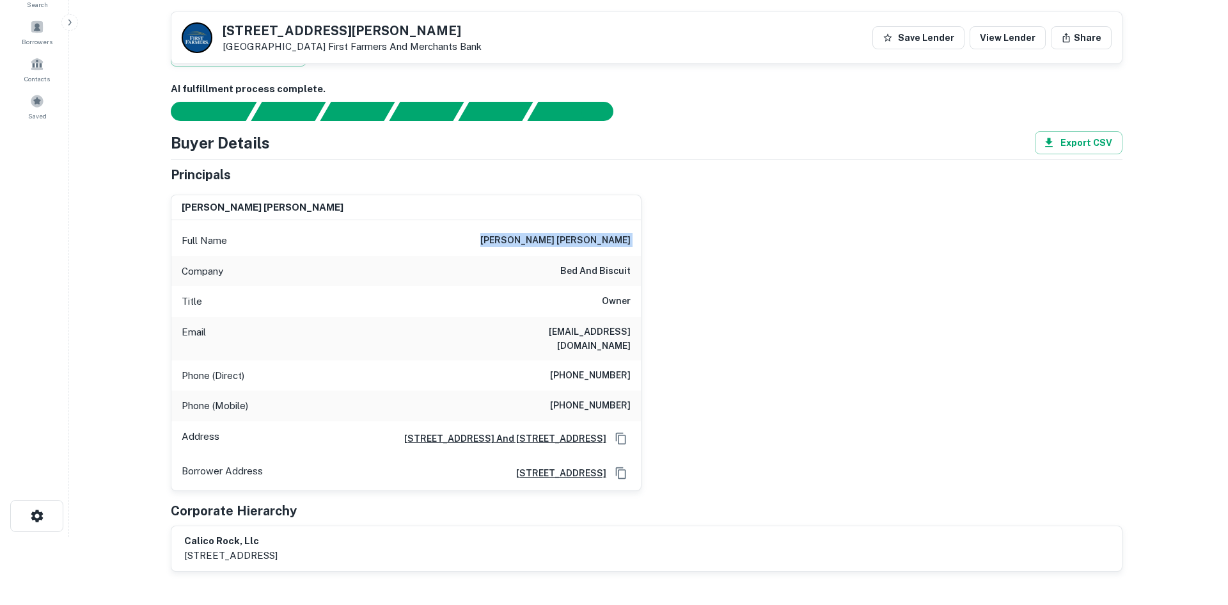
scroll to position [0, 0]
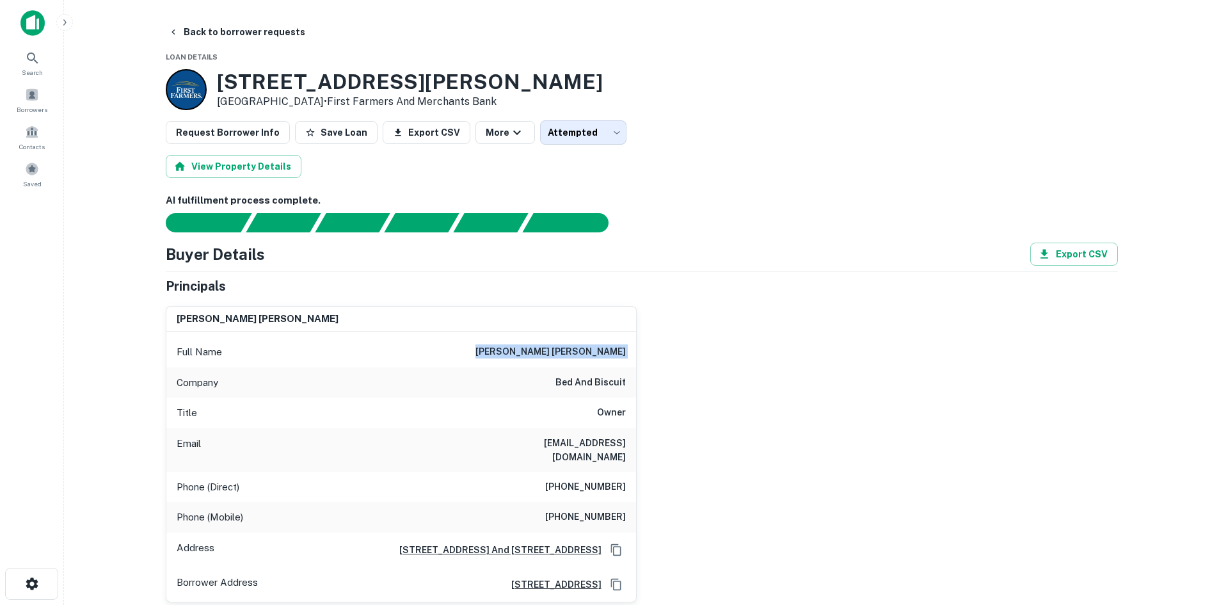
click at [626, 348] on div "Full Name [PERSON_NAME] [PERSON_NAME]" at bounding box center [401, 352] width 470 height 31
click at [268, 35] on button "Back to borrower requests" at bounding box center [236, 31] width 147 height 23
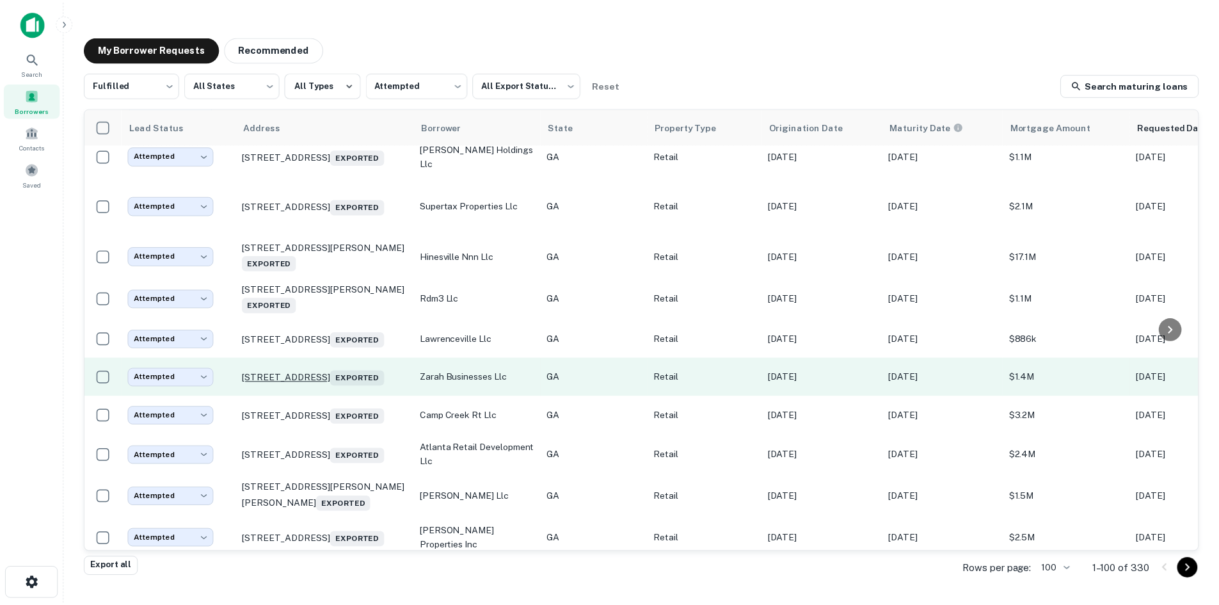
scroll to position [1457, 0]
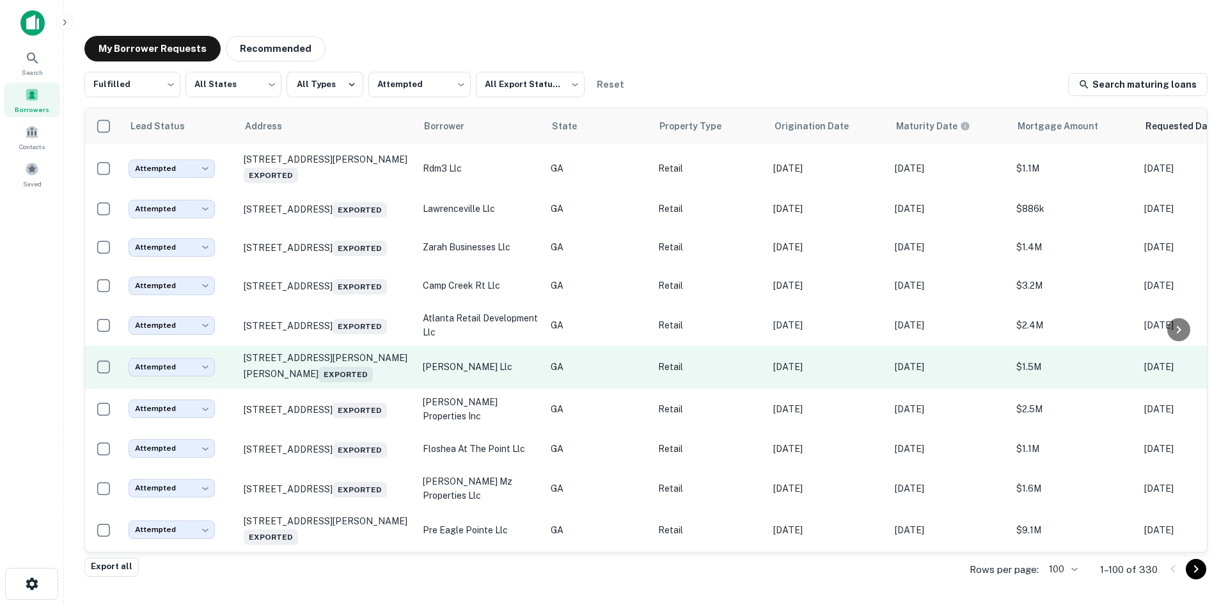
click at [356, 388] on td "[STREET_ADDRESS][PERSON_NAME][PERSON_NAME] Exported" at bounding box center [326, 366] width 179 height 42
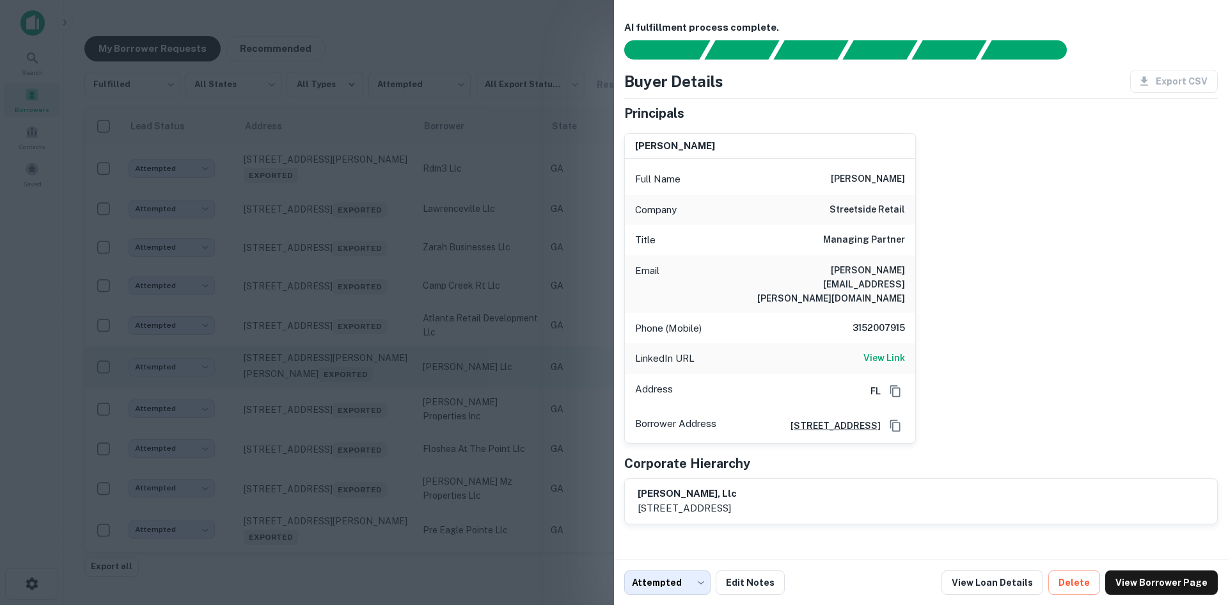
click at [356, 450] on div at bounding box center [614, 302] width 1228 height 605
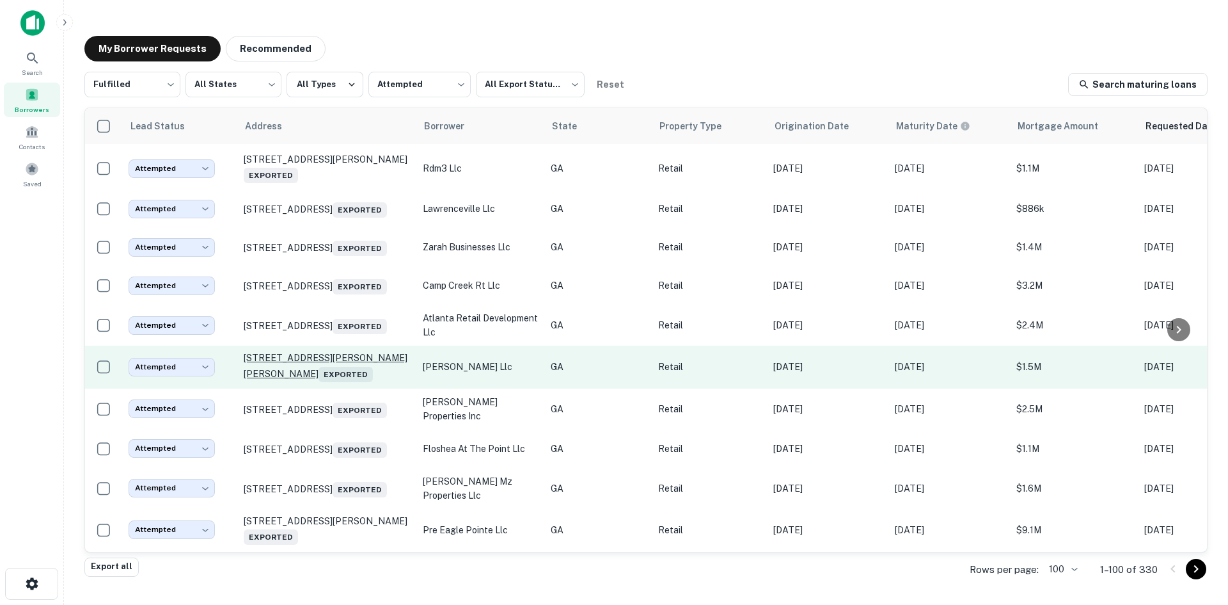
click at [352, 381] on p "[STREET_ADDRESS][PERSON_NAME][PERSON_NAME] Exported" at bounding box center [327, 366] width 166 height 29
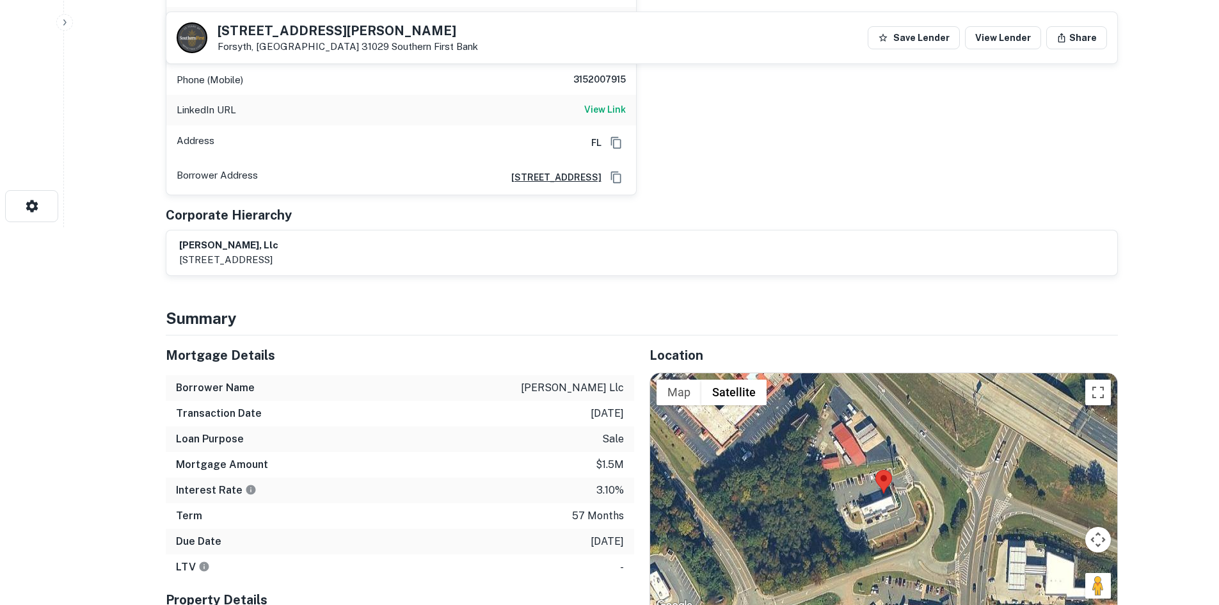
scroll to position [512, 0]
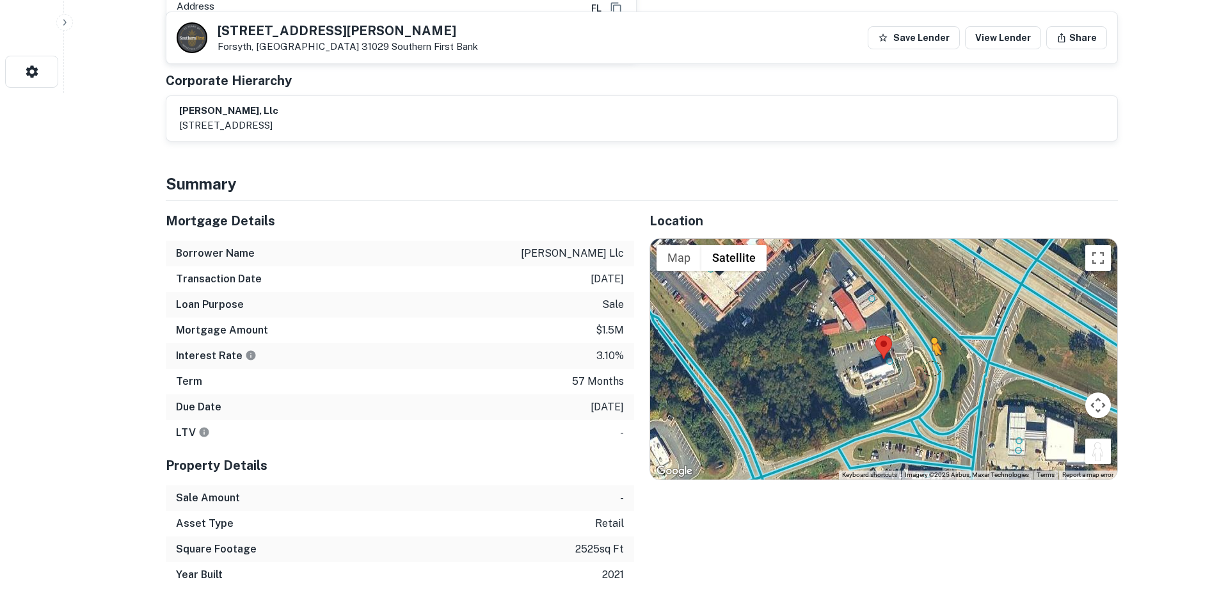
drag, startPoint x: 1092, startPoint y: 429, endPoint x: 922, endPoint y: 322, distance: 201.3
click at [923, 323] on div "To activate drag with keyboard, press Alt + Enter. Once in keyboard drag state,…" at bounding box center [883, 359] width 467 height 241
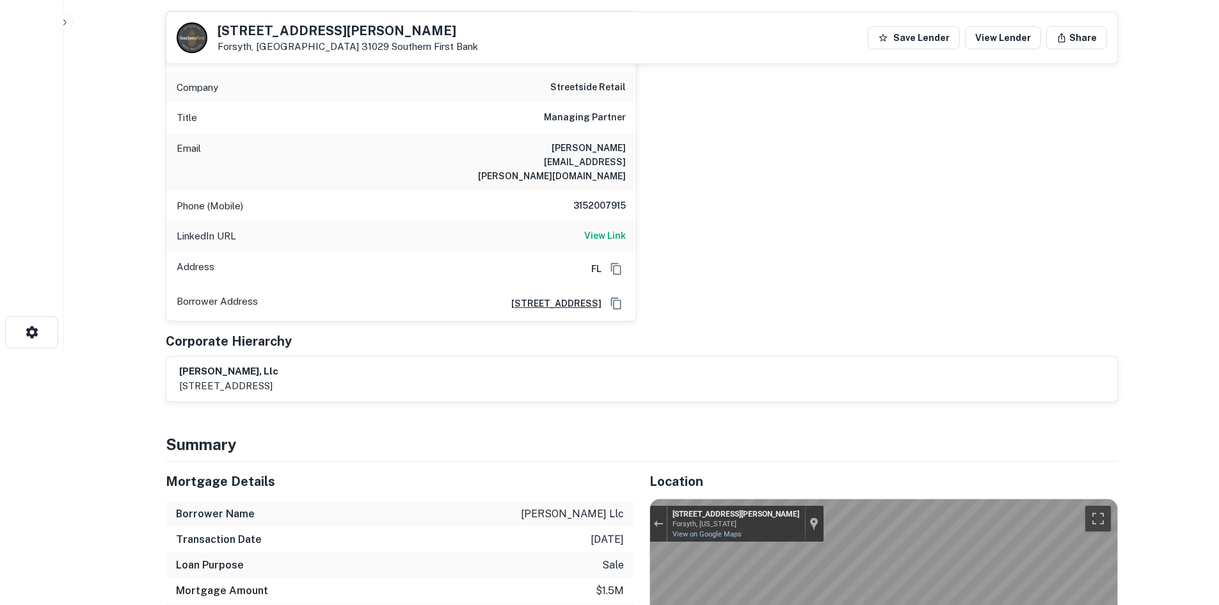
scroll to position [192, 0]
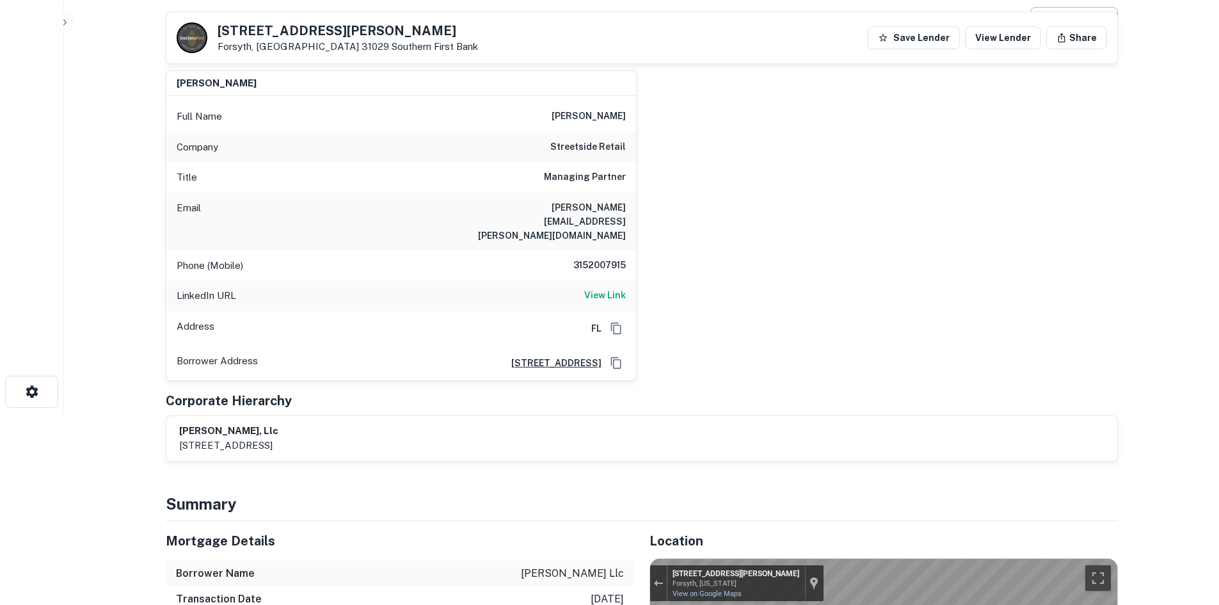
click at [588, 258] on h6 "3152007915" at bounding box center [587, 265] width 77 height 15
copy h6 "3152007915"
click at [598, 141] on h6 "streetside retail" at bounding box center [587, 146] width 75 height 15
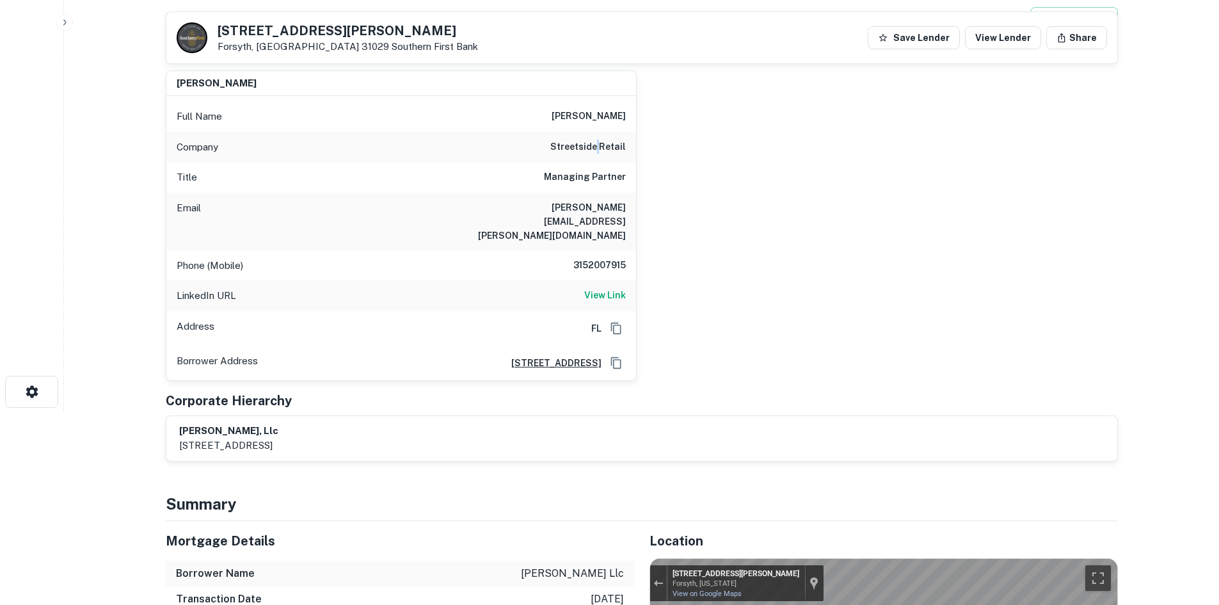
click at [598, 141] on h6 "streetside retail" at bounding box center [587, 146] width 75 height 15
copy h6 "streetside retail"
click at [609, 136] on div "Company streetside retail" at bounding box center [401, 147] width 470 height 31
click at [607, 137] on div "Company streetside retail" at bounding box center [401, 147] width 470 height 31
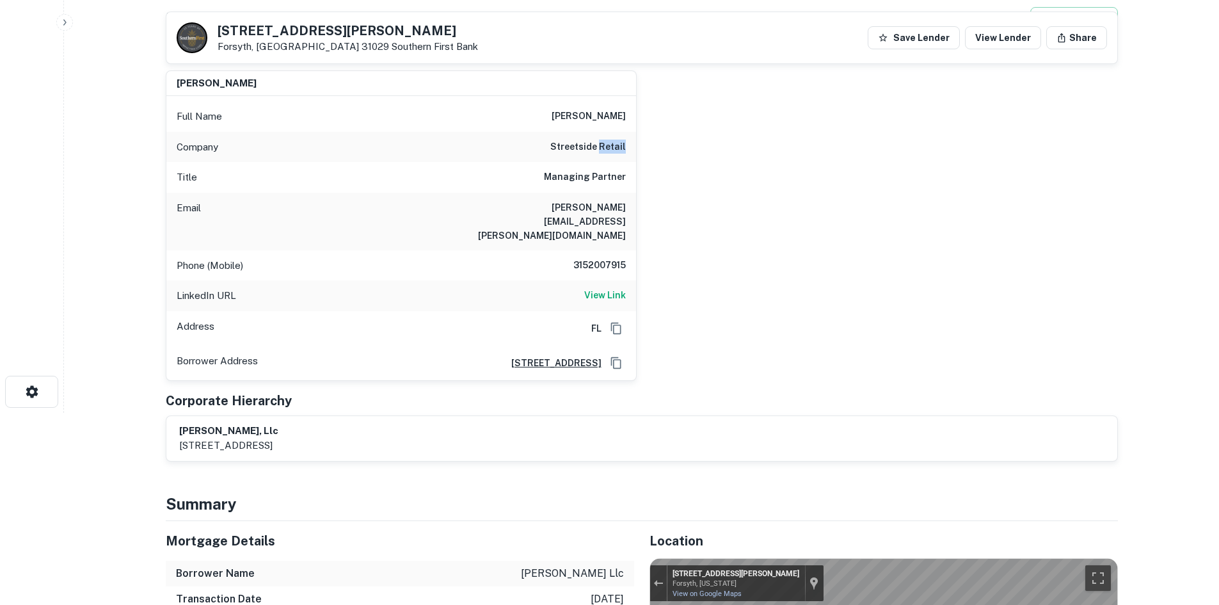
click at [607, 137] on div "Company streetside retail" at bounding box center [401, 147] width 470 height 31
click at [580, 116] on h6 "[PERSON_NAME]" at bounding box center [589, 116] width 74 height 15
drag, startPoint x: 541, startPoint y: 114, endPoint x: 642, endPoint y: 143, distance: 105.3
click at [642, 143] on div "[PERSON_NAME] Full Name [PERSON_NAME] Company streetside retail Title Managing …" at bounding box center [636, 220] width 962 height 321
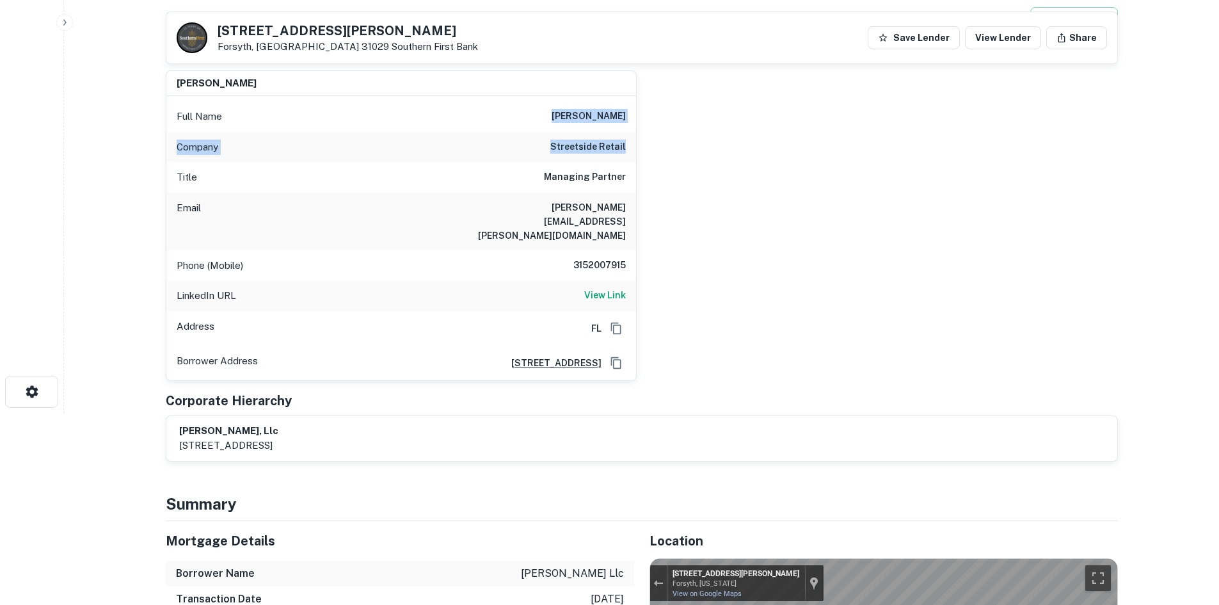
copy div "[PERSON_NAME] Company streetside retail"
